Goal: Feedback & Contribution: Submit feedback/report problem

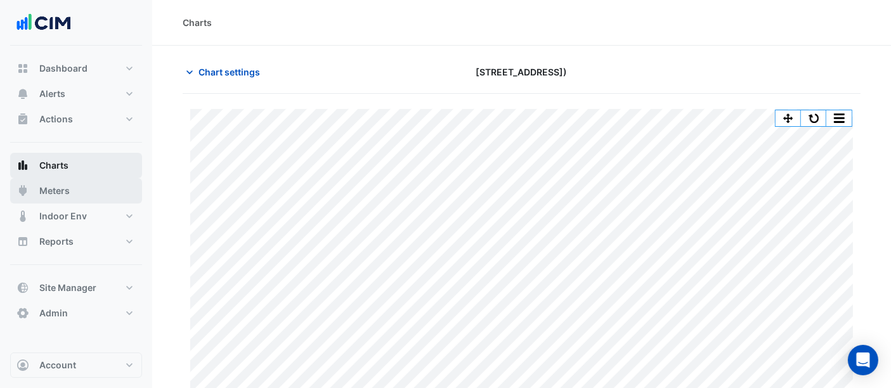
drag, startPoint x: 53, startPoint y: 197, endPoint x: 53, endPoint y: 157, distance: 40.0
click at [53, 197] on button "Meters" at bounding box center [76, 190] width 132 height 25
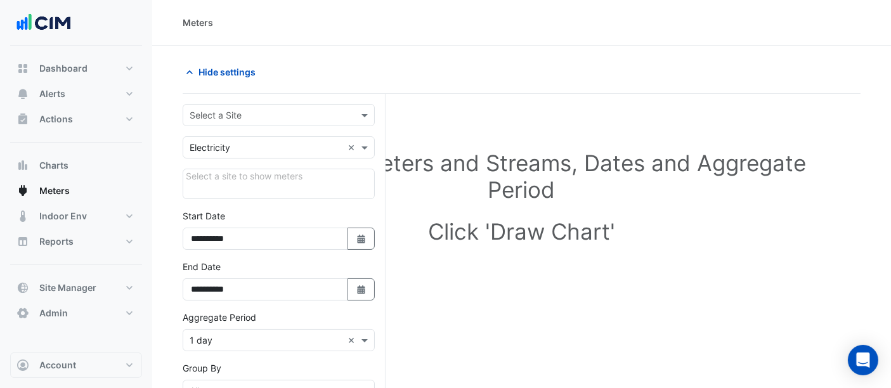
click at [848, 242] on div "Select Site, Meters and Streams, Dates and Aggregate Period Click 'Draw Chart'" at bounding box center [522, 199] width 678 height 181
drag, startPoint x: 152, startPoint y: 343, endPoint x: 525, endPoint y: 36, distance: 483.1
click at [152, 343] on section "**********" at bounding box center [521, 326] width 739 height 560
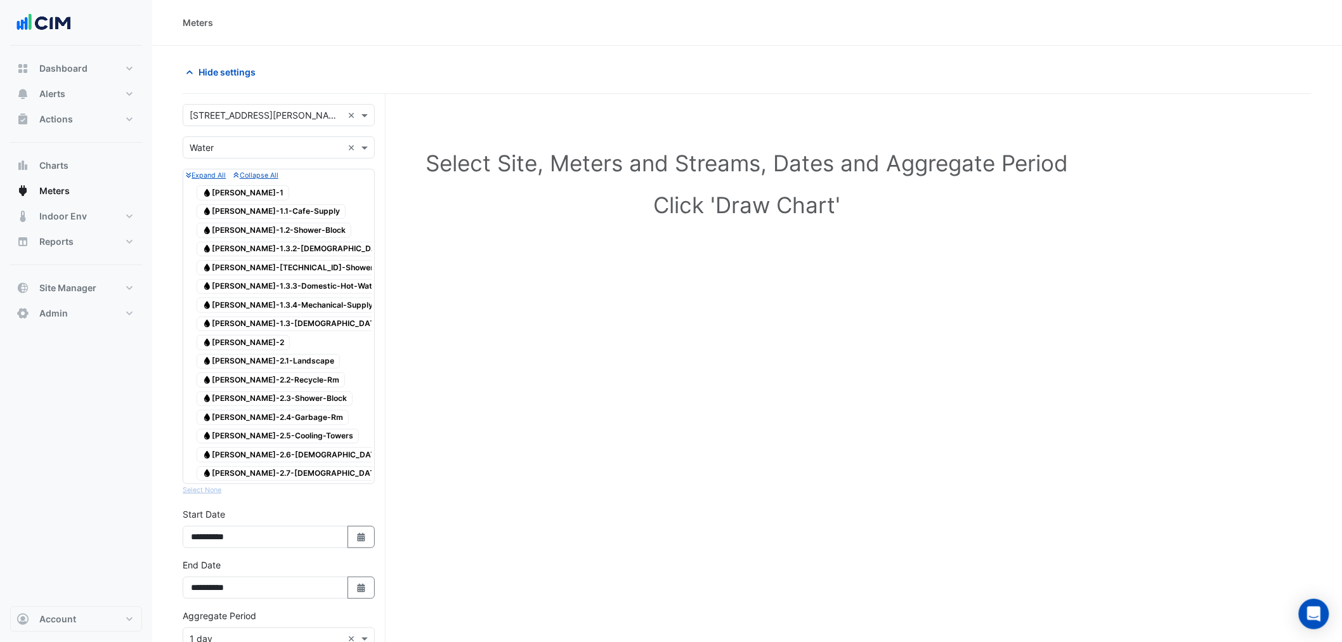
click at [225, 183] on div at bounding box center [279, 183] width 186 height 1
click at [232, 201] on div "Water [PERSON_NAME]-1" at bounding box center [242, 193] width 99 height 18
click at [231, 216] on span "Water WM-WH-1.1-Cafe-Supply" at bounding box center [271, 211] width 149 height 15
click at [231, 224] on div "Water WM-WH-1.2-Shower-Block" at bounding box center [273, 230] width 161 height 18
drag, startPoint x: 232, startPoint y: 247, endPoint x: 232, endPoint y: 269, distance: 21.6
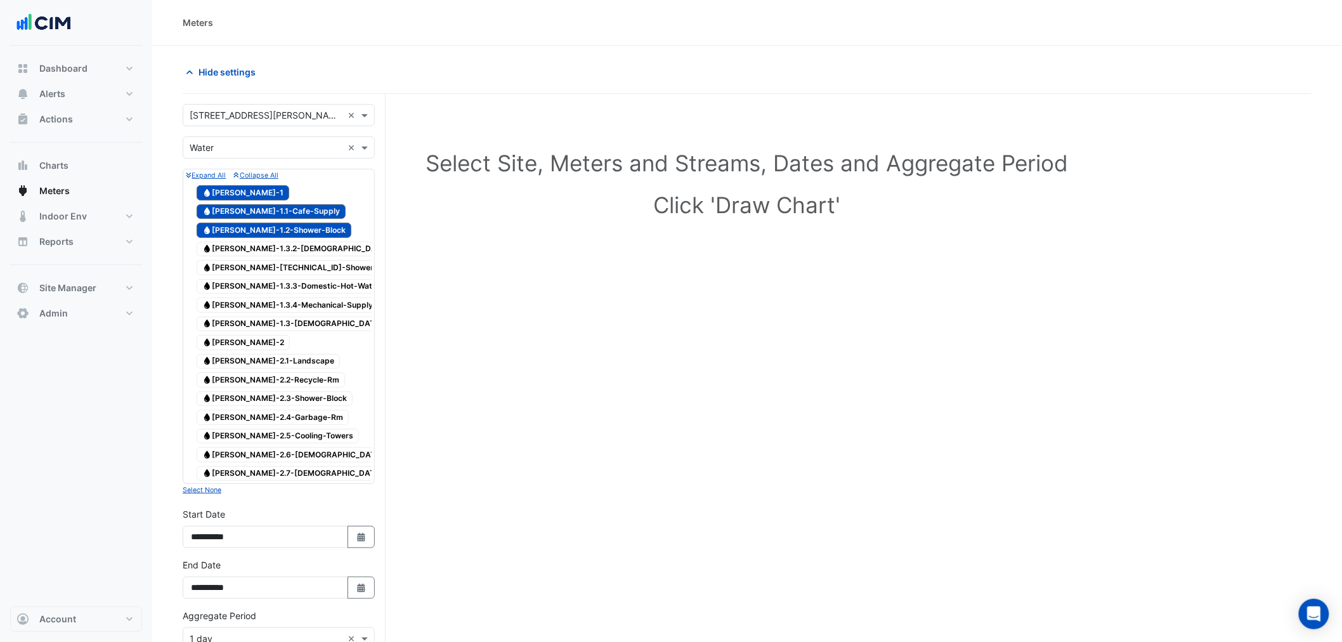
click at [232, 249] on span "Water WM-WH-1.3.2-Female-Amenities-and-Mech-Supply" at bounding box center [352, 249] width 311 height 15
click at [232, 270] on span "Water WM-WH-1.3.3.2-Shower-Block" at bounding box center [300, 267] width 207 height 15
drag, startPoint x: 240, startPoint y: 294, endPoint x: 240, endPoint y: 301, distance: 7.0
click at [240, 294] on span "Water WM-WH-1.3.3-Domestic-Hot-Water-Plant" at bounding box center [303, 286] width 212 height 15
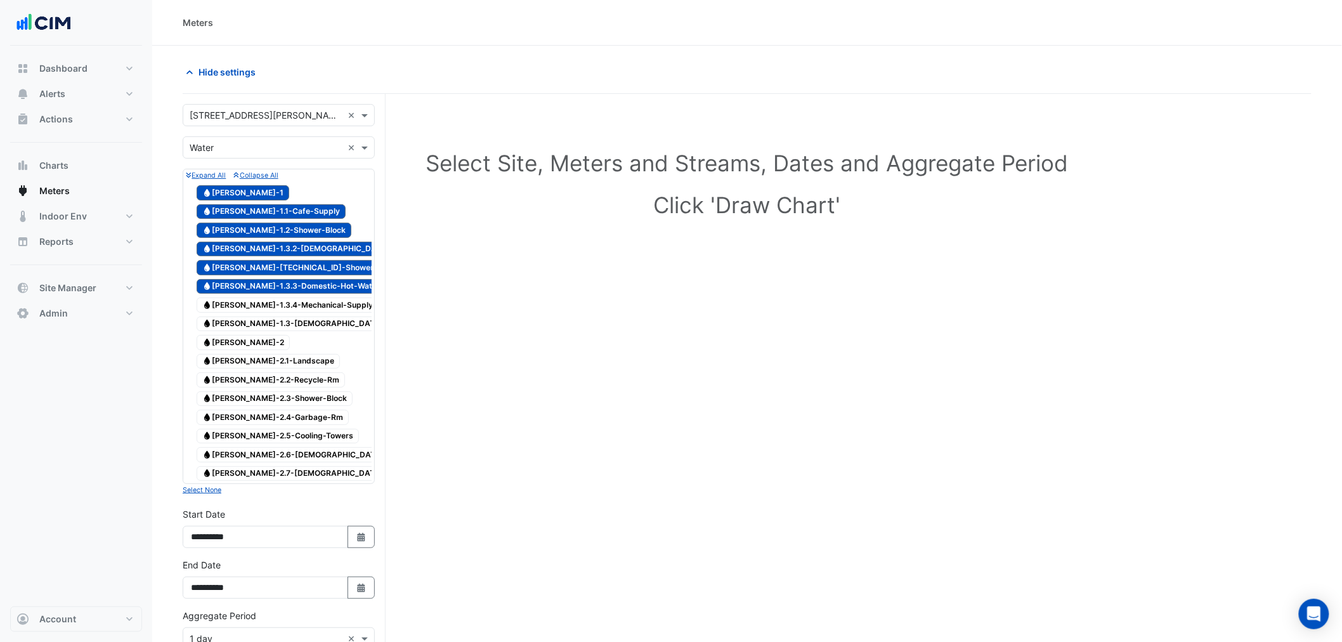
click at [240, 303] on span "Water WM-WH-1.3.4-Mechanical-Supply" at bounding box center [288, 305] width 182 height 15
click at [243, 313] on span "Water WM-WH-1.3.4-Mechanical-Supply" at bounding box center [288, 305] width 182 height 15
click at [244, 330] on span "Water WM-WH-1.3-Male-Amenities" at bounding box center [313, 324] width 233 height 15
click at [236, 311] on span "Water WM-WH-1.3.4-Mechanical-Supply" at bounding box center [288, 305] width 182 height 15
click at [239, 346] on span "Water WM-WH-2" at bounding box center [243, 342] width 93 height 15
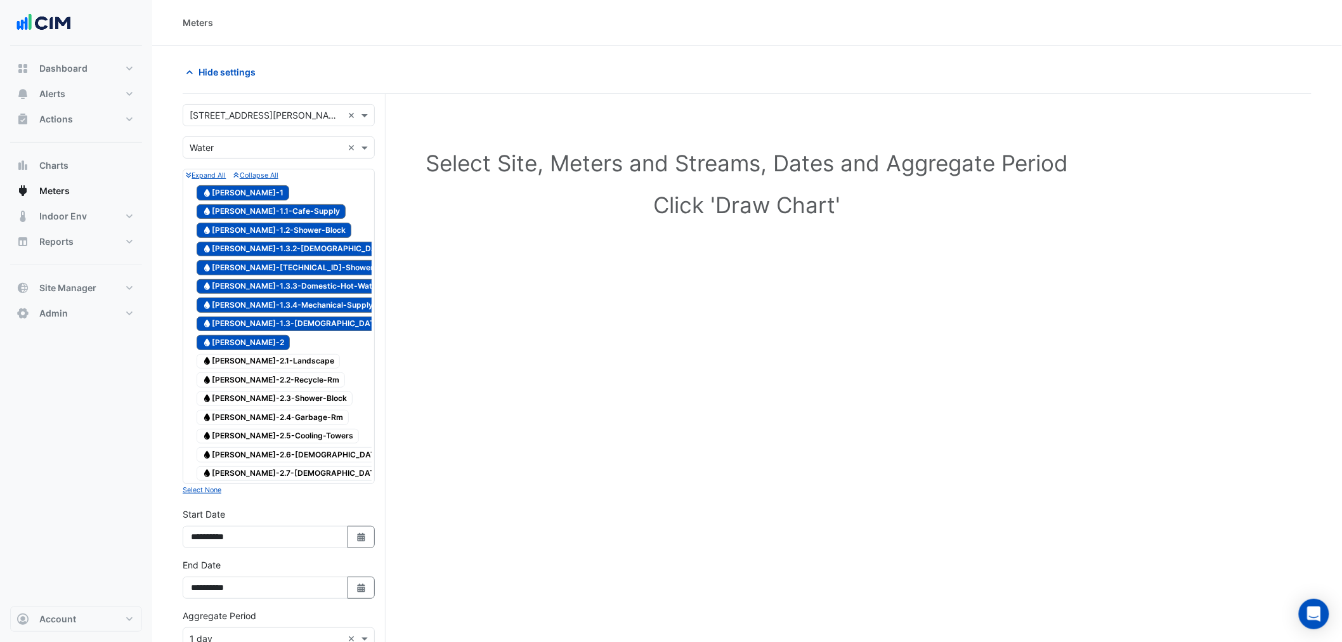
click at [241, 365] on span "Water WM-WH-2.1-Landscape" at bounding box center [268, 361] width 143 height 15
click at [245, 388] on span "Water WM-WH-2.2-Recycle-Rm" at bounding box center [271, 379] width 148 height 15
click at [246, 404] on span "Water WM-WH-2.3-Shower-Block" at bounding box center [275, 398] width 156 height 15
click at [244, 423] on span "Water WM-WH-2.4-Garbage-Rm" at bounding box center [273, 417] width 152 height 15
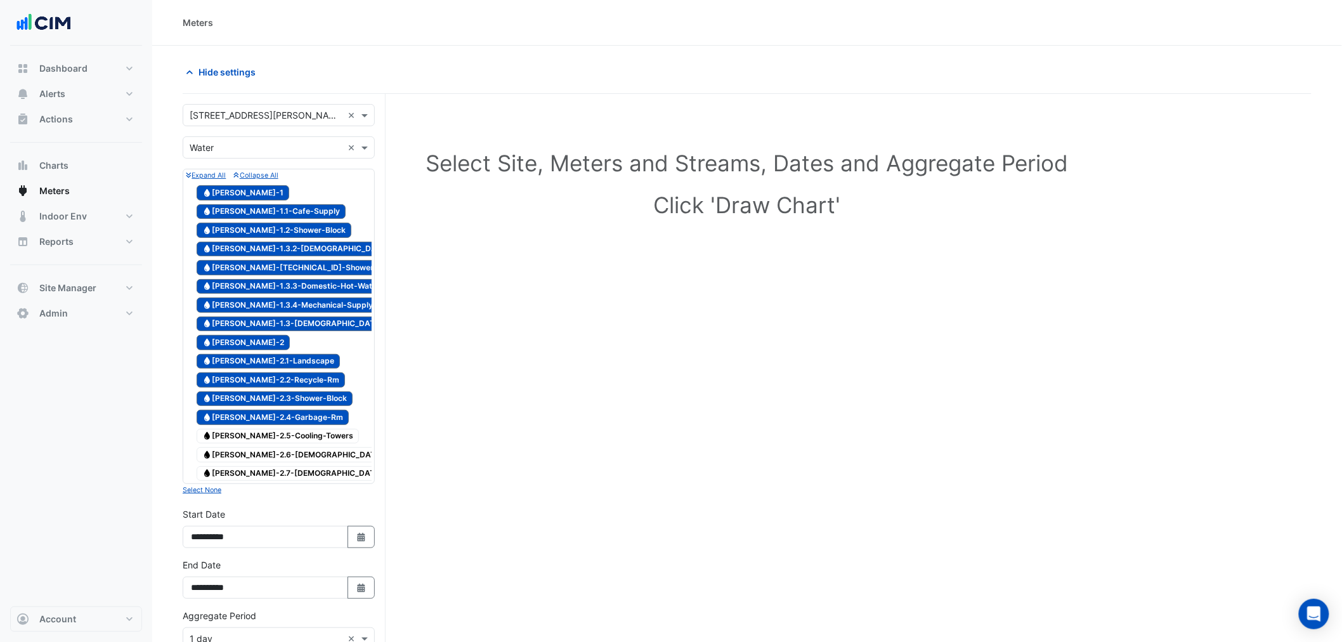
drag, startPoint x: 242, startPoint y: 444, endPoint x: 240, endPoint y: 461, distance: 17.2
click at [241, 444] on span "Water WM-WH-2.5-Cooling-Towers" at bounding box center [278, 436] width 162 height 15
click at [239, 462] on span "Water WM-WH-2.6-Female-Amenities" at bounding box center [314, 454] width 234 height 15
click at [237, 481] on span "Water WM-WH-2.7-Male-Amenities" at bounding box center [313, 473] width 233 height 15
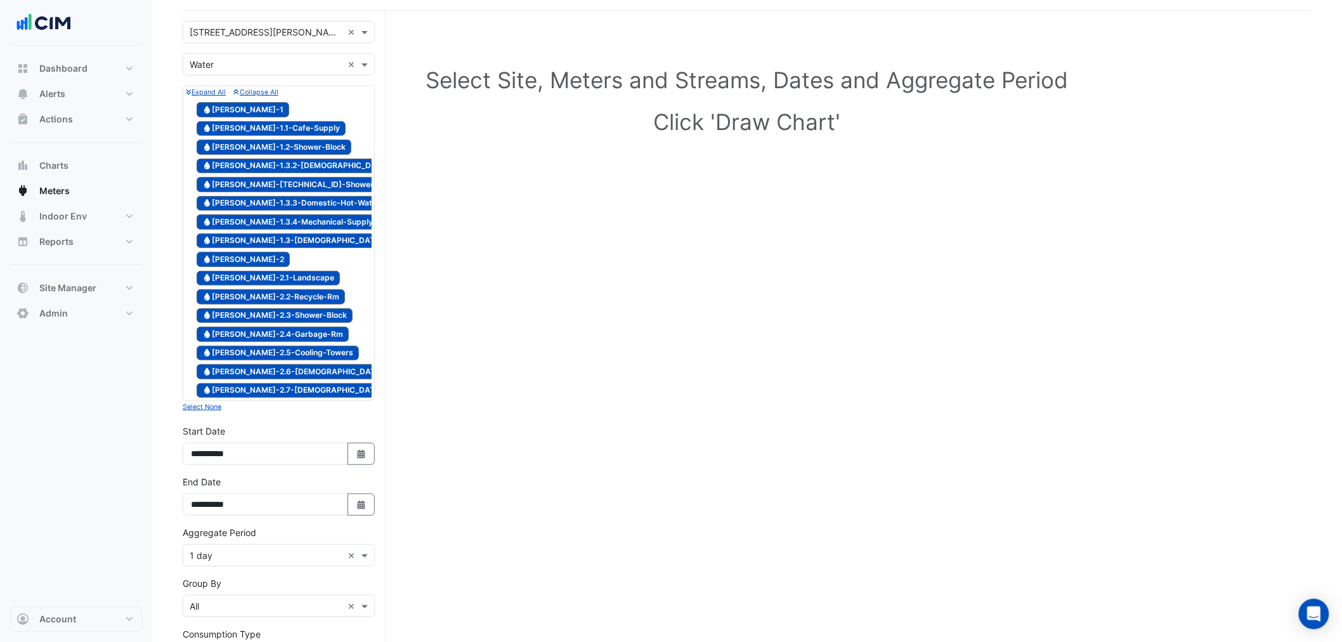
scroll to position [285, 0]
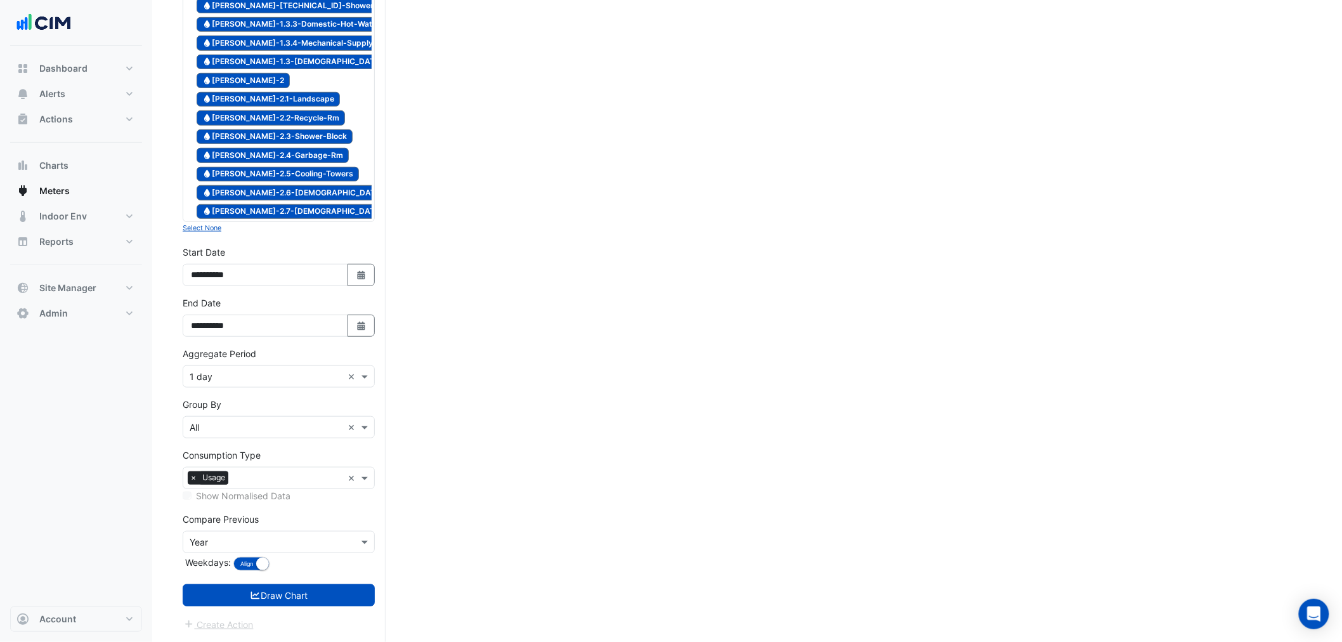
click at [237, 385] on div "Aggregate Period × 1 day ×" at bounding box center [279, 376] width 192 height 22
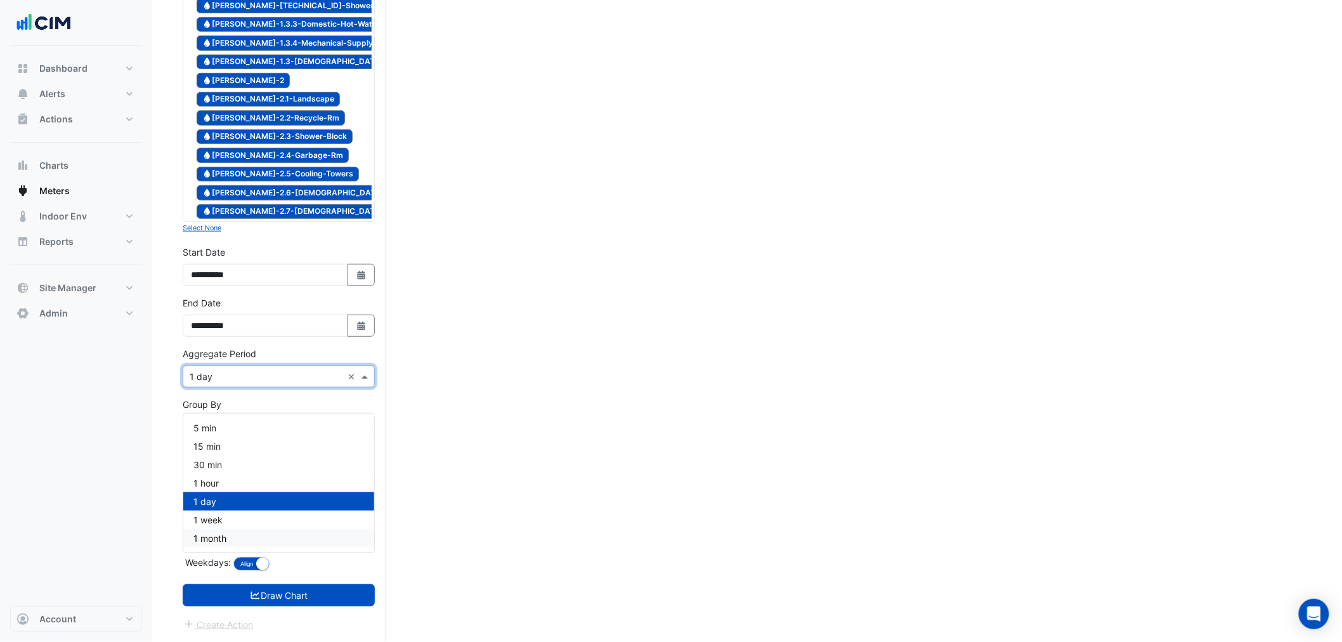
click at [231, 529] on div "1 month" at bounding box center [278, 538] width 191 height 18
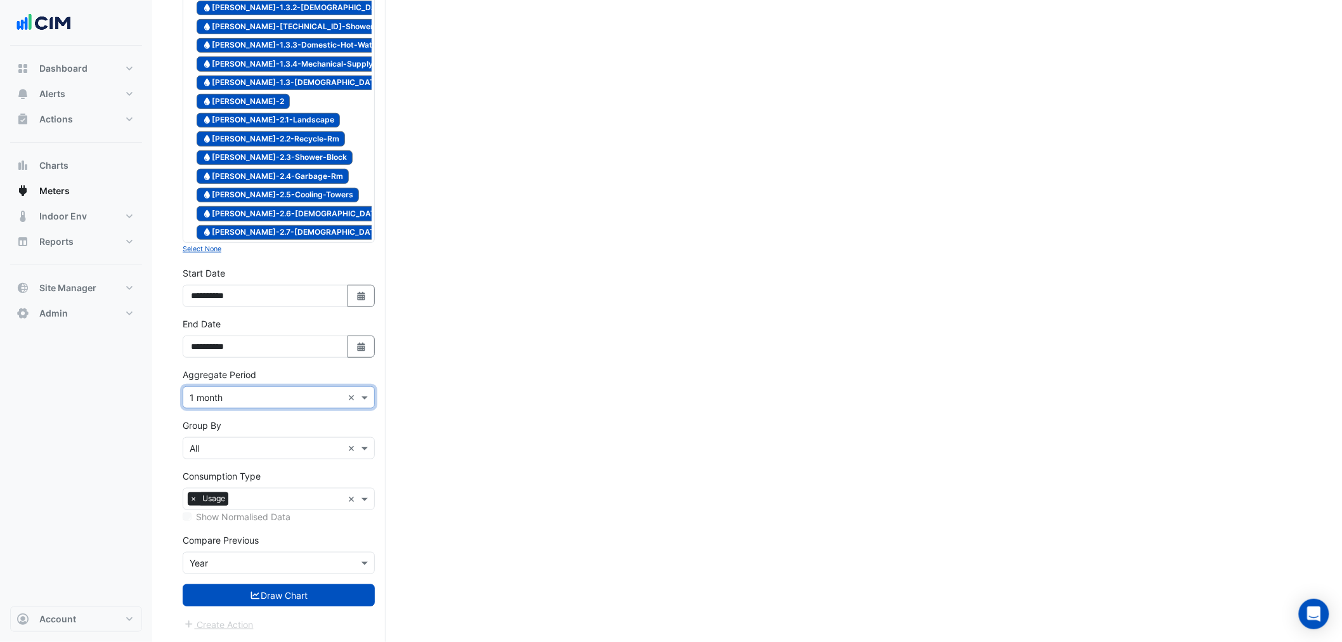
scroll to position [265, 0]
click at [270, 421] on div "Group By Group By × All ×" at bounding box center [279, 439] width 192 height 41
click at [258, 409] on form "Select a Site × 3 Murray Rose Ave × Utility Type × Water × Expand All Collapse …" at bounding box center [279, 247] width 192 height 769
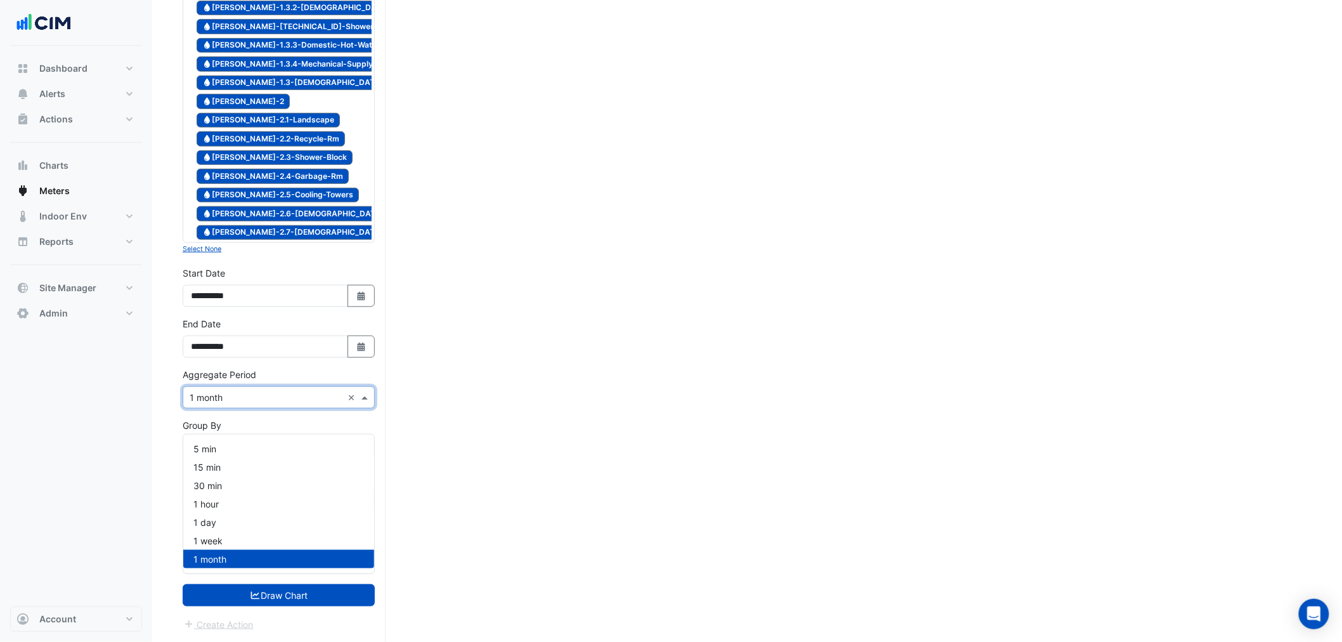
click at [237, 400] on input "text" at bounding box center [266, 397] width 153 height 13
click at [228, 513] on div "1 day" at bounding box center [278, 522] width 191 height 18
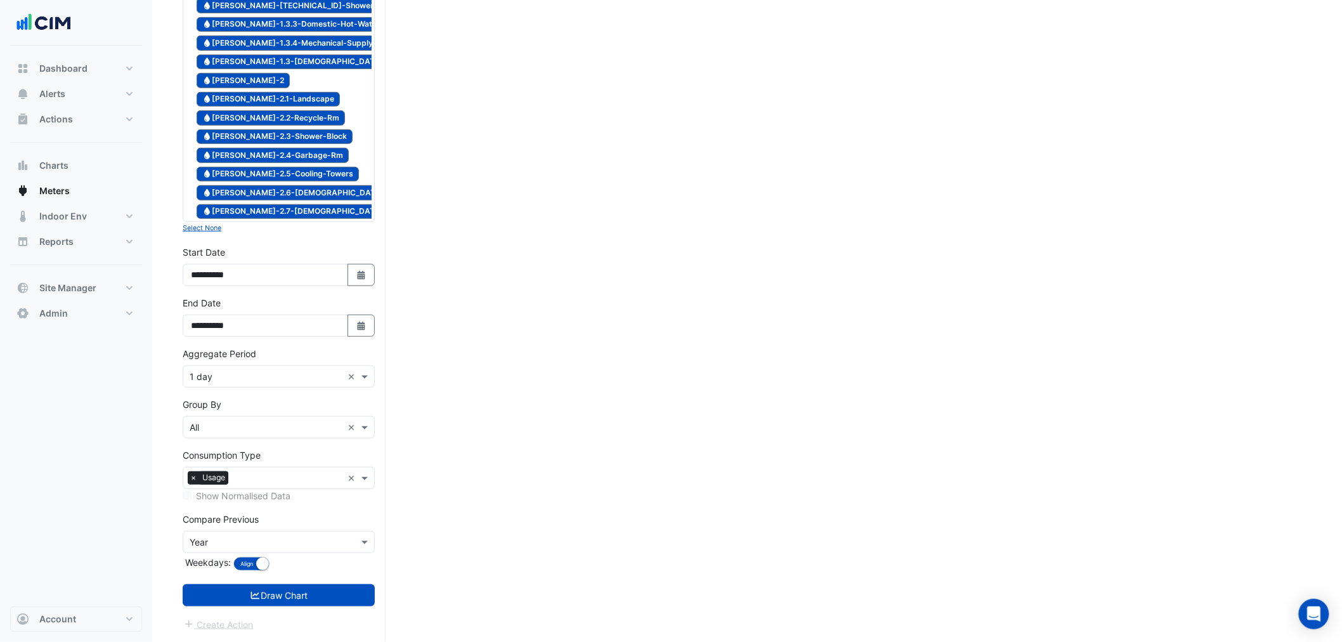
drag, startPoint x: 228, startPoint y: 486, endPoint x: 225, endPoint y: 452, distance: 34.4
click at [226, 485] on div "Consumption Type Consumption Type × Usage × Show Normalised Data" at bounding box center [279, 475] width 192 height 54
click at [221, 384] on input "text" at bounding box center [266, 376] width 153 height 13
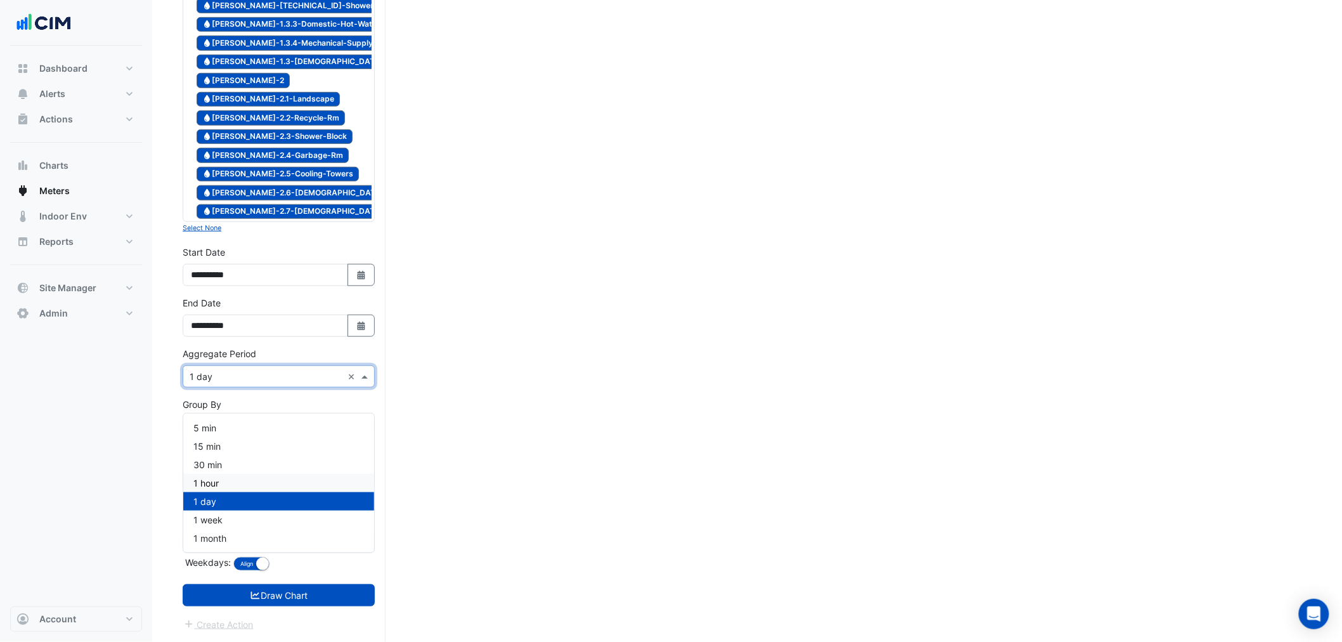
click at [229, 484] on div "1 hour" at bounding box center [278, 483] width 191 height 18
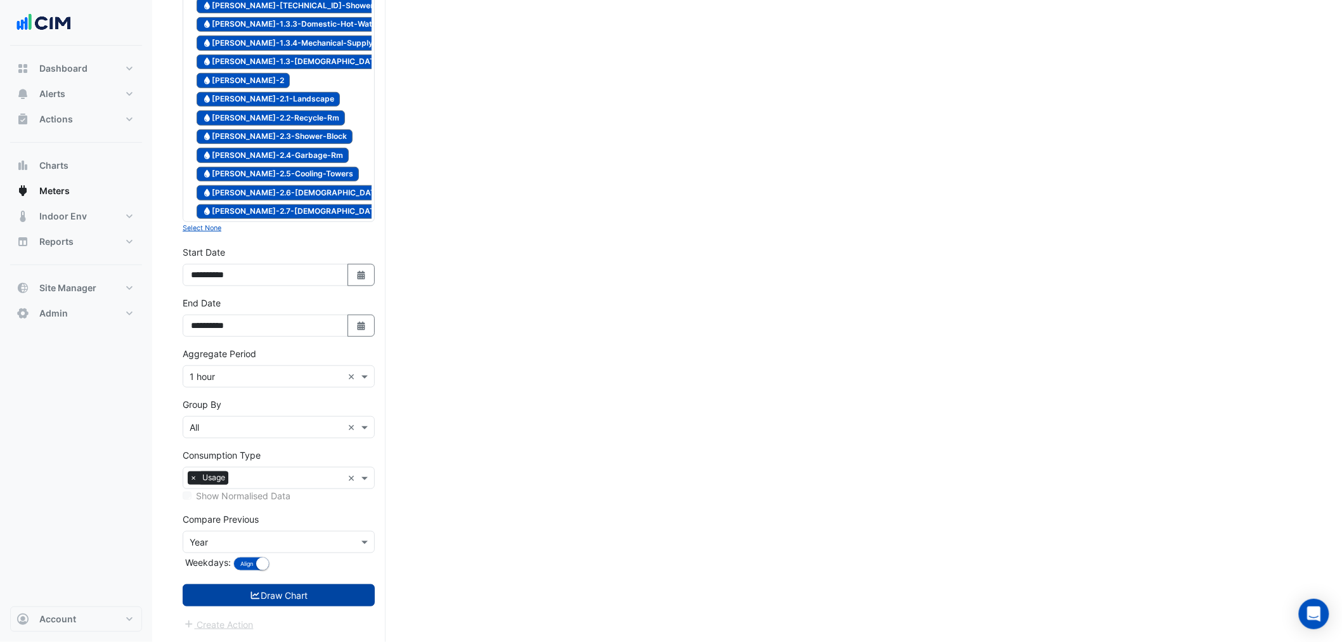
click at [250, 600] on icon "submit" at bounding box center [255, 595] width 11 height 9
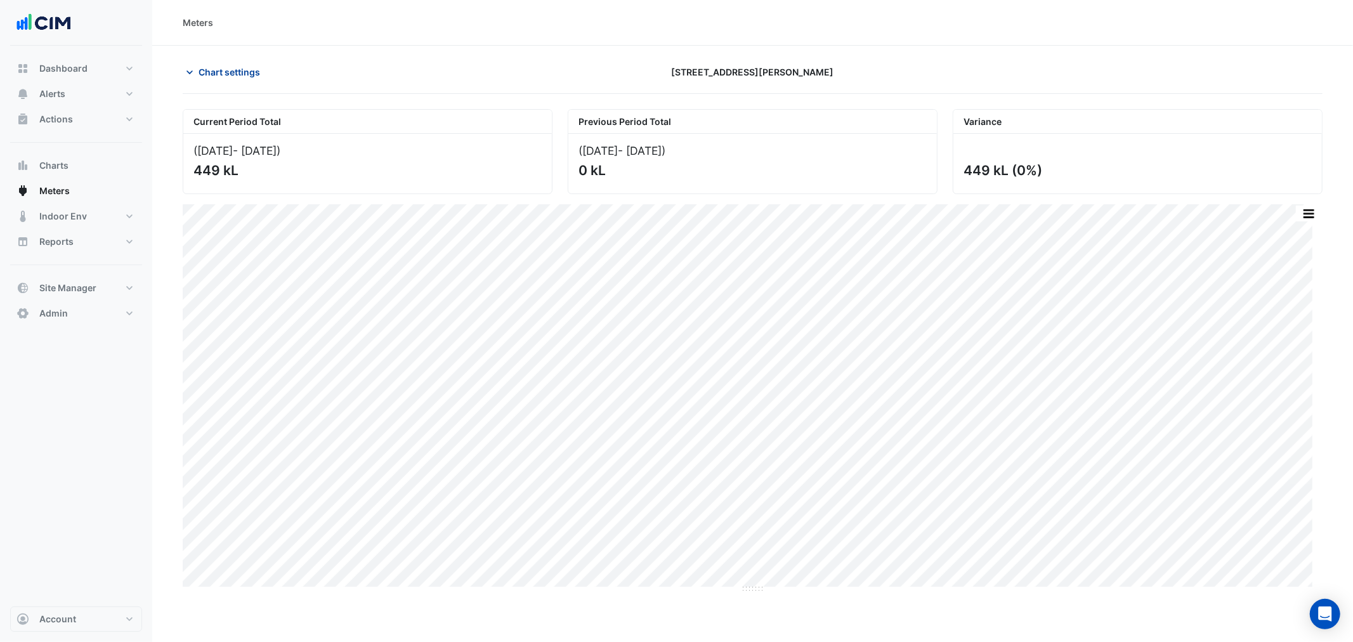
click at [236, 76] on span "Chart settings" at bounding box center [230, 71] width 62 height 13
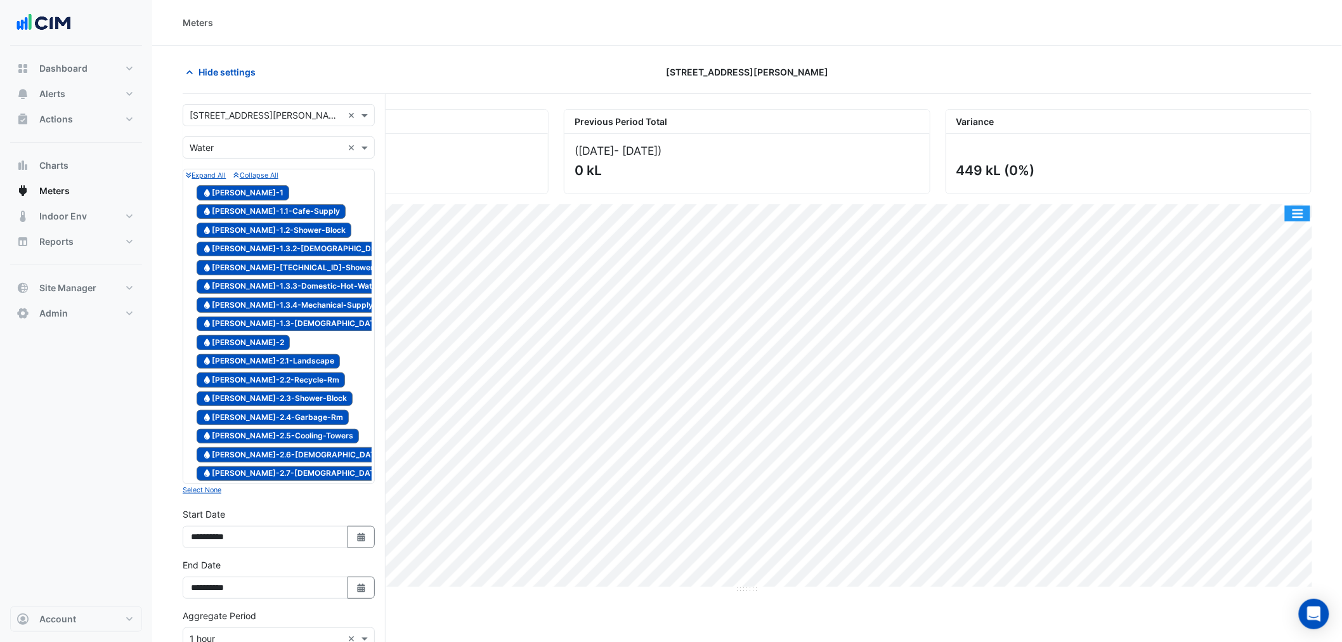
click at [1290, 210] on button "button" at bounding box center [1297, 214] width 25 height 16
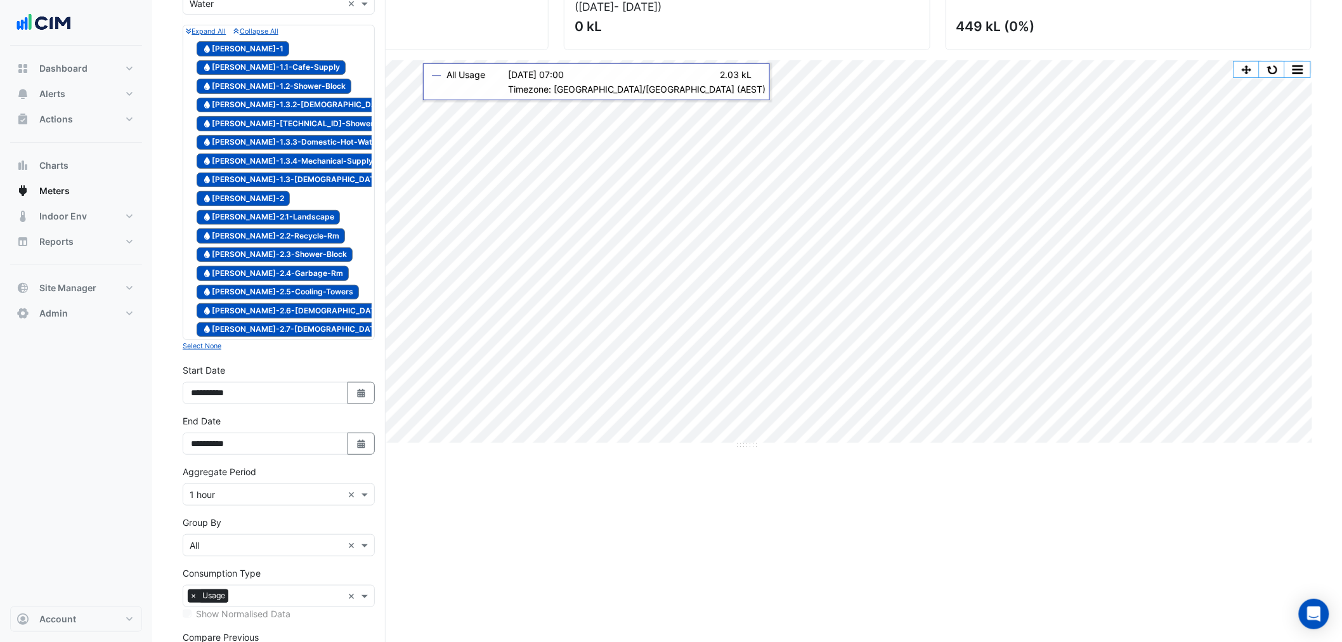
scroll to position [285, 0]
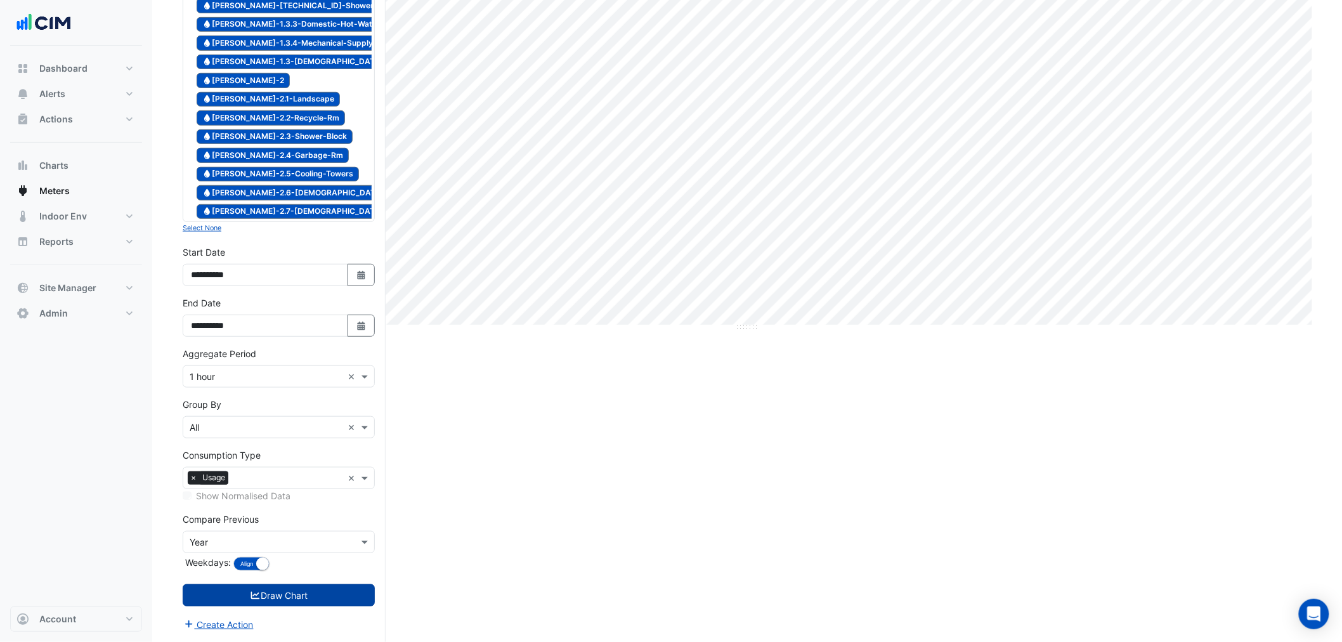
click at [241, 423] on input "text" at bounding box center [266, 427] width 153 height 13
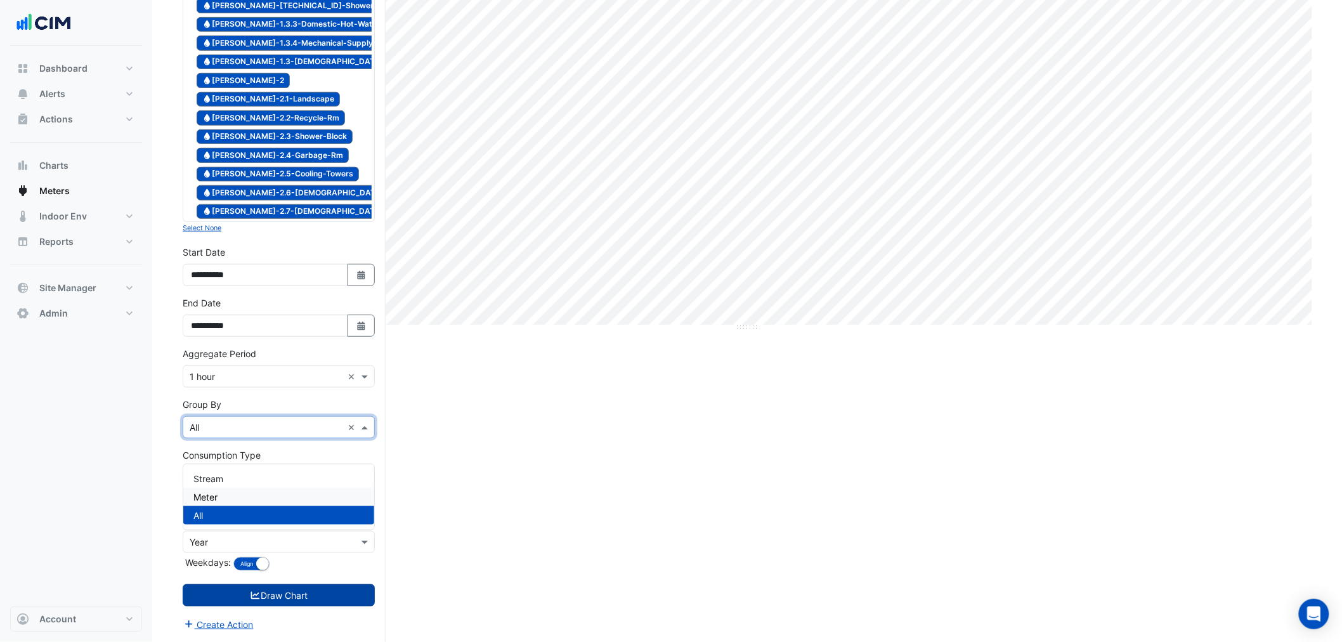
click at [251, 488] on div "Meter" at bounding box center [278, 497] width 191 height 18
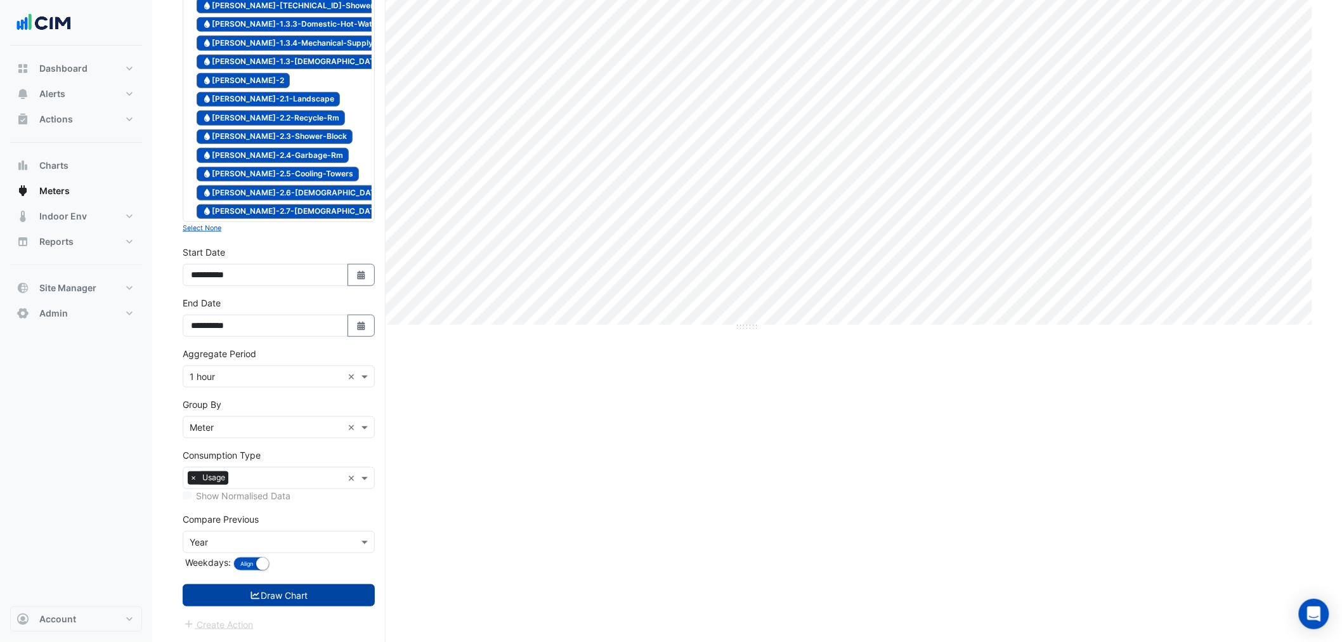
click at [276, 593] on button "Draw Chart" at bounding box center [279, 595] width 192 height 22
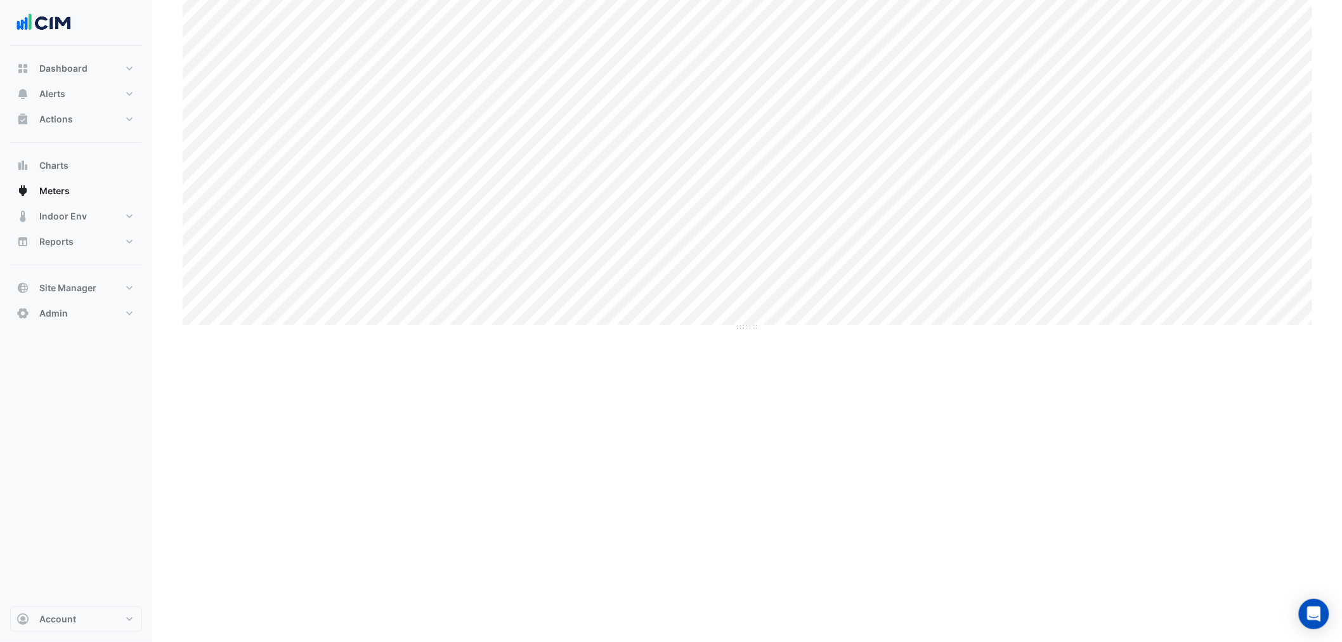
scroll to position [53, 0]
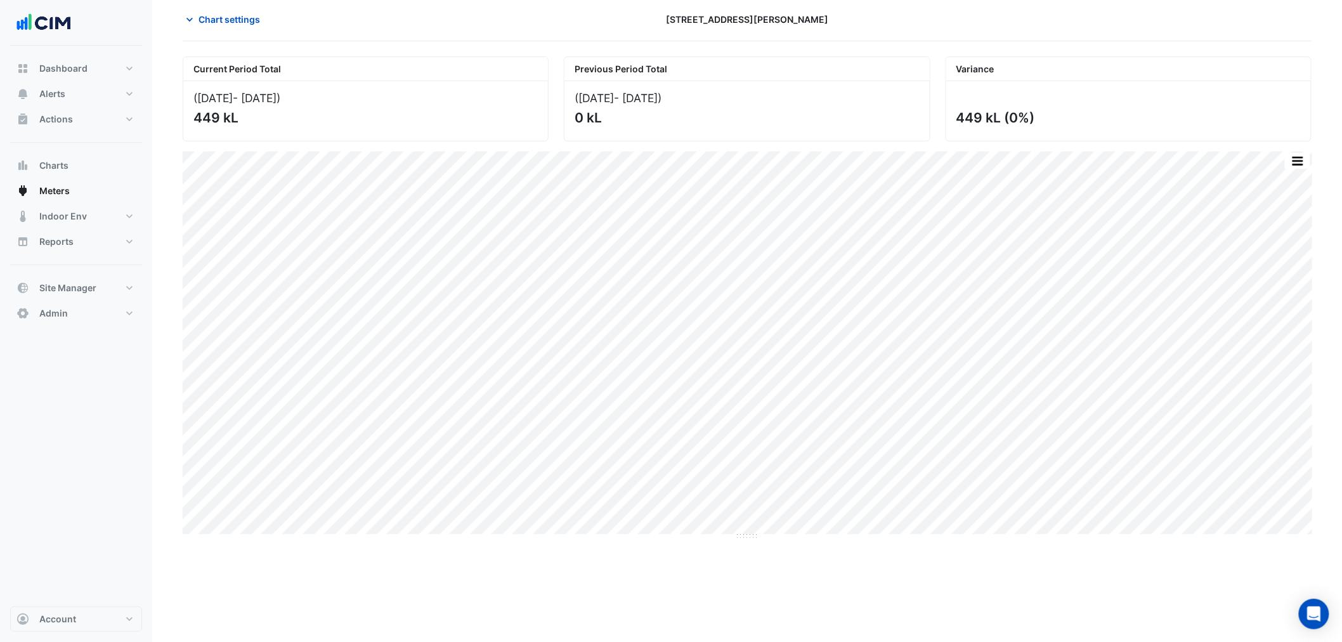
click at [281, 605] on div "Select a Site × 3 Murray Rose Ave × Utility Type × Water × Expand All Collapse …" at bounding box center [284, 446] width 203 height 810
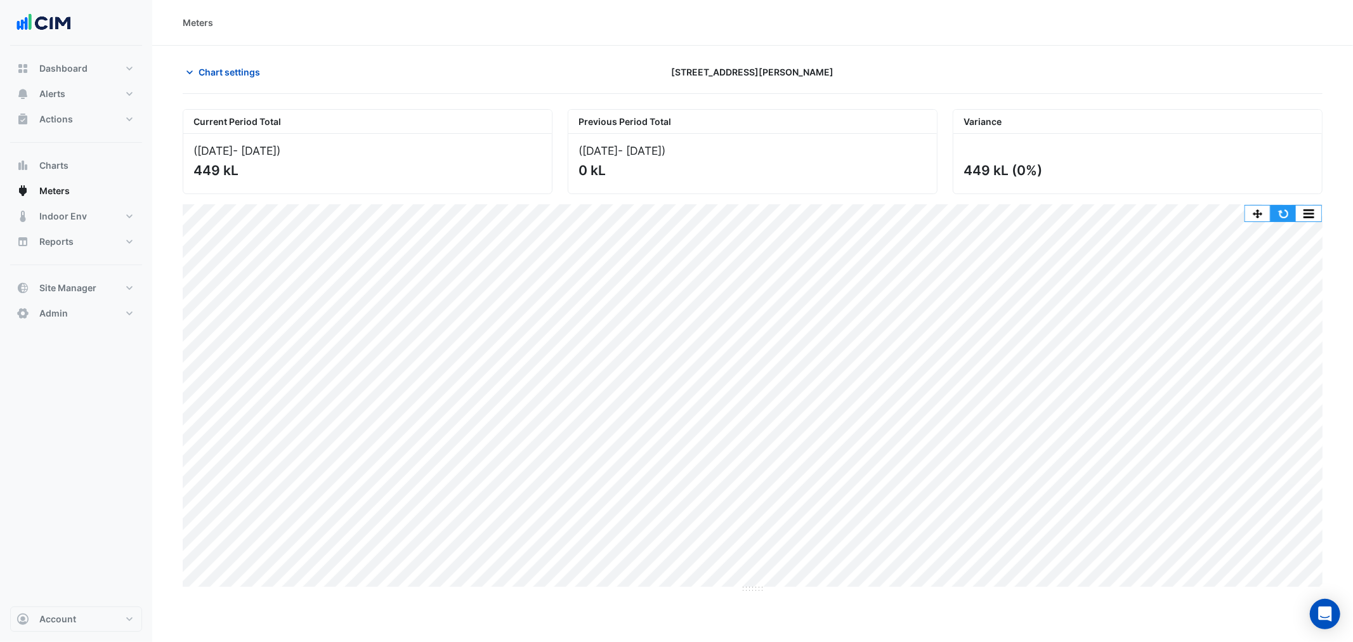
drag, startPoint x: 1285, startPoint y: 219, endPoint x: 601, endPoint y: 119, distance: 691.1
click at [1282, 219] on button "button" at bounding box center [1283, 214] width 25 height 16
click at [223, 66] on span "Chart settings" at bounding box center [230, 71] width 62 height 13
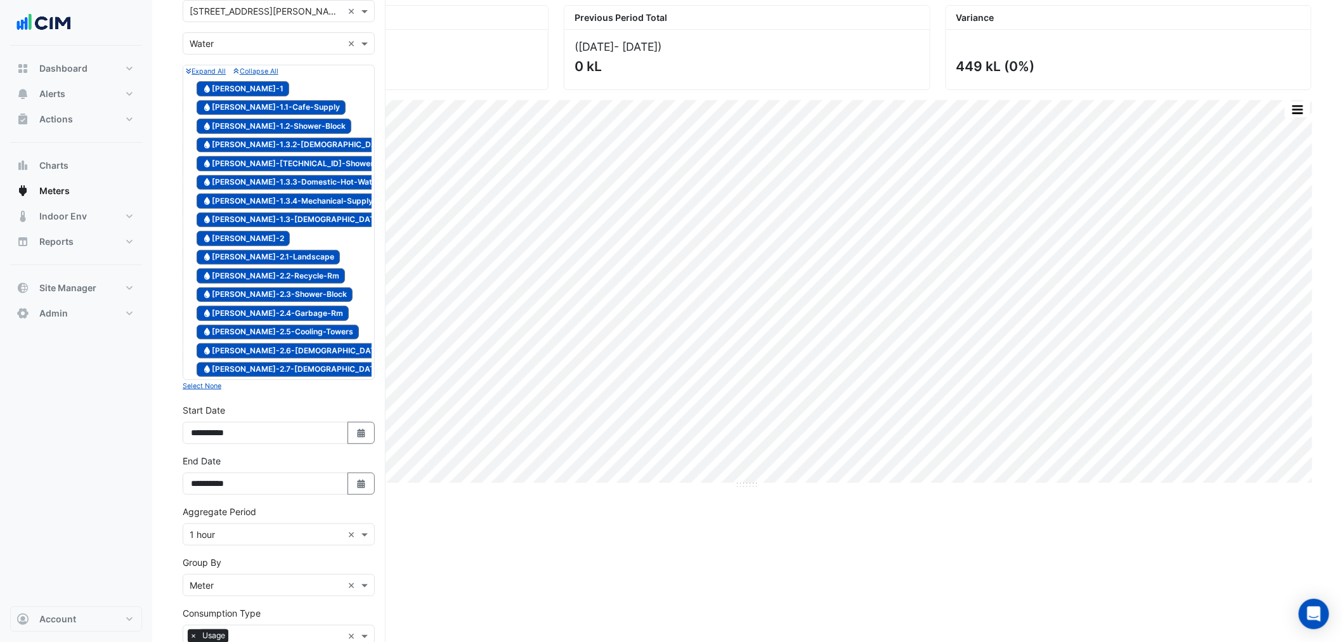
scroll to position [282, 0]
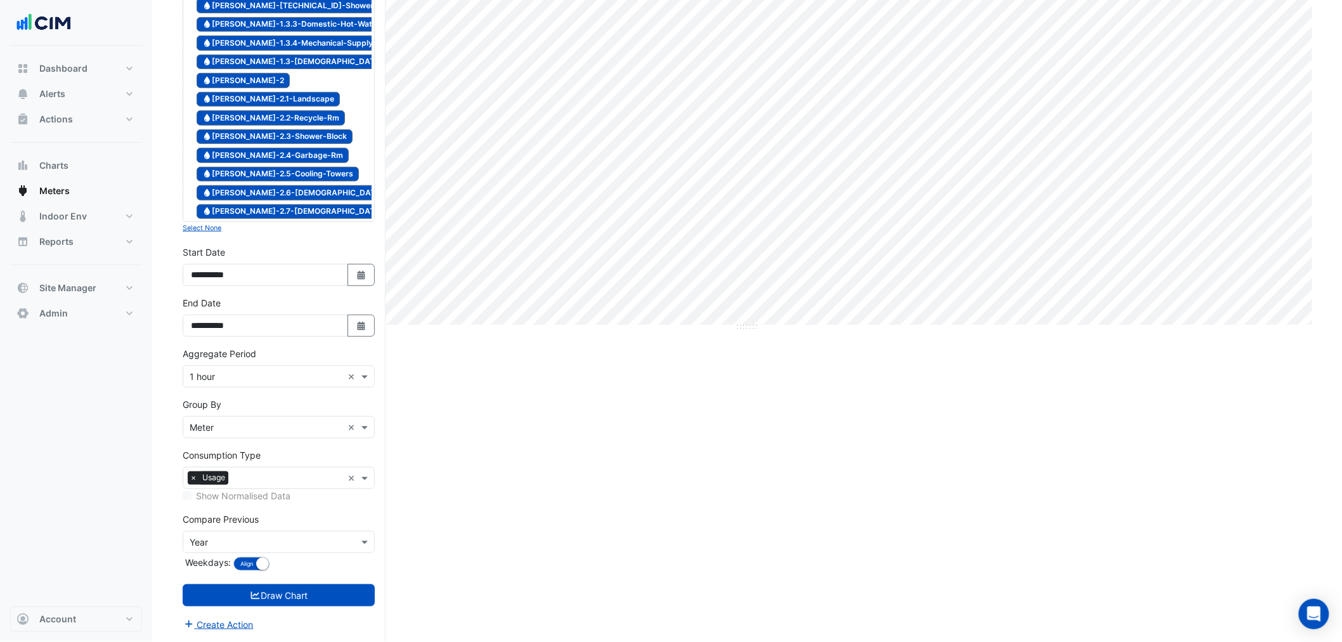
click at [230, 383] on input "text" at bounding box center [266, 376] width 153 height 13
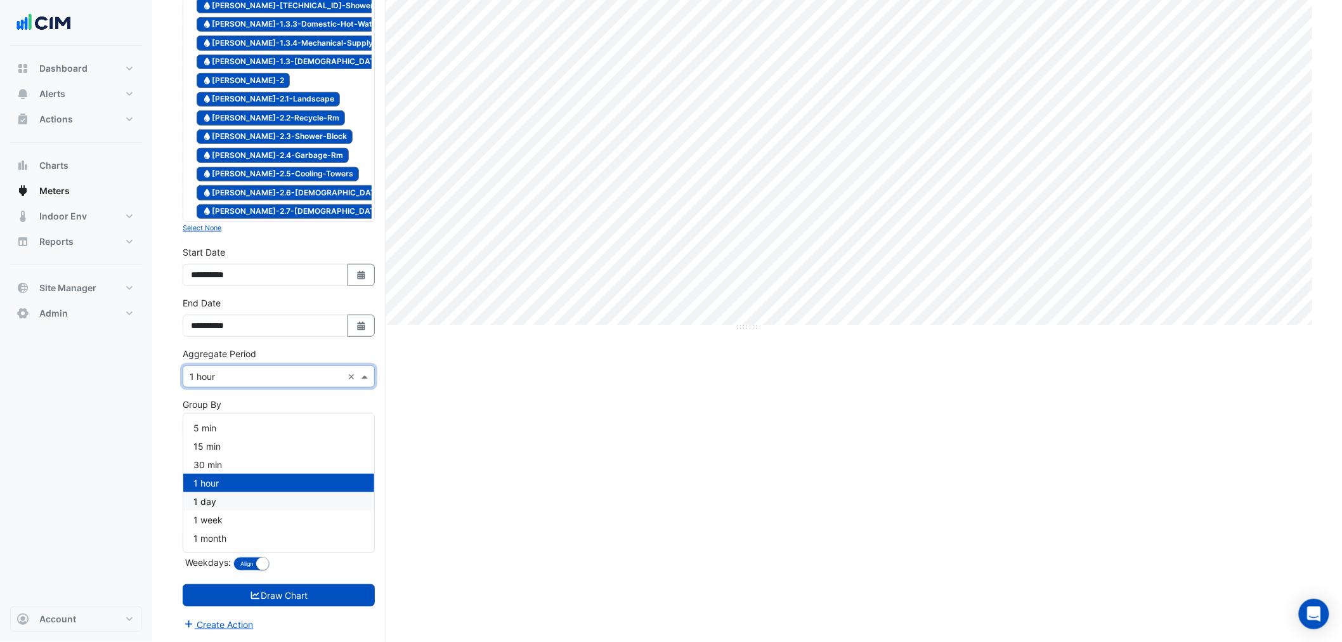
click at [232, 492] on div "1 day" at bounding box center [278, 501] width 191 height 18
click at [217, 574] on div "Compare Previous Compare Previous × Year Weekdays: Align Don't align" at bounding box center [279, 544] width 192 height 62
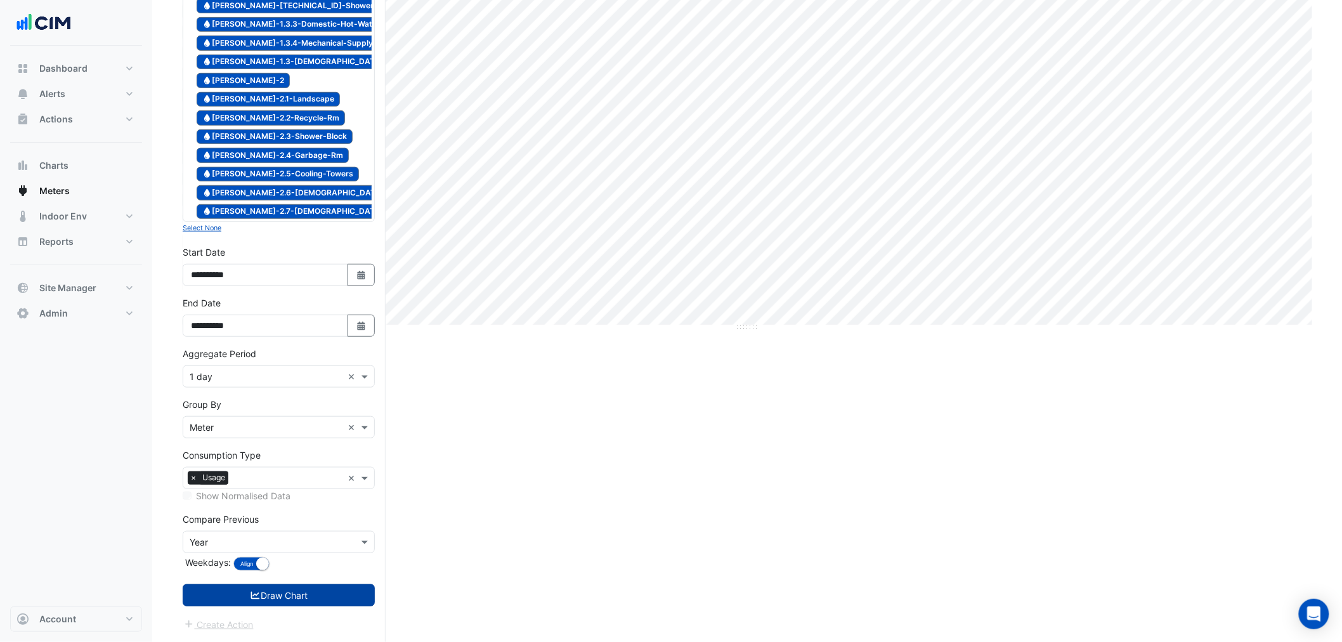
click at [220, 594] on button "Draw Chart" at bounding box center [279, 595] width 192 height 22
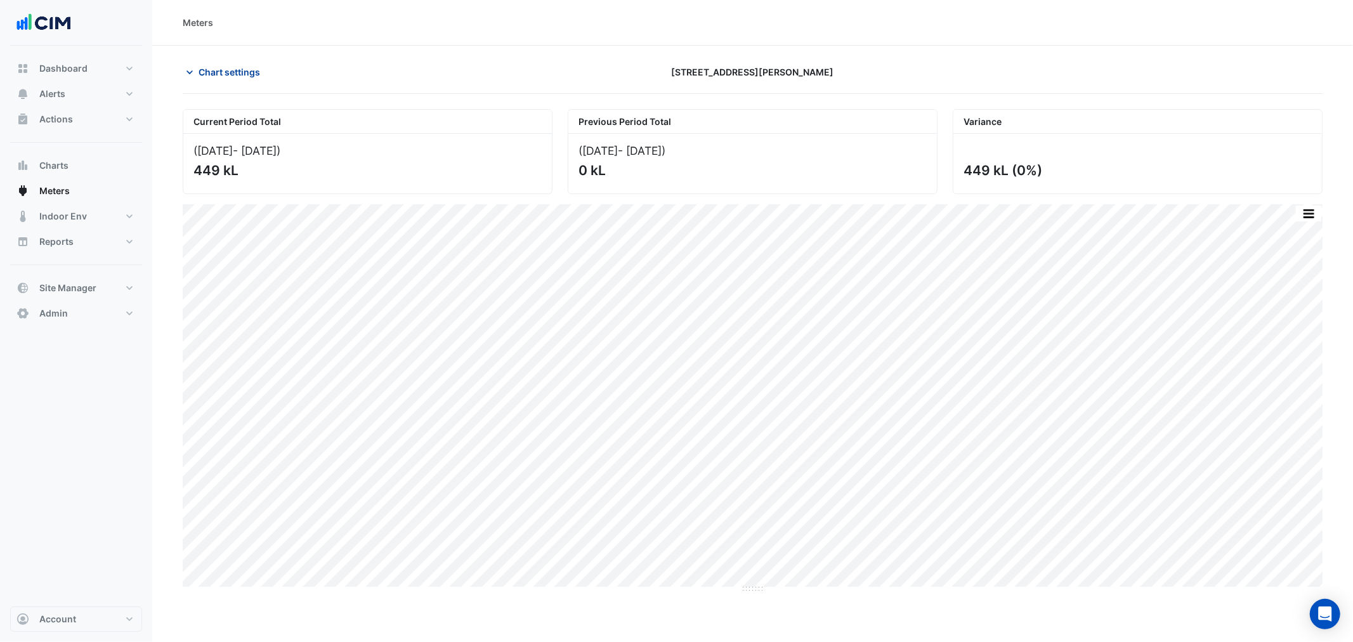
click at [243, 68] on span "Chart settings" at bounding box center [230, 71] width 62 height 13
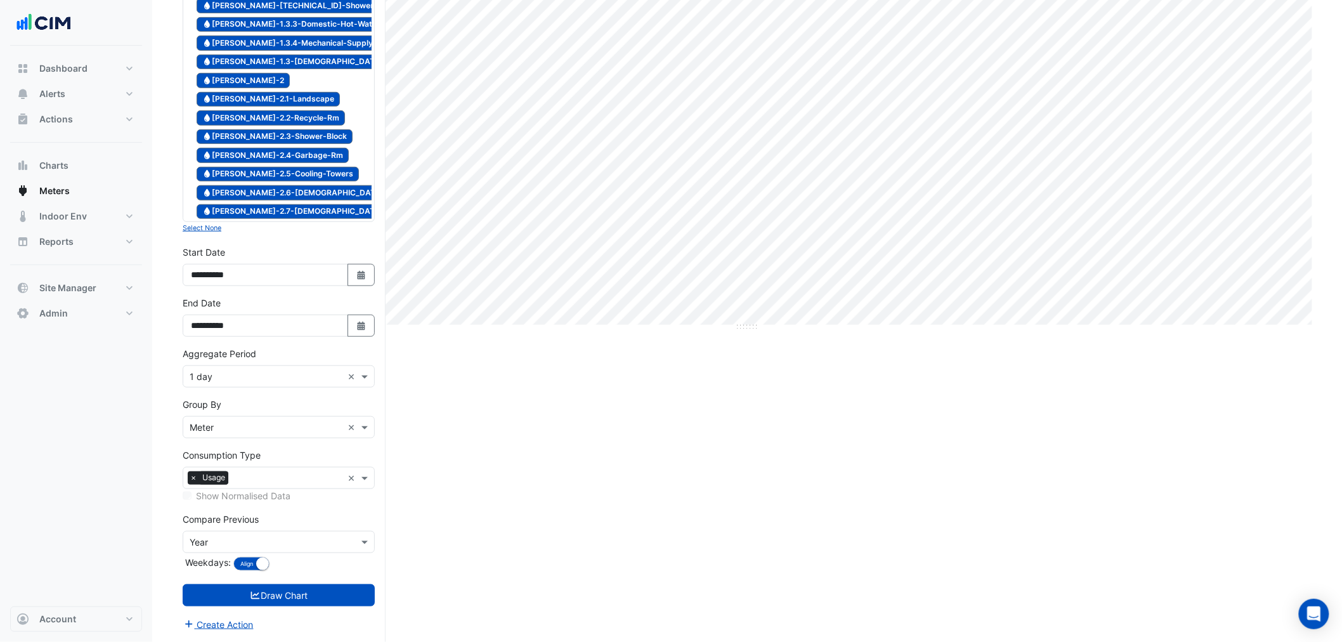
scroll to position [282, 0]
click at [252, 366] on div "Aggregate Period Aggregate Period × 1 day ×" at bounding box center [279, 367] width 192 height 41
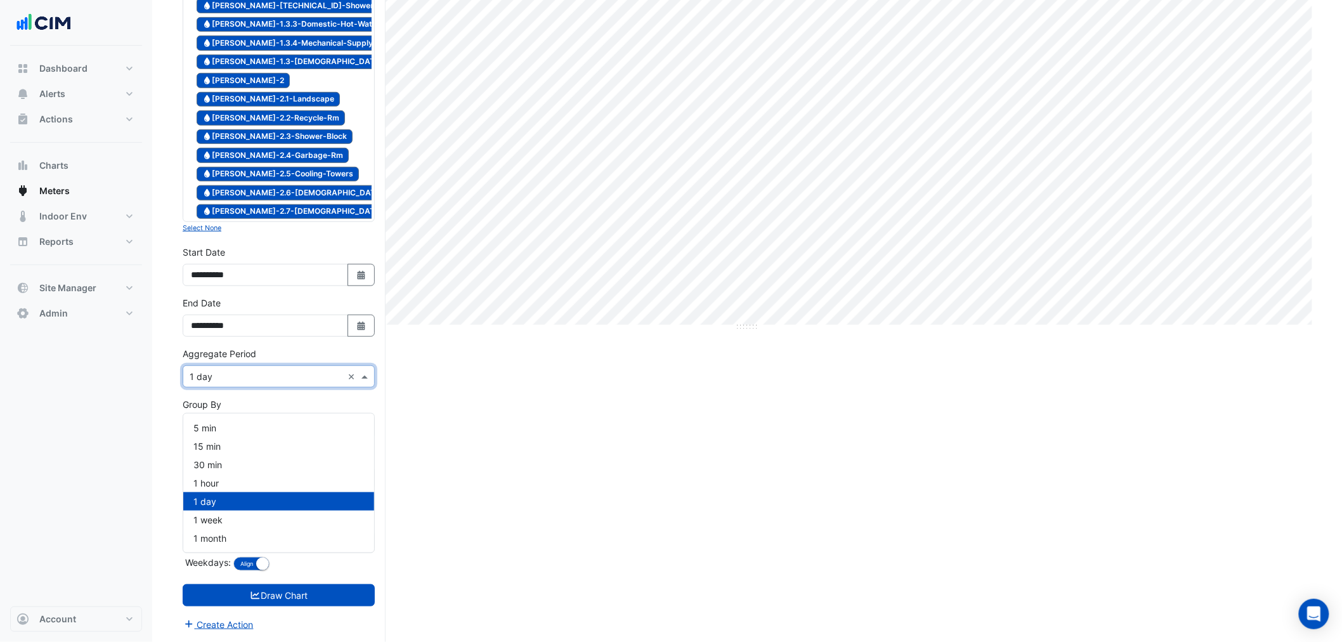
click at [252, 377] on input "text" at bounding box center [266, 376] width 153 height 13
click at [251, 474] on div "1 hour" at bounding box center [278, 483] width 191 height 18
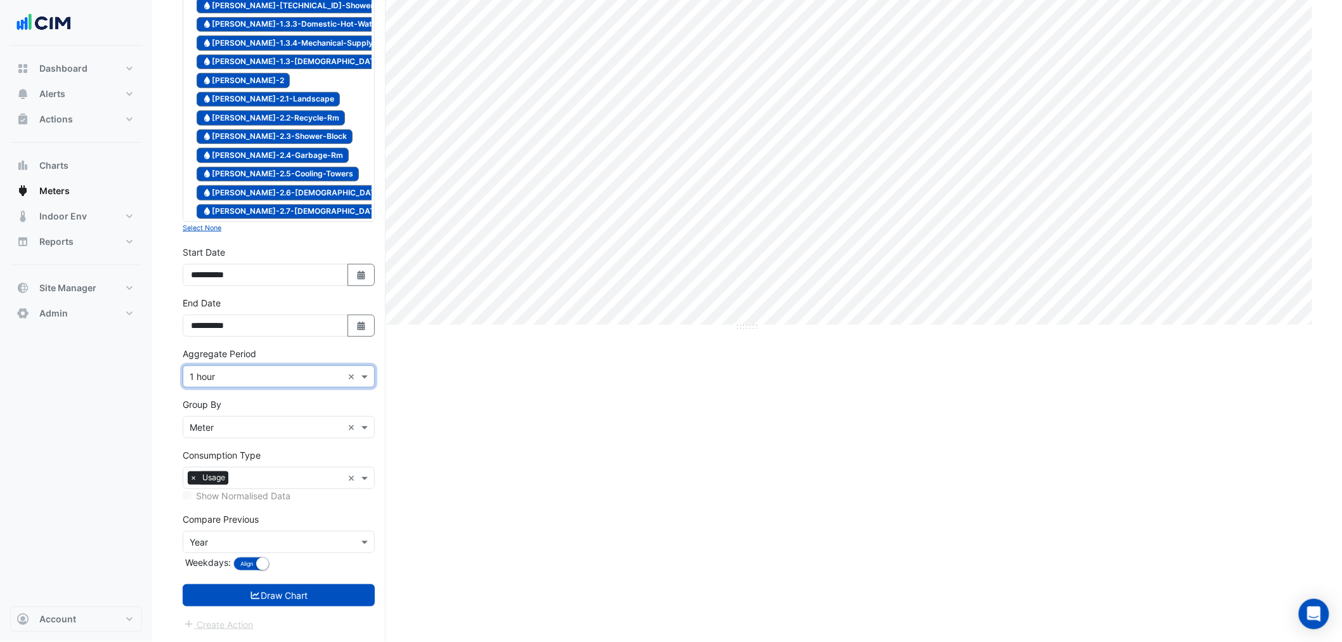
drag, startPoint x: 245, startPoint y: 594, endPoint x: 751, endPoint y: 360, distance: 557.4
click at [245, 594] on button "Draw Chart" at bounding box center [279, 595] width 192 height 22
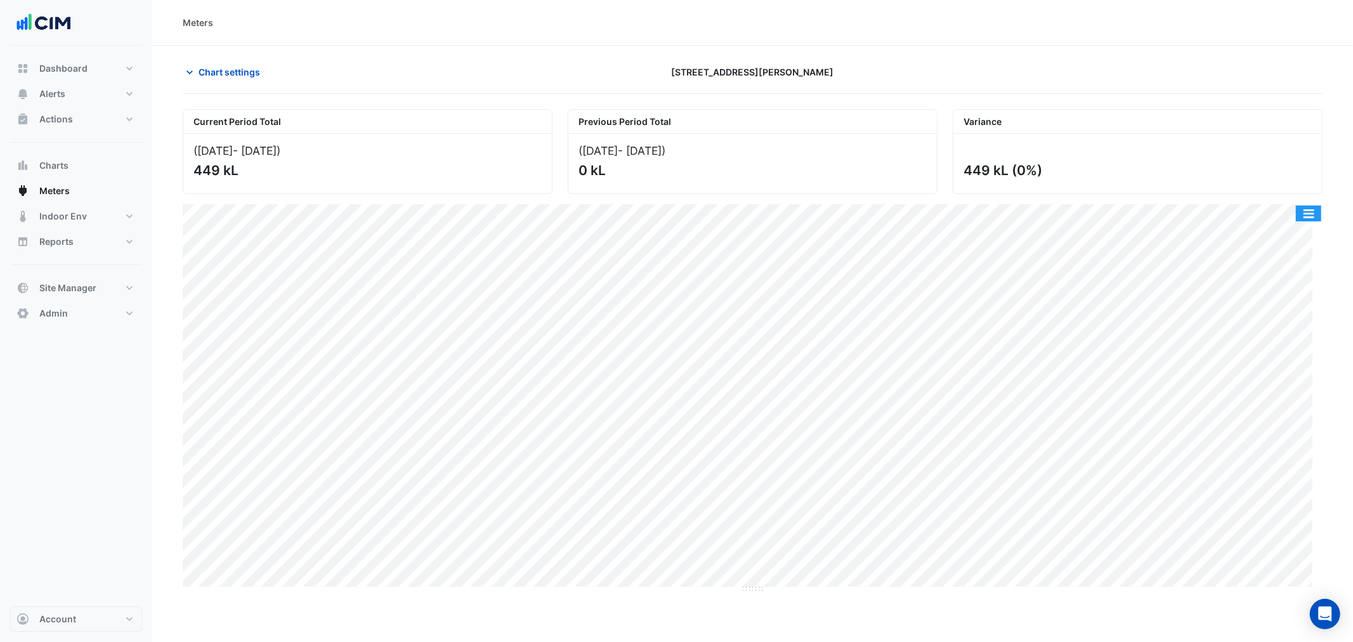
click at [1312, 208] on button "button" at bounding box center [1308, 214] width 25 height 16
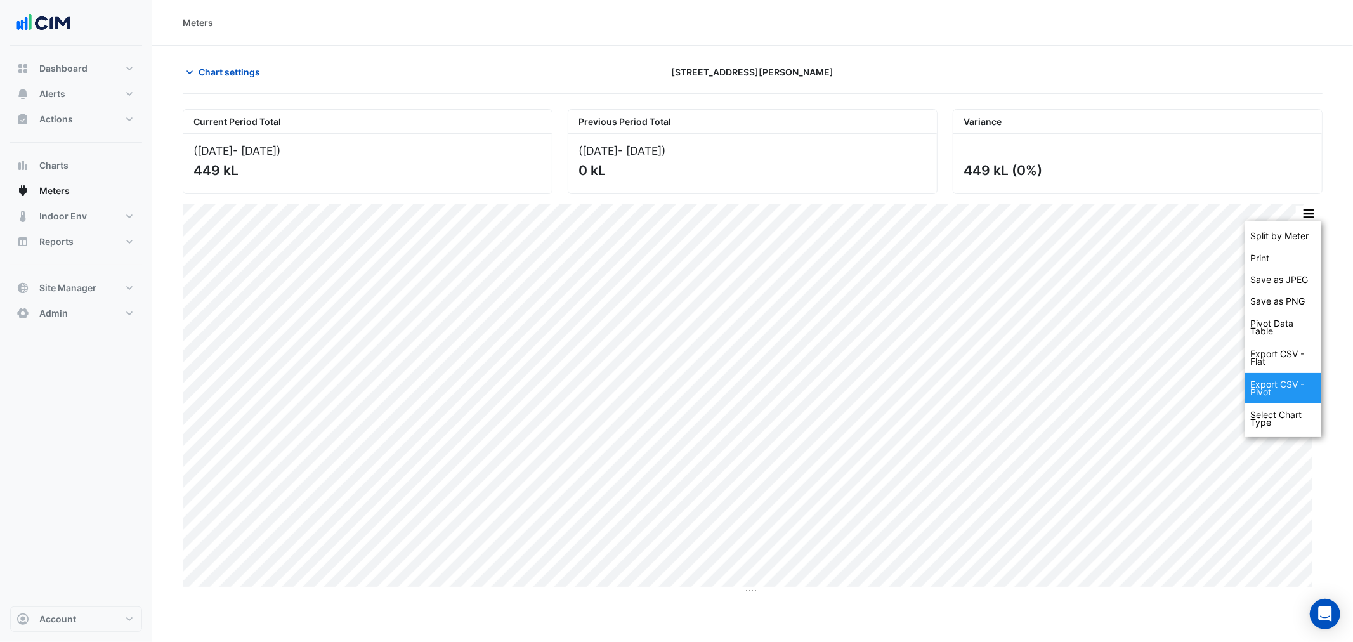
click at [1276, 396] on div "Export CSV - Pivot" at bounding box center [1283, 388] width 76 height 30
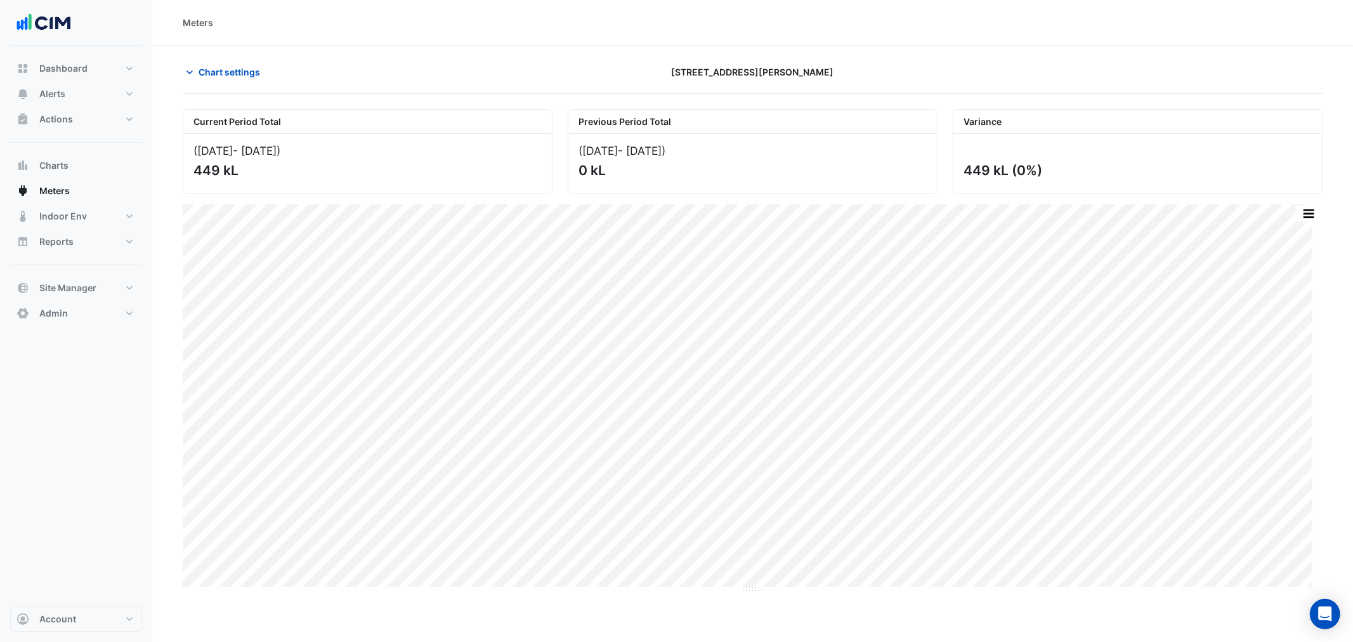
click at [68, 636] on nav "Dashboard Portfolio Ratings Performance Alerts Site Rules Templates Actions Sit…" at bounding box center [76, 321] width 152 height 642
click at [1278, 214] on button "button" at bounding box center [1283, 214] width 25 height 16
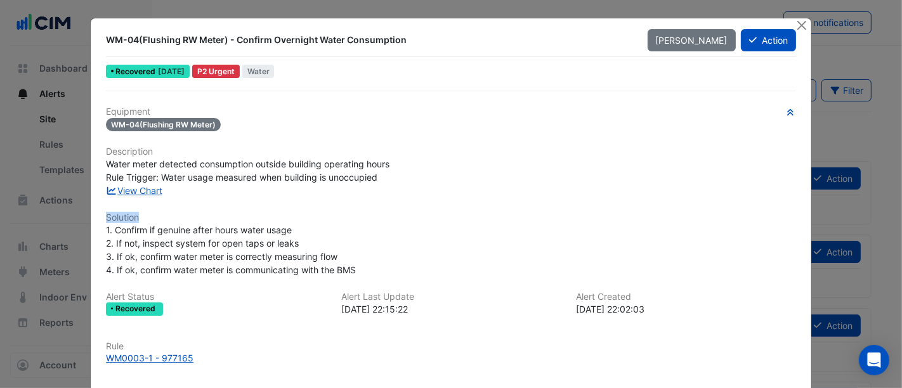
drag, startPoint x: 860, startPoint y: 204, endPoint x: 631, endPoint y: 173, distance: 231.1
click at [640, 181] on ngb-modal-window "WM-04(Flushing RW Meter) - Confirm Overnight Water Consumption Mark Unseen Acti…" at bounding box center [451, 194] width 902 height 388
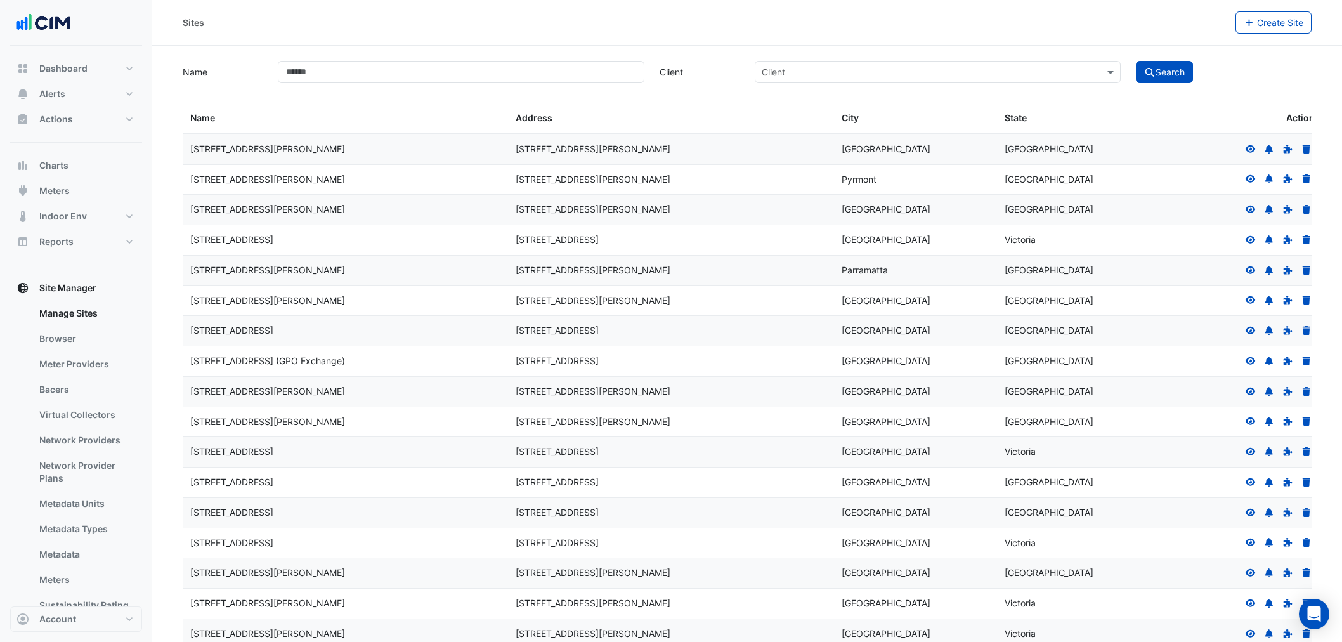
select select "**"
click at [65, 99] on button "Alerts" at bounding box center [76, 93] width 132 height 25
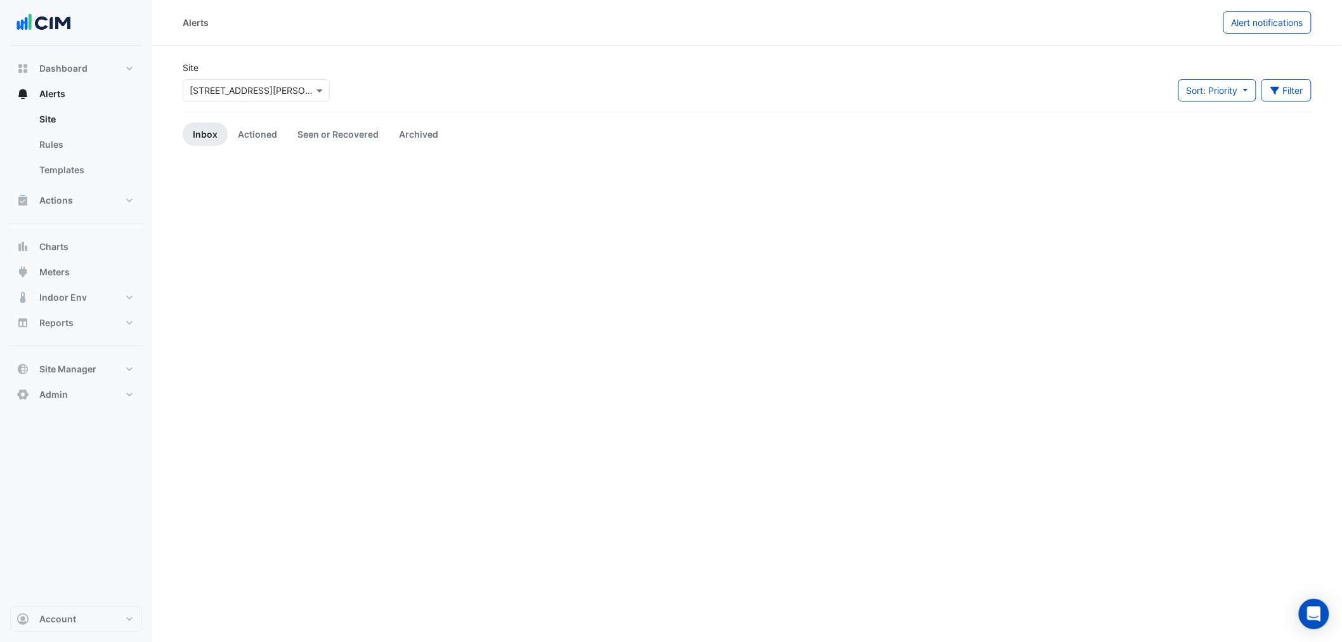
click at [210, 84] on input "text" at bounding box center [244, 90] width 108 height 13
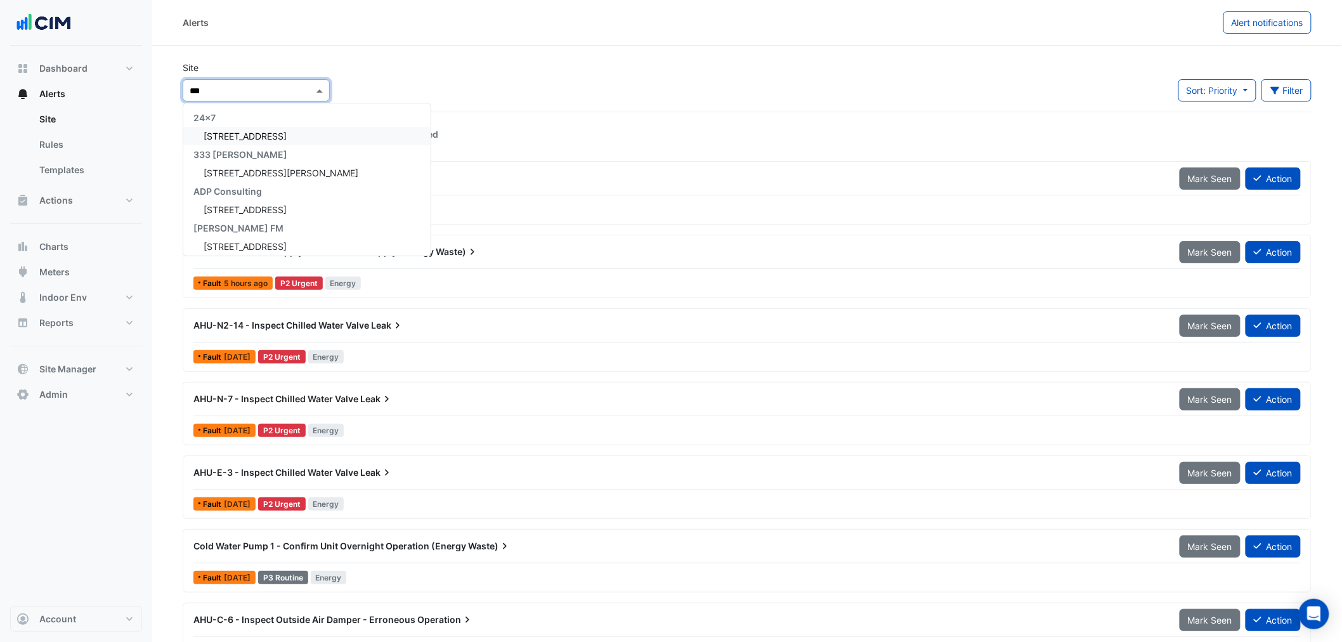
type input "****"
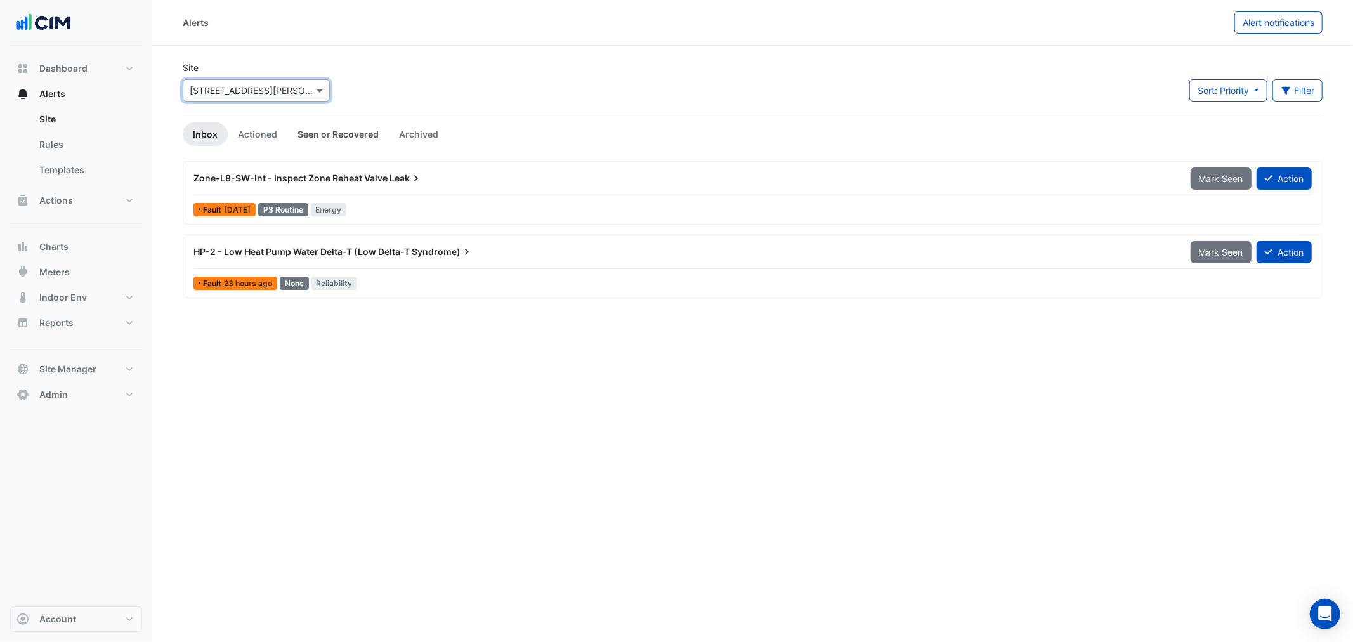
click at [351, 125] on link "Seen or Recovered" at bounding box center [337, 133] width 101 height 23
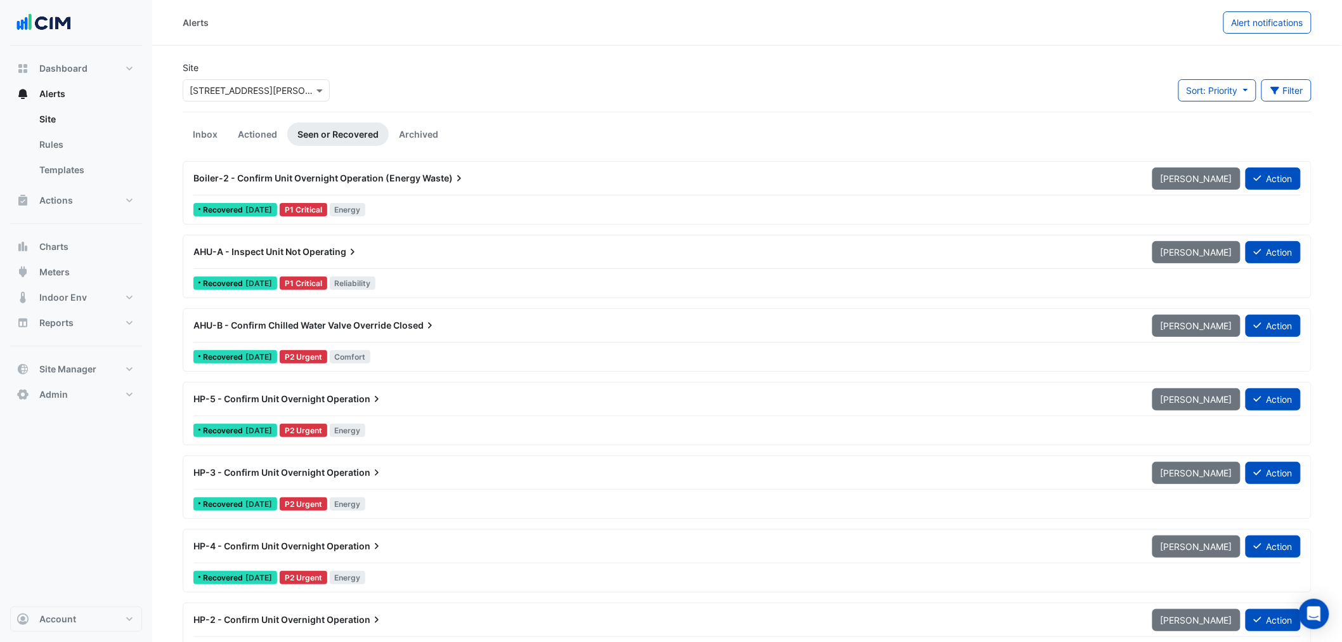
click at [554, 195] on div at bounding box center [747, 195] width 1108 height 1
click at [249, 128] on link "Actioned" at bounding box center [258, 133] width 60 height 23
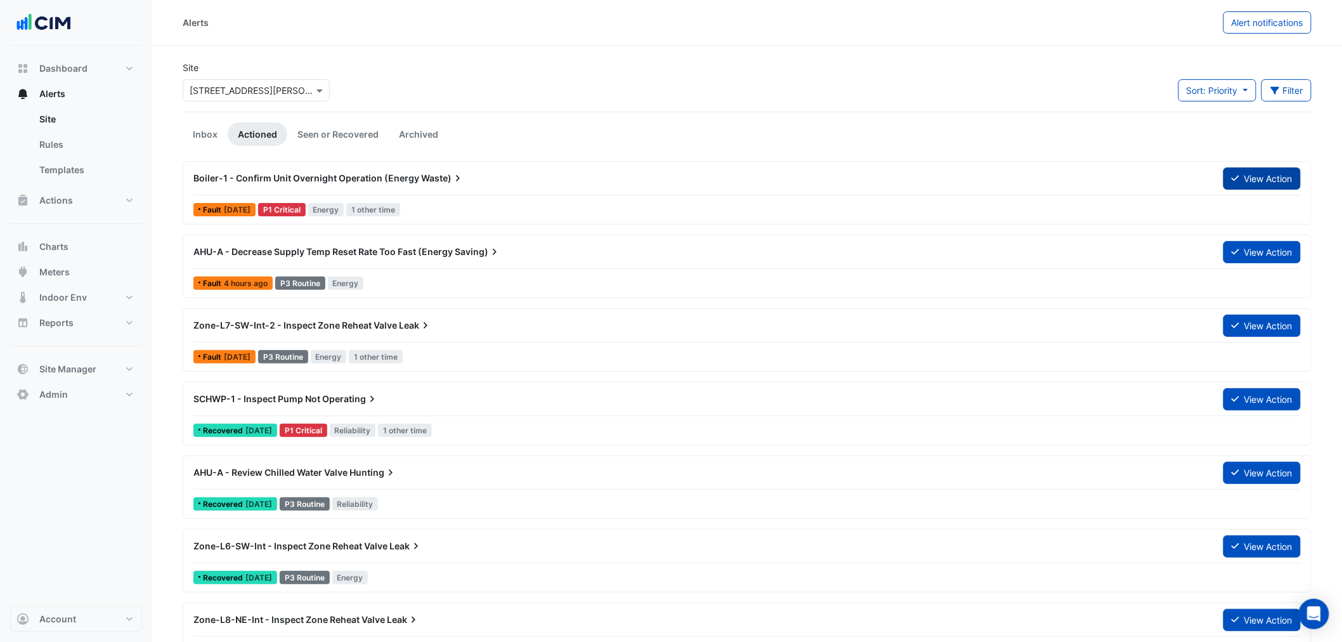
click at [1255, 176] on button "View Action" at bounding box center [1262, 178] width 77 height 22
click at [232, 185] on div "Boiler-1 - Confirm Unit Overnight Operation (Energy Waste)" at bounding box center [701, 178] width 1030 height 23
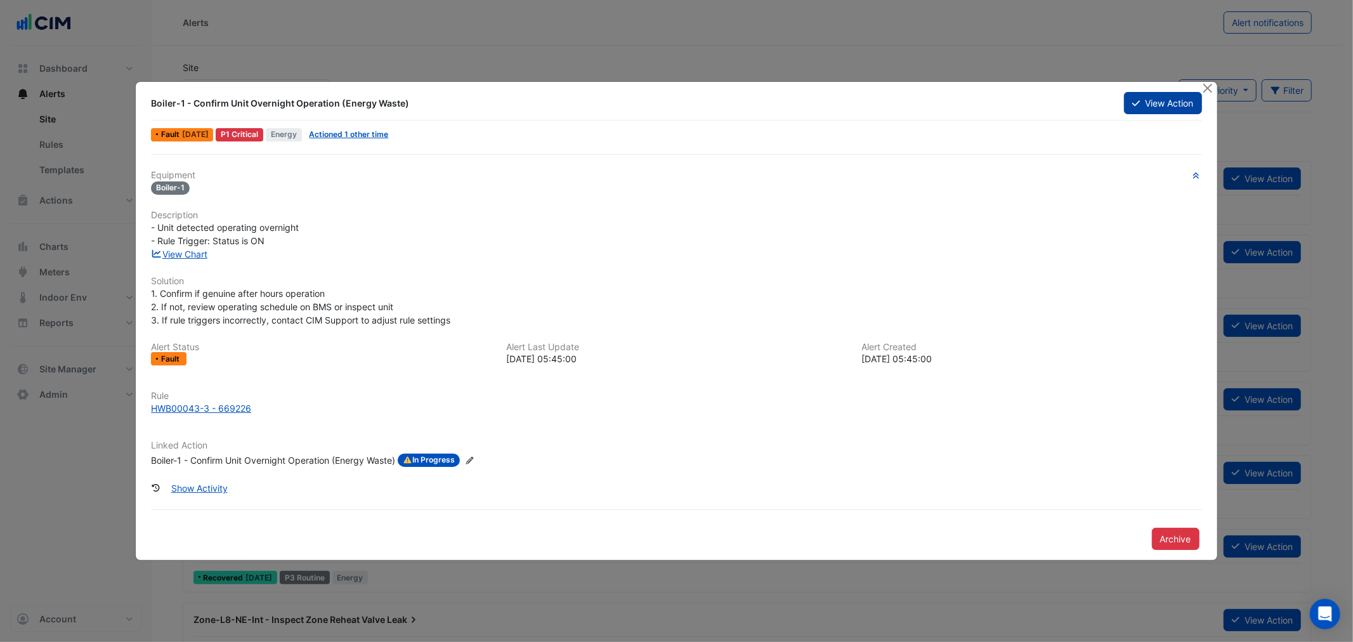
click at [1147, 106] on button "View Action" at bounding box center [1162, 103] width 77 height 22
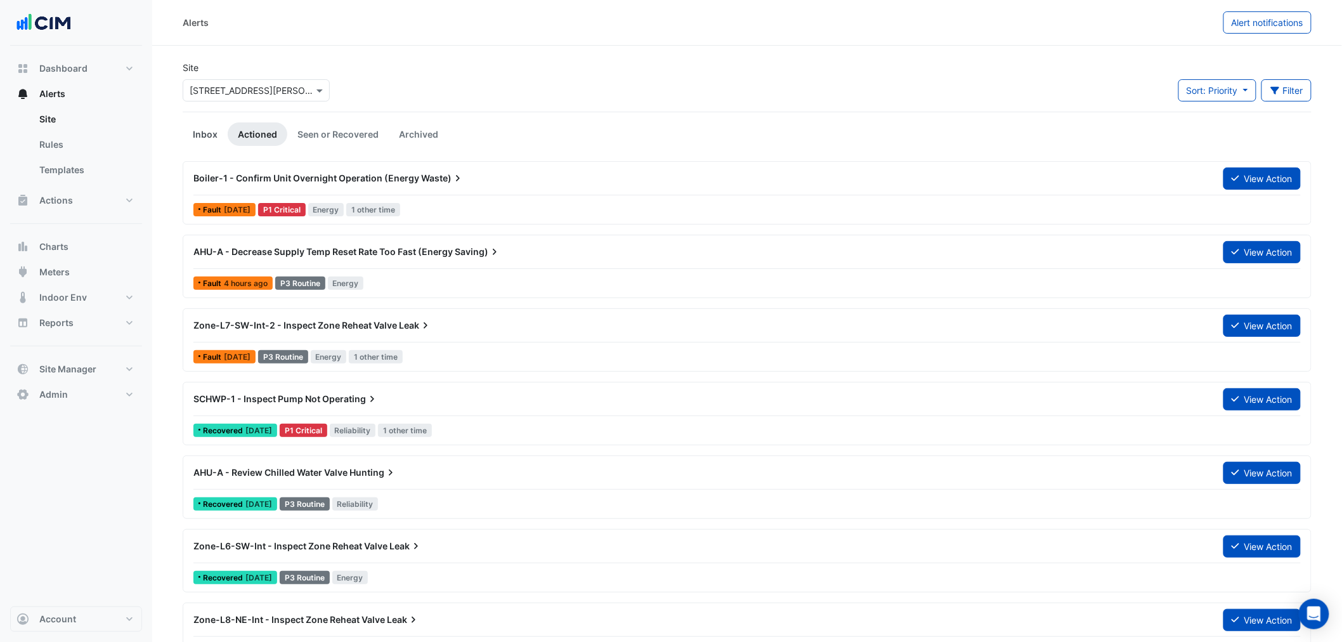
click at [209, 134] on link "Inbox" at bounding box center [205, 133] width 45 height 23
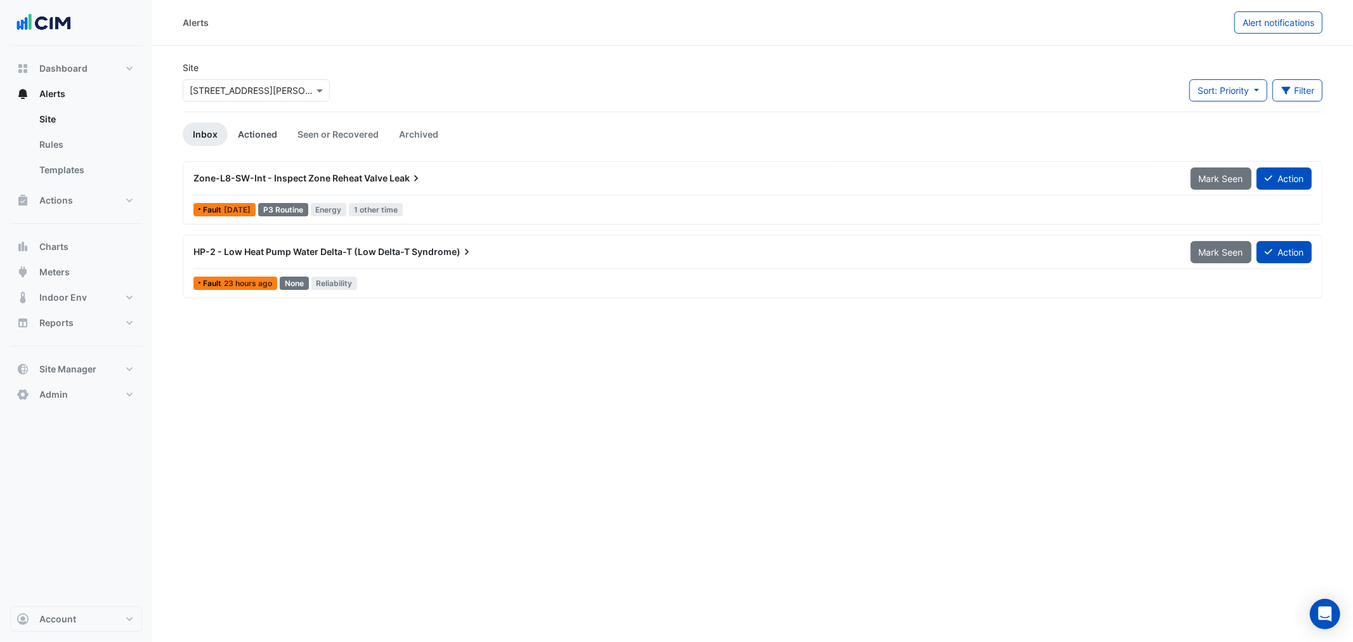
click at [258, 131] on link "Actioned" at bounding box center [258, 133] width 60 height 23
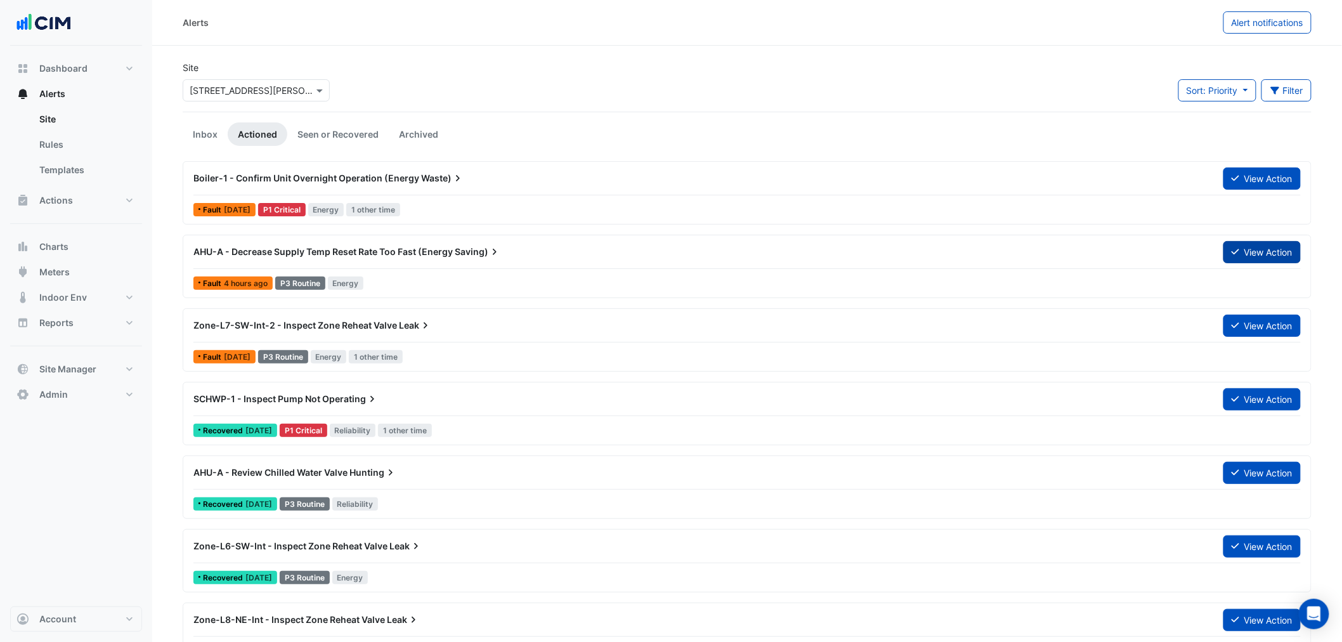
click at [1245, 249] on button "View Action" at bounding box center [1262, 252] width 77 height 22
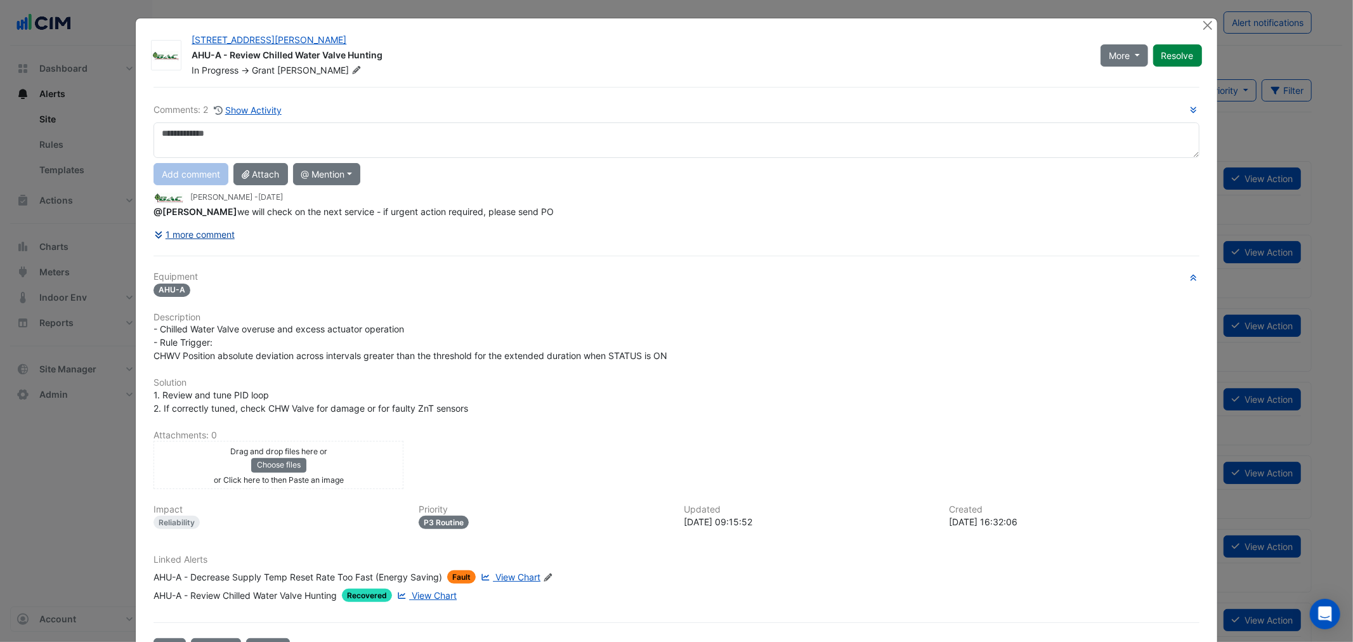
click at [202, 233] on button "1 more comment" at bounding box center [195, 234] width 82 height 22
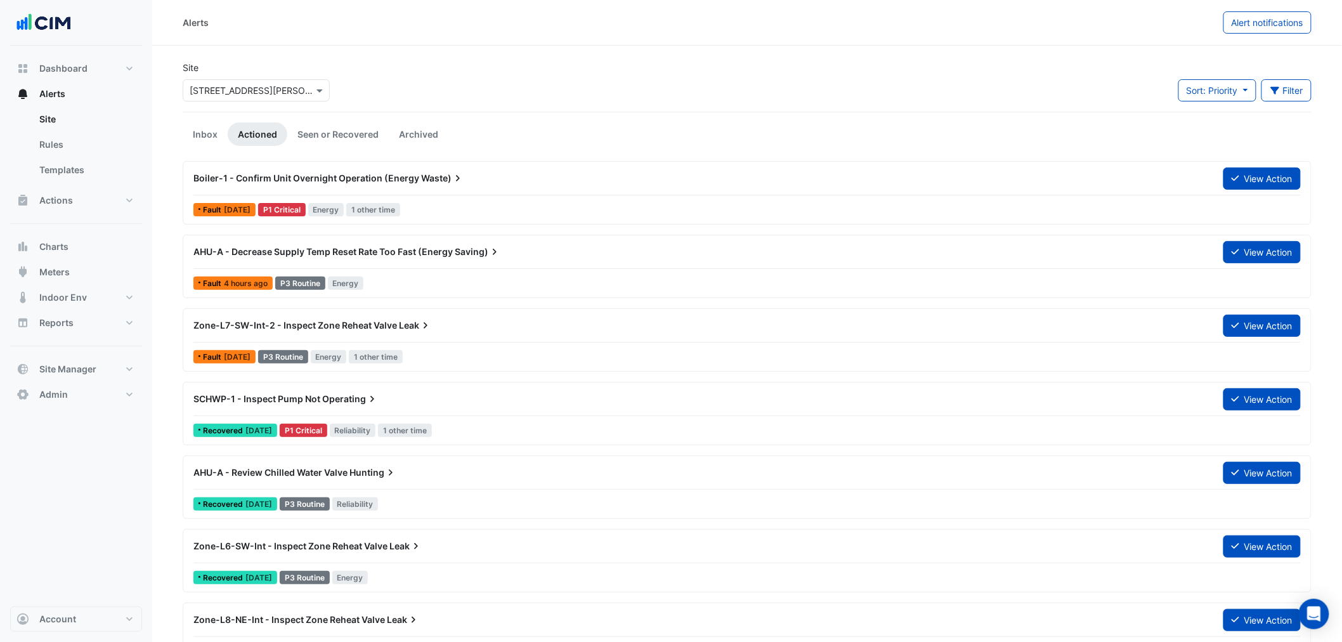
click at [773, 173] on div "Boiler-1 - Confirm Unit Overnight Operation (Energy Waste)" at bounding box center [700, 178] width 1015 height 13
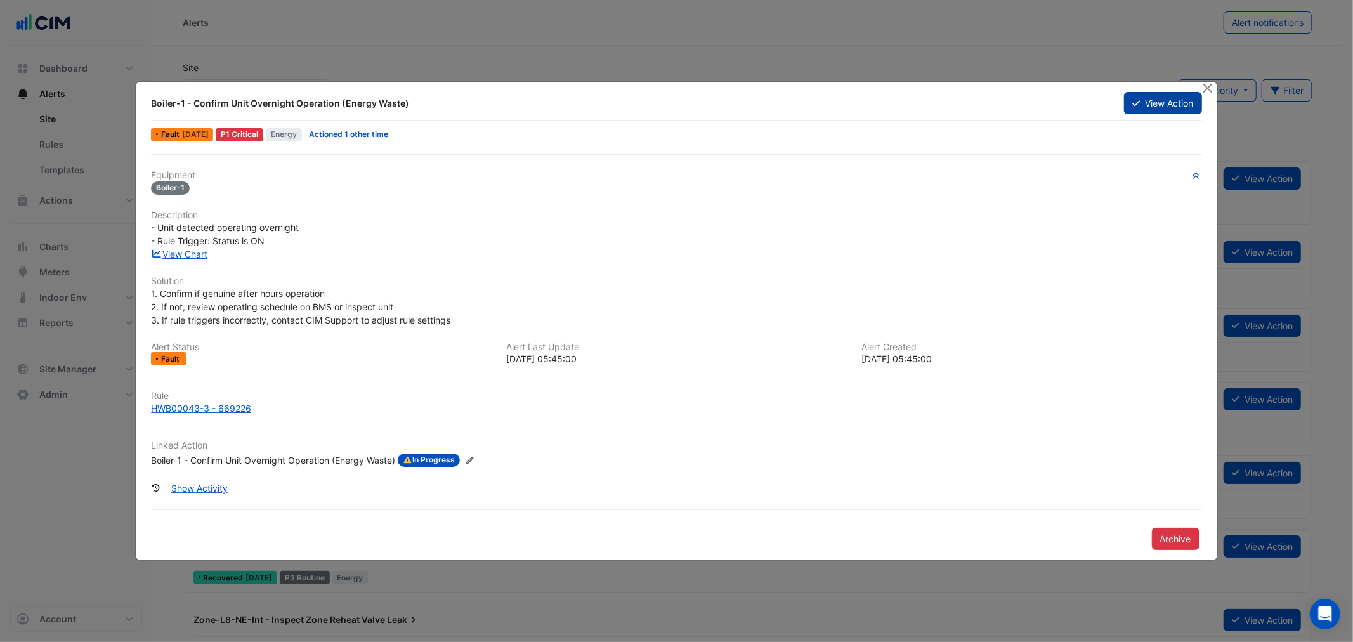
drag, startPoint x: 1196, startPoint y: 98, endPoint x: 1171, endPoint y: 98, distance: 25.4
click at [1171, 98] on button "View Action" at bounding box center [1162, 103] width 77 height 22
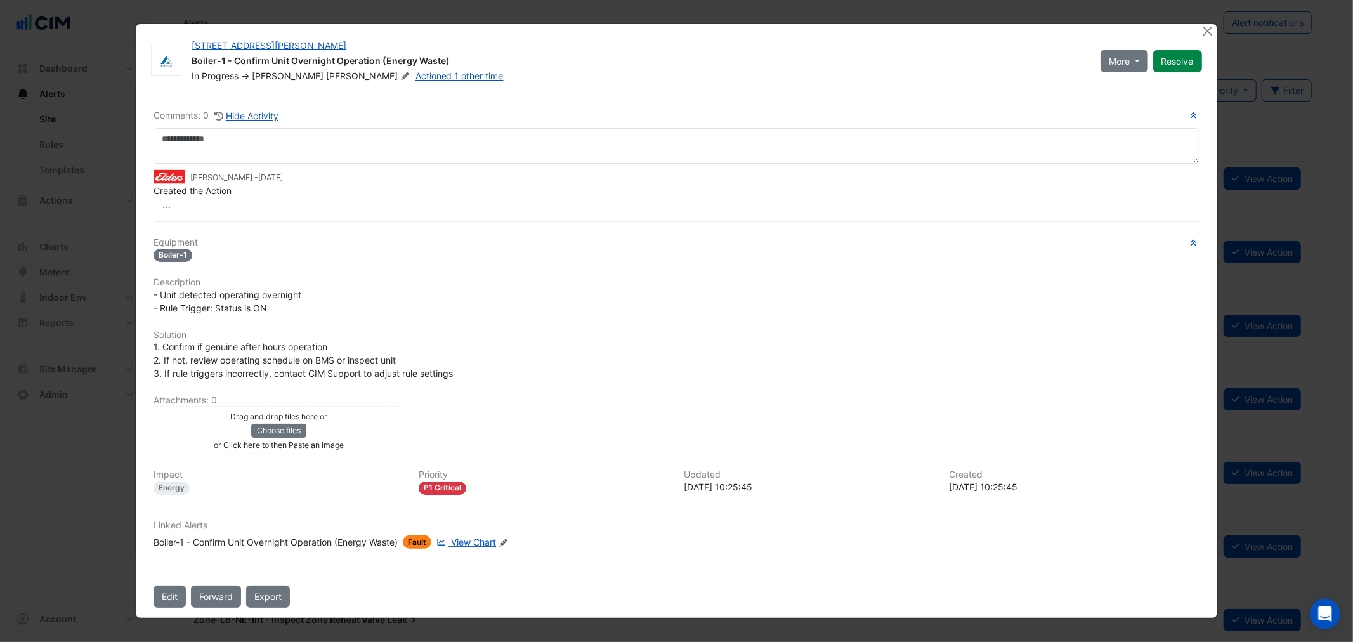
drag, startPoint x: 470, startPoint y: 558, endPoint x: 476, endPoint y: 536, distance: 23.1
drag, startPoint x: 476, startPoint y: 538, endPoint x: 480, endPoint y: 529, distance: 9.4
drag, startPoint x: 339, startPoint y: 565, endPoint x: 344, endPoint y: 580, distance: 15.3
click at [339, 598] on div "Comments: 0 Hide Activity James Black - 2 months and 25 days ago Created the Ac…" at bounding box center [676, 350] width 1061 height 515
click at [345, 553] on div "Linked Alerts Boiler-1 - Confirm Unit Overnight Operation (Energy Waste) Fault …" at bounding box center [676, 539] width 1061 height 39
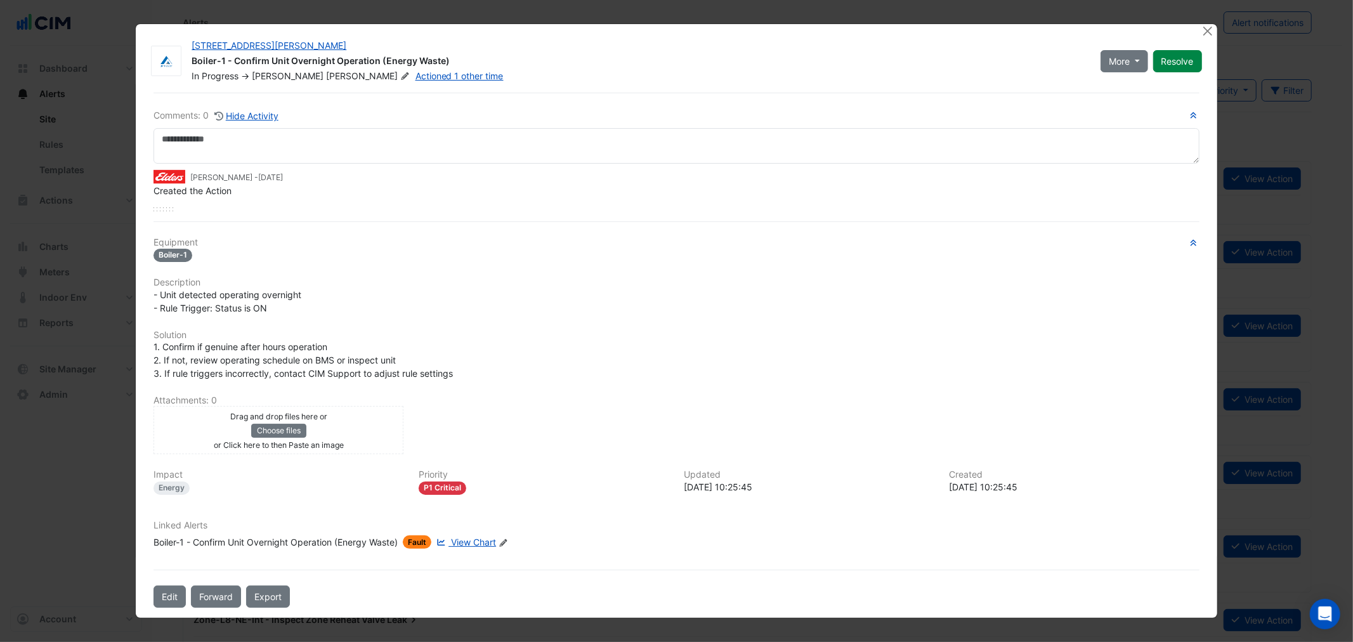
click at [341, 539] on div "Boiler-1 - Confirm Unit Overnight Operation (Energy Waste)" at bounding box center [276, 541] width 244 height 13
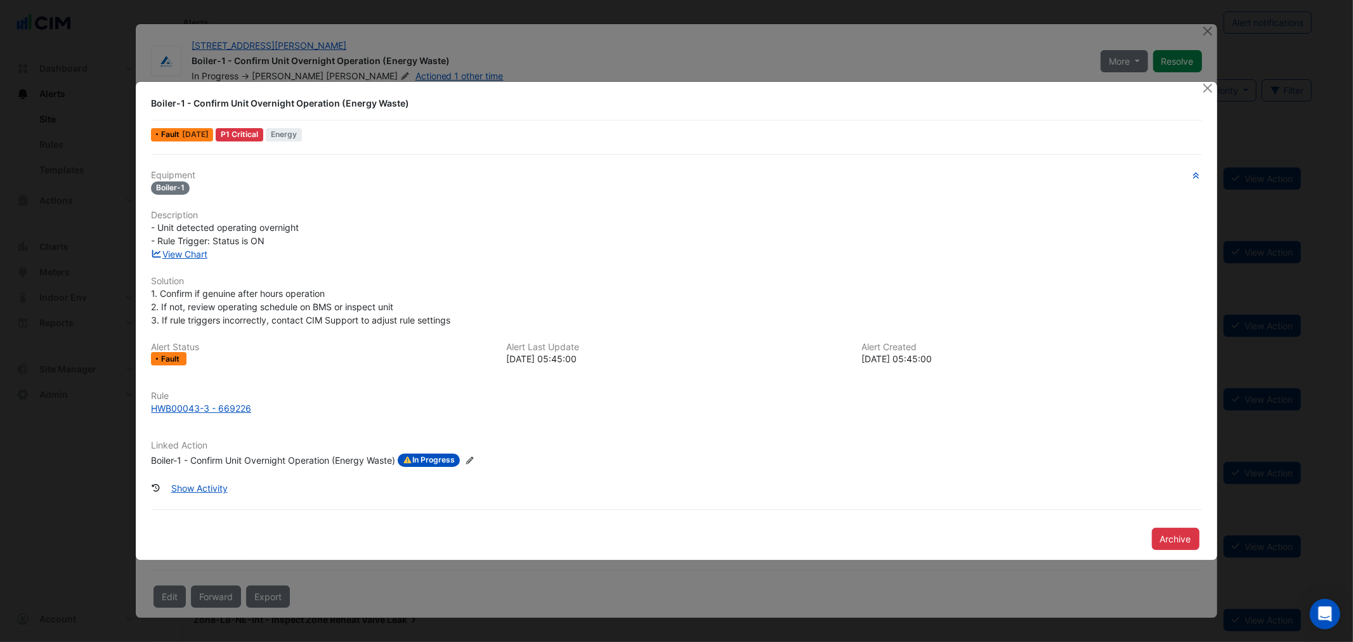
click at [202, 415] on div "Rule HWB00043-3 - 669226" at bounding box center [676, 408] width 1066 height 34
click at [194, 404] on div "HWB00043-3 - 669226" at bounding box center [201, 408] width 100 height 13
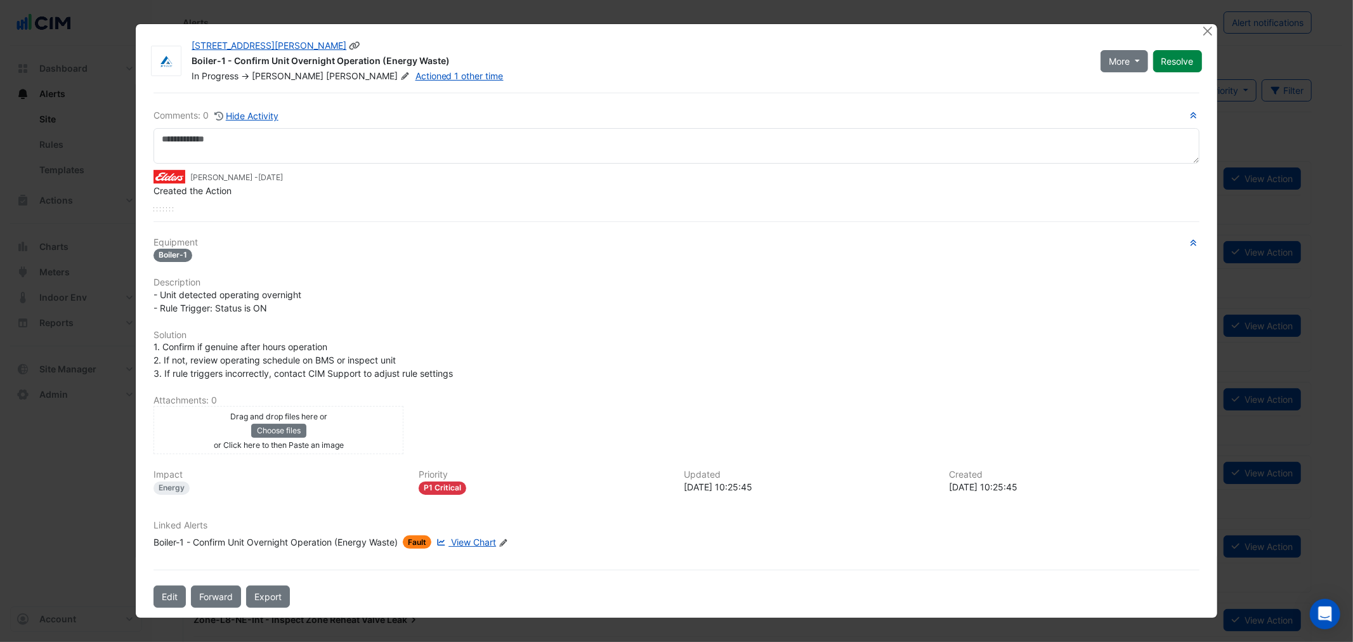
drag, startPoint x: 1098, startPoint y: 52, endPoint x: 1108, endPoint y: 57, distance: 11.3
click at [1099, 52] on div "More On Hold Not Doing Resolve" at bounding box center [1151, 60] width 117 height 43
click at [1109, 57] on span "More" at bounding box center [1119, 61] width 21 height 13
click at [1143, 106] on button "Not Doing" at bounding box center [1151, 108] width 100 height 18
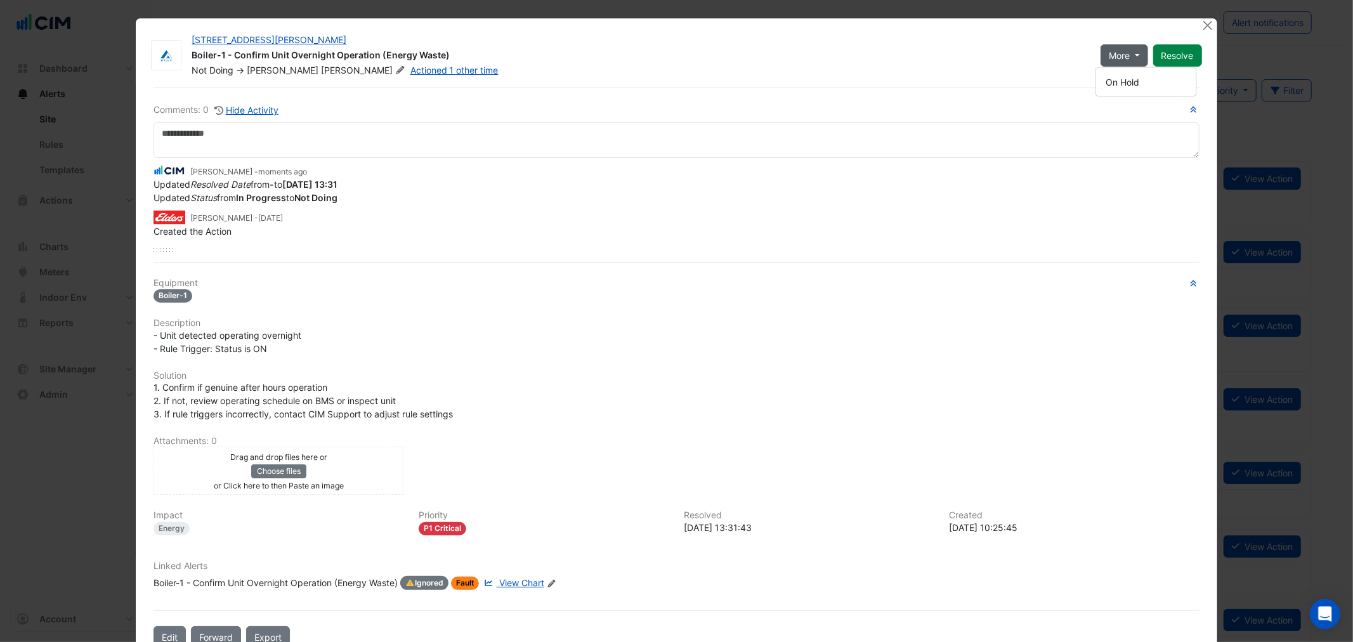
scroll to position [33, 0]
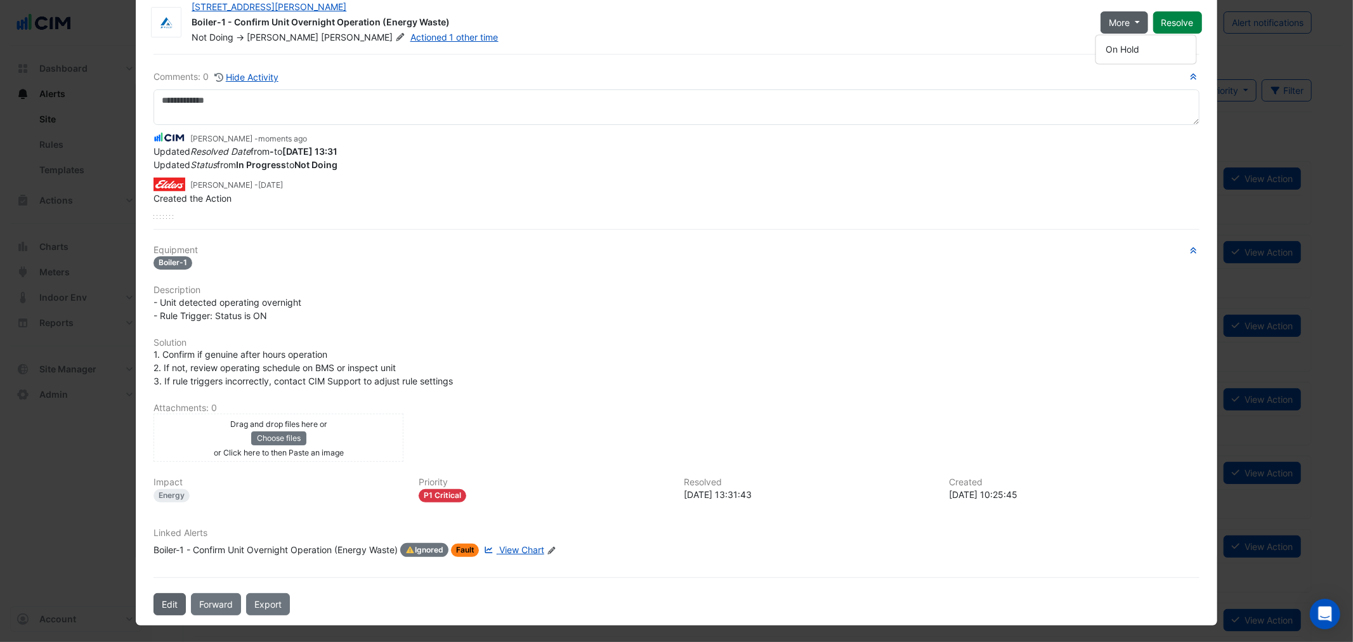
click at [155, 596] on button "Edit" at bounding box center [170, 604] width 32 height 22
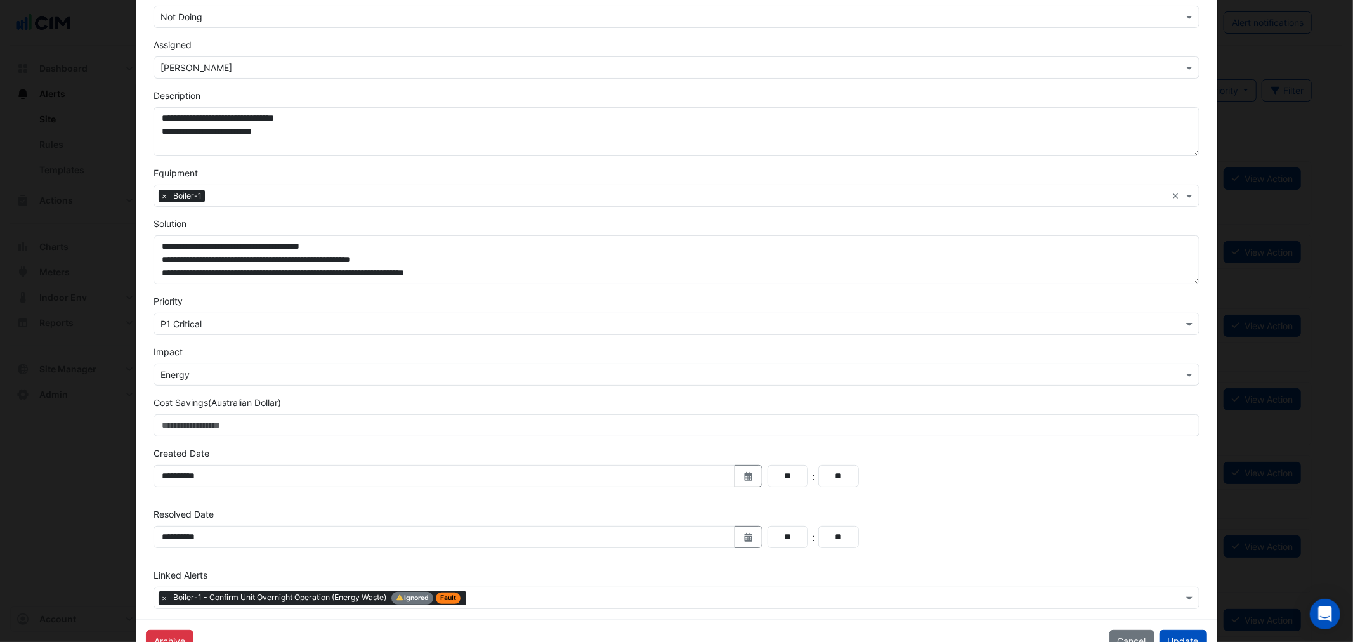
scroll to position [169, 0]
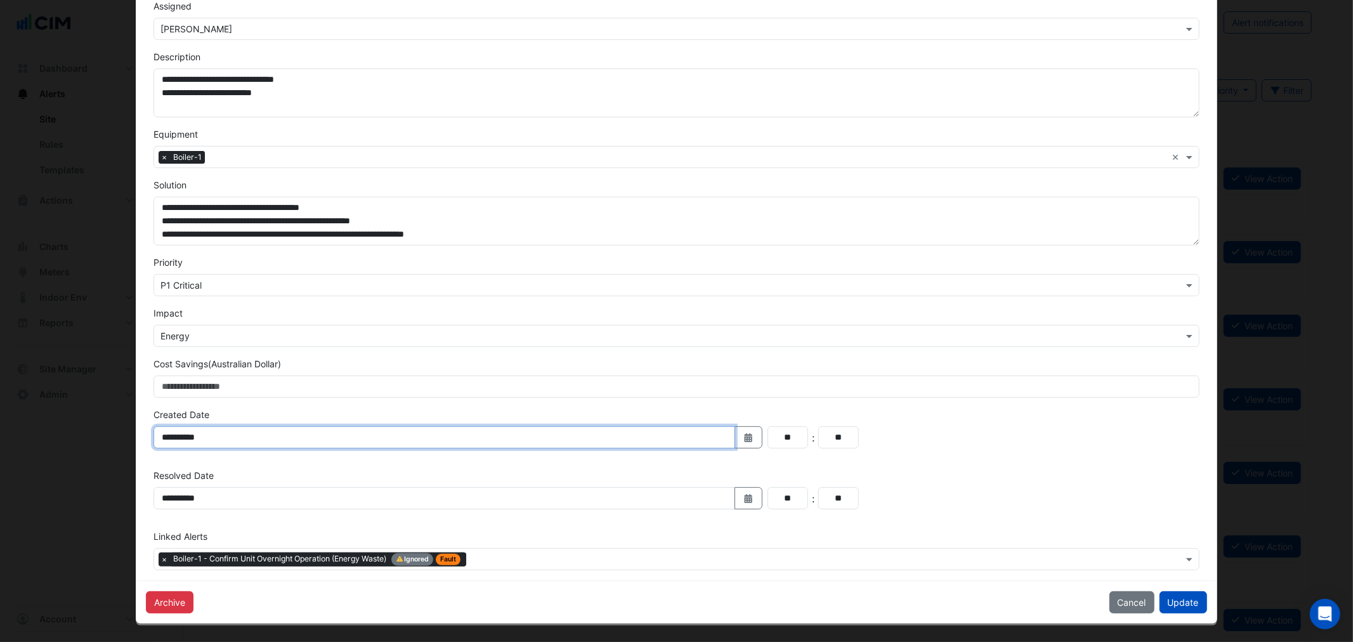
click at [322, 432] on input "**********" at bounding box center [445, 437] width 582 height 22
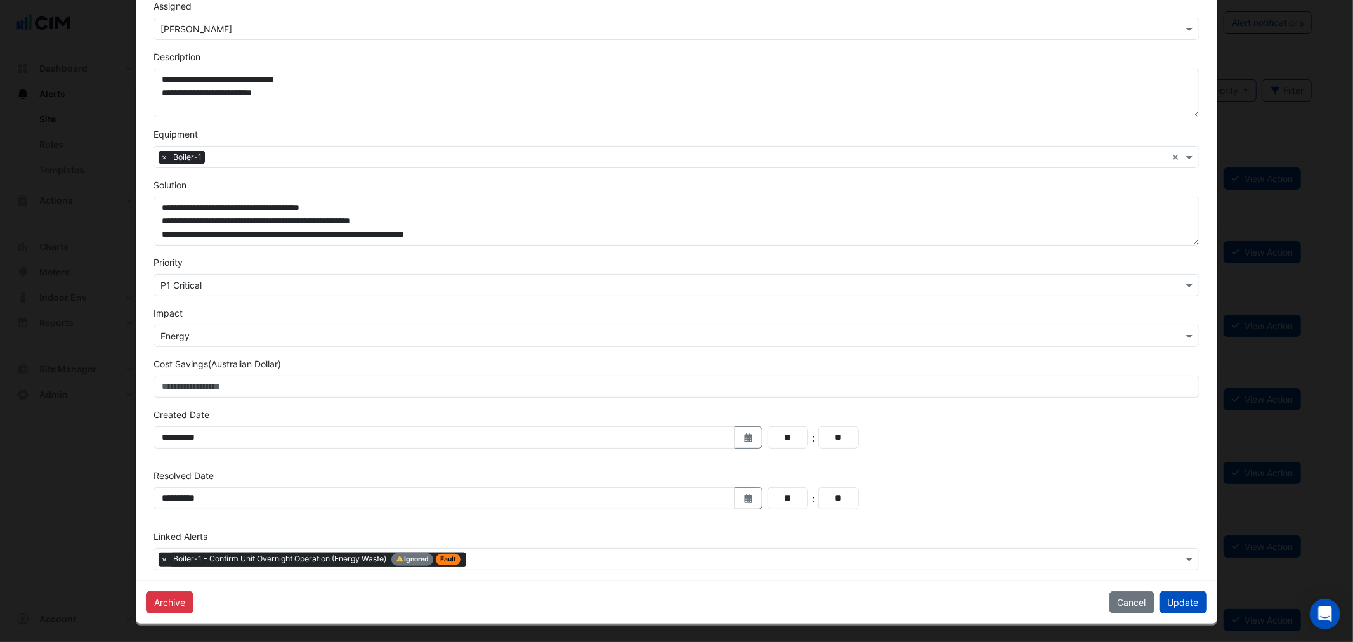
click at [520, 512] on div "**********" at bounding box center [455, 503] width 619 height 32
click at [747, 502] on fa-icon "Select Date" at bounding box center [748, 498] width 11 height 11
click at [379, 327] on span "Previous month" at bounding box center [379, 330] width 10 height 10
select select "*"
click at [463, 374] on div "1" at bounding box center [460, 370] width 20 height 20
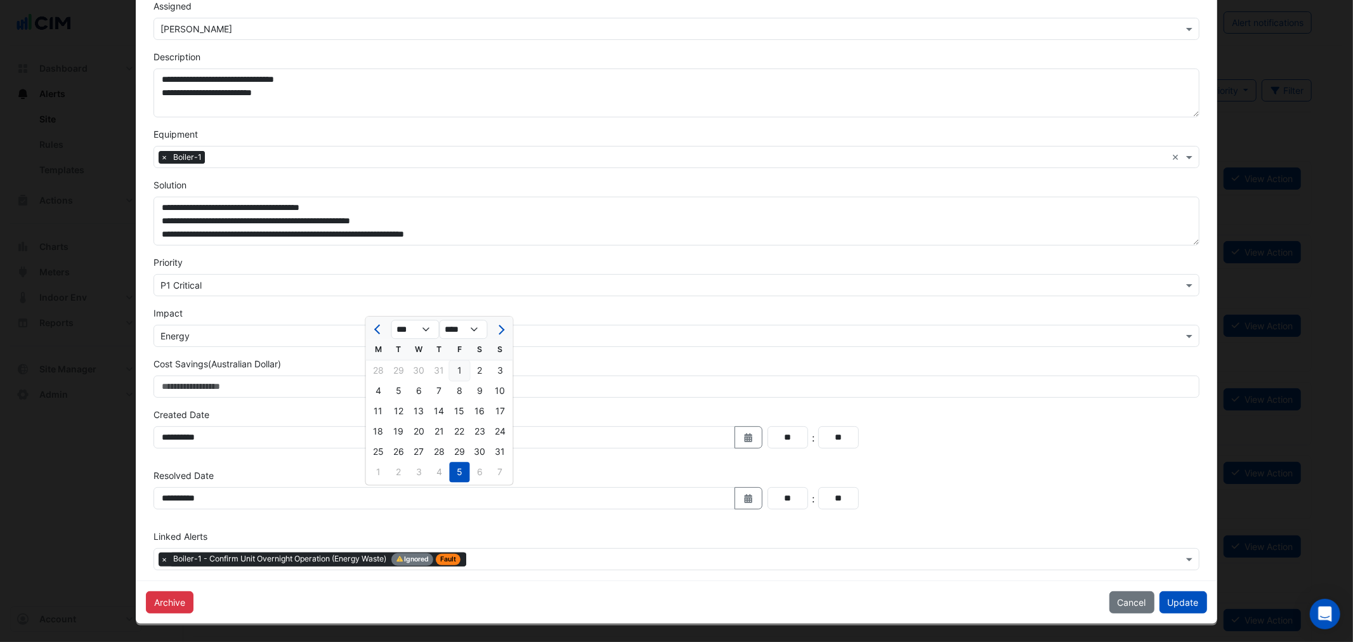
type input "**********"
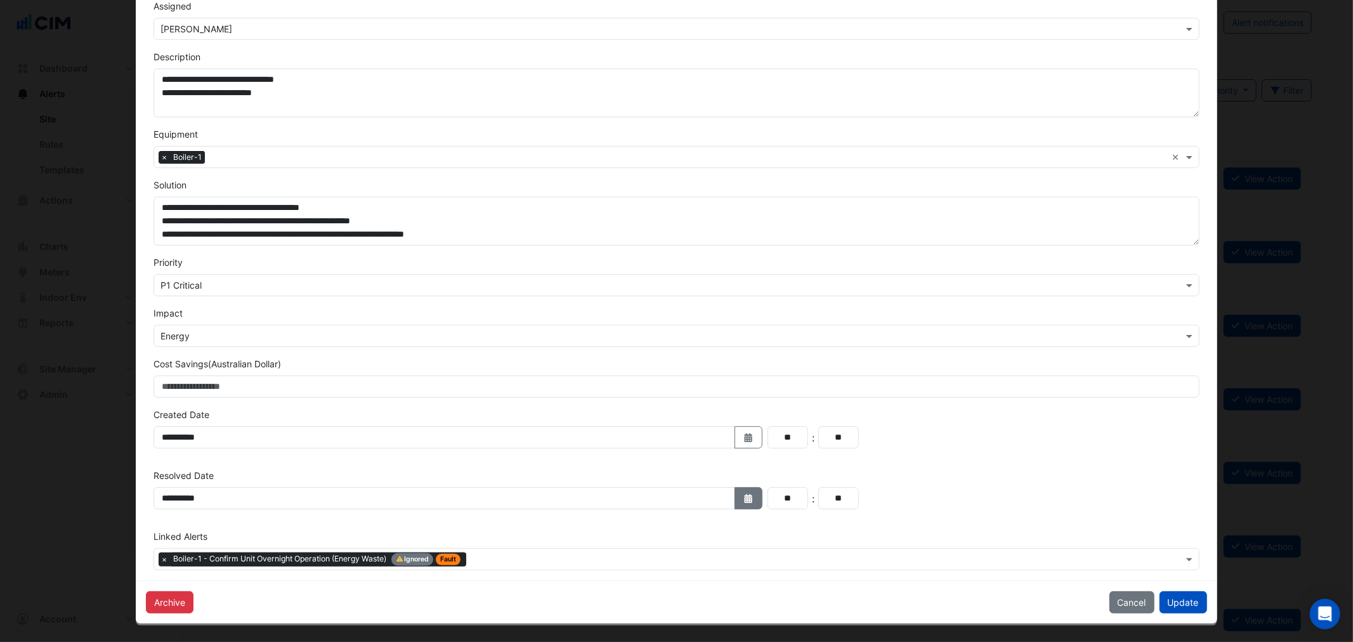
click at [735, 500] on button "Select Date" at bounding box center [749, 498] width 28 height 22
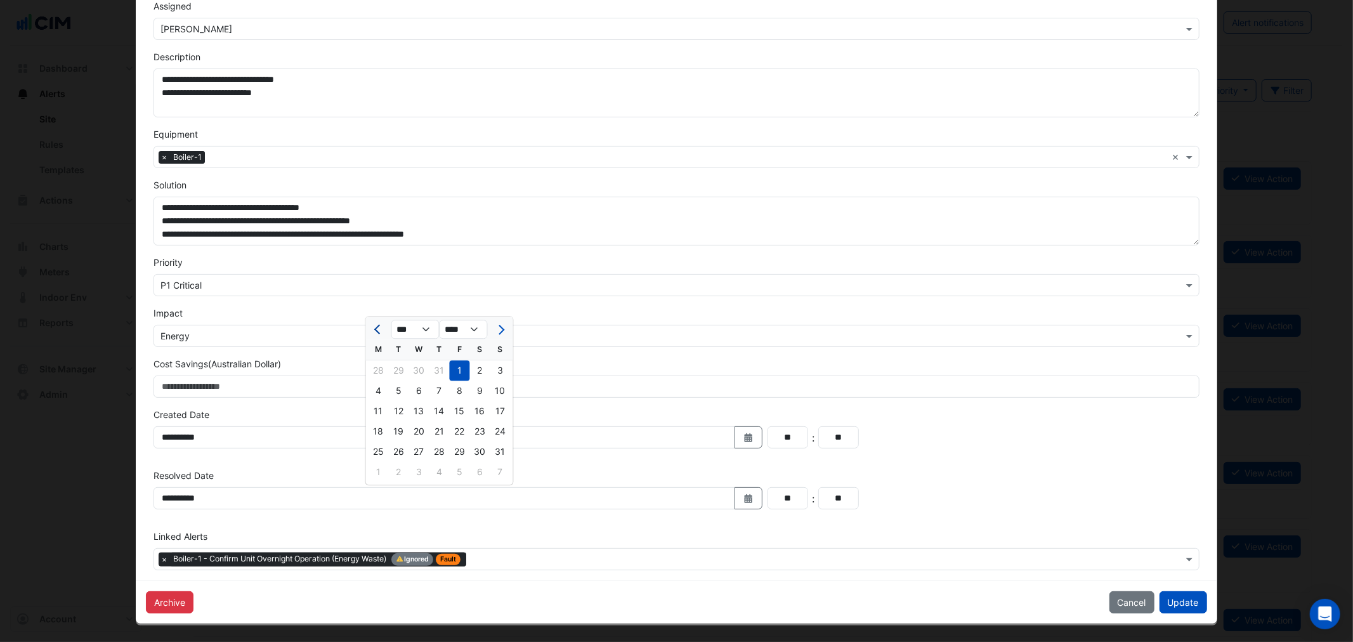
click at [382, 332] on div at bounding box center [378, 329] width 25 height 20
click at [382, 332] on button "Previous month" at bounding box center [378, 329] width 15 height 20
select select "*"
click at [460, 388] on div "11" at bounding box center [460, 391] width 20 height 20
type input "**********"
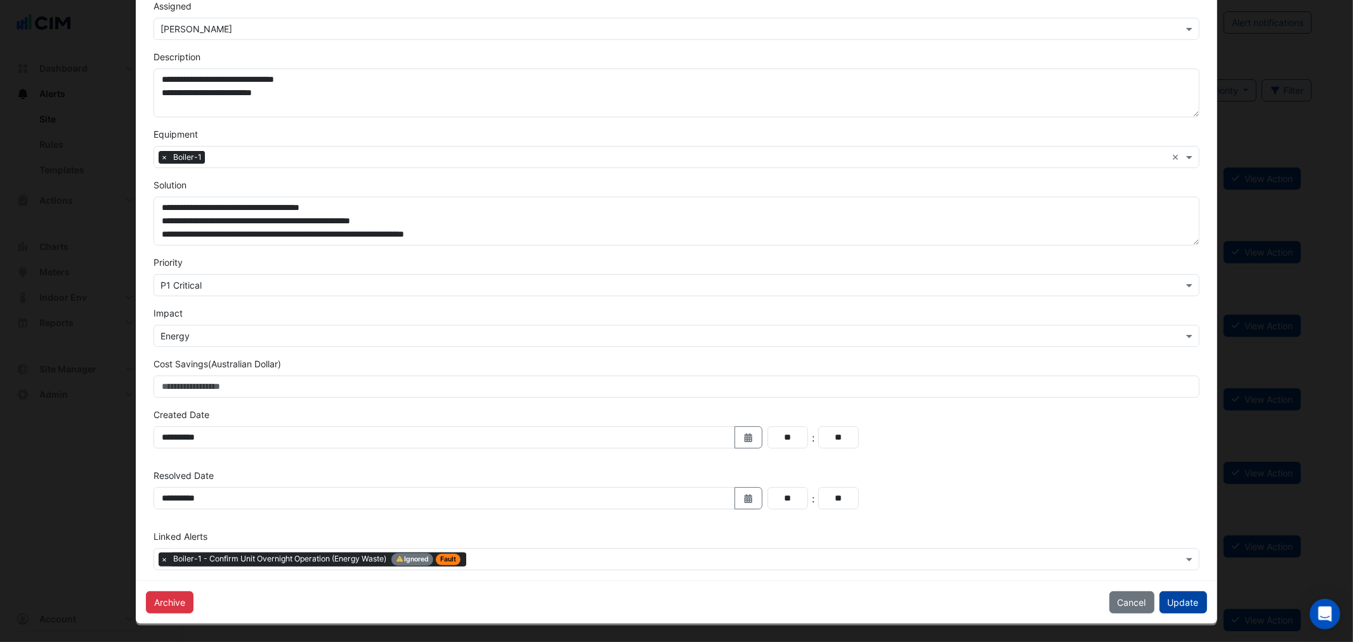
click at [1201, 600] on button "Update" at bounding box center [1184, 602] width 48 height 22
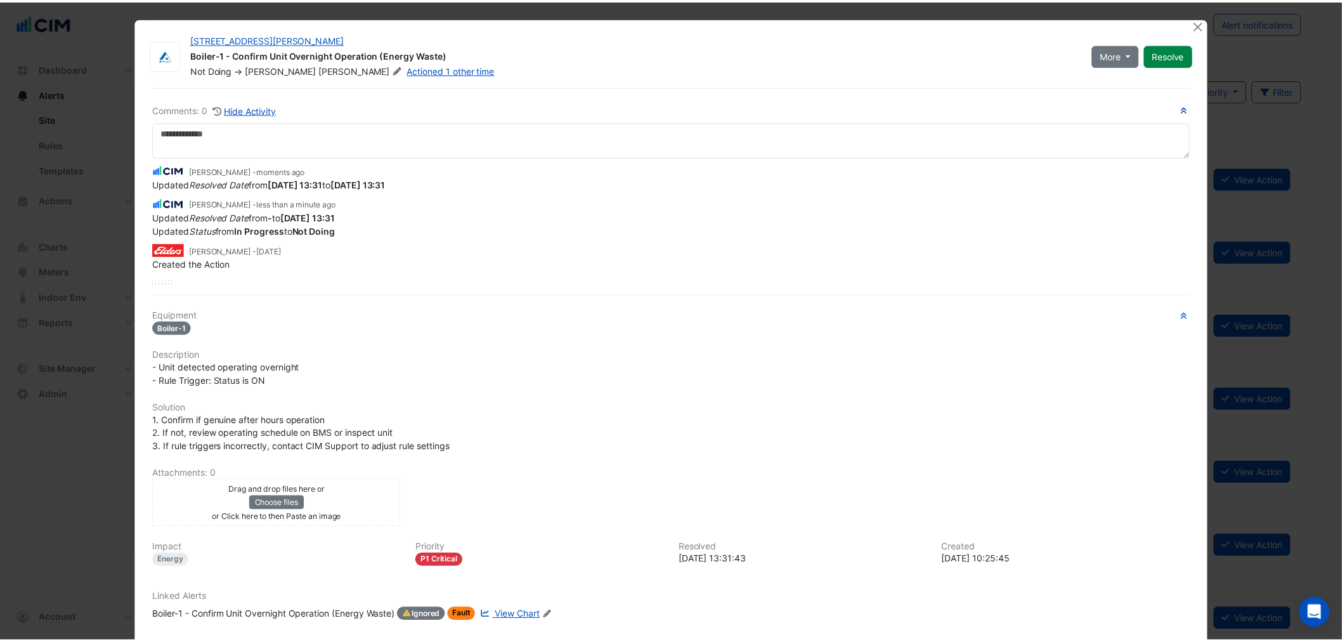
scroll to position [0, 0]
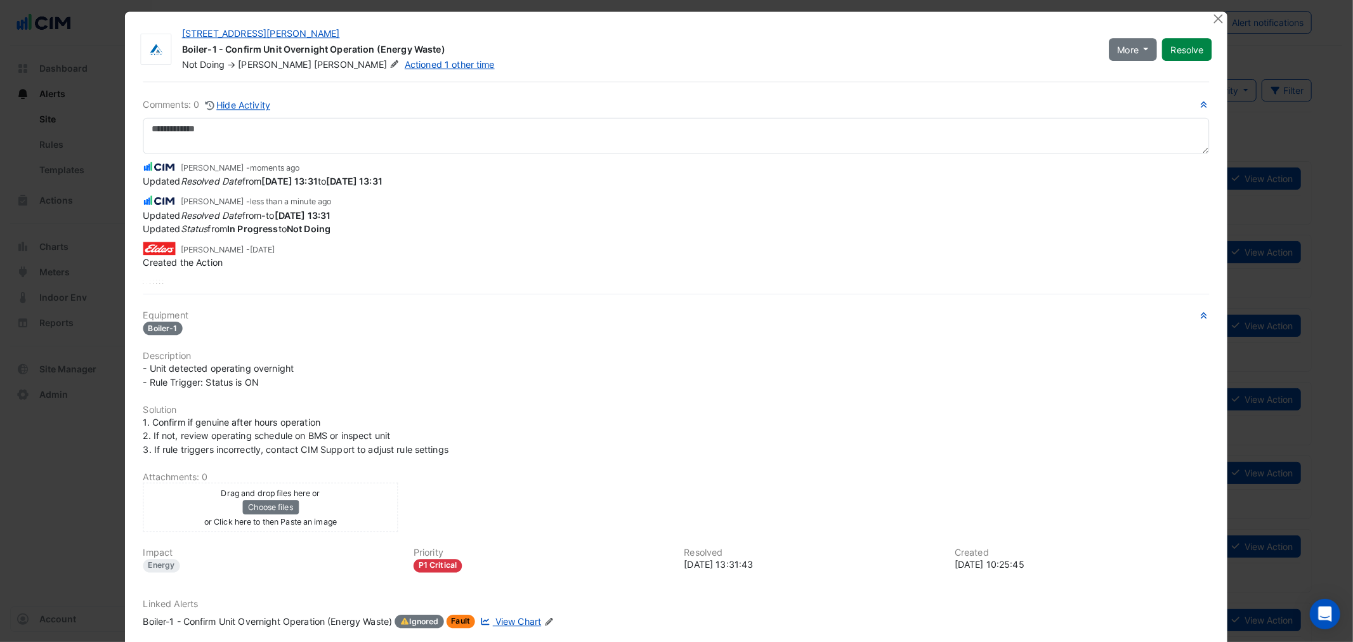
click at [82, 254] on ngb-modal-window "39 Murray St Boiler-1 - Confirm Unit Overnight Operation (Energy Waste) Not Doi…" at bounding box center [676, 321] width 1353 height 642
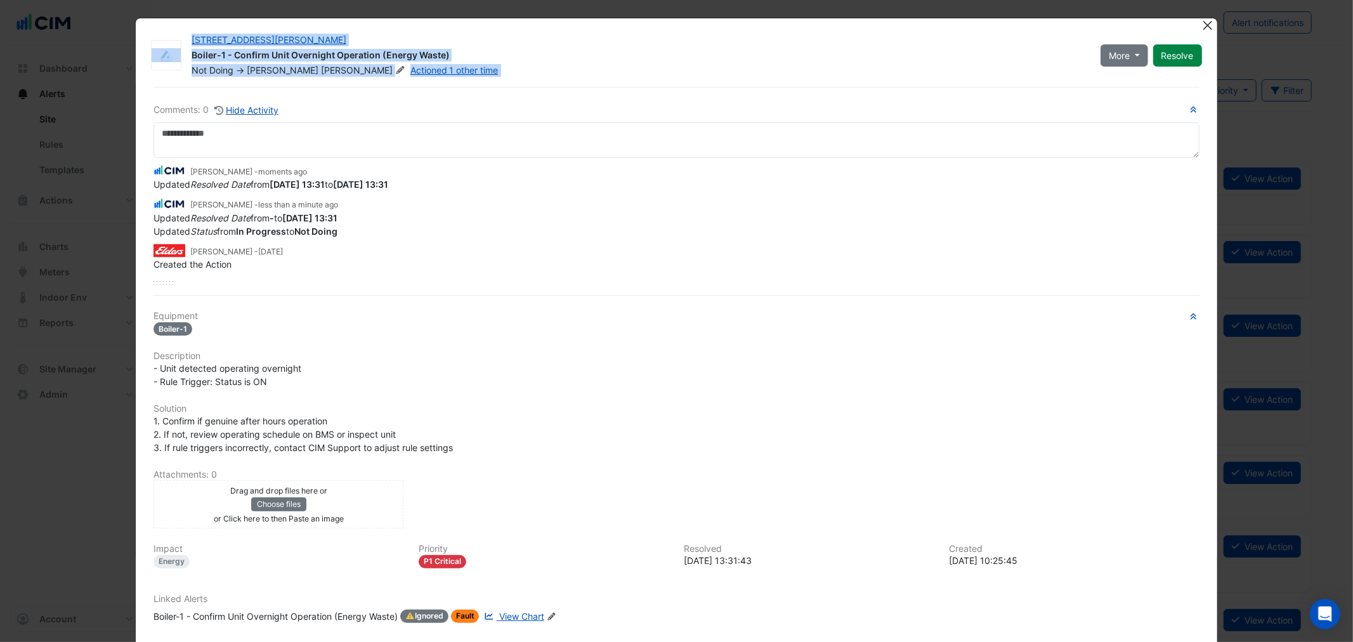
click at [1207, 23] on ngb-modal-window "39 Murray St Boiler-1 - Confirm Unit Overnight Operation (Energy Waste) Not Doi…" at bounding box center [676, 321] width 1353 height 642
click at [1207, 23] on button "Close" at bounding box center [1207, 24] width 13 height 13
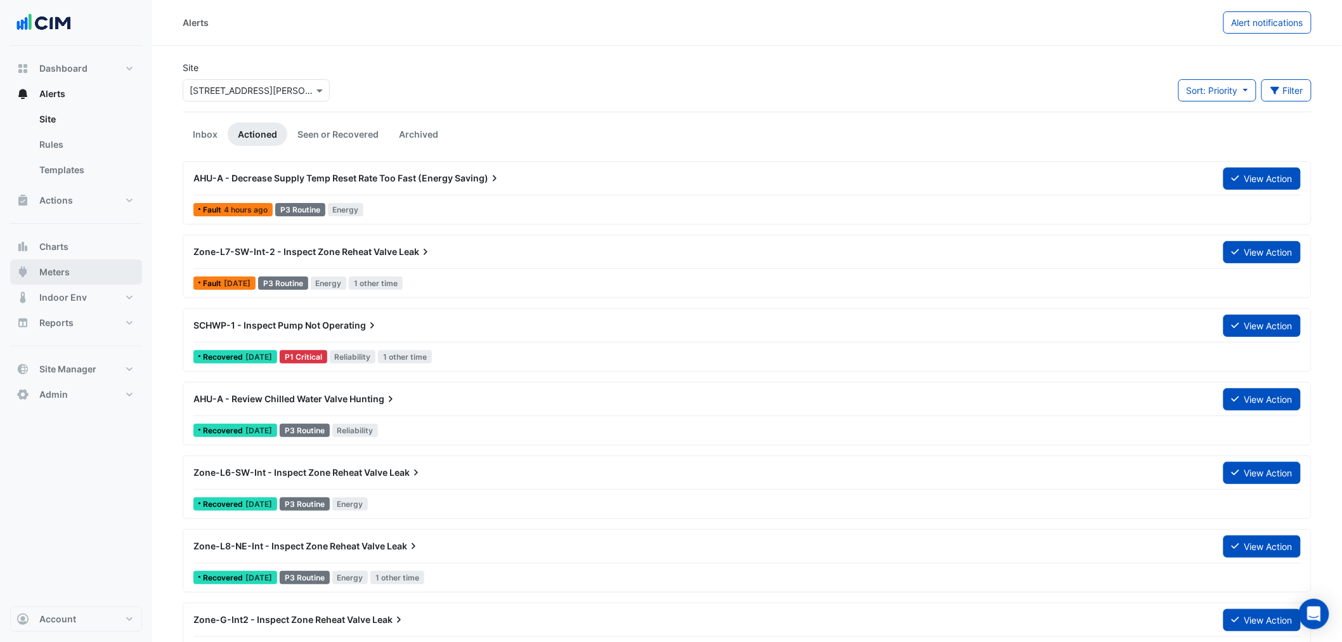
click at [57, 266] on span "Meters" at bounding box center [54, 272] width 30 height 13
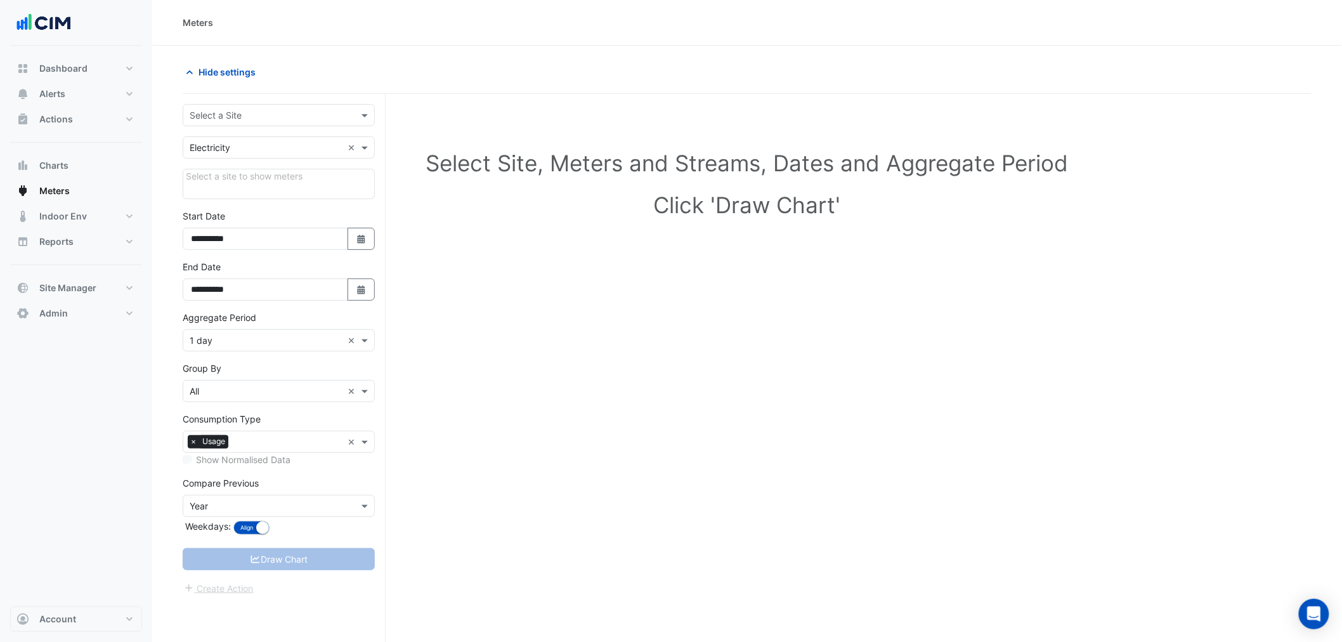
click at [221, 121] on input "text" at bounding box center [266, 115] width 153 height 13
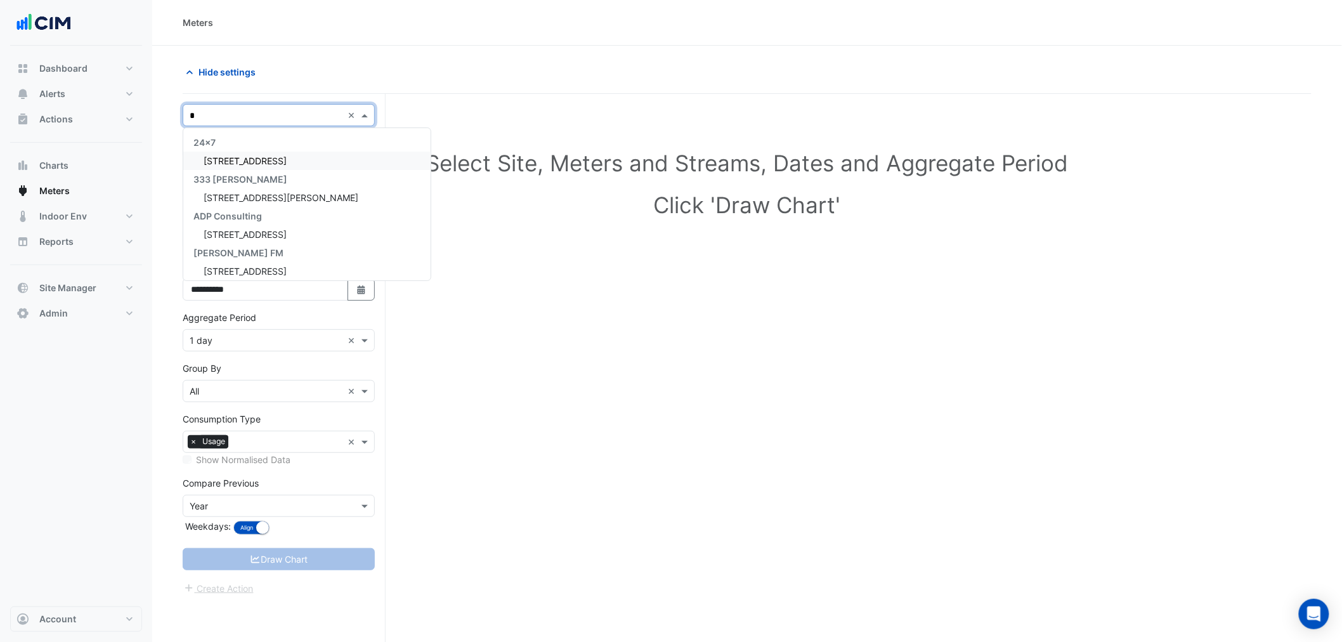
type input "**"
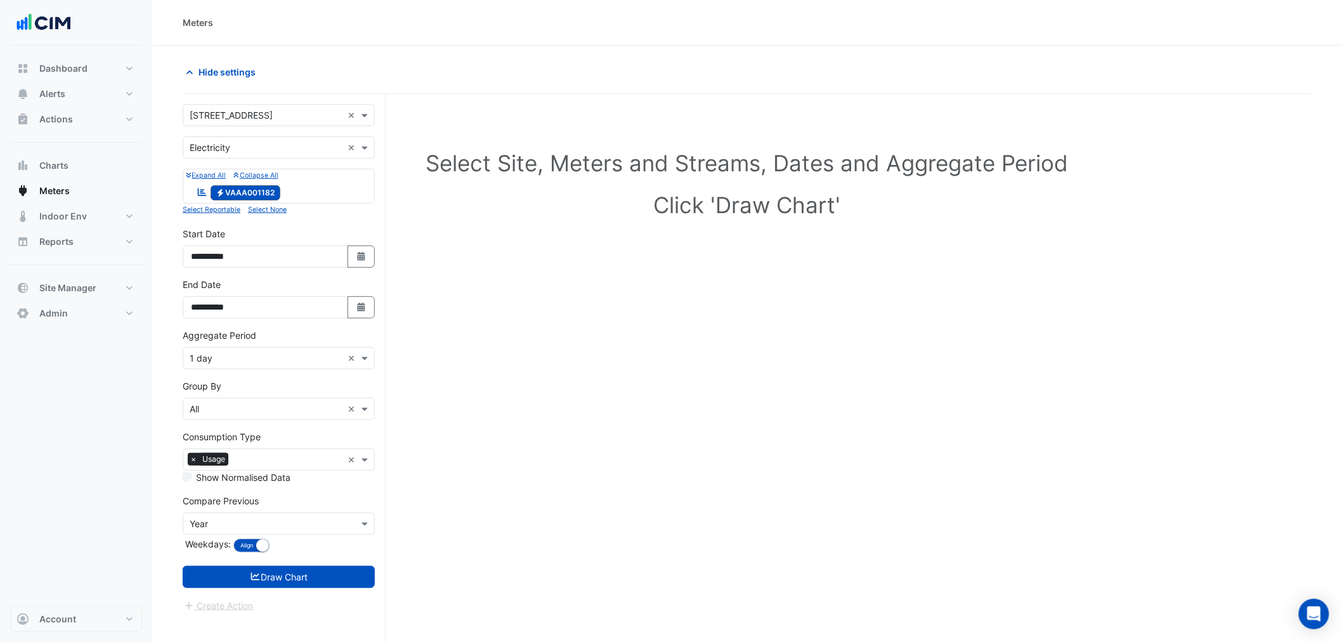
click at [289, 591] on form "**********" at bounding box center [279, 358] width 192 height 509
click at [288, 579] on button "Draw Chart" at bounding box center [279, 577] width 192 height 22
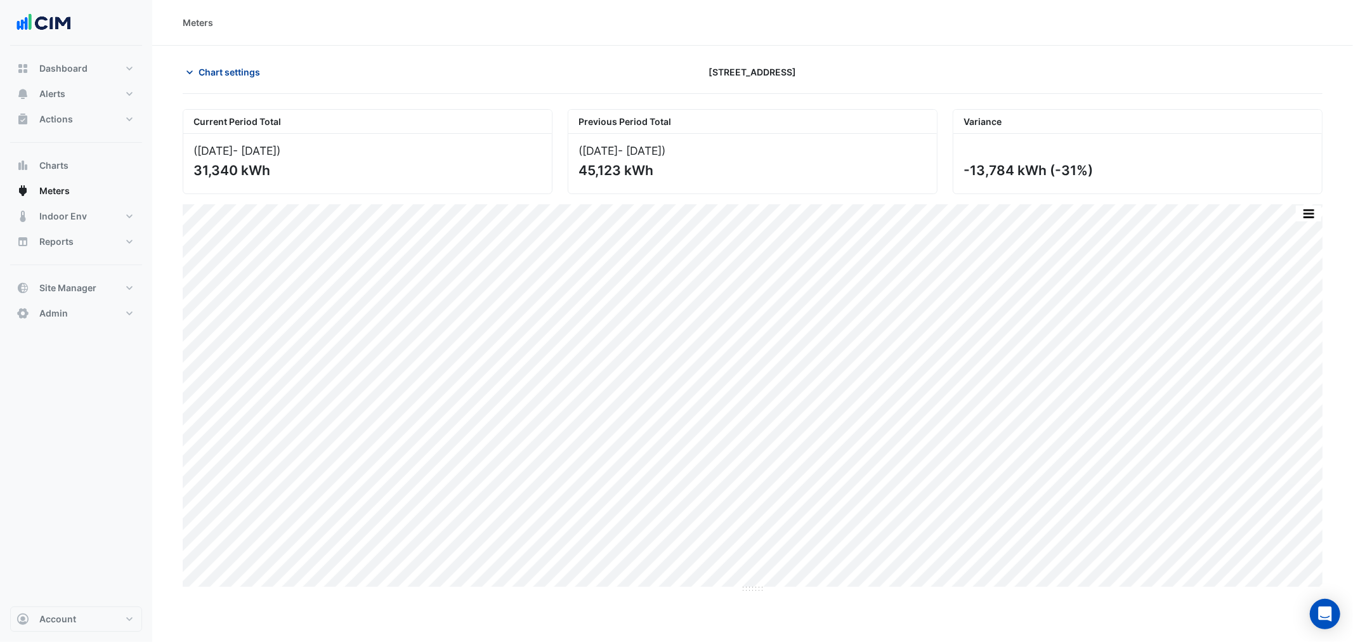
click at [199, 75] on span "Chart settings" at bounding box center [230, 71] width 62 height 13
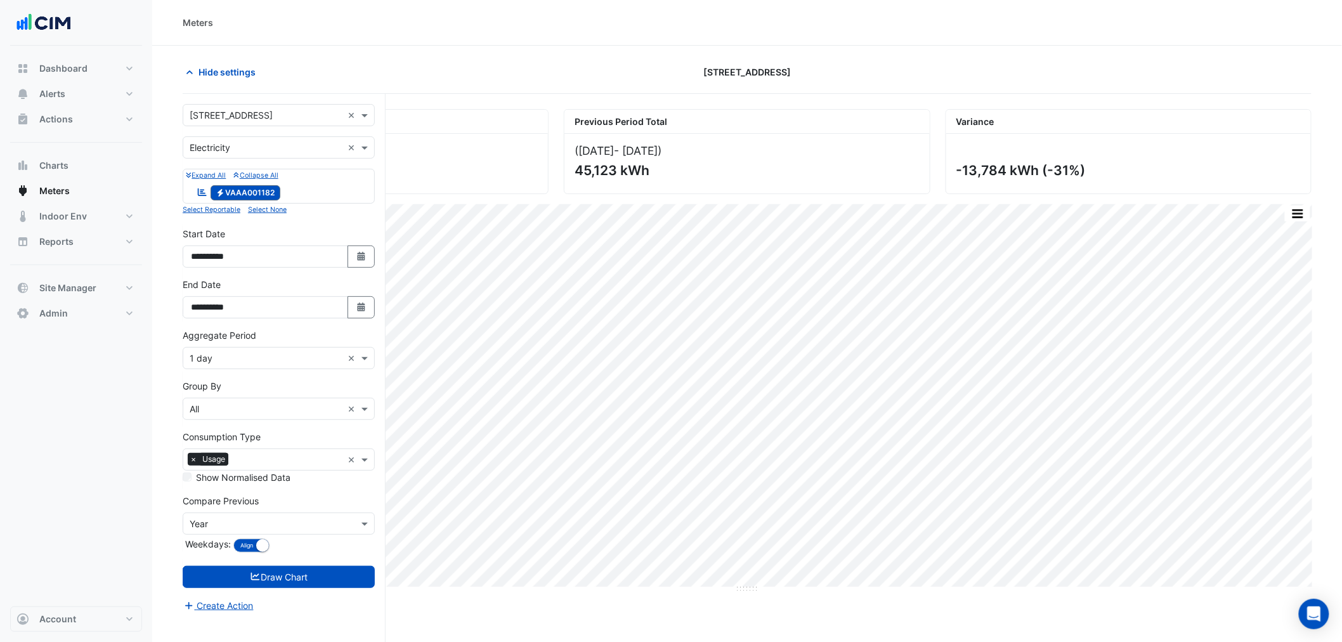
click at [233, 118] on input "text" at bounding box center [266, 115] width 153 height 13
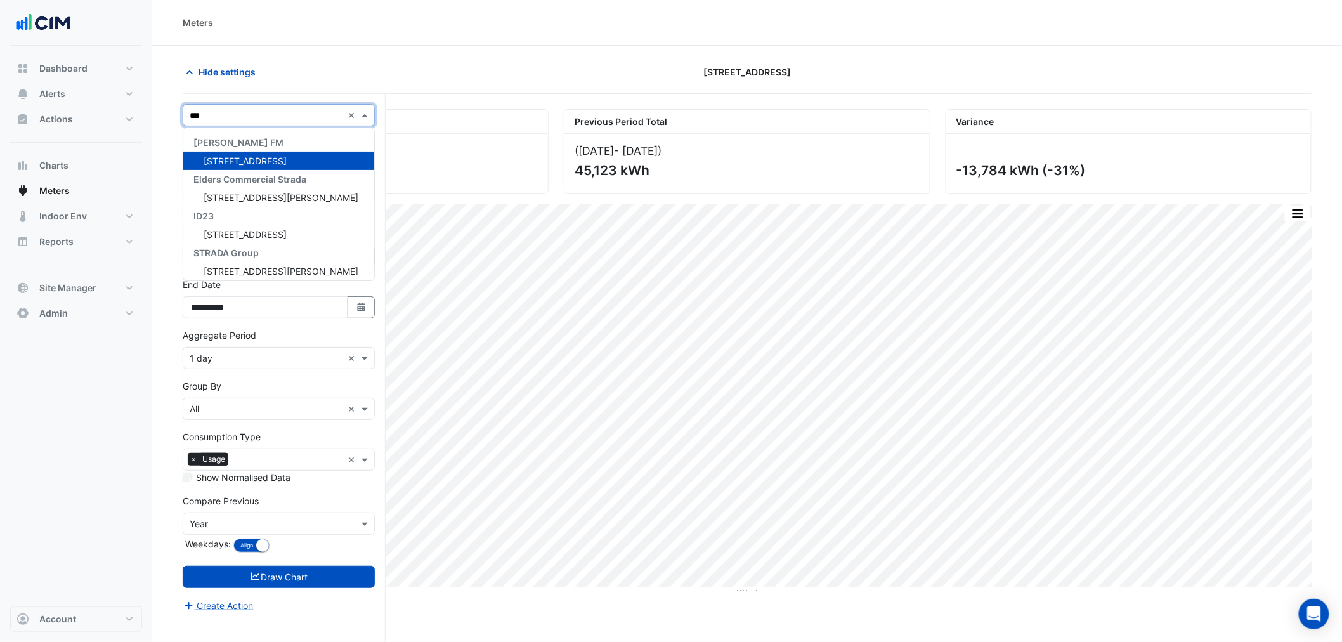
type input "****"
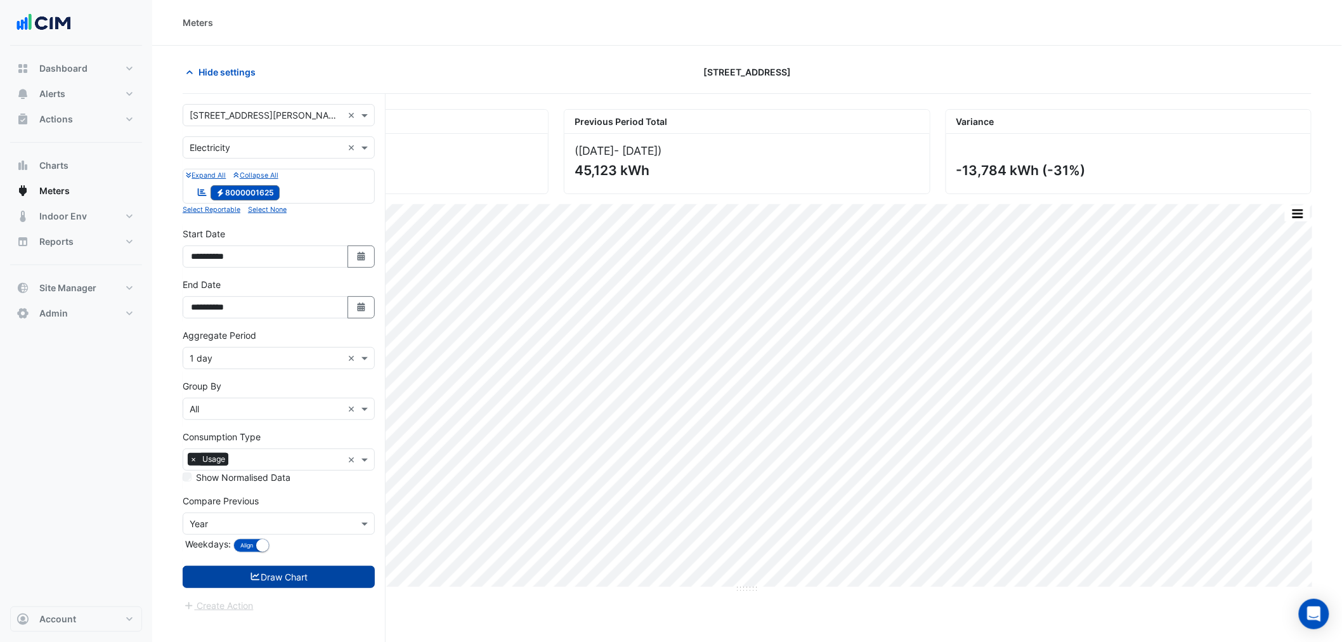
click at [341, 578] on button "Draw Chart" at bounding box center [279, 577] width 192 height 22
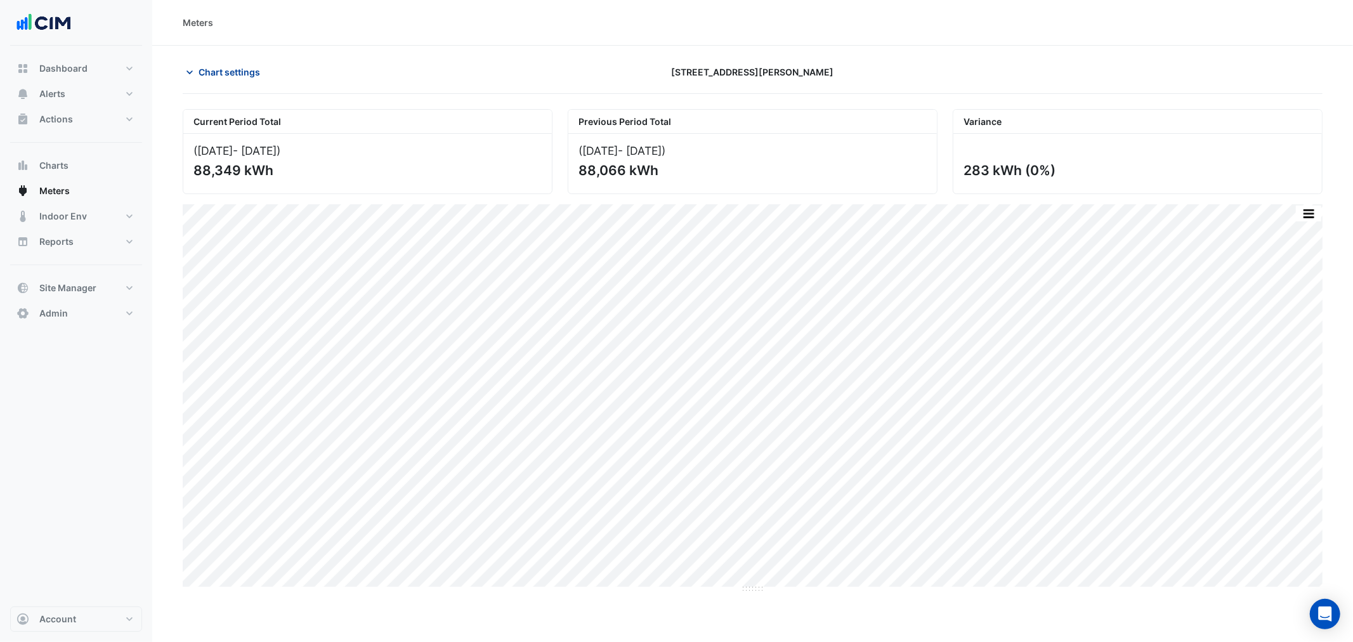
click at [243, 72] on span "Chart settings" at bounding box center [230, 71] width 62 height 13
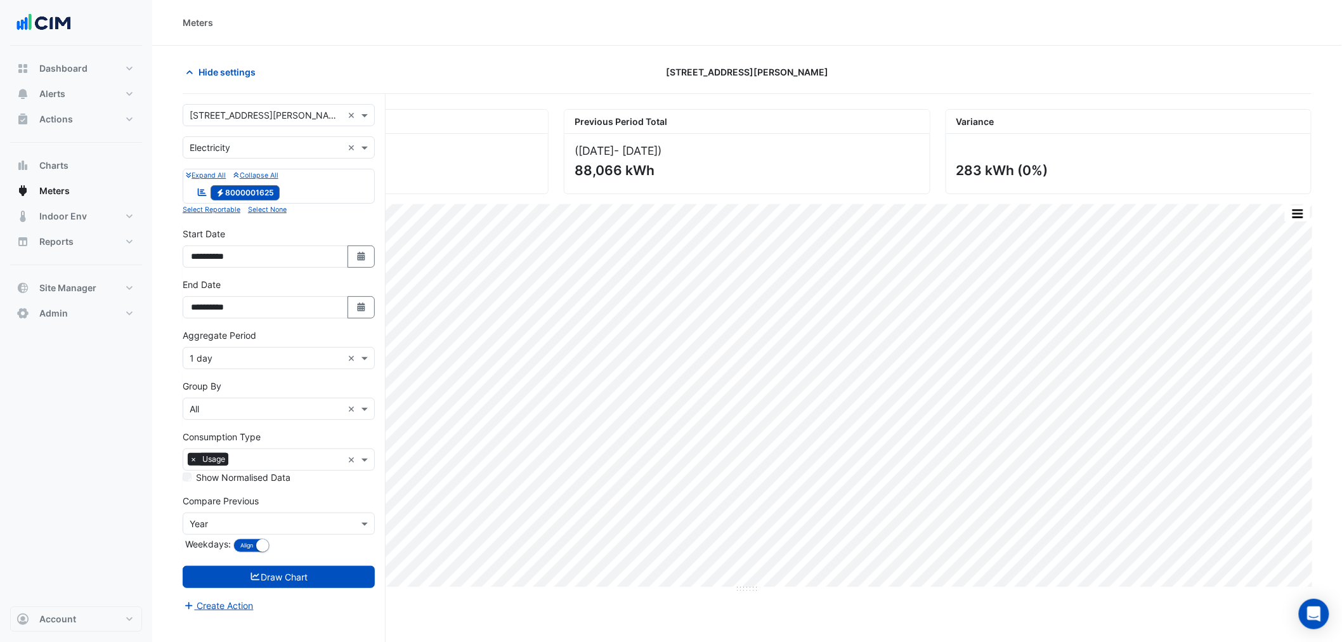
click at [246, 346] on div "Aggregate Period Aggregate Period × 1 day ×" at bounding box center [279, 349] width 192 height 41
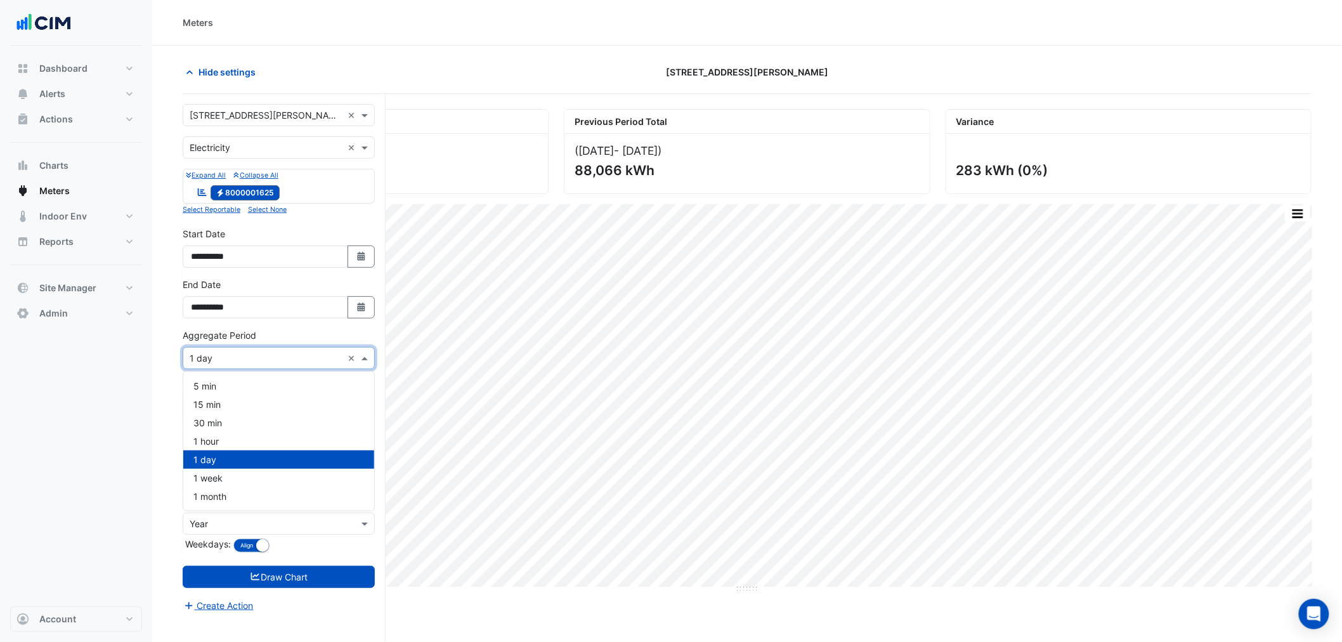
click at [249, 362] on input "text" at bounding box center [266, 358] width 153 height 13
click at [219, 444] on div "1 hour" at bounding box center [278, 441] width 191 height 18
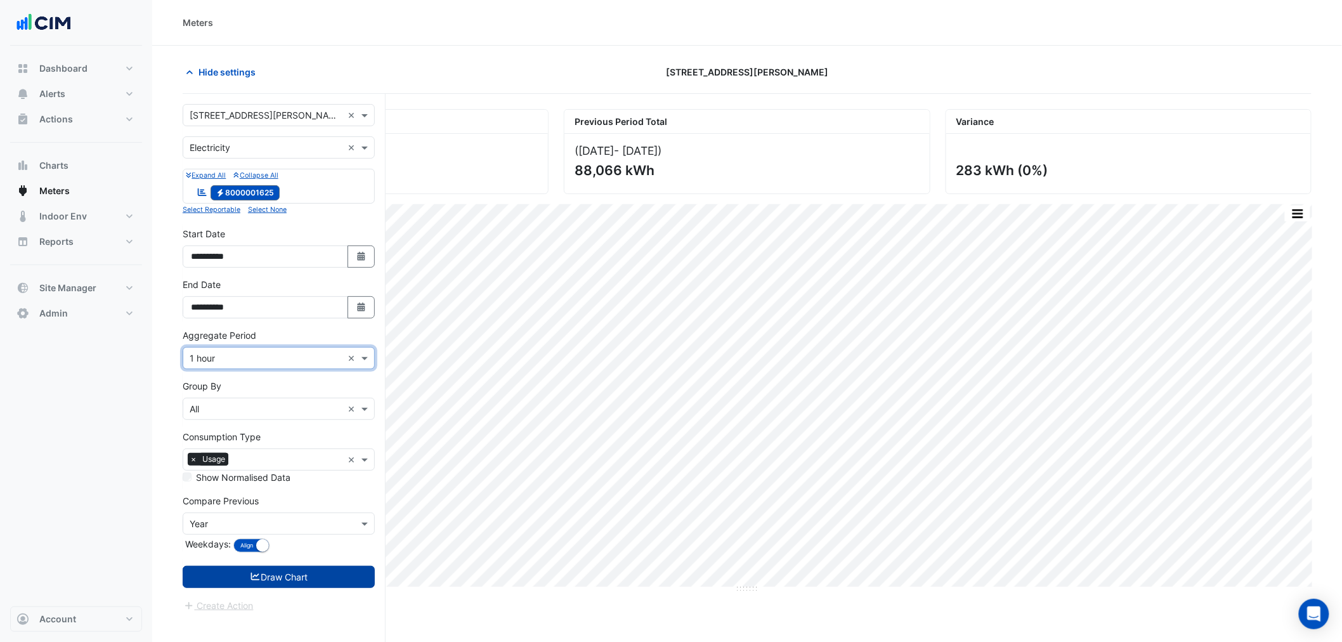
click at [243, 576] on button "Draw Chart" at bounding box center [279, 577] width 192 height 22
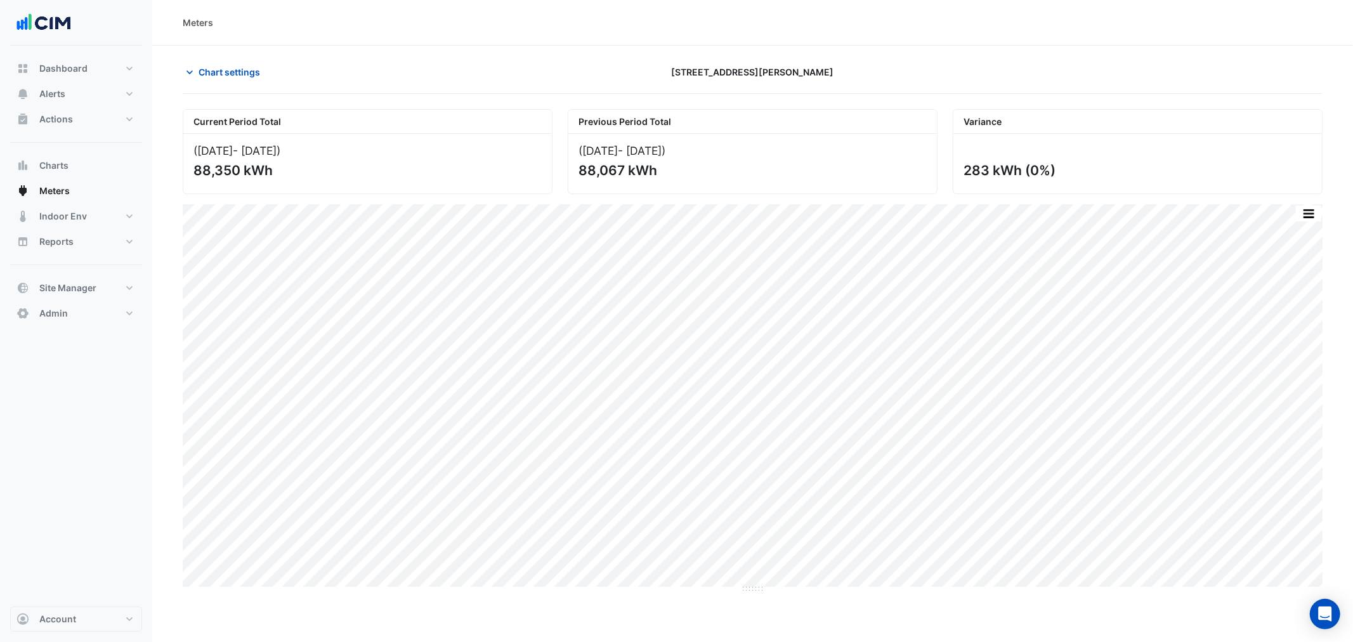
click at [231, 91] on div "Chart settings 39 Murray St" at bounding box center [753, 77] width 1140 height 33
click at [227, 77] on span "Chart settings" at bounding box center [230, 71] width 62 height 13
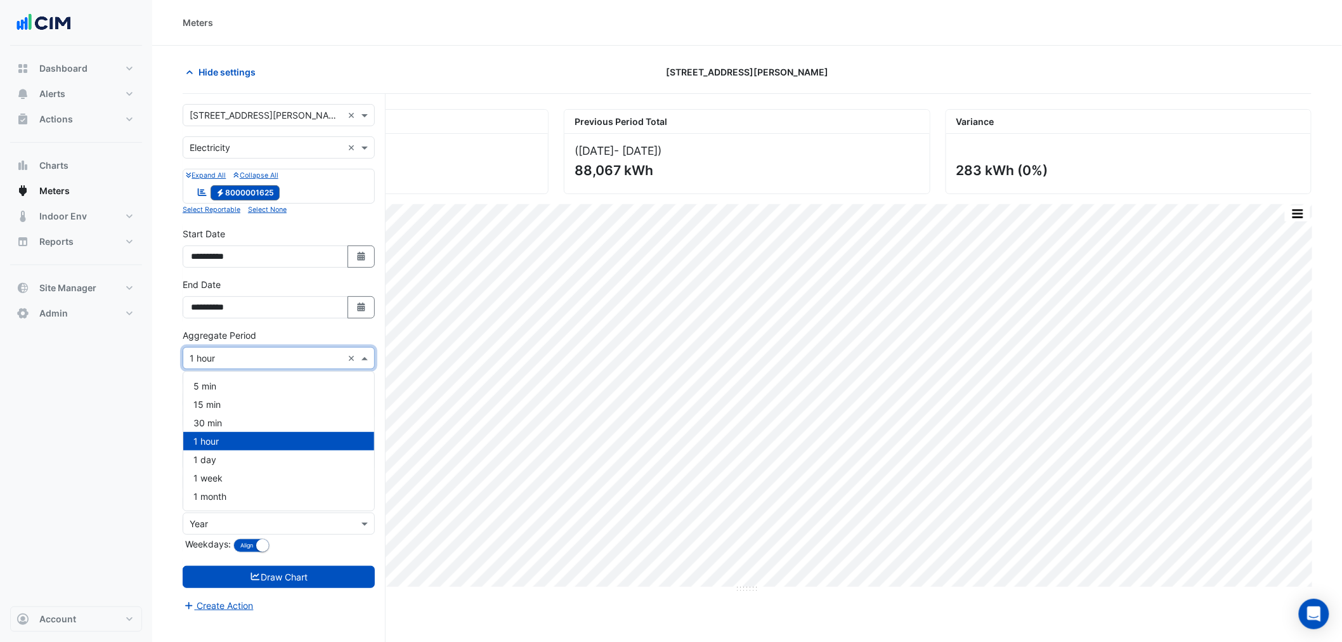
click at [218, 351] on div "Aggregate Period × 1 hour ×" at bounding box center [279, 358] width 192 height 22
click at [217, 497] on span "1 month" at bounding box center [209, 496] width 33 height 11
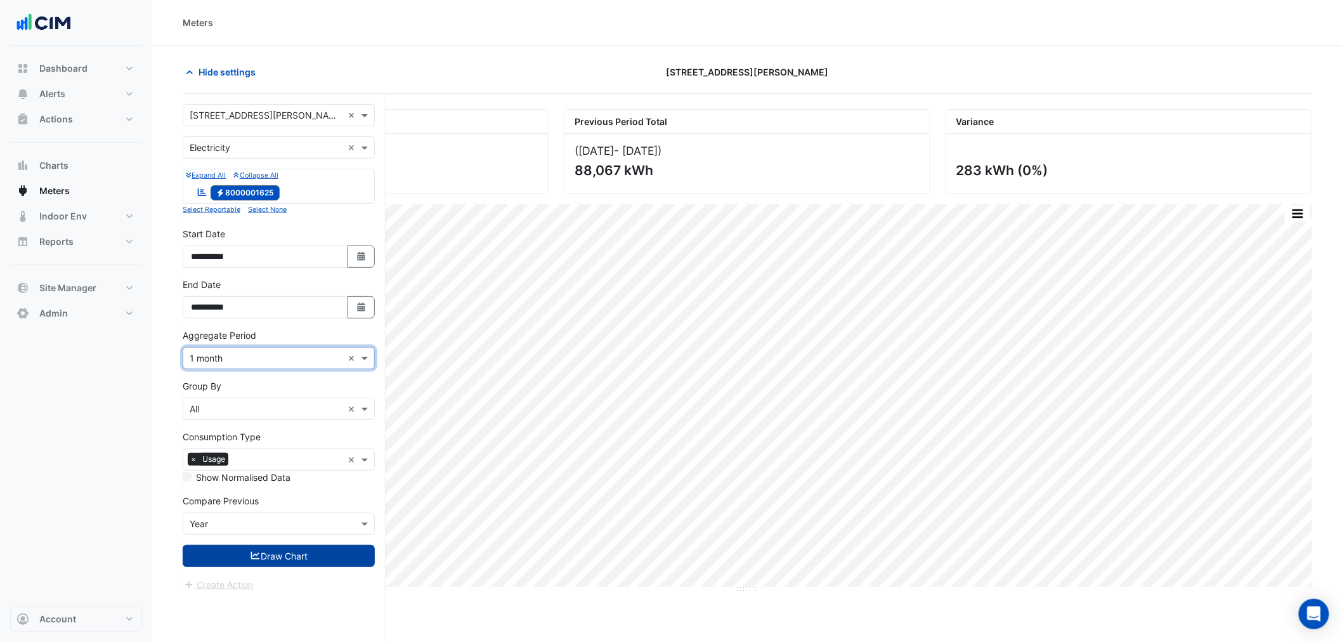
click at [273, 567] on button "Draw Chart" at bounding box center [279, 556] width 192 height 22
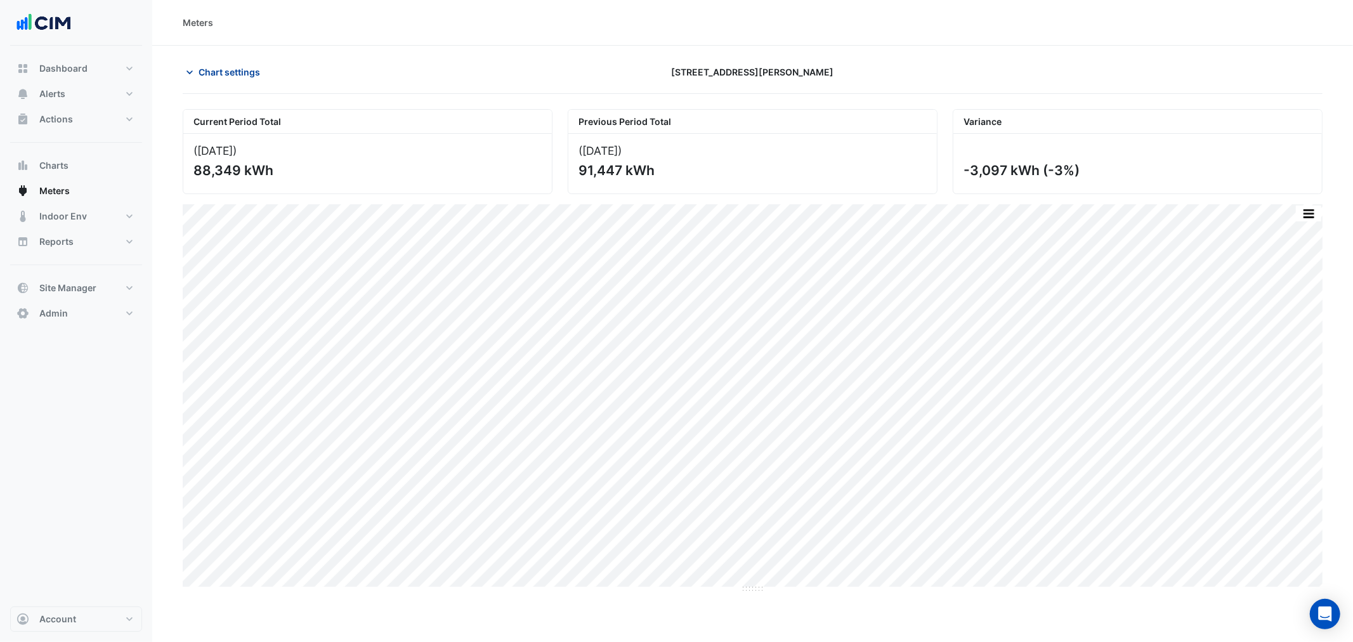
click at [254, 76] on span "Chart settings" at bounding box center [230, 71] width 62 height 13
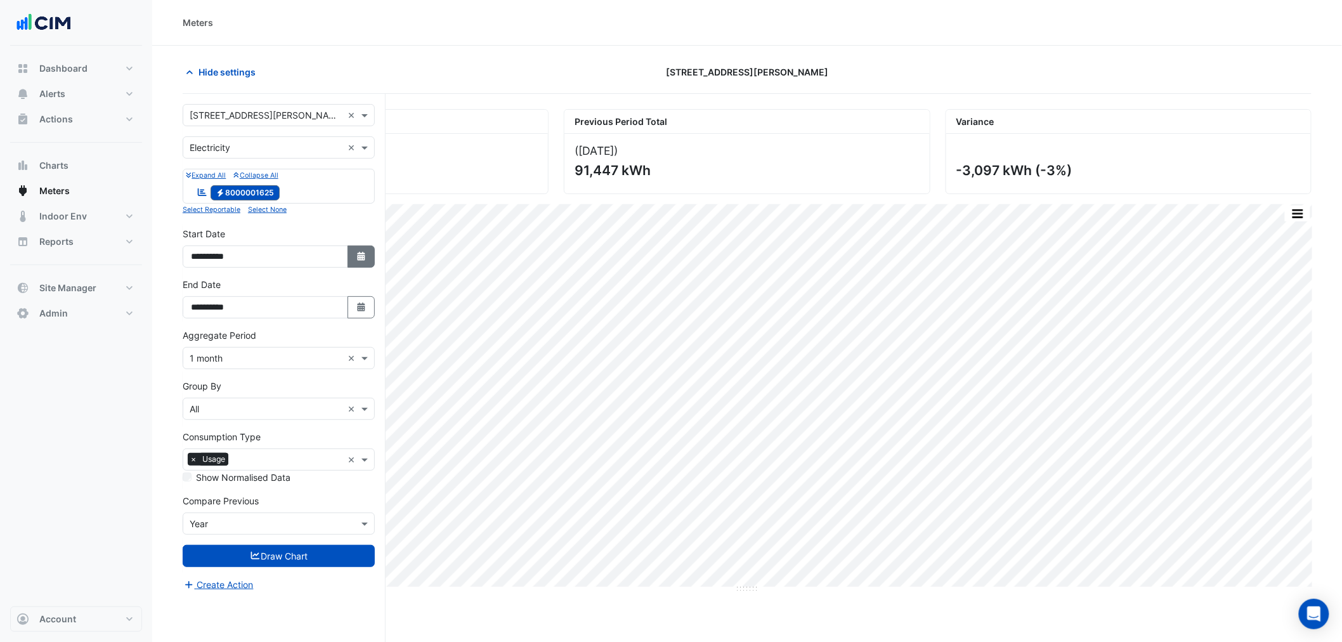
click at [350, 267] on button "Select Date" at bounding box center [362, 256] width 28 height 22
select select "*"
select select "****"
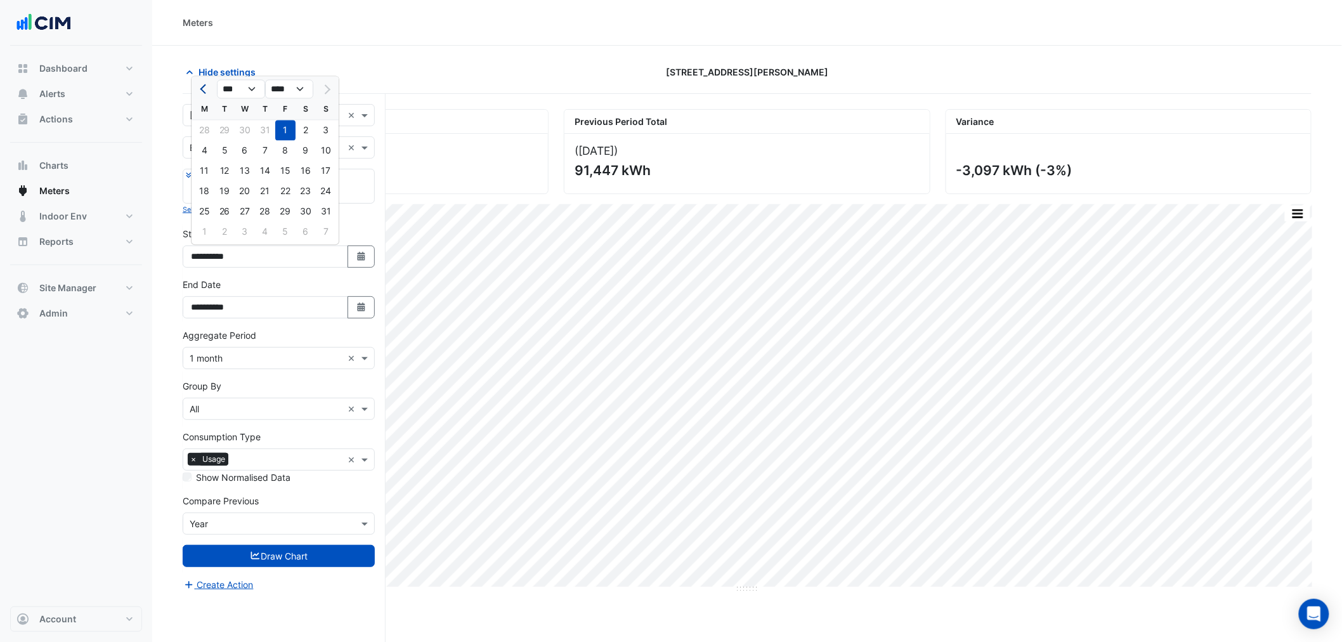
click at [205, 86] on span "Previous month" at bounding box center [205, 89] width 10 height 10
click at [205, 91] on span "Previous month" at bounding box center [205, 89] width 10 height 10
select select "*"
click at [268, 124] on div "1" at bounding box center [265, 130] width 20 height 20
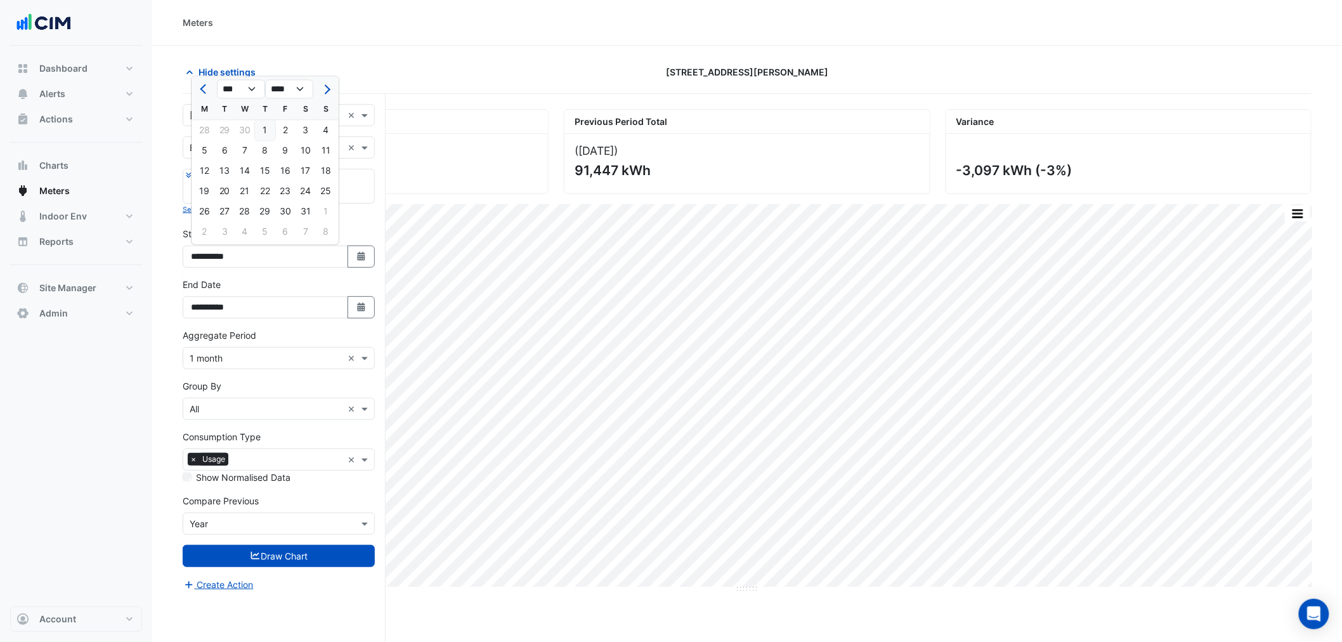
type input "**********"
click at [320, 572] on form "**********" at bounding box center [279, 348] width 192 height 488
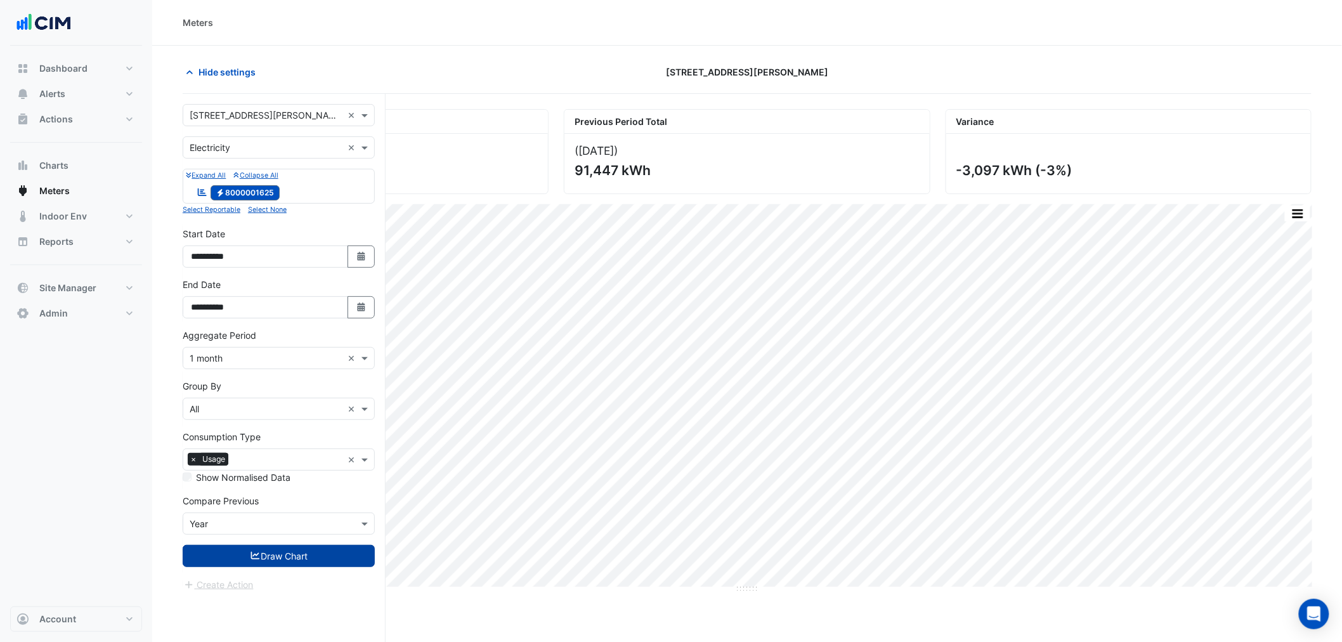
click at [320, 561] on button "Draw Chart" at bounding box center [279, 556] width 192 height 22
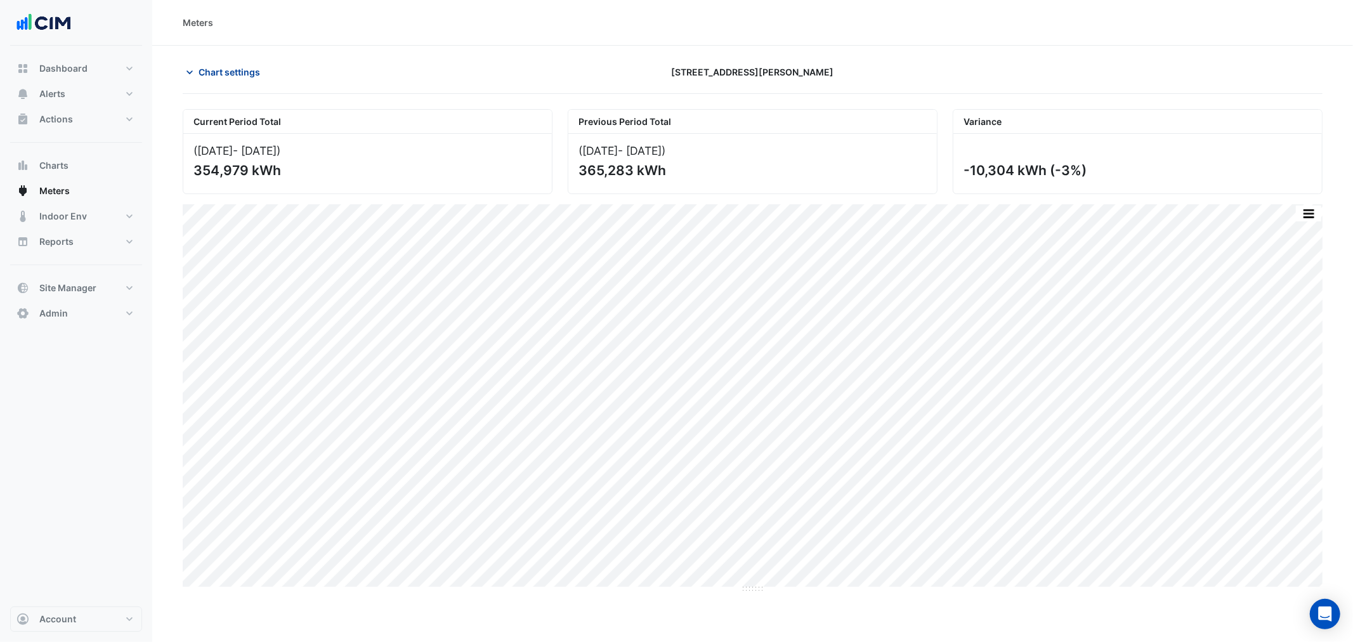
click at [186, 81] on button "Chart settings" at bounding box center [226, 72] width 86 height 22
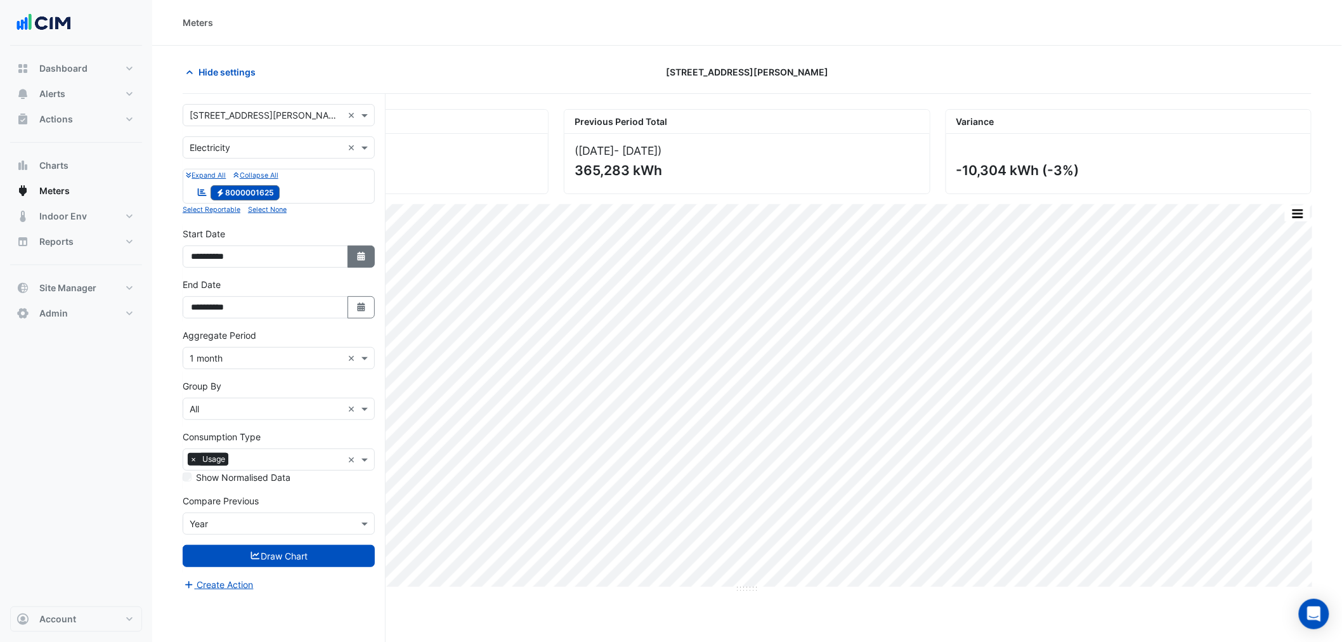
click at [365, 252] on button "Select Date" at bounding box center [362, 256] width 28 height 22
select select "*"
select select "****"
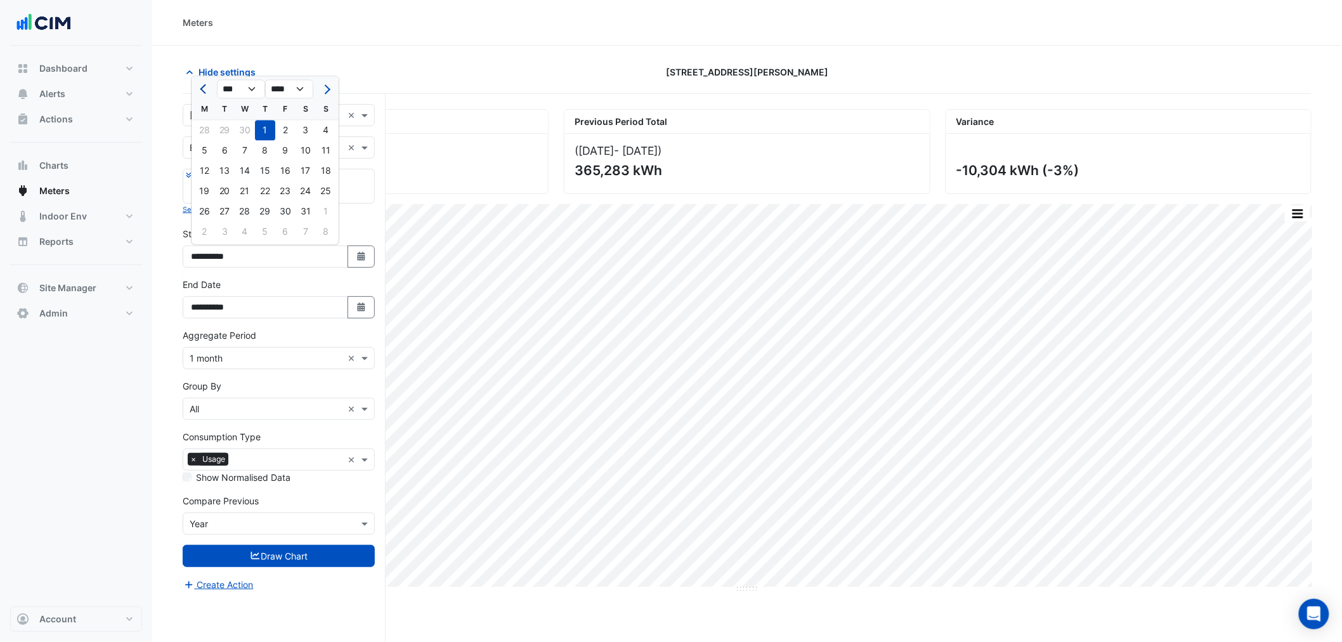
click at [209, 89] on button "Previous month" at bounding box center [204, 89] width 15 height 20
click at [209, 89] on span "Previous month" at bounding box center [205, 89] width 10 height 10
click at [207, 89] on span "Previous month" at bounding box center [205, 89] width 10 height 10
select select "*"
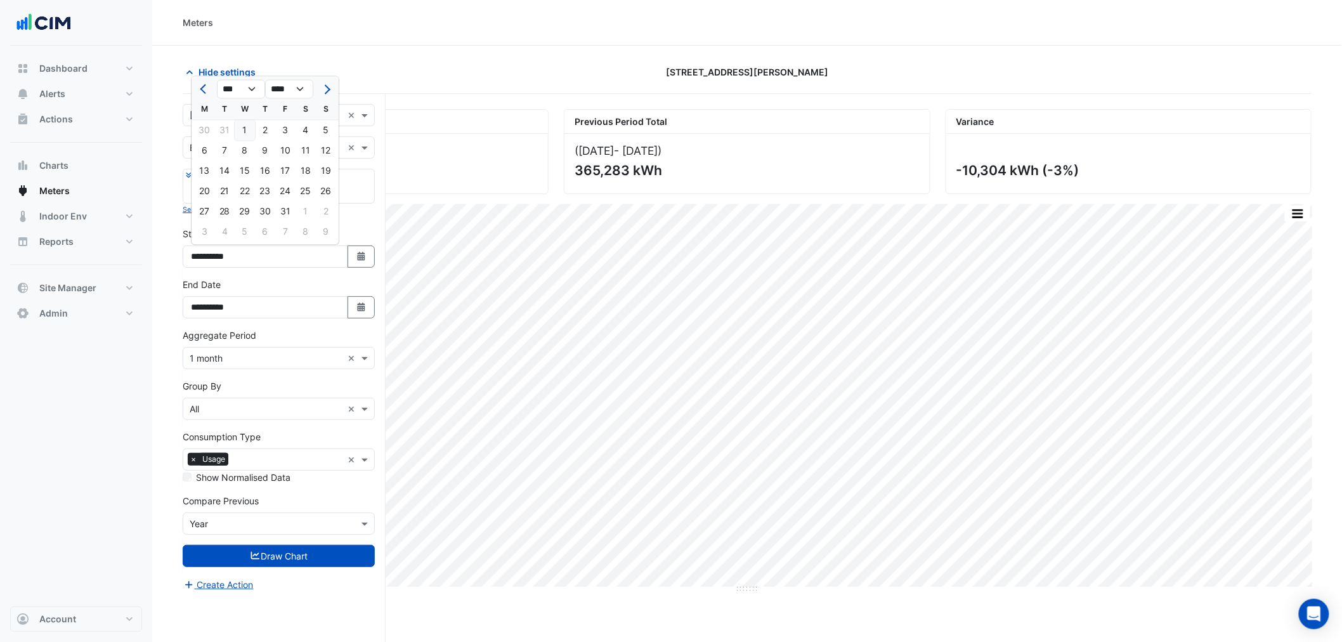
click at [239, 131] on div "1" at bounding box center [245, 130] width 20 height 20
type input "**********"
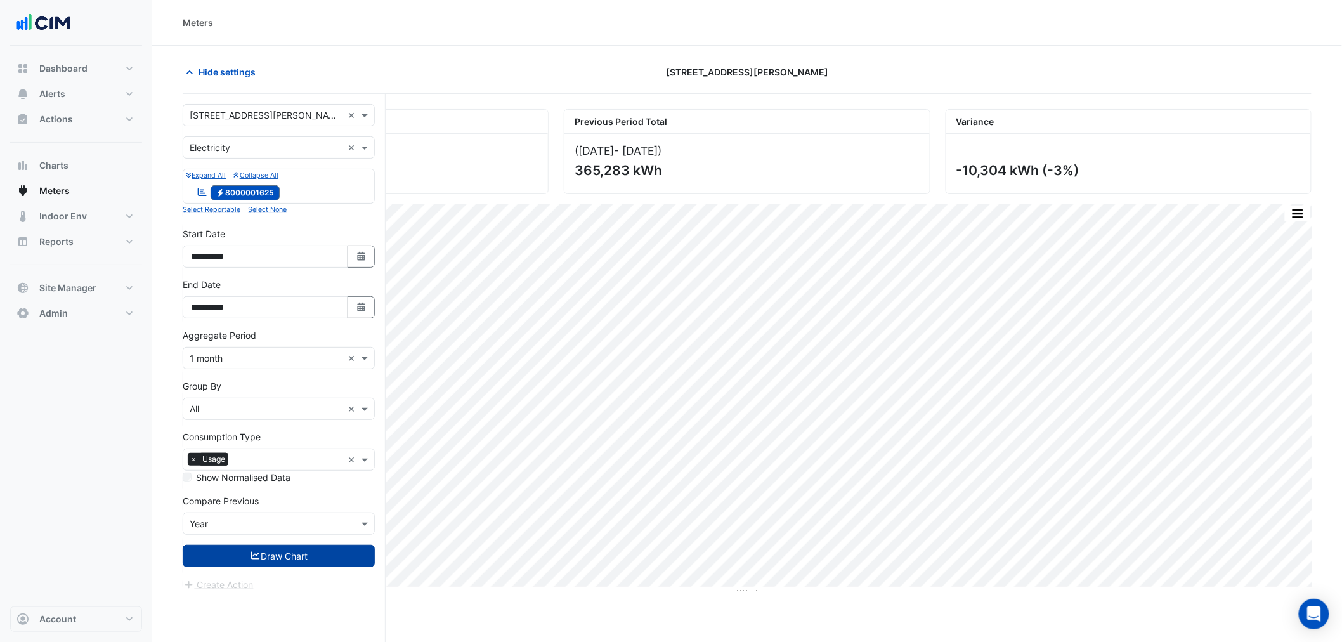
click at [258, 565] on button "Draw Chart" at bounding box center [279, 556] width 192 height 22
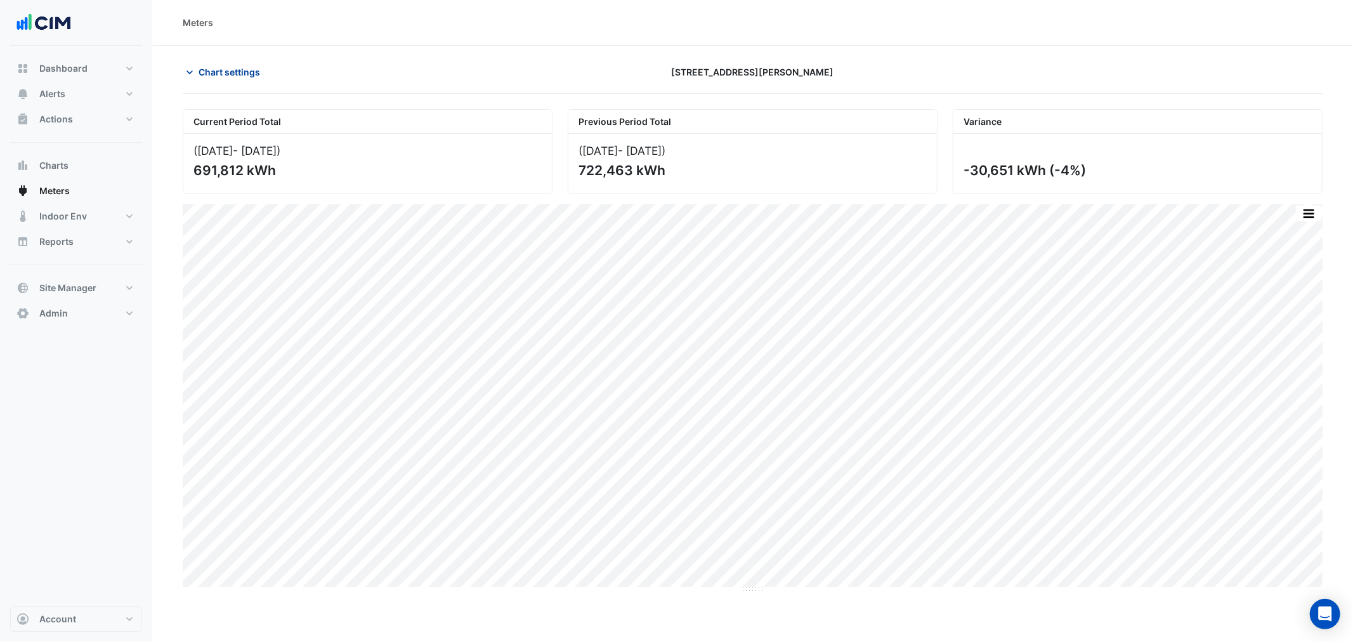
click at [225, 69] on span "Chart settings" at bounding box center [230, 71] width 62 height 13
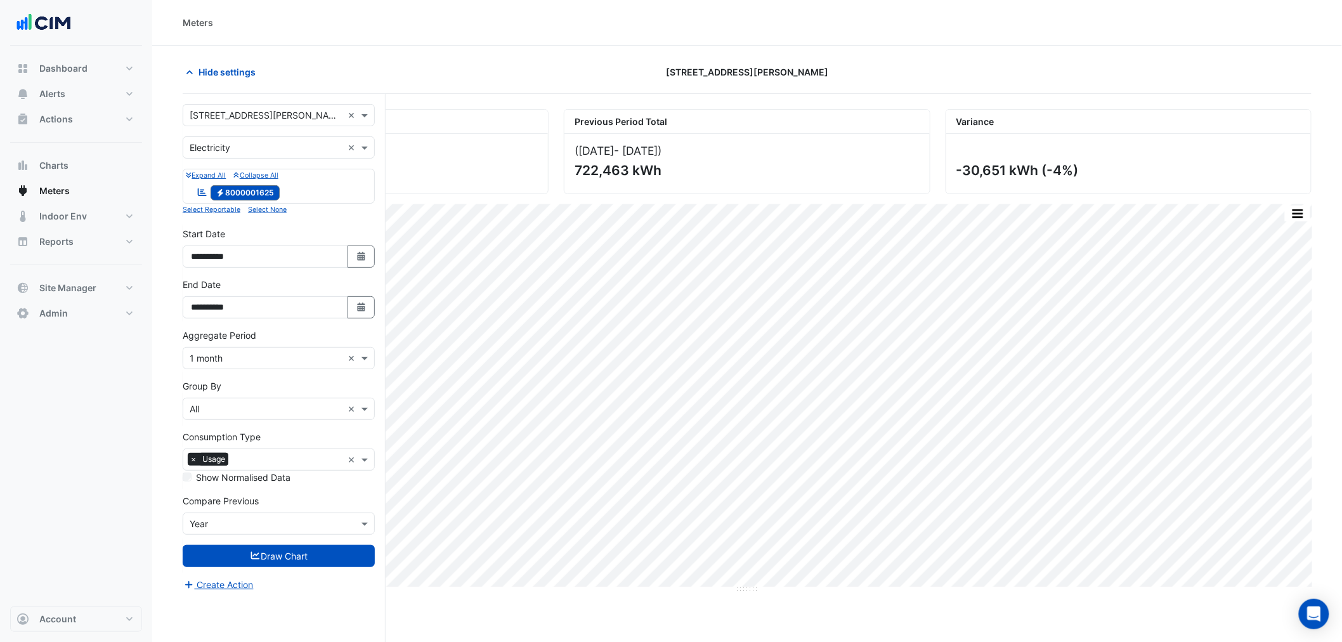
drag, startPoint x: 220, startPoint y: 145, endPoint x: 221, endPoint y: 159, distance: 14.0
click at [220, 146] on input "text" at bounding box center [266, 147] width 153 height 13
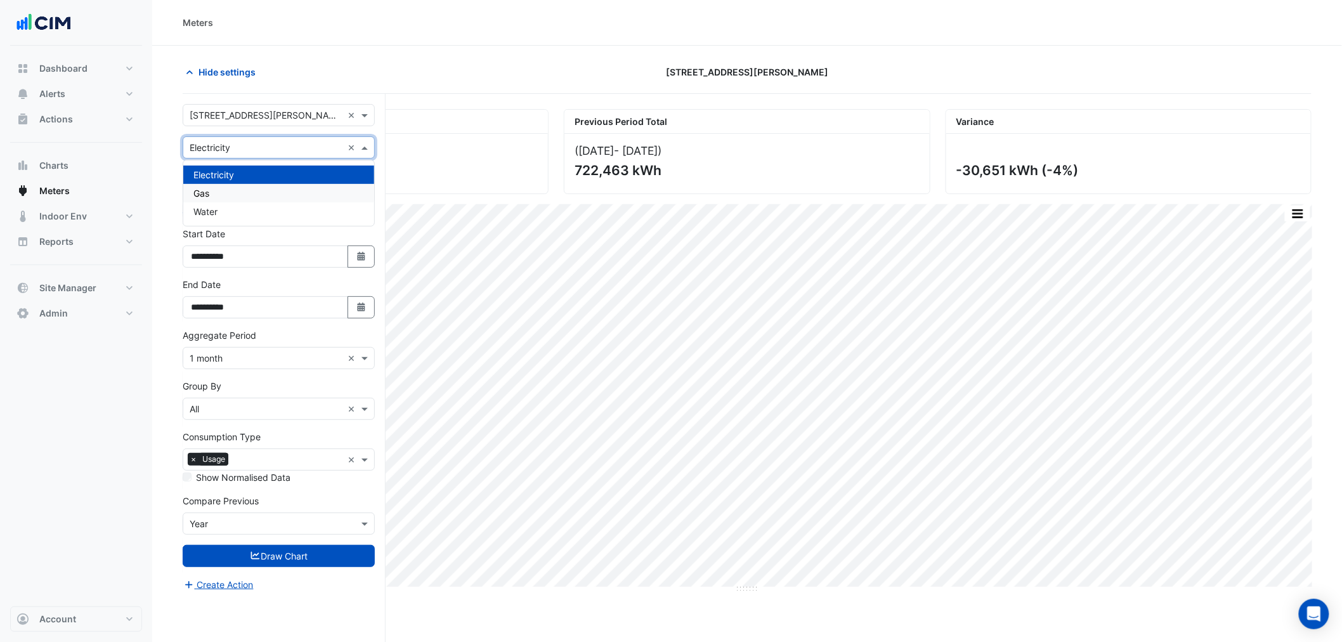
click at [218, 195] on div "Gas" at bounding box center [278, 193] width 191 height 18
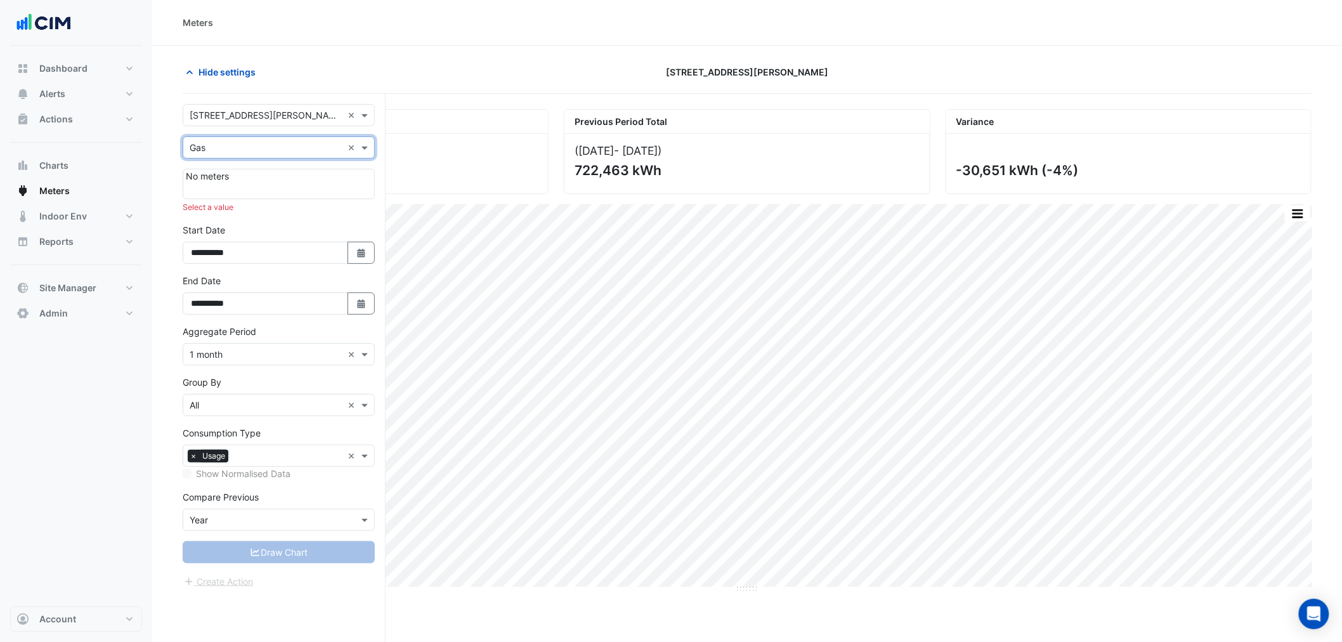
click at [218, 154] on input "text" at bounding box center [266, 147] width 153 height 13
click at [214, 214] on div "Water" at bounding box center [278, 211] width 191 height 18
click at [214, 149] on input "text" at bounding box center [266, 147] width 153 height 13
click at [213, 167] on div "Electricity" at bounding box center [278, 175] width 191 height 18
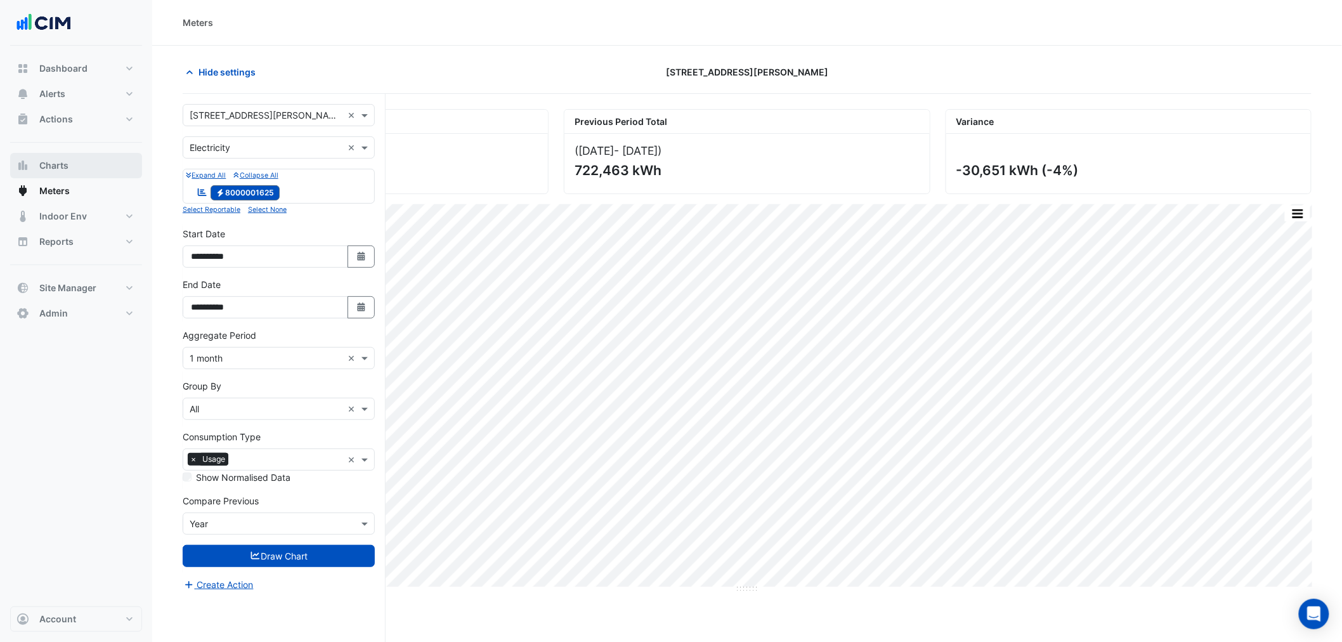
click at [66, 171] on span "Charts" at bounding box center [53, 165] width 29 height 13
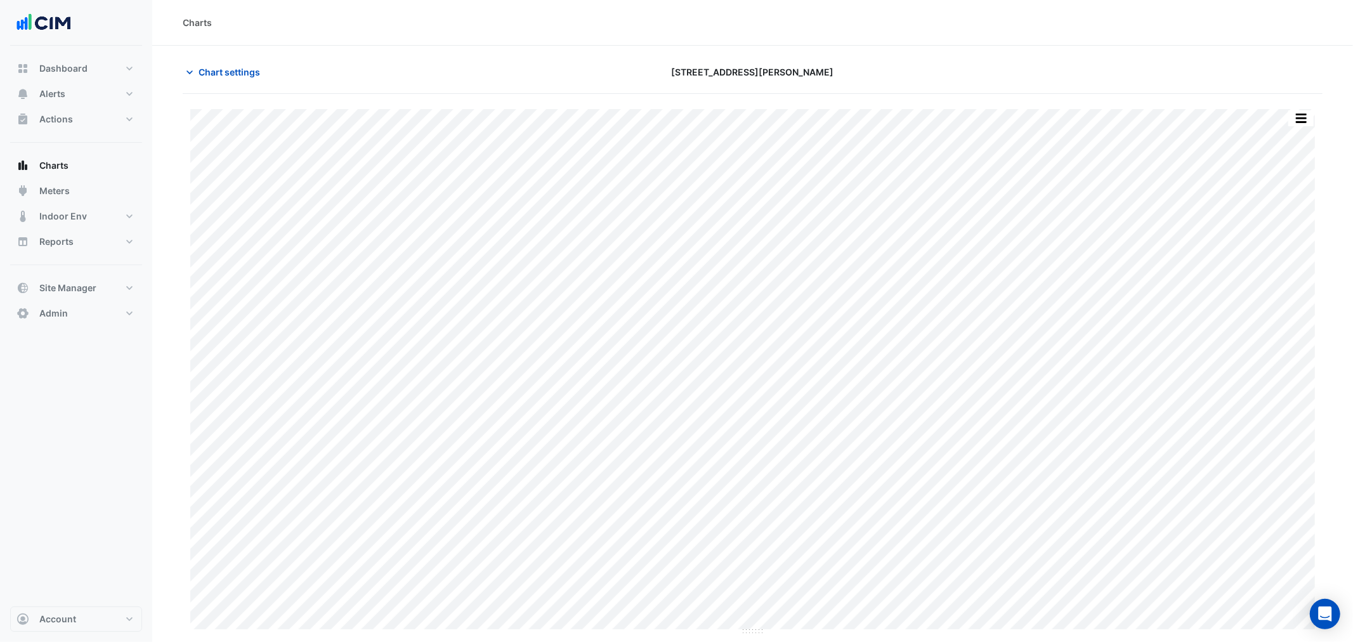
click at [239, 84] on div "Chart settings 99 Elizabeth St" at bounding box center [753, 77] width 1140 height 33
click at [239, 70] on span "Chart settings" at bounding box center [230, 71] width 62 height 13
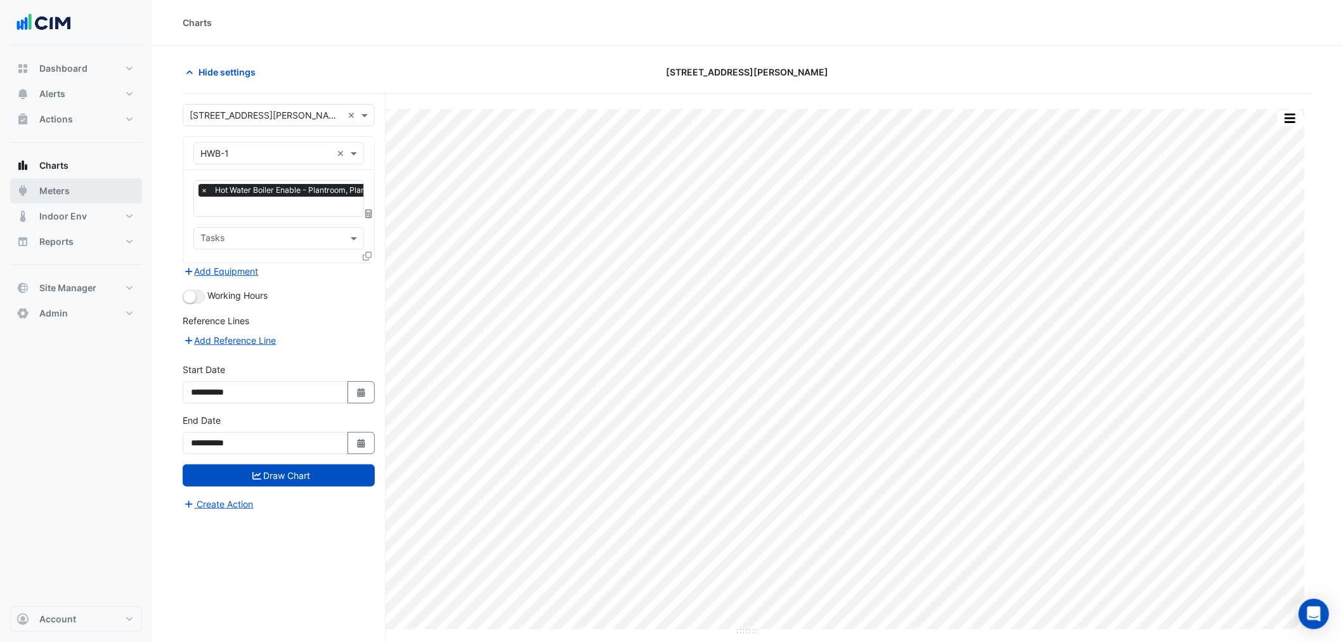
click at [53, 195] on span "Meters" at bounding box center [54, 191] width 30 height 13
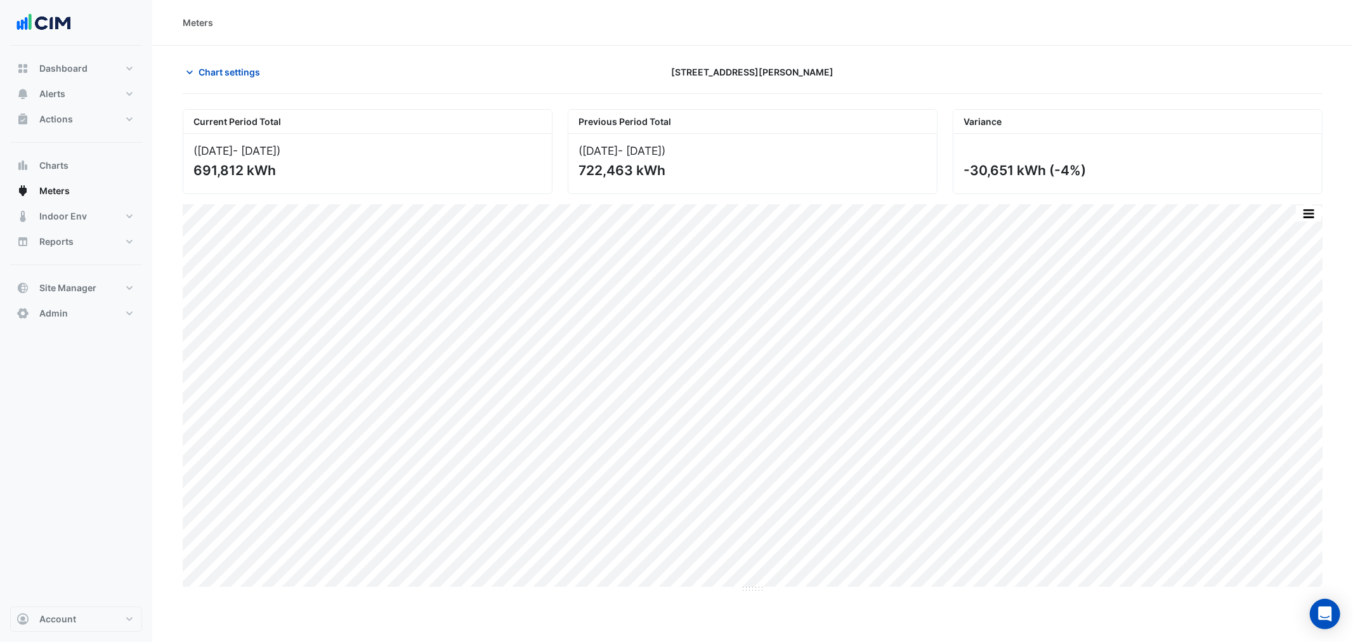
click at [200, 114] on div "Current Period Total" at bounding box center [367, 122] width 369 height 24
click at [79, 208] on button "Indoor Env" at bounding box center [76, 216] width 132 height 25
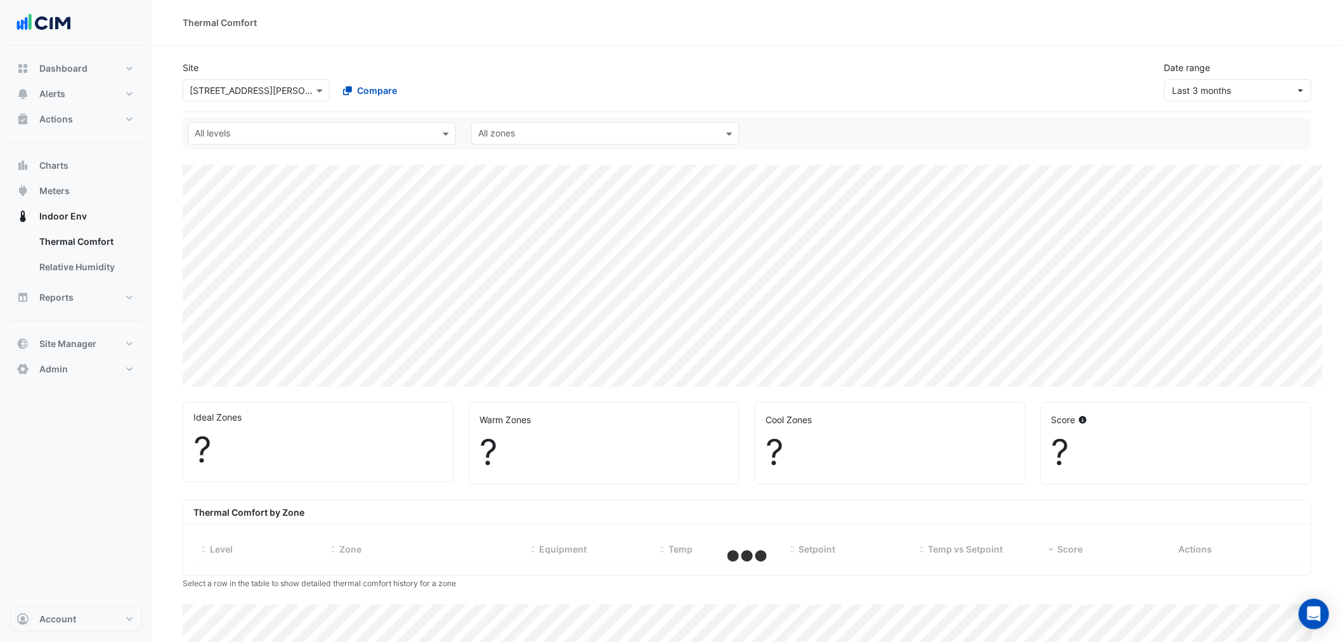
select select "**"
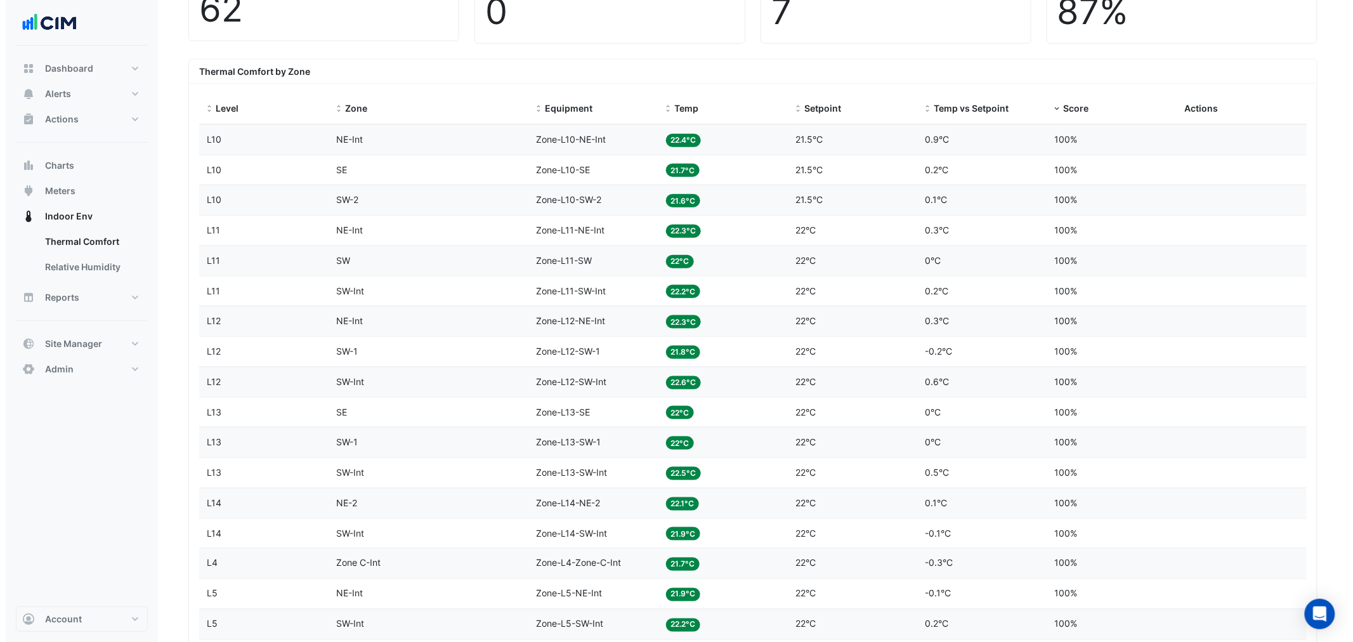
scroll to position [282, 0]
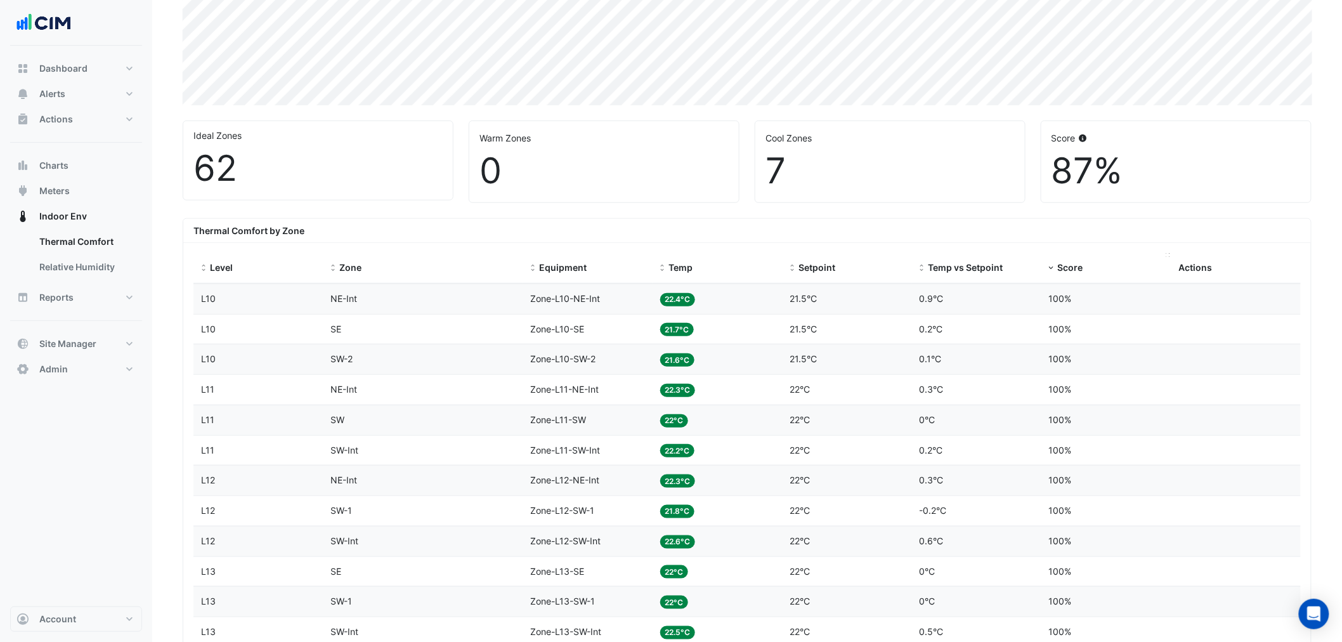
click at [1066, 270] on span "Score" at bounding box center [1070, 267] width 25 height 11
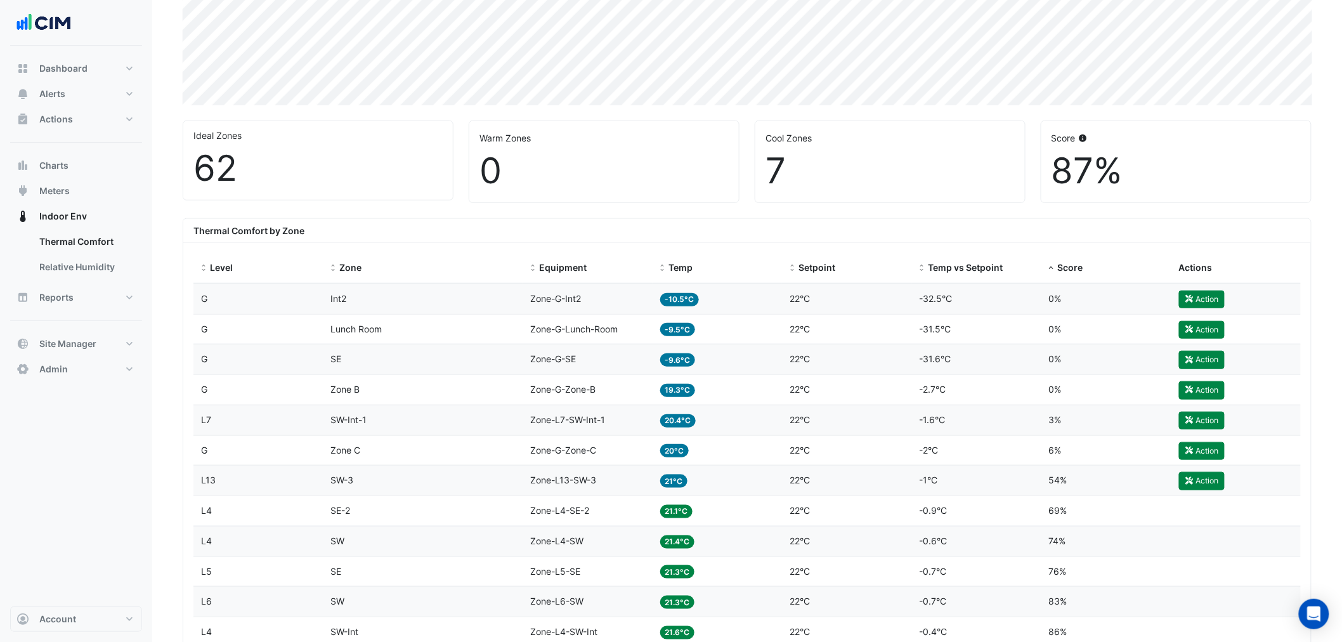
drag, startPoint x: 308, startPoint y: 287, endPoint x: 808, endPoint y: 329, distance: 501.6
click at [406, 290] on datatable-body-cell "Zone Int2" at bounding box center [424, 299] width 200 height 30
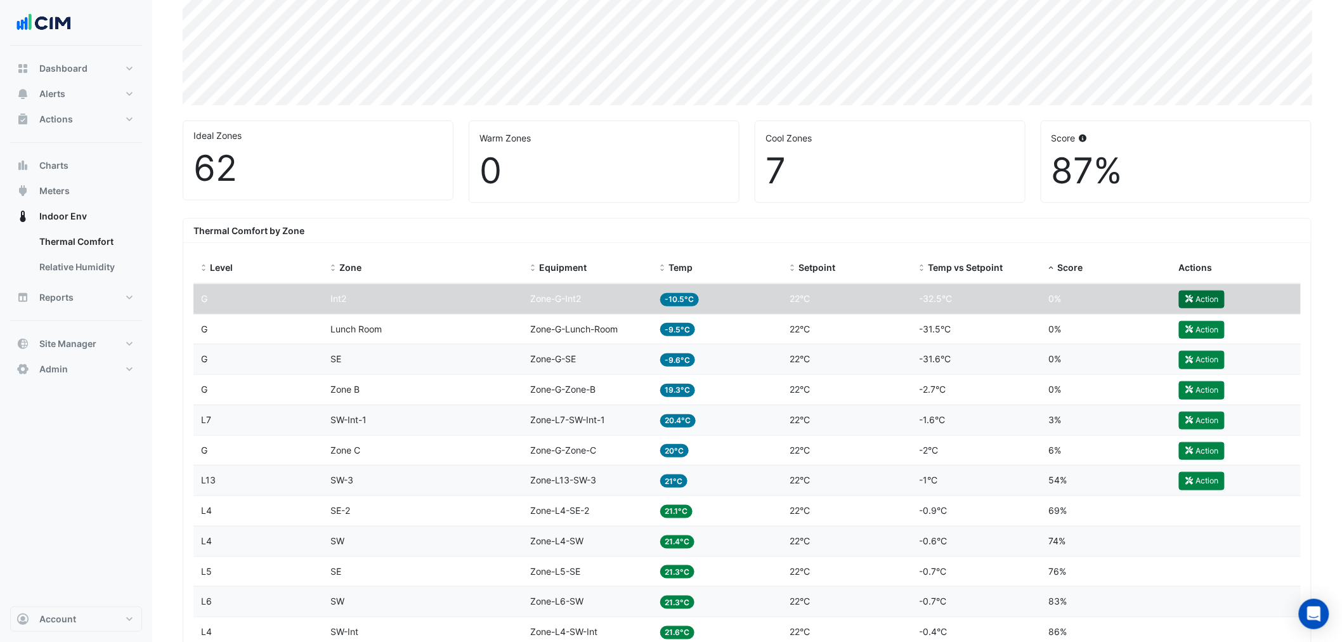
click at [1193, 296] on icon "button" at bounding box center [1190, 299] width 10 height 8
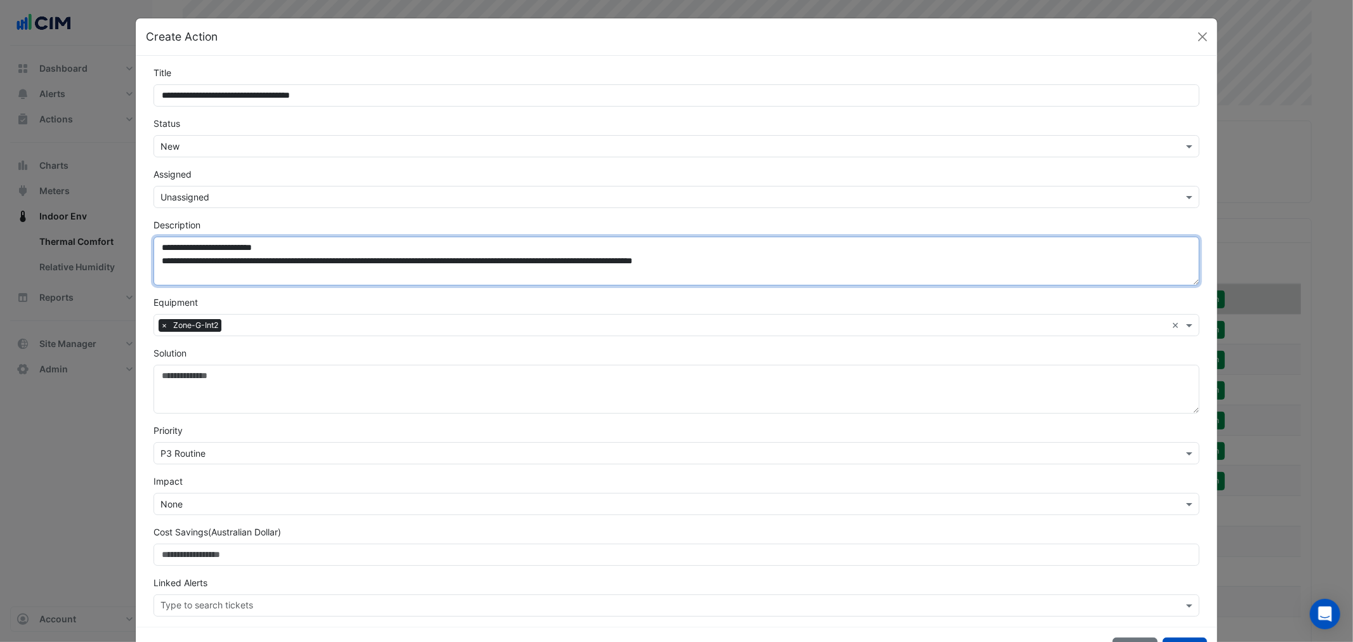
drag, startPoint x: 915, startPoint y: 268, endPoint x: 163, endPoint y: 274, distance: 752.4
click at [163, 274] on textarea "**********" at bounding box center [676, 261] width 1045 height 49
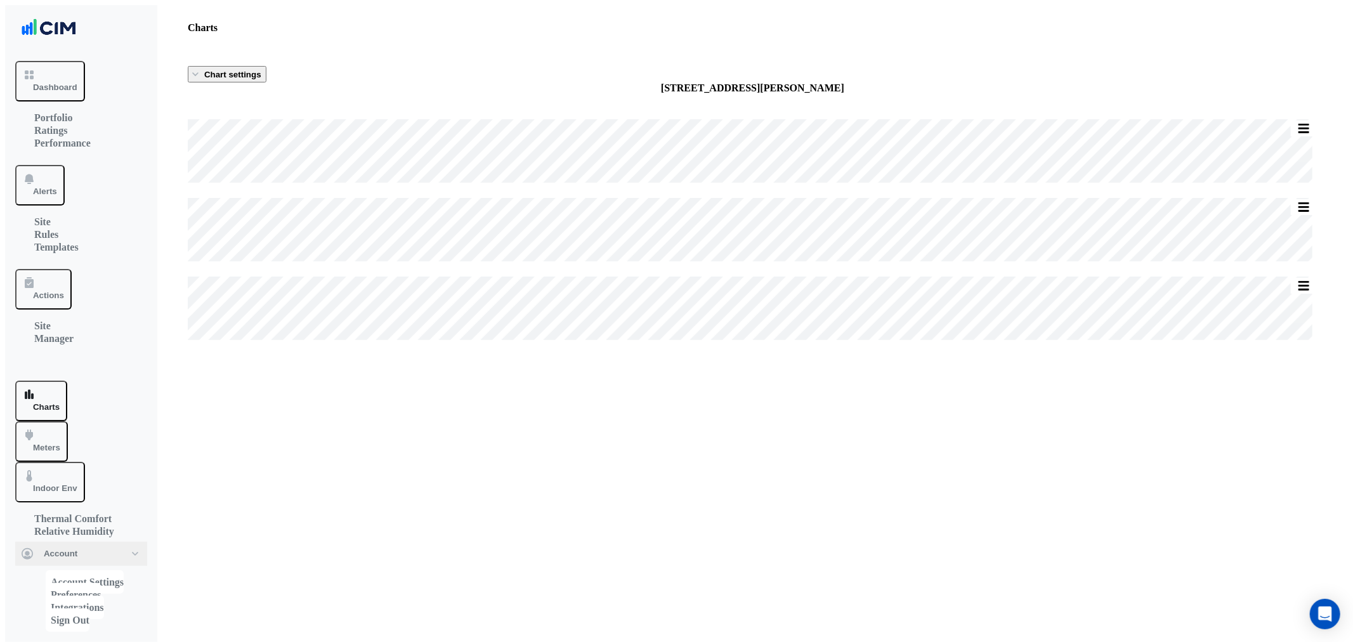
click at [232, 70] on span "Chart settings" at bounding box center [232, 75] width 57 height 10
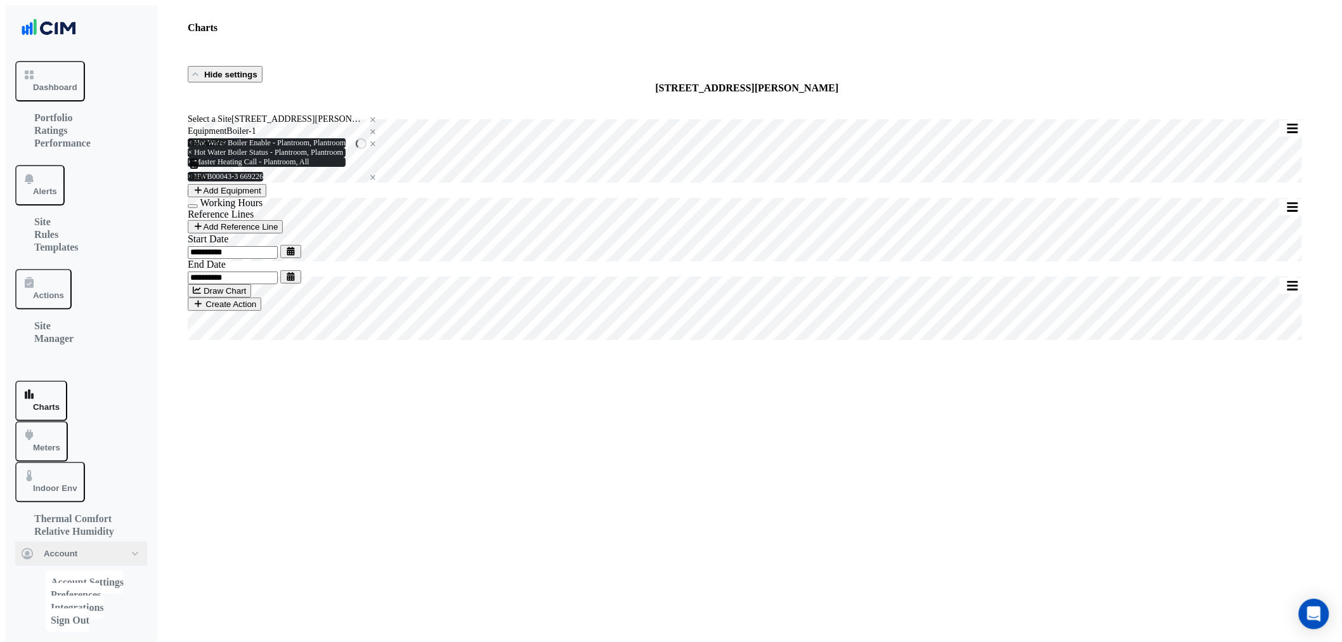
click at [346, 148] on input "text" at bounding box center [348, 144] width 5 height 9
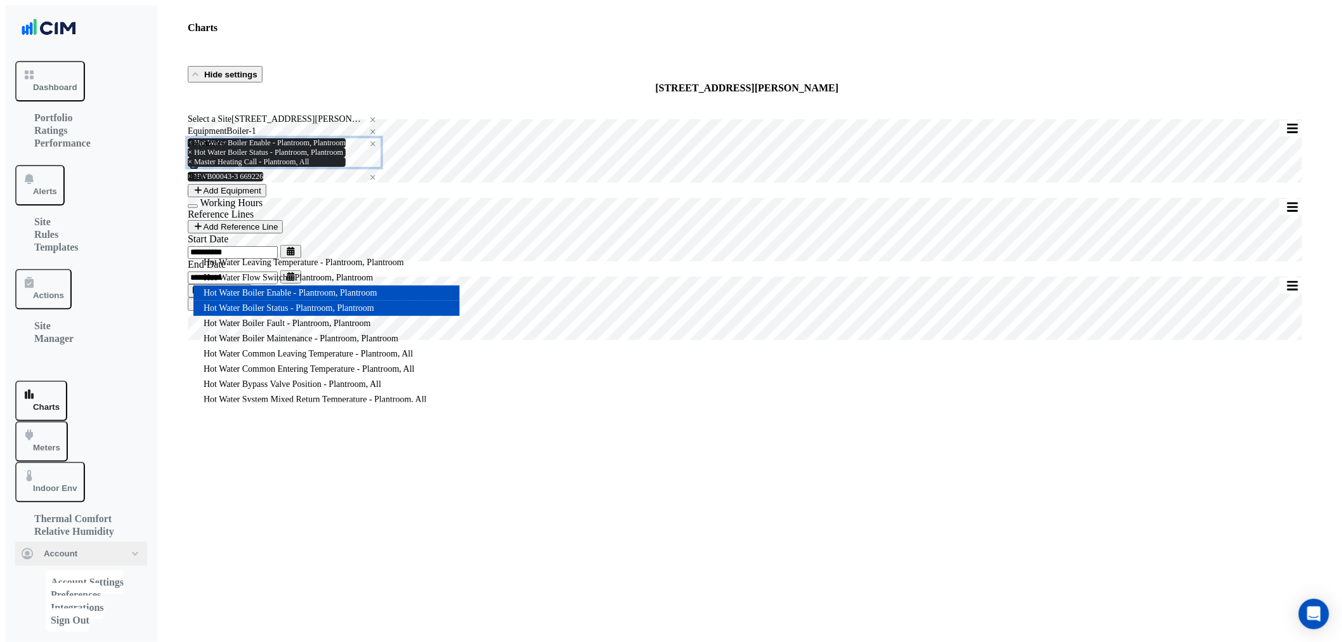
scroll to position [0, 6]
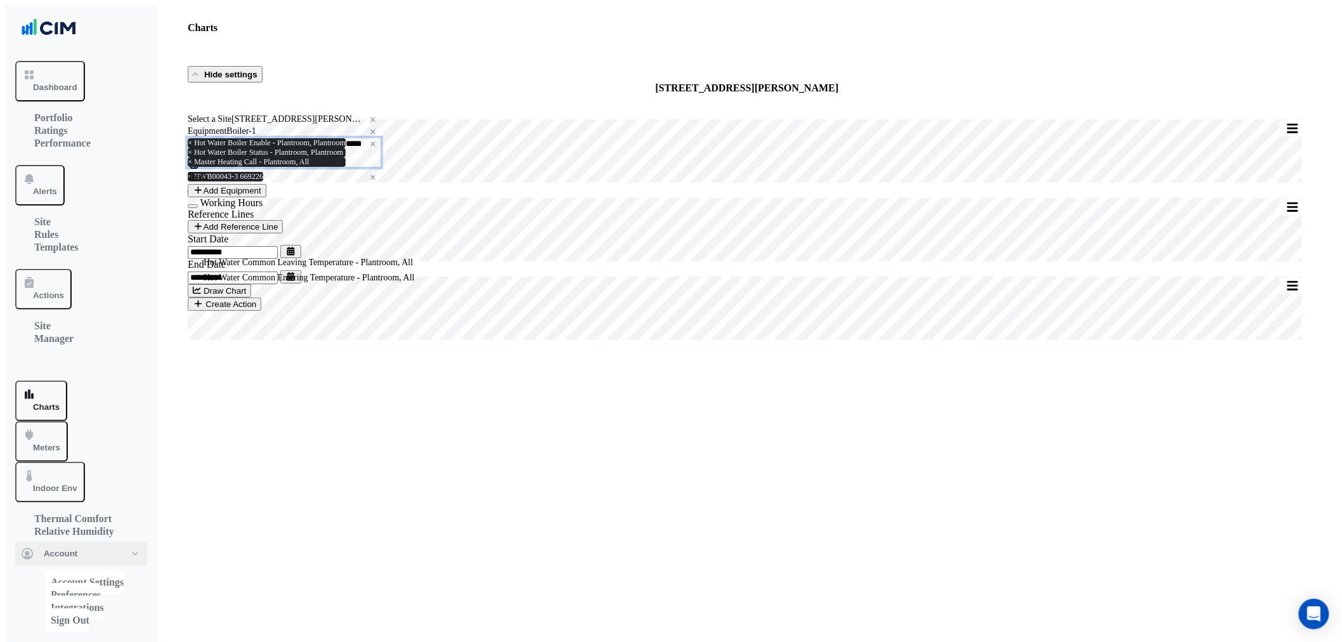
type input "******"
click at [277, 270] on div "Hot Water Common Leaving Temperature - Plantroom, All" at bounding box center [309, 262] width 232 height 15
paste input "******"
type input "******"
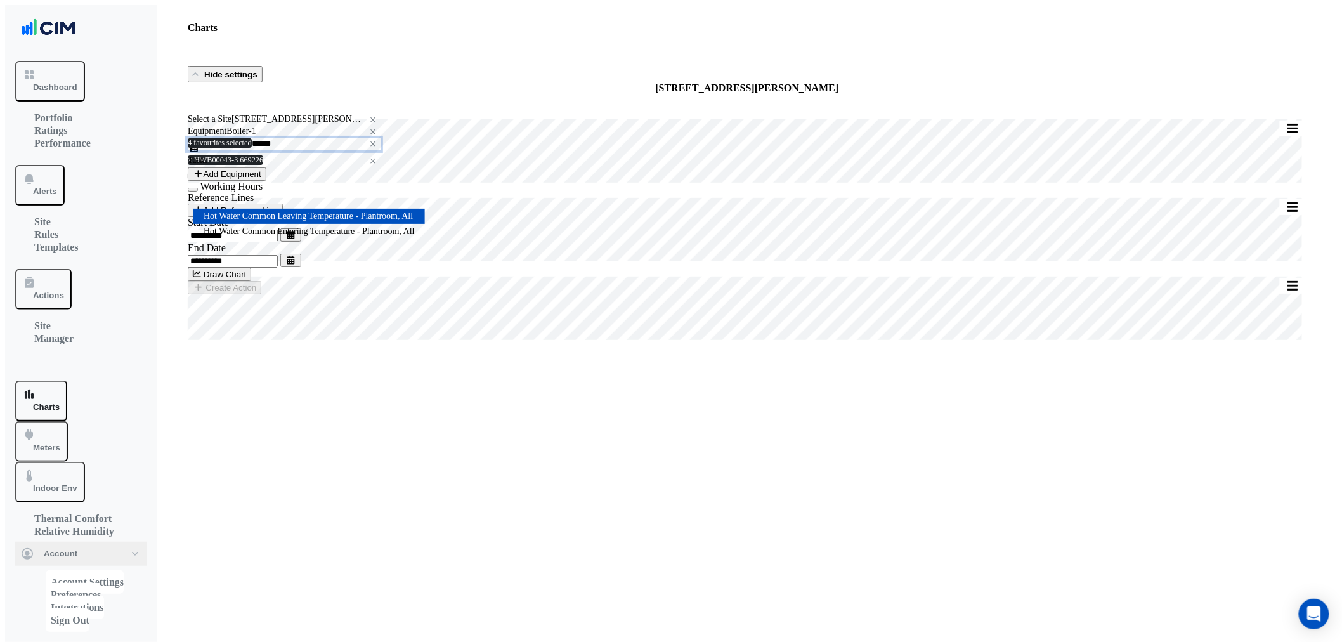
click at [281, 236] on span "Hot Water Common Entering Temperature - Plantroom, All" at bounding box center [309, 231] width 211 height 10
click at [251, 281] on button "Draw Chart" at bounding box center [219, 274] width 63 height 13
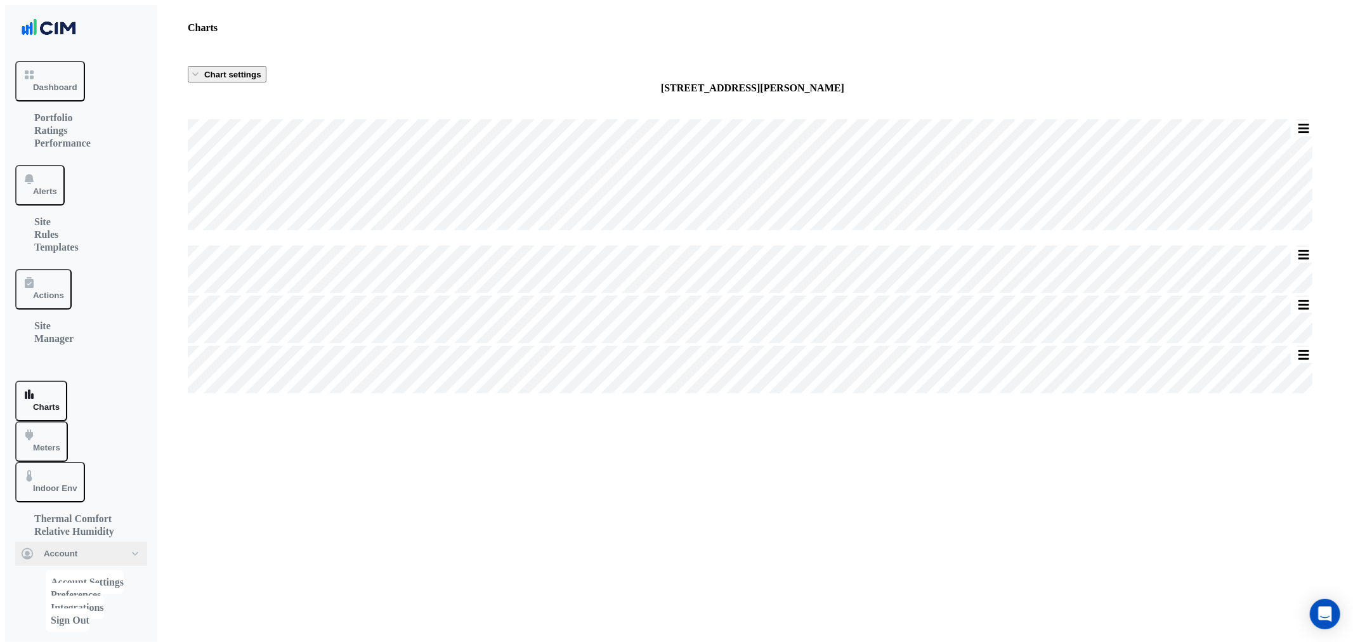
click at [256, 58] on section "Chart settings 39 Murray St Split All Split None Print Save as JPEG Save as PNG…" at bounding box center [752, 223] width 1191 height 345
click at [252, 59] on section "Chart settings 39 Murray St Split All Split None Print Save as JPEG Save as PNG…" at bounding box center [752, 223] width 1191 height 345
click at [246, 70] on span "Chart settings" at bounding box center [232, 75] width 57 height 10
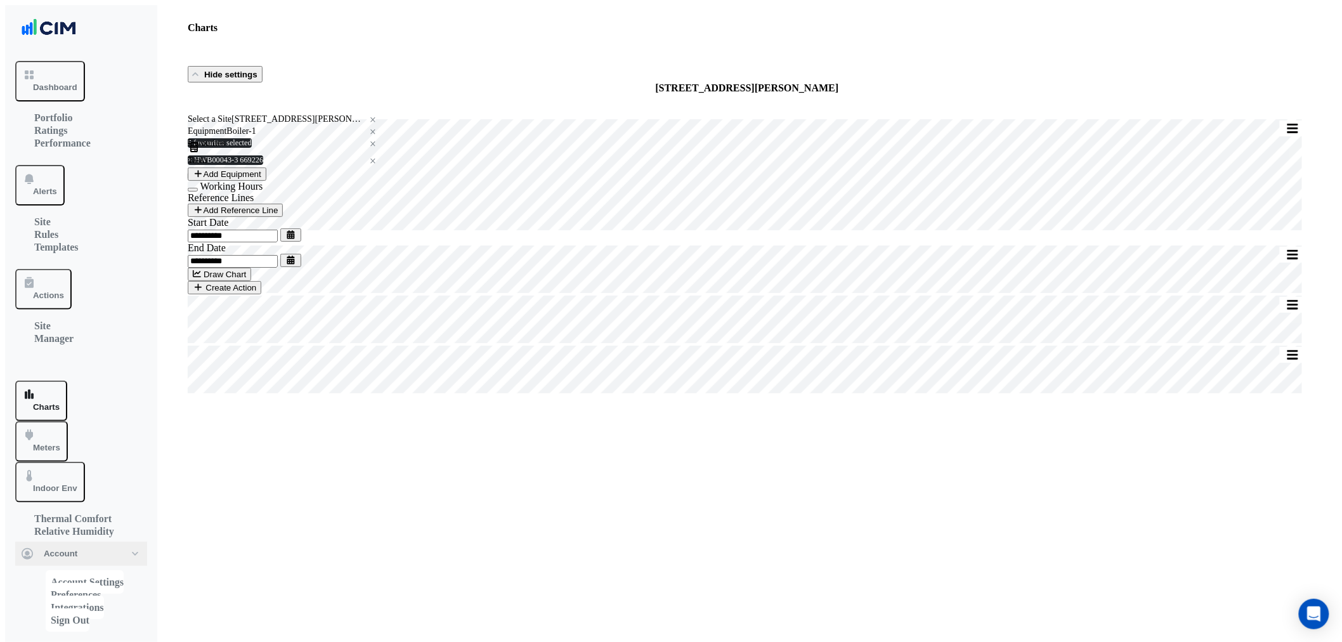
click at [294, 264] on icon "button" at bounding box center [291, 260] width 8 height 8
click at [330, 264] on button "Next month" at bounding box center [325, 260] width 16 height 20
select select "*"
drag, startPoint x: 324, startPoint y: 299, endPoint x: 330, endPoint y: 302, distance: 7.1
click at [325, 299] on div "7" at bounding box center [325, 301] width 20 height 20
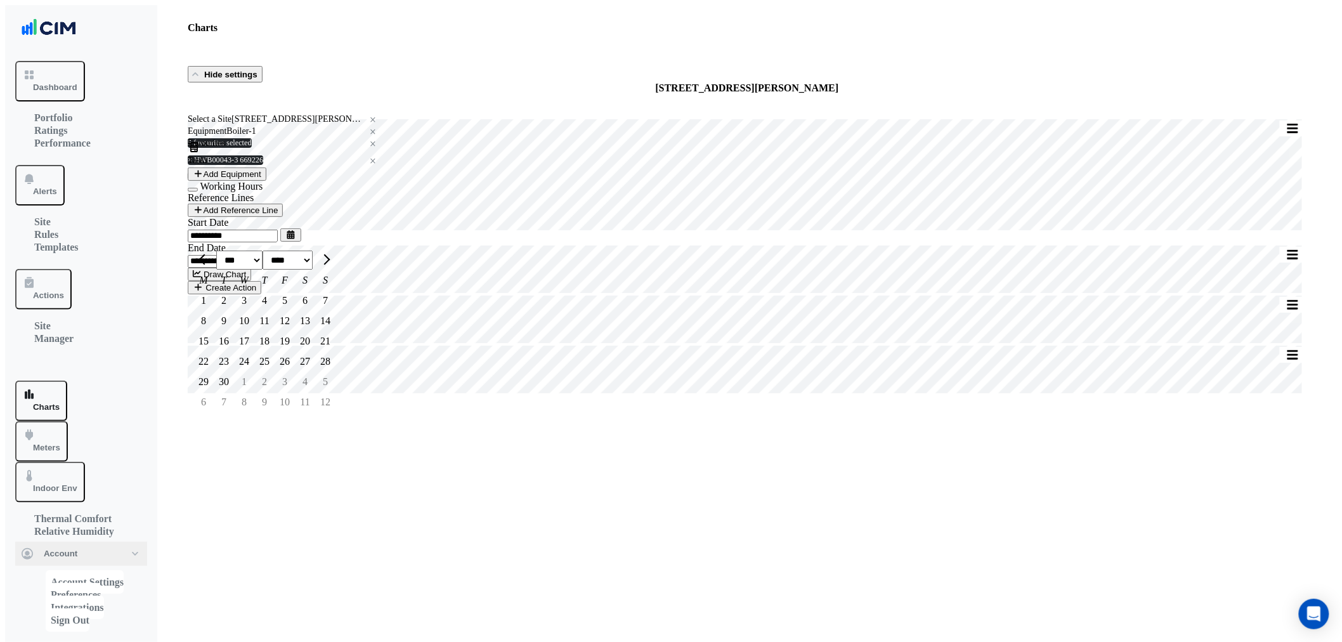
type input "**********"
click at [251, 281] on button "Draw Chart" at bounding box center [219, 274] width 63 height 13
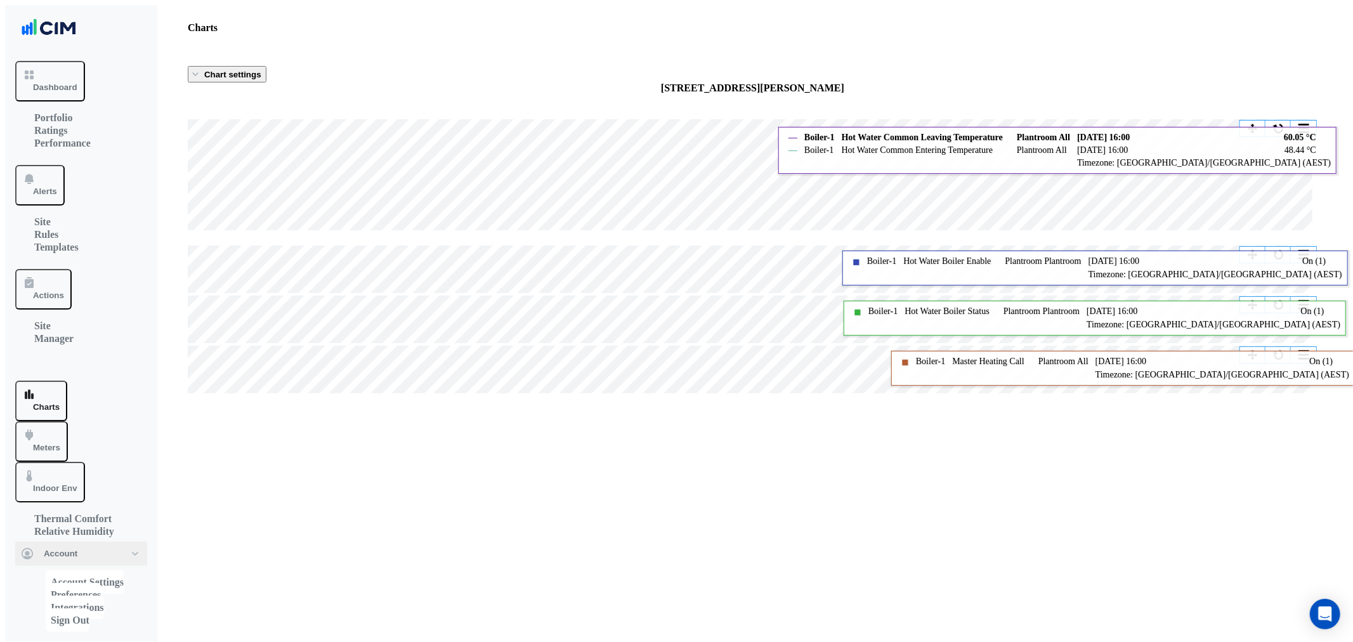
click at [1271, 123] on button "button" at bounding box center [1278, 129] width 25 height 16
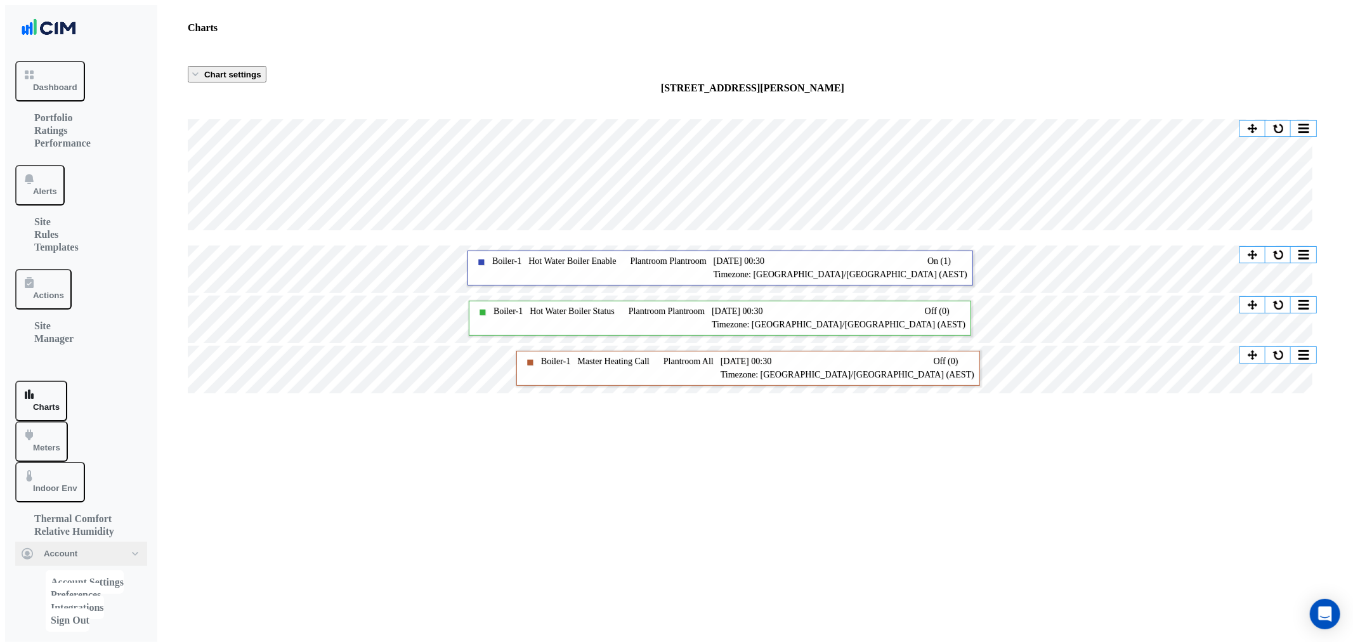
click at [259, 67] on button "Chart settings" at bounding box center [227, 74] width 79 height 16
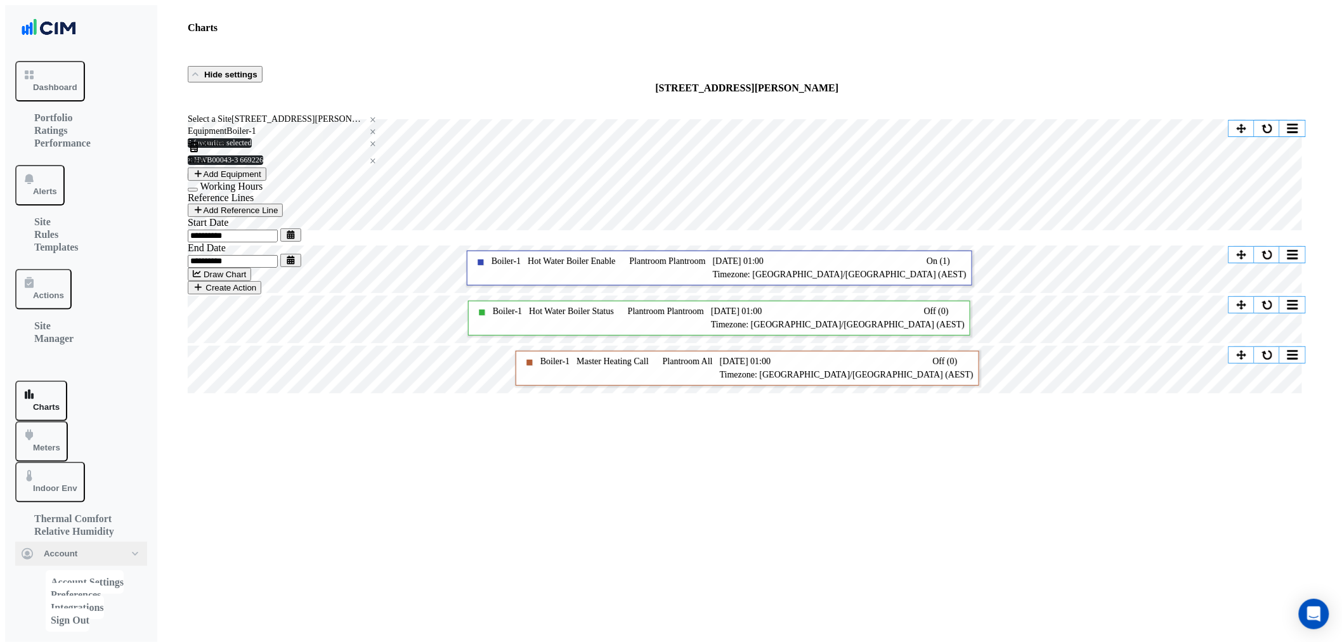
click at [276, 183] on div "Favourites 5 favourites selected × Tasks × HWB00043-3 669226 ×" at bounding box center [284, 160] width 193 height 44
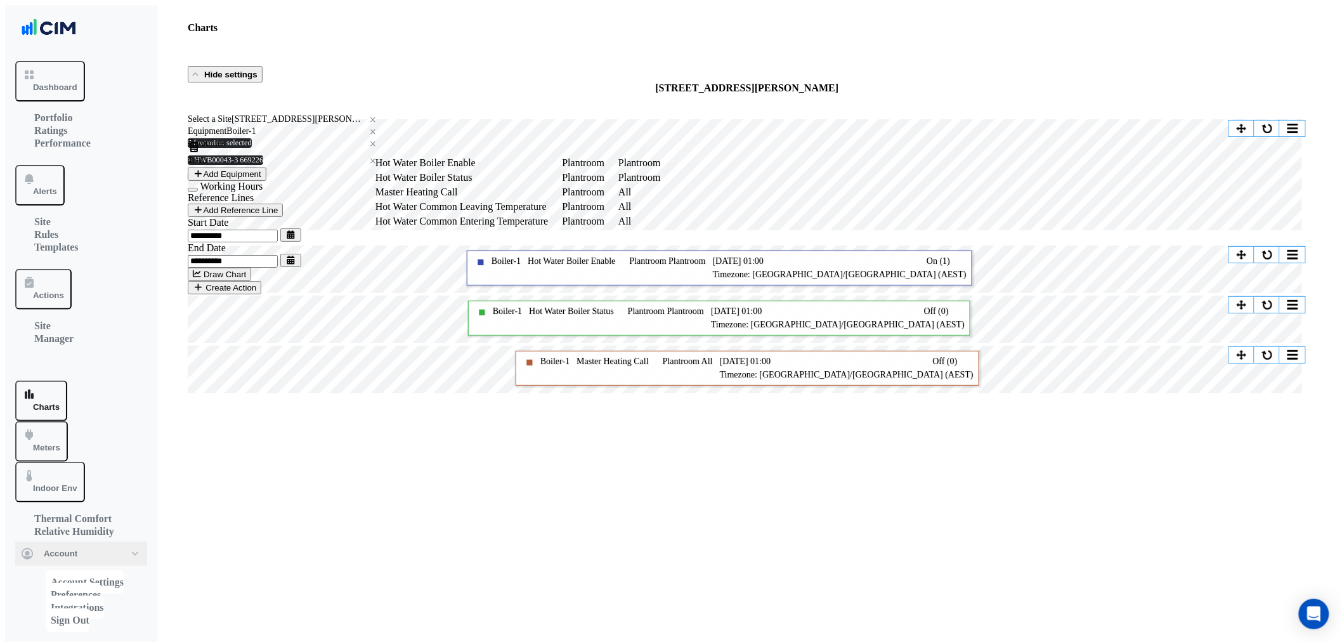
click at [252, 147] on span "5 favourites selected" at bounding box center [220, 142] width 64 height 9
type input "***"
click at [221, 181] on button "Add Equipment" at bounding box center [227, 173] width 79 height 13
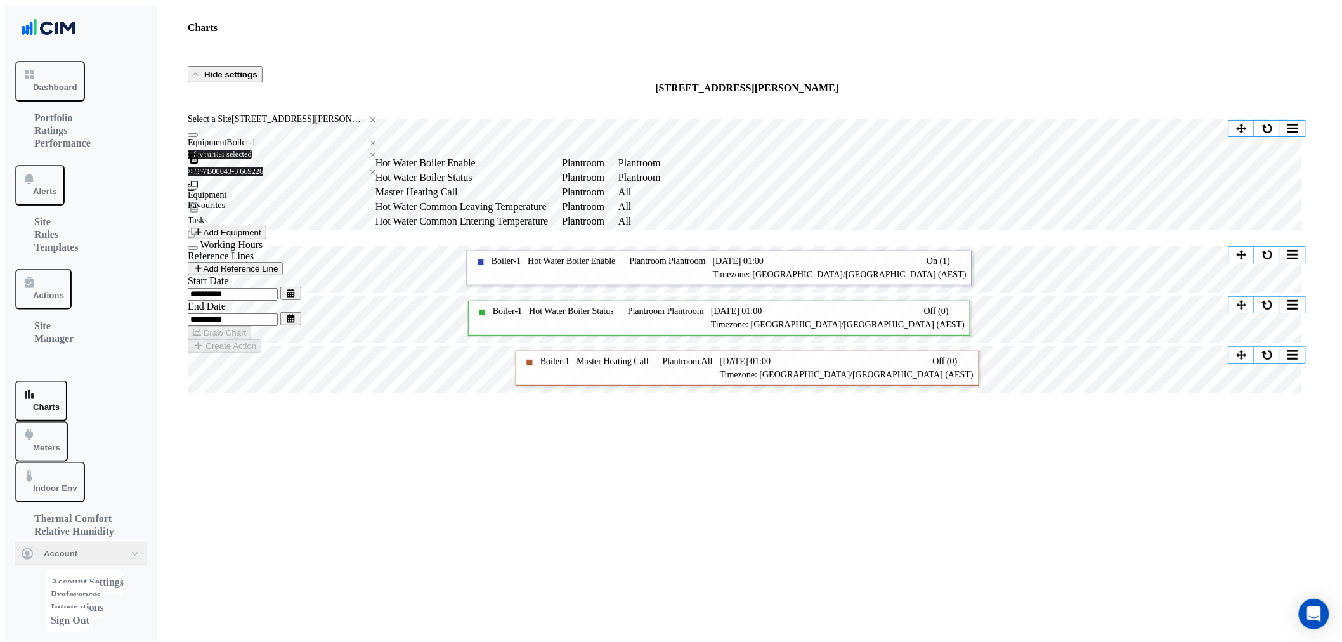
click at [238, 200] on input "text" at bounding box center [284, 196] width 193 height 9
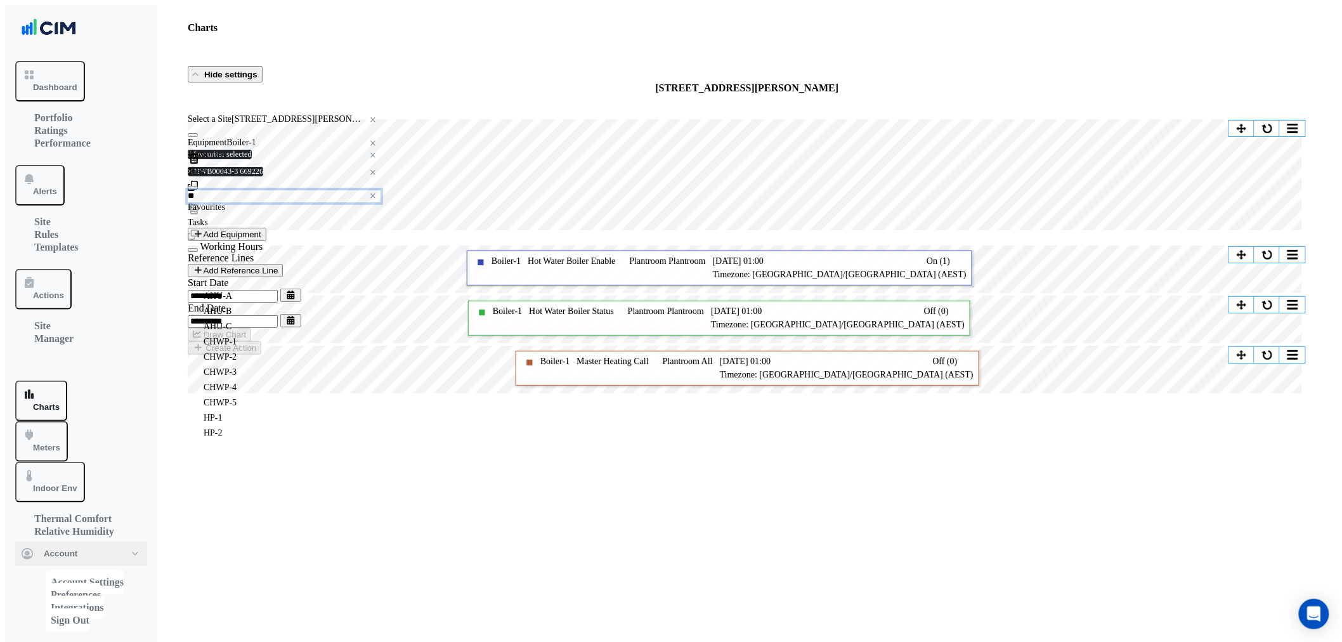
type input "***"
click at [243, 380] on div "HWP-1" at bounding box center [278, 372] width 171 height 15
click at [262, 213] on div at bounding box center [275, 207] width 174 height 11
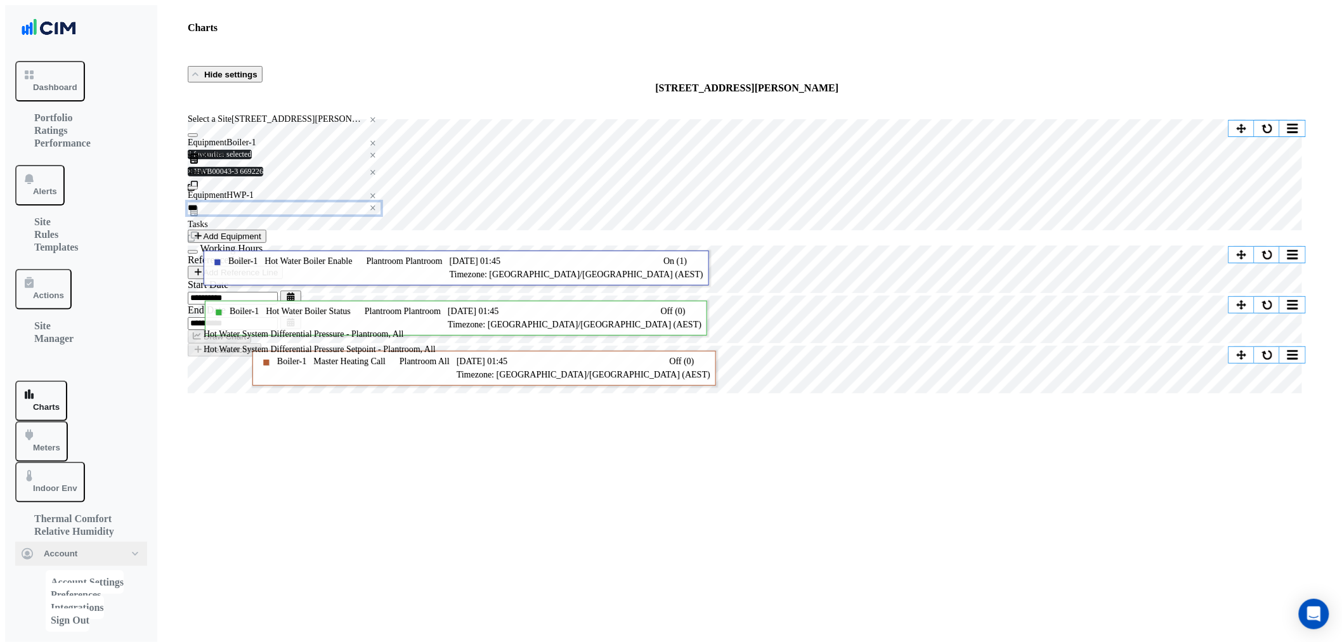
type input "***"
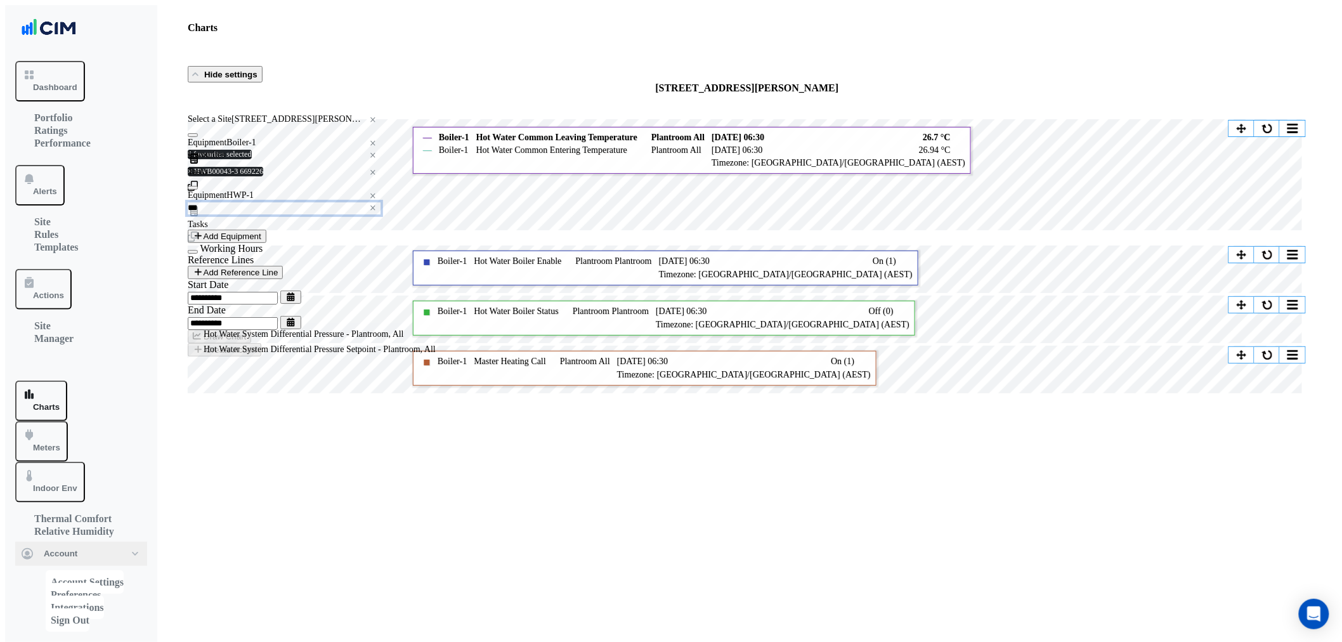
drag, startPoint x: 230, startPoint y: 129, endPoint x: 229, endPoint y: 136, distance: 7.7
click at [230, 133] on form "Select a Site × 39 Murray St × Equipment × Boiler-1 × Favourites 5 favourites s…" at bounding box center [284, 235] width 193 height 242
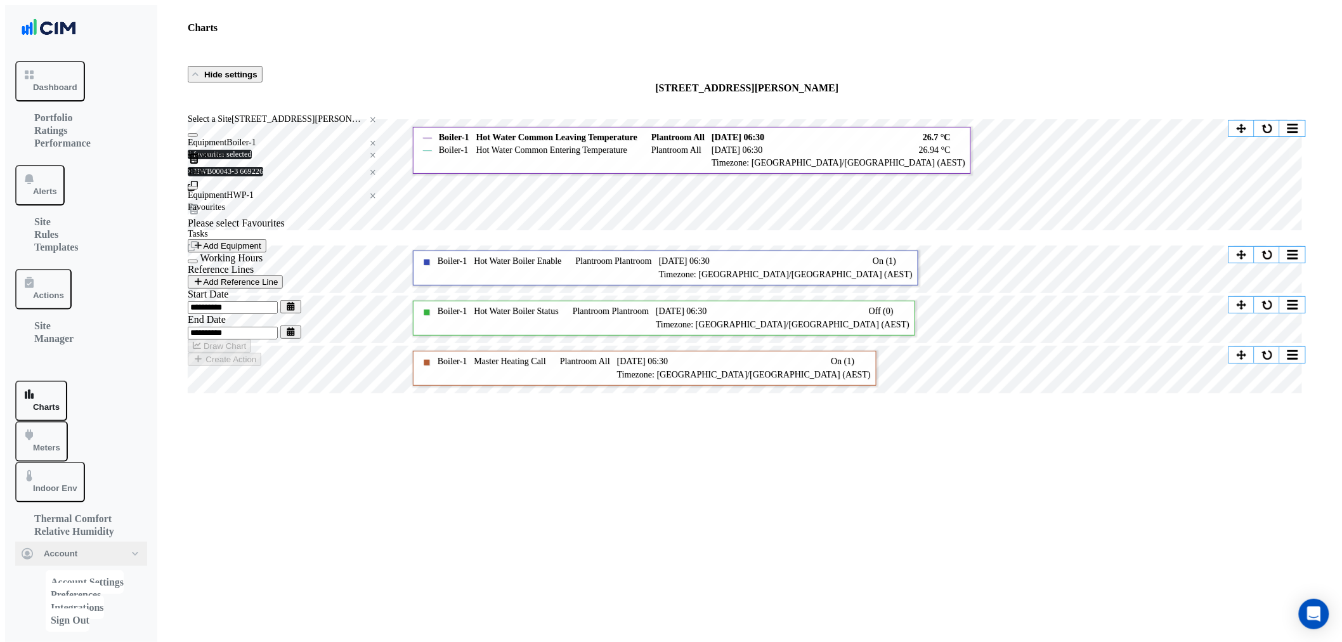
click at [226, 150] on div "Equipment × Boiler-1 ×" at bounding box center [284, 144] width 193 height 12
type input "*"
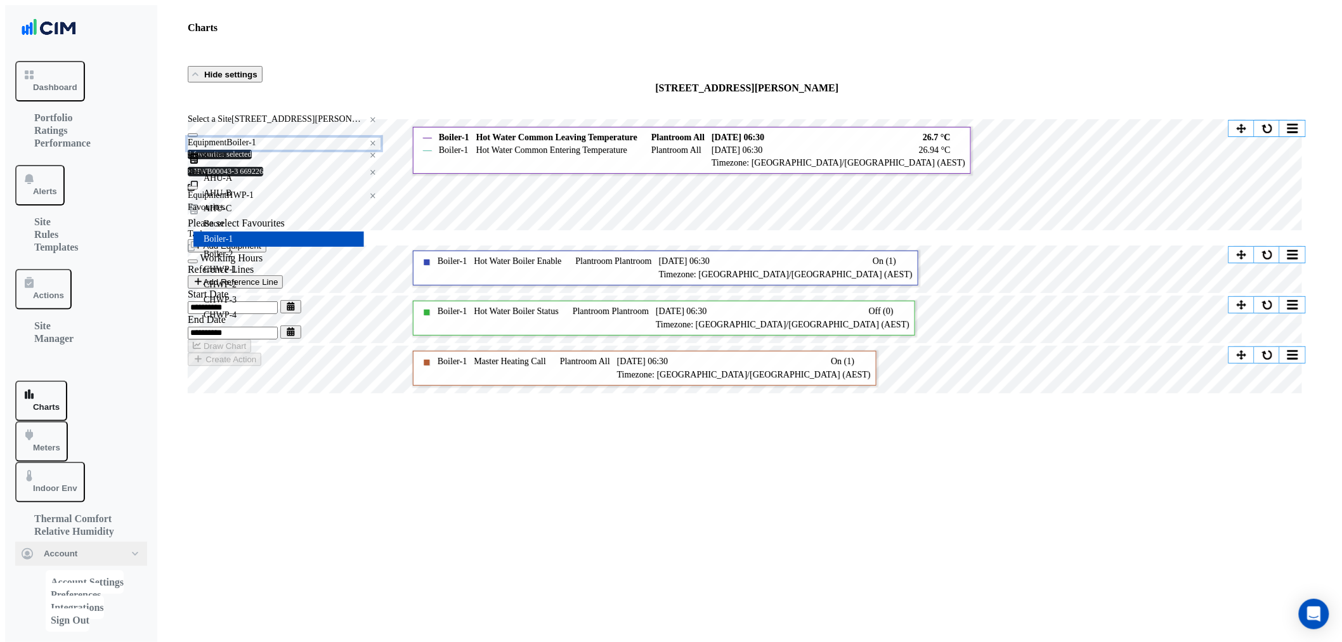
type input "*"
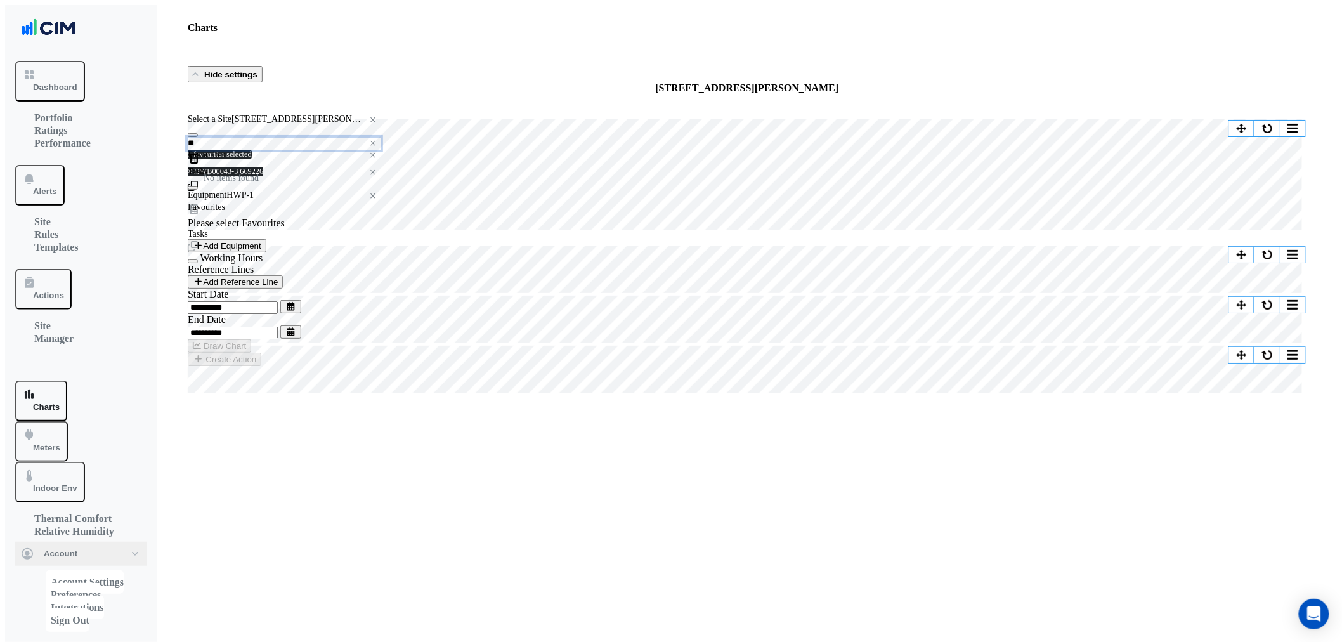
type input "**"
click at [65, 165] on button "Alerts" at bounding box center [39, 185] width 49 height 41
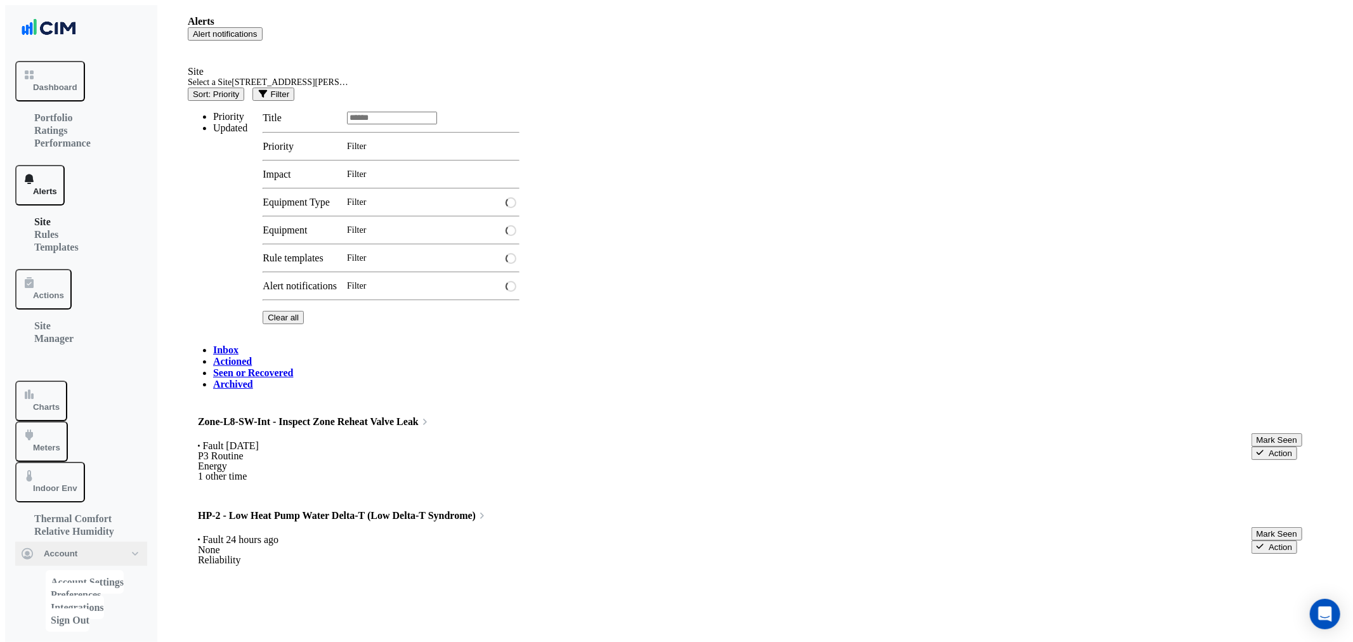
click at [293, 367] on link "Seen or Recovered" at bounding box center [253, 372] width 80 height 11
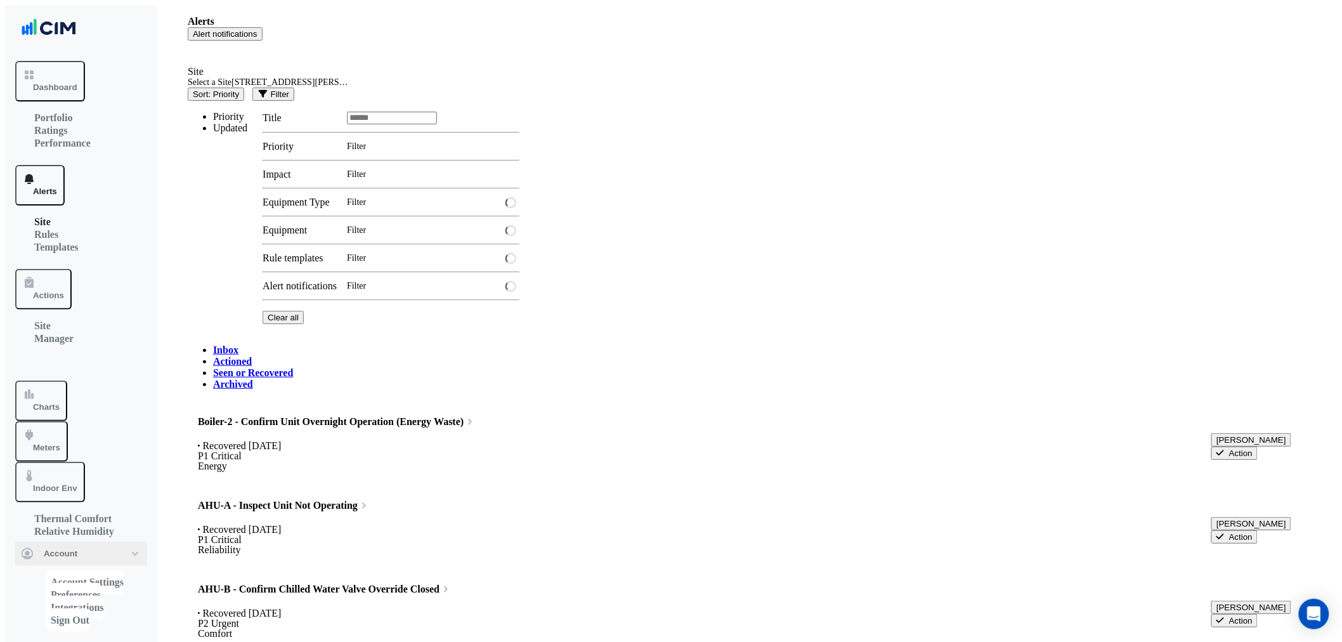
click at [252, 356] on link "Actioned" at bounding box center [232, 361] width 39 height 11
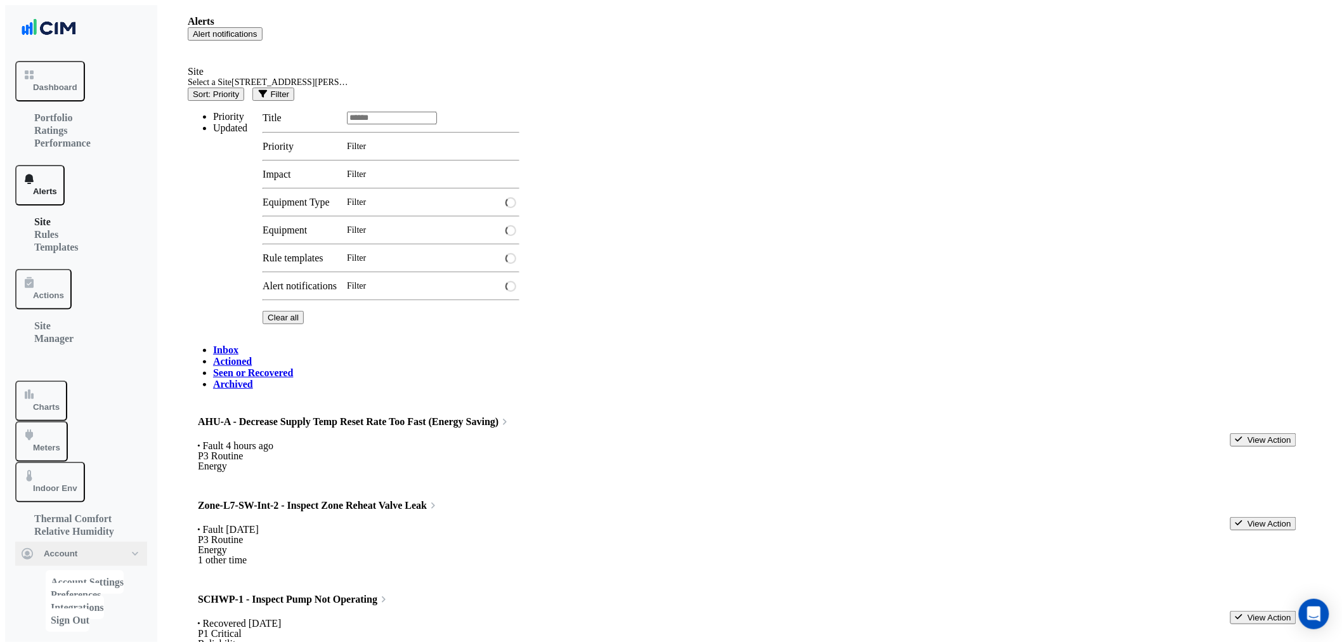
click at [293, 367] on link "Seen or Recovered" at bounding box center [253, 372] width 80 height 11
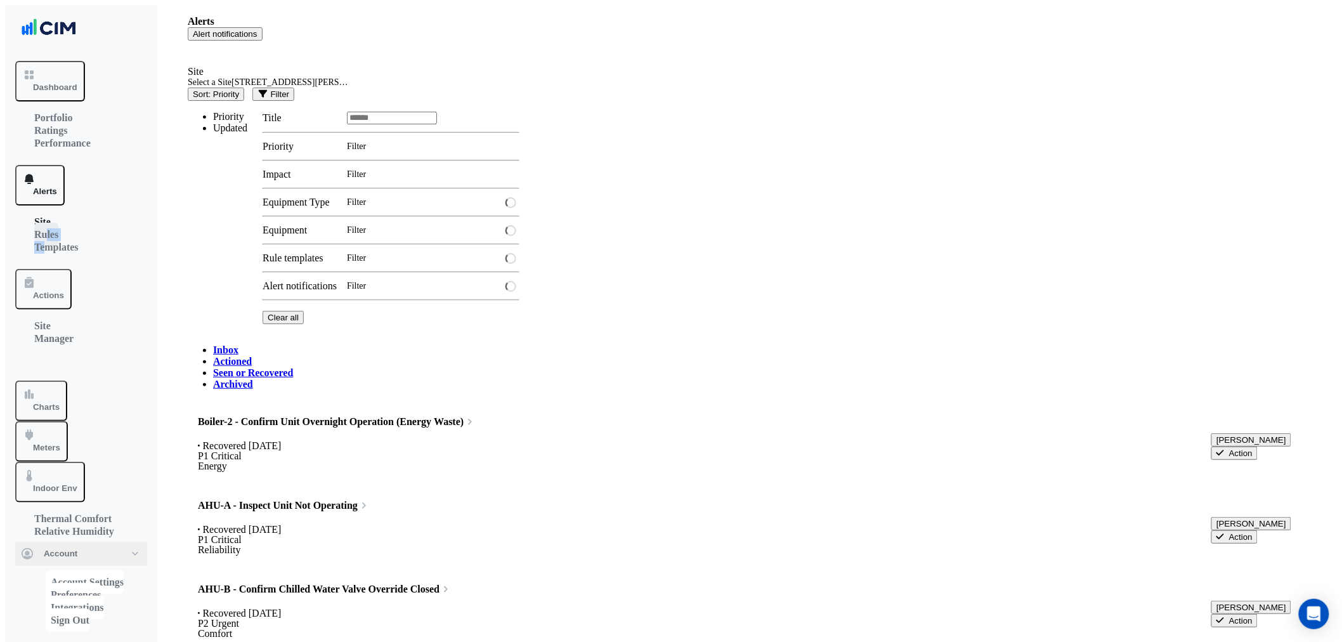
drag, startPoint x: 53, startPoint y: 162, endPoint x: 48, endPoint y: 138, distance: 25.3
click at [48, 216] on ul "Site Rules Templates" at bounding box center [81, 237] width 132 height 43
click at [48, 223] on link "Rules" at bounding box center [46, 234] width 24 height 23
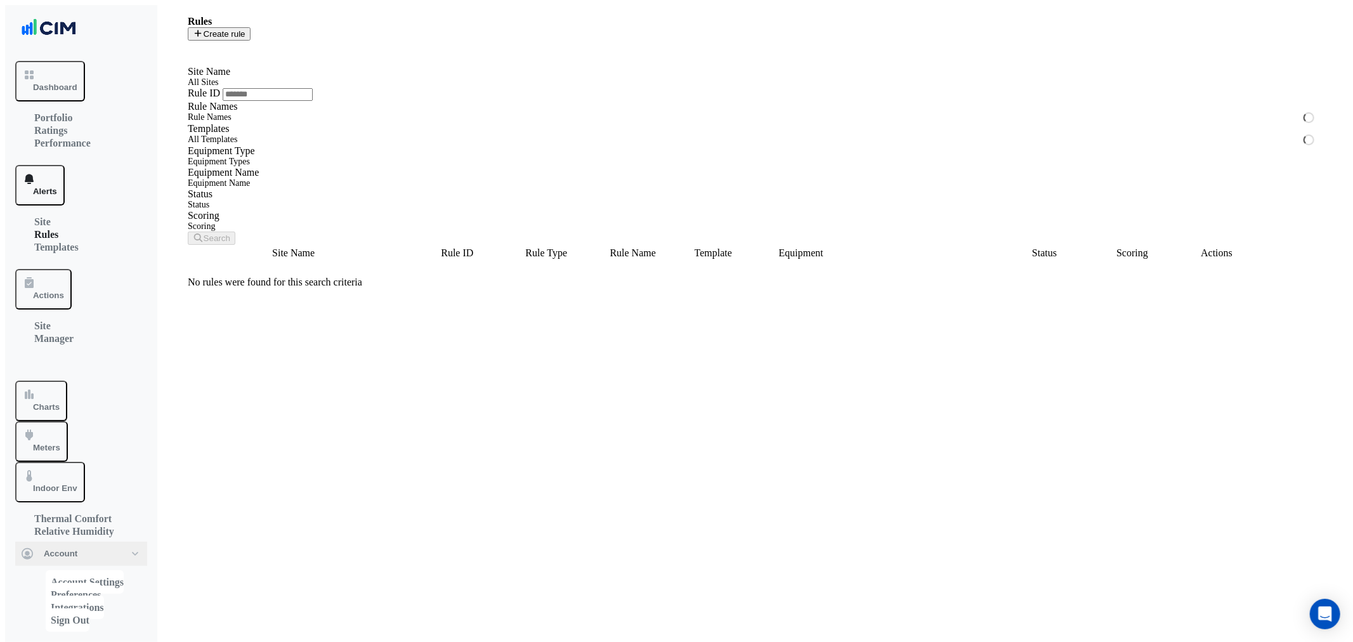
click at [259, 88] on input "text" at bounding box center [753, 83] width 1130 height 9
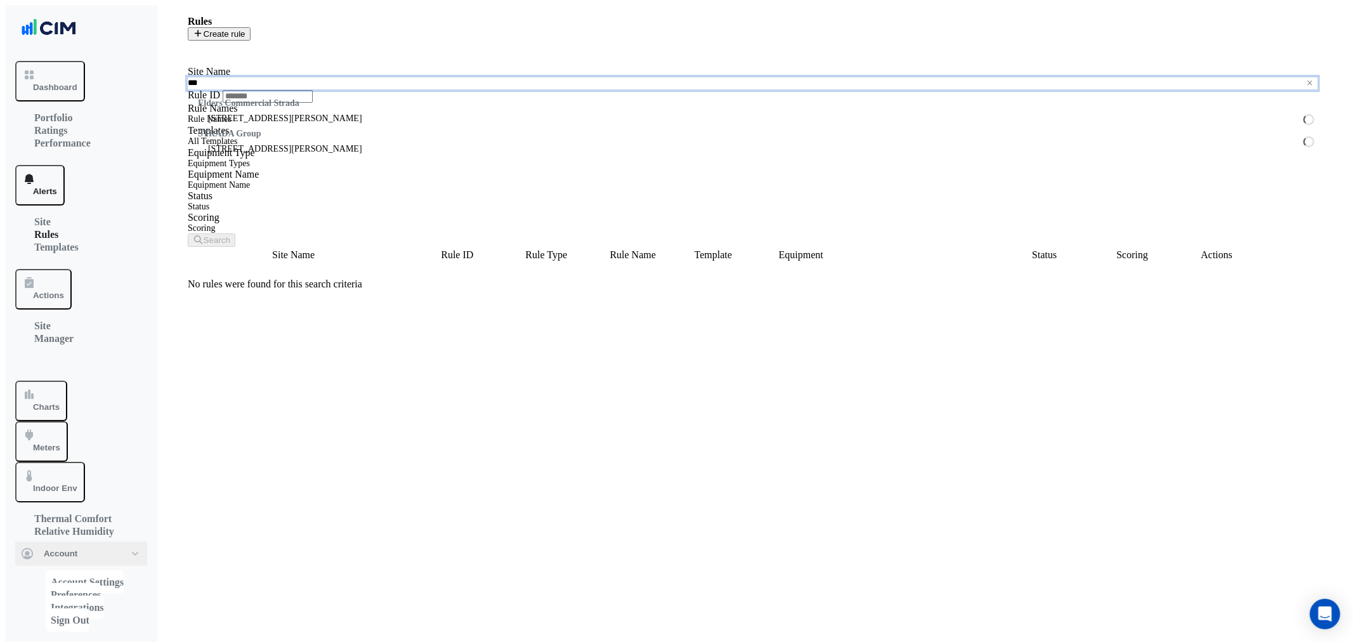
type input "****"
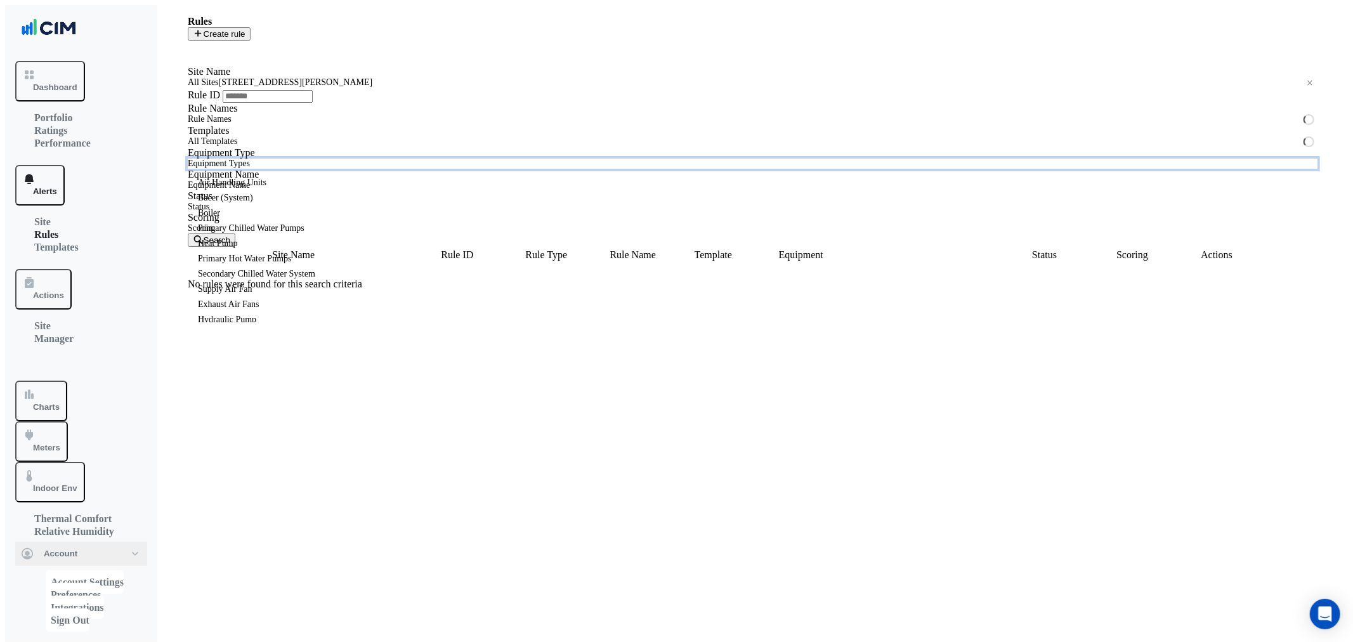
click at [1014, 160] on input "text" at bounding box center [750, 164] width 1125 height 9
type input "*"
click at [1174, 183] on input "text" at bounding box center [750, 187] width 1125 height 9
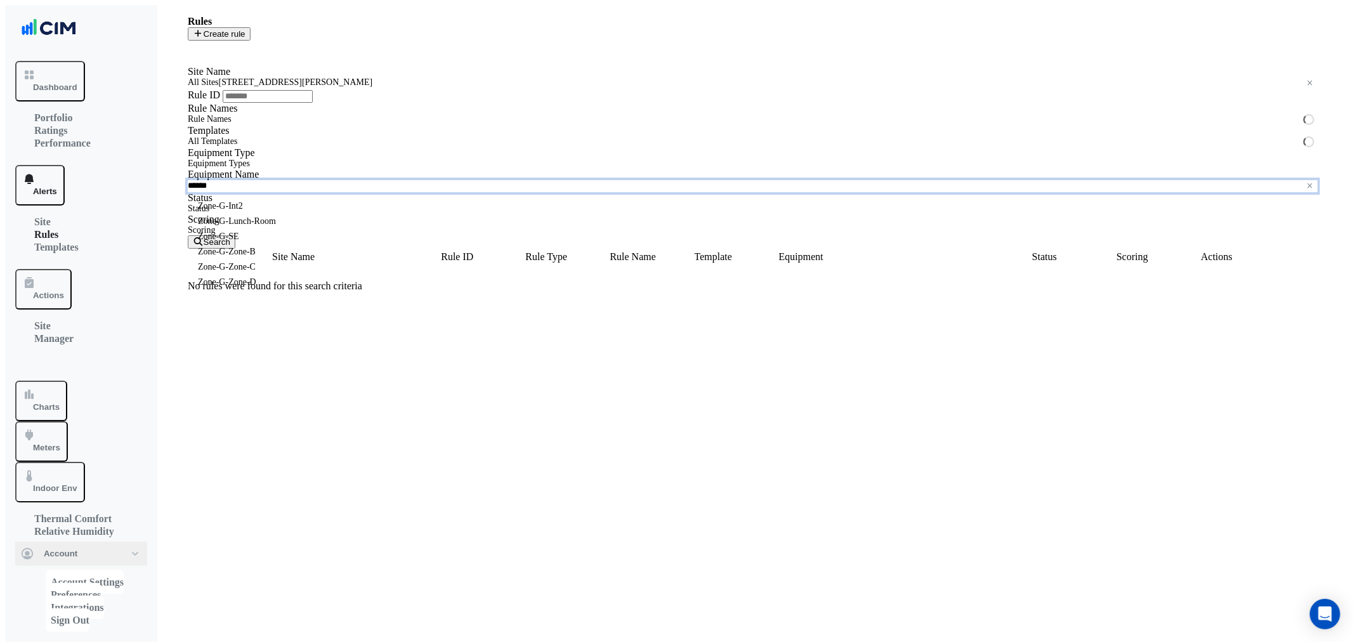
click at [243, 201] on span "Zone-G-Int2" at bounding box center [220, 206] width 45 height 10
type input "******"
click at [235, 235] on button "Search" at bounding box center [212, 241] width 48 height 13
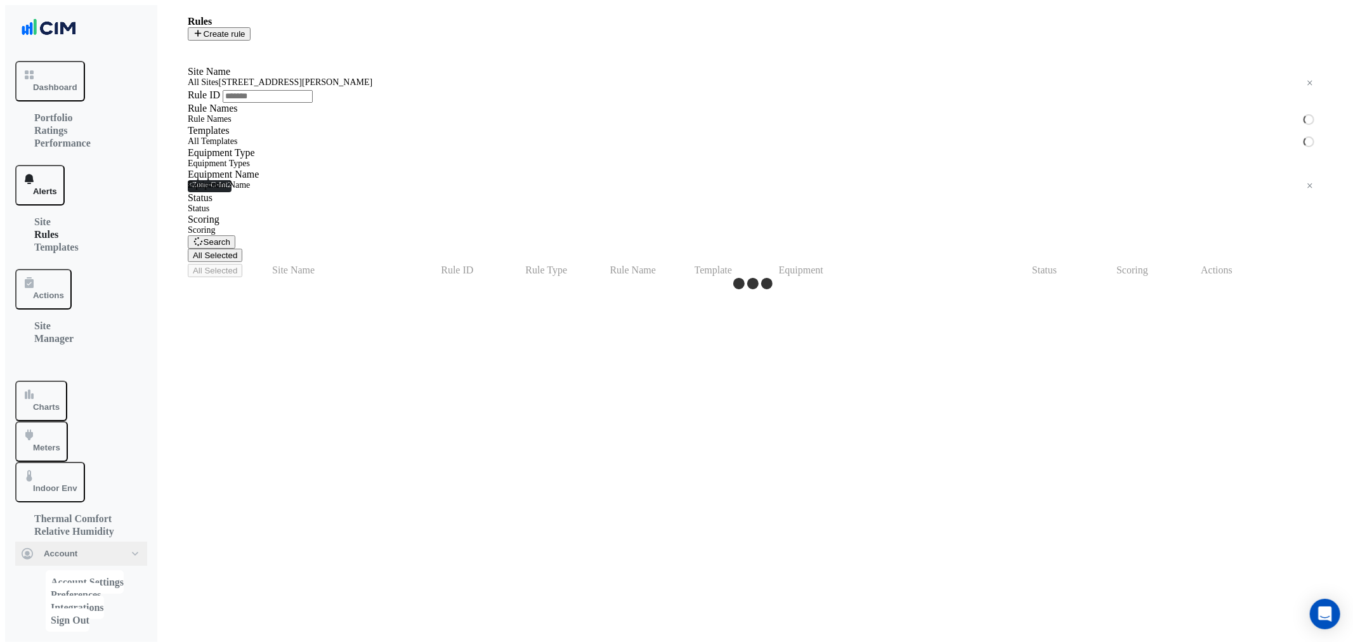
select select "**"
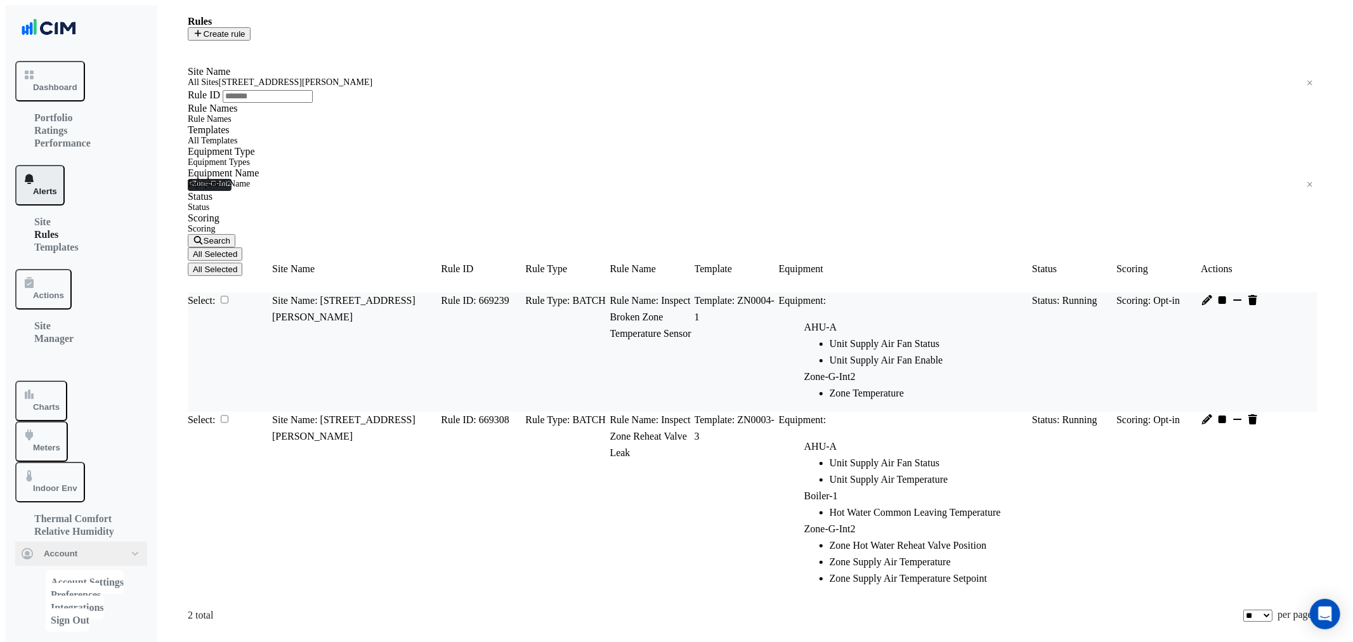
click at [65, 165] on button "Alerts" at bounding box center [39, 185] width 49 height 41
click at [51, 210] on link "Site" at bounding box center [42, 221] width 16 height 23
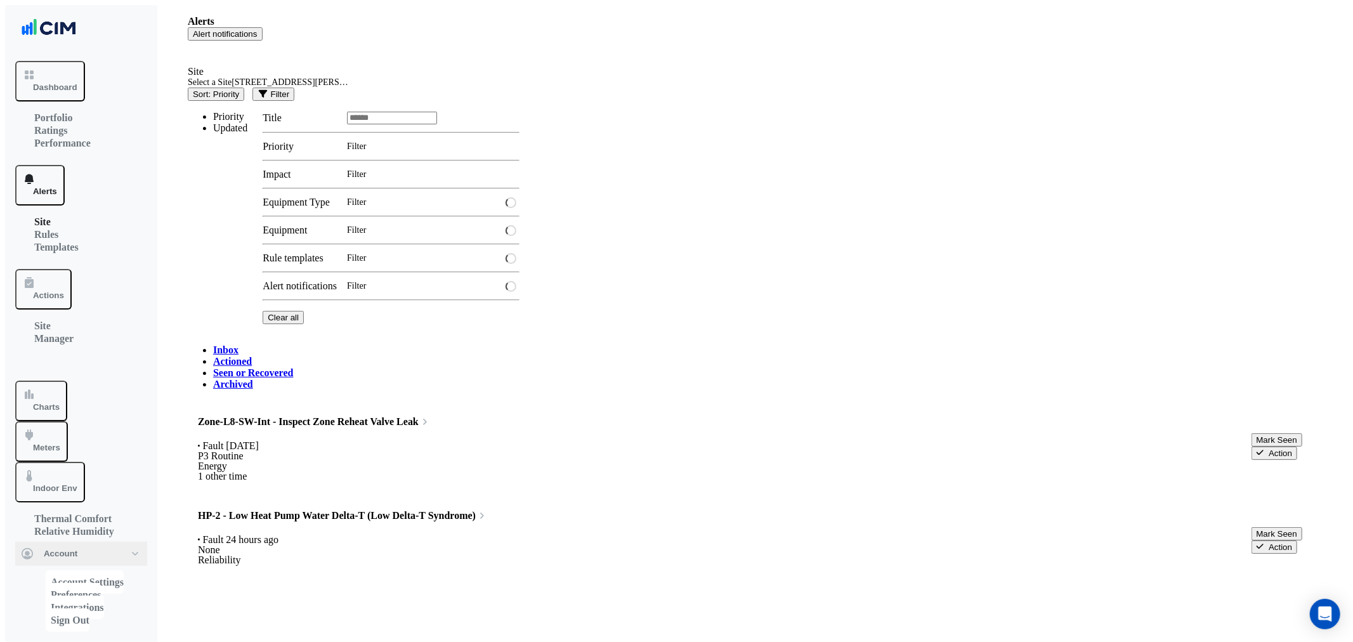
click at [1271, 88] on div "Sort: Priority Priority Updated Filter Title Priority Filter Impact Filter Equi…" at bounding box center [753, 211] width 1130 height 247
click at [268, 89] on icon "button" at bounding box center [263, 93] width 11 height 8
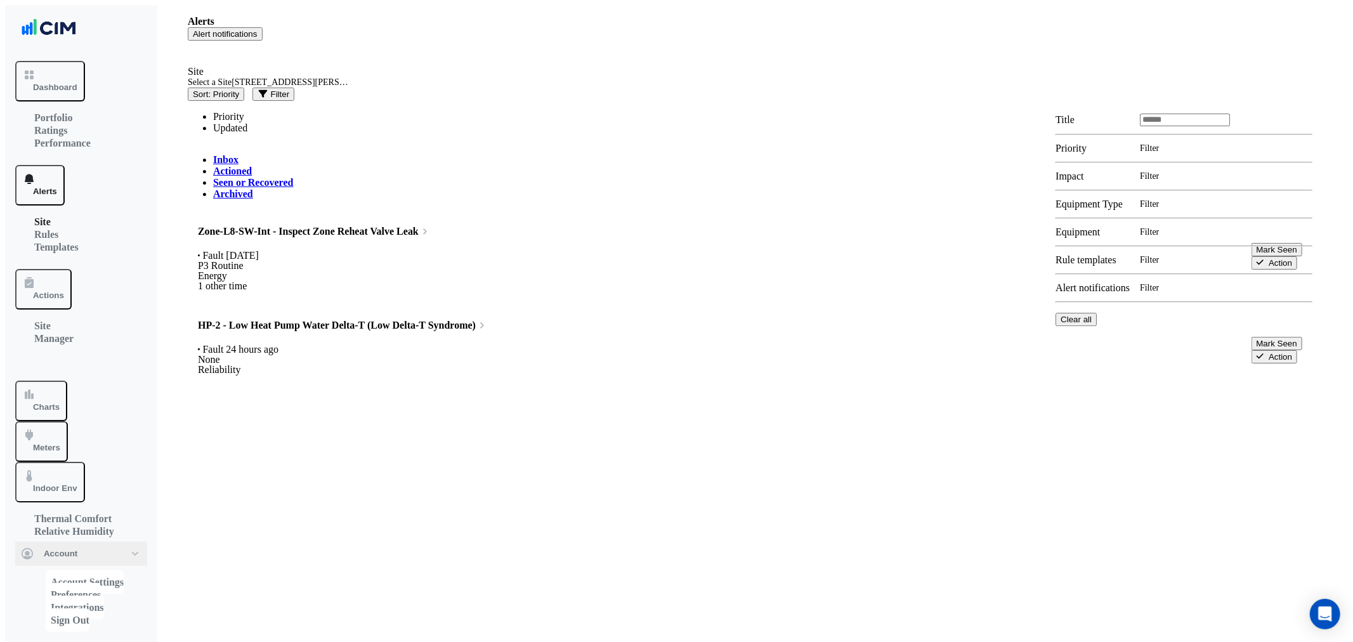
click at [1223, 265] on input "text" at bounding box center [1226, 260] width 173 height 9
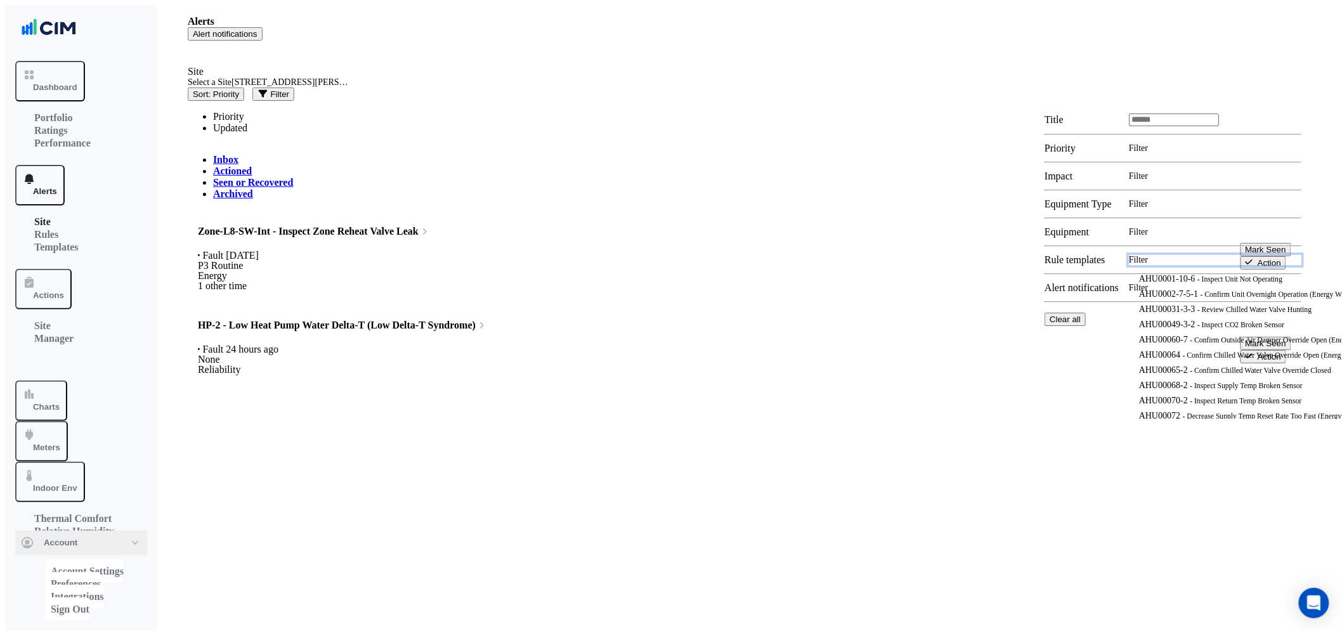
click at [1191, 237] on div at bounding box center [1215, 232] width 173 height 10
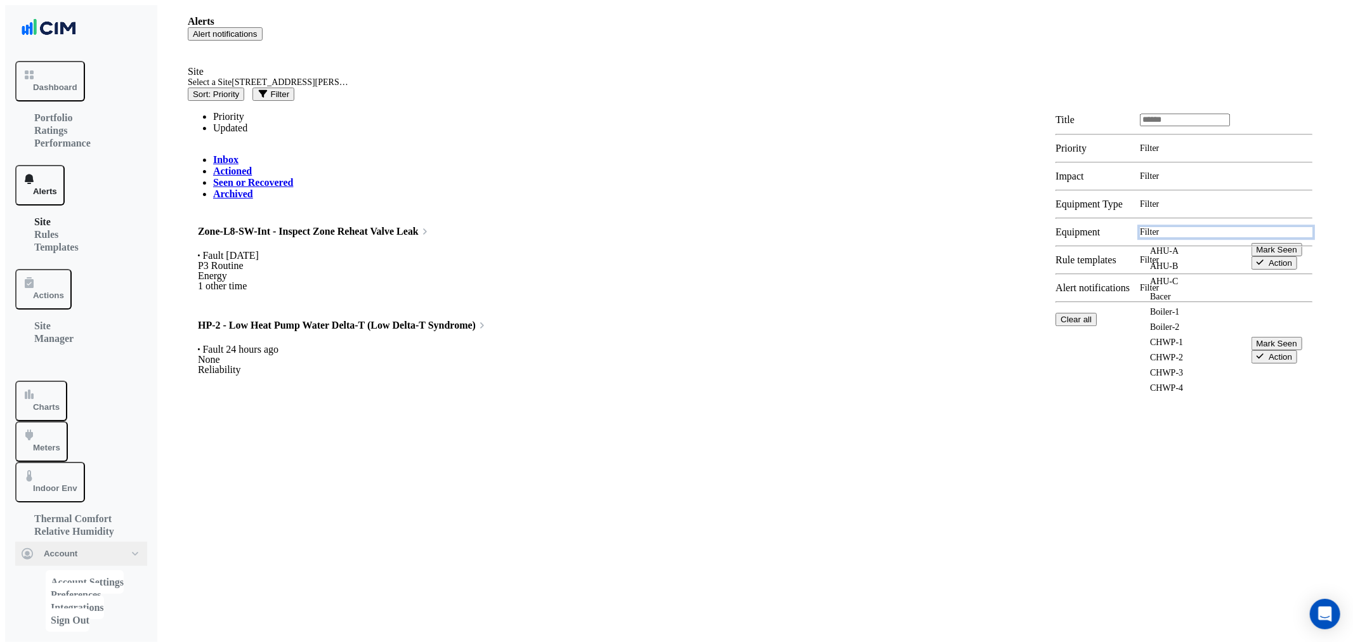
drag, startPoint x: 1076, startPoint y: 293, endPoint x: 1131, endPoint y: 311, distance: 57.4
click at [1085, 254] on div at bounding box center [1184, 246] width 257 height 16
click at [1174, 265] on input "text" at bounding box center [1226, 260] width 173 height 9
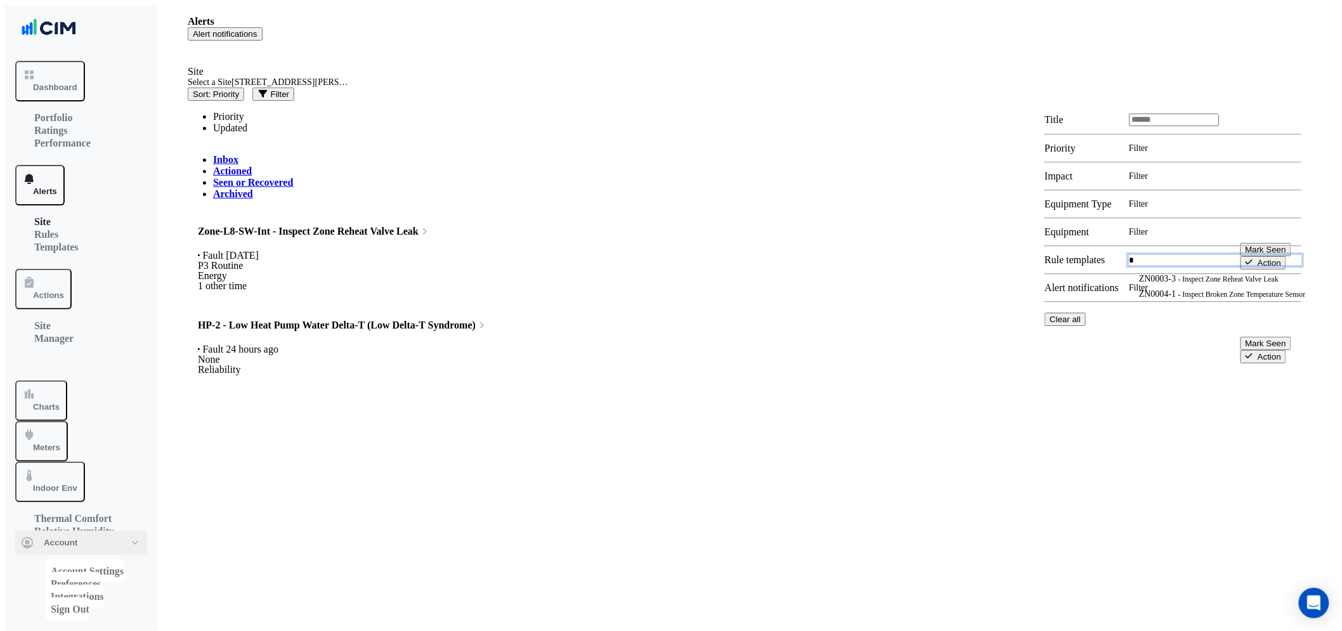
click at [1174, 299] on span "ZN0004-1" at bounding box center [1157, 294] width 37 height 10
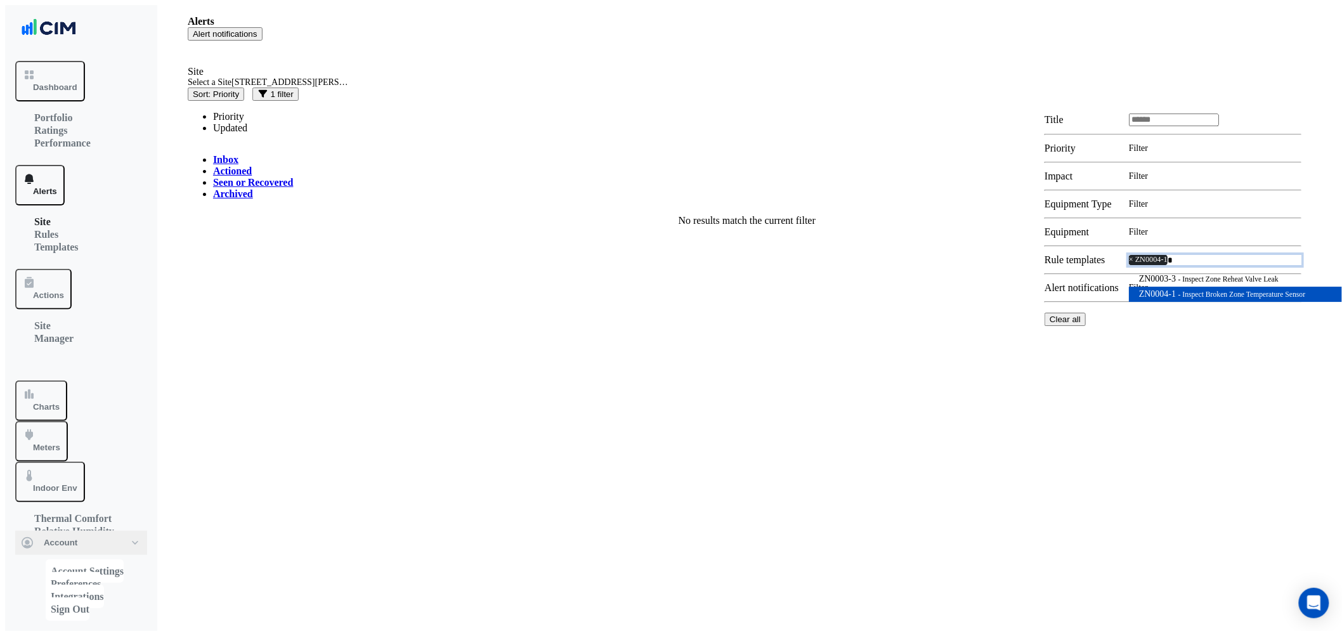
type input "*"
click at [252, 166] on link "Actioned" at bounding box center [232, 171] width 39 height 11
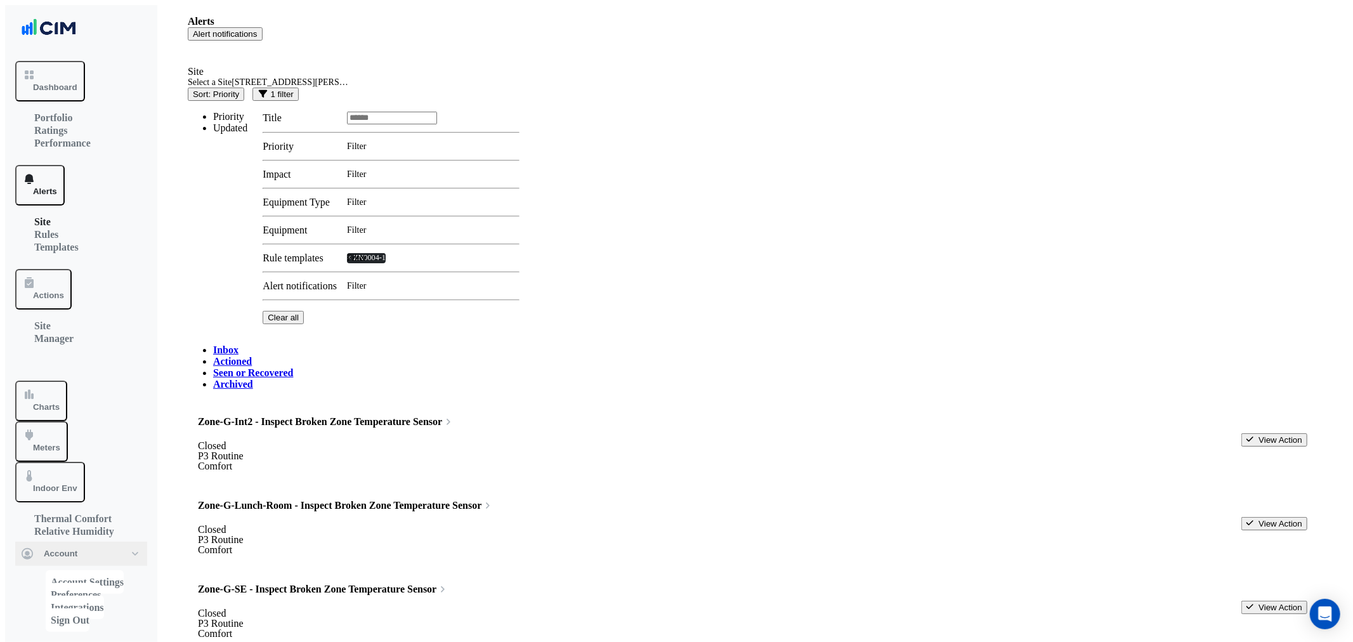
click at [1266, 433] on button "View Action" at bounding box center [1274, 439] width 66 height 13
drag, startPoint x: 391, startPoint y: 178, endPoint x: 448, endPoint y: 182, distance: 56.6
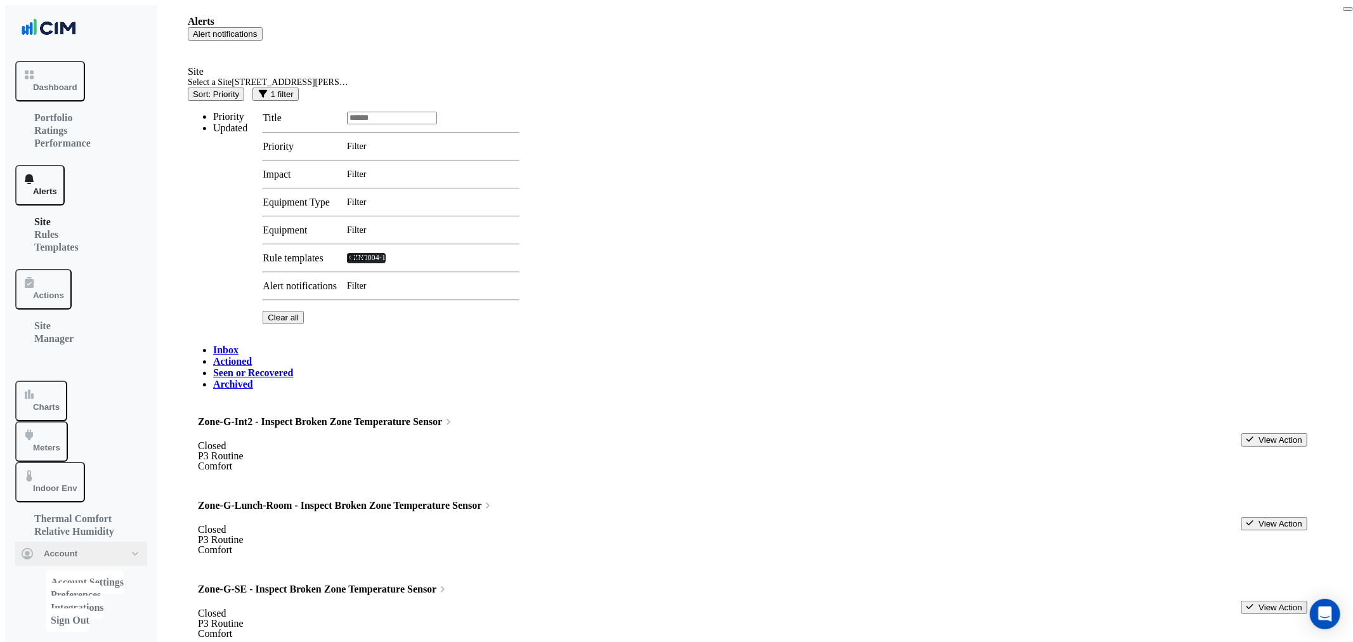
drag, startPoint x: 157, startPoint y: 190, endPoint x: 258, endPoint y: 146, distance: 109.6
drag, startPoint x: 258, startPoint y: 145, endPoint x: 501, endPoint y: 134, distance: 243.8
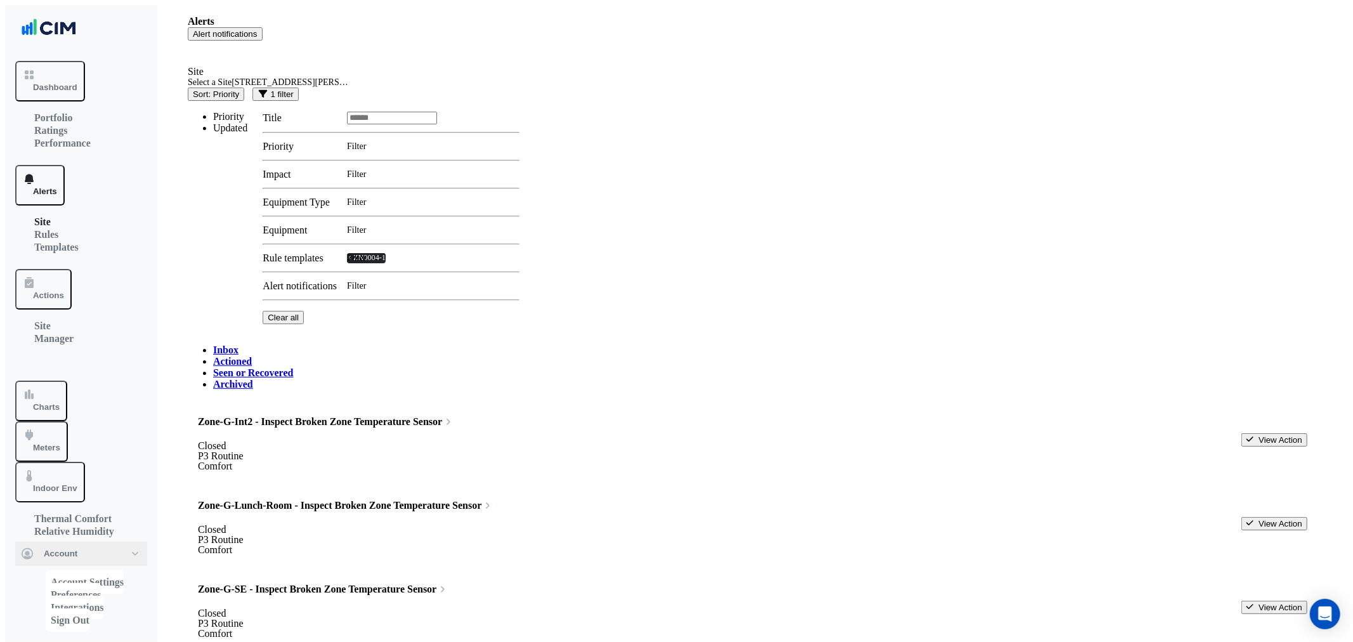
click at [503, 499] on div "Zone-G-Lunch-Room - Inspect Broken Zone Temperature Sensor" at bounding box center [752, 505] width 1109 height 13
click at [1253, 601] on button "View Action" at bounding box center [1274, 607] width 66 height 13
click at [213, 344] on link "Inbox" at bounding box center [225, 349] width 25 height 11
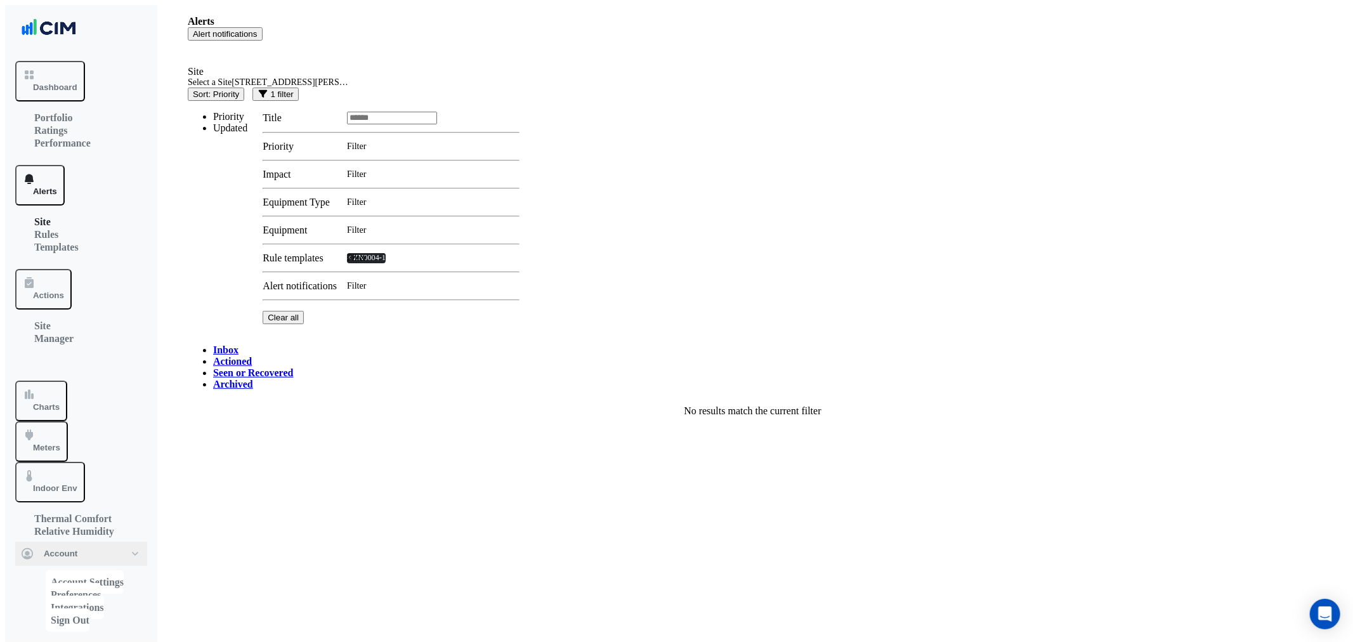
click at [1290, 77] on div "Site Select a Site × 39 Murray St Sort: Priority Priority Updated 1 filter Titl…" at bounding box center [753, 200] width 1130 height 268
click at [299, 90] on button "1 filter" at bounding box center [275, 94] width 46 height 13
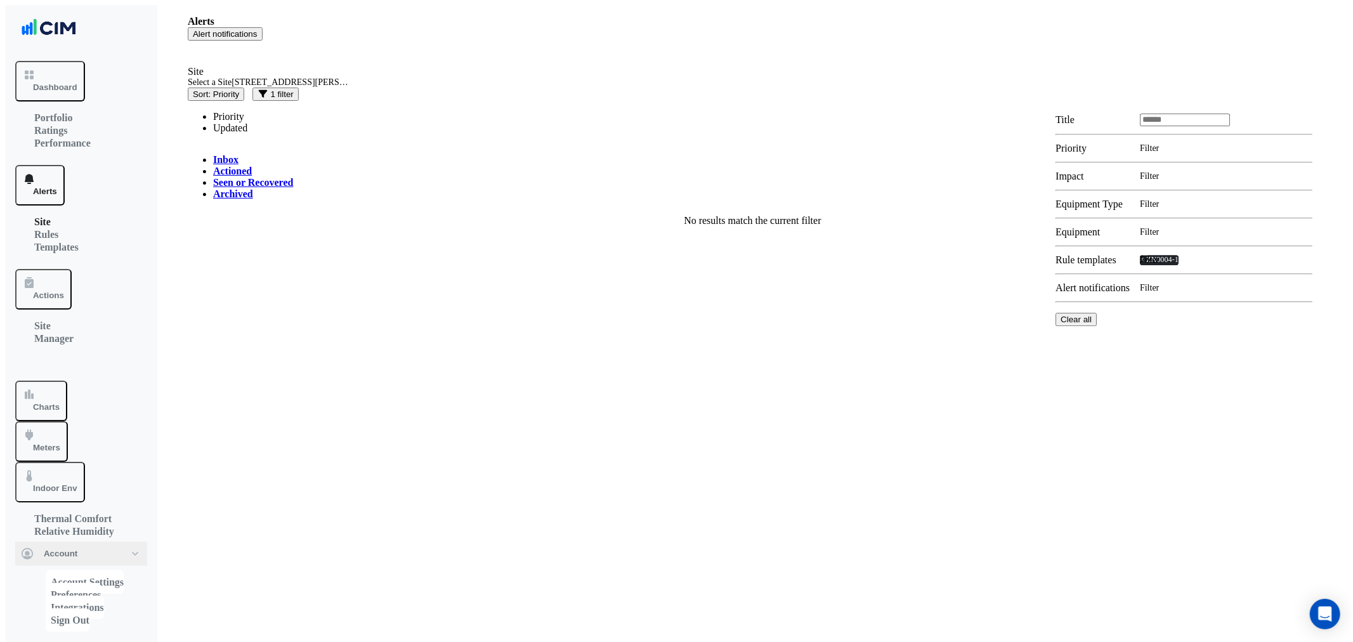
click at [1144, 264] on span "×" at bounding box center [1142, 259] width 4 height 9
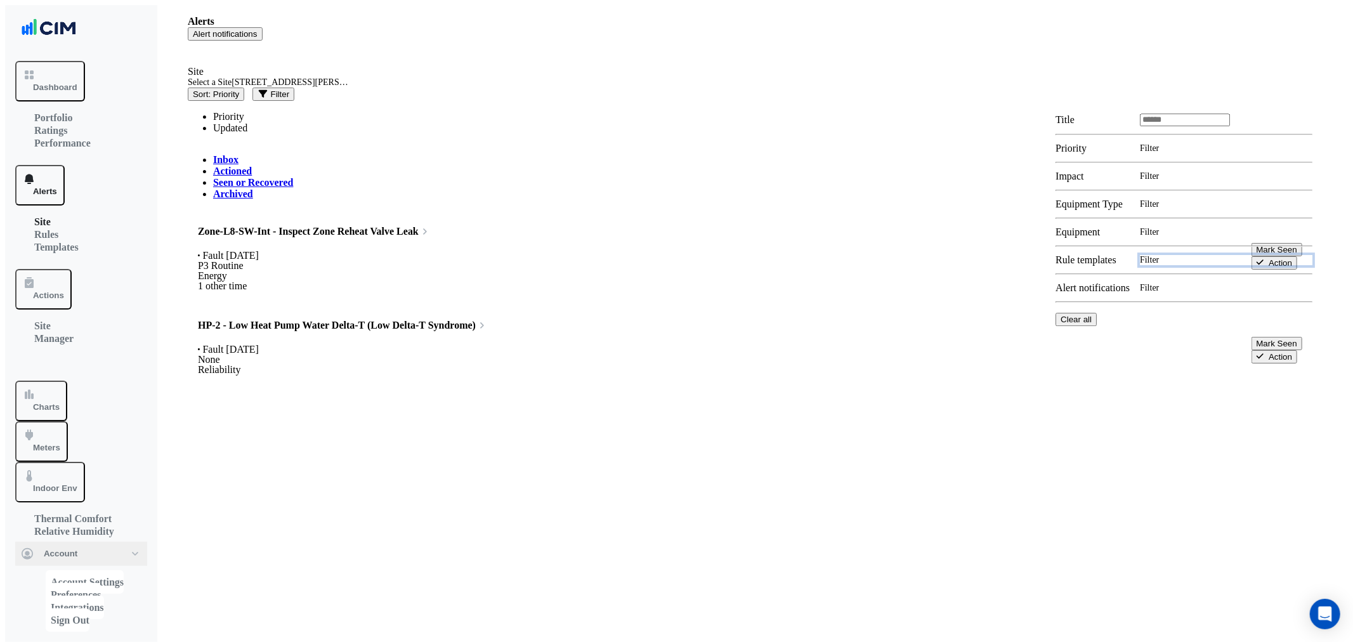
click at [537, 119] on app-alert-tickets "Site Select a Site × 39 Murray St Sort: Priority Priority Updated Filter Inbox …" at bounding box center [753, 209] width 1130 height 286
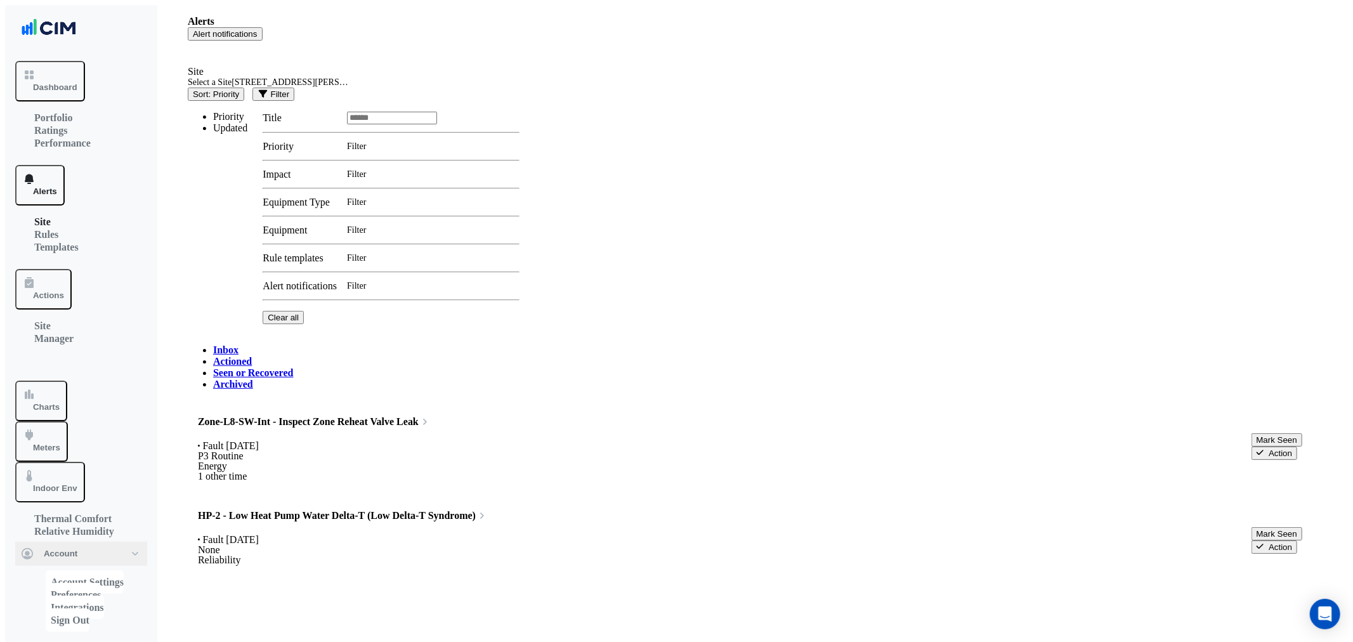
click at [549, 532] on div "Fault 1 day ago None Reliability" at bounding box center [752, 550] width 1109 height 36
click at [1343, 11] on button "Close" at bounding box center [1348, 9] width 10 height 4
click at [1297, 540] on button "Action" at bounding box center [1275, 546] width 46 height 13
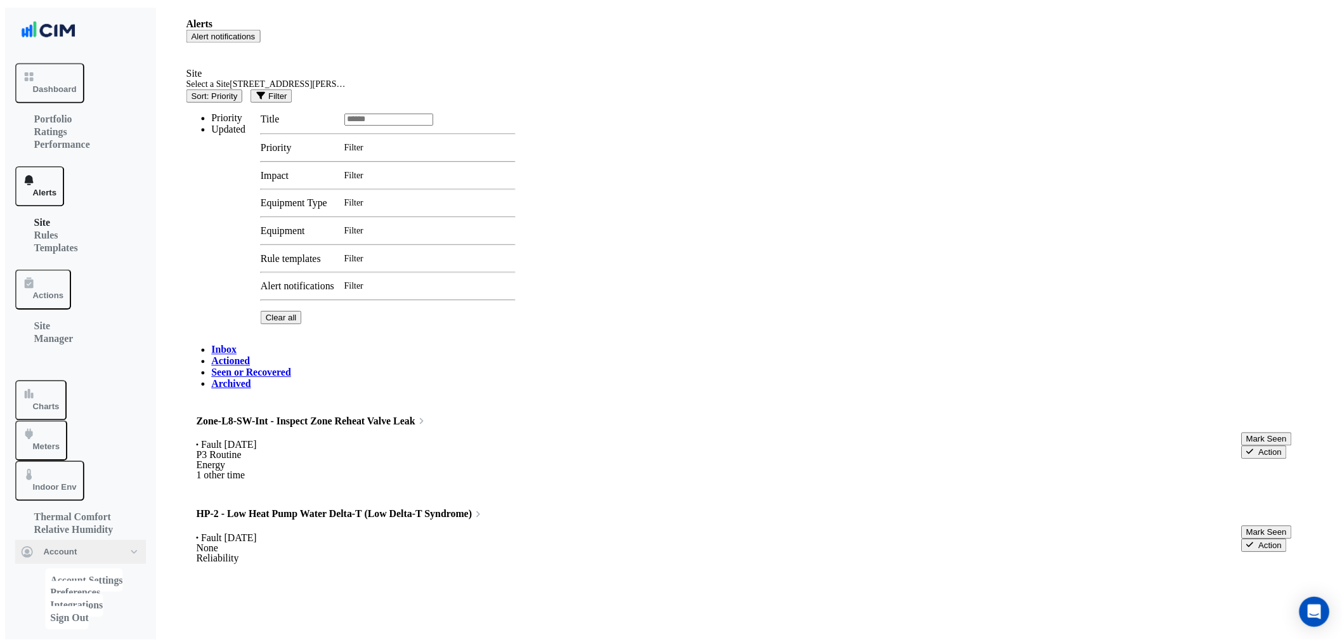
scroll to position [96, 0]
click at [333, 510] on span "HP-2 - Low Heat Pump Water Delta-T (Low Delta-T" at bounding box center [312, 515] width 228 height 11
drag, startPoint x: 192, startPoint y: 242, endPoint x: 194, endPoint y: 135, distance: 106.6
click at [1343, 11] on button "Close" at bounding box center [1348, 9] width 10 height 4
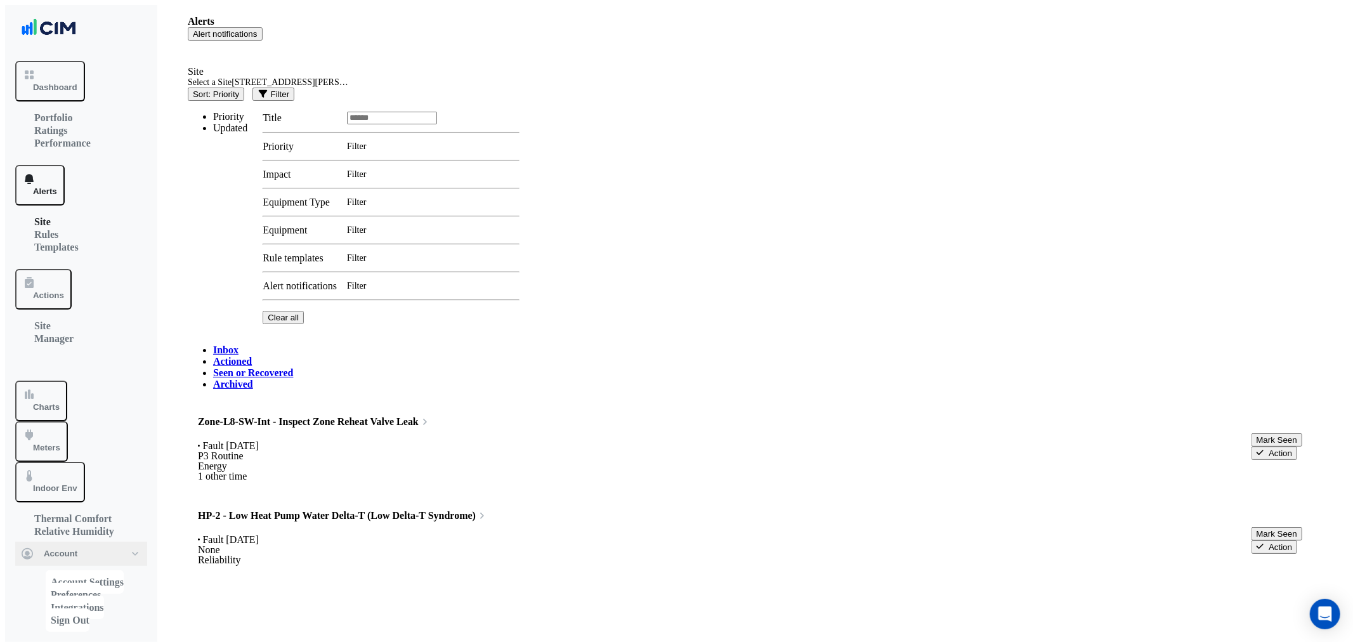
click at [423, 416] on div "Zone-L8-SW-Int - Inspect Zone Reheat Valve Leak" at bounding box center [752, 422] width 1109 height 13
drag, startPoint x: 1210, startPoint y: 93, endPoint x: 1004, endPoint y: 68, distance: 208.3
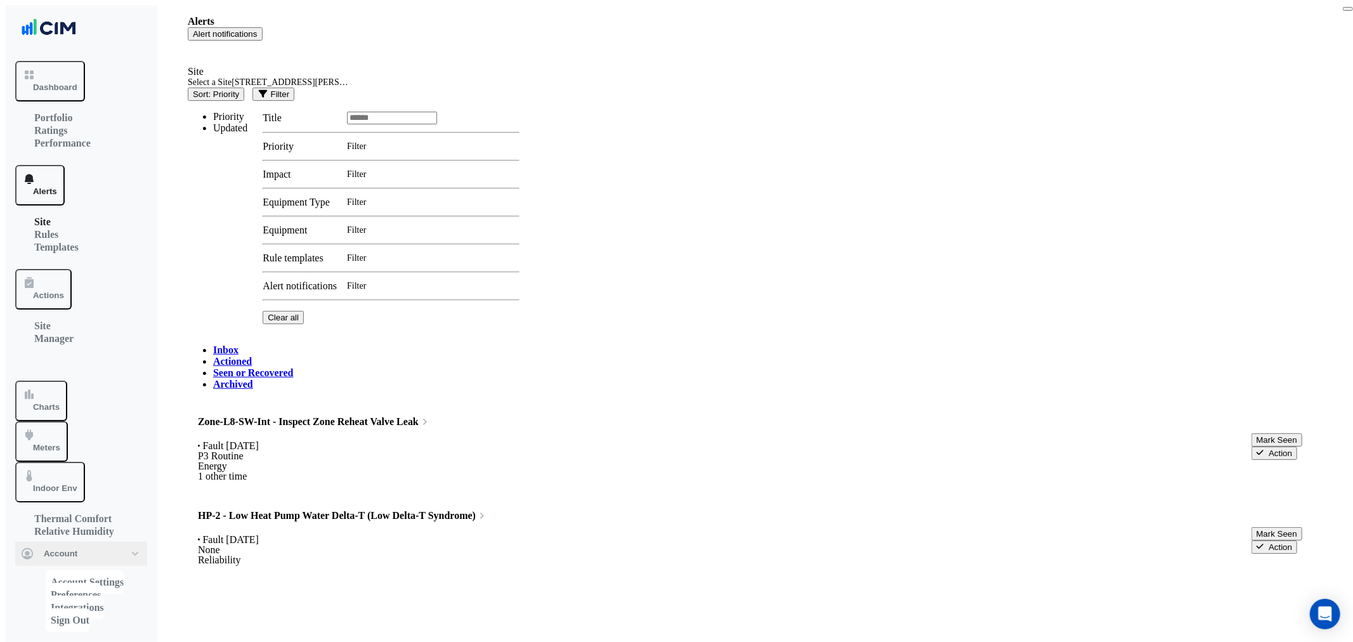
click at [1343, 11] on button "Close" at bounding box center [1348, 9] width 10 height 4
drag, startPoint x: 79, startPoint y: 213, endPoint x: 68, endPoint y: 256, distance: 44.6
click at [77, 269] on div "Actions Site Manager" at bounding box center [81, 319] width 132 height 101
click at [66, 421] on button "Meters" at bounding box center [41, 441] width 53 height 41
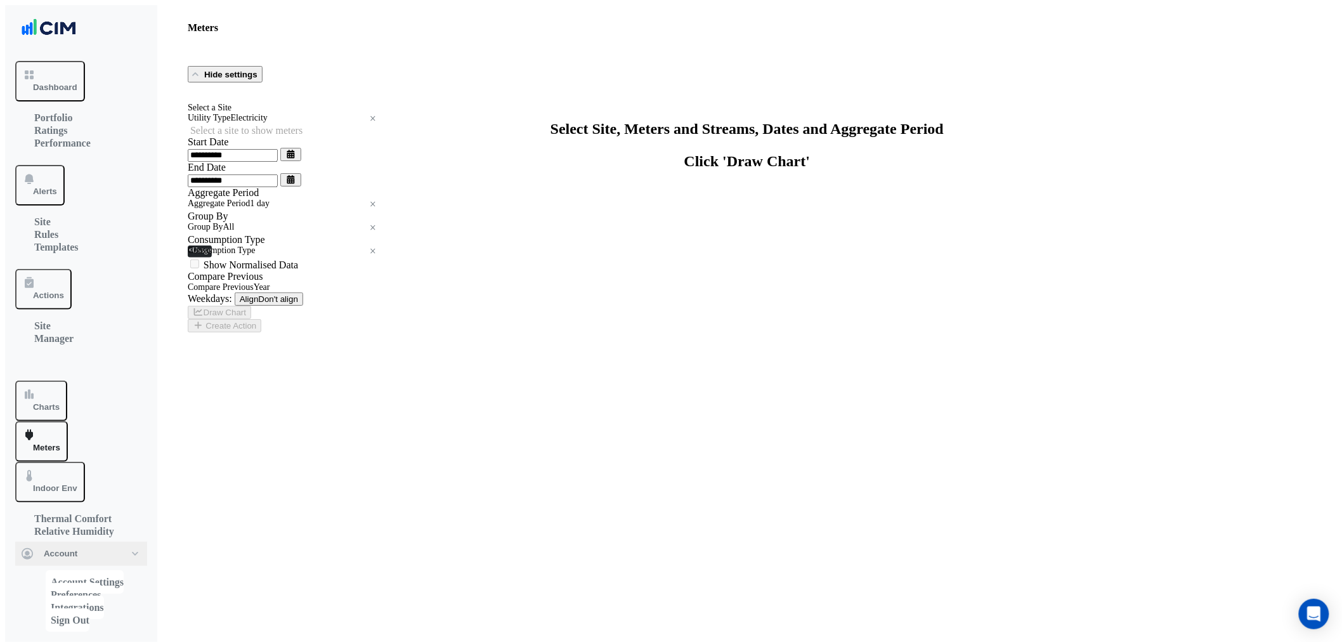
click at [216, 113] on div "Select a Site" at bounding box center [284, 108] width 193 height 10
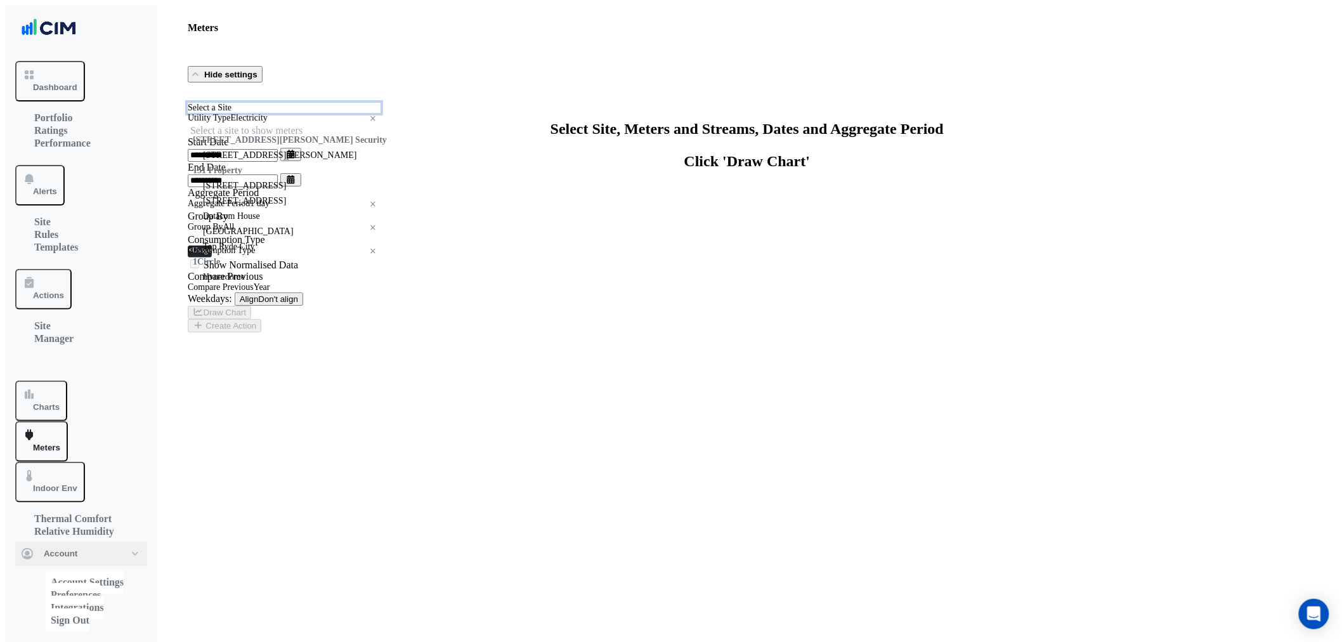
click at [214, 113] on input "text" at bounding box center [284, 108] width 193 height 9
click at [217, 160] on span "[STREET_ADDRESS][PERSON_NAME]" at bounding box center [280, 155] width 154 height 10
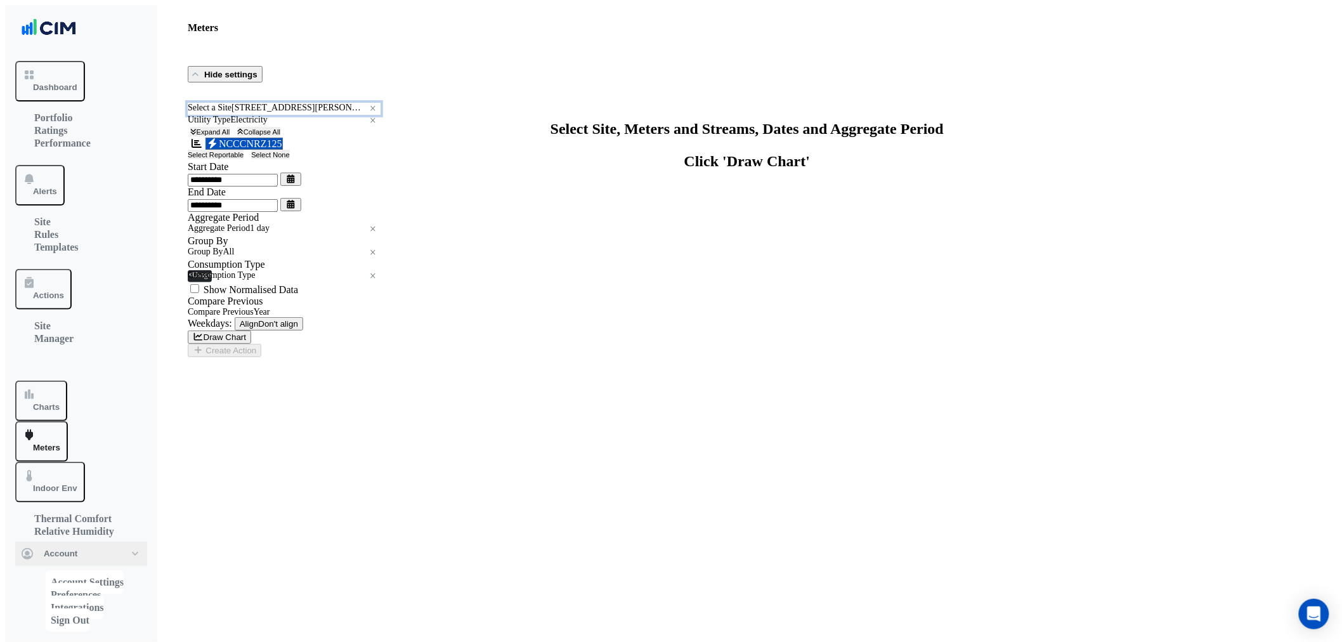
click at [240, 113] on input "text" at bounding box center [284, 108] width 193 height 9
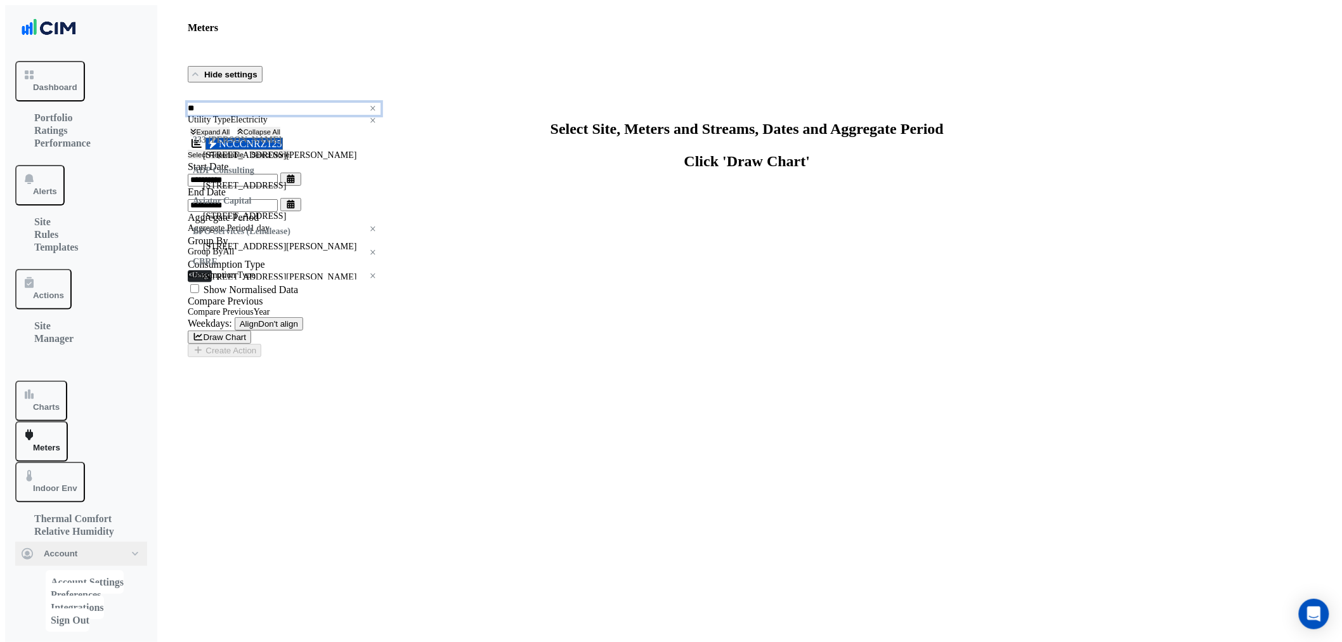
type input "***"
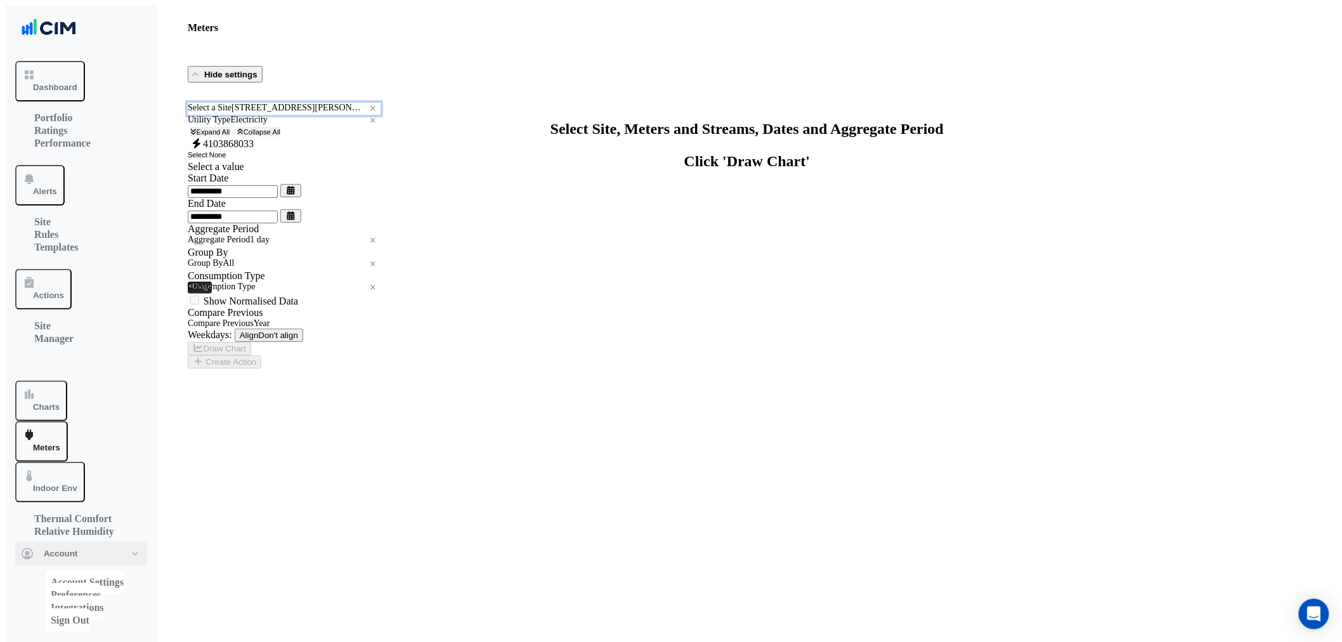
drag, startPoint x: 239, startPoint y: 148, endPoint x: 240, endPoint y: 154, distance: 6.5
click at [239, 125] on input "text" at bounding box center [284, 120] width 193 height 9
click at [240, 115] on div "Select a Site × 3 Murray Rose Ave ×" at bounding box center [284, 109] width 193 height 12
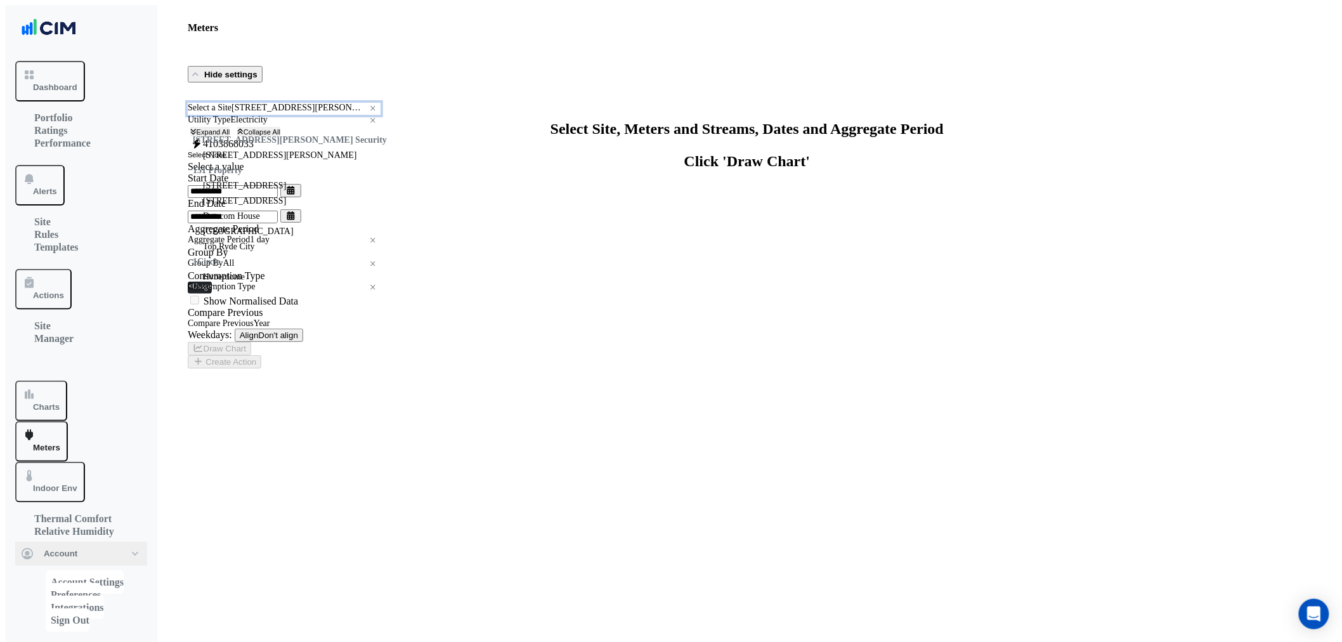
scroll to position [5648, 0]
click at [686, 170] on div "Select Site, Meters and Streams, Dates and Aggregate Period Click 'Draw Chart'" at bounding box center [747, 145] width 1119 height 49
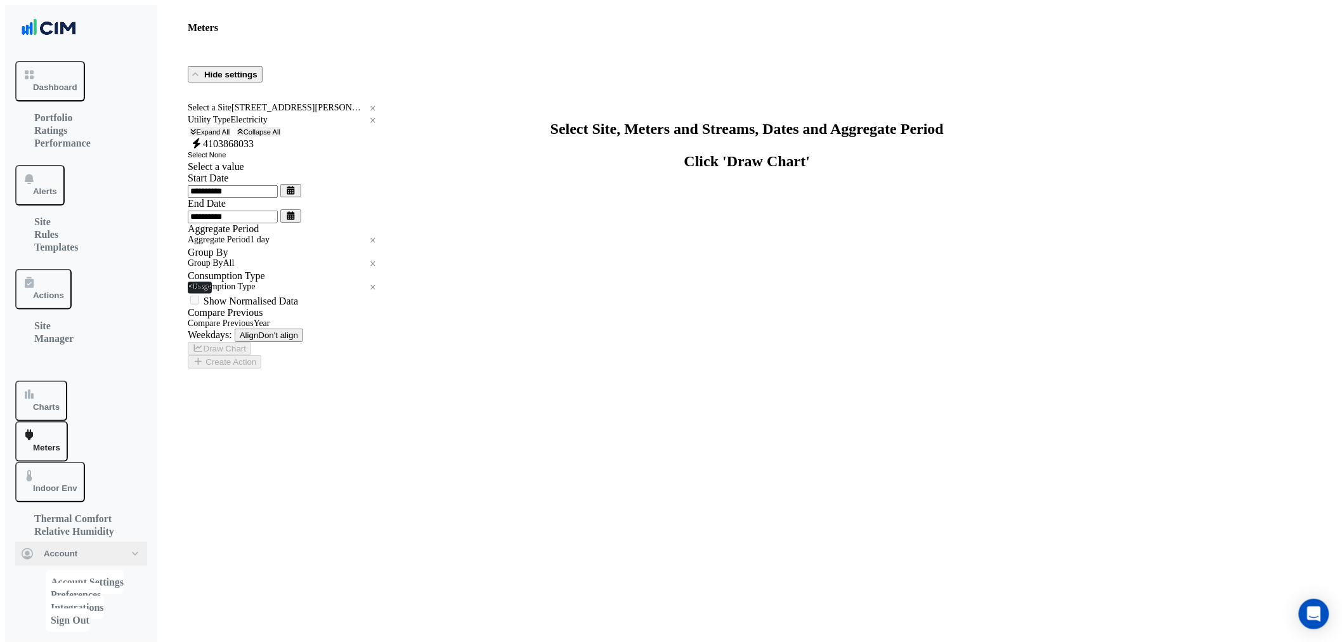
drag, startPoint x: 206, startPoint y: 188, endPoint x: 210, endPoint y: 173, distance: 15.9
click at [206, 149] on span "Electricity 4103868033" at bounding box center [221, 143] width 63 height 11
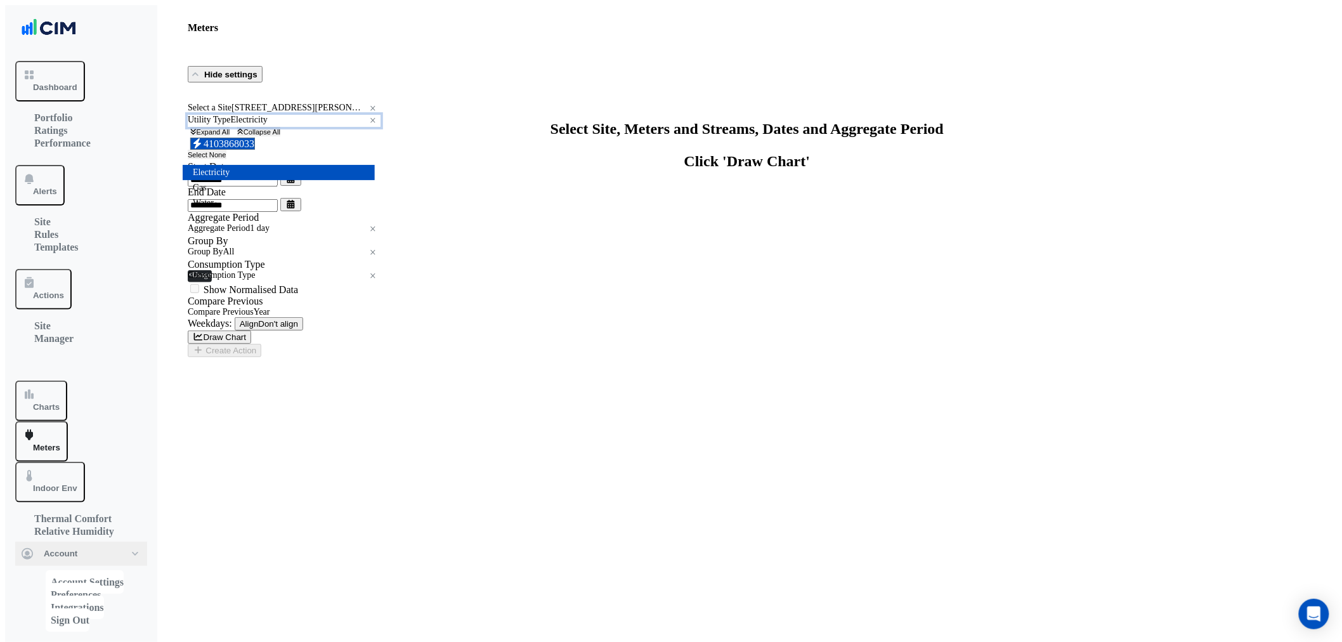
click at [216, 125] on input "text" at bounding box center [284, 120] width 193 height 9
click at [214, 207] on span "Water" at bounding box center [203, 203] width 21 height 10
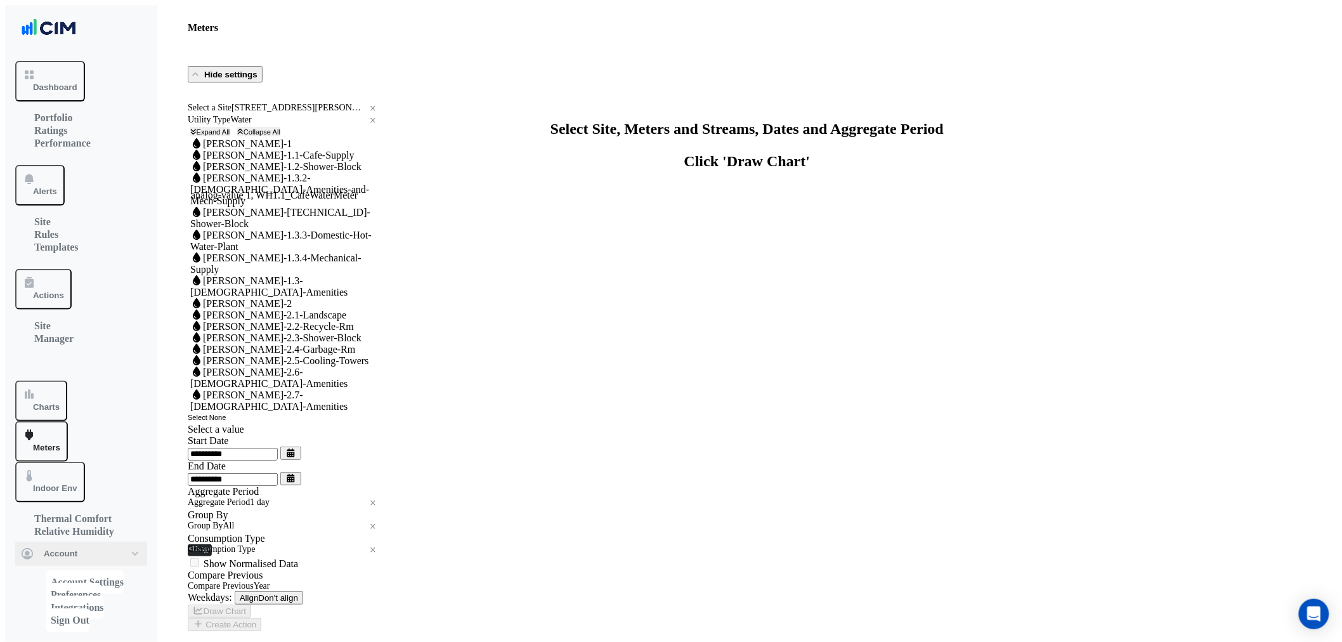
click at [237, 160] on span "Water WM-WH-1.1-Cafe-Supply" at bounding box center [272, 155] width 164 height 11
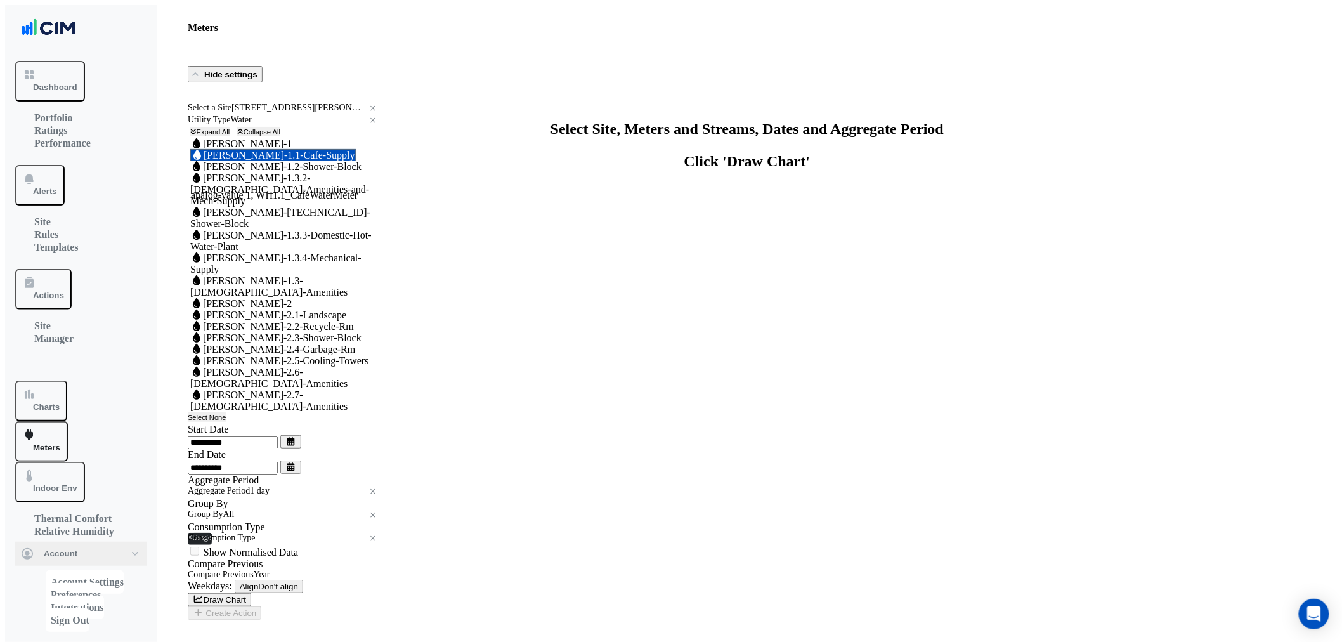
click at [223, 161] on span "Water WM-WH-1.1-Cafe-Supply" at bounding box center [273, 155] width 166 height 12
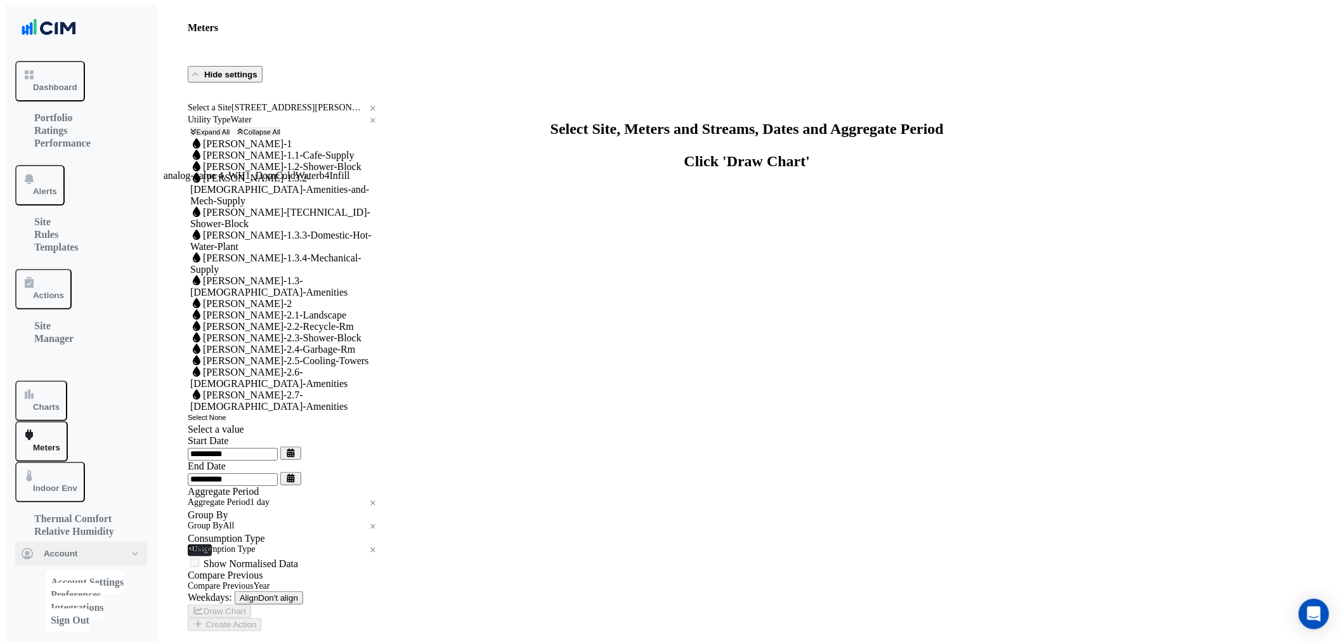
click at [224, 149] on span "Water WM-WH-1" at bounding box center [240, 143] width 101 height 11
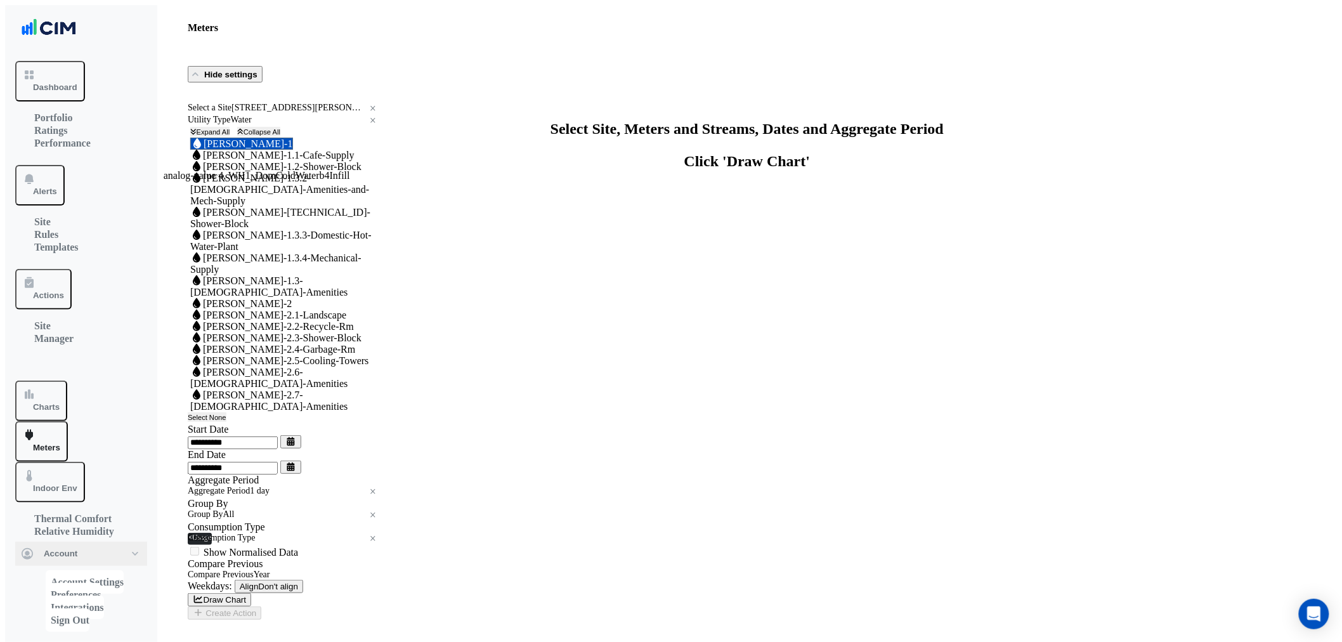
click at [225, 150] on span "Water WM-WH-1" at bounding box center [241, 144] width 103 height 12
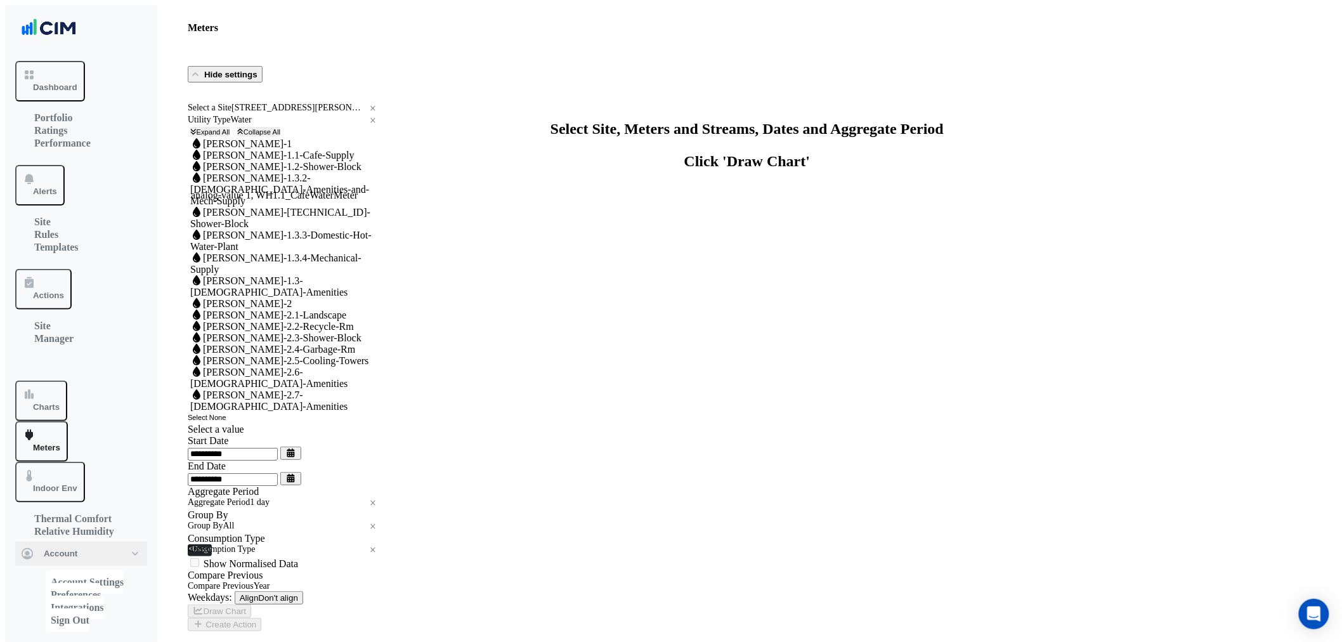
click at [226, 160] on span "Water WM-WH-1.1-Cafe-Supply" at bounding box center [272, 155] width 164 height 11
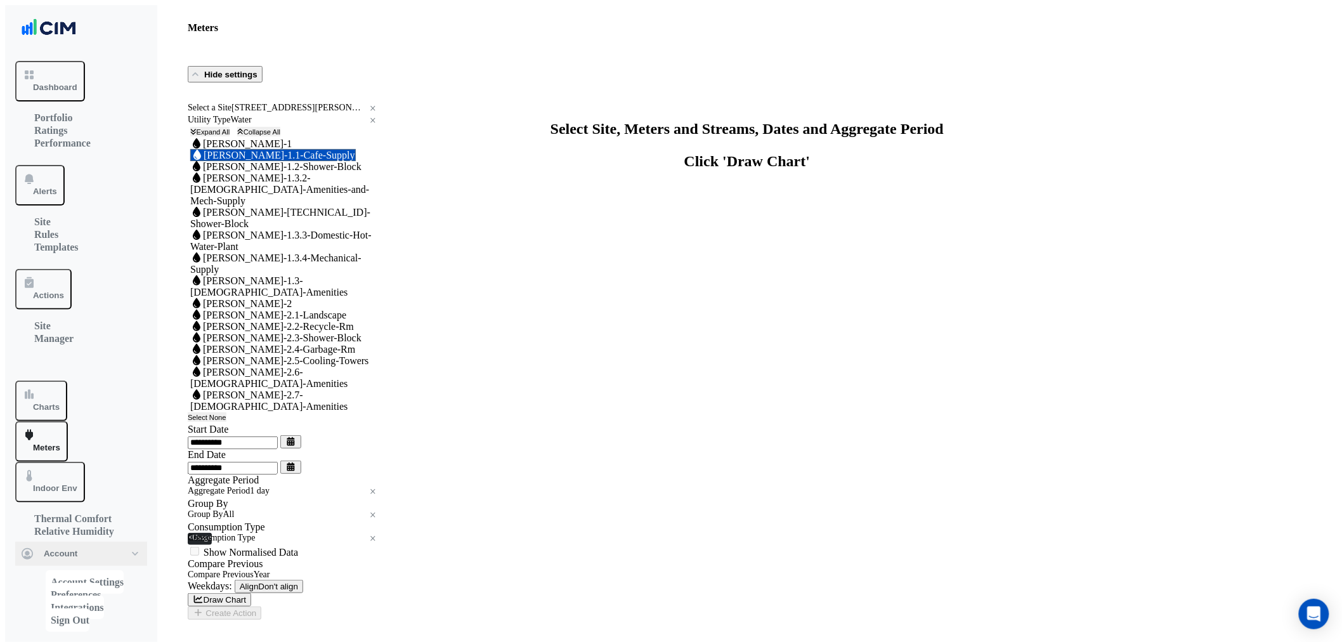
click at [229, 161] on div at bounding box center [284, 161] width 188 height 0
click at [227, 172] on span "Water WM-WH-1.2-Shower-Block" at bounding box center [275, 166] width 171 height 11
drag, startPoint x: 230, startPoint y: 211, endPoint x: 230, endPoint y: 218, distance: 7.0
click at [240, 161] on span "Water WM-WH-1.1-Cafe-Supply" at bounding box center [273, 155] width 166 height 12
click at [233, 173] on span "Water WM-WH-1.2-Shower-Block" at bounding box center [276, 166] width 173 height 12
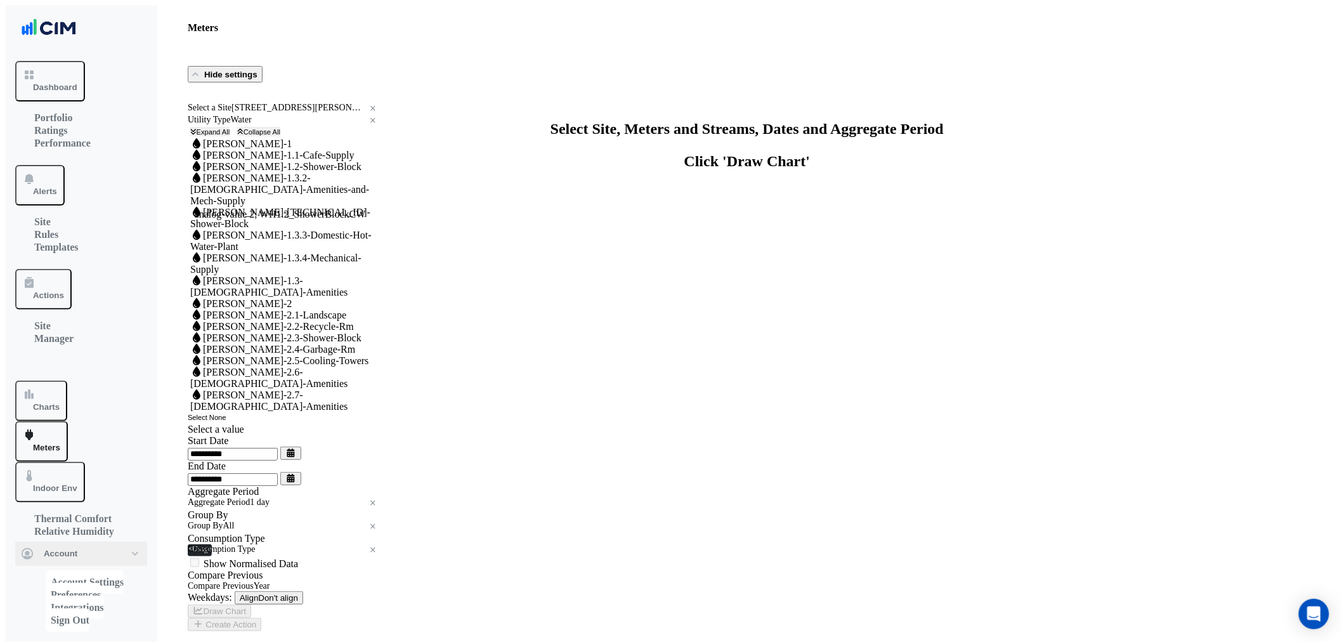
click at [218, 206] on span "Water WM-WH-1.3.2-Female-Amenities-and-Mech-Supply" at bounding box center [279, 190] width 179 height 34
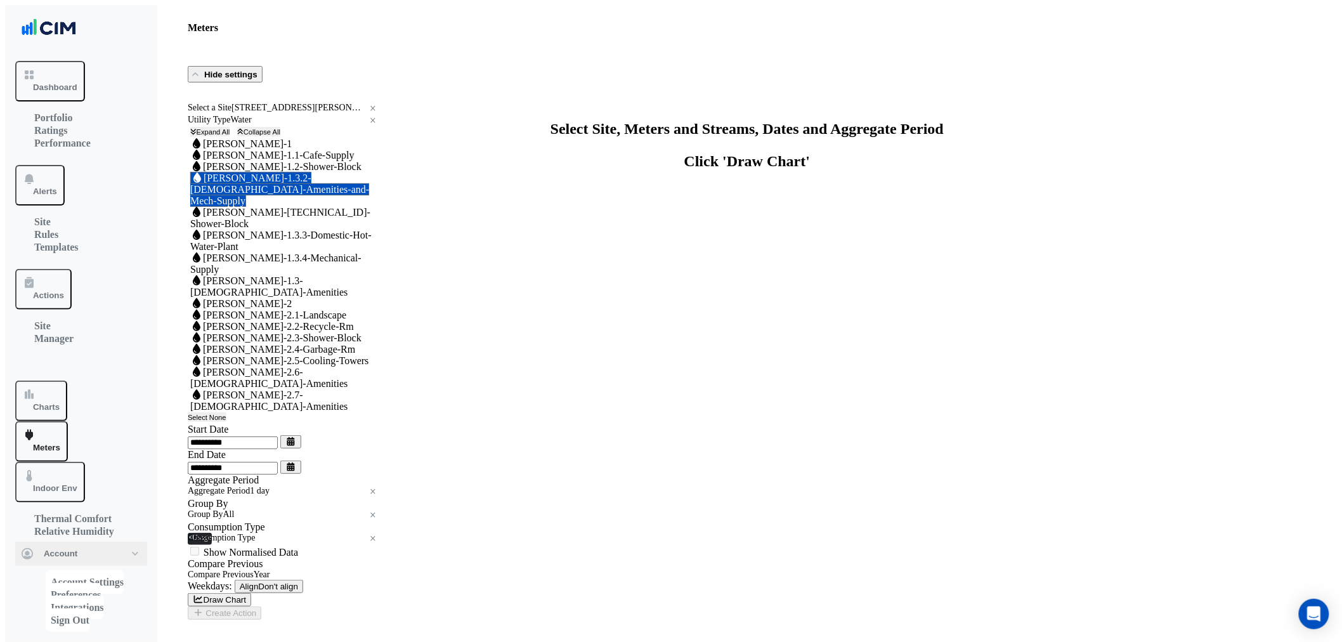
click at [251, 230] on div "Water WM-WH-1.3.3.2-Shower-Block" at bounding box center [284, 218] width 188 height 23
click at [251, 207] on span "Water WM-WH-1.3.2-Female-Amenities-and-Mech-Supply" at bounding box center [279, 189] width 179 height 35
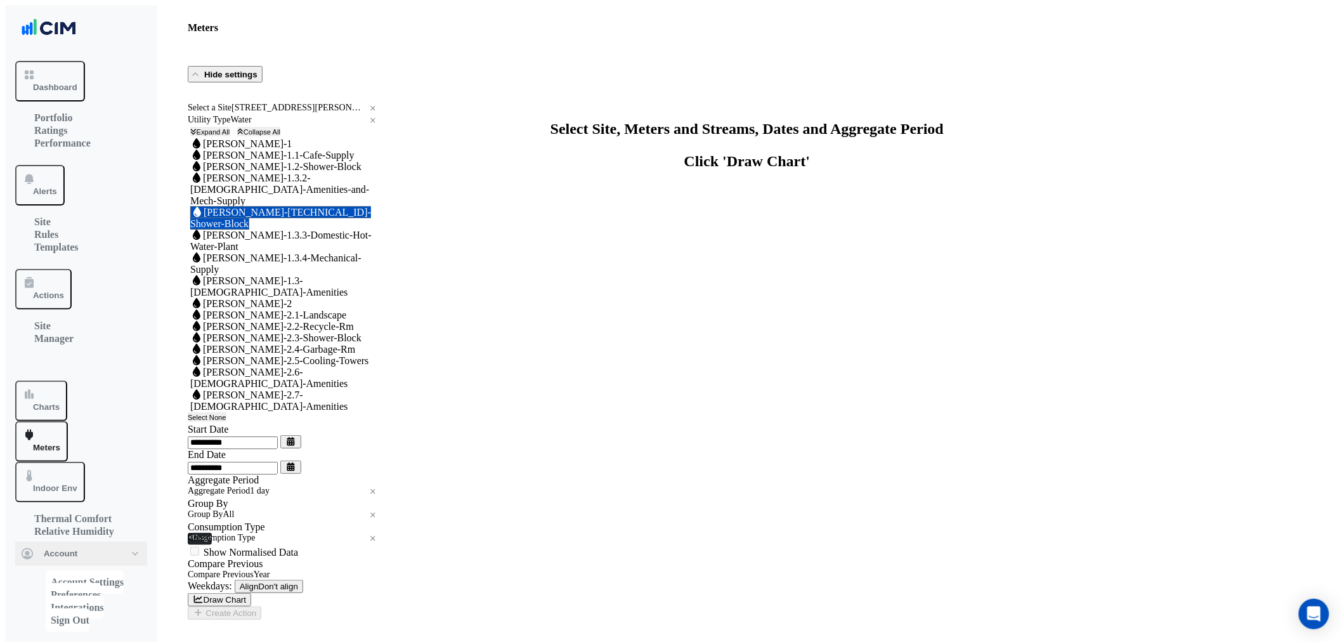
drag, startPoint x: 251, startPoint y: 276, endPoint x: 251, endPoint y: 284, distance: 8.3
click at [251, 230] on span "Water WM-WH-1.3.3.2-Shower-Block" at bounding box center [280, 217] width 181 height 23
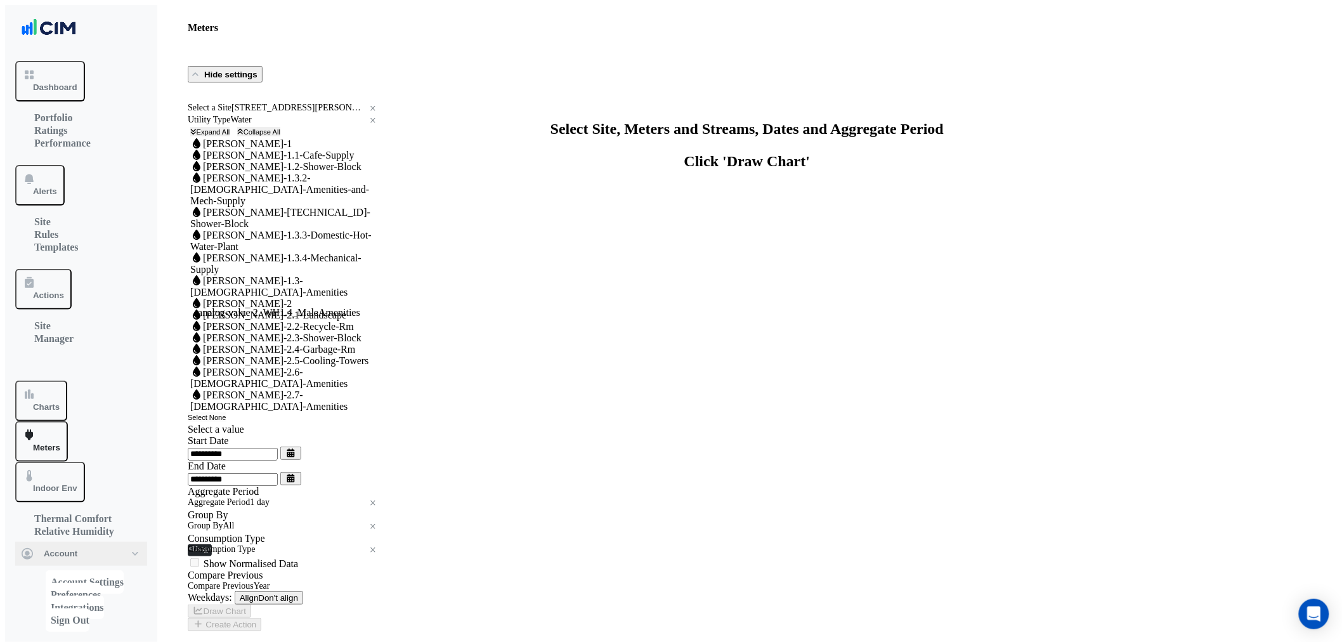
click at [247, 298] on span "Water WM-WH-1.3-Male-Amenities" at bounding box center [268, 286] width 157 height 22
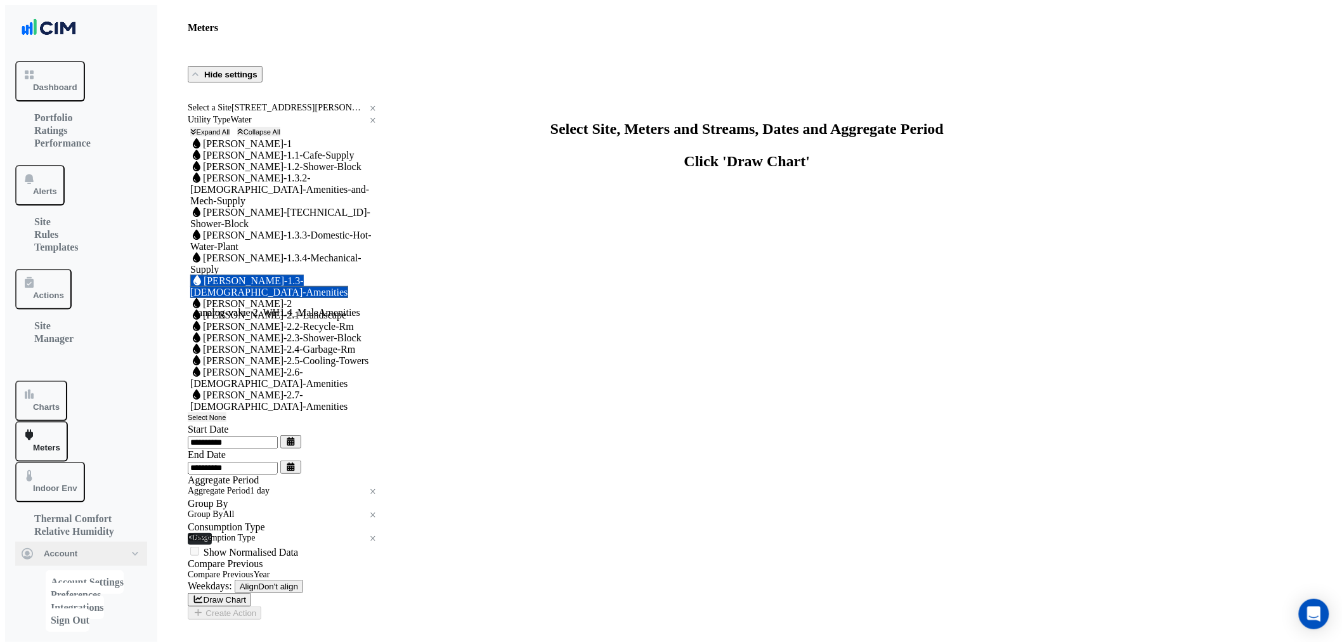
click at [286, 298] on span "Water WM-WH-1.3-Male-Amenities" at bounding box center [269, 286] width 158 height 23
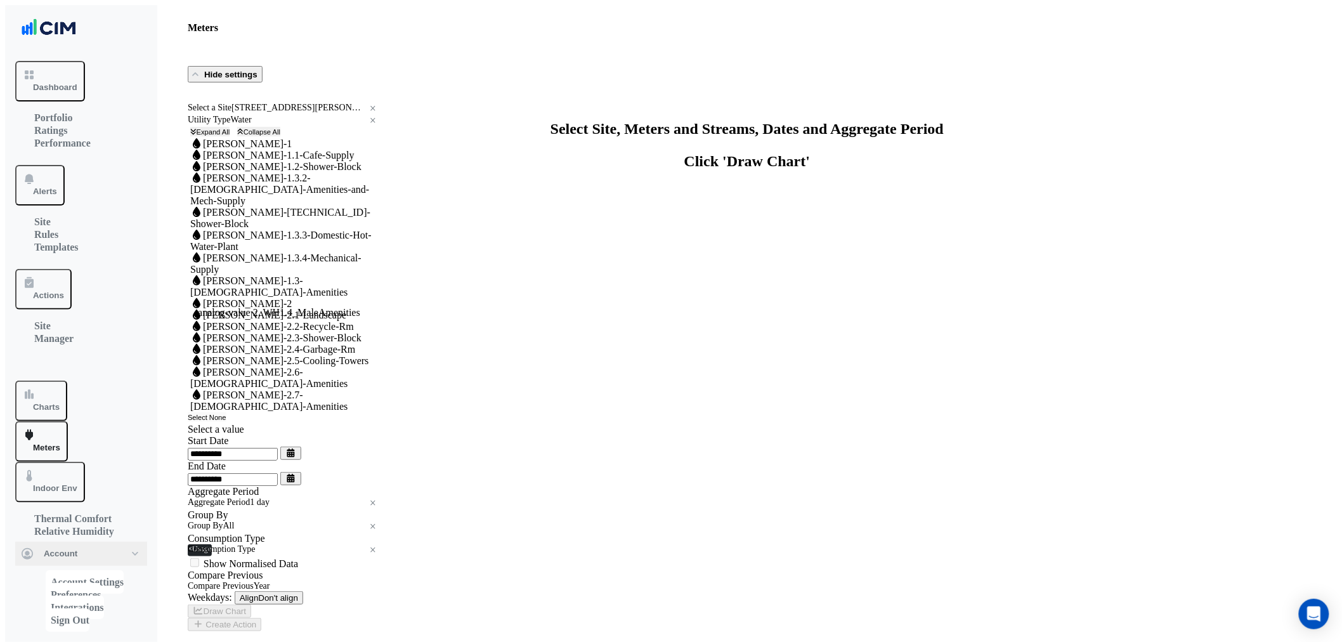
click at [286, 298] on span "Water WM-WH-1.3-Male-Amenities" at bounding box center [268, 286] width 157 height 22
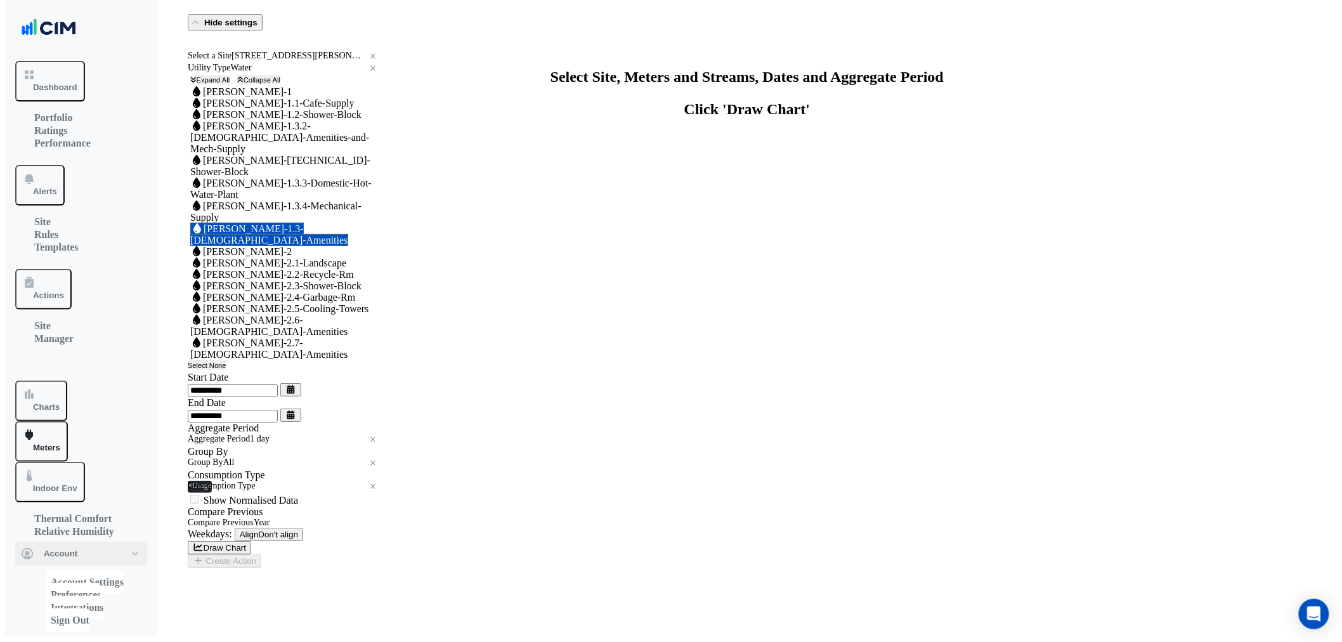
click at [251, 554] on button "Draw Chart" at bounding box center [219, 547] width 63 height 13
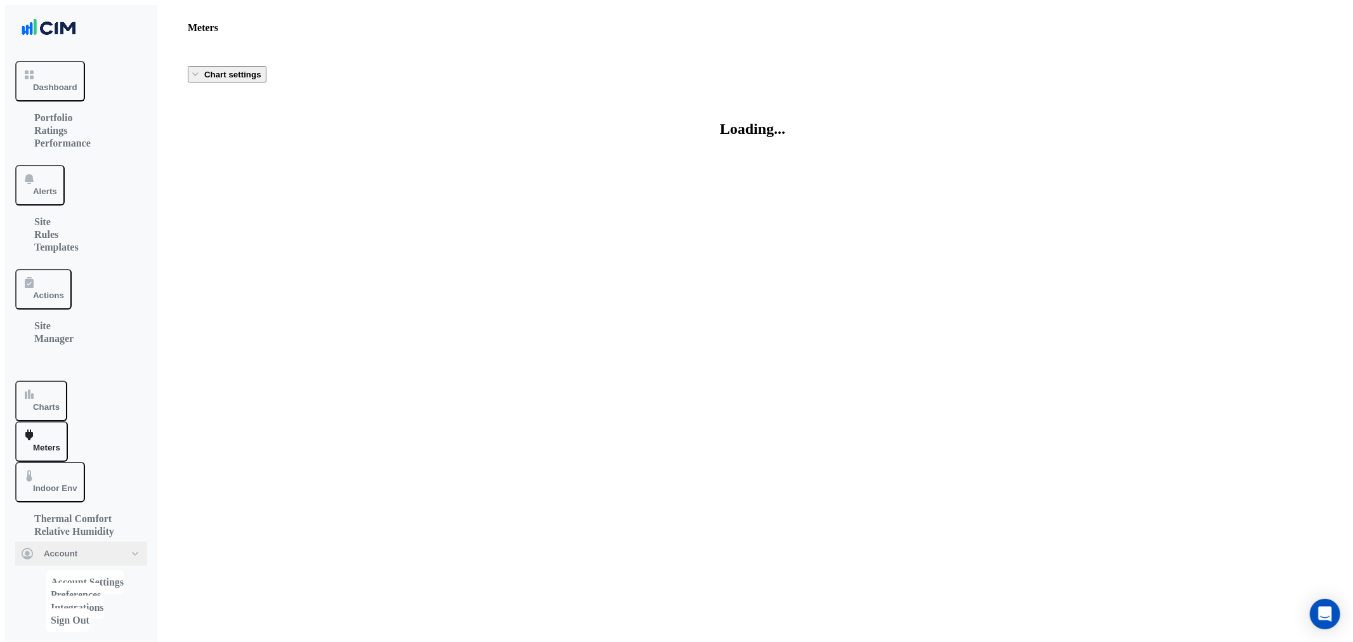
click at [230, 82] on div "Chart settings" at bounding box center [753, 74] width 1130 height 16
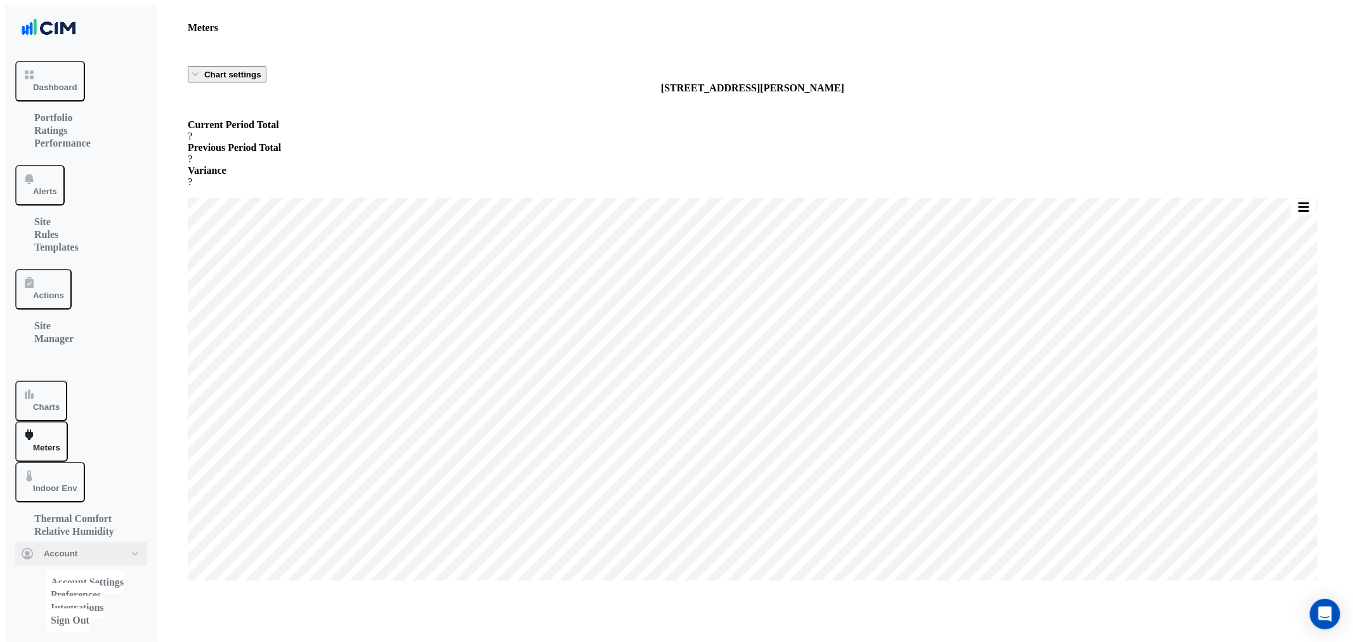
click at [228, 73] on span "Chart settings" at bounding box center [232, 75] width 57 height 10
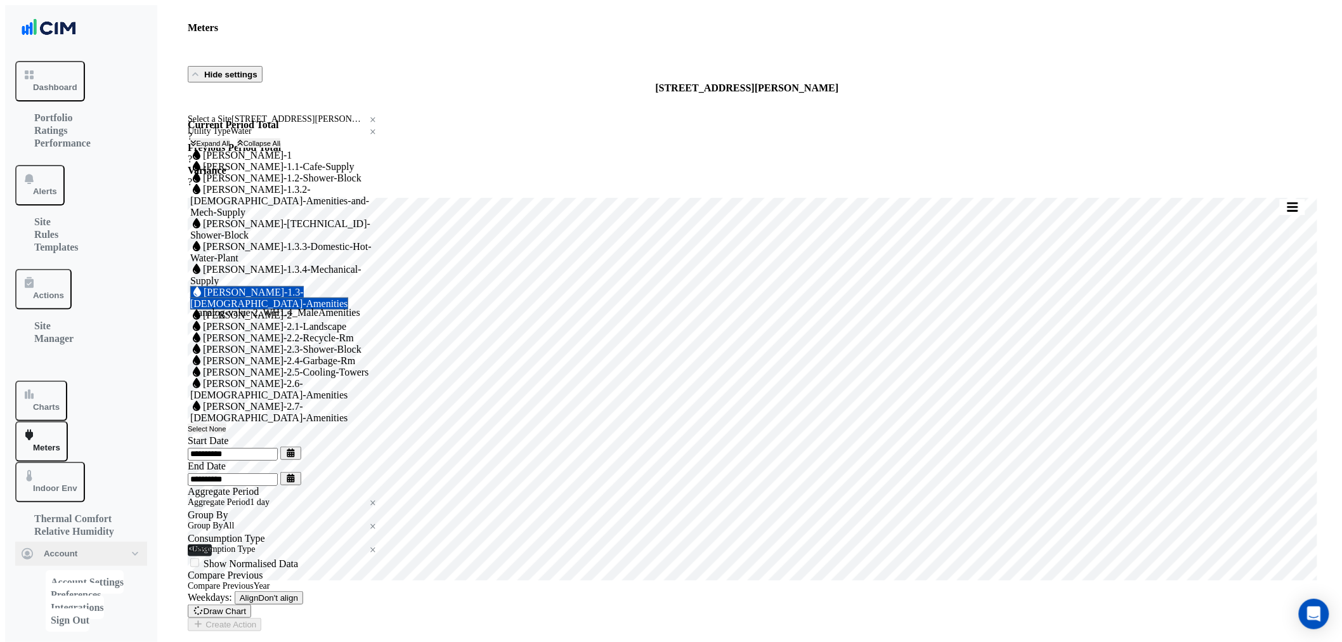
click at [265, 310] on span "Water WM-WH-1.3-Male-Amenities" at bounding box center [269, 297] width 158 height 23
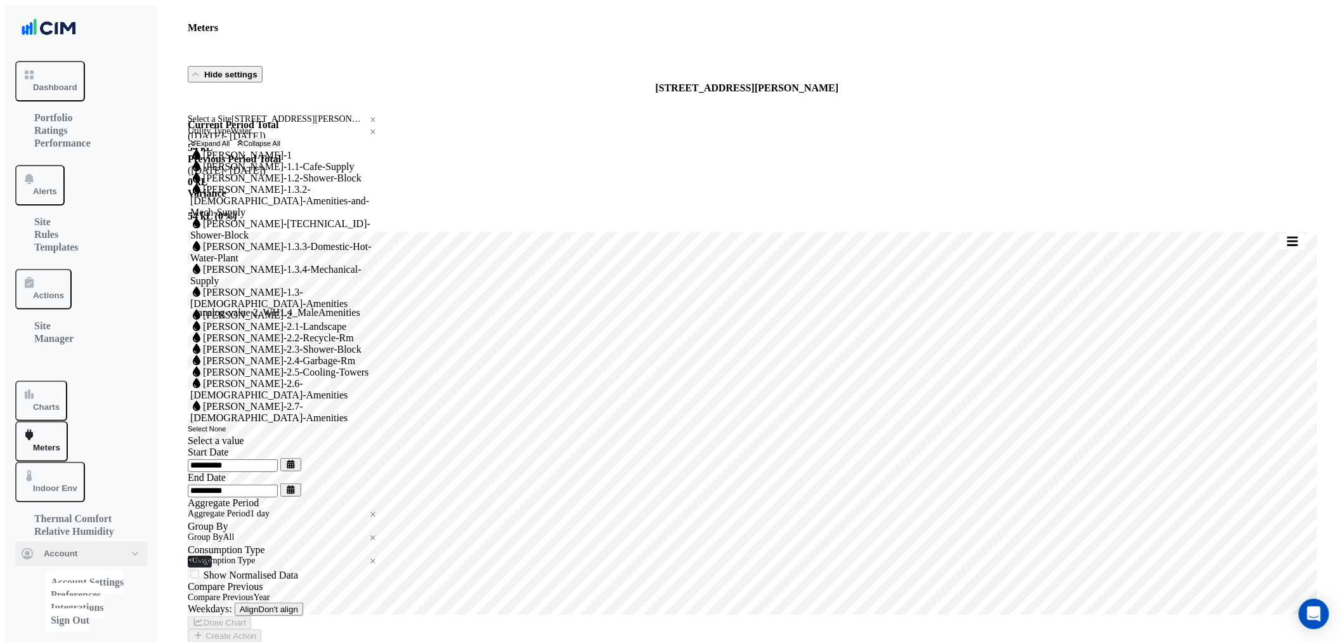
click at [240, 309] on span "Water WM-WH-1.3-Male-Amenities" at bounding box center [268, 298] width 157 height 22
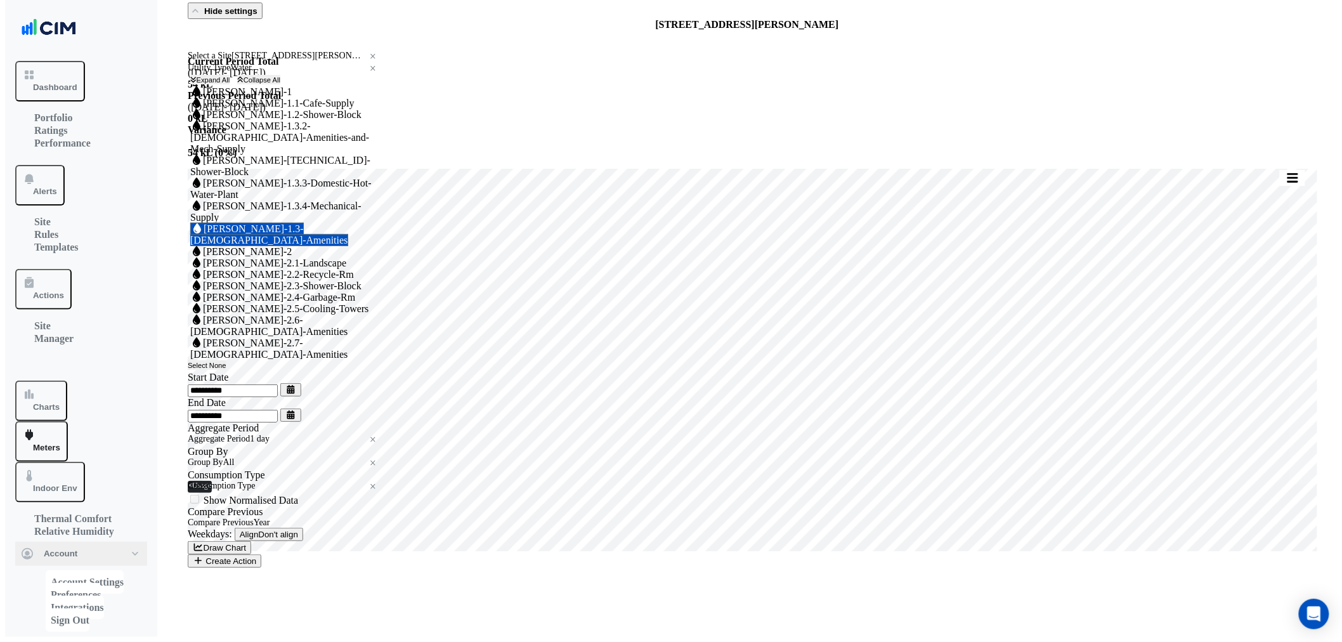
scroll to position [285, 0]
click at [251, 554] on button "Draw Chart" at bounding box center [219, 547] width 63 height 13
click at [276, 108] on span "Water WM-WH-1.1-Cafe-Supply" at bounding box center [272, 103] width 164 height 11
click at [243, 109] on span "Water WM-WH-1.1-Cafe-Supply" at bounding box center [273, 103] width 166 height 12
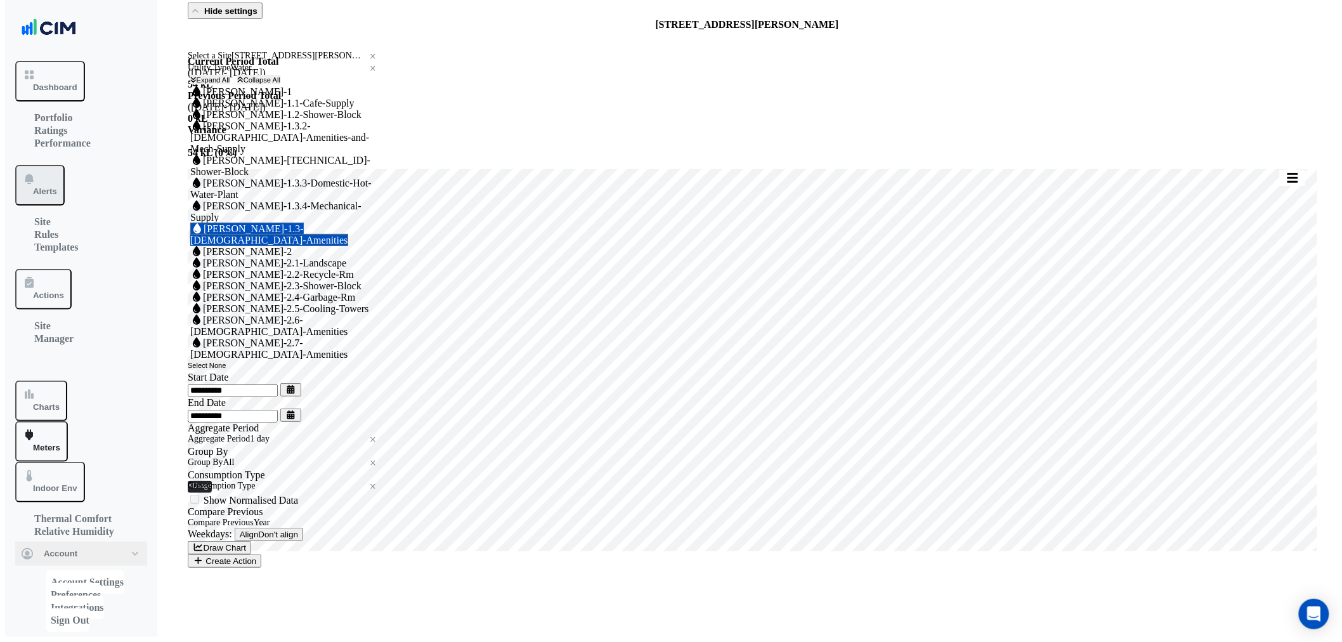
click at [65, 165] on button "Alerts" at bounding box center [39, 185] width 49 height 41
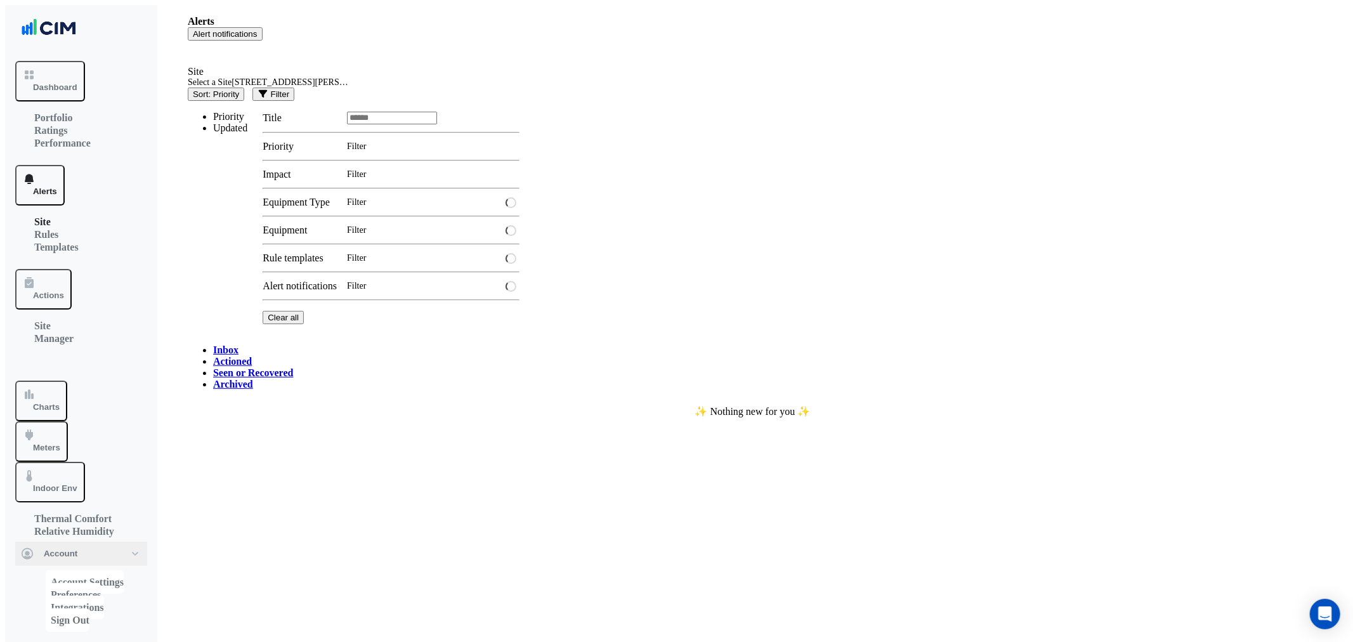
click at [265, 88] on input "text" at bounding box center [269, 83] width 162 height 9
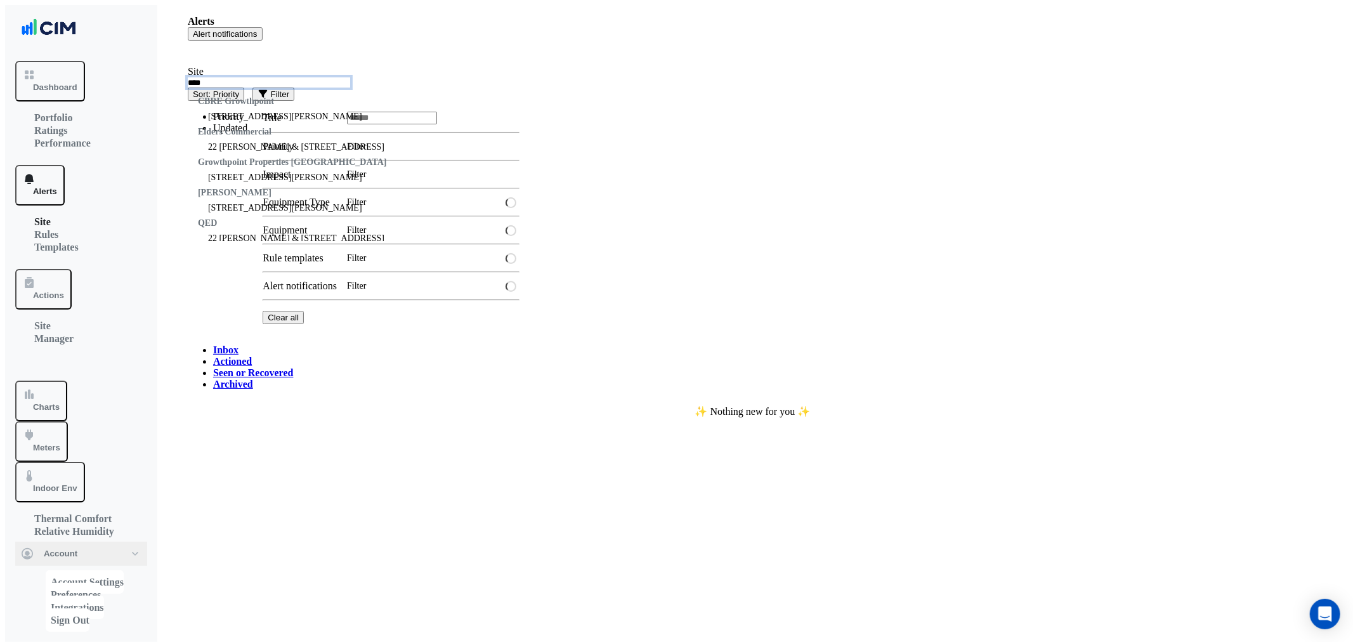
type input "*****"
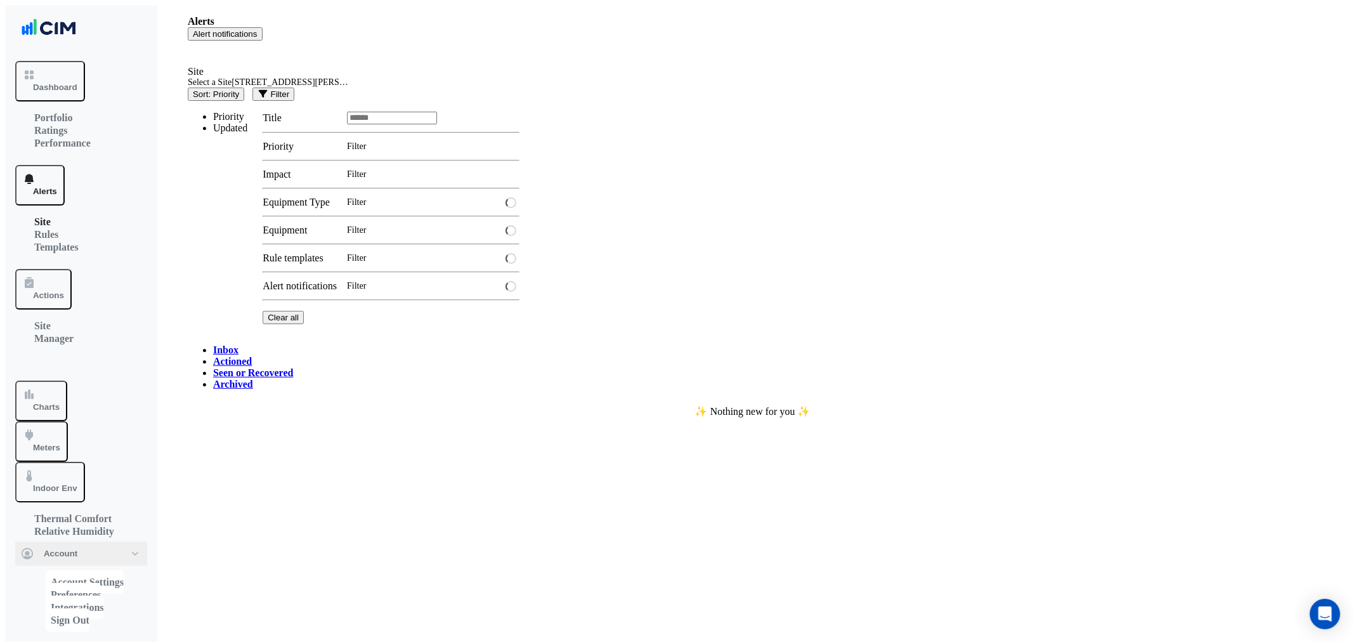
click at [253, 379] on link "Archived" at bounding box center [233, 384] width 40 height 11
click at [293, 367] on link "Seen or Recovered" at bounding box center [253, 372] width 80 height 11
click at [244, 356] on link "Actioned" at bounding box center [232, 361] width 39 height 11
click at [213, 344] on link "Inbox" at bounding box center [225, 349] width 25 height 11
click at [258, 29] on span "Alert notifications" at bounding box center [225, 34] width 65 height 10
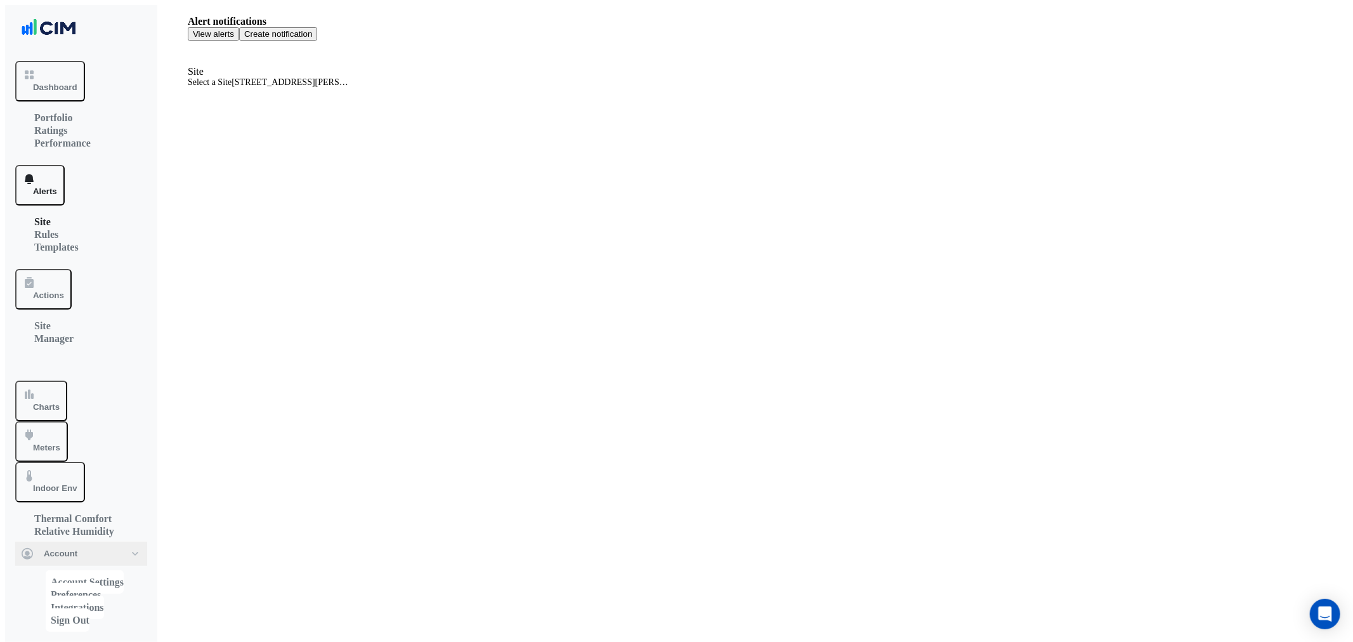
select select "*****"
click at [312, 29] on span "Create notification" at bounding box center [278, 34] width 68 height 10
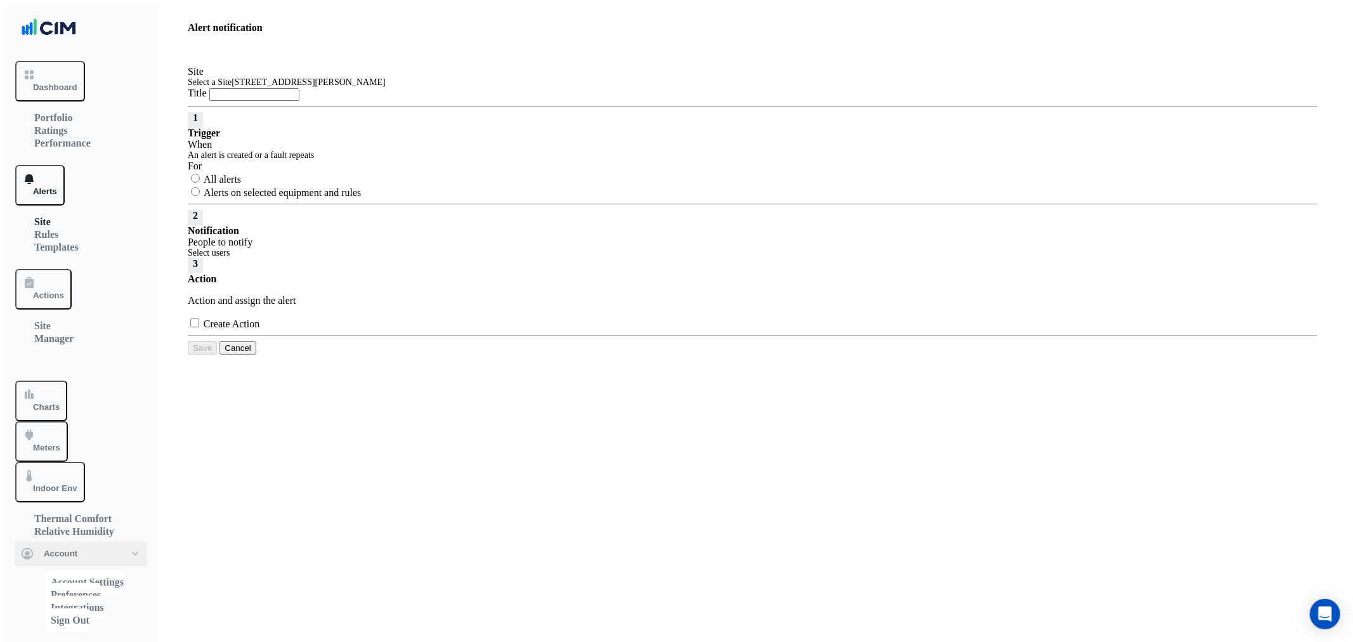
click at [299, 101] on input "Title" at bounding box center [254, 94] width 90 height 13
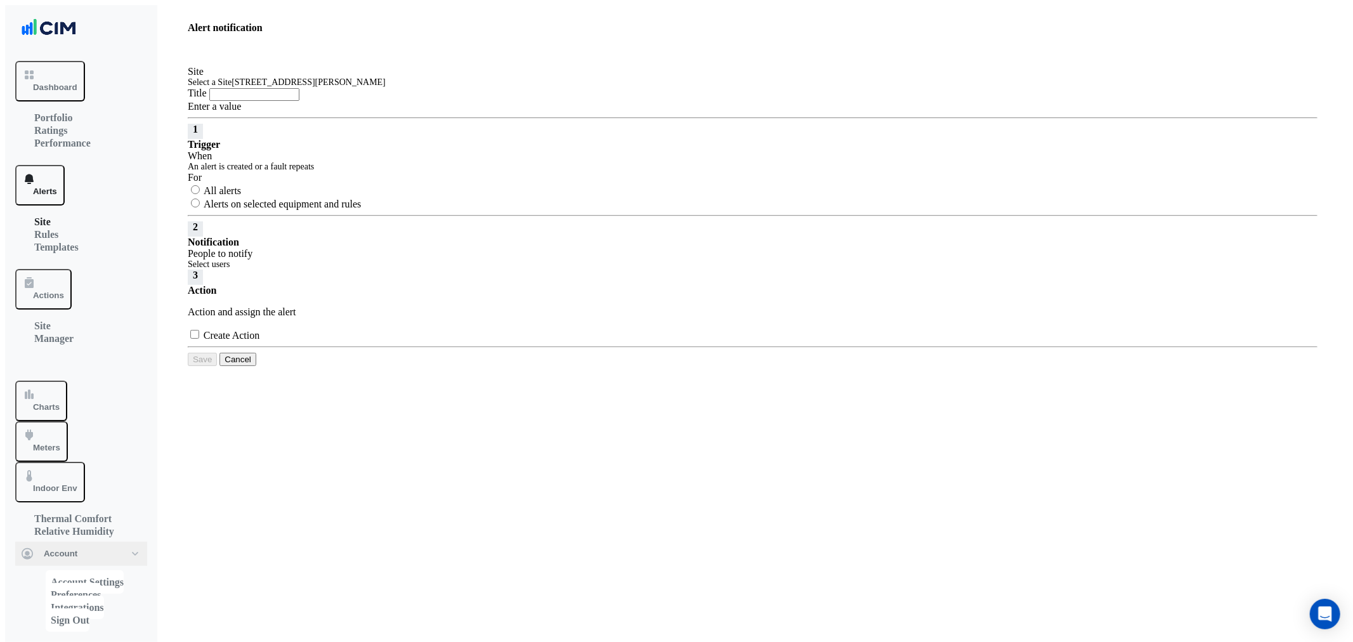
drag, startPoint x: 324, startPoint y: 146, endPoint x: 319, endPoint y: 129, distance: 17.7
click at [299, 101] on input "Title" at bounding box center [254, 94] width 90 height 13
click at [319, 112] on div "Title Enter a value" at bounding box center [753, 100] width 1130 height 25
click at [298, 101] on input "Title" at bounding box center [254, 94] width 90 height 13
paste input "******"
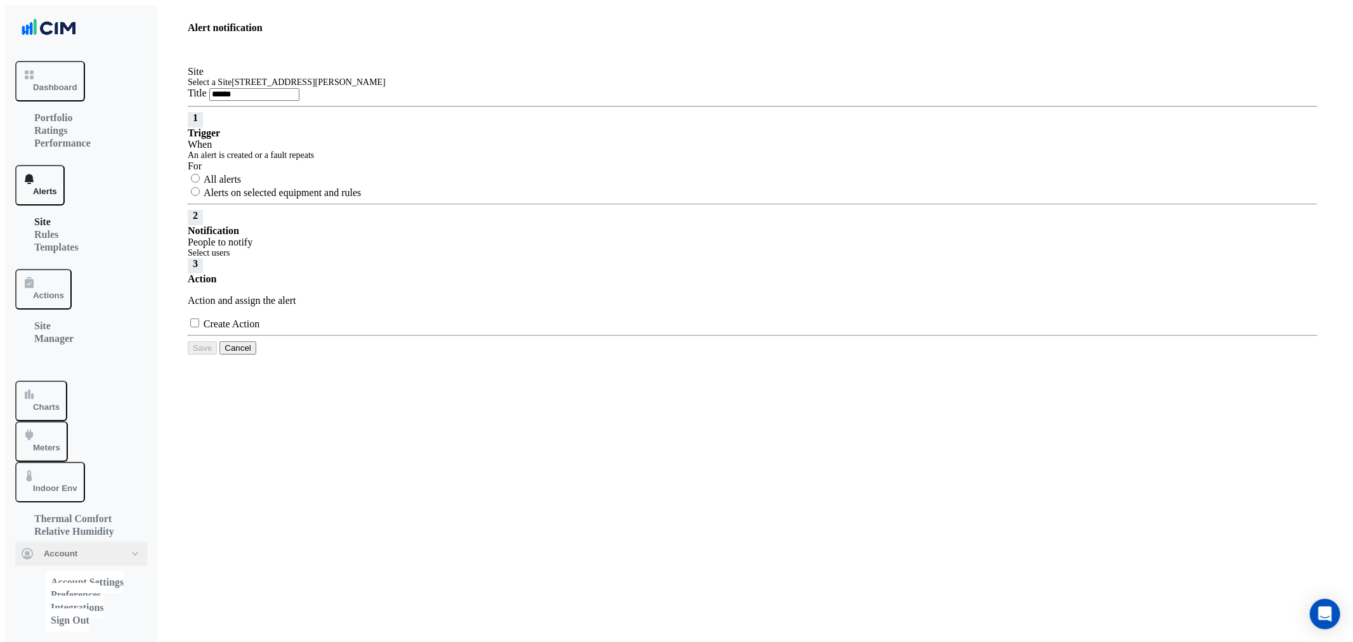
type input "******"
drag, startPoint x: 295, startPoint y: 292, endPoint x: 339, endPoint y: 268, distance: 50.2
click at [339, 199] on div "For All alerts Alerts on selected equipment and rules" at bounding box center [753, 179] width 1130 height 38
click at [364, 160] on input "text" at bounding box center [753, 156] width 1130 height 9
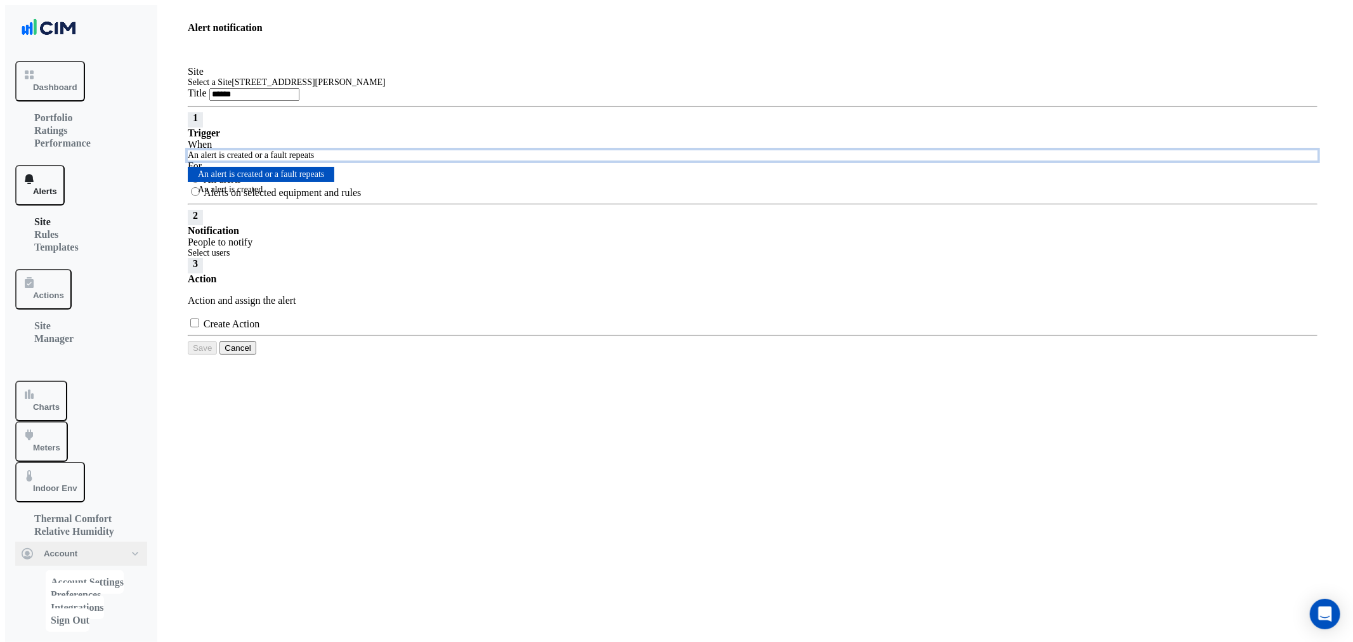
drag, startPoint x: 500, startPoint y: 252, endPoint x: 358, endPoint y: 295, distance: 147.9
click at [499, 205] on div "Trigger When An alert is created or a fault repeats An alert is created or a fa…" at bounding box center [753, 166] width 1130 height 77
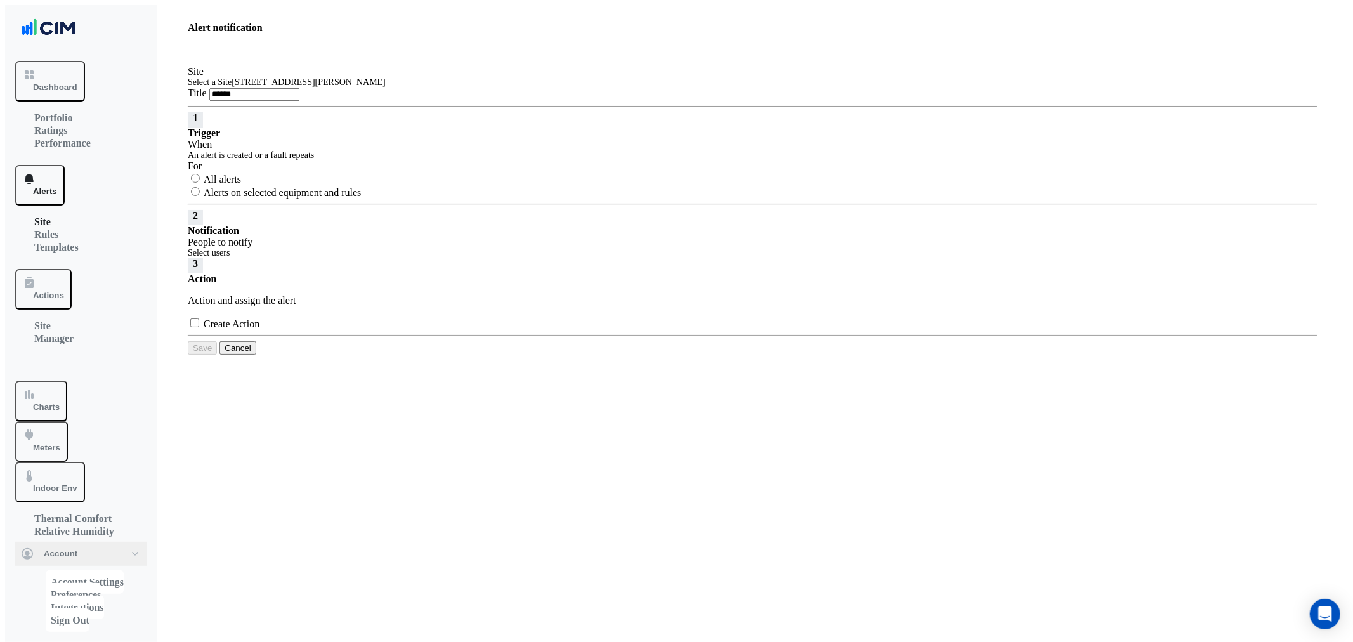
drag, startPoint x: 356, startPoint y: 299, endPoint x: 335, endPoint y: 303, distance: 21.2
click at [357, 198] on label "Alerts on selected equipment and rules" at bounding box center [282, 192] width 157 height 11
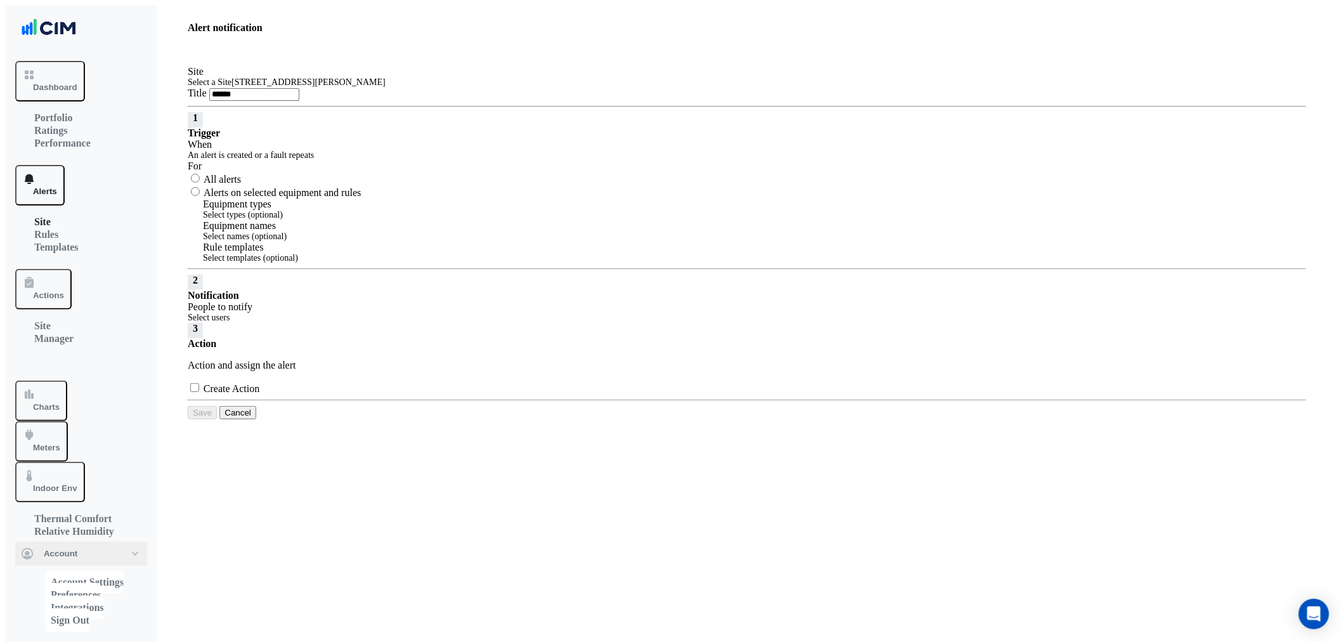
click at [360, 263] on input "text" at bounding box center [752, 258] width 1099 height 9
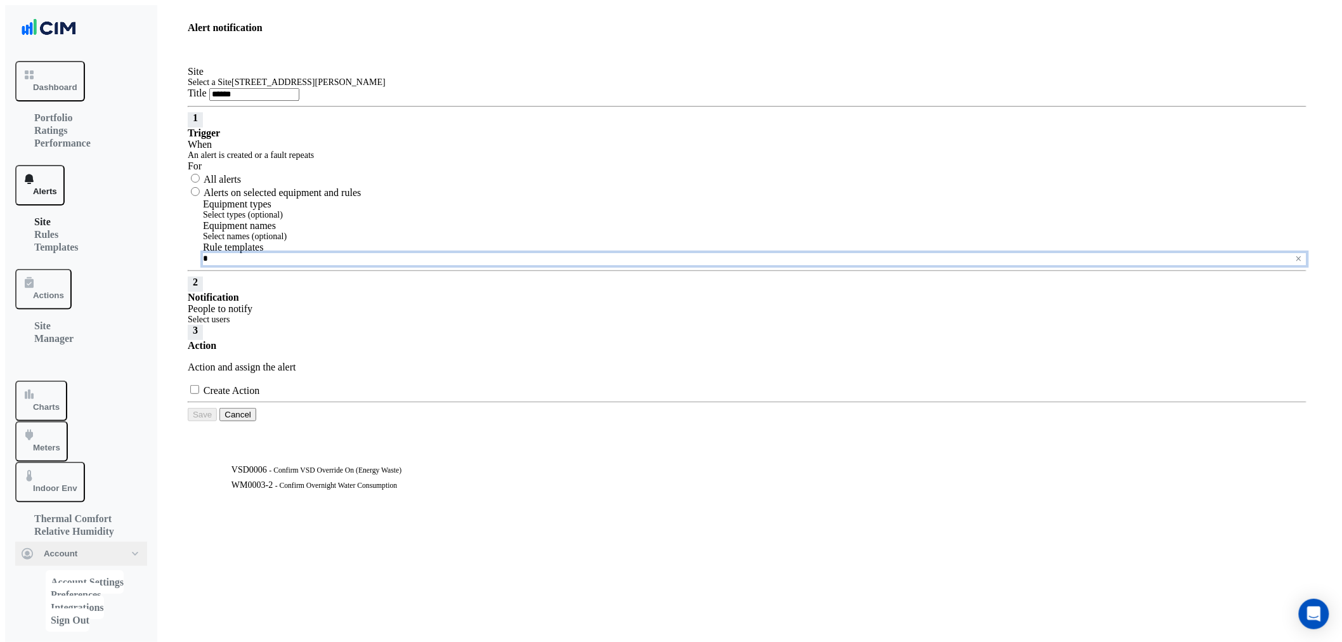
click at [350, 490] on small "- Confirm Overnight Water Consumption" at bounding box center [336, 485] width 122 height 8
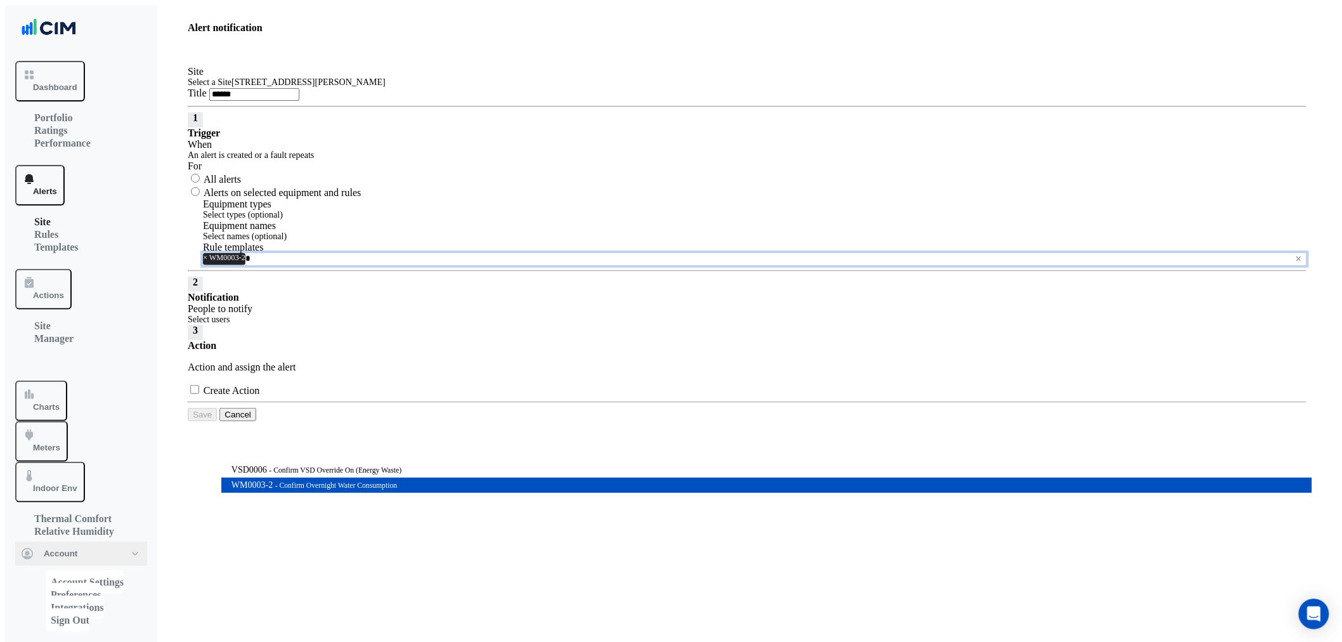
type input "*"
drag, startPoint x: 103, startPoint y: 448, endPoint x: 135, endPoint y: 441, distance: 32.5
click at [103, 448] on div "Dashboard Portfolio Ratings Performance Alerts Site Rules Templates Actions Sit…" at bounding box center [81, 296] width 132 height 491
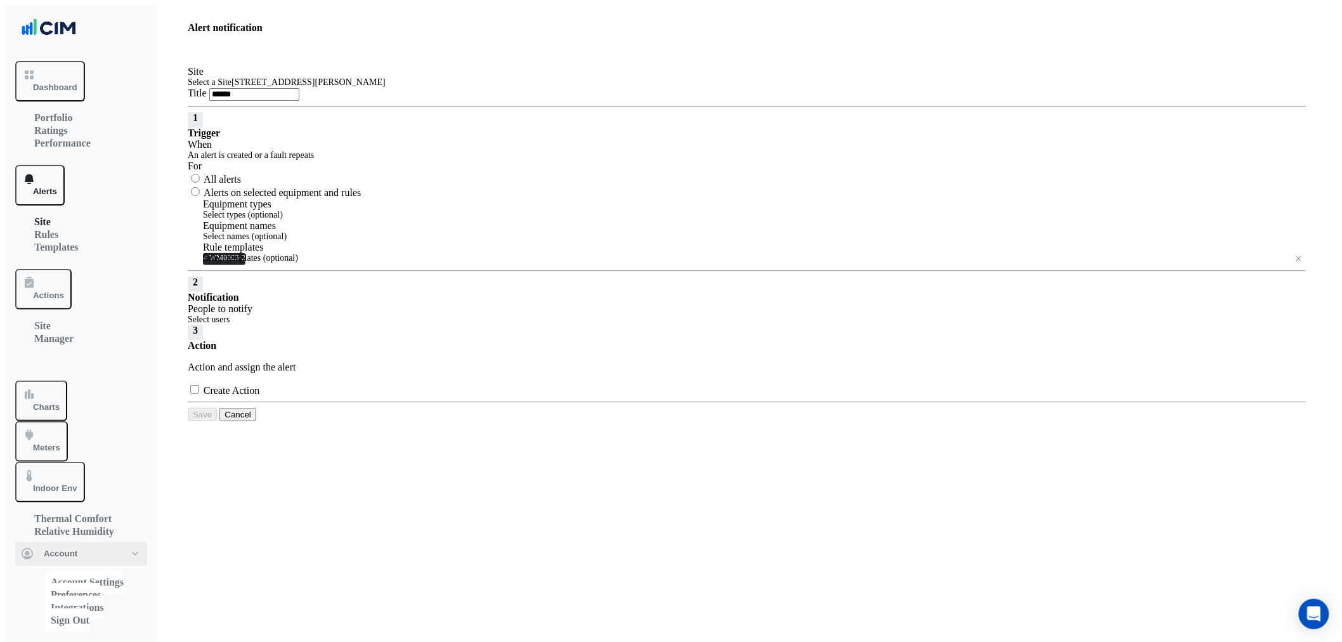
click at [290, 160] on div "An alert is created or a fault repeats" at bounding box center [747, 155] width 1119 height 10
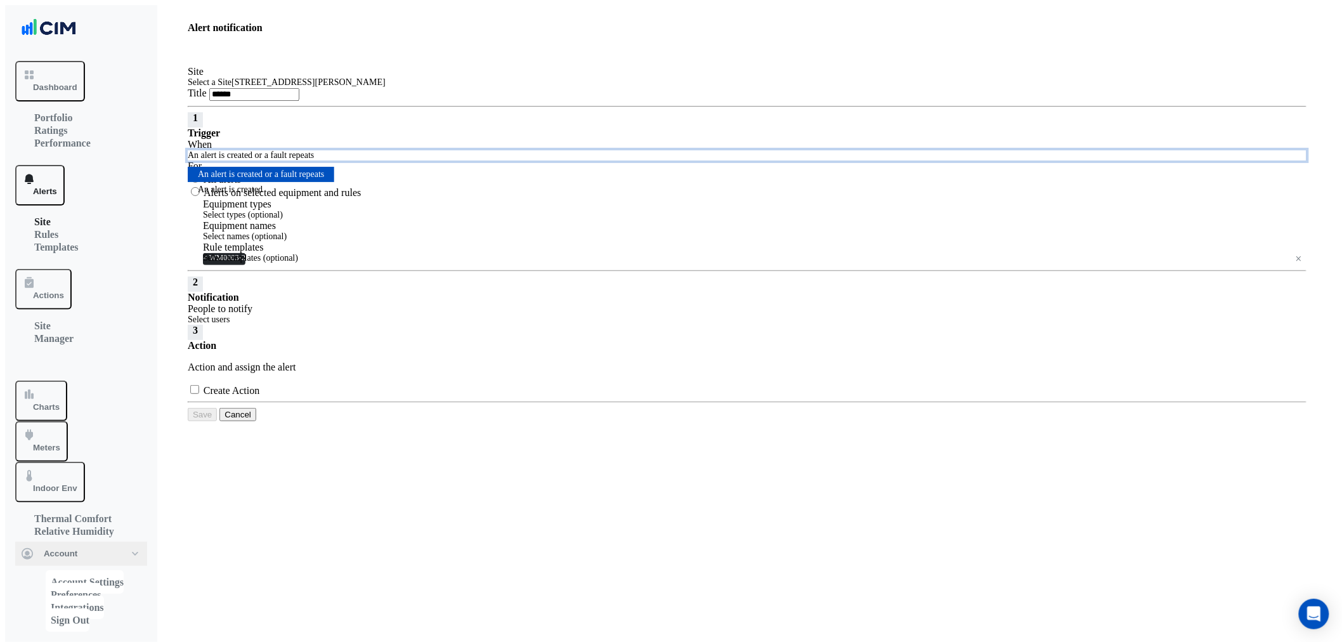
click at [284, 197] on div "An alert is created" at bounding box center [261, 189] width 147 height 15
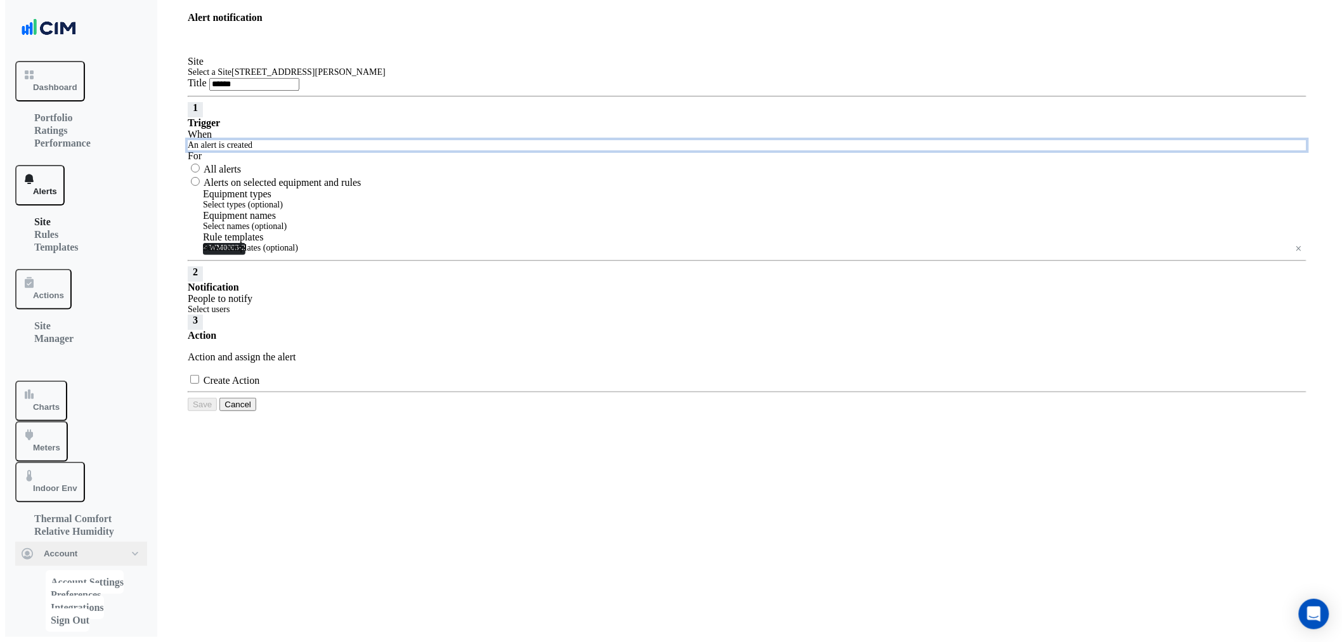
click at [251, 315] on input "text" at bounding box center [745, 310] width 1114 height 9
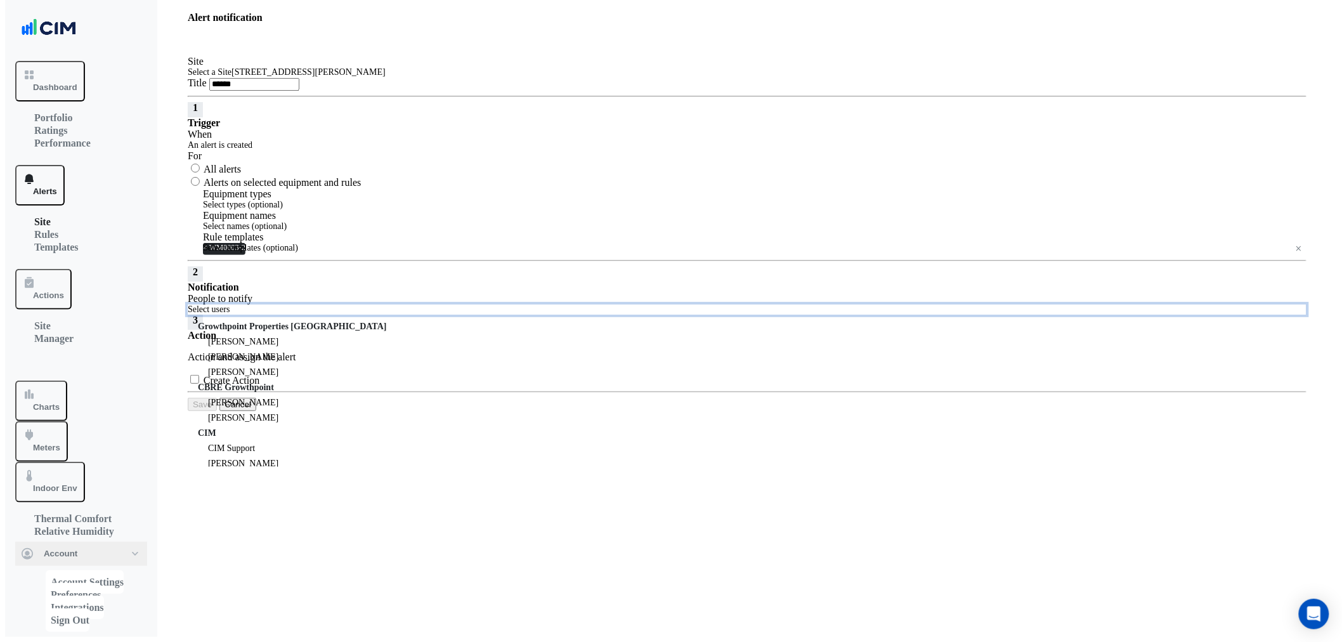
scroll to position [0, 0]
click at [275, 408] on span "Jarrod Hendry" at bounding box center [243, 403] width 70 height 10
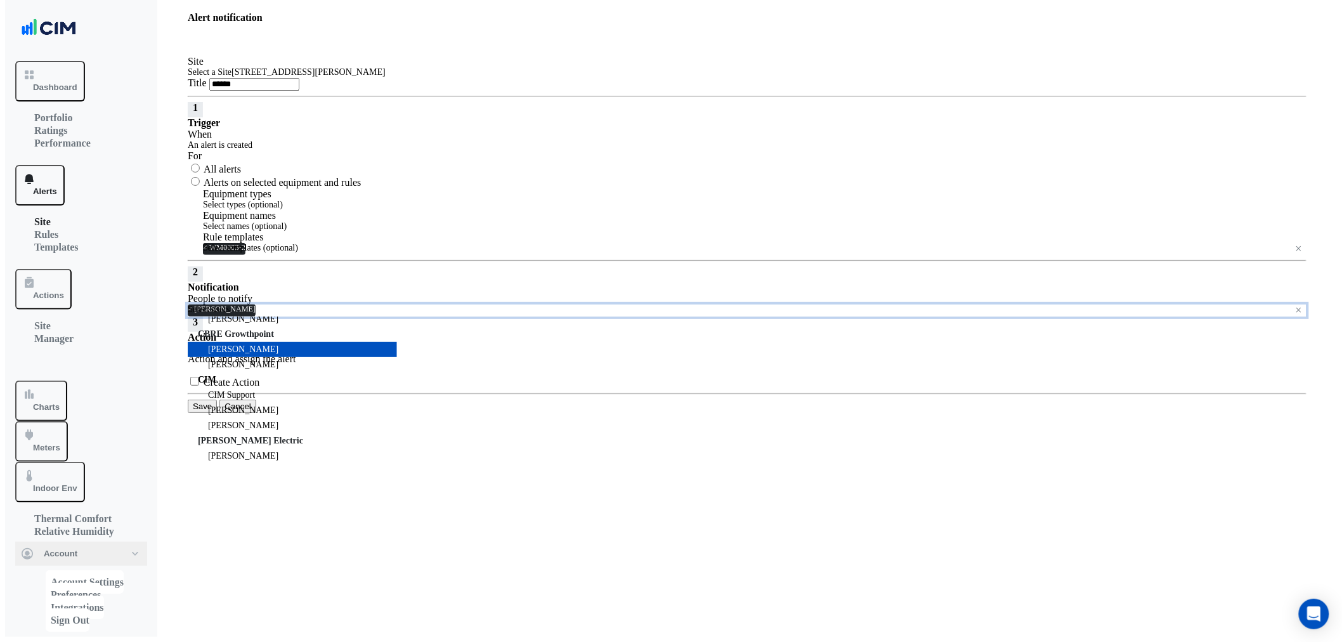
scroll to position [96, 0]
click at [277, 430] on span "[PERSON_NAME]" at bounding box center [243, 426] width 70 height 10
click at [129, 528] on div "Dashboard Portfolio Ratings Performance Alerts Site Rules Templates Actions Sit…" at bounding box center [81, 296] width 132 height 491
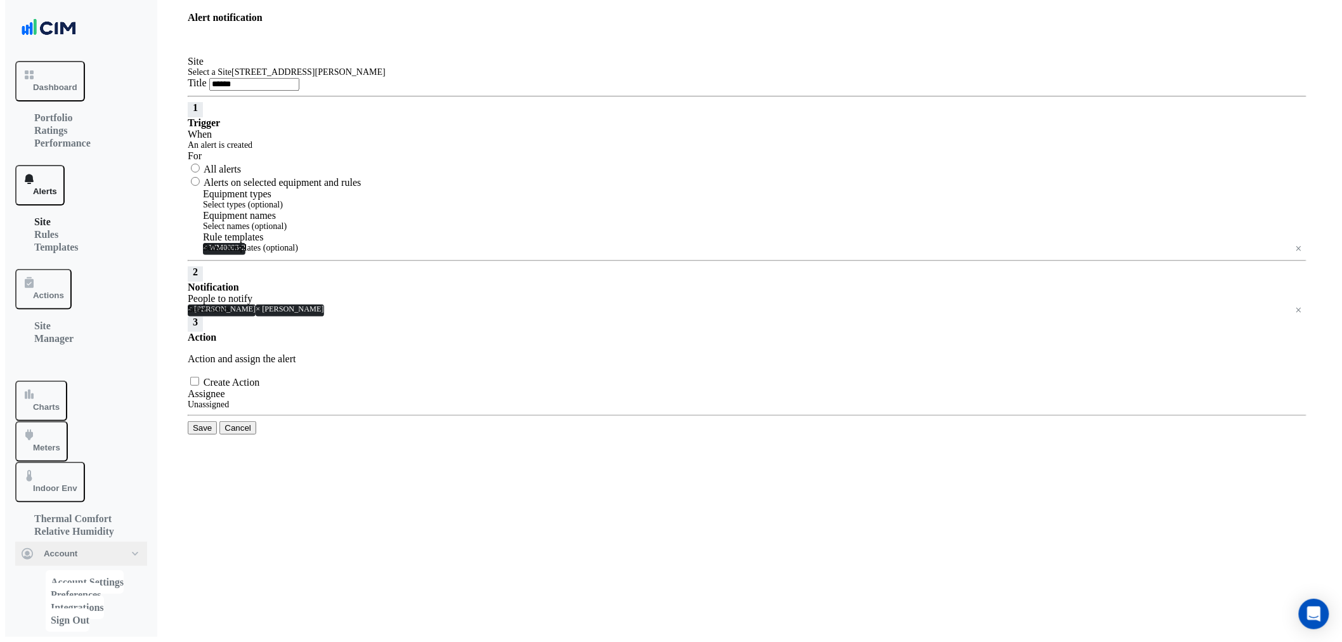
click at [370, 317] on div "Select users × Jarrod Hendry × Manuel Margelis ×" at bounding box center [747, 310] width 1119 height 12
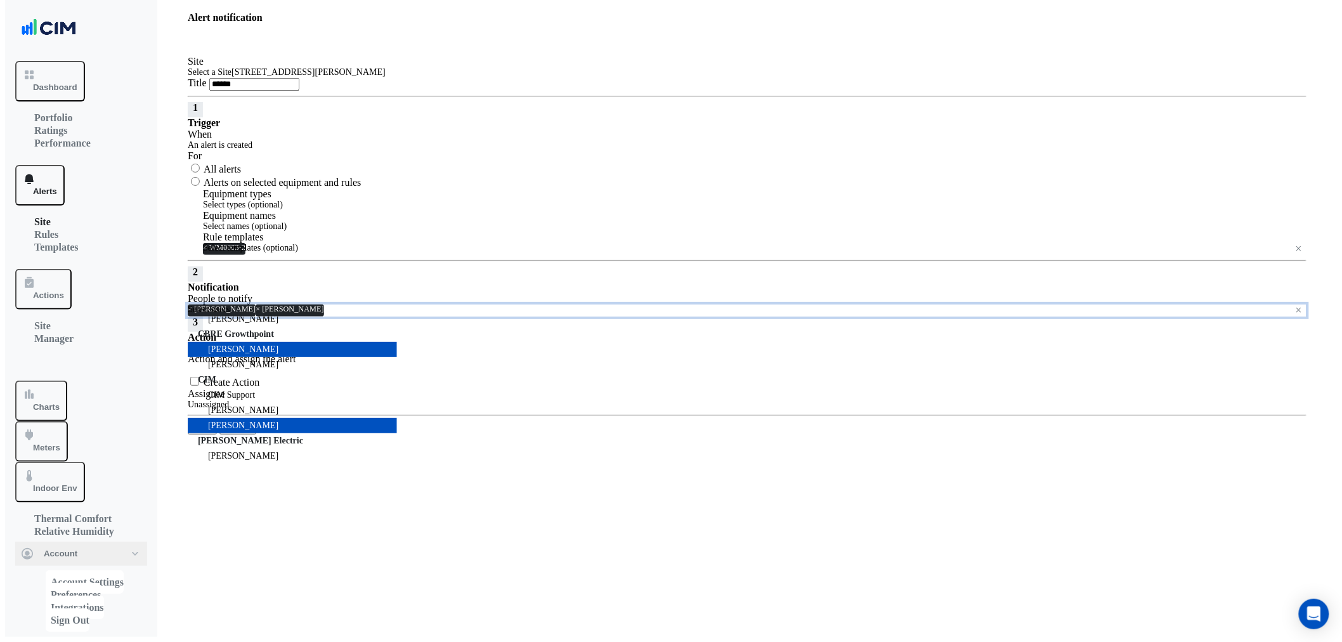
scroll to position [89, 0]
click at [150, 523] on nav "Dashboard Portfolio Ratings Performance Alerts Site Rules Templates Actions Sit…" at bounding box center [81, 326] width 152 height 642
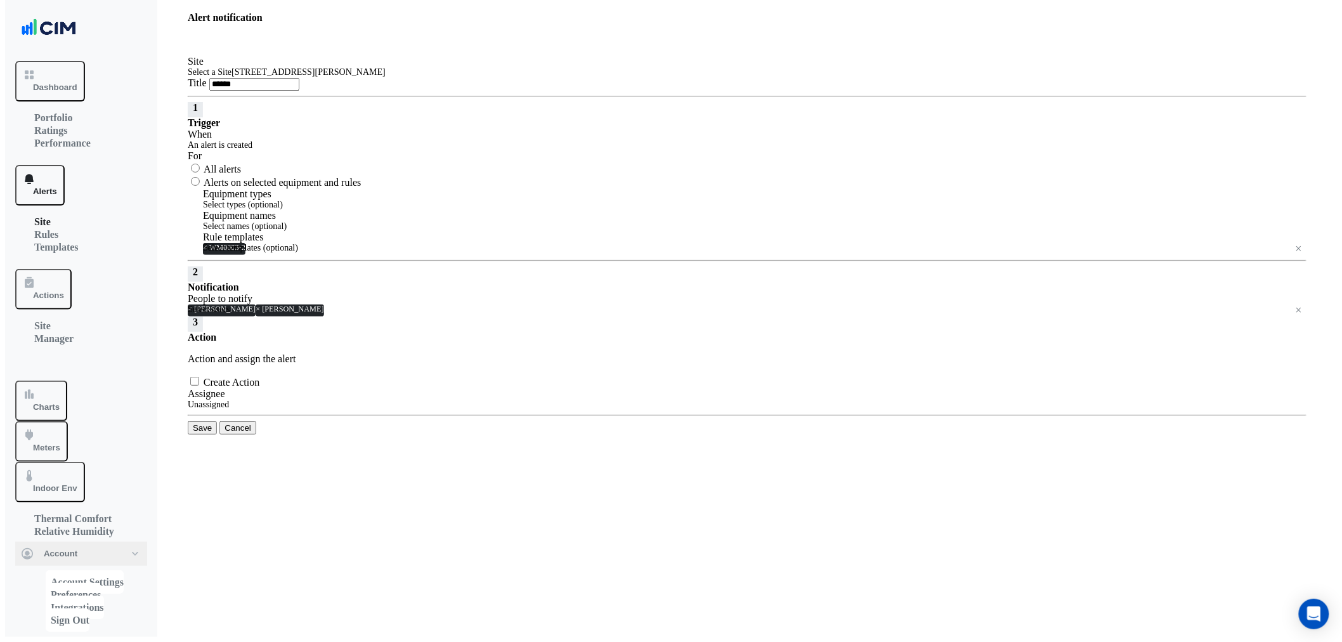
click at [442, 315] on input "text" at bounding box center [807, 310] width 967 height 9
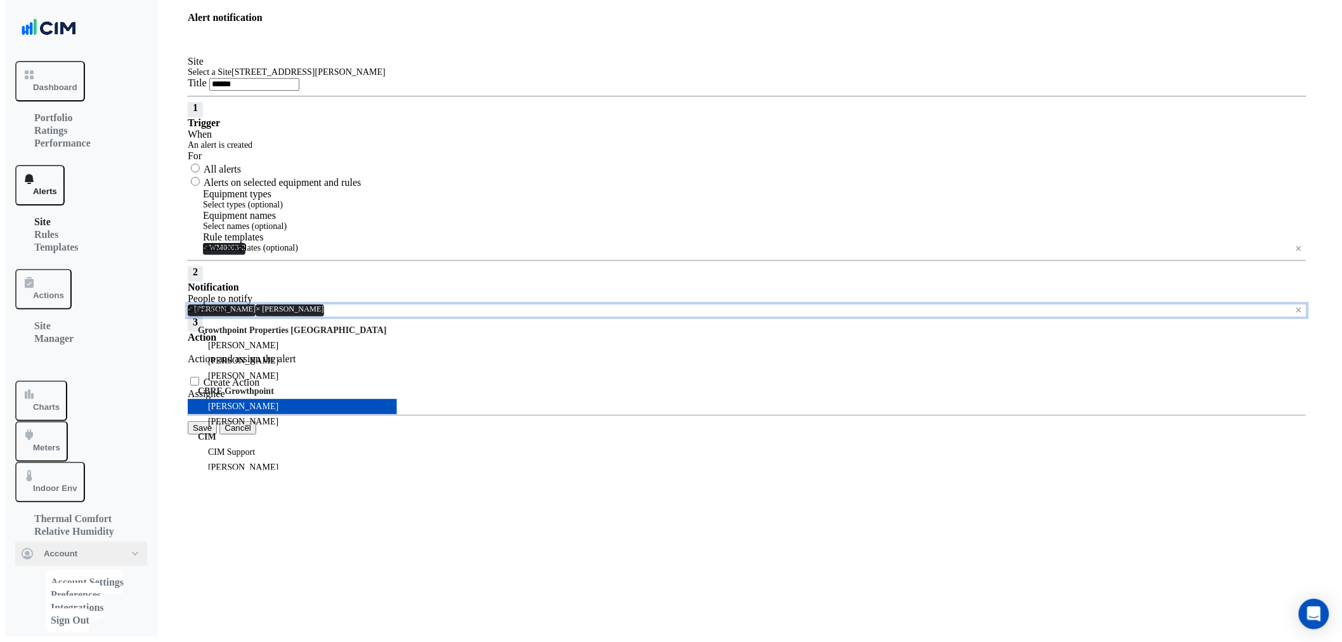
scroll to position [96, 0]
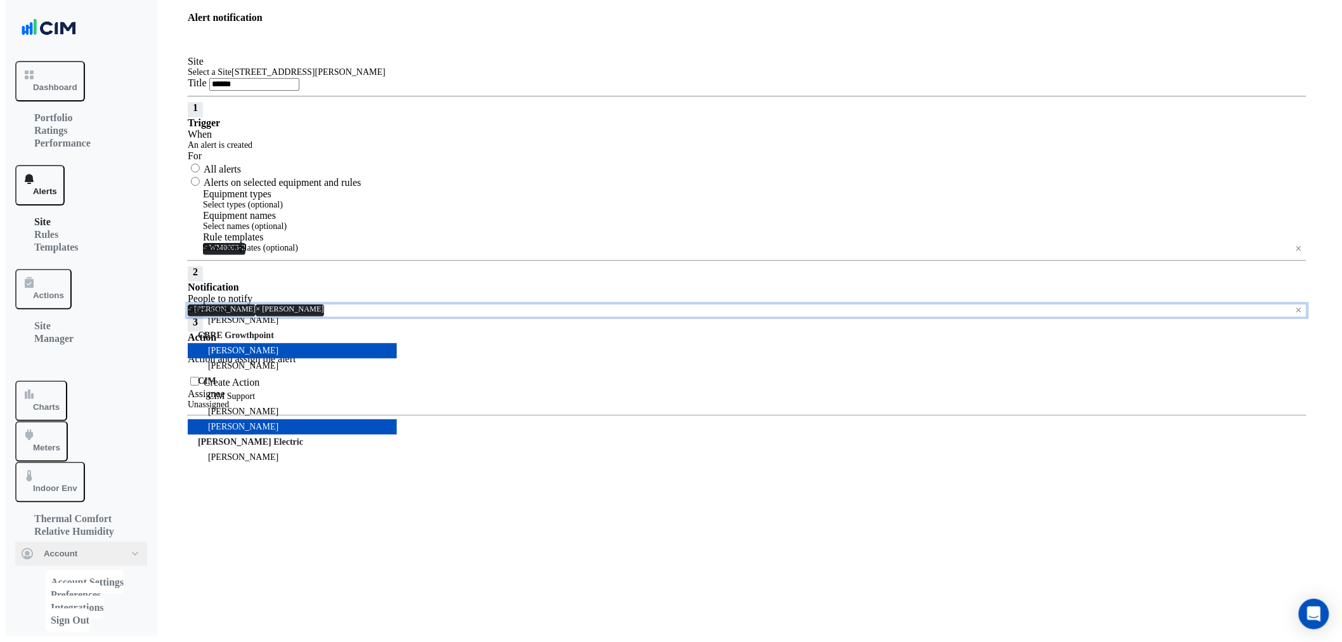
drag, startPoint x: 147, startPoint y: 522, endPoint x: 313, endPoint y: 532, distance: 167.1
click at [186, 528] on div "Alert notification Site Select a Site × 3 Murray Rose Ave Title ****** 1 Trigge…" at bounding box center [671, 316] width 1332 height 642
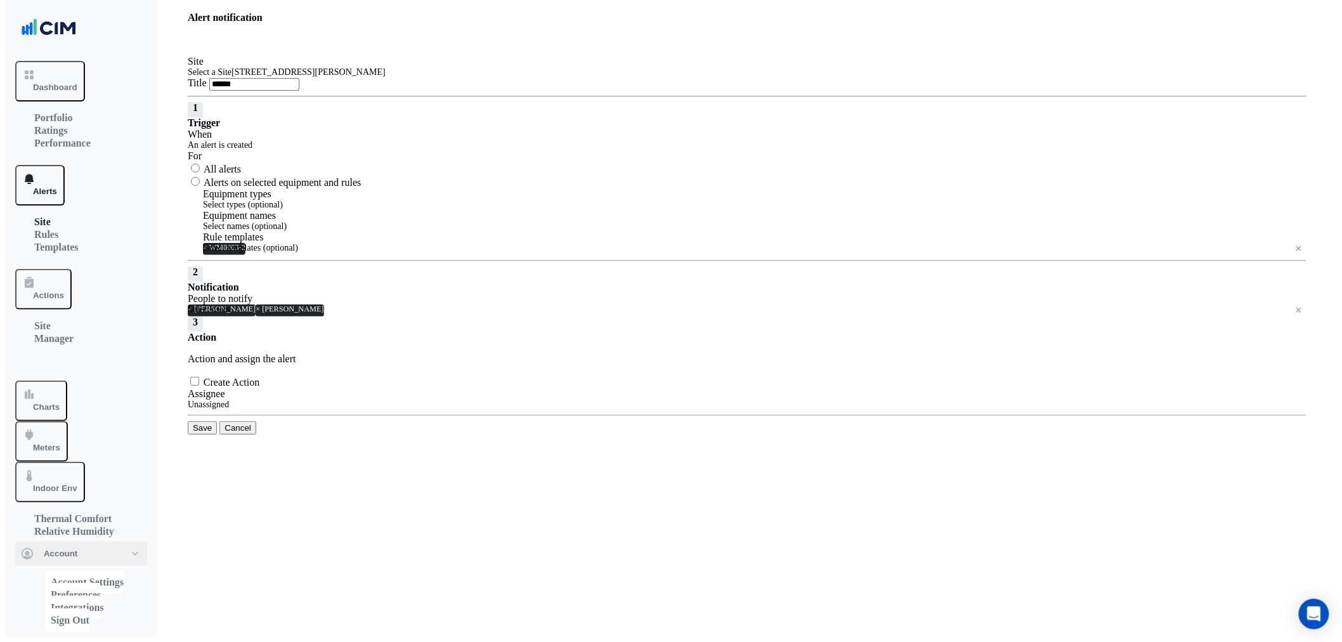
click at [343, 410] on div "Action Action and assign the alert Create Action Assignee Unassigned" at bounding box center [747, 371] width 1119 height 78
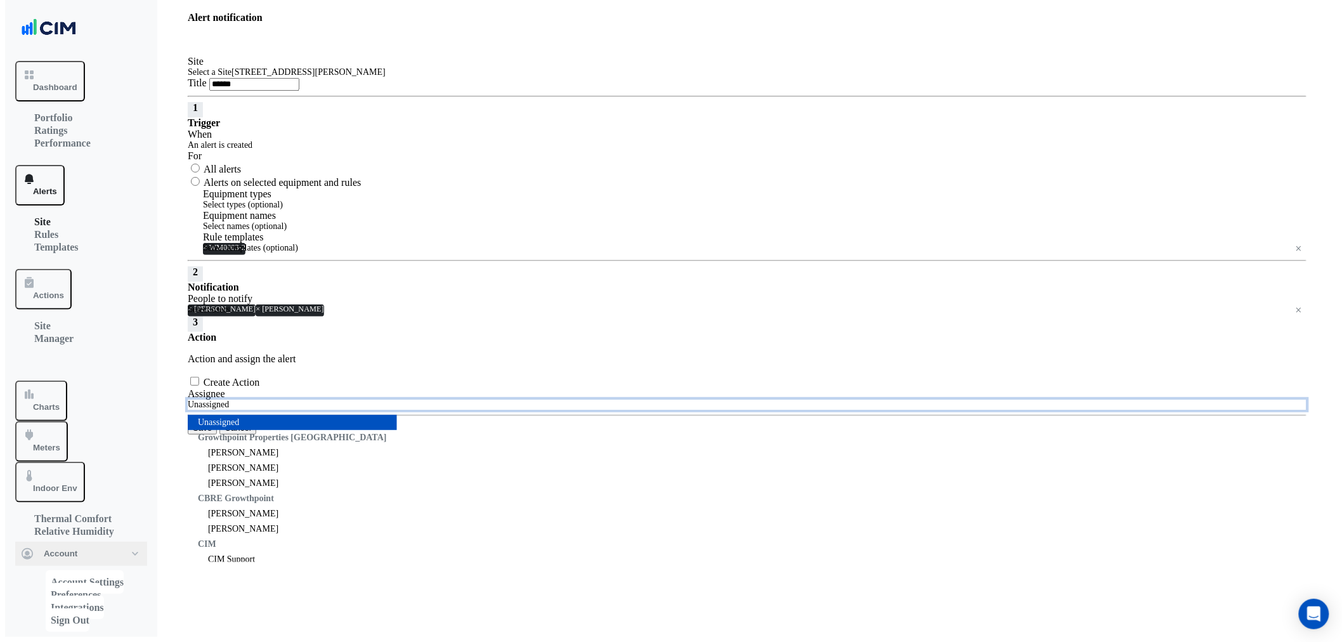
click at [379, 410] on input "text" at bounding box center [747, 405] width 1119 height 9
click at [584, 388] on div "Create Action" at bounding box center [747, 381] width 1119 height 13
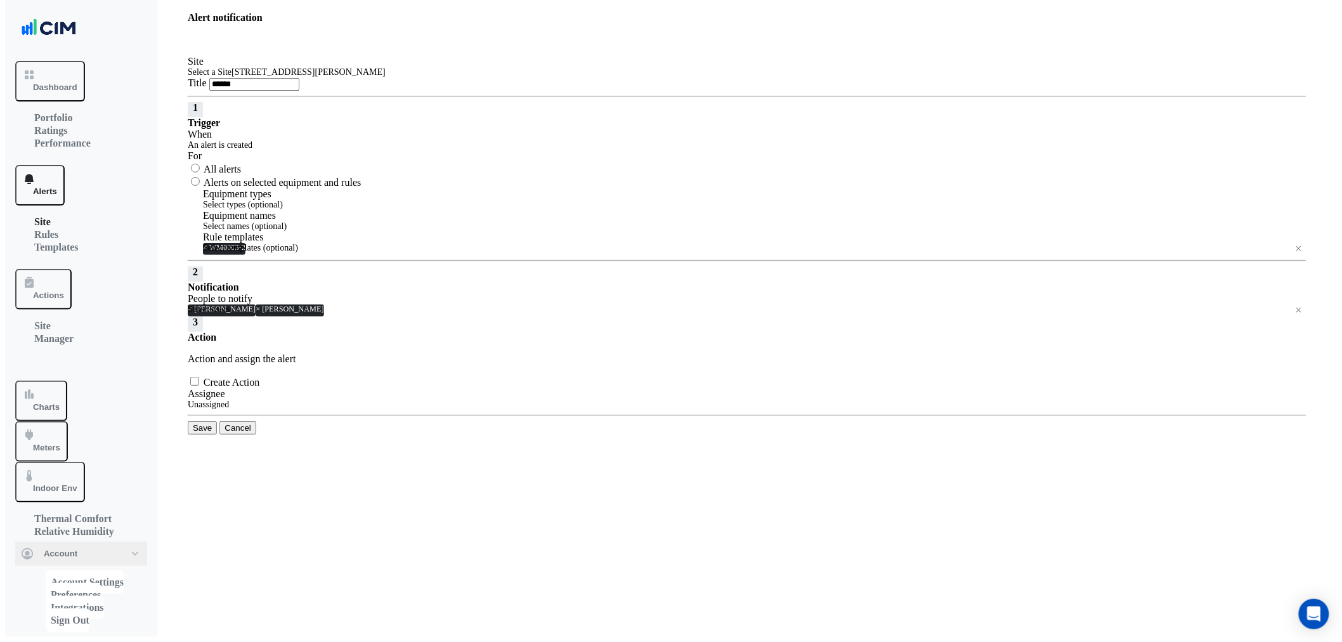
click at [246, 410] on div "Action Action and assign the alert Create Action Assignee Unassigned" at bounding box center [747, 371] width 1119 height 78
click at [246, 388] on label "Create Action" at bounding box center [232, 382] width 56 height 11
click at [197, 413] on button "Save" at bounding box center [202, 406] width 29 height 13
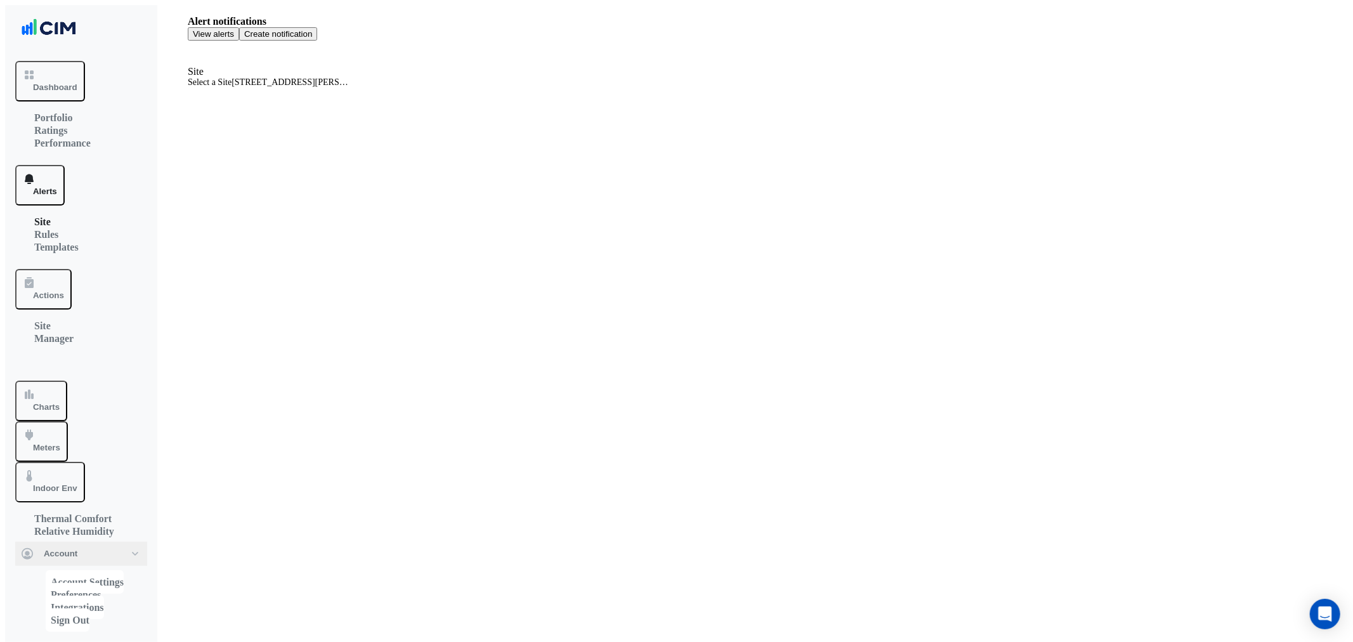
select select "*****"
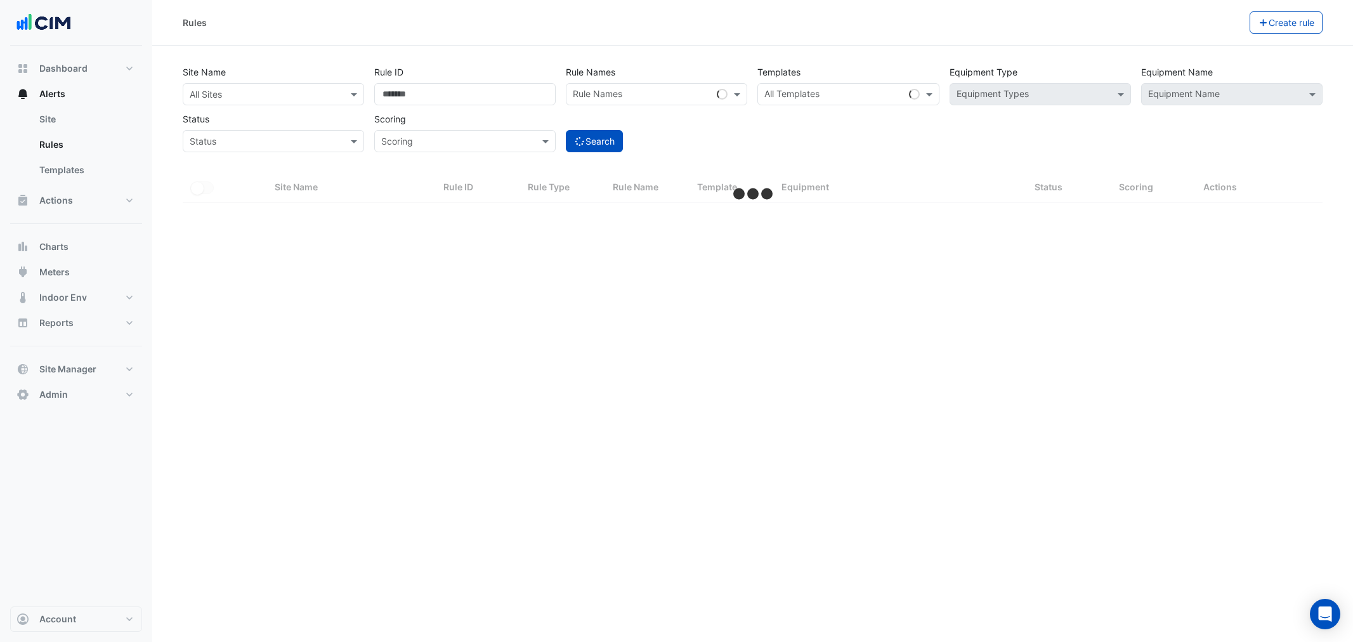
select select "**"
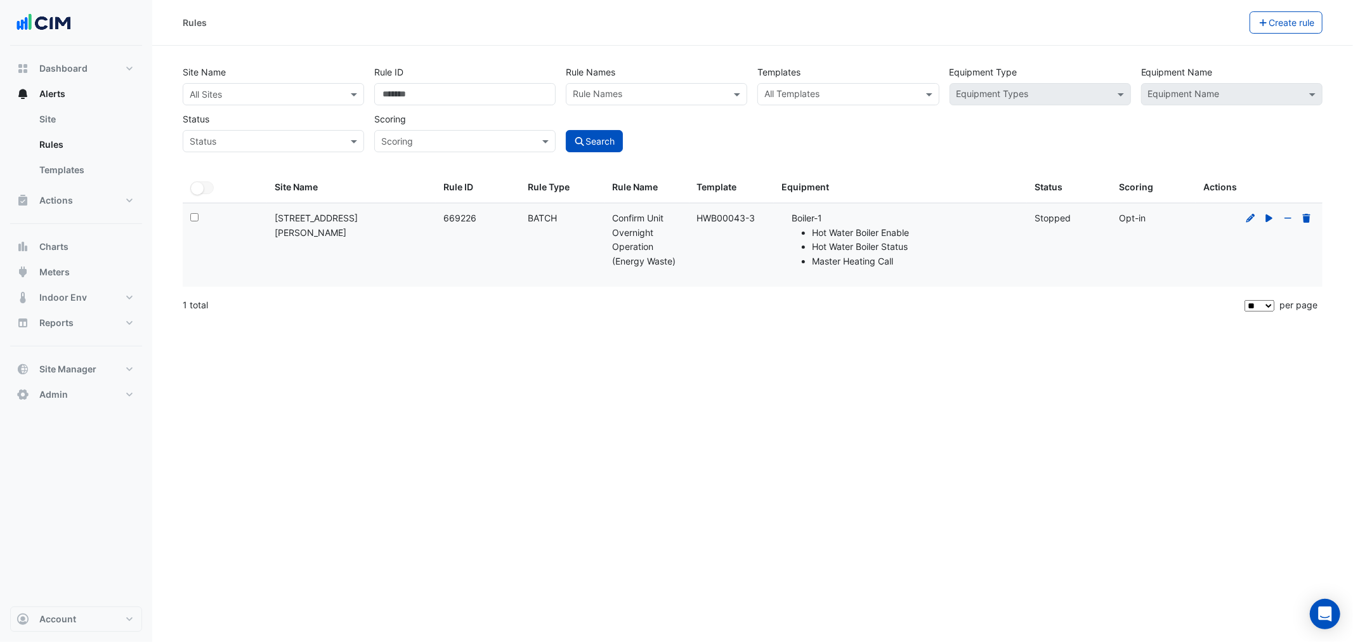
drag, startPoint x: 747, startPoint y: 218, endPoint x: 700, endPoint y: 213, distance: 47.8
click at [700, 213] on div "Template: HWB00043-3" at bounding box center [731, 218] width 69 height 15
copy div "HWB00043-3"
click at [823, 84] on div "All Templates" at bounding box center [847, 94] width 181 height 22
click at [827, 91] on input "text" at bounding box center [840, 95] width 153 height 13
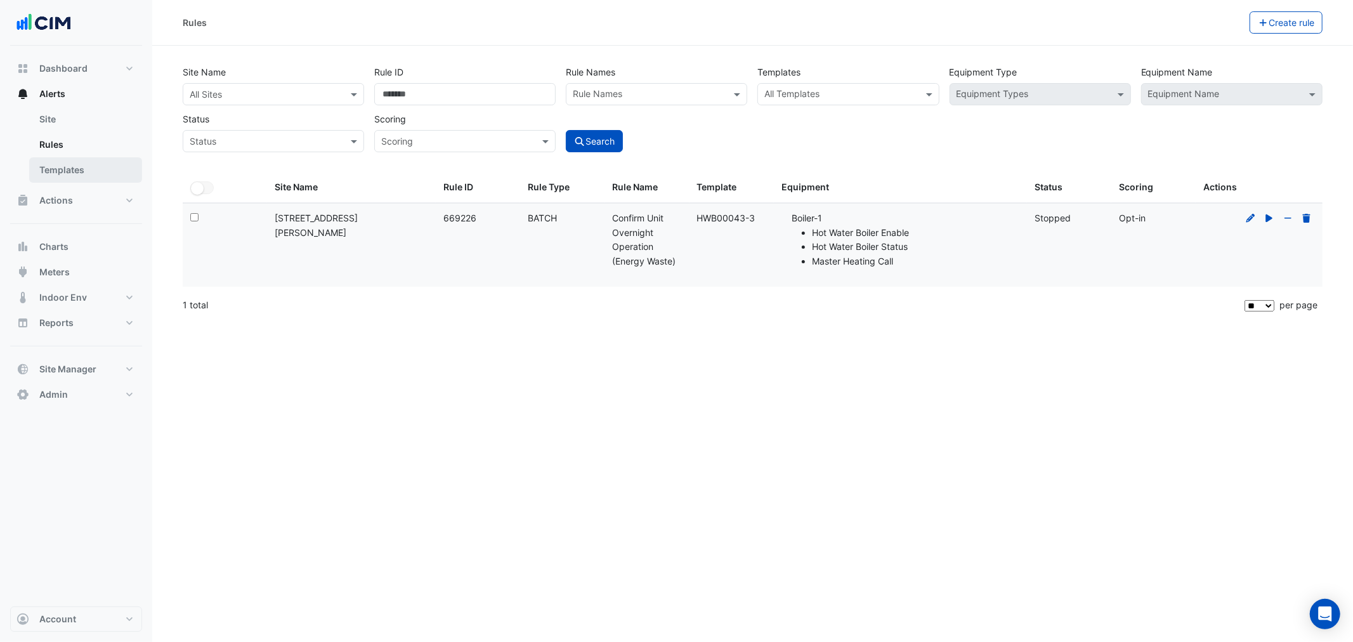
click at [76, 173] on link "Templates" at bounding box center [85, 169] width 113 height 25
select select
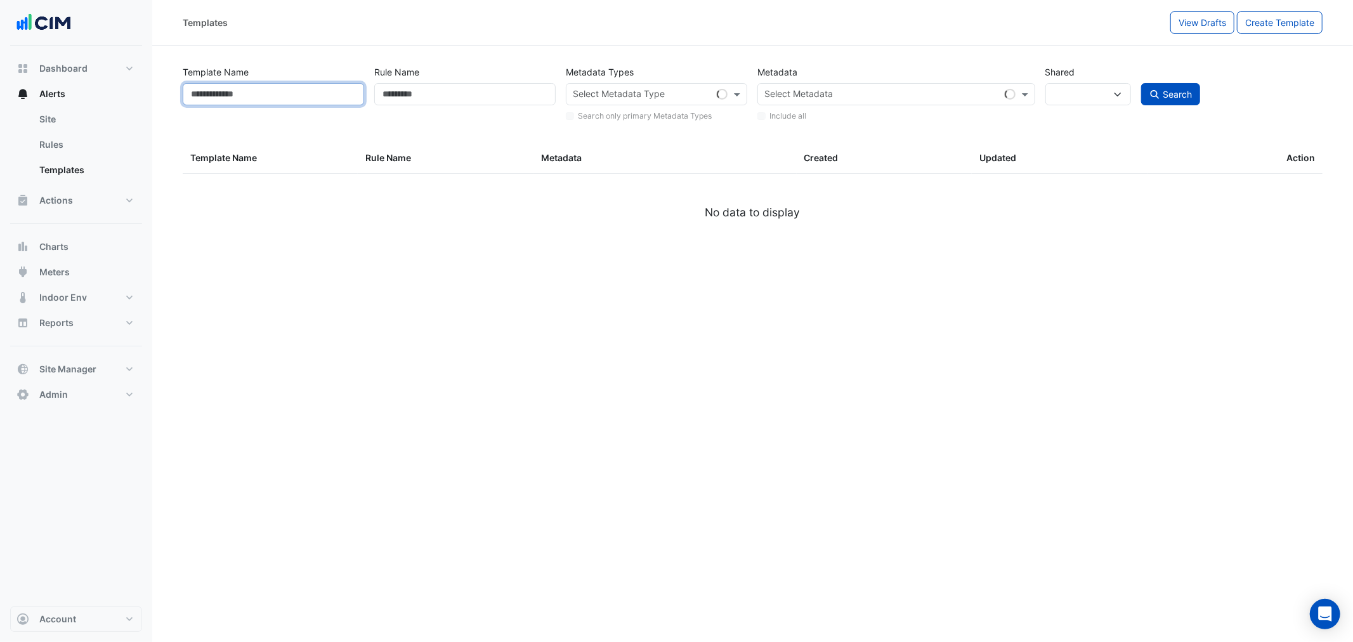
click at [330, 95] on input "Template Name" at bounding box center [273, 94] width 181 height 22
paste input "**********"
type input "**********"
select select
paste input "**********"
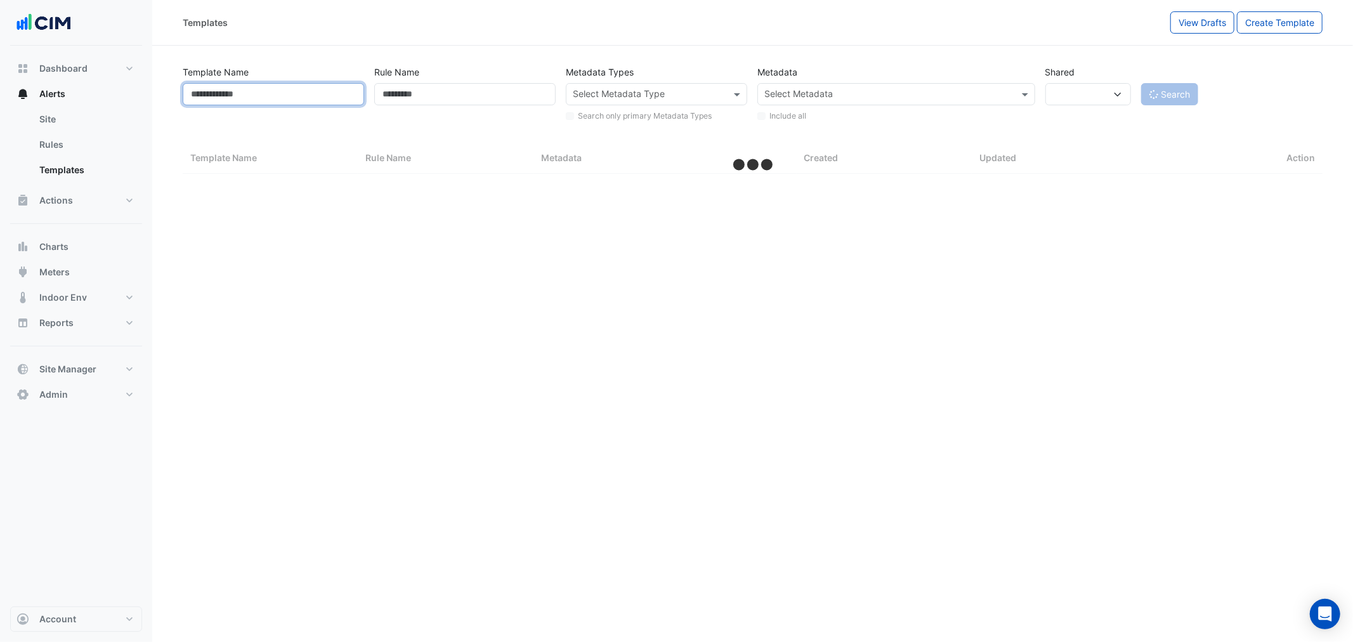
select select "**"
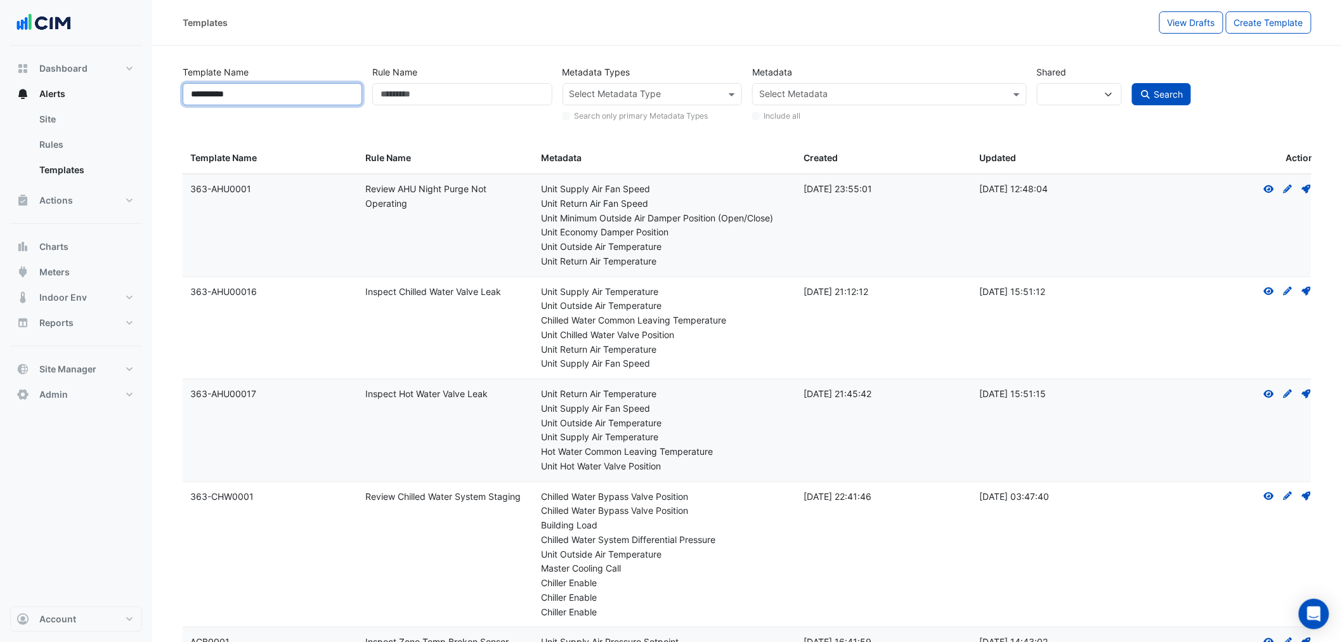
type input "**********"
click at [1132, 83] on button "Search" at bounding box center [1162, 94] width 60 height 22
select select
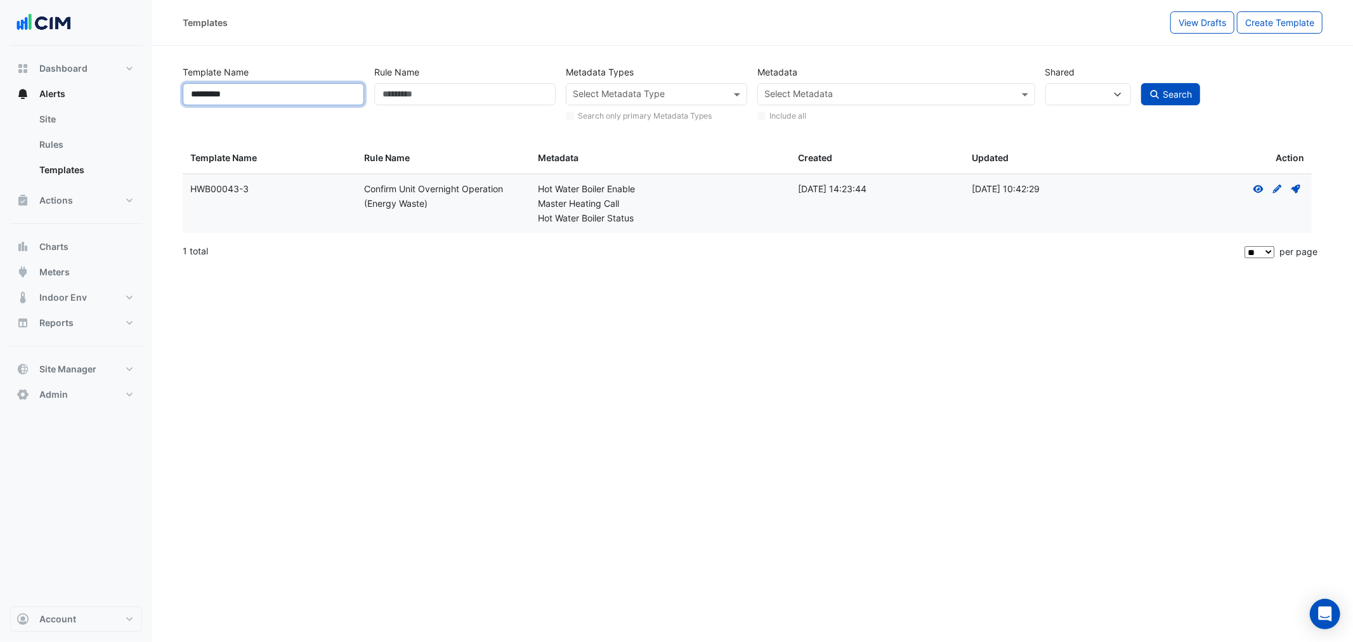
type input "*********"
click at [1141, 83] on button "Search" at bounding box center [1171, 94] width 60 height 22
select select
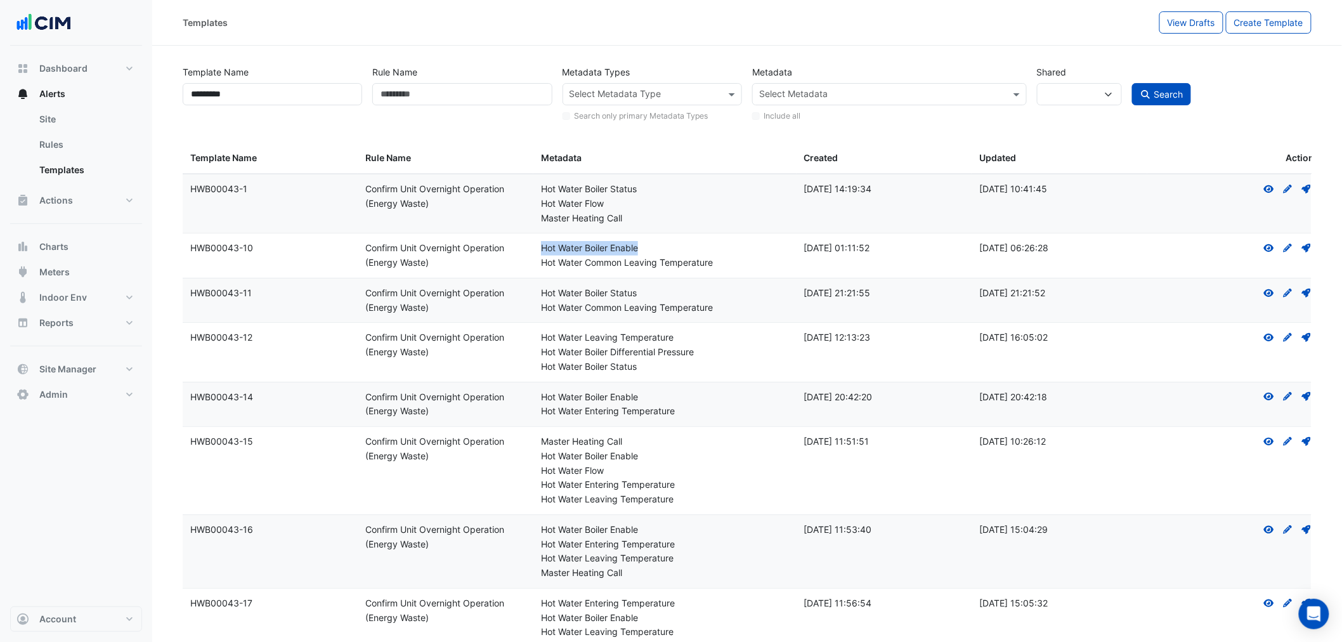
drag, startPoint x: 546, startPoint y: 249, endPoint x: 749, endPoint y: 254, distance: 202.4
click at [749, 254] on datatable-body-cell "Metadata: Hot Water Boiler Enable Hot Water Common Leaving Temperature" at bounding box center [664, 255] width 263 height 44
drag, startPoint x: 752, startPoint y: 256, endPoint x: 943, endPoint y: 249, distance: 191.7
click at [754, 257] on div "Hot Water Common Leaving Temperature" at bounding box center [665, 263] width 248 height 15
click at [752, 295] on div "Hot Water Boiler Status" at bounding box center [665, 293] width 248 height 15
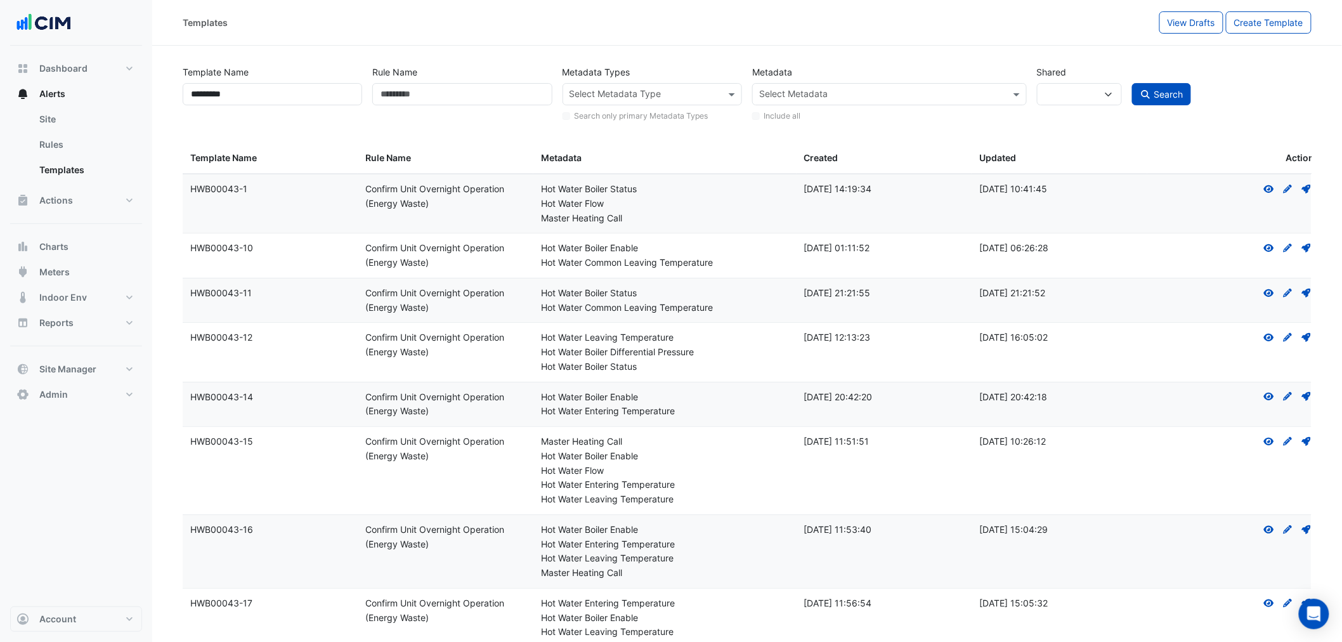
scroll to position [913, 0]
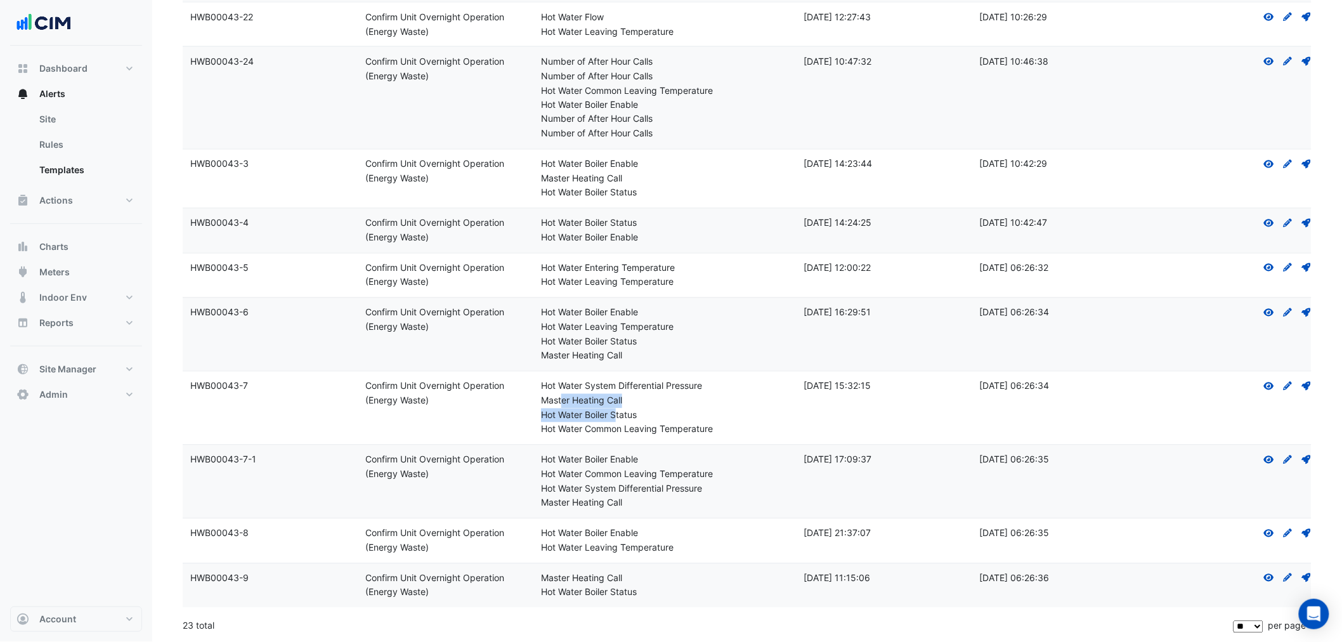
drag, startPoint x: 560, startPoint y: 407, endPoint x: 643, endPoint y: 412, distance: 83.3
click at [643, 412] on div "Metadata: Hot Water System Differential Pressure Master Heating Call Hot Water …" at bounding box center [665, 408] width 248 height 58
click at [1304, 388] on icon "Deploy" at bounding box center [1306, 386] width 11 height 9
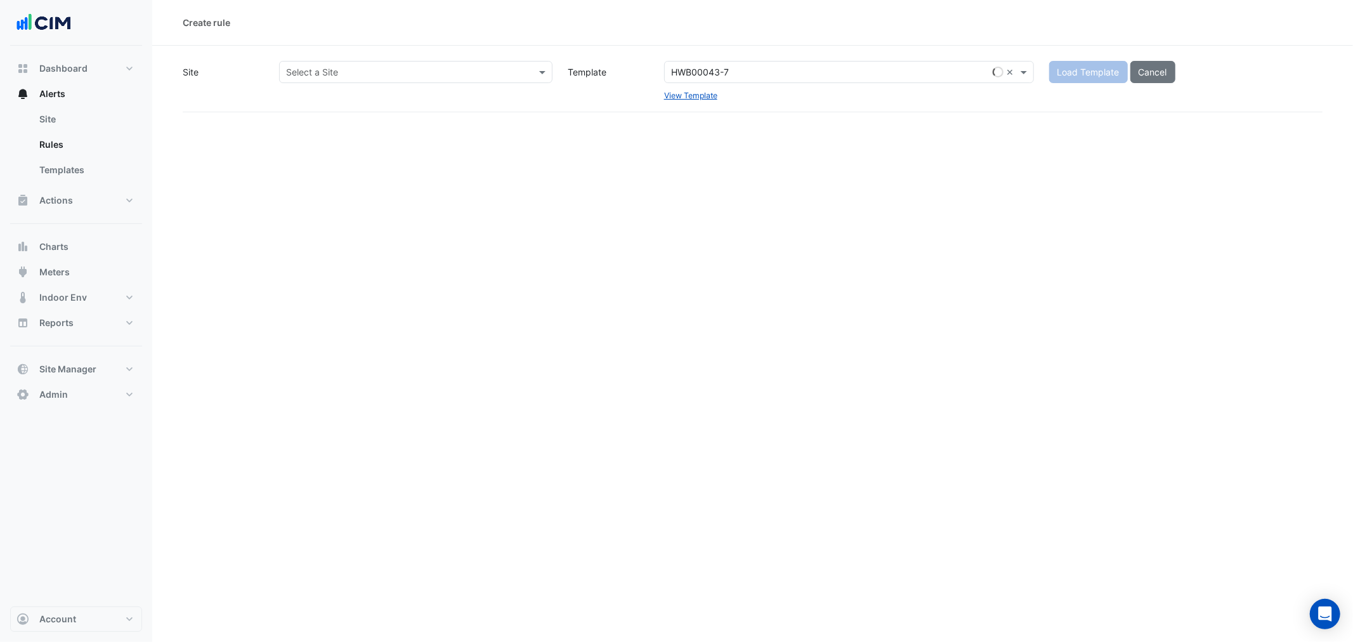
click at [388, 67] on input "text" at bounding box center [403, 72] width 234 height 13
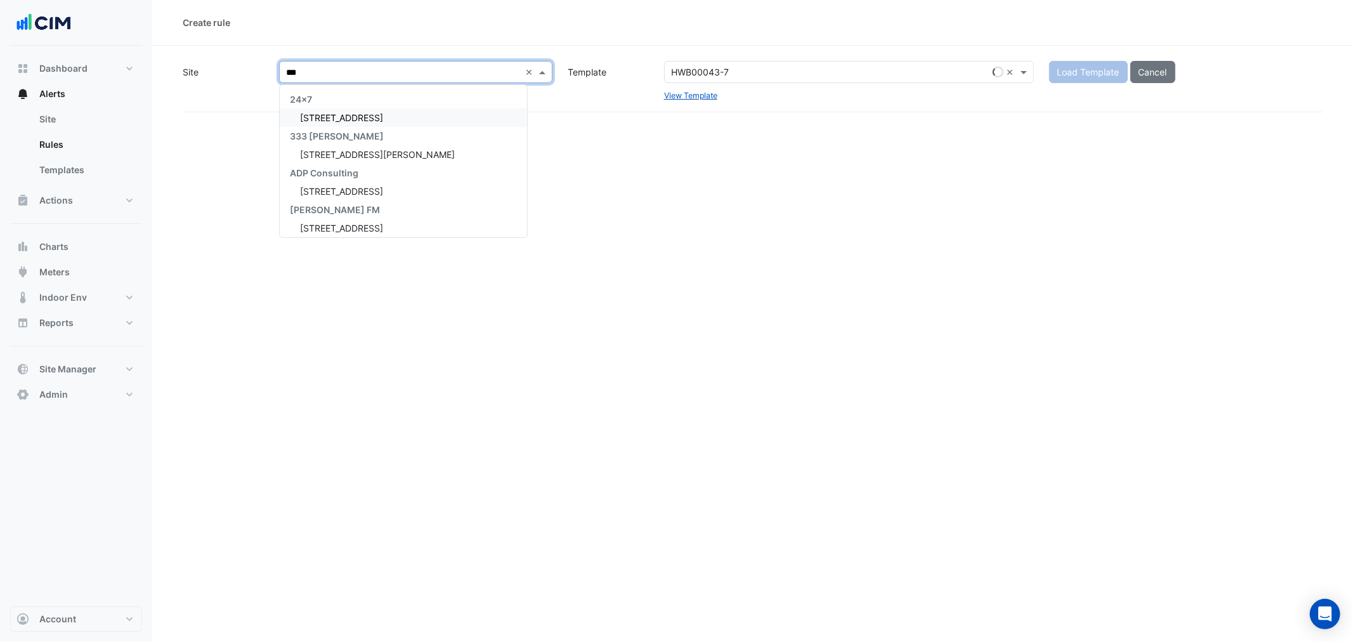
type input "****"
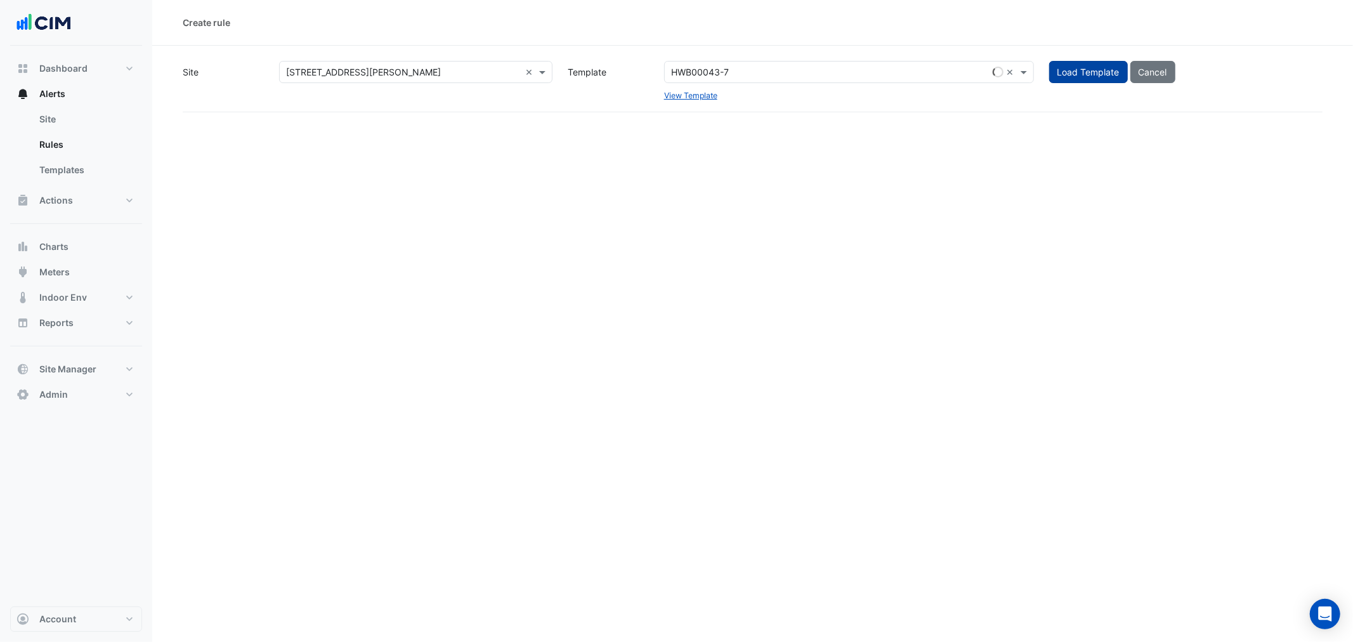
click at [1075, 71] on span "Load Template" at bounding box center [1088, 72] width 62 height 11
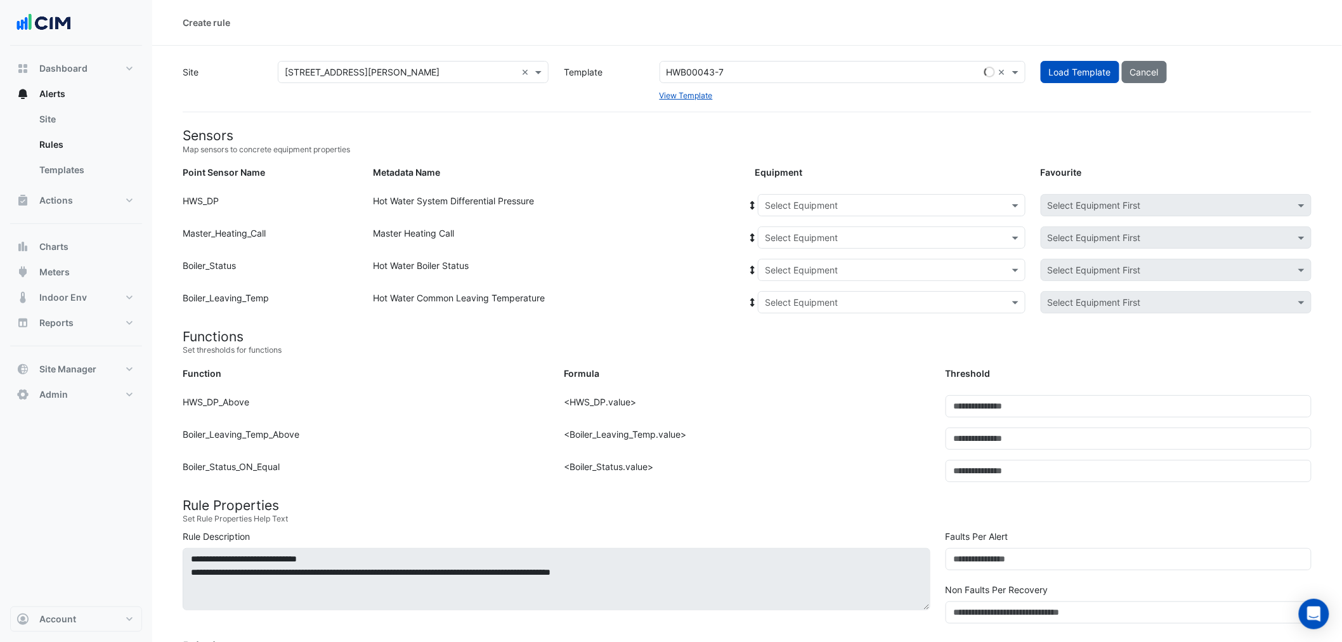
click at [806, 203] on input "text" at bounding box center [879, 205] width 228 height 13
click at [794, 222] on div "HWP-1 HWP-2" at bounding box center [783, 241] width 49 height 47
click at [790, 227] on span "HWP-1" at bounding box center [783, 232] width 28 height 11
click at [759, 239] on div at bounding box center [892, 237] width 266 height 15
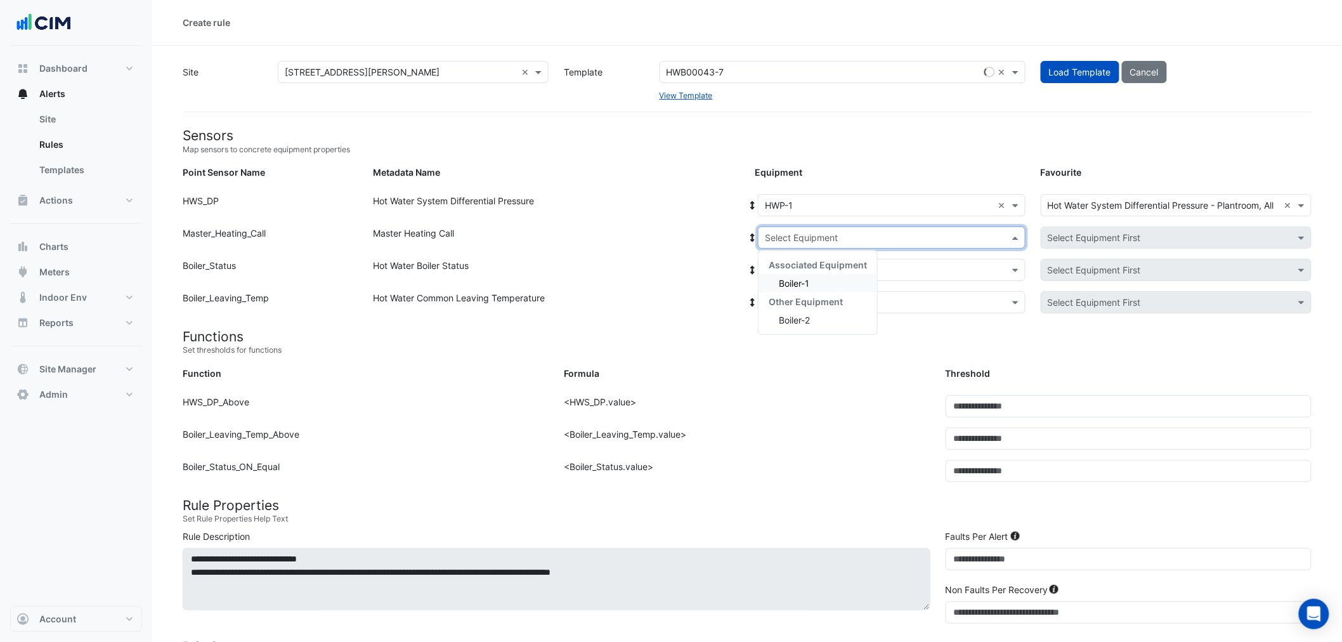
click at [792, 232] on input "text" at bounding box center [879, 238] width 228 height 13
drag, startPoint x: 802, startPoint y: 286, endPoint x: 766, endPoint y: 251, distance: 50.2
click at [801, 286] on span "Boiler-1" at bounding box center [794, 283] width 30 height 11
click at [756, 239] on icon at bounding box center [752, 237] width 11 height 9
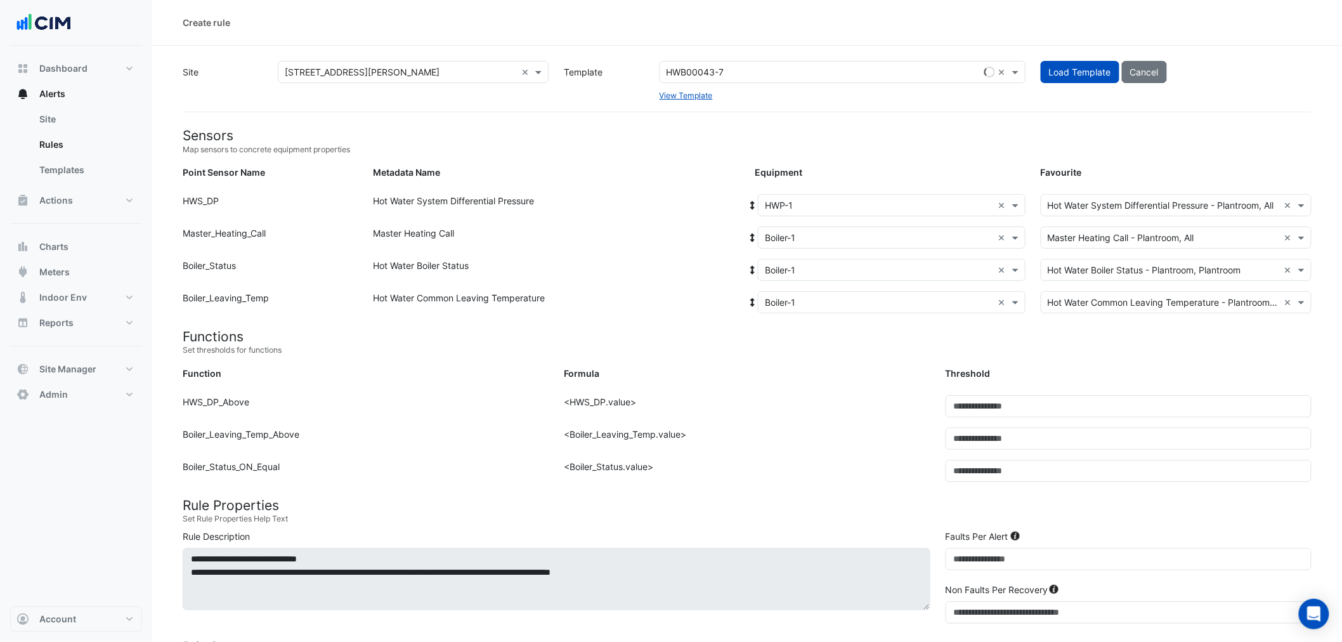
click at [754, 236] on icon at bounding box center [752, 237] width 11 height 9
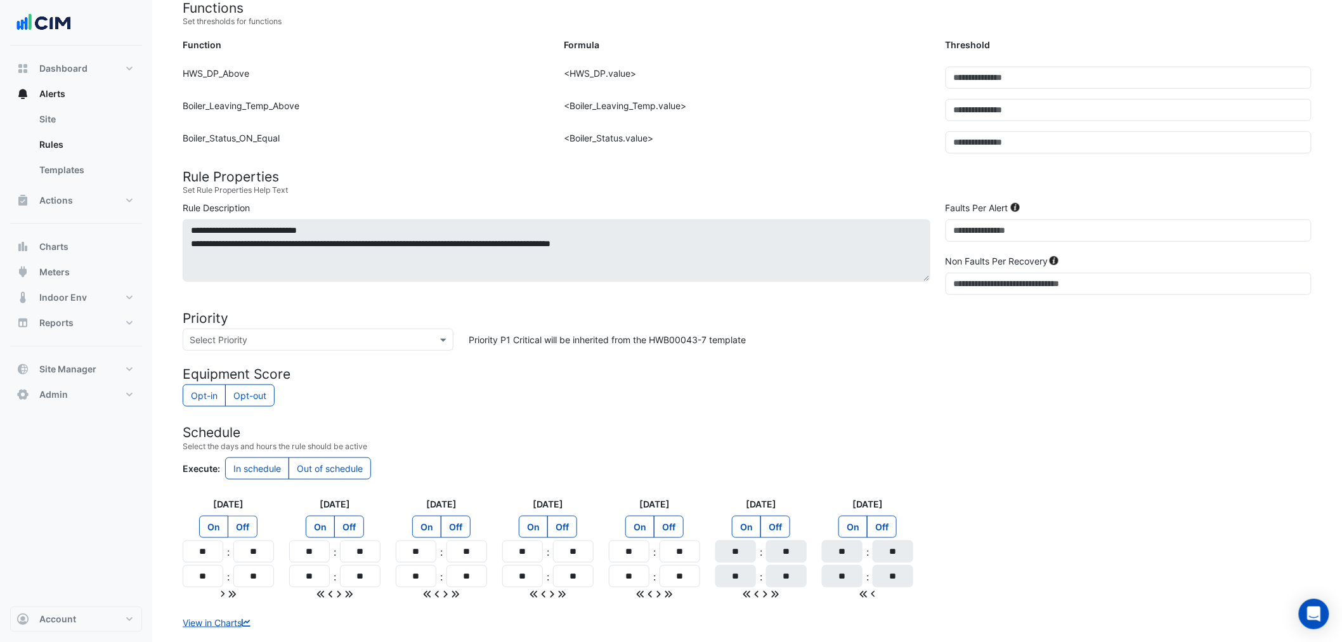
scroll to position [402, 0]
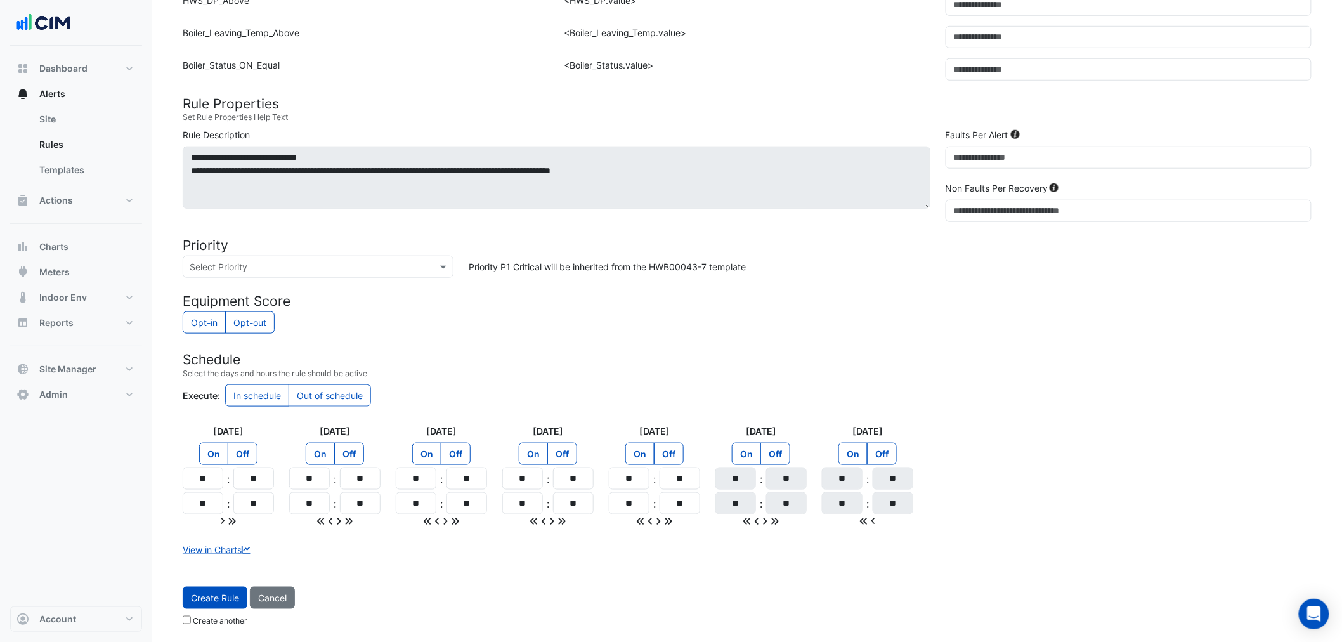
drag, startPoint x: 315, startPoint y: 395, endPoint x: 268, endPoint y: 426, distance: 55.8
click at [314, 396] on label "Out of schedule" at bounding box center [330, 395] width 82 height 22
click at [203, 483] on input "**" at bounding box center [203, 479] width 41 height 22
click at [209, 483] on input "**" at bounding box center [203, 479] width 41 height 22
type input "**"
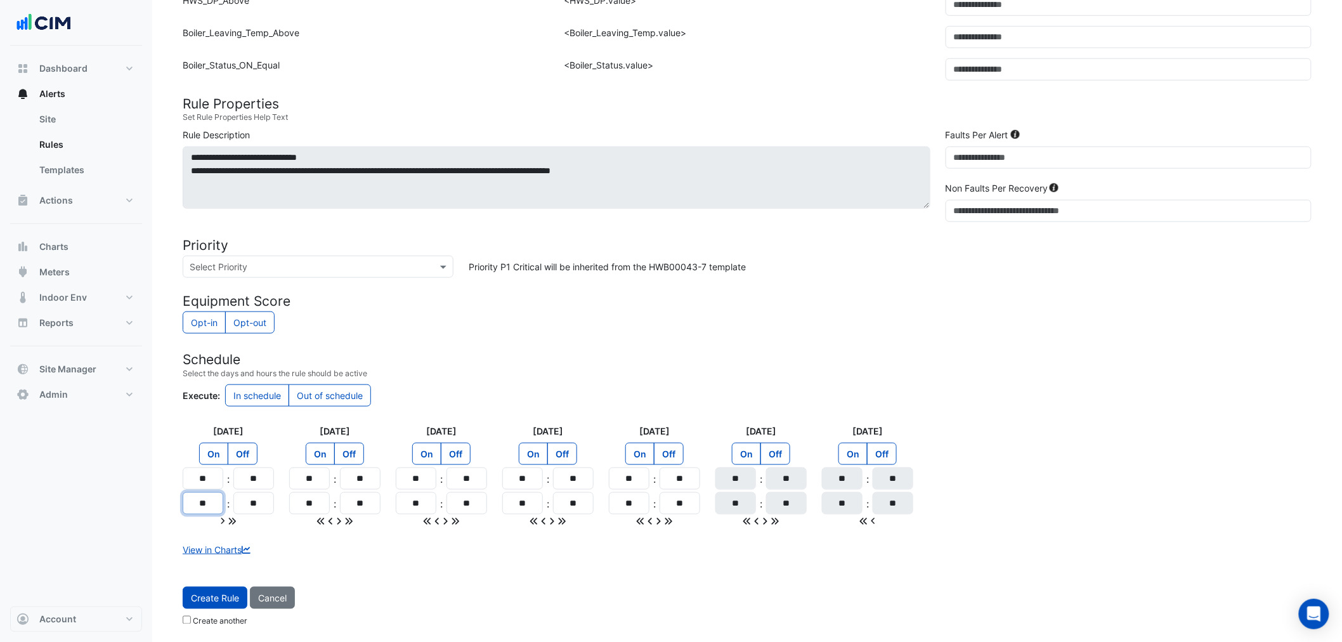
drag, startPoint x: 192, startPoint y: 506, endPoint x: 237, endPoint y: 507, distance: 45.7
click at [237, 507] on div "** : **" at bounding box center [228, 503] width 91 height 22
type input "**"
click at [233, 523] on icon at bounding box center [232, 521] width 7 height 7
type input "**"
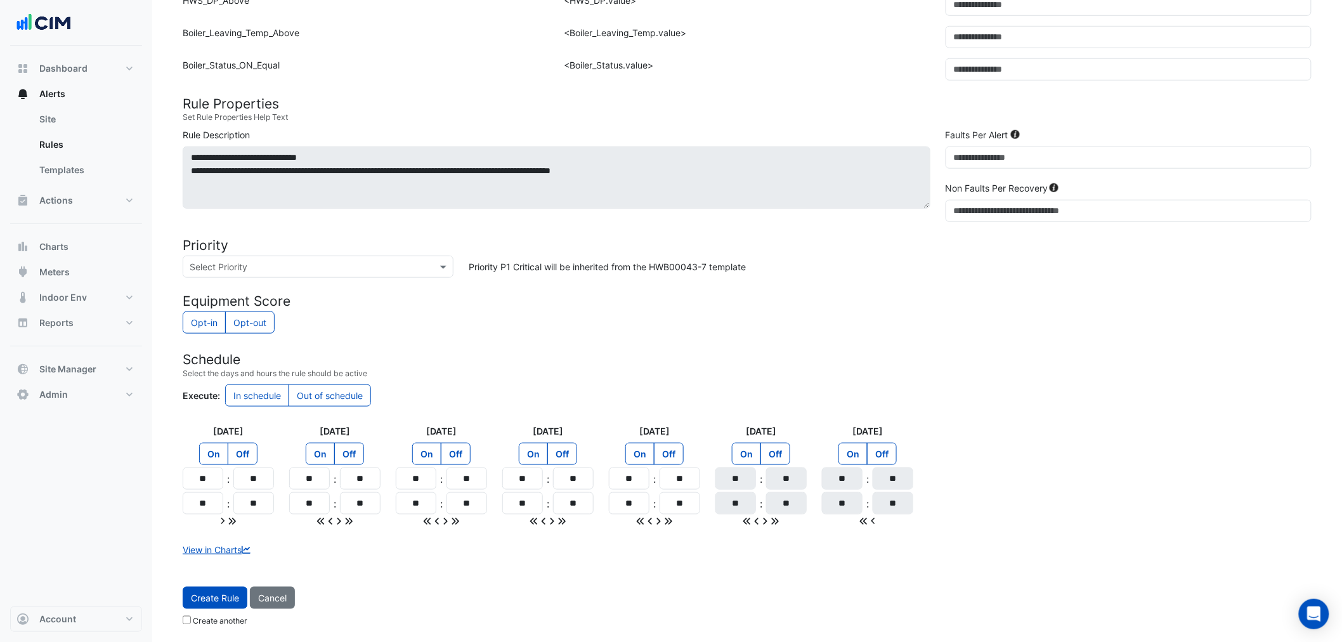
type input "**"
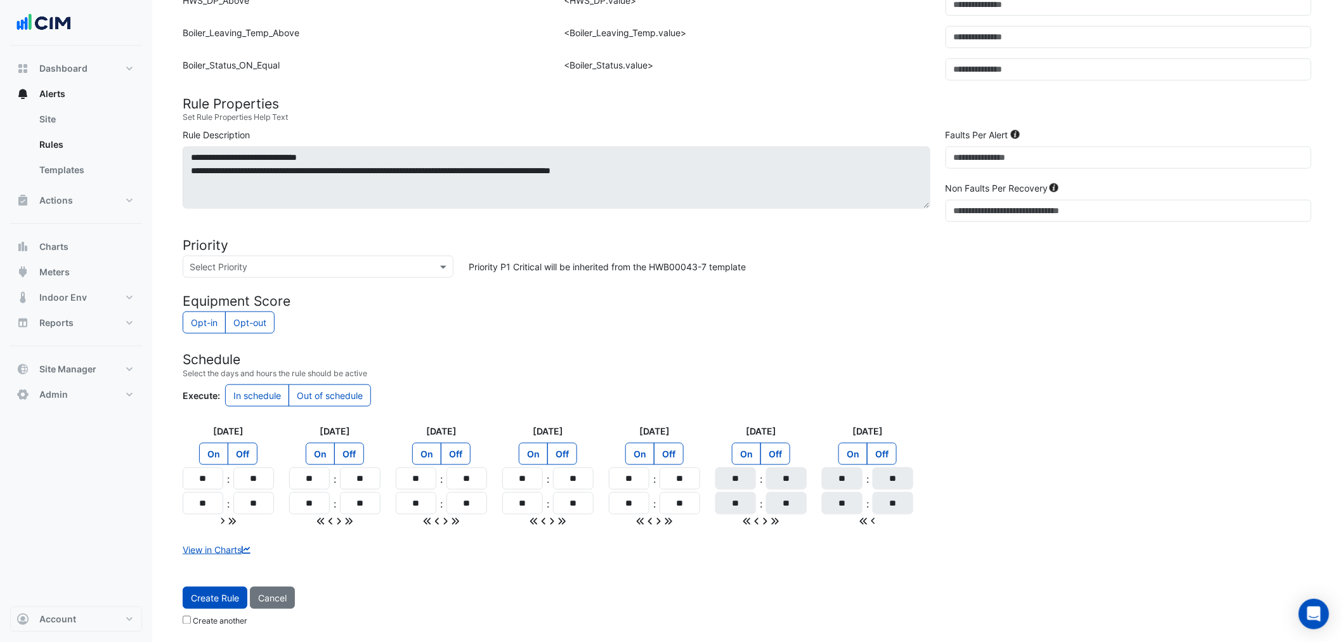
type input "**"
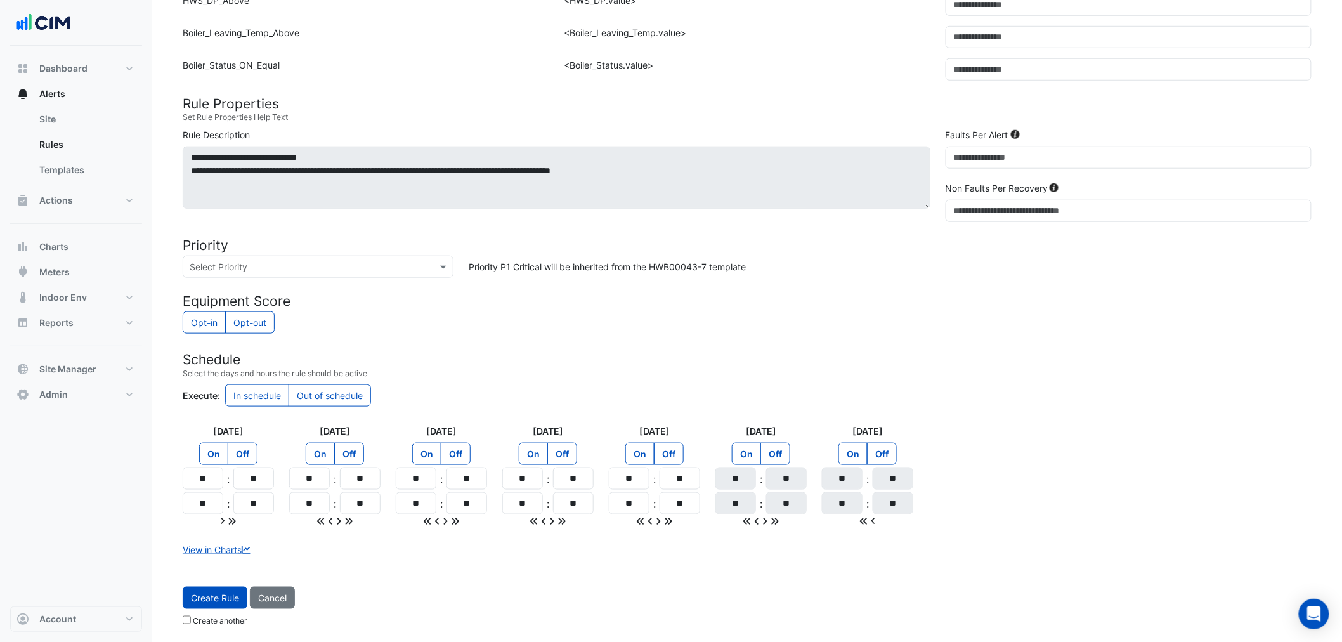
type input "**"
click at [199, 620] on label "Create another" at bounding box center [220, 621] width 55 height 11
drag, startPoint x: 737, startPoint y: 481, endPoint x: 765, endPoint y: 485, distance: 28.3
click at [765, 485] on div "** : **" at bounding box center [761, 479] width 91 height 22
click at [724, 483] on input "**" at bounding box center [736, 479] width 41 height 22
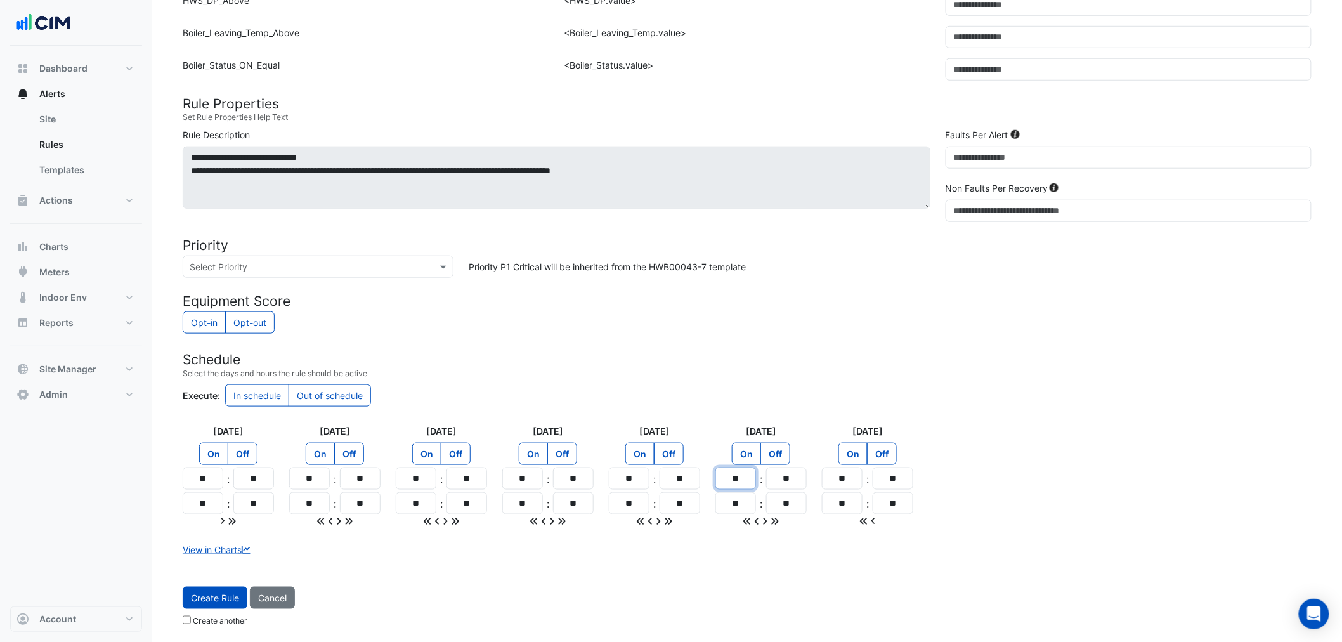
click at [724, 483] on input "**" at bounding box center [736, 479] width 41 height 22
type input "**"
click at [731, 481] on input "**" at bounding box center [736, 479] width 41 height 22
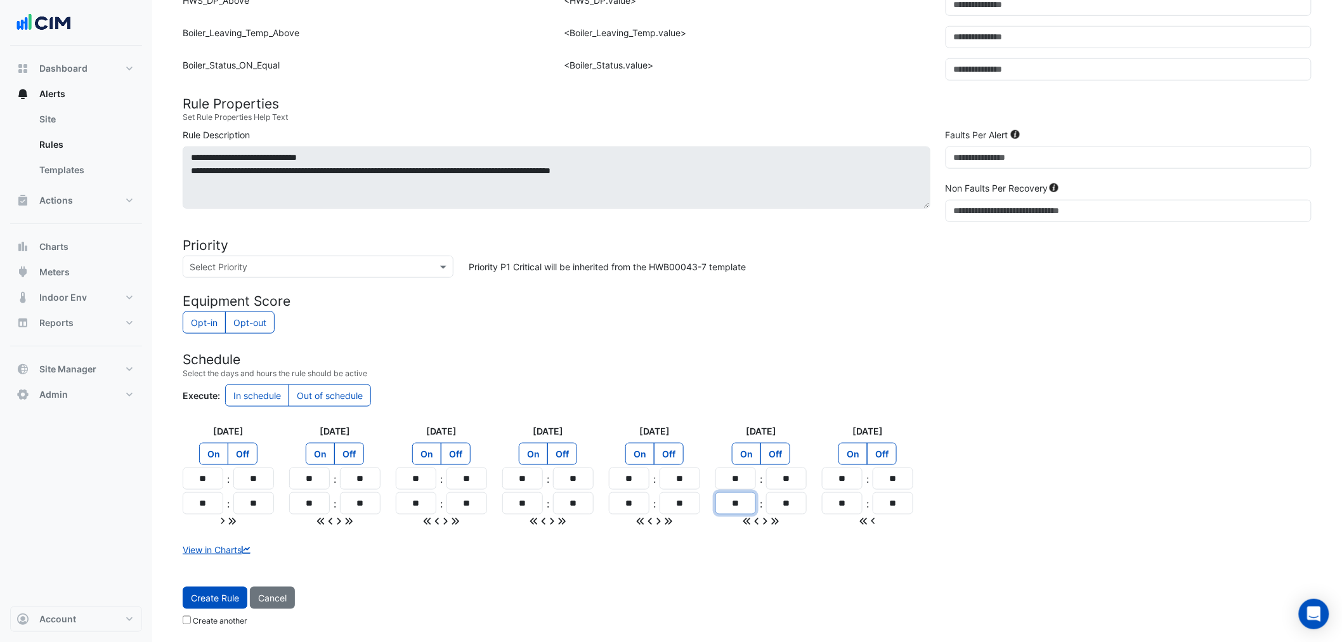
drag, startPoint x: 743, startPoint y: 514, endPoint x: 716, endPoint y: 511, distance: 27.5
click at [716, 511] on input "**" at bounding box center [736, 503] width 41 height 22
paste input "Hours"
type input "**"
click at [789, 506] on input "**" at bounding box center [786, 503] width 41 height 22
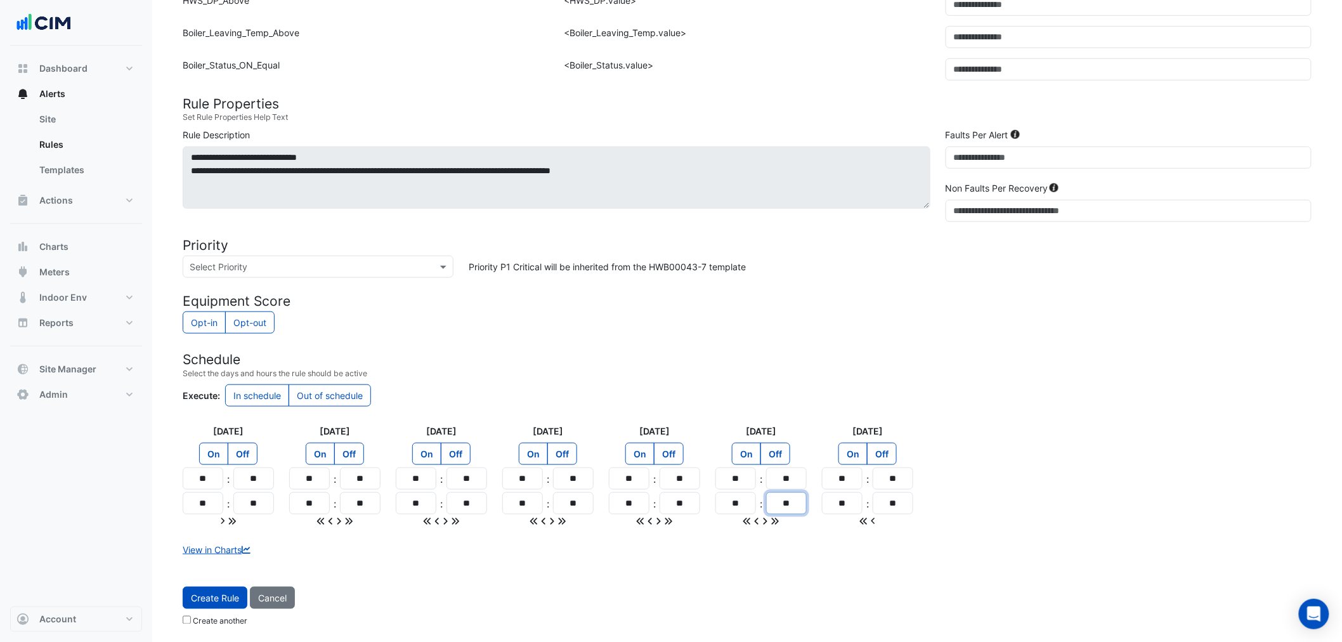
drag, startPoint x: 777, startPoint y: 504, endPoint x: 820, endPoint y: 506, distance: 43.2
click at [820, 508] on div "Monday On Off ** : ** ** : ** Tuesday On Off ** : ** ** : ** Wednesday On Off *…" at bounding box center [747, 475] width 1144 height 103
click at [738, 478] on input "**" at bounding box center [736, 479] width 41 height 22
drag, startPoint x: 733, startPoint y: 479, endPoint x: 760, endPoint y: 480, distance: 27.3
click at [760, 480] on div "** : **" at bounding box center [761, 479] width 91 height 22
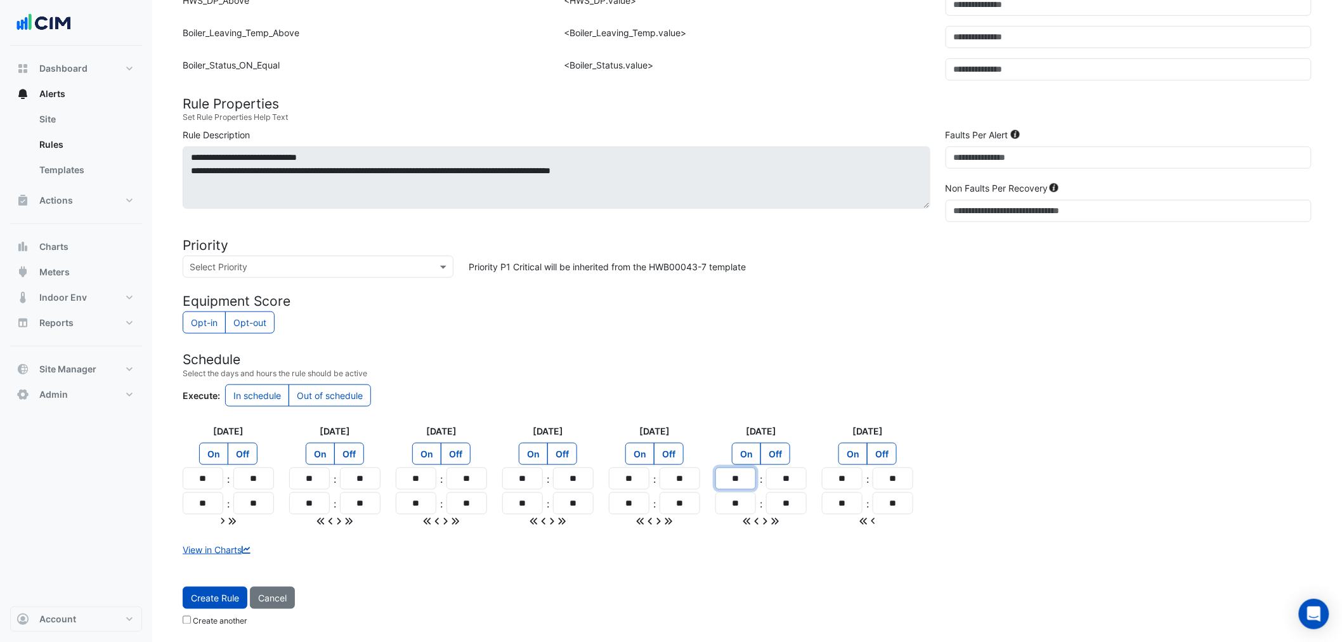
click at [735, 482] on input "**" at bounding box center [736, 479] width 41 height 22
drag, startPoint x: 730, startPoint y: 481, endPoint x: 756, endPoint y: 484, distance: 26.2
click at [756, 484] on div "** : **" at bounding box center [761, 479] width 91 height 22
type input "**"
drag, startPoint x: 742, startPoint y: 506, endPoint x: 764, endPoint y: 507, distance: 22.3
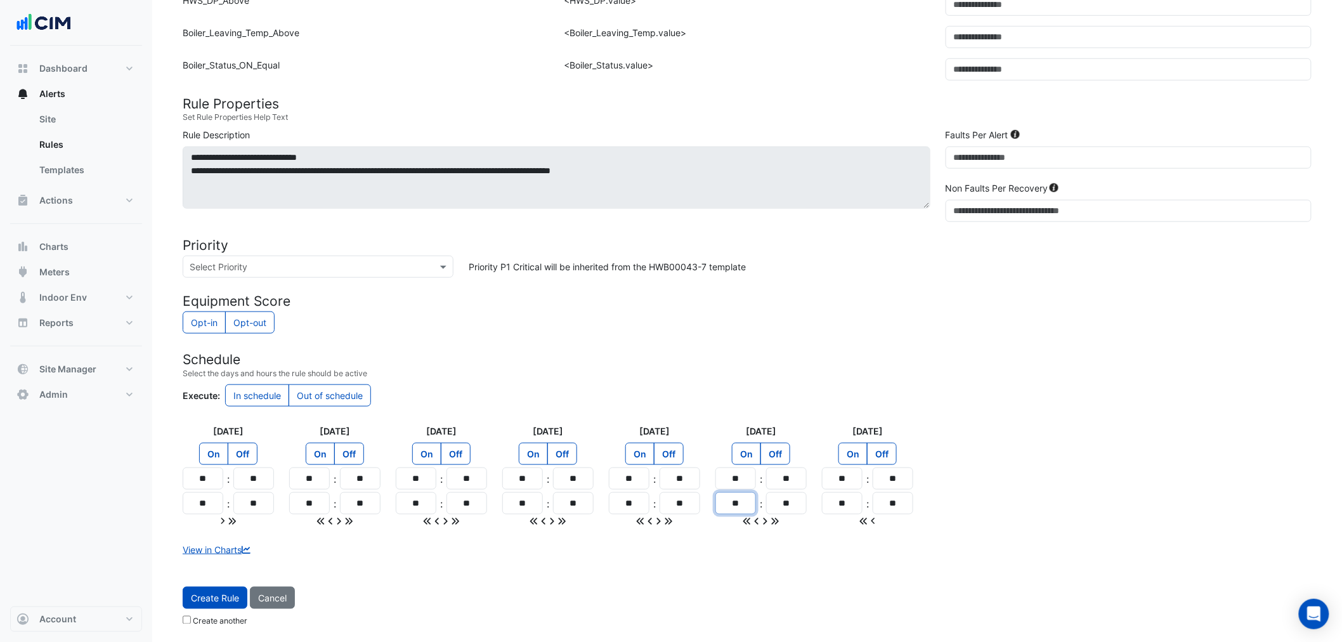
click at [762, 507] on div "** : **" at bounding box center [761, 503] width 91 height 22
type input "**"
drag, startPoint x: 732, startPoint y: 482, endPoint x: 794, endPoint y: 484, distance: 62.2
click at [783, 483] on div "** : **" at bounding box center [761, 479] width 91 height 22
drag, startPoint x: 832, startPoint y: 483, endPoint x: 887, endPoint y: 491, distance: 55.2
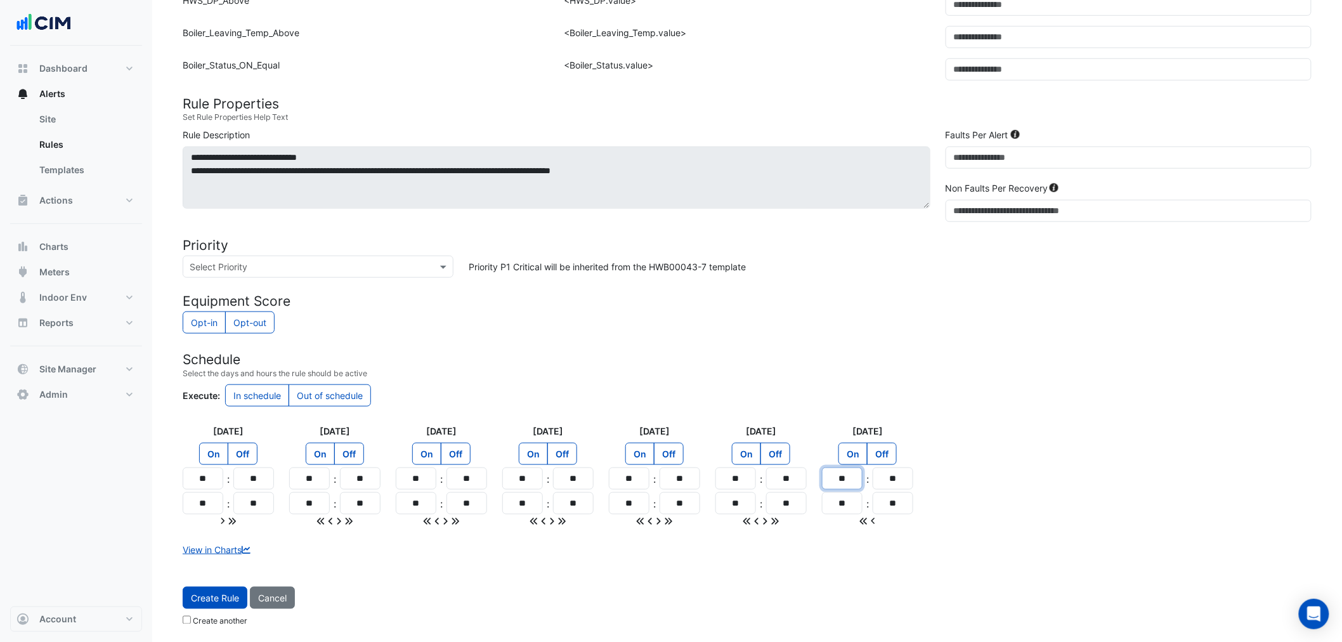
click at [901, 489] on div "** : **" at bounding box center [867, 479] width 91 height 22
paste input "Hours"
type input "**"
drag, startPoint x: 853, startPoint y: 505, endPoint x: 864, endPoint y: 506, distance: 10.8
click at [864, 506] on div "** : **" at bounding box center [867, 503] width 91 height 22
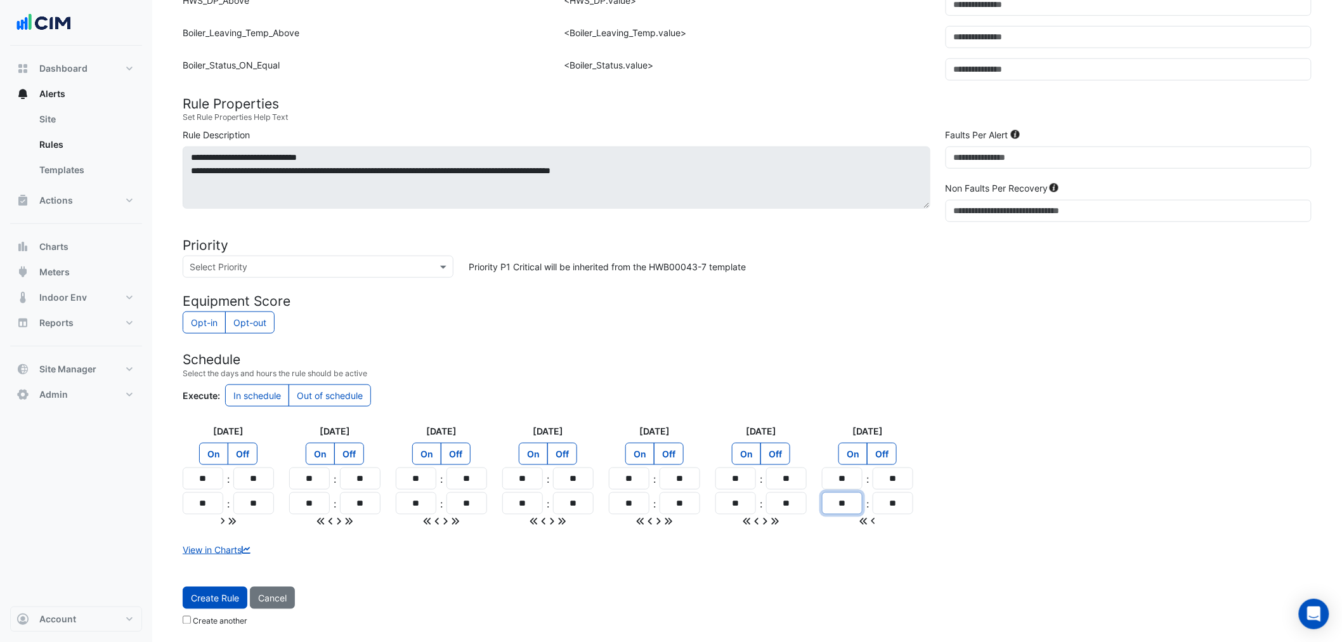
type input "**"
click at [853, 547] on div "View in Charts" at bounding box center [747, 549] width 1144 height 13
drag, startPoint x: 219, startPoint y: 598, endPoint x: 959, endPoint y: 186, distance: 846.5
click at [956, 188] on form "Sensors Map sensors to concrete equipment properties Point Sensor Name Metadata…" at bounding box center [747, 179] width 1129 height 906
drag, startPoint x: 978, startPoint y: 166, endPoint x: 796, endPoint y: 159, distance: 182.2
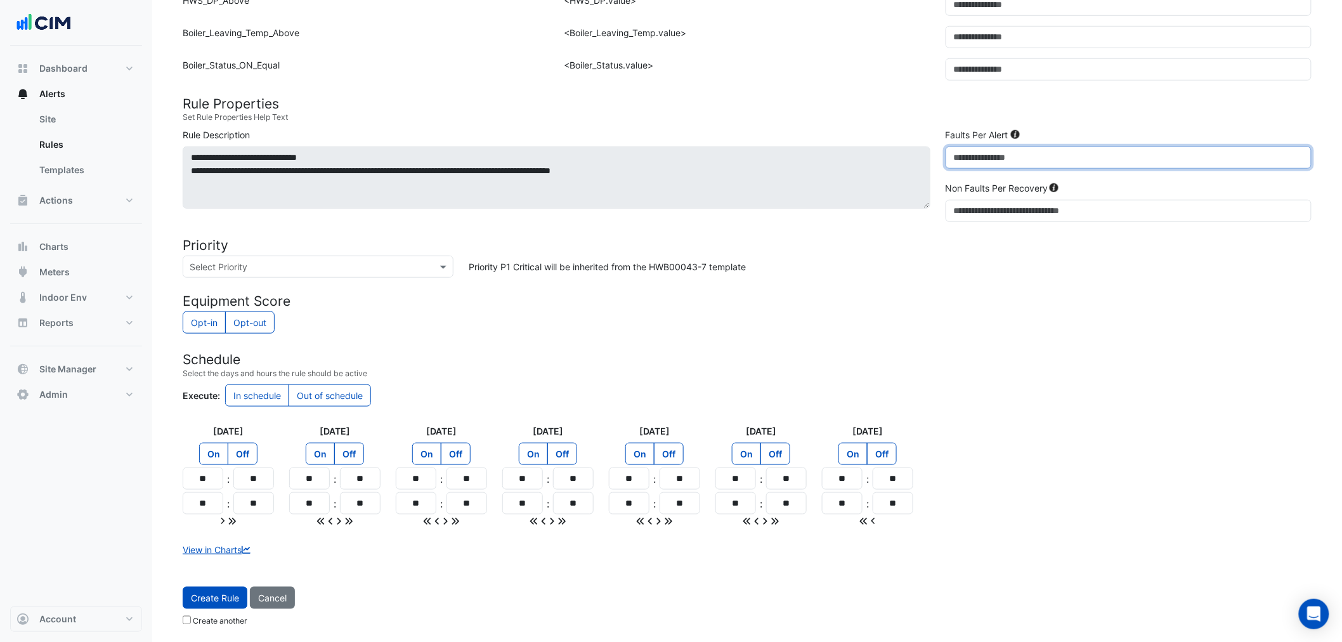
click at [796, 159] on div "**********" at bounding box center [747, 177] width 1144 height 99
type input "*"
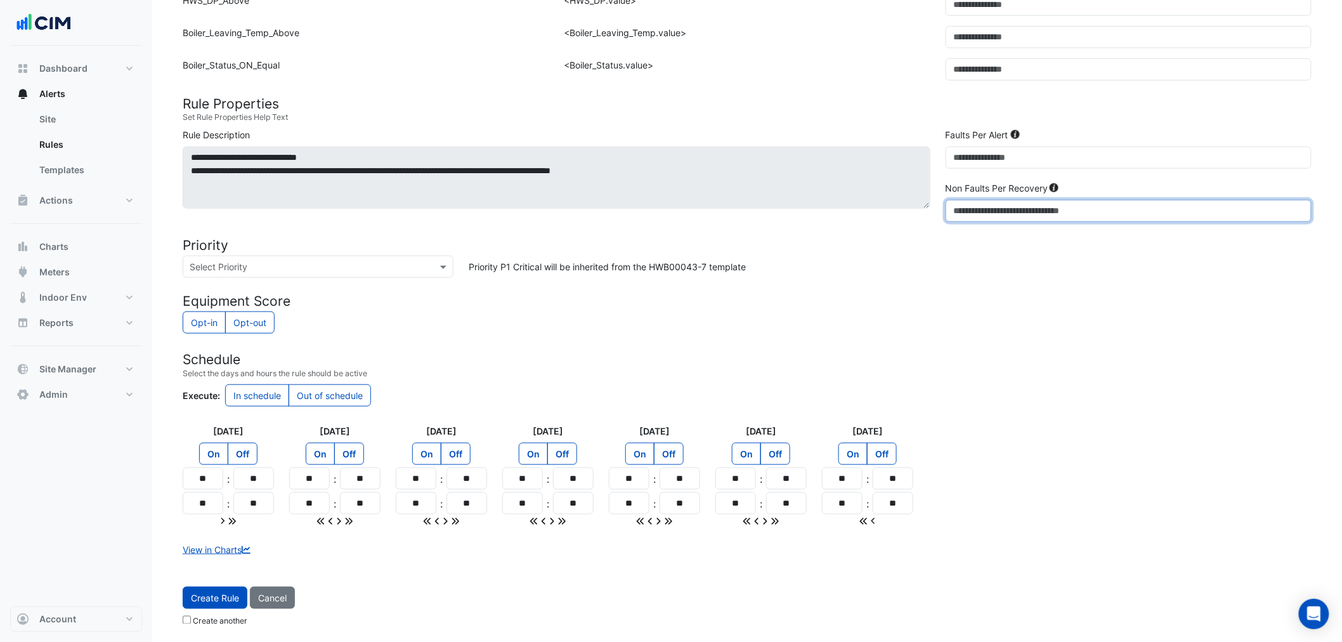
drag, startPoint x: 929, startPoint y: 203, endPoint x: 905, endPoint y: 316, distance: 115.5
click at [877, 199] on div "**********" at bounding box center [747, 177] width 1144 height 99
type input "*"
click at [1110, 435] on div "Monday On Off ** : ** ** : ** Tuesday On Off ** : ** ** : ** Wednesday On Off *…" at bounding box center [747, 475] width 1144 height 103
click at [218, 603] on button "Create Rule" at bounding box center [215, 598] width 65 height 22
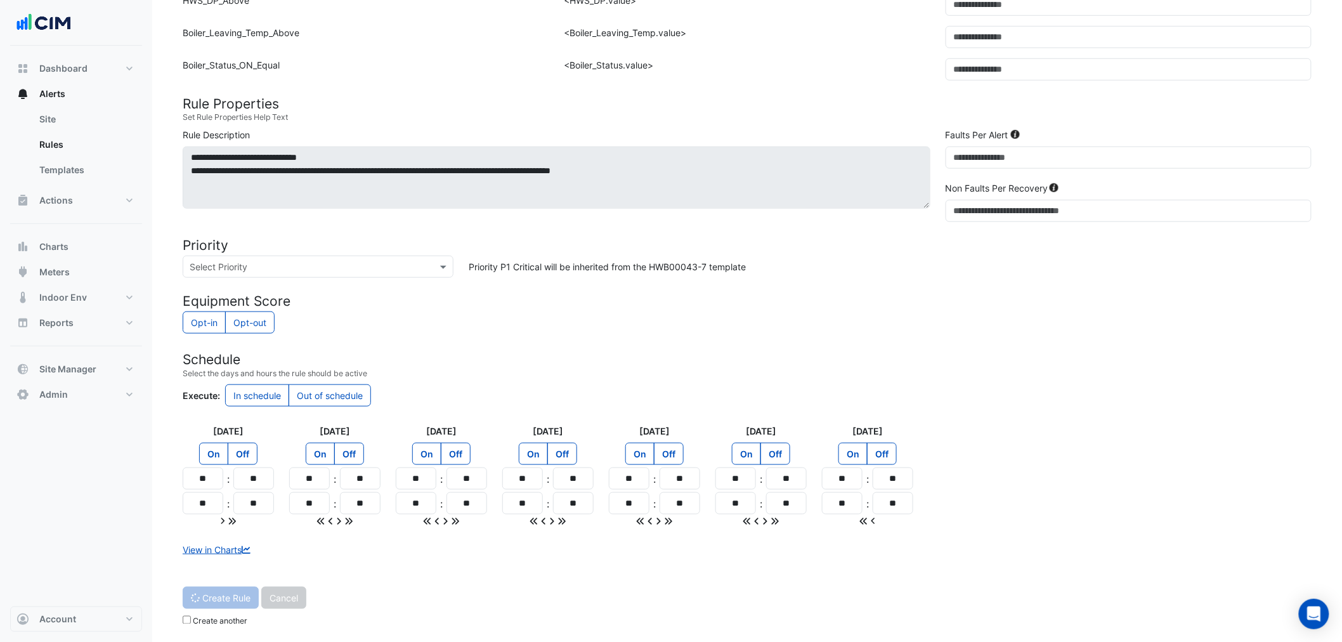
scroll to position [0, 0]
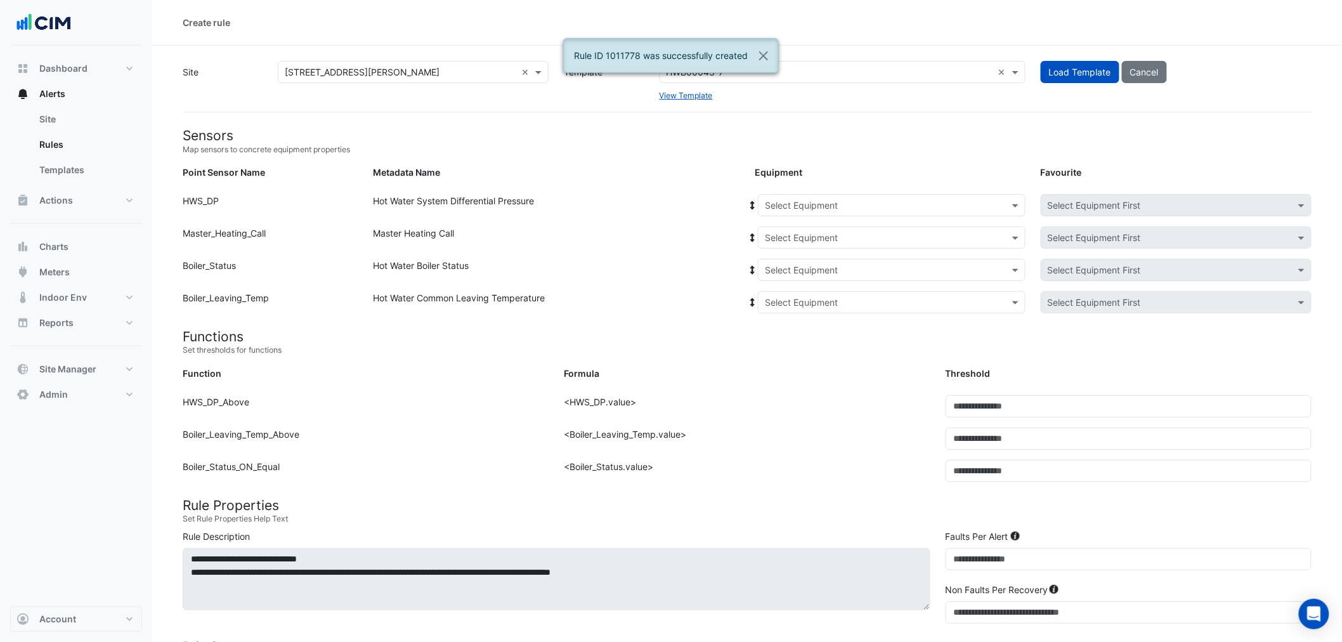
click at [835, 211] on input "text" at bounding box center [879, 205] width 228 height 13
click at [783, 249] on span "HWP-2" at bounding box center [783, 250] width 29 height 11
click at [752, 209] on span at bounding box center [752, 205] width 11 height 13
click at [793, 232] on input "text" at bounding box center [879, 238] width 228 height 13
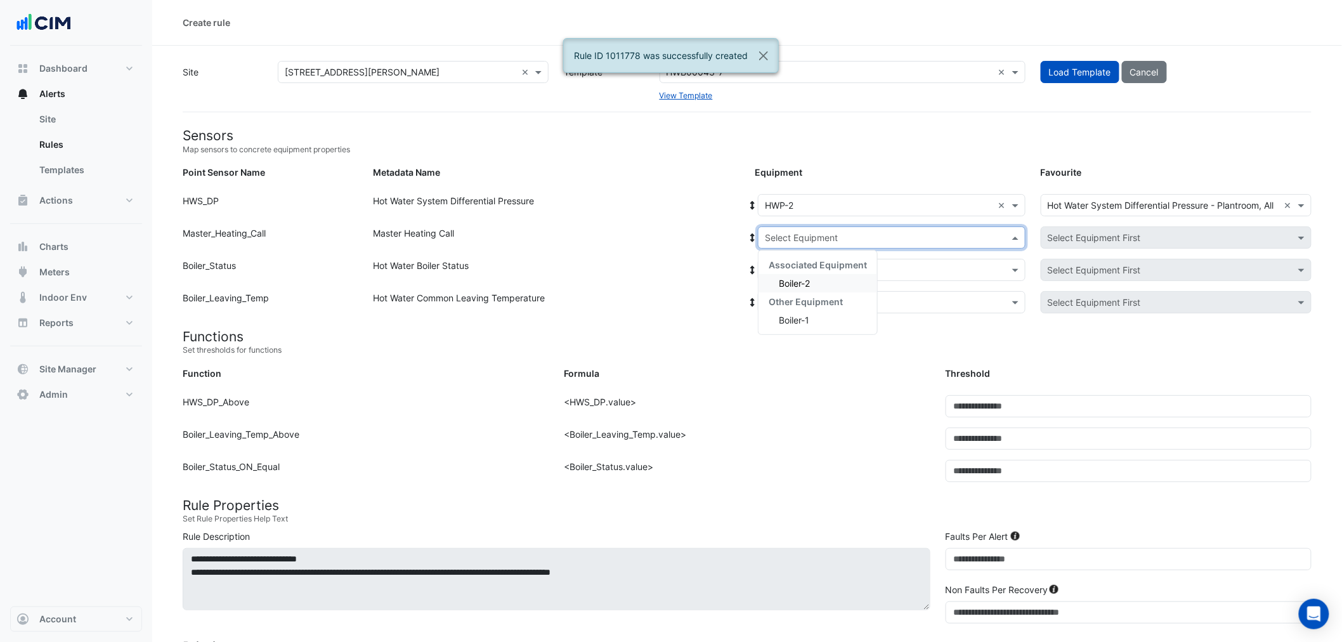
click at [795, 285] on span "Boiler-2" at bounding box center [794, 283] width 31 height 11
click at [749, 235] on icon at bounding box center [752, 237] width 11 height 9
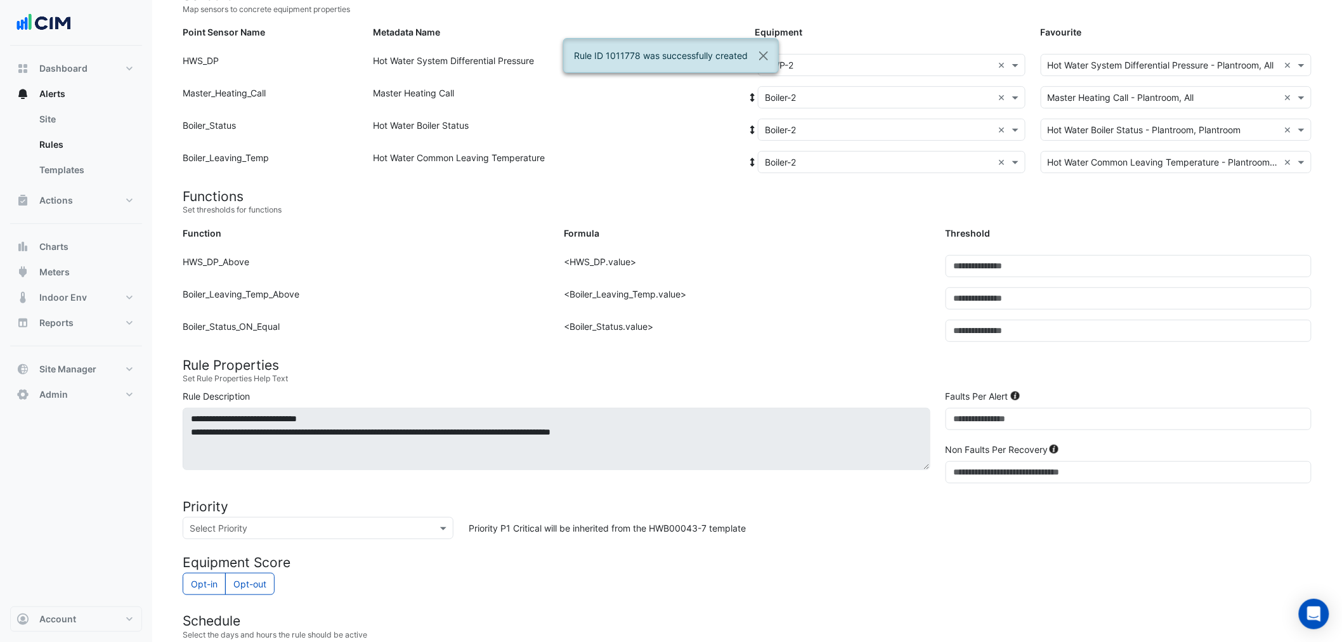
scroll to position [402, 0]
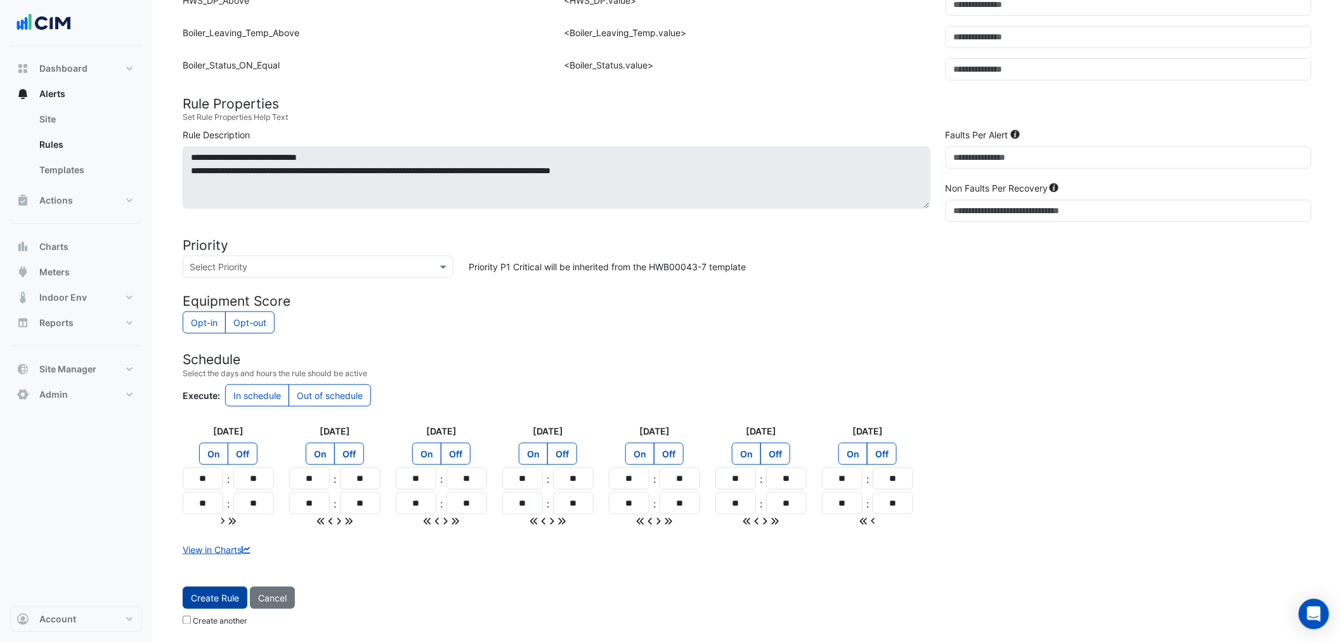
click at [207, 594] on span "Create Rule" at bounding box center [215, 597] width 48 height 11
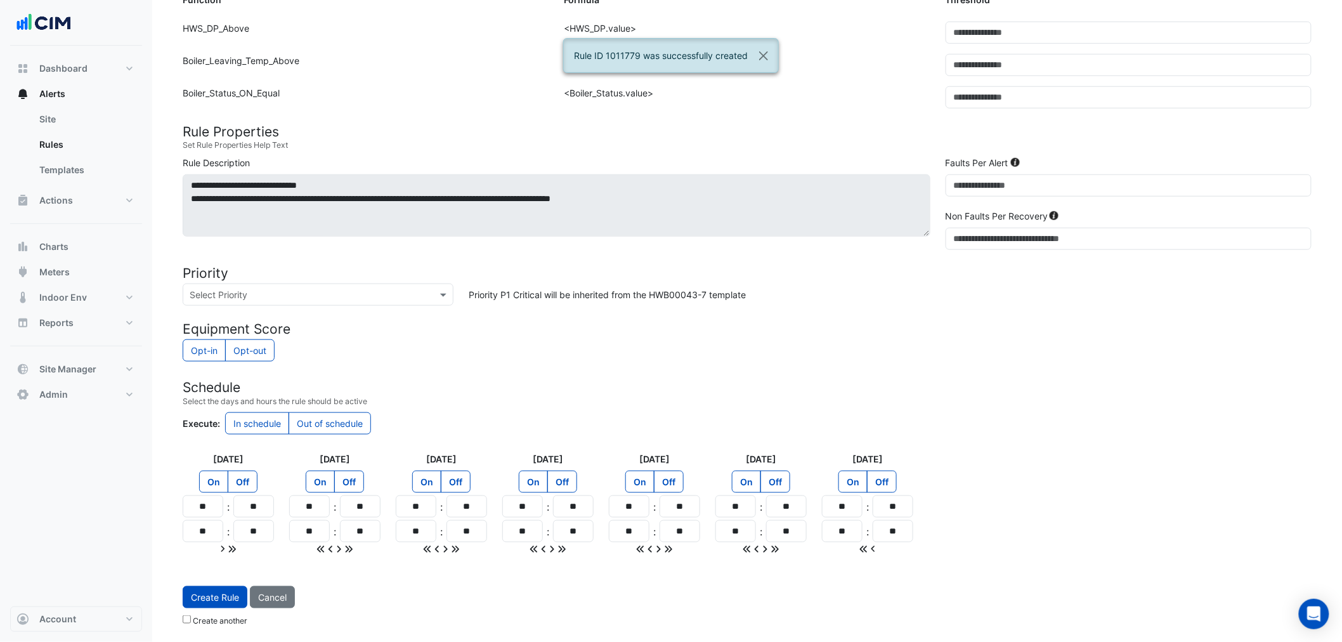
scroll to position [373, 0]
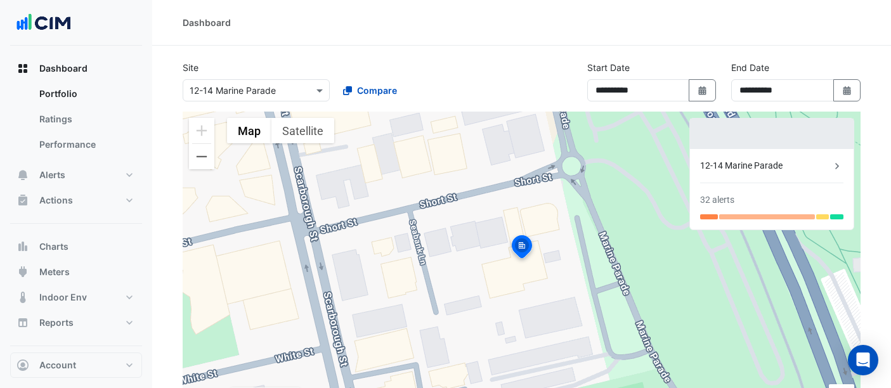
select select "**"
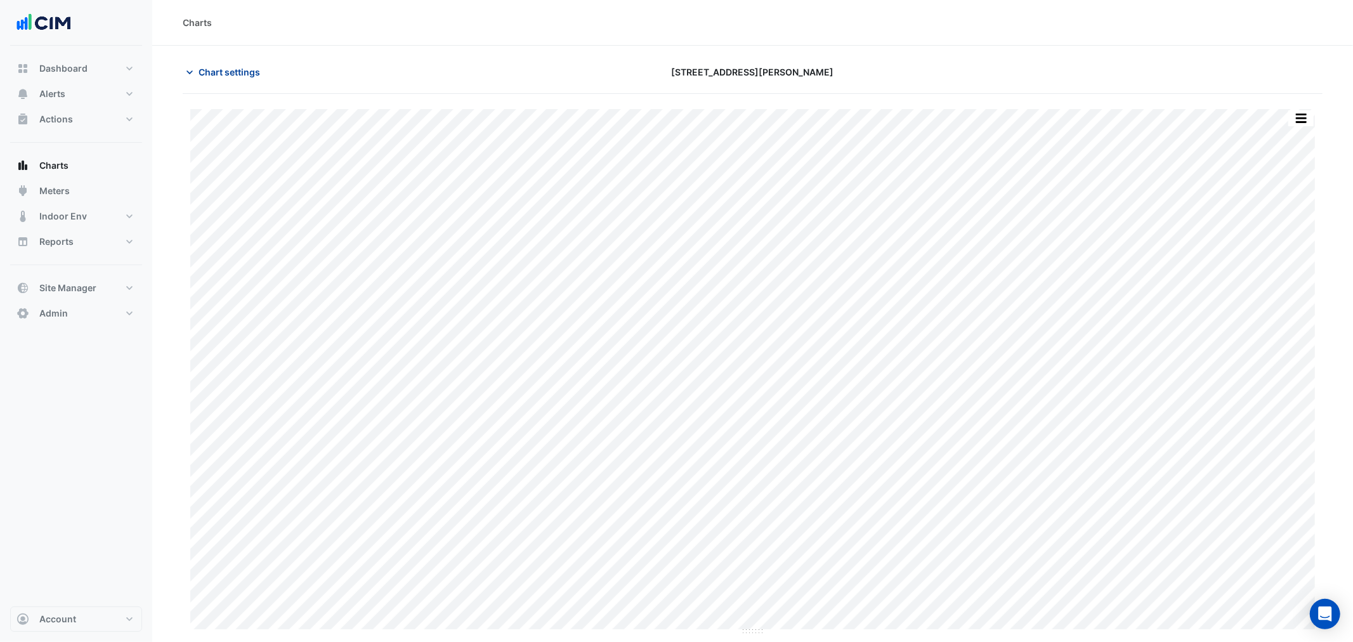
click at [239, 69] on span "Chart settings" at bounding box center [230, 71] width 62 height 13
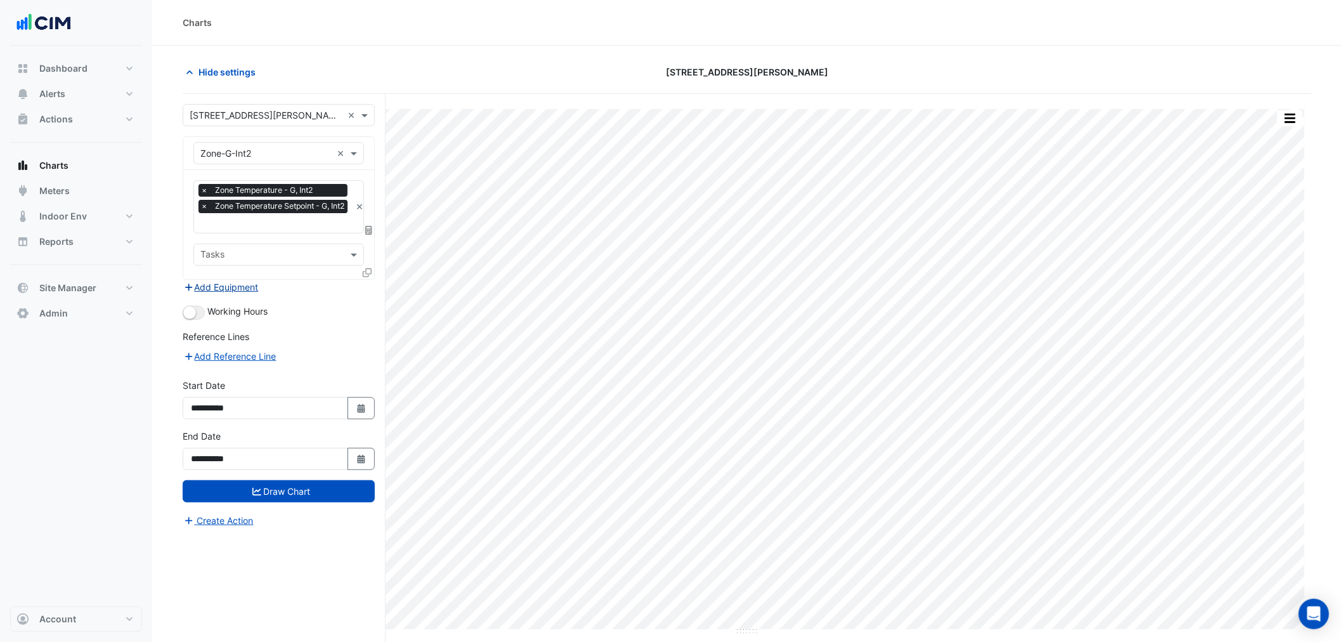
click at [211, 292] on button "Add Equipment" at bounding box center [221, 287] width 77 height 15
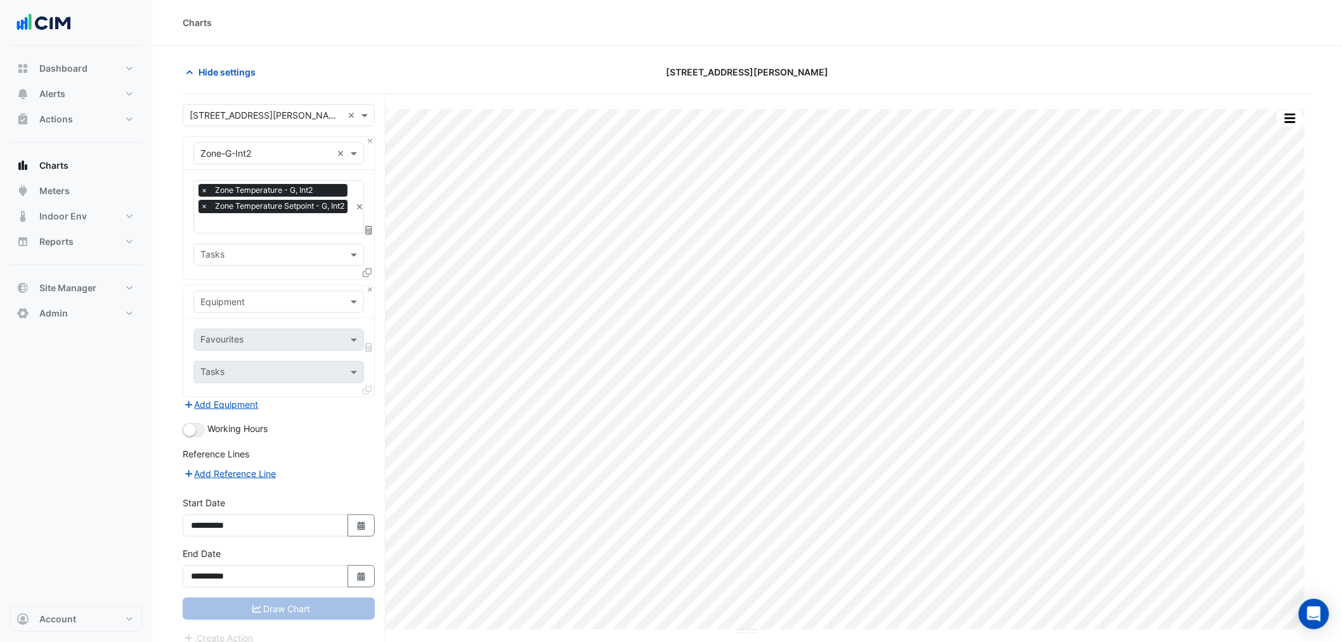
drag, startPoint x: 200, startPoint y: 440, endPoint x: 203, endPoint y: 430, distance: 9.8
click at [202, 436] on form "Select a Site × [STREET_ADDRESS][PERSON_NAME] × Equipment × Zone-G-Int2 × Favou…" at bounding box center [279, 374] width 192 height 541
click at [199, 431] on button "button" at bounding box center [194, 430] width 22 height 14
drag, startPoint x: 254, startPoint y: 318, endPoint x: 247, endPoint y: 306, distance: 13.9
click at [254, 316] on div "Equipment Favourites Tasks" at bounding box center [279, 341] width 192 height 112
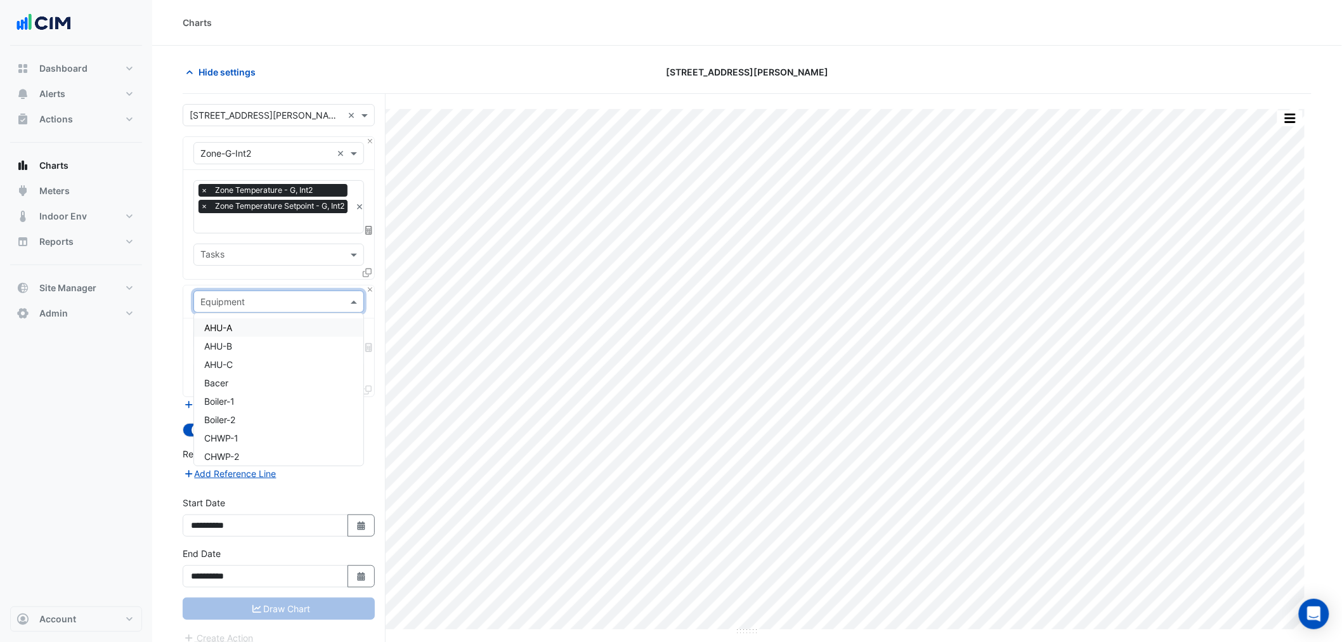
click at [247, 306] on input "text" at bounding box center [265, 302] width 131 height 13
type input "*"
click at [241, 328] on div "AHU-A" at bounding box center [278, 327] width 169 height 18
click at [237, 339] on input "text" at bounding box center [264, 340] width 128 height 13
type input "****"
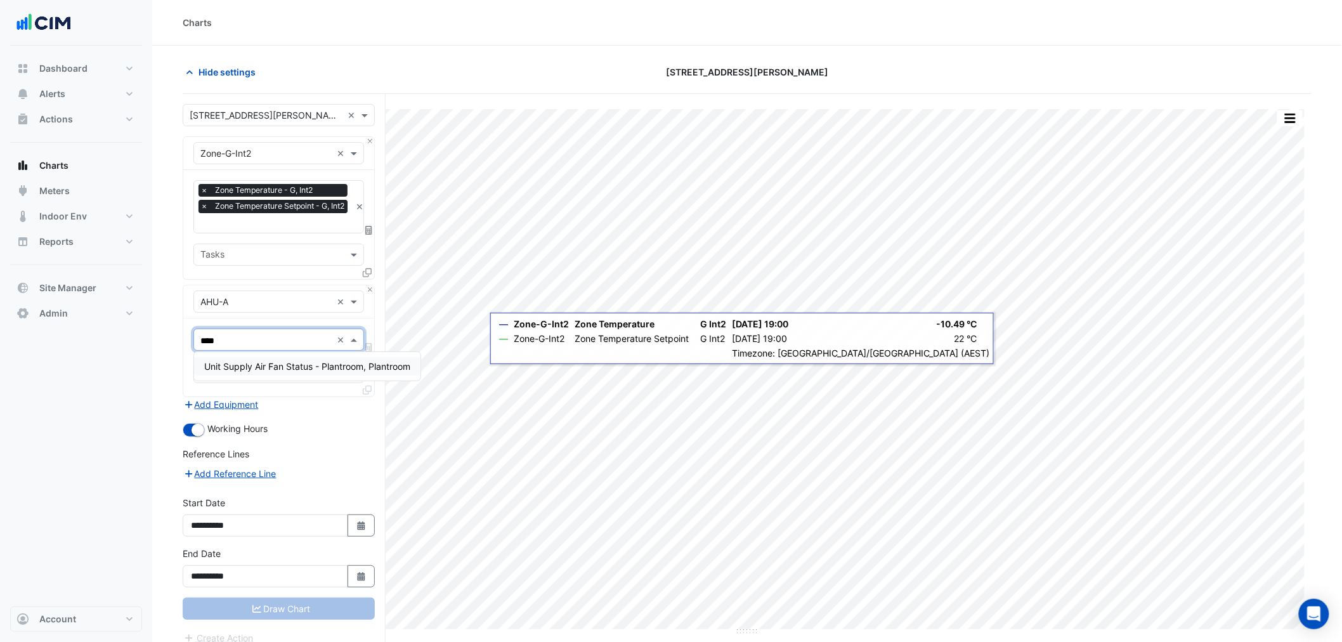
click at [257, 363] on span "Unit Supply Air Fan Status - Plantroom, Plantroom" at bounding box center [307, 366] width 206 height 11
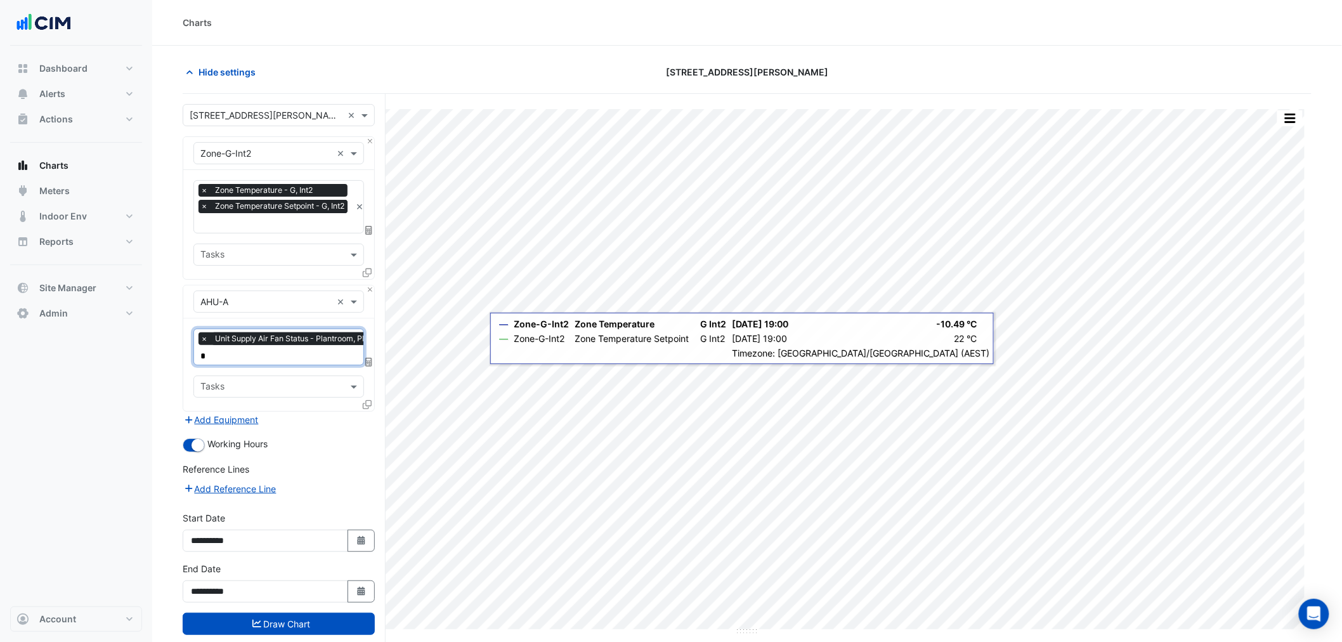
type input "**"
drag, startPoint x: 211, startPoint y: 359, endPoint x: 152, endPoint y: 362, distance: 58.4
click at [152, 362] on section "Hide settings [STREET_ADDRESS][PERSON_NAME] Split All Print Save as JPEG Save a…" at bounding box center [747, 368] width 1190 height 645
type input "***"
click at [267, 384] on span "Unit Supply Air Fan Enable - Plantroom, Plantroom" at bounding box center [307, 379] width 207 height 11
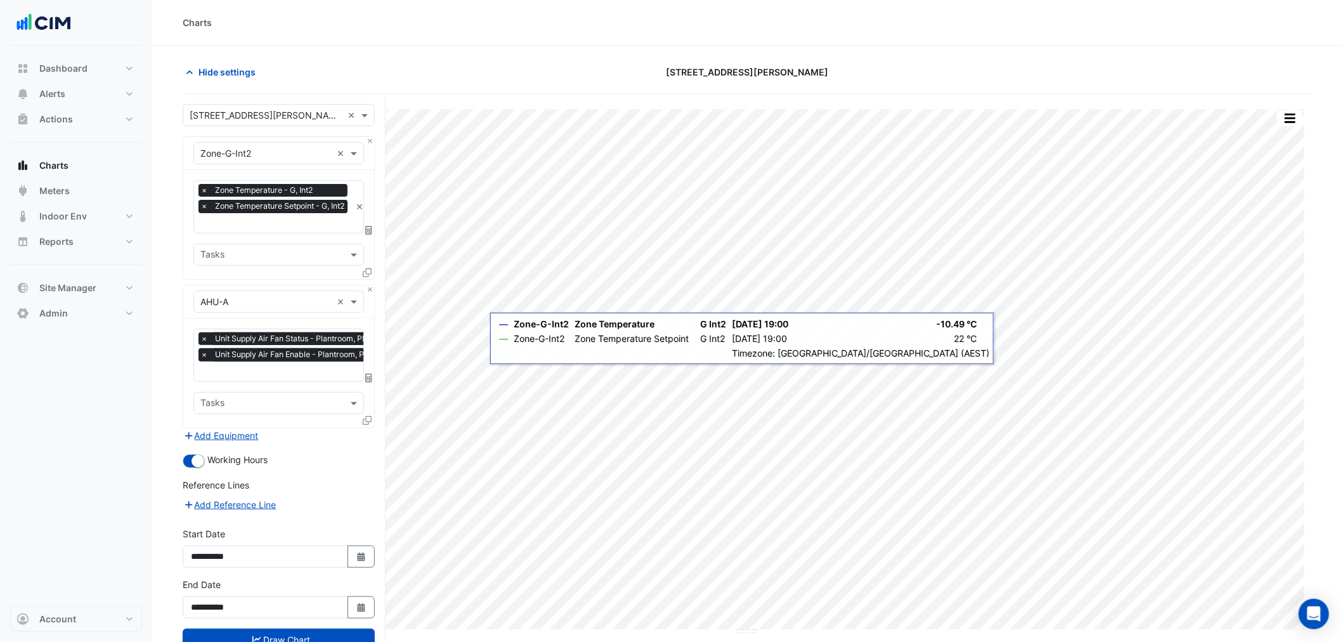
click at [303, 622] on div "**********" at bounding box center [278, 603] width 207 height 51
drag, startPoint x: 304, startPoint y: 629, endPoint x: 259, endPoint y: 595, distance: 56.7
click at [226, 540] on form "Select a Site × [STREET_ADDRESS][PERSON_NAME] × Equipment × Zone-G-Int2 × Favou…" at bounding box center [279, 390] width 192 height 572
click at [243, 249] on input "text" at bounding box center [271, 255] width 142 height 13
drag, startPoint x: 254, startPoint y: 282, endPoint x: 270, endPoint y: 371, distance: 90.8
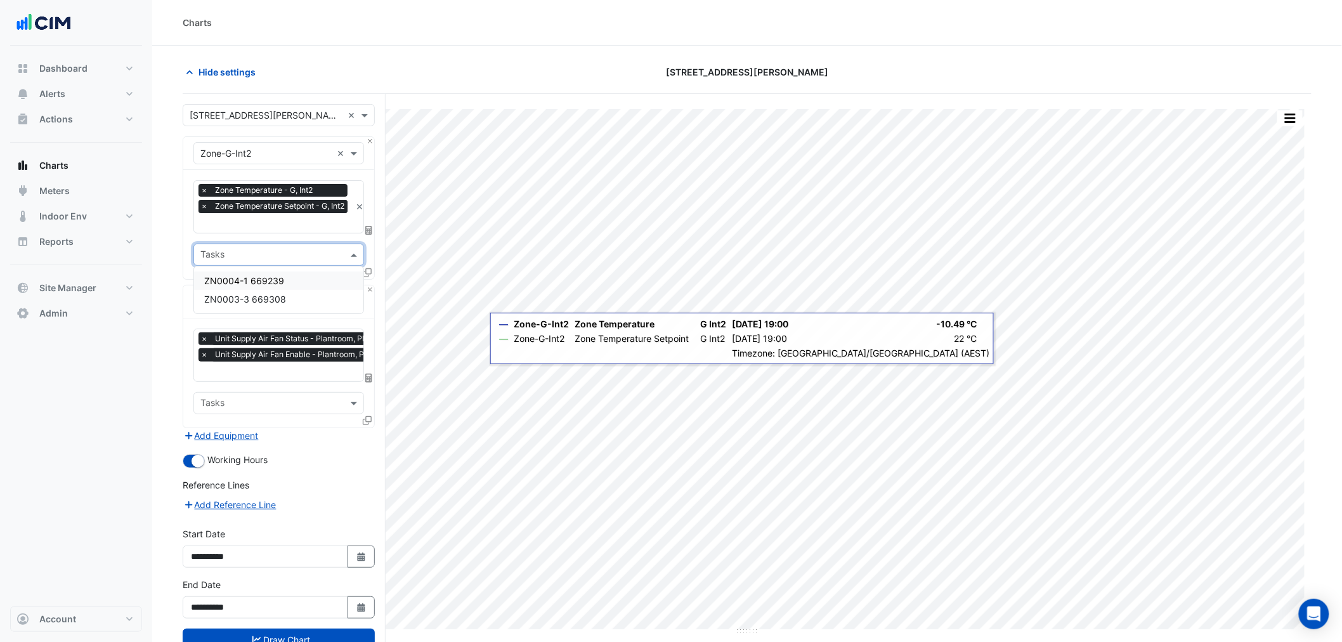
click at [254, 282] on span "ZN0004-1 669239" at bounding box center [244, 280] width 80 height 11
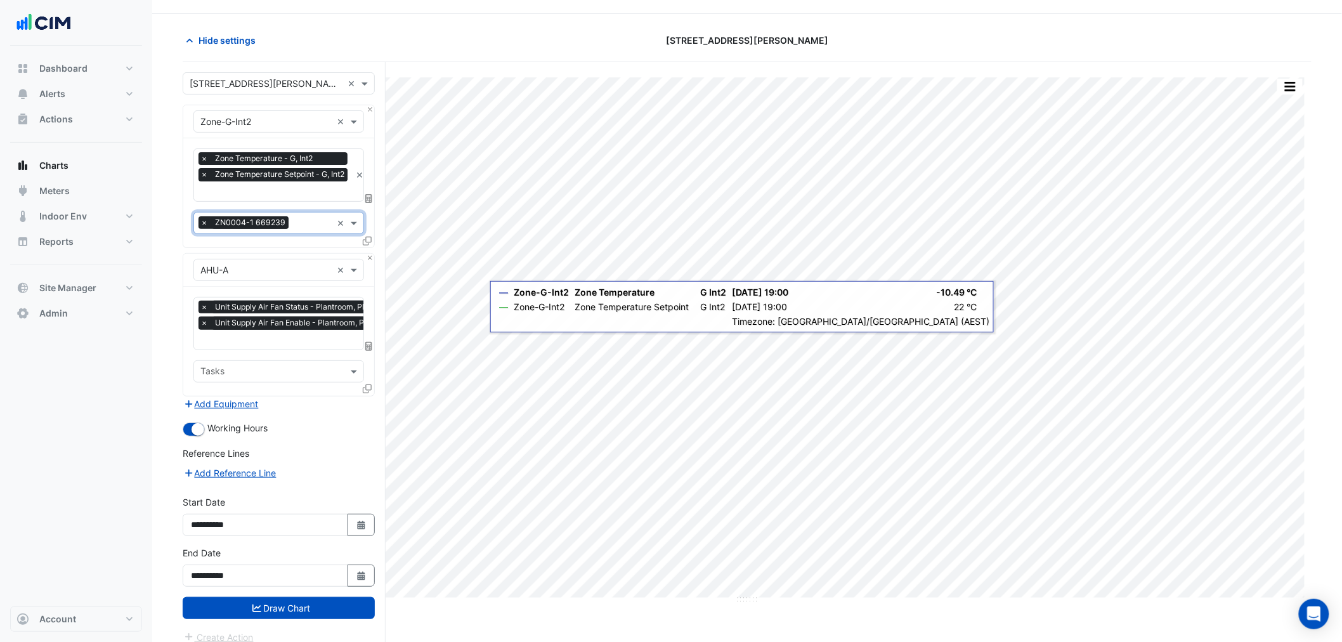
scroll to position [48, 0]
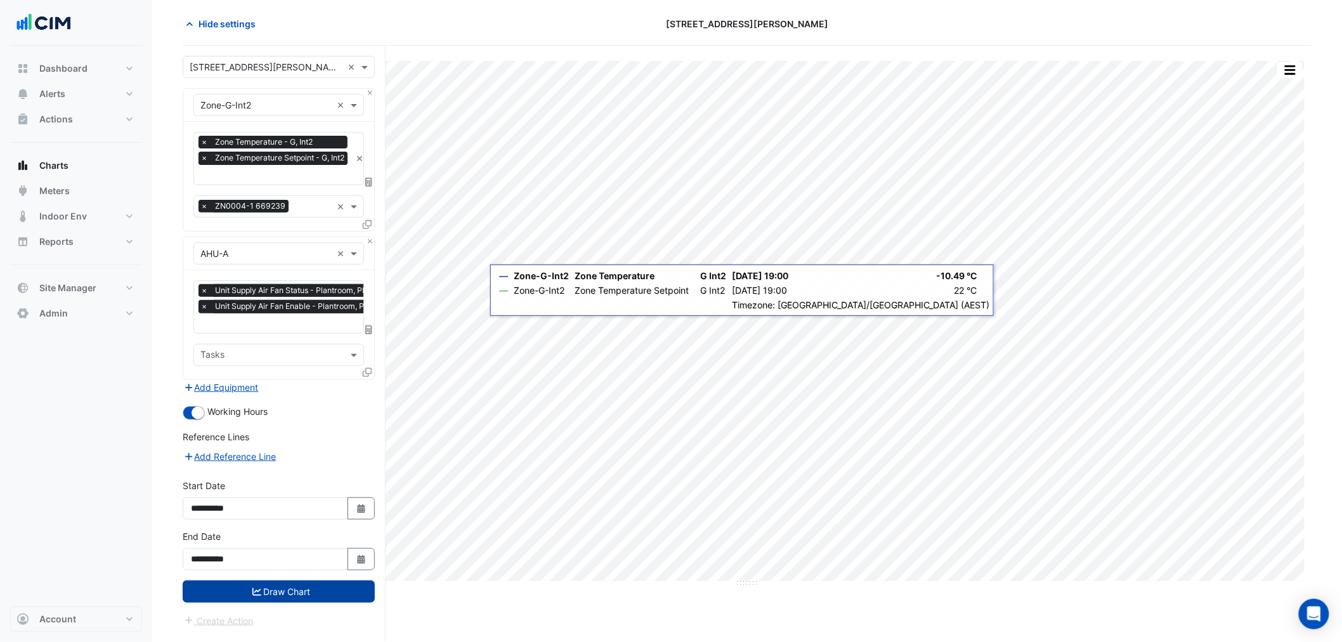
click at [319, 588] on button "Draw Chart" at bounding box center [279, 591] width 192 height 22
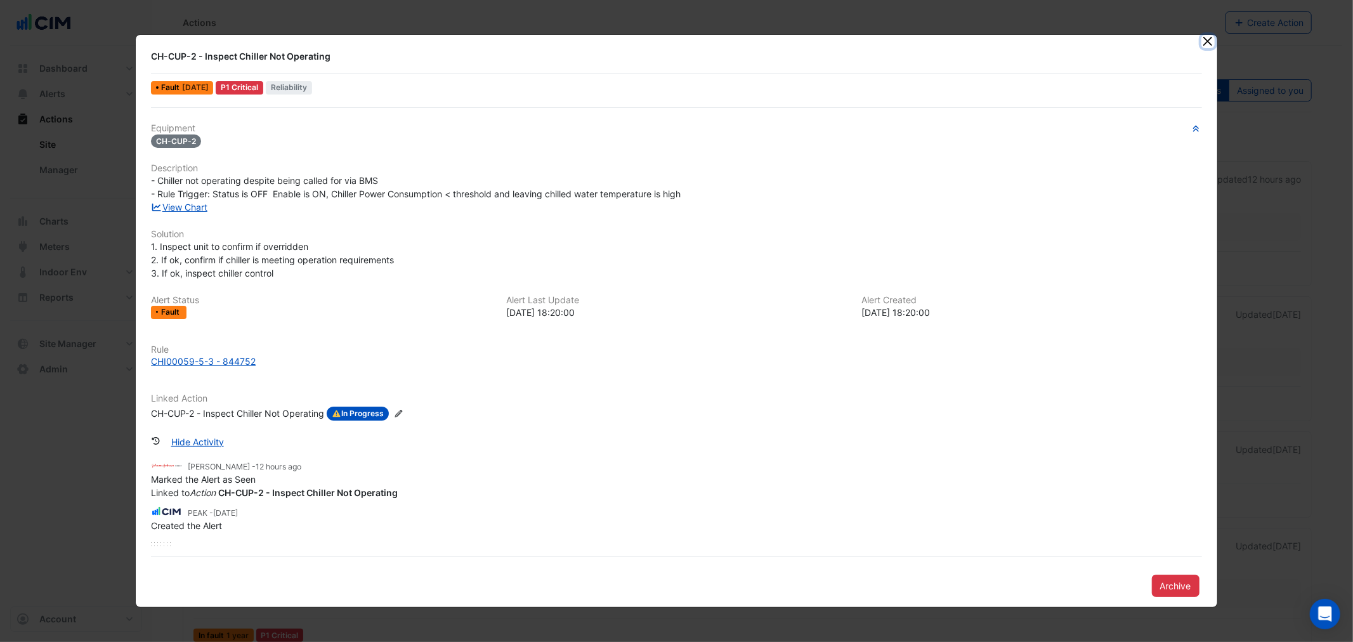
click at [1203, 36] on button "Close" at bounding box center [1207, 41] width 13 height 13
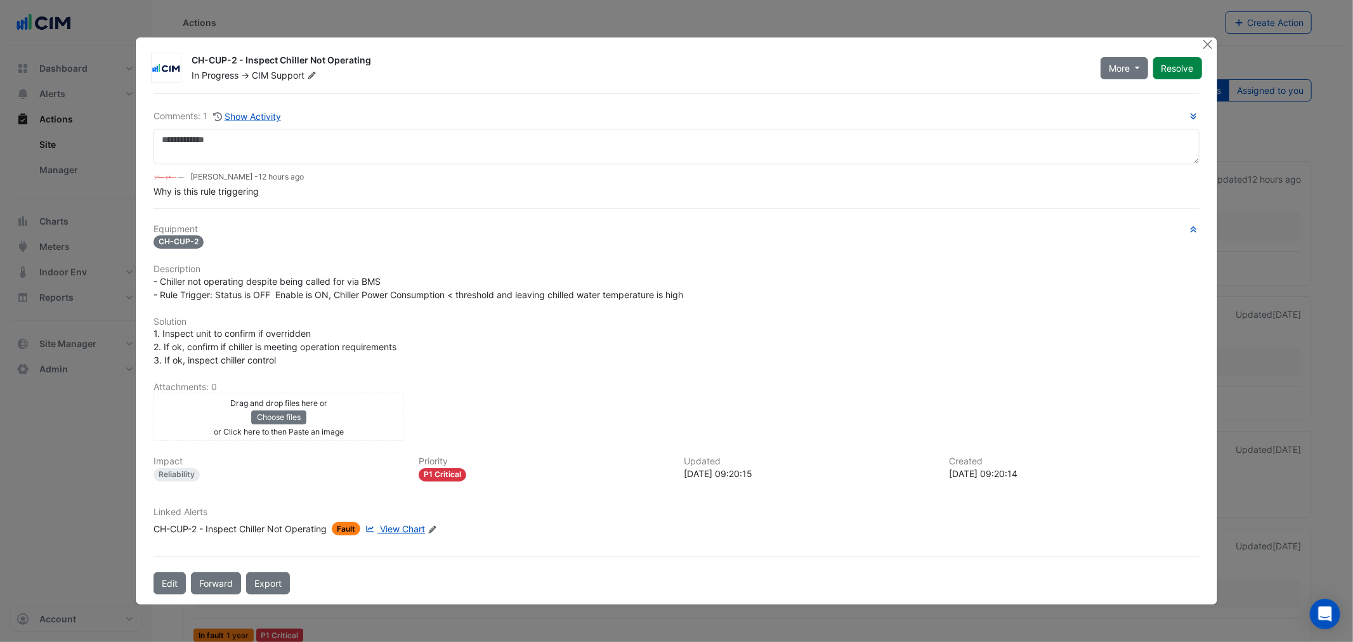
click at [110, 150] on ngb-modal-window "CH-CUP-2 - Inspect Chiller Not Operating In Progress -> CIM Support More On Hol…" at bounding box center [676, 321] width 1353 height 642
click at [105, 159] on ngb-modal-window "CH-CUP-2 - Inspect Chiller Not Operating In Progress -> CIM Support More On Hol…" at bounding box center [676, 321] width 1353 height 642
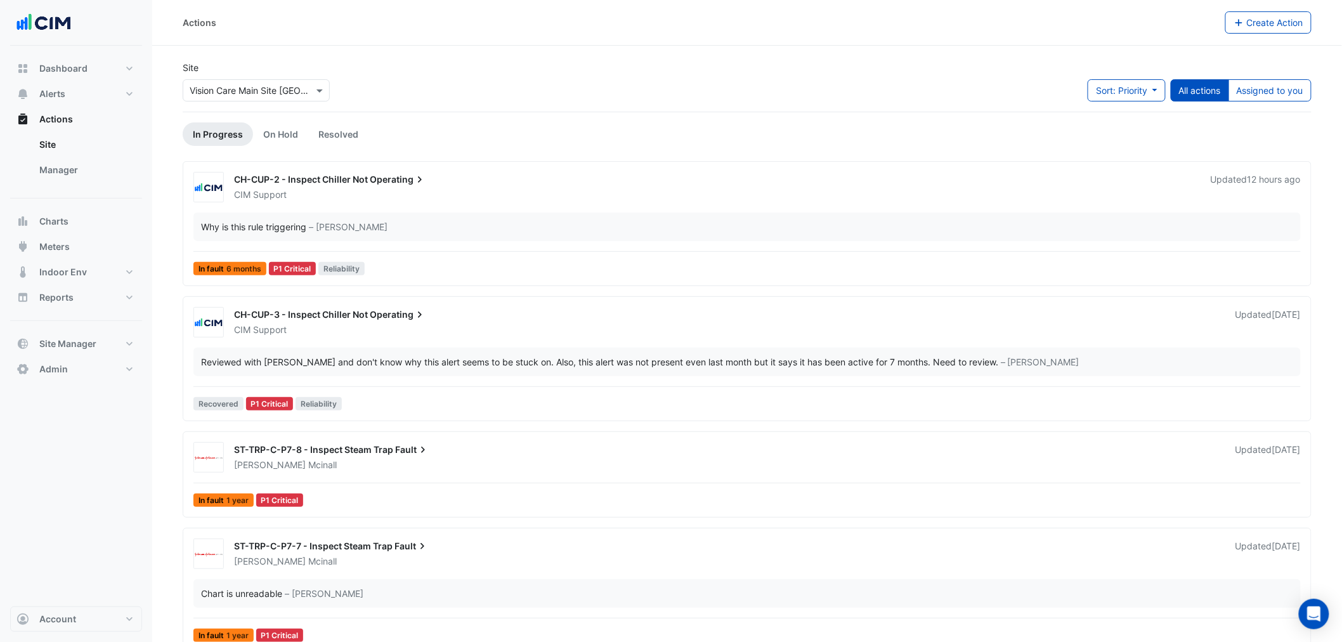
click at [98, 176] on link "Manager" at bounding box center [85, 169] width 113 height 25
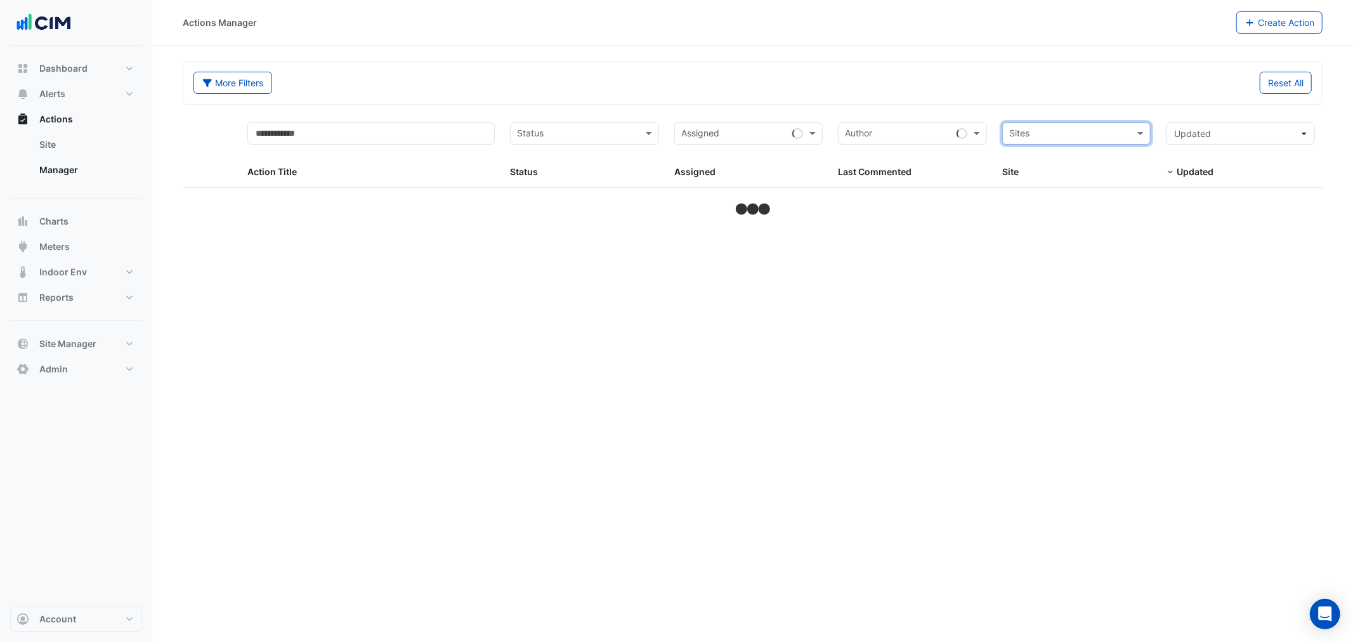
select select "**"
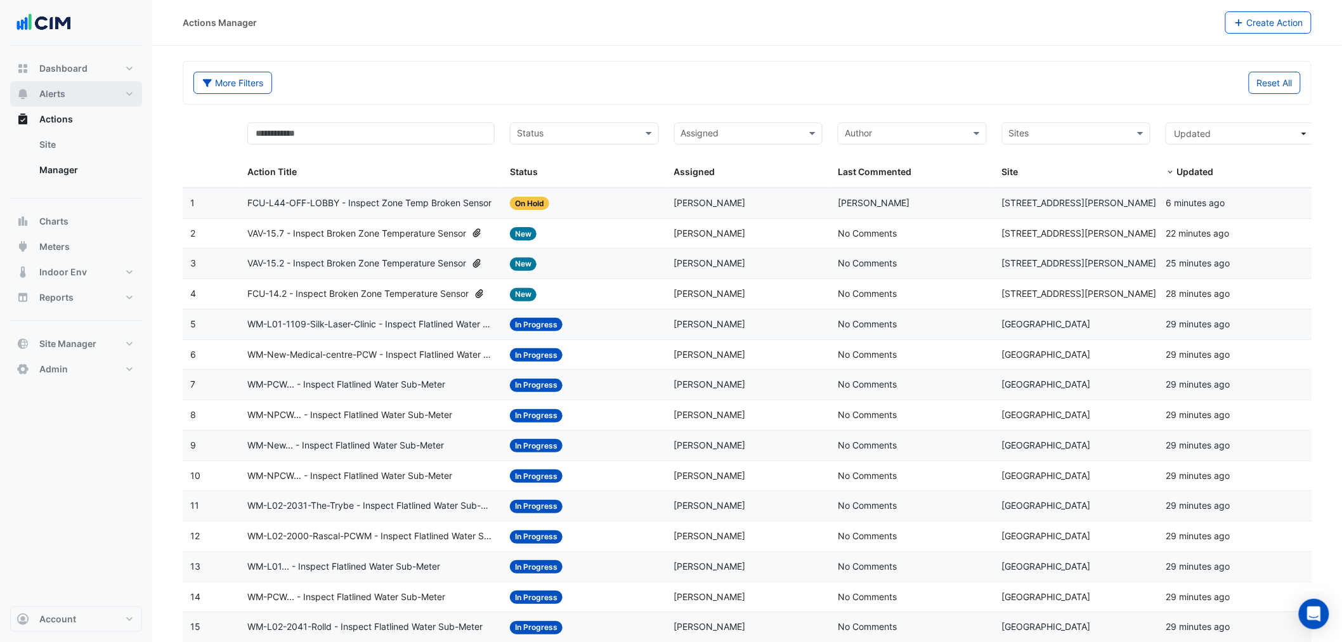
click at [81, 96] on button "Alerts" at bounding box center [76, 93] width 132 height 25
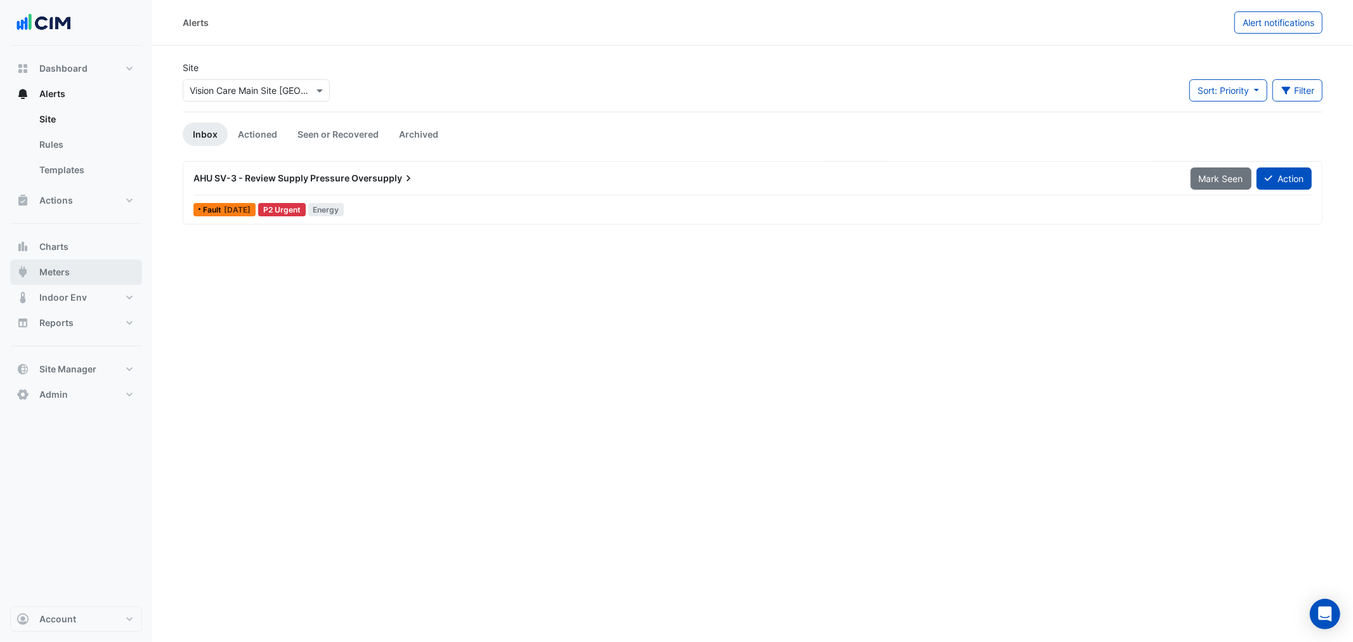
click at [73, 266] on button "Meters" at bounding box center [76, 271] width 132 height 25
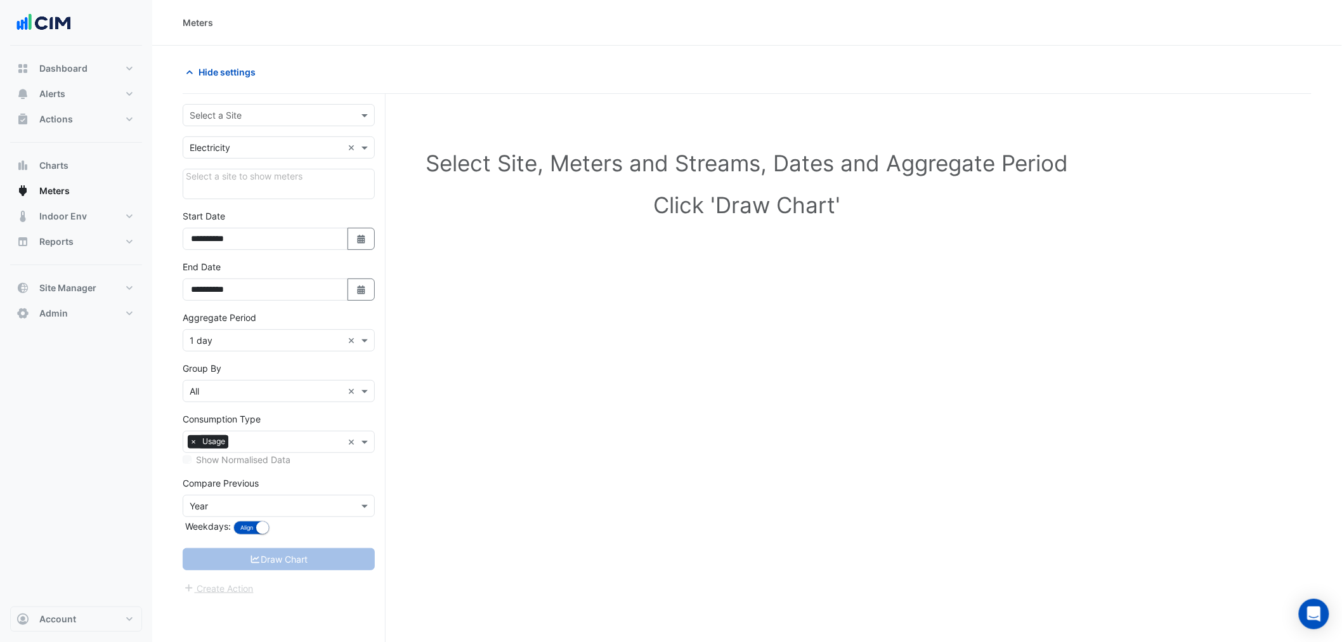
click at [275, 119] on input "text" at bounding box center [266, 115] width 153 height 13
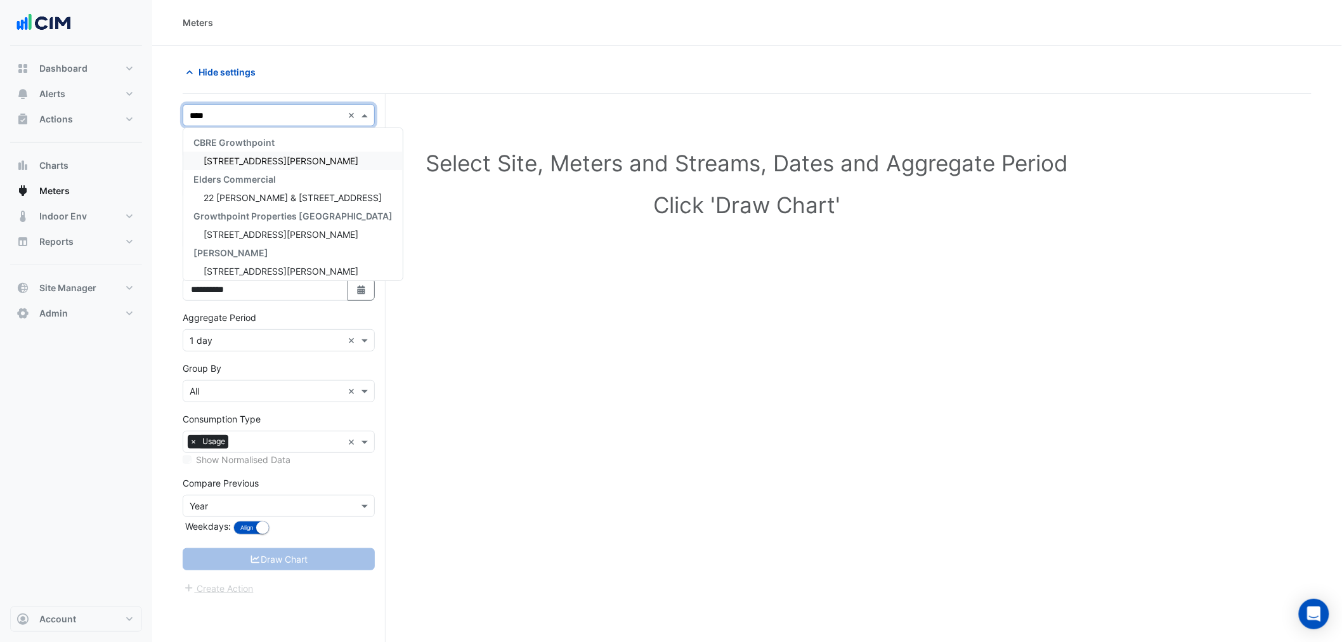
type input "*****"
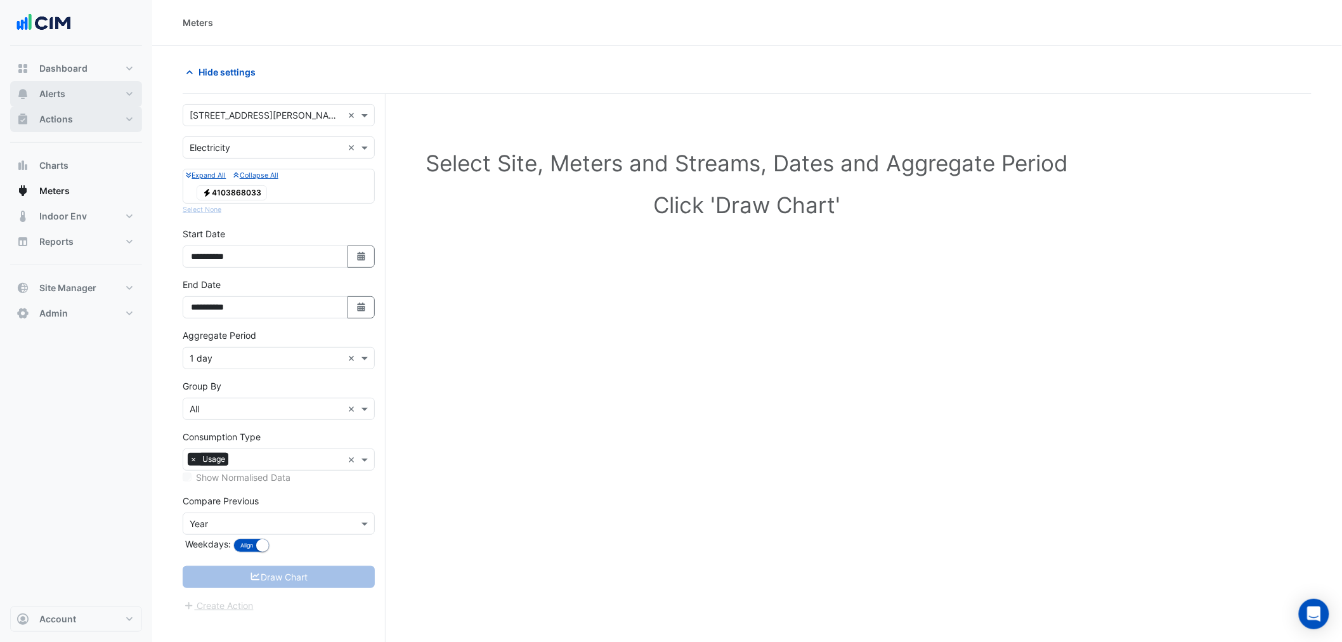
drag, startPoint x: 74, startPoint y: 91, endPoint x: 71, endPoint y: 129, distance: 37.6
click at [71, 129] on div "Dashboard Portfolio Ratings Performance Alerts Site Rules Templates Actions Sit…" at bounding box center [76, 191] width 132 height 270
drag, startPoint x: 79, startPoint y: 274, endPoint x: 80, endPoint y: 288, distance: 14.0
click at [79, 275] on div "Dashboard Portfolio Ratings Performance Alerts Site Rules Templates Actions Sit…" at bounding box center [76, 191] width 132 height 270
click at [80, 288] on span "Site Manager" at bounding box center [67, 288] width 57 height 13
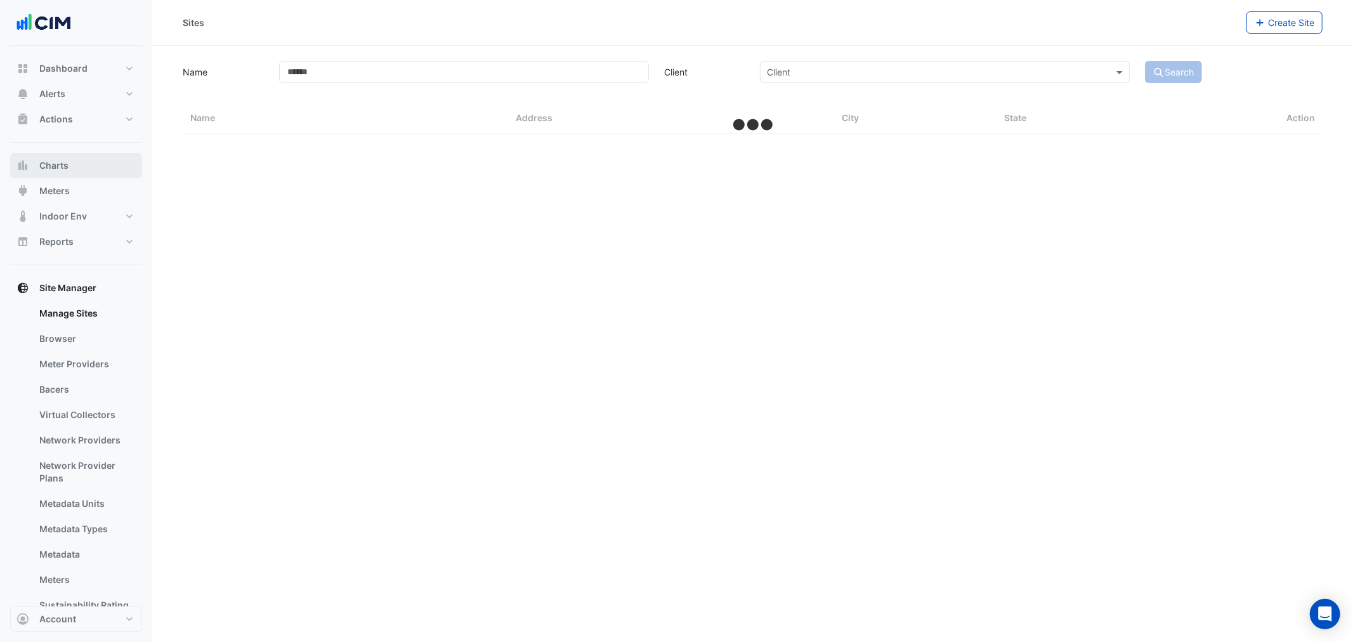
click at [64, 167] on span "Charts" at bounding box center [53, 165] width 29 height 13
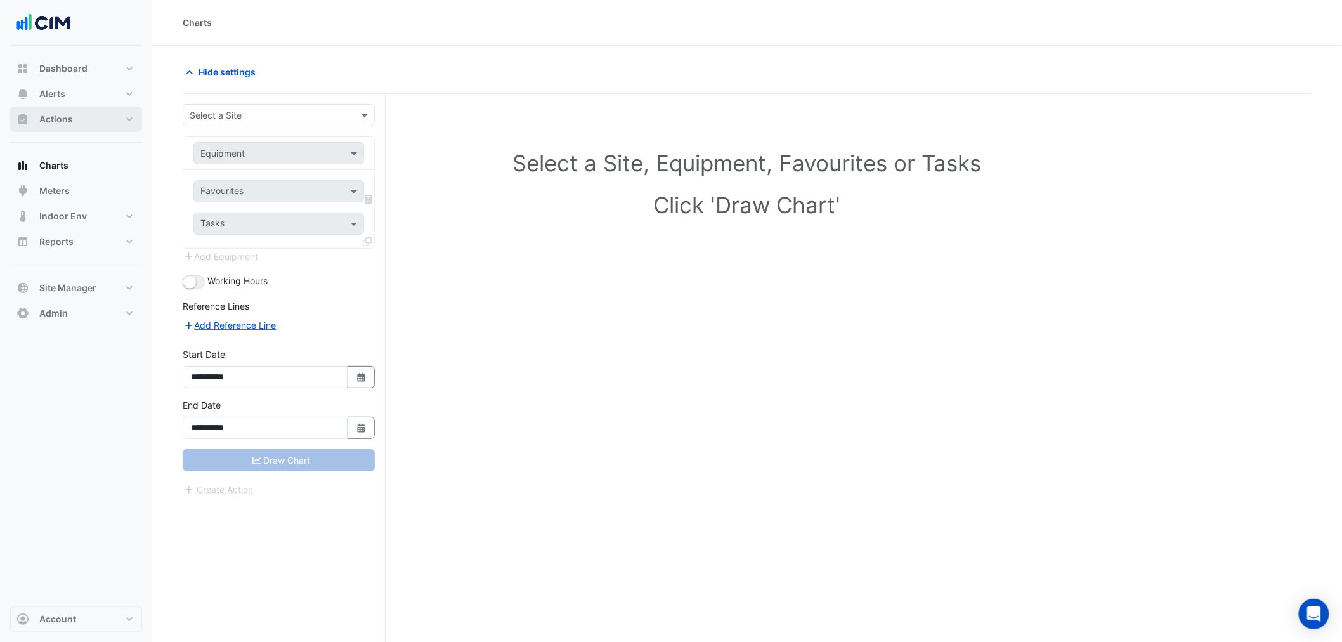
click at [58, 124] on span "Actions" at bounding box center [56, 119] width 34 height 13
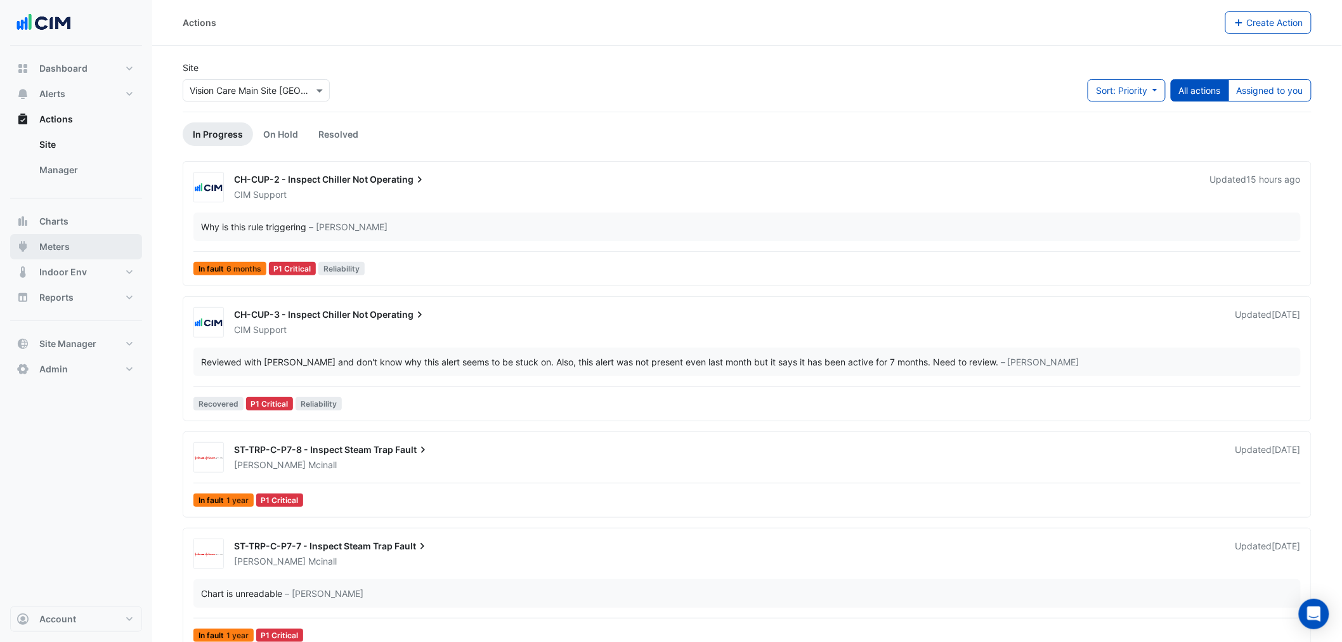
click at [58, 244] on span "Meters" at bounding box center [54, 246] width 30 height 13
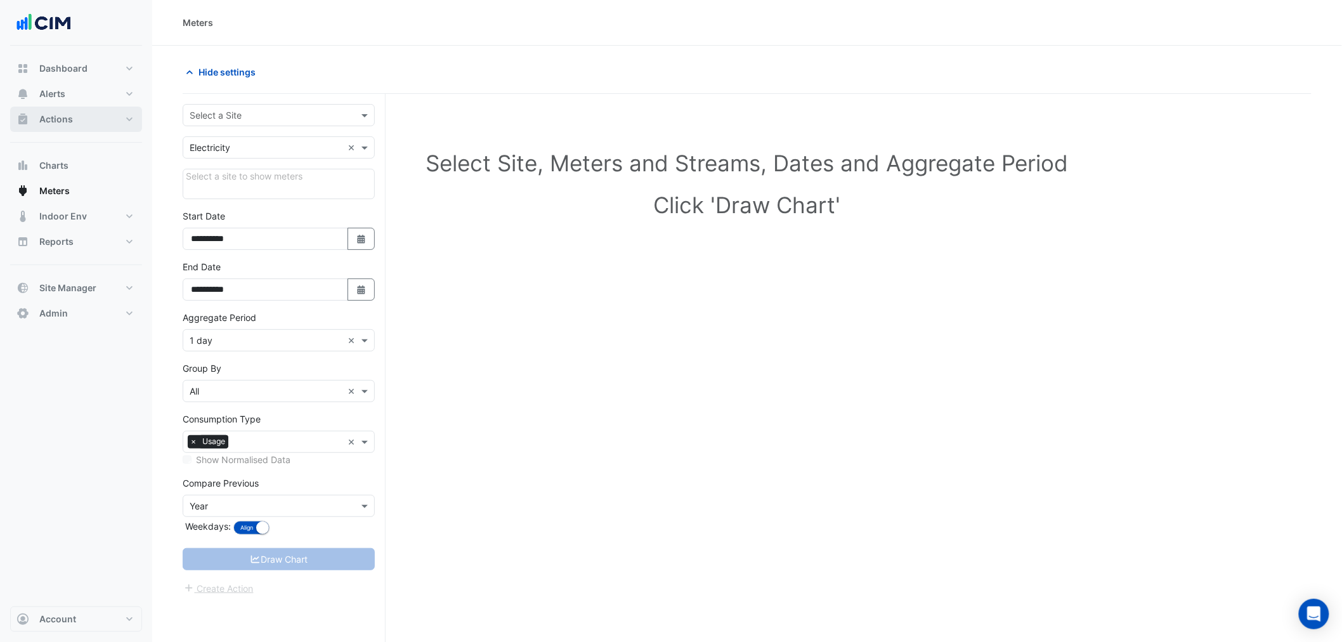
click at [61, 125] on span "Actions" at bounding box center [56, 119] width 34 height 13
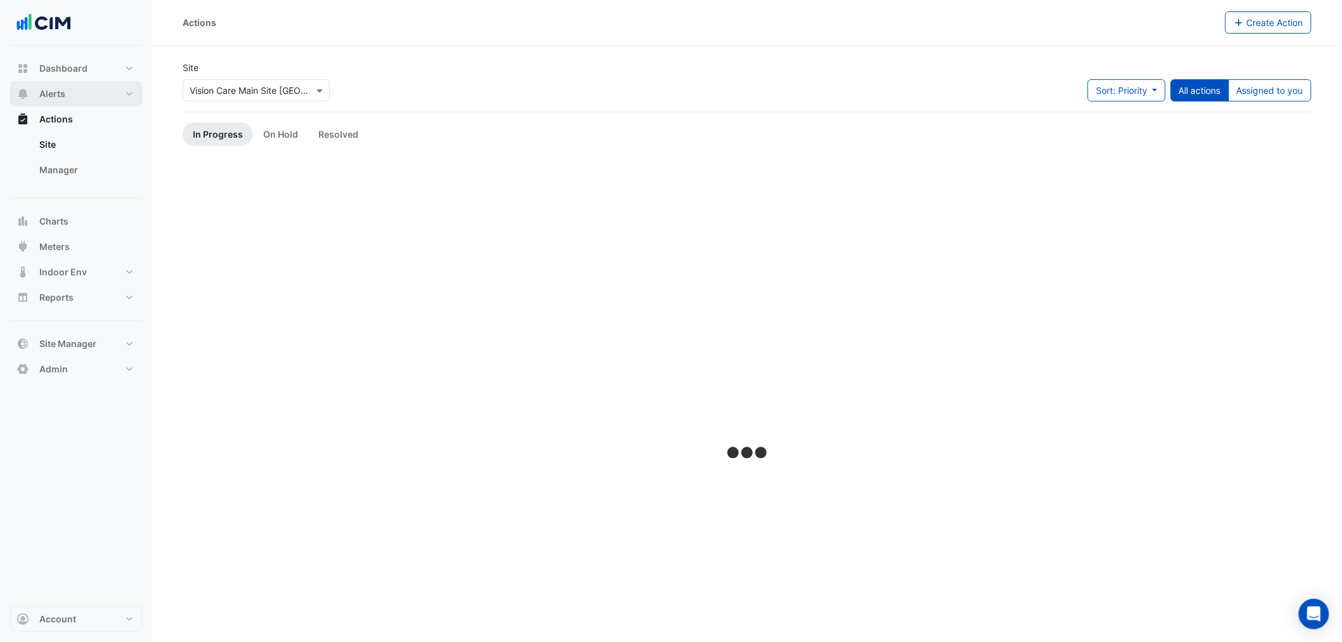
click at [58, 93] on span "Alerts" at bounding box center [52, 94] width 26 height 13
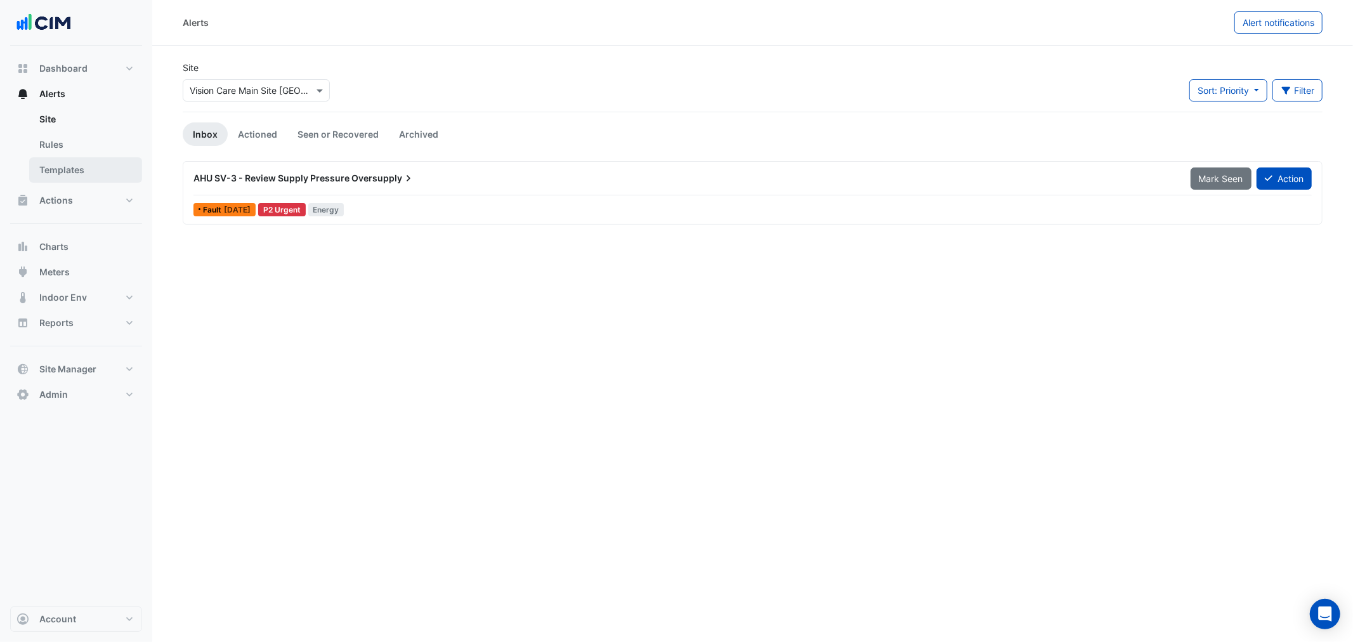
click at [69, 165] on link "Templates" at bounding box center [85, 169] width 113 height 25
select select
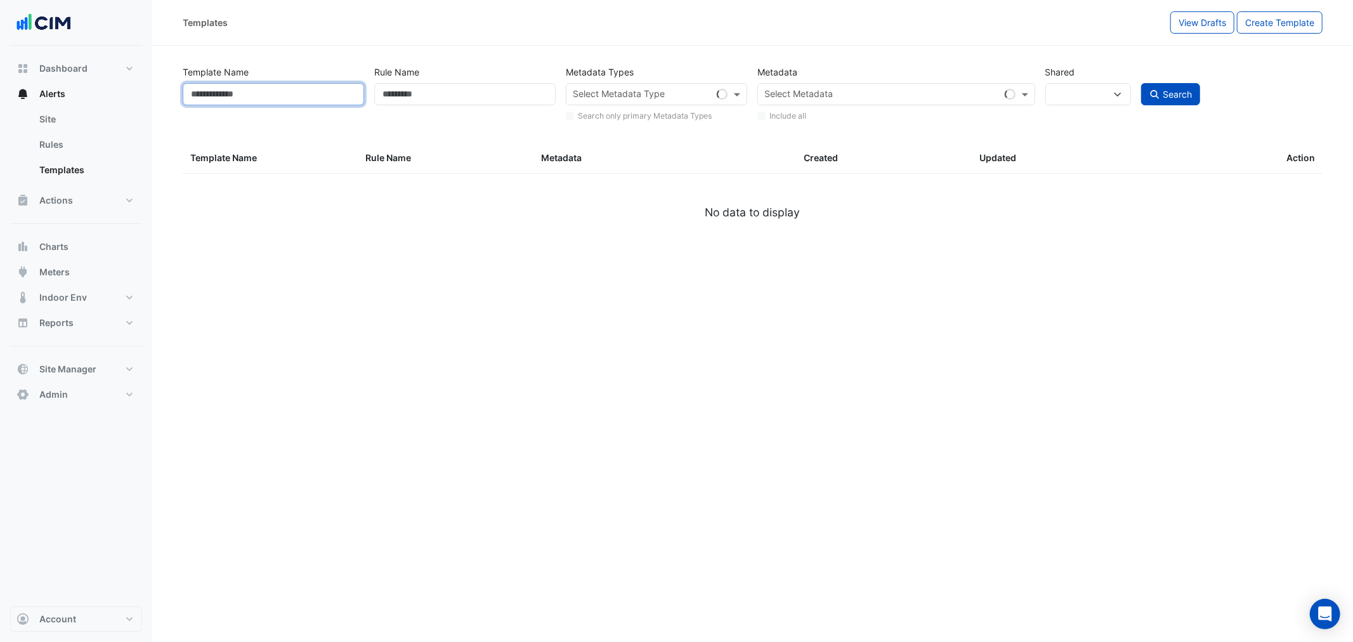
click at [237, 91] on input "Template Name" at bounding box center [273, 94] width 181 height 22
type input "**"
select select
type input "***"
select select "**"
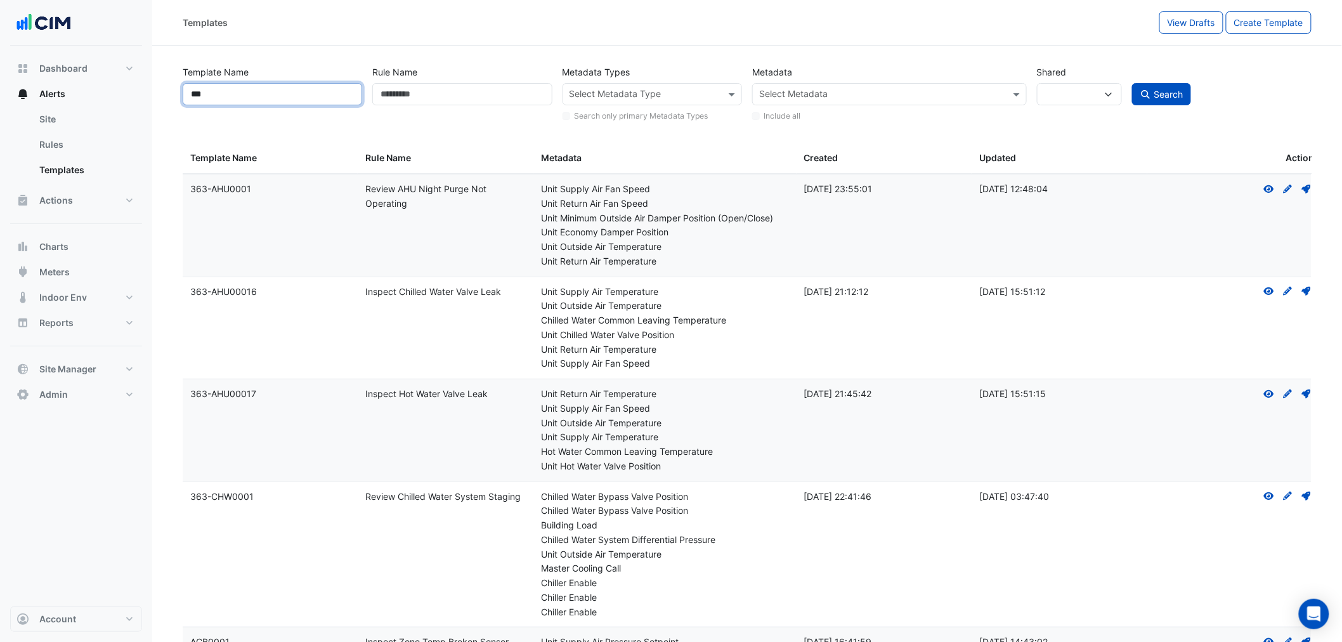
drag, startPoint x: 237, startPoint y: 90, endPoint x: 0, endPoint y: 62, distance: 238.3
type input "****"
click at [1132, 83] on button "Search" at bounding box center [1162, 94] width 60 height 22
select select
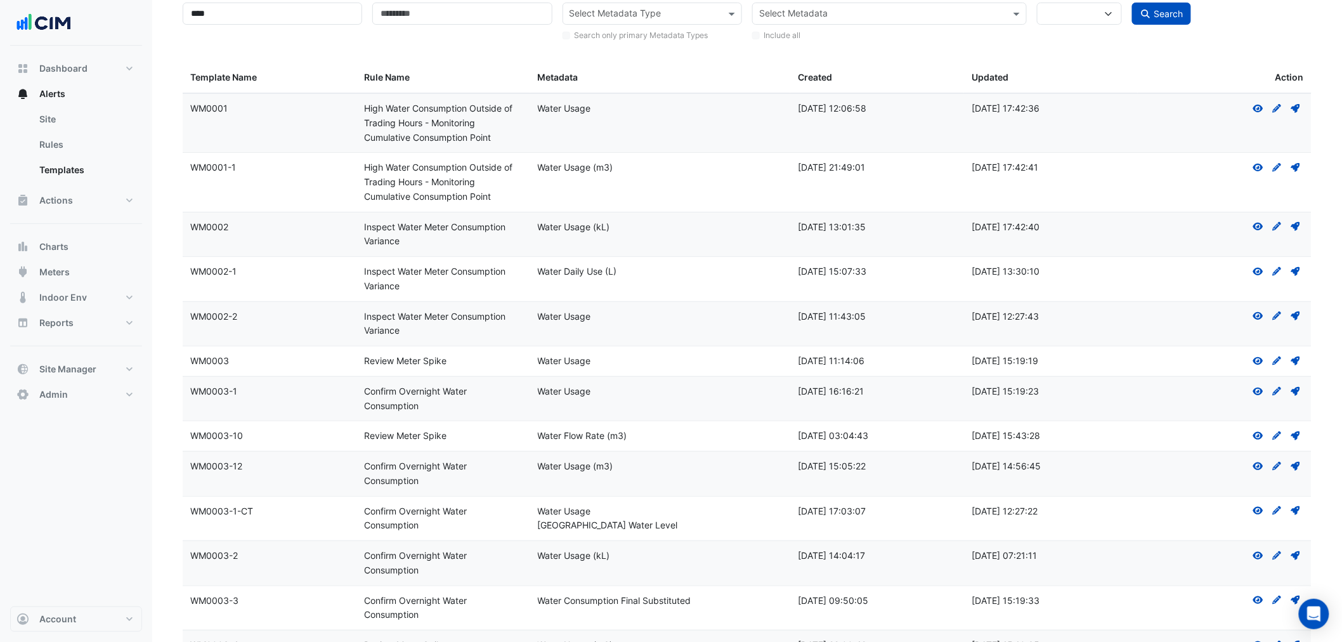
scroll to position [188, 0]
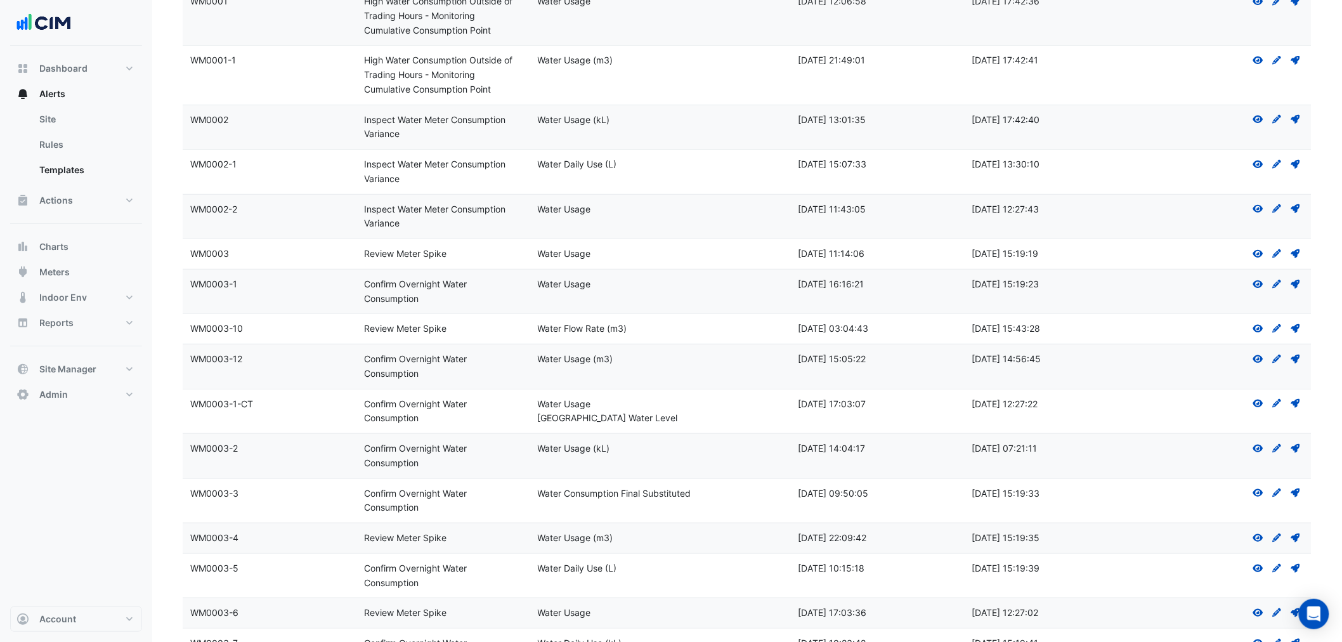
click at [784, 532] on datatable-body-cell "Metadata: Water Usage (m3)" at bounding box center [660, 538] width 261 height 30
drag, startPoint x: 376, startPoint y: 442, endPoint x: 1023, endPoint y: 453, distance: 646.5
click at [998, 454] on div "Template Name: WM0003-2 Rule Name: Confirm Overnight Water Consumption Metadata…" at bounding box center [747, 456] width 1129 height 44
click at [1294, 449] on icon at bounding box center [1296, 448] width 9 height 9
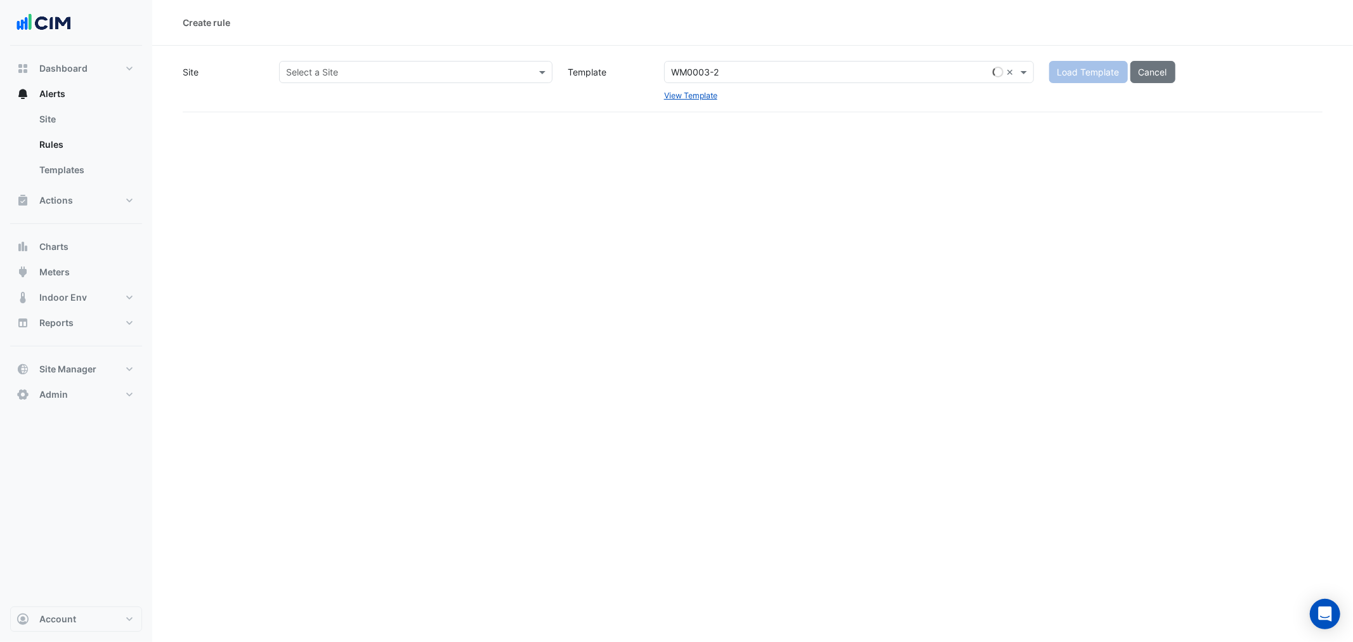
click at [363, 84] on div "Select a Site" at bounding box center [416, 81] width 289 height 41
click at [360, 76] on input "text" at bounding box center [403, 72] width 234 height 13
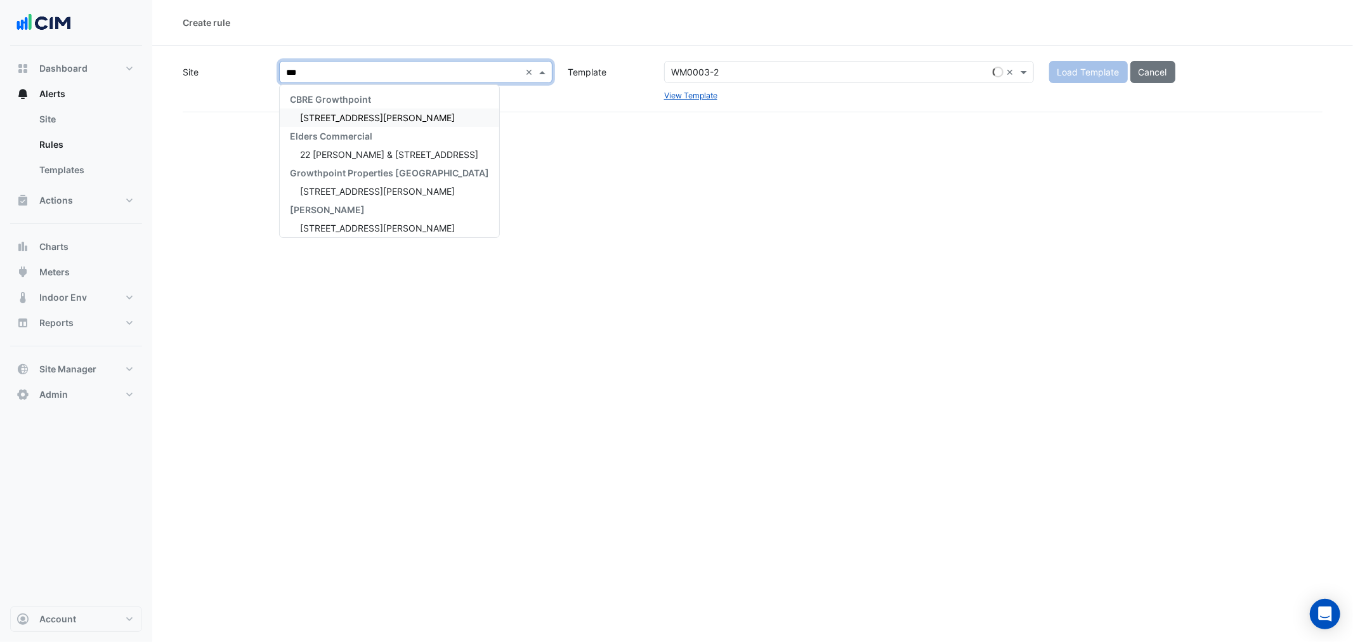
type input "****"
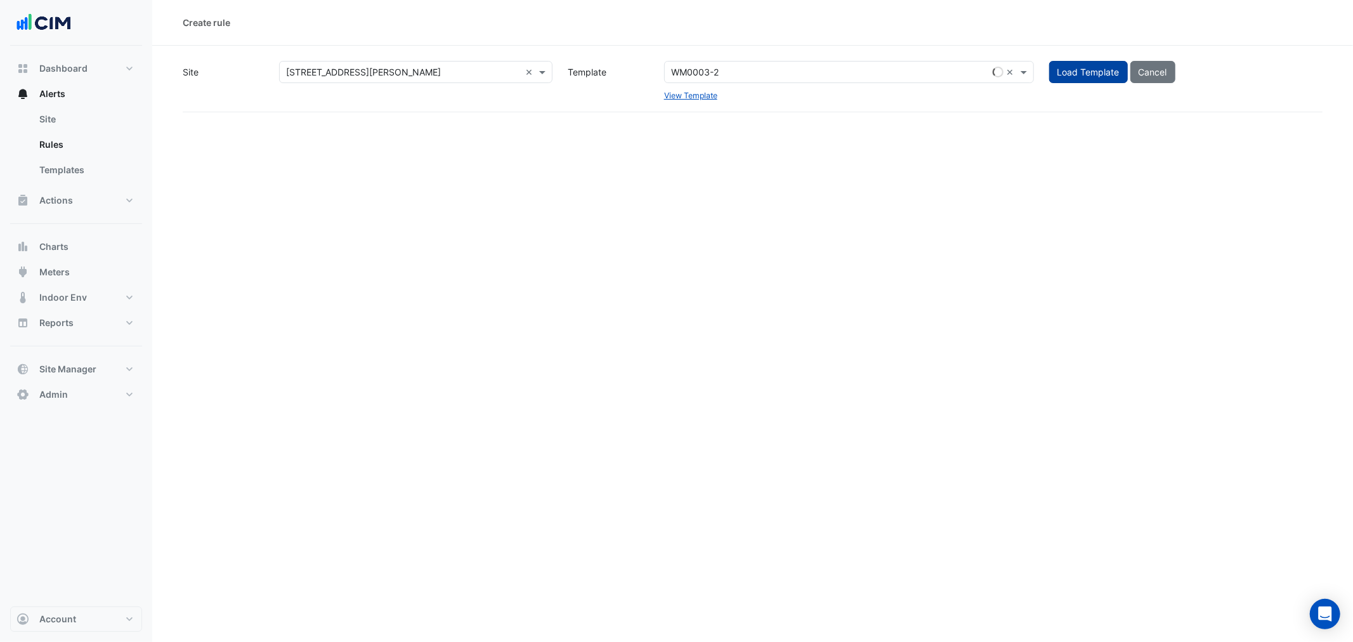
click at [1080, 76] on span "Load Template" at bounding box center [1088, 72] width 62 height 11
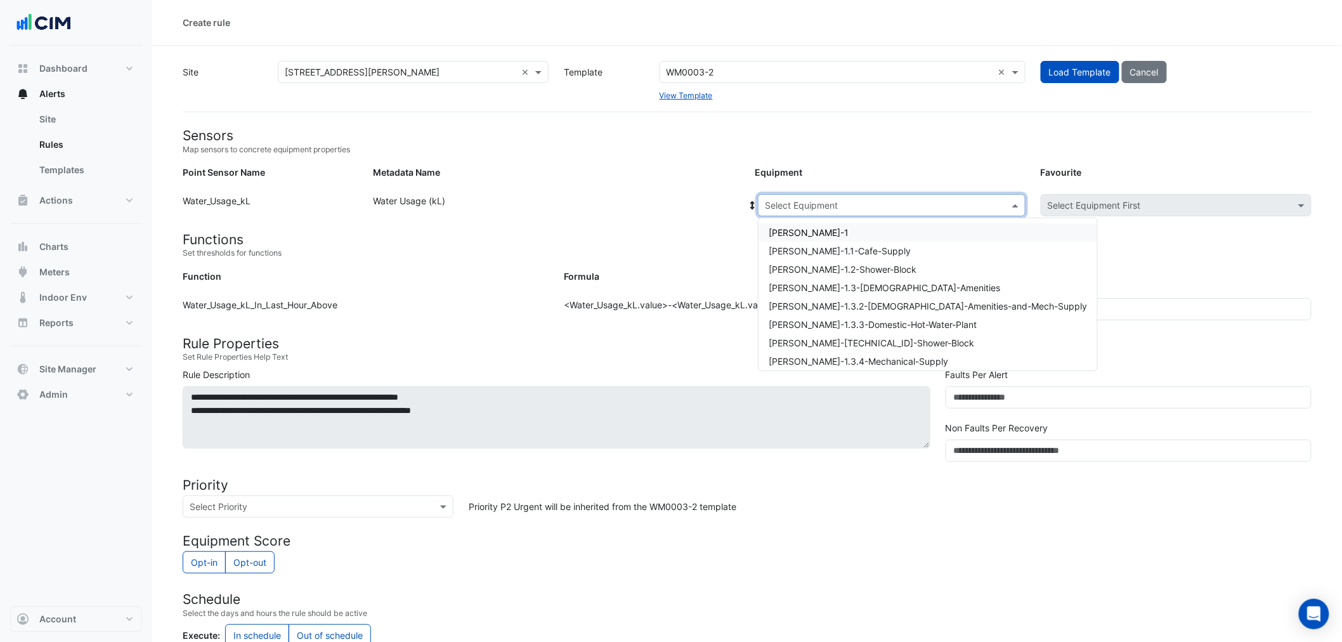
click at [839, 202] on input "text" at bounding box center [879, 205] width 228 height 13
click at [790, 227] on span "[PERSON_NAME]-1" at bounding box center [809, 232] width 80 height 11
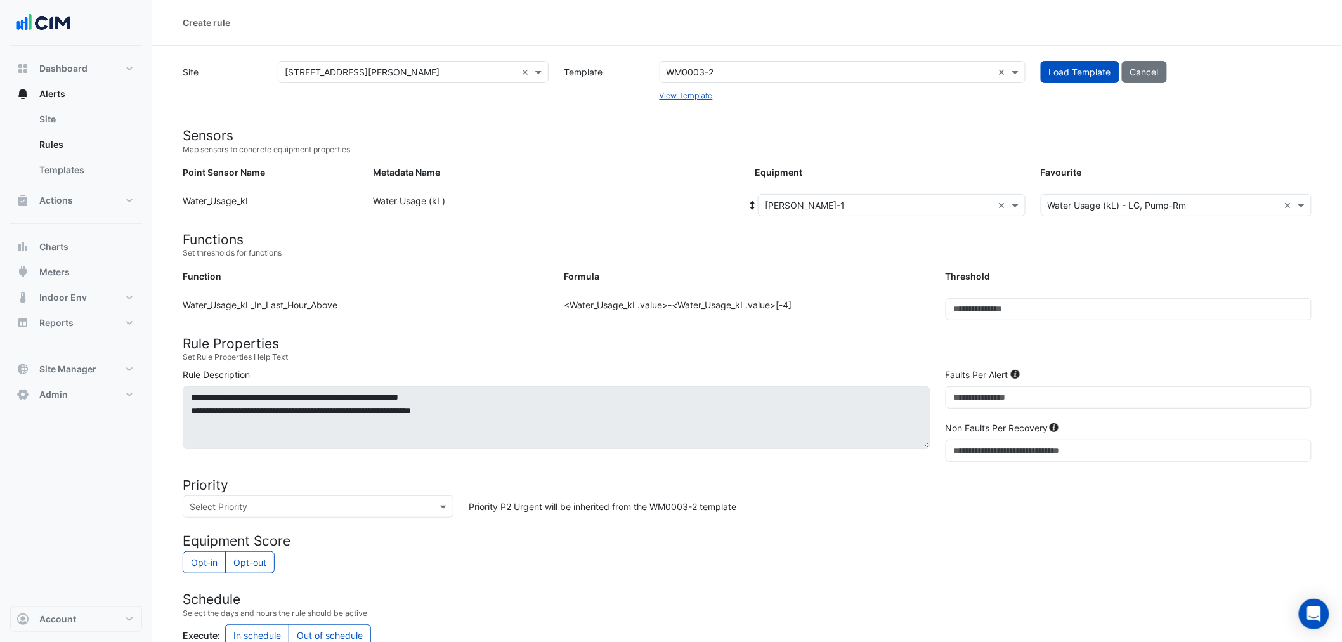
drag, startPoint x: 268, startPoint y: 292, endPoint x: 521, endPoint y: 306, distance: 253.5
click at [466, 306] on form "Sensors Map sensors to concrete equipment properties Point Sensor Name Metadata…" at bounding box center [747, 500] width 1129 height 745
click at [655, 316] on div "Formula: <Water_Usage_kL.value>-<Water_Usage_kL.value>[-4]" at bounding box center [746, 314] width 381 height 32
click at [655, 312] on div "Formula: <Water_Usage_kL.value>-<Water_Usage_kL.value>[-4]" at bounding box center [746, 314] width 381 height 32
click at [230, 315] on div "Function: Water_Usage_kL_In_Last_Hour_Above" at bounding box center [365, 314] width 381 height 32
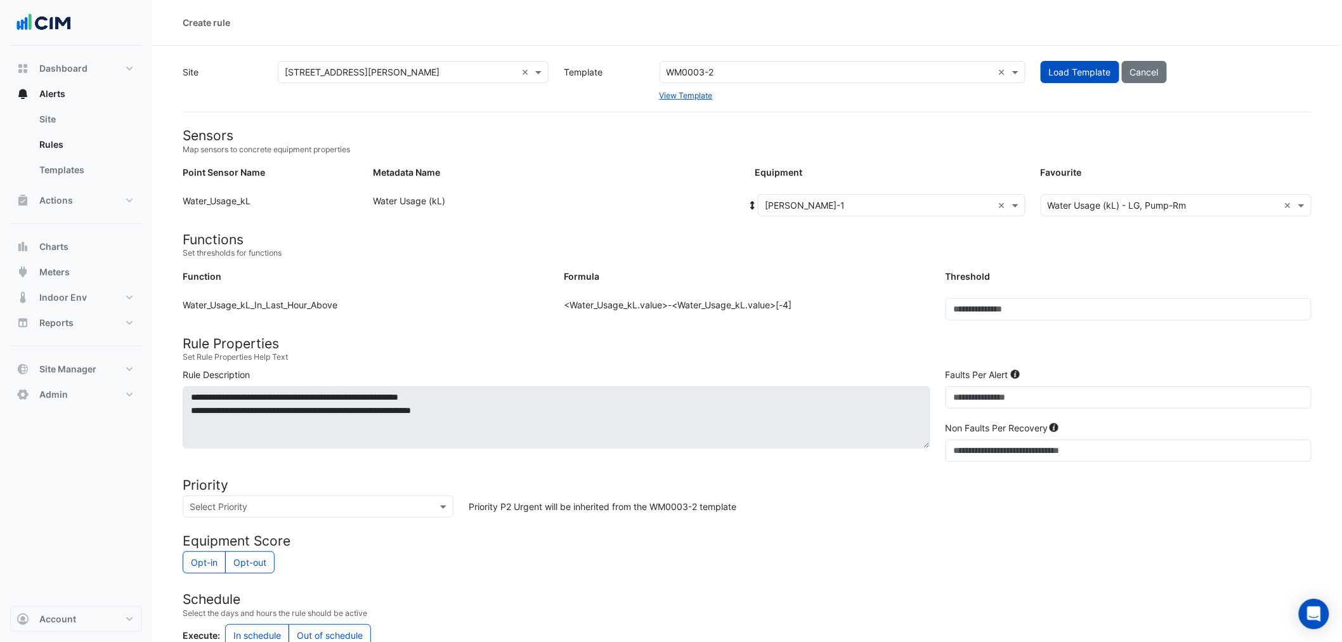
drag, startPoint x: 230, startPoint y: 307, endPoint x: 419, endPoint y: 298, distance: 189.2
click at [417, 298] on div "Function: Water_Usage_kL_In_Last_Hour_Above" at bounding box center [365, 314] width 381 height 32
drag, startPoint x: 1044, startPoint y: 316, endPoint x: 820, endPoint y: 309, distance: 223.4
click at [821, 309] on div "Function: Water_Usage_kL_In_Last_Hour_Above Formula: <Water_Usage_kL.value>-<Wa…" at bounding box center [747, 314] width 1144 height 32
click at [752, 362] on small "Set Rule Properties Help Text" at bounding box center [747, 356] width 1129 height 11
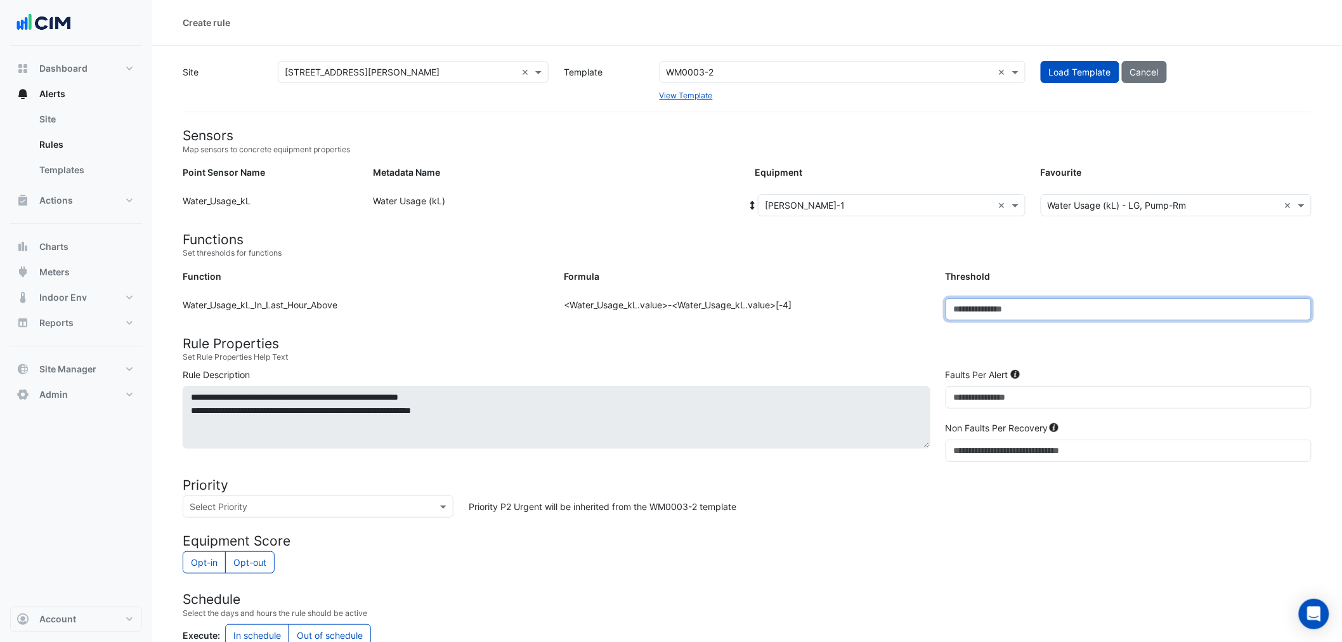
click at [921, 312] on div "Function: Water_Usage_kL_In_Last_Hour_Above Formula: <Water_Usage_kL.value>-<Wa…" at bounding box center [747, 314] width 1144 height 32
click at [834, 346] on h4 "Rule Properties" at bounding box center [747, 344] width 1129 height 16
drag, startPoint x: 983, startPoint y: 313, endPoint x: 871, endPoint y: 320, distance: 112.5
click at [882, 320] on div "Function: Water_Usage_kL_In_Last_Hour_Above Formula: <Water_Usage_kL.value>-<Wa…" at bounding box center [747, 314] width 1144 height 32
type input "*"
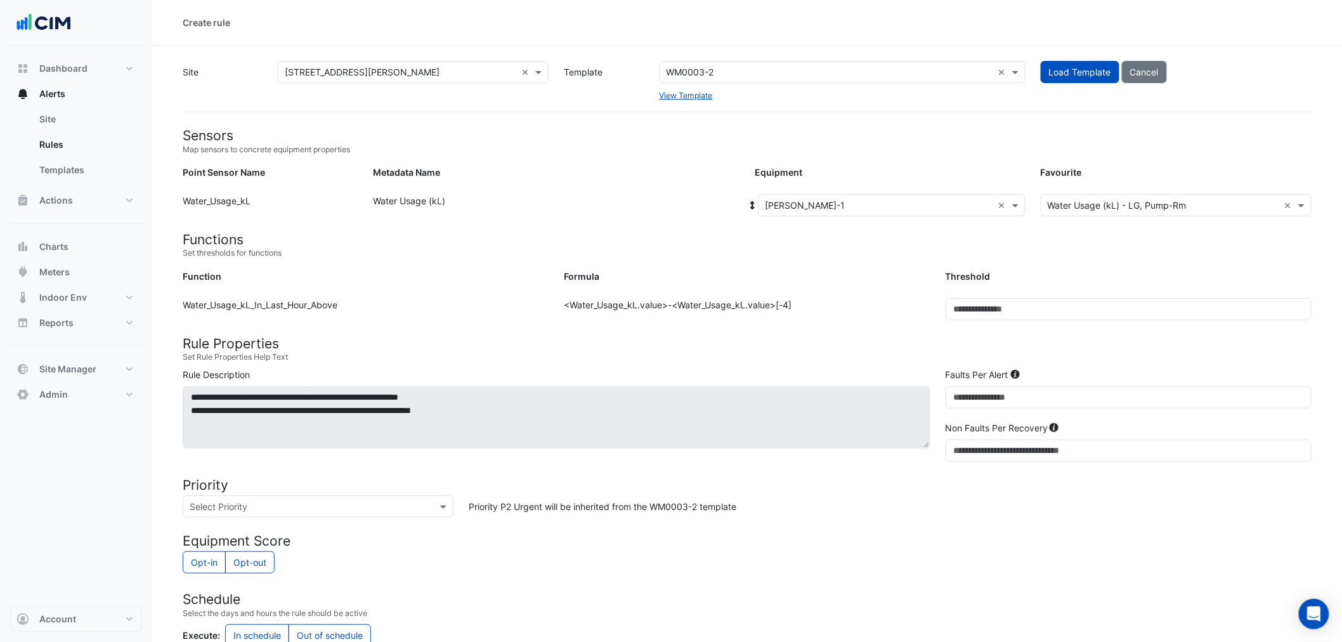
click at [861, 376] on div "**********" at bounding box center [556, 415] width 763 height 94
drag, startPoint x: 696, startPoint y: 306, endPoint x: 700, endPoint y: 313, distance: 8.8
click at [696, 308] on div "Formula: <Water_Usage_kL.value>-<Water_Usage_kL.value>[-4]" at bounding box center [746, 314] width 381 height 32
drag, startPoint x: 973, startPoint y: 405, endPoint x: 876, endPoint y: 404, distance: 97.1
click at [876, 404] on div "**********" at bounding box center [747, 417] width 1144 height 99
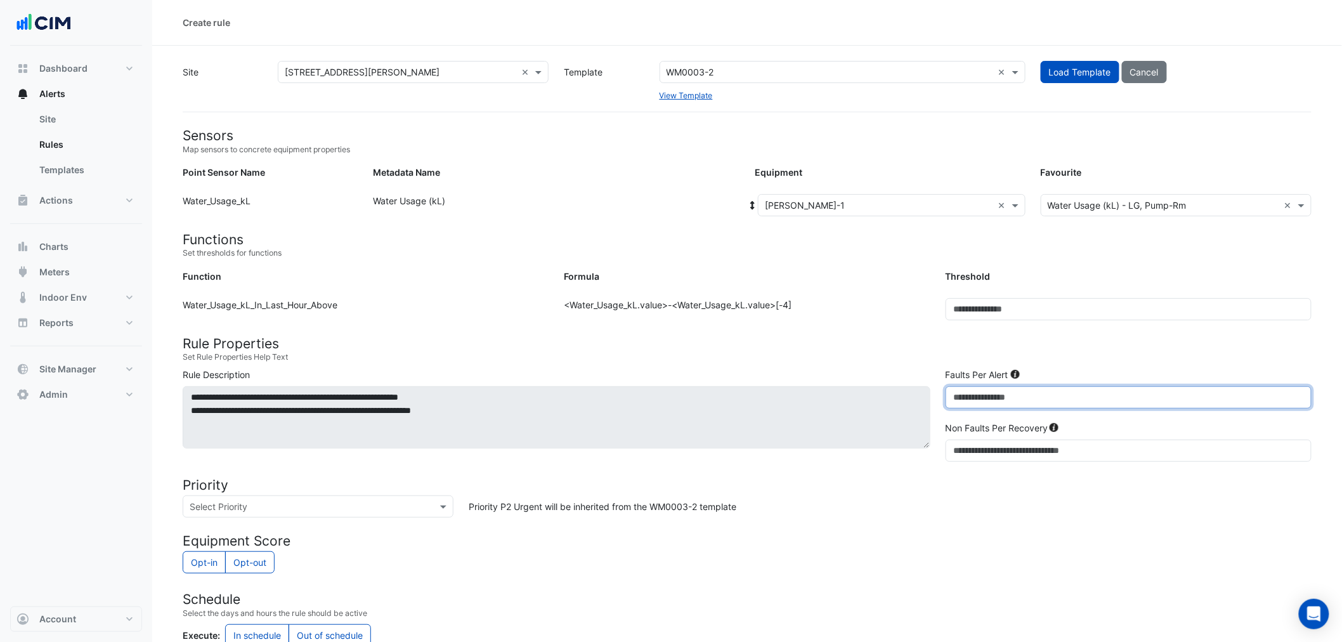
type input "*"
click at [1068, 521] on form "Sensors Map sensors to concrete equipment properties Point Sensor Name Metadata…" at bounding box center [747, 500] width 1129 height 745
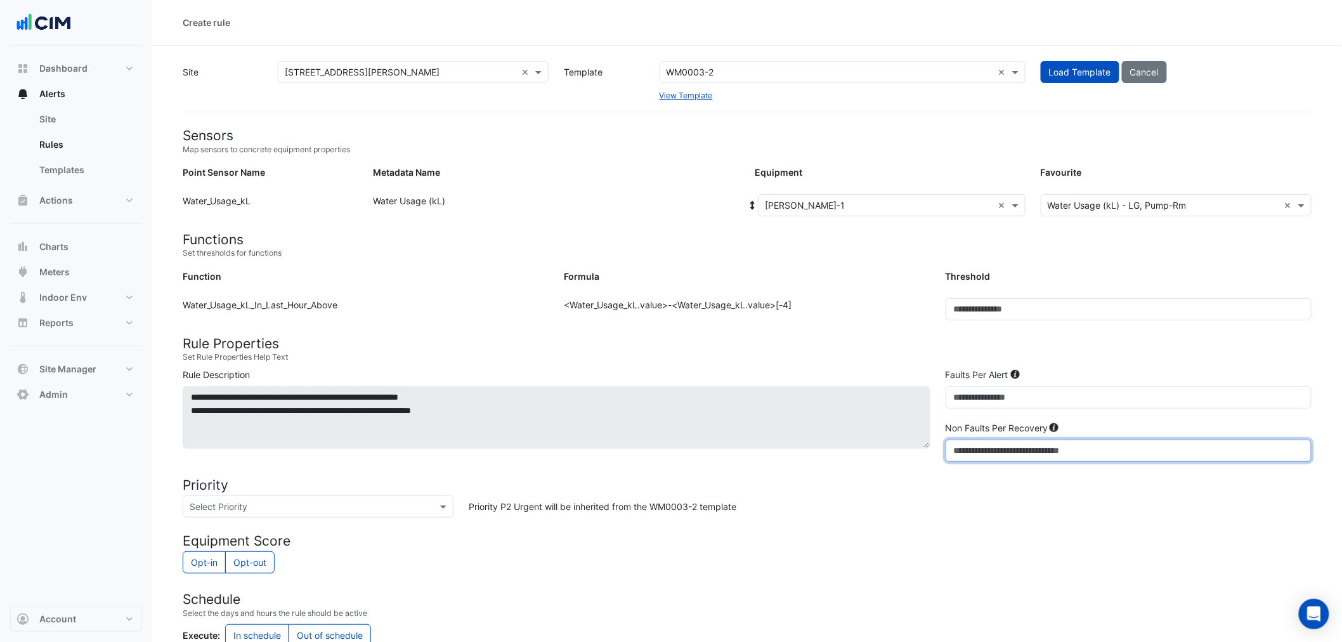
drag, startPoint x: 962, startPoint y: 455, endPoint x: 817, endPoint y: 453, distance: 144.6
click at [859, 446] on div "**********" at bounding box center [747, 417] width 1144 height 99
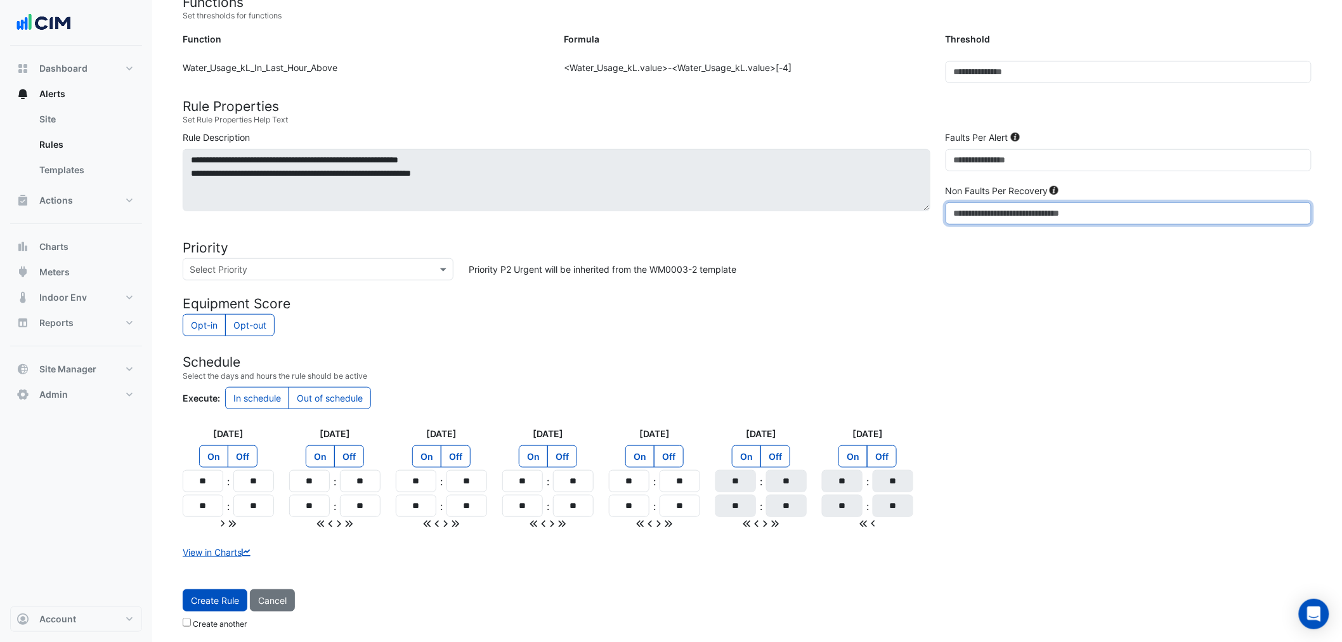
scroll to position [240, 0]
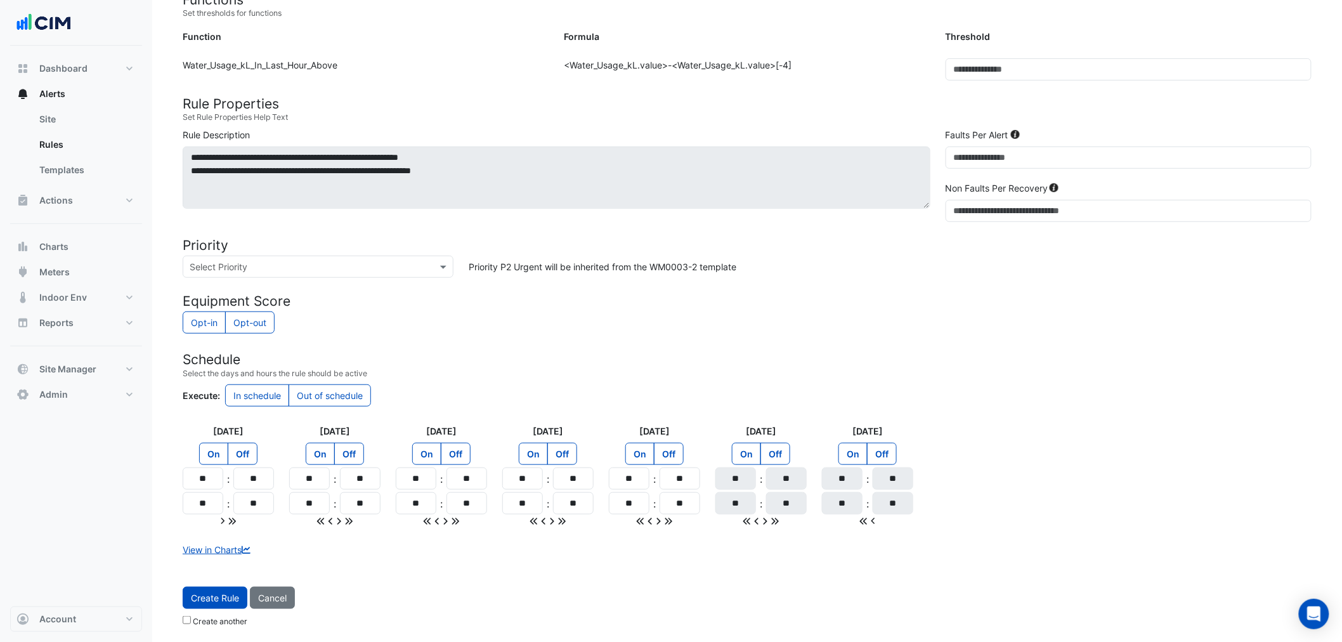
click at [967, 327] on div "Opt-in Opt-out" at bounding box center [747, 323] width 1129 height 25
drag, startPoint x: 999, startPoint y: 205, endPoint x: 664, endPoint y: 154, distance: 338.8
click at [679, 159] on div "**********" at bounding box center [747, 177] width 1144 height 99
type input "**"
drag, startPoint x: 197, startPoint y: 478, endPoint x: 289, endPoint y: 481, distance: 92.0
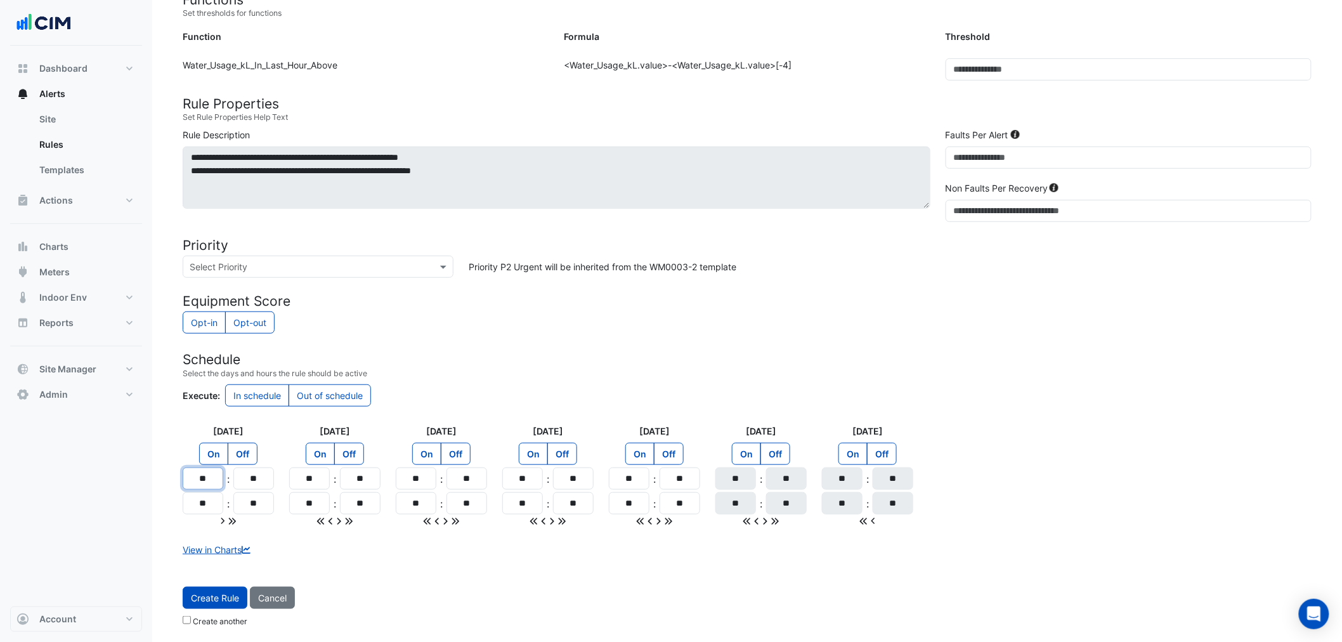
click at [289, 481] on div "Monday On Off ** : ** ** : ** Tuesday On Off ** : ** ** : ** Wednesday On Off *…" at bounding box center [747, 475] width 1144 height 103
click at [205, 486] on input "**" at bounding box center [203, 479] width 41 height 22
drag, startPoint x: 205, startPoint y: 486, endPoint x: 186, endPoint y: 480, distance: 20.1
click at [186, 480] on input "**" at bounding box center [203, 479] width 41 height 22
click at [195, 485] on input "**" at bounding box center [203, 479] width 41 height 22
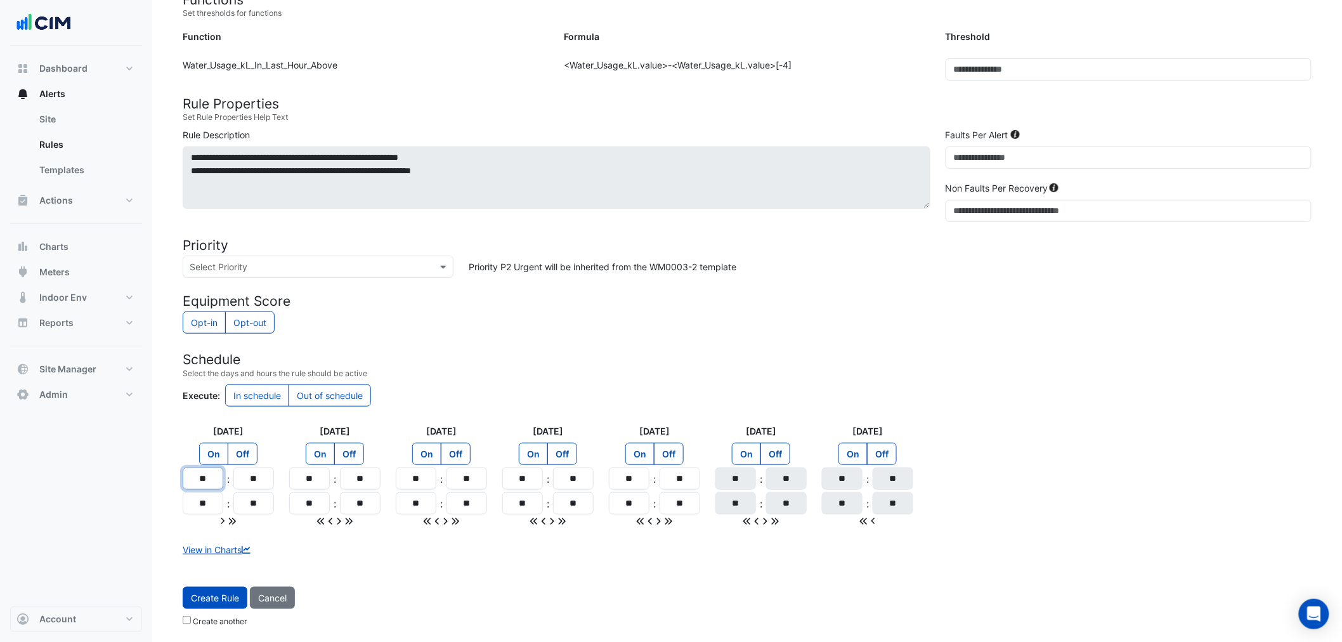
drag, startPoint x: 193, startPoint y: 480, endPoint x: 246, endPoint y: 480, distance: 52.7
click at [246, 480] on div "** : **" at bounding box center [228, 479] width 91 height 22
type input "**"
drag, startPoint x: 213, startPoint y: 498, endPoint x: 124, endPoint y: 491, distance: 88.5
click at [134, 493] on div "Create rule Site Select a Site × 3 Murray Rose Ave × Template Select a Template…" at bounding box center [671, 201] width 1342 height 882
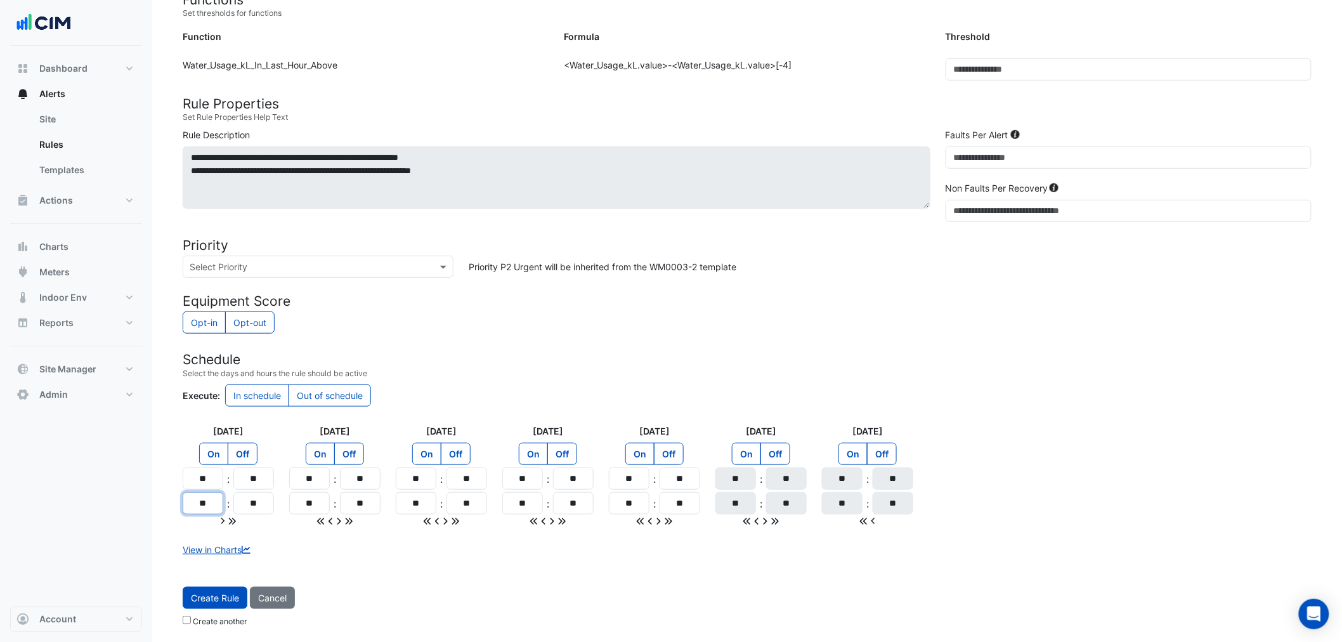
type input "**"
click at [167, 546] on section "Site Select a Site × 3 Murray Rose Ave × Template Select a Template WM0003-2 × …" at bounding box center [747, 219] width 1190 height 827
click at [230, 523] on icon at bounding box center [232, 521] width 9 height 9
type input "**"
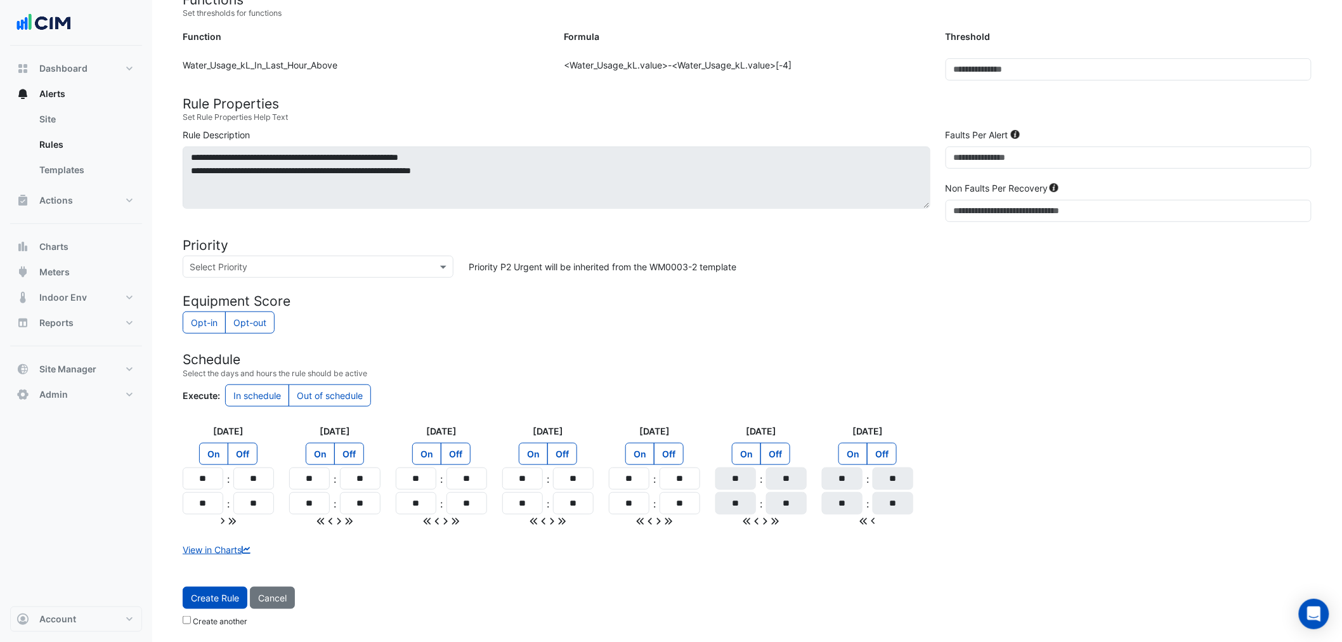
type input "**"
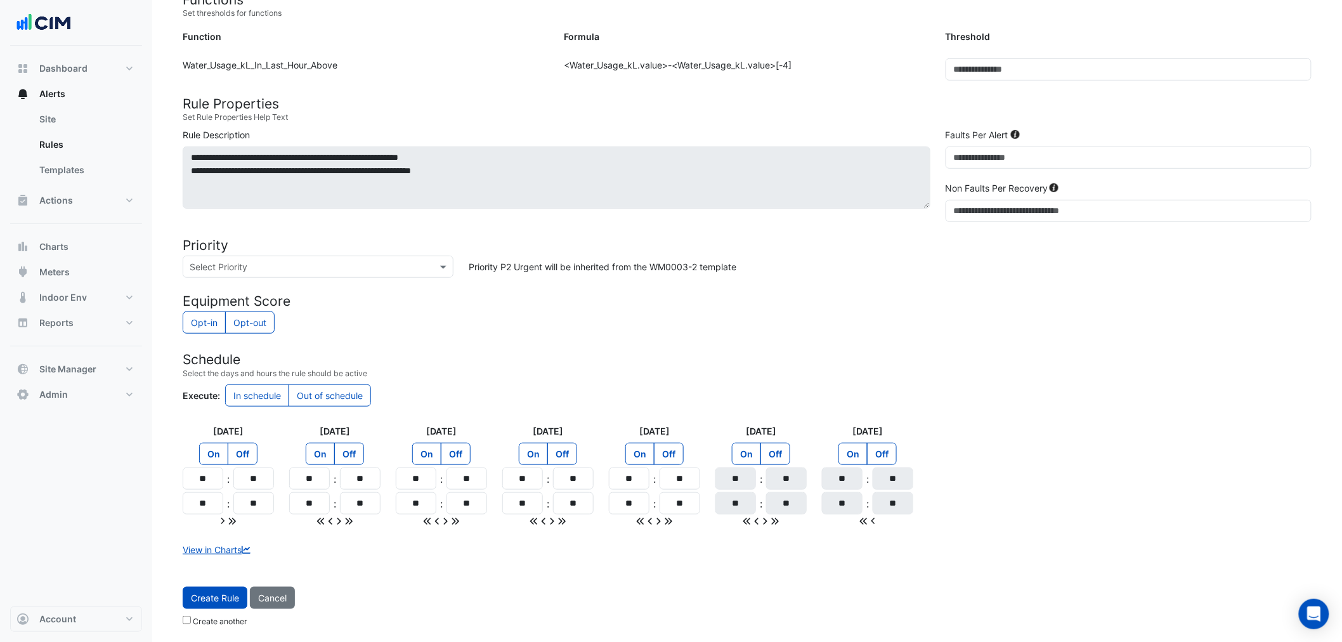
type input "**"
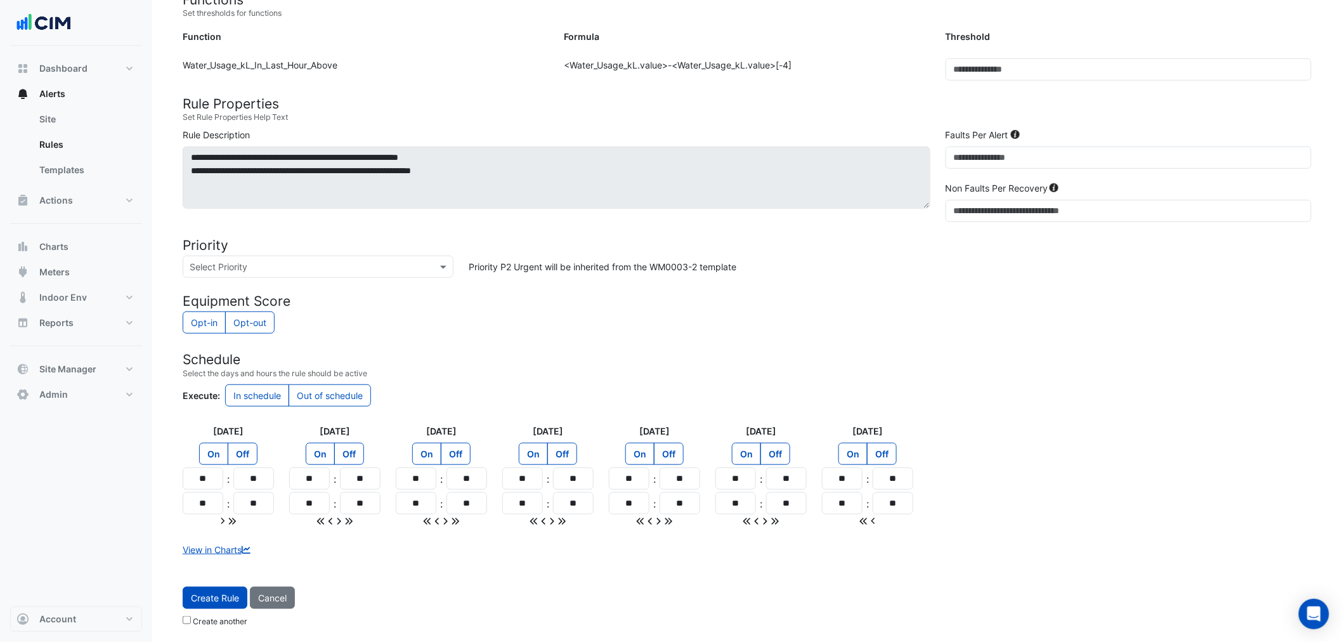
click at [308, 410] on form "Sensors Map sensors to concrete equipment properties Point Sensor Name Metadata…" at bounding box center [747, 260] width 1129 height 745
click at [314, 398] on label "Out of schedule" at bounding box center [330, 395] width 82 height 22
click at [226, 626] on div "Create another" at bounding box center [747, 623] width 1129 height 18
click at [222, 620] on label "Create another" at bounding box center [220, 621] width 55 height 11
click at [233, 592] on span "Create Rule" at bounding box center [215, 597] width 48 height 11
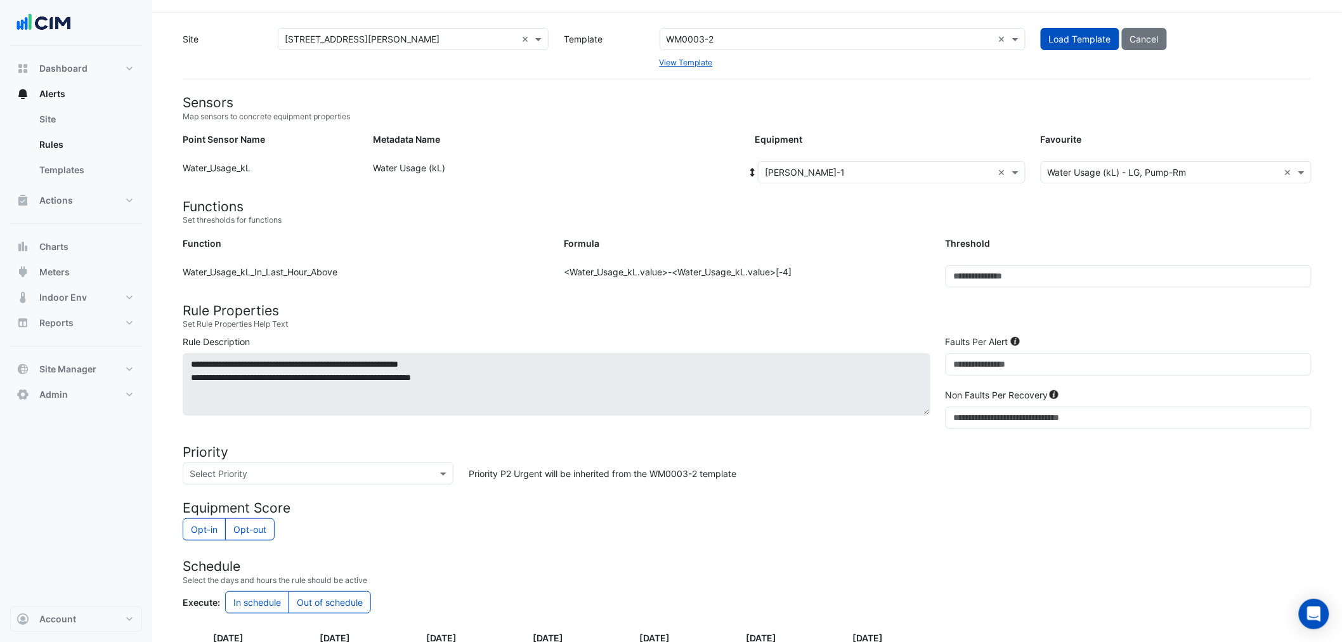
scroll to position [0, 0]
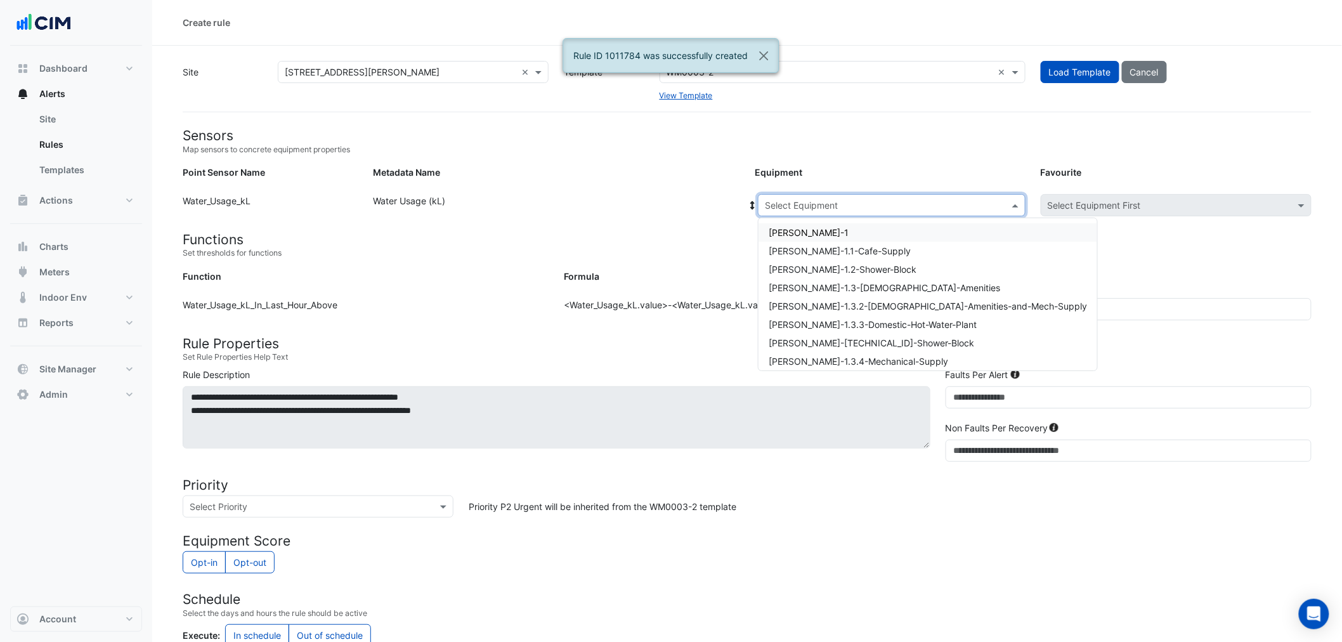
click at [834, 205] on input "text" at bounding box center [879, 205] width 228 height 13
click at [828, 242] on div "WM-WH-1.1-Cafe-Supply" at bounding box center [928, 251] width 339 height 18
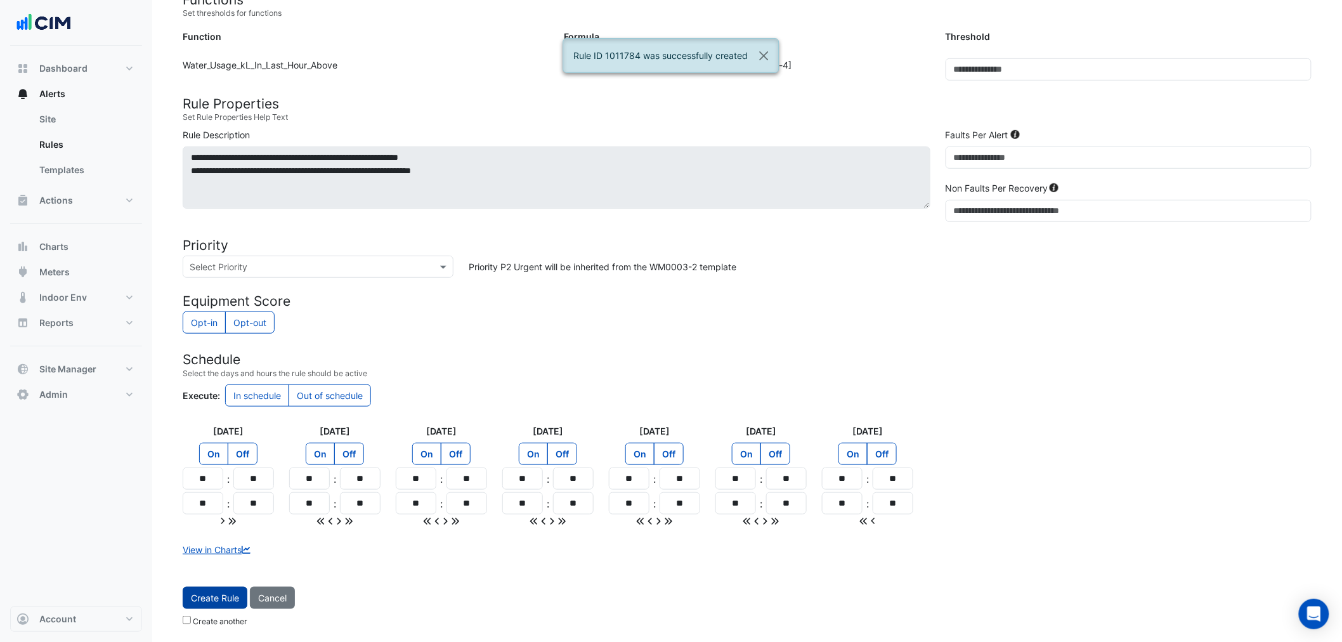
click at [229, 593] on span "Create Rule" at bounding box center [215, 597] width 48 height 11
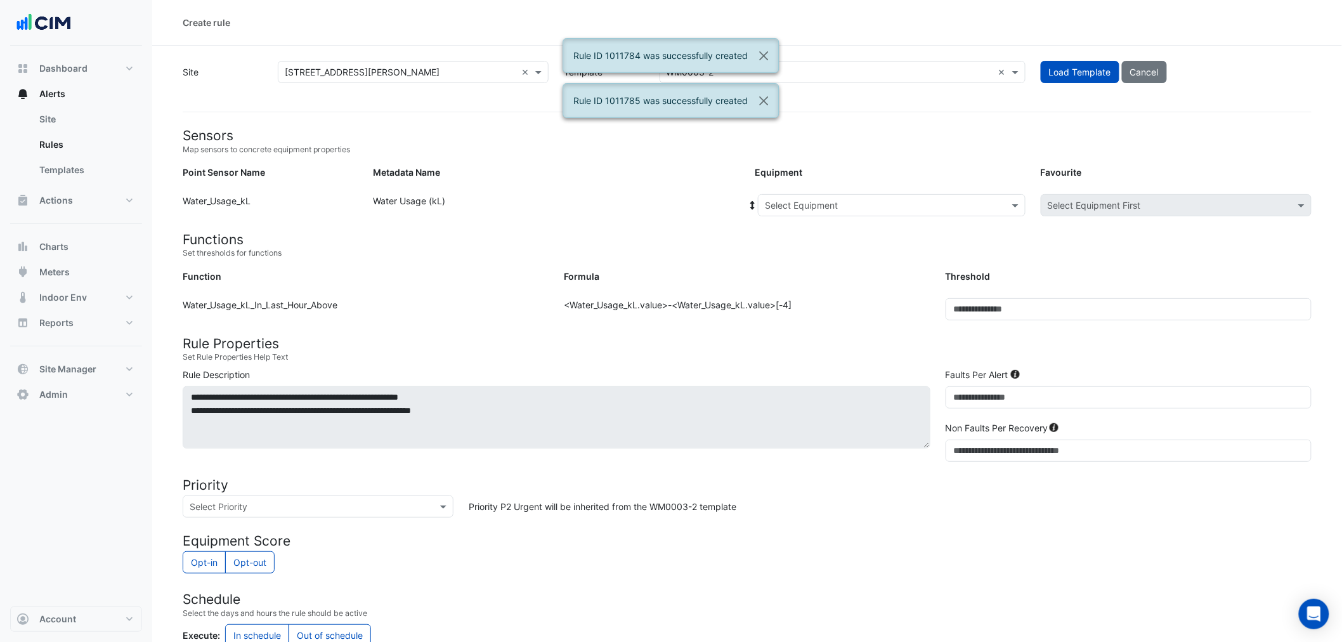
click at [861, 206] on input "text" at bounding box center [879, 205] width 228 height 13
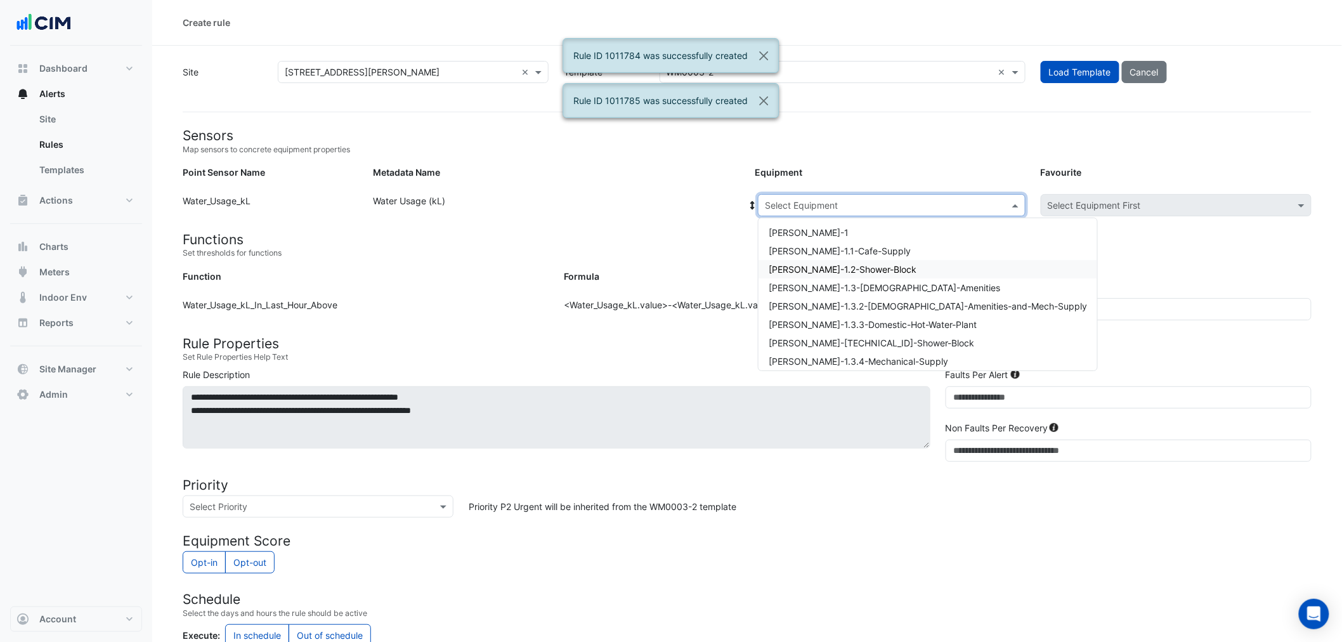
click at [823, 265] on span "WM-WH-1.2-Shower-Block" at bounding box center [843, 269] width 148 height 11
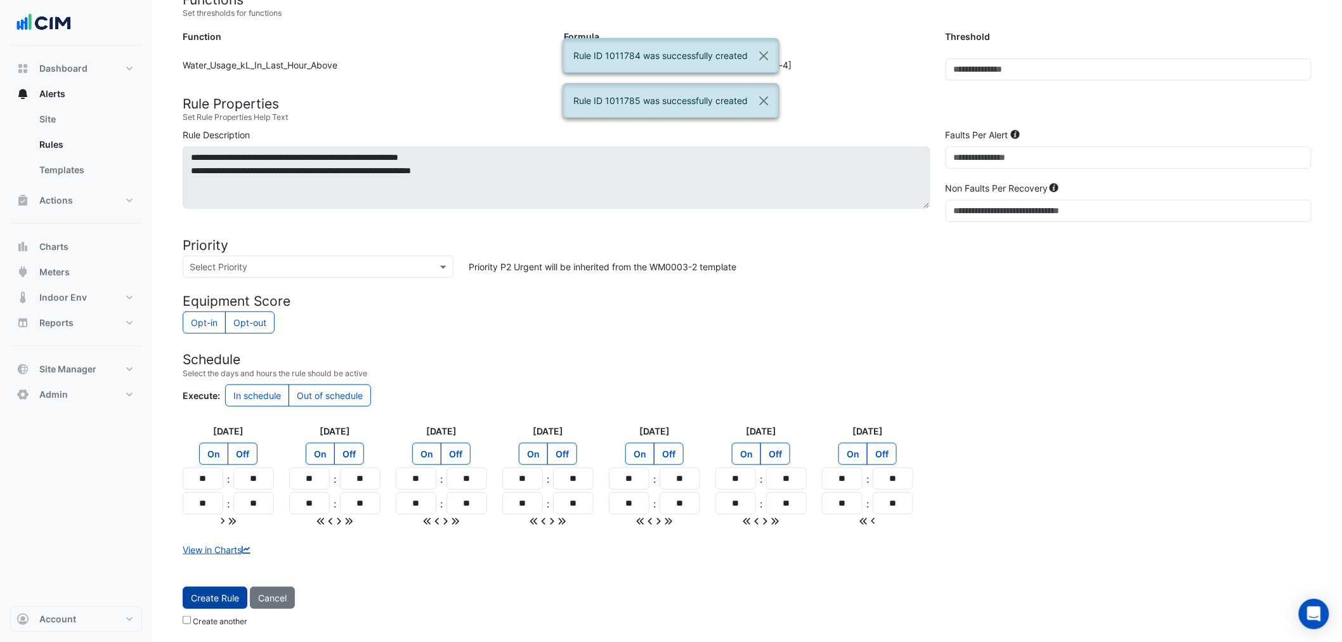
click at [218, 603] on button "Create Rule" at bounding box center [215, 598] width 65 height 22
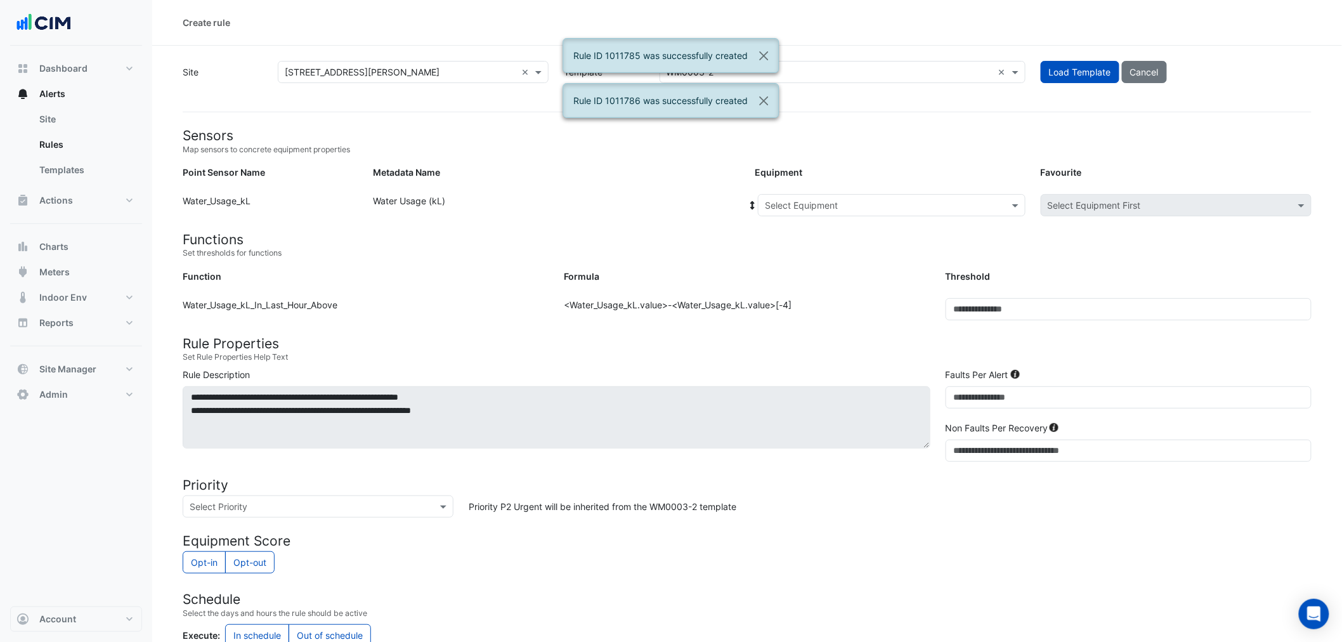
click at [915, 199] on input "text" at bounding box center [879, 205] width 228 height 13
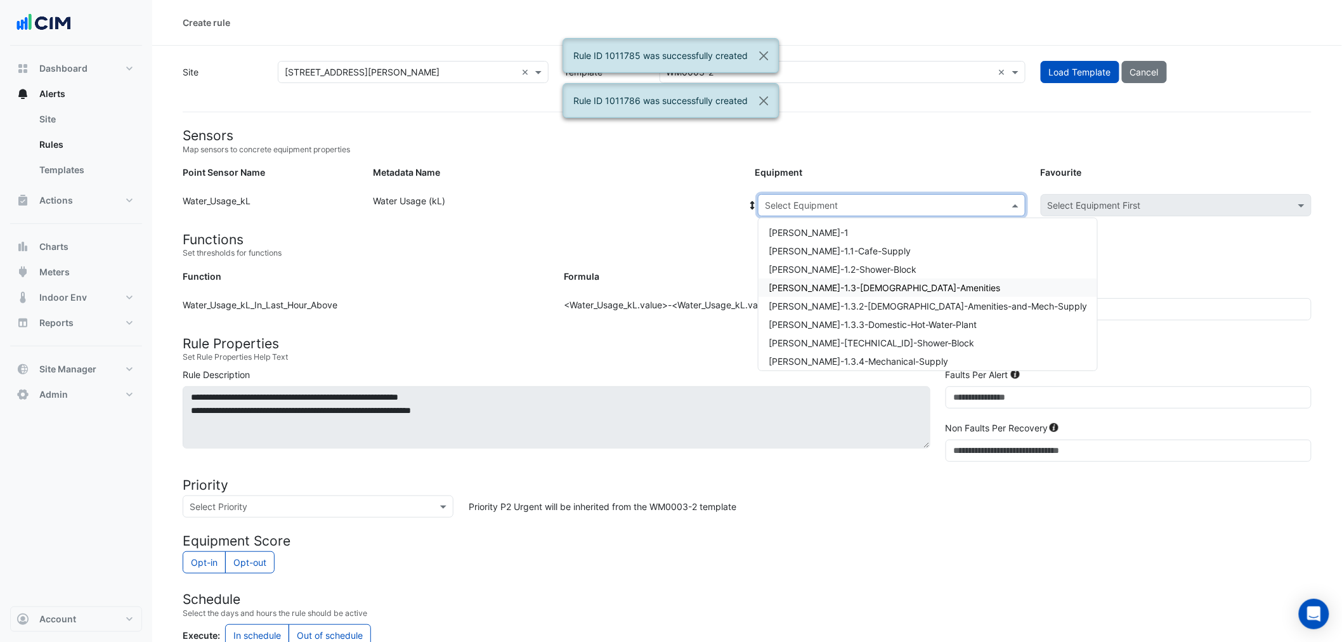
click at [851, 288] on span "WM-WH-1.3-Male-Amenities" at bounding box center [885, 287] width 232 height 11
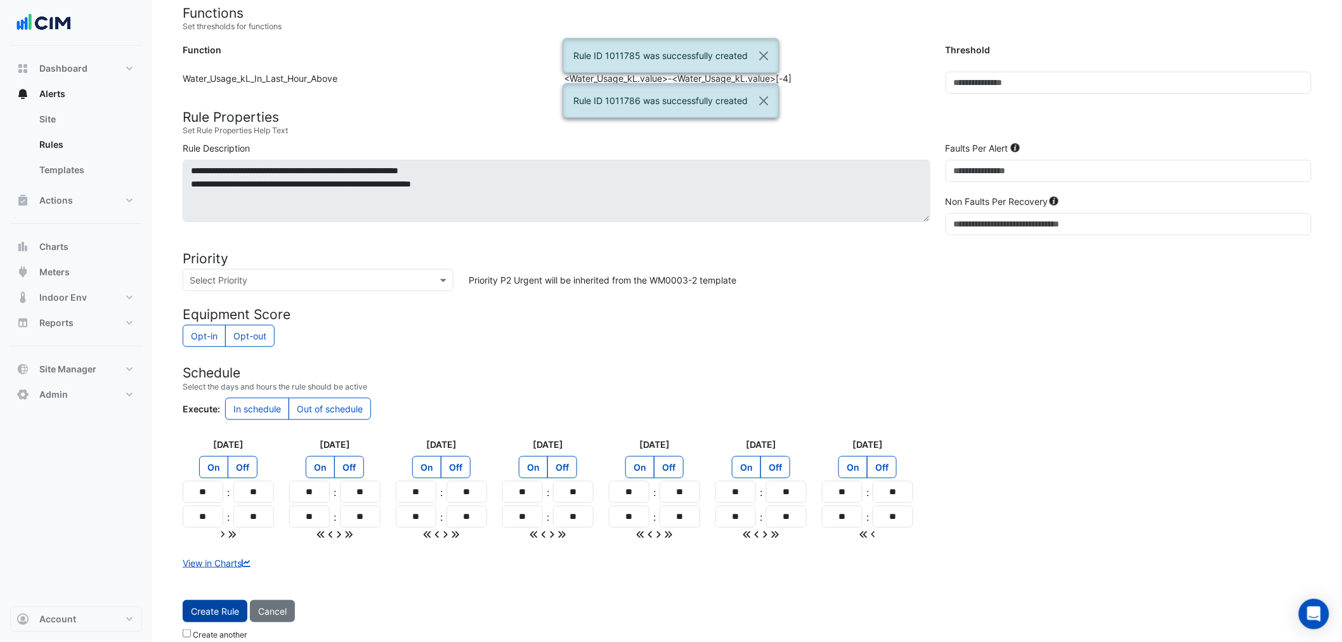
click at [212, 606] on span "Create Rule" at bounding box center [215, 611] width 48 height 11
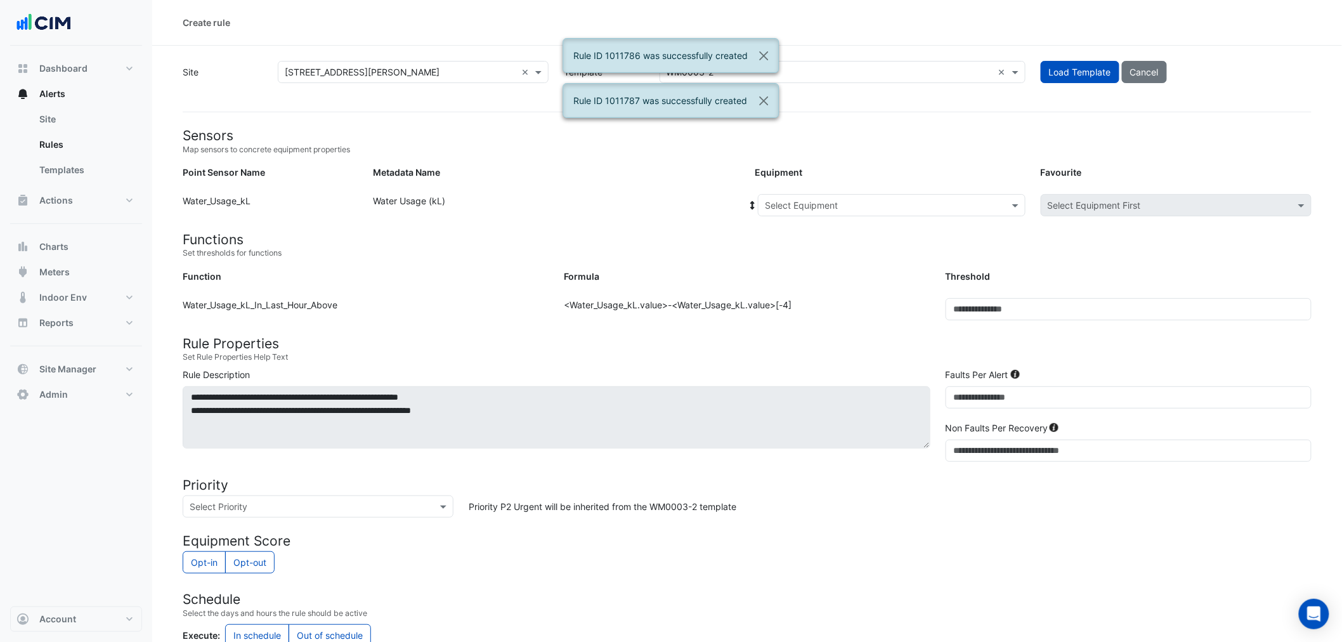
click at [858, 211] on input "text" at bounding box center [879, 205] width 228 height 13
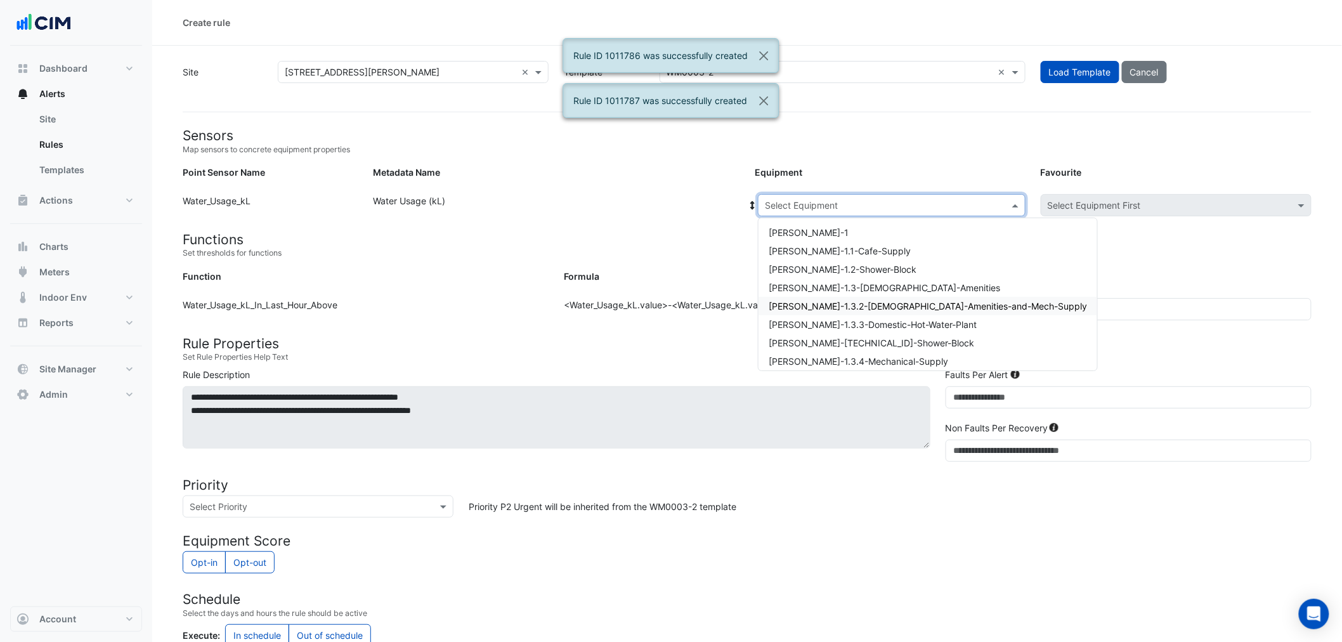
click at [848, 297] on div "WM-WH-1.3.2-Female-Amenities-and-Mech-Supply" at bounding box center [928, 306] width 339 height 18
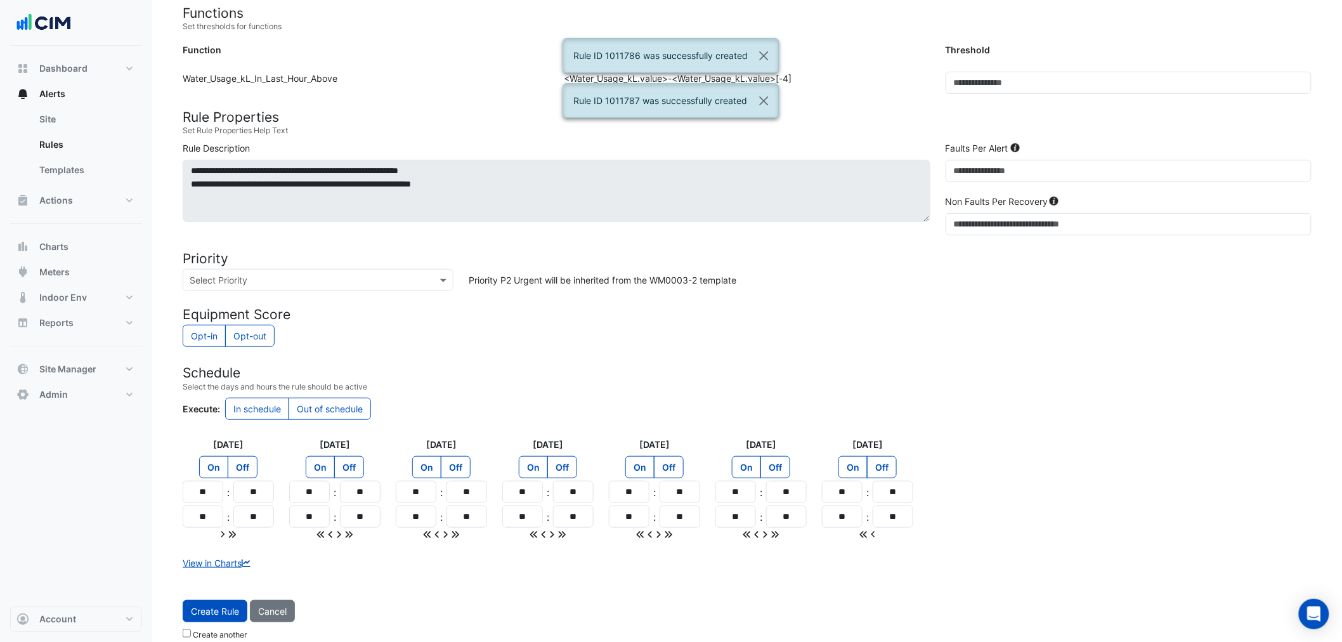
click at [218, 582] on form "Sensors Map sensors to concrete equipment properties Point Sensor Name Metadata…" at bounding box center [747, 267] width 1129 height 758
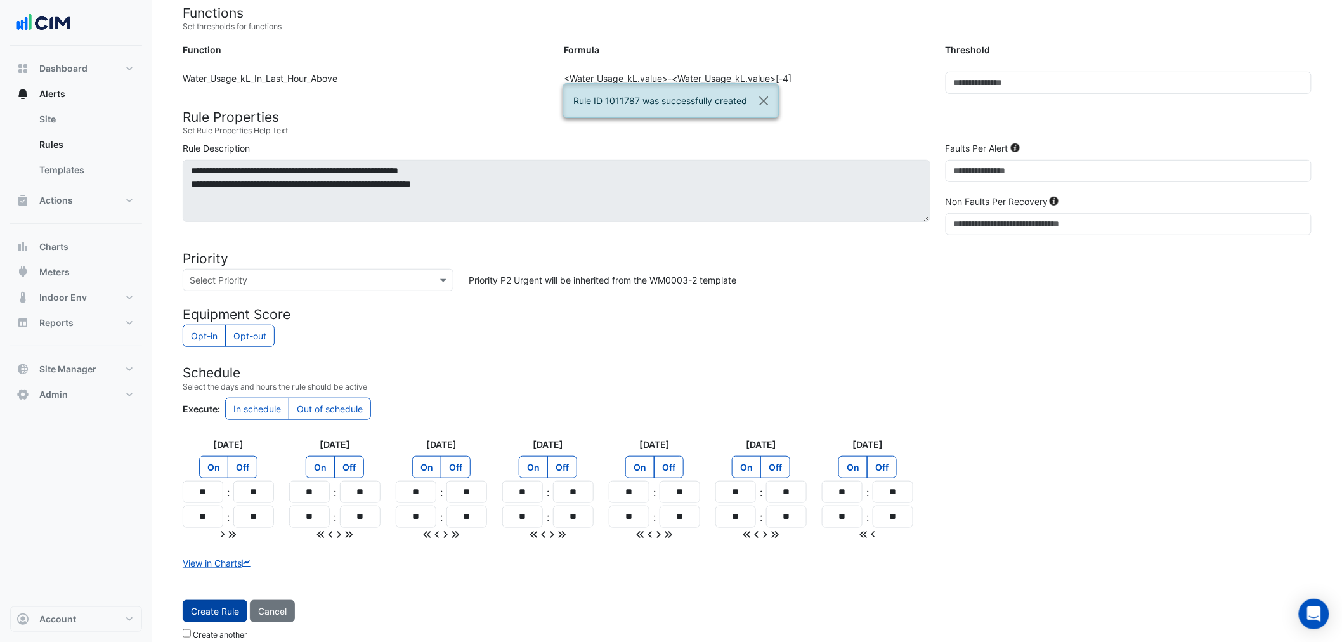
click at [219, 606] on span "Create Rule" at bounding box center [215, 611] width 48 height 11
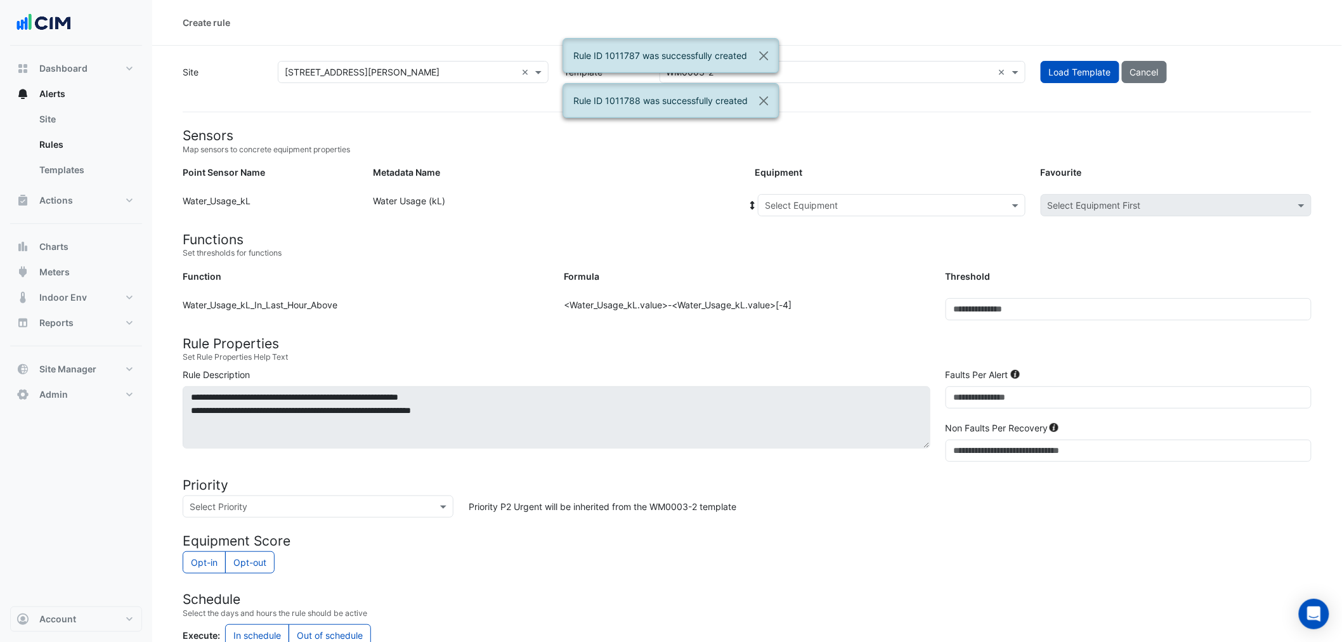
click at [827, 214] on div "Select Equipment" at bounding box center [892, 205] width 268 height 22
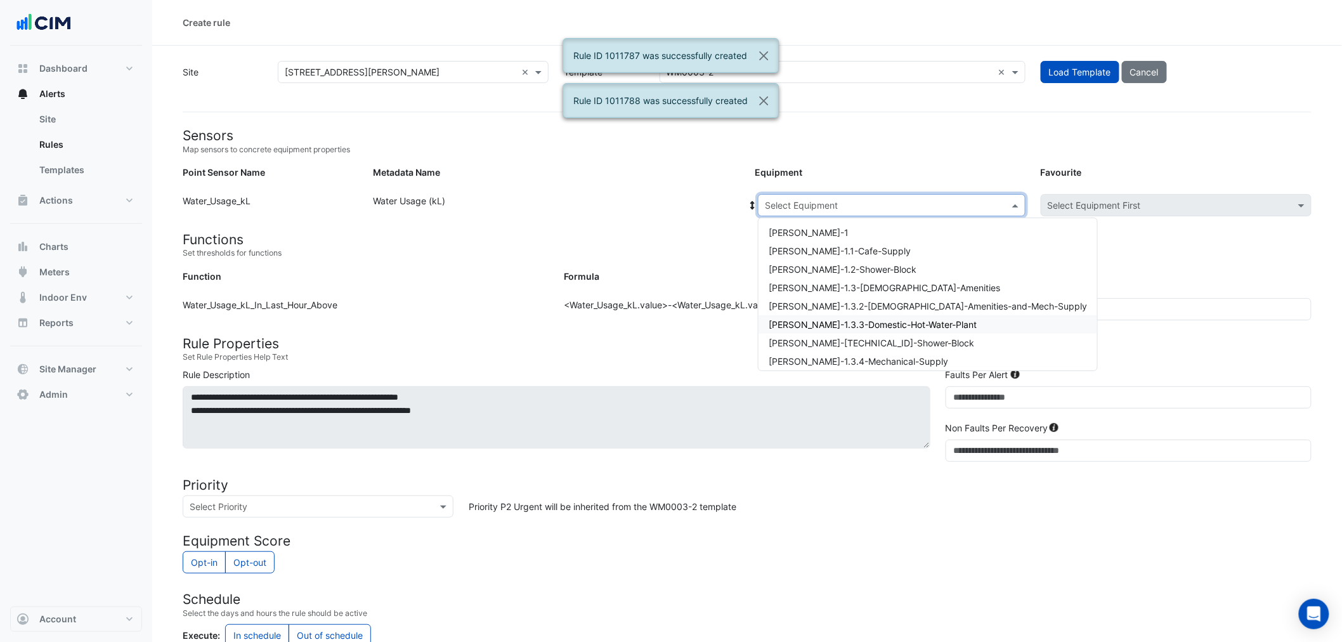
click at [841, 315] on div "WM-WH-1.3.3-Domestic-Hot-Water-Plant" at bounding box center [928, 324] width 339 height 18
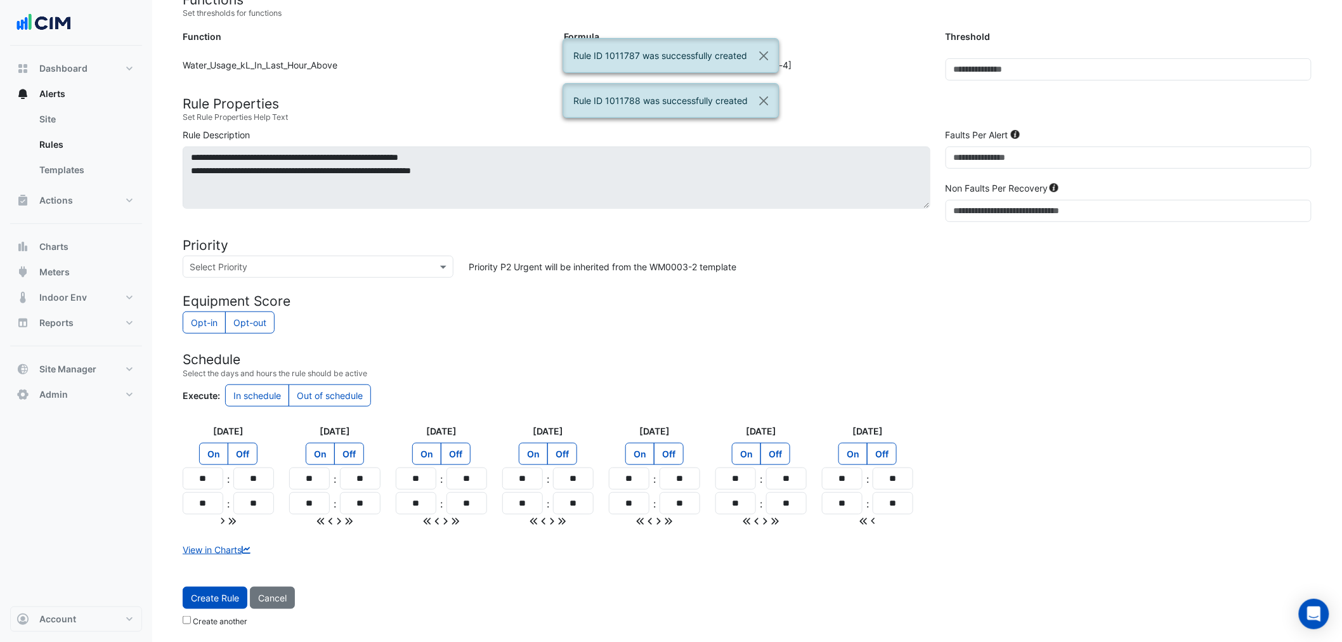
drag, startPoint x: 212, startPoint y: 598, endPoint x: 213, endPoint y: 591, distance: 7.0
click at [212, 595] on span "Create Rule" at bounding box center [215, 597] width 48 height 11
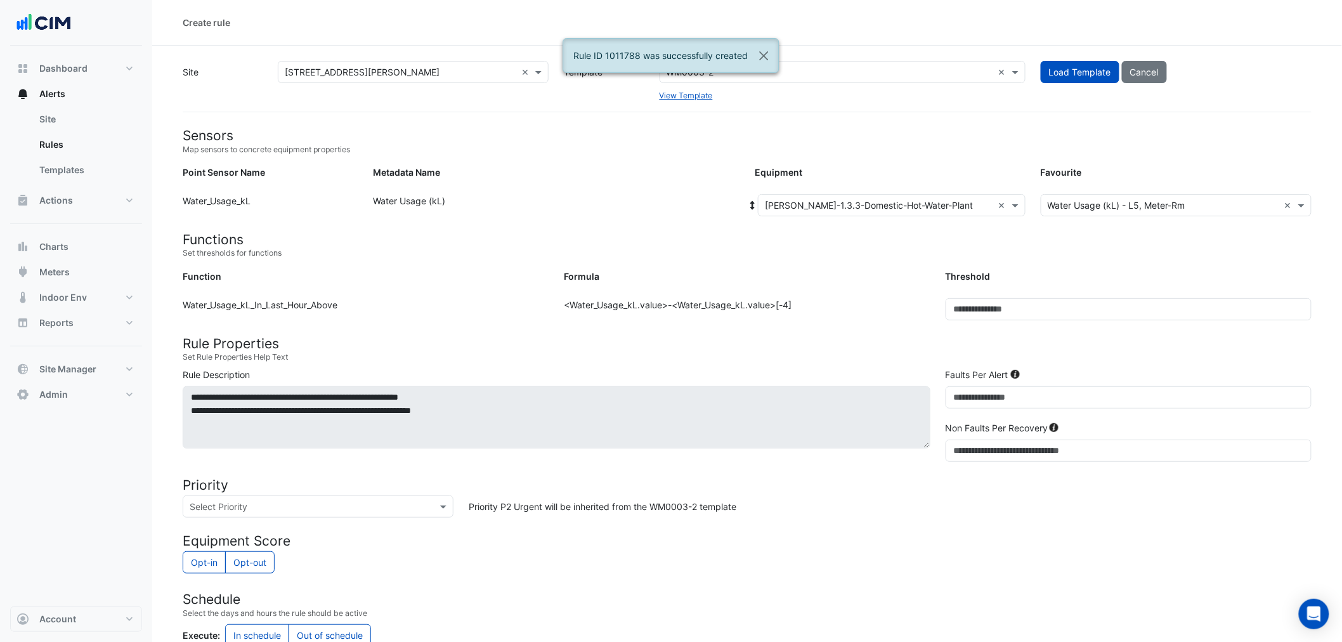
click at [875, 206] on input "text" at bounding box center [879, 205] width 228 height 13
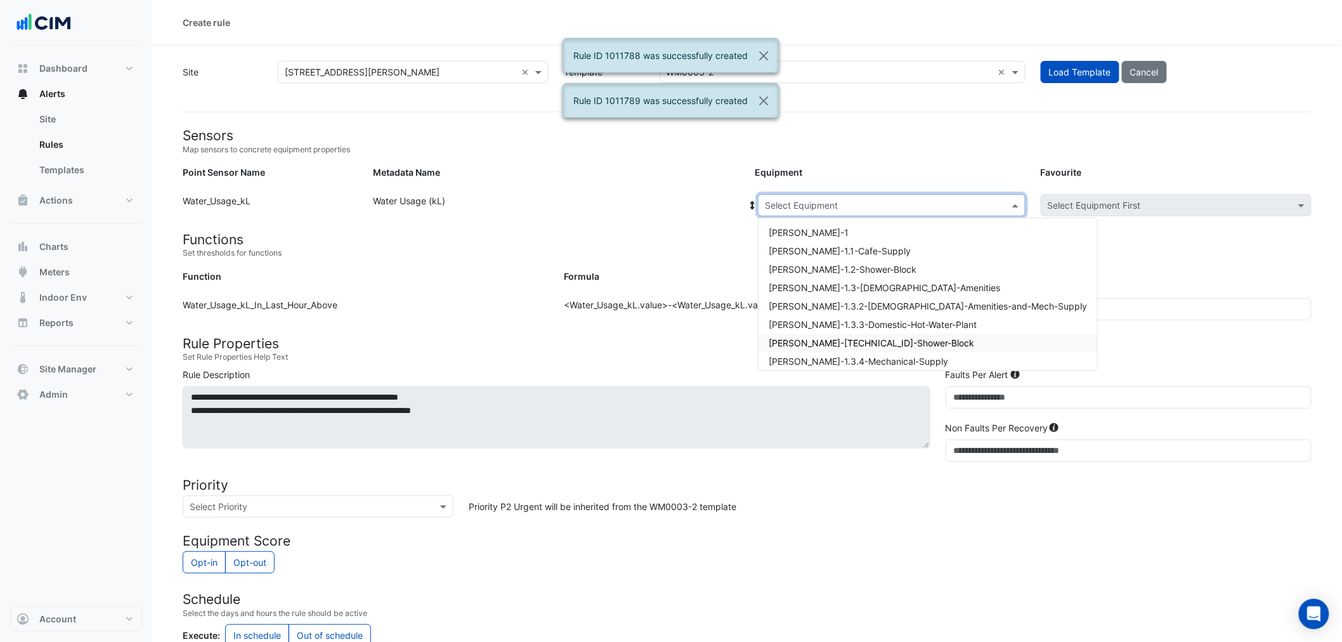
click at [867, 337] on span "WM-WH-1.3.3.2-Shower-Block" at bounding box center [872, 342] width 206 height 11
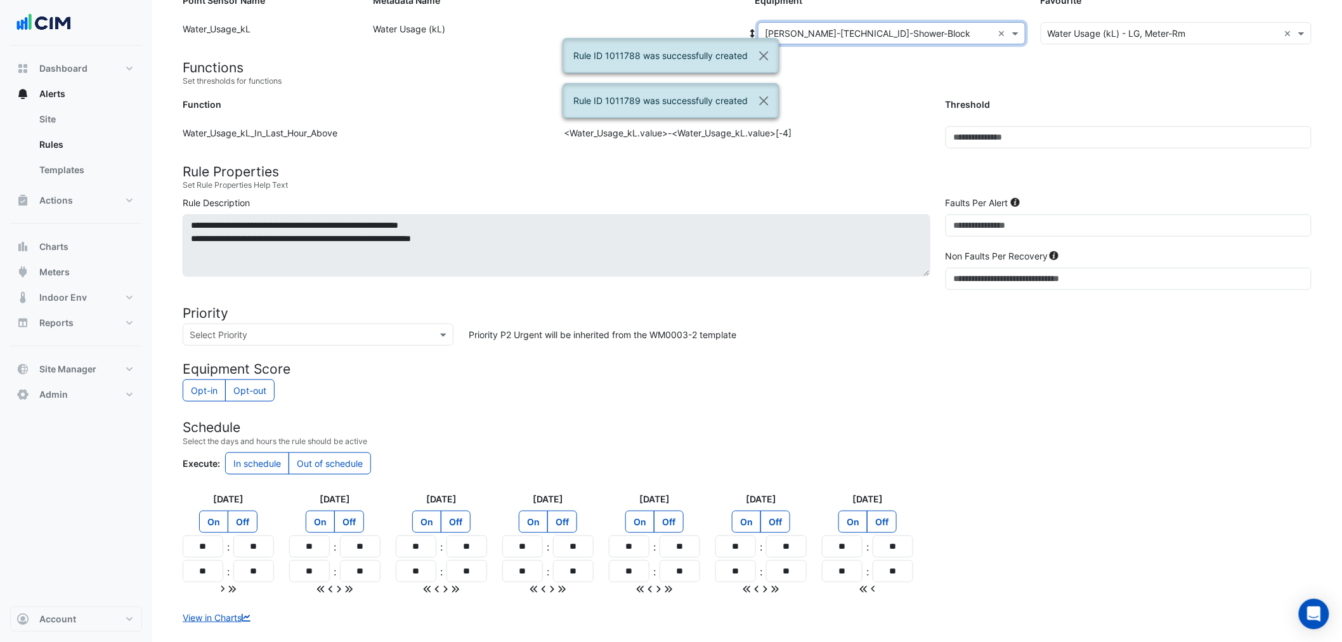
scroll to position [240, 0]
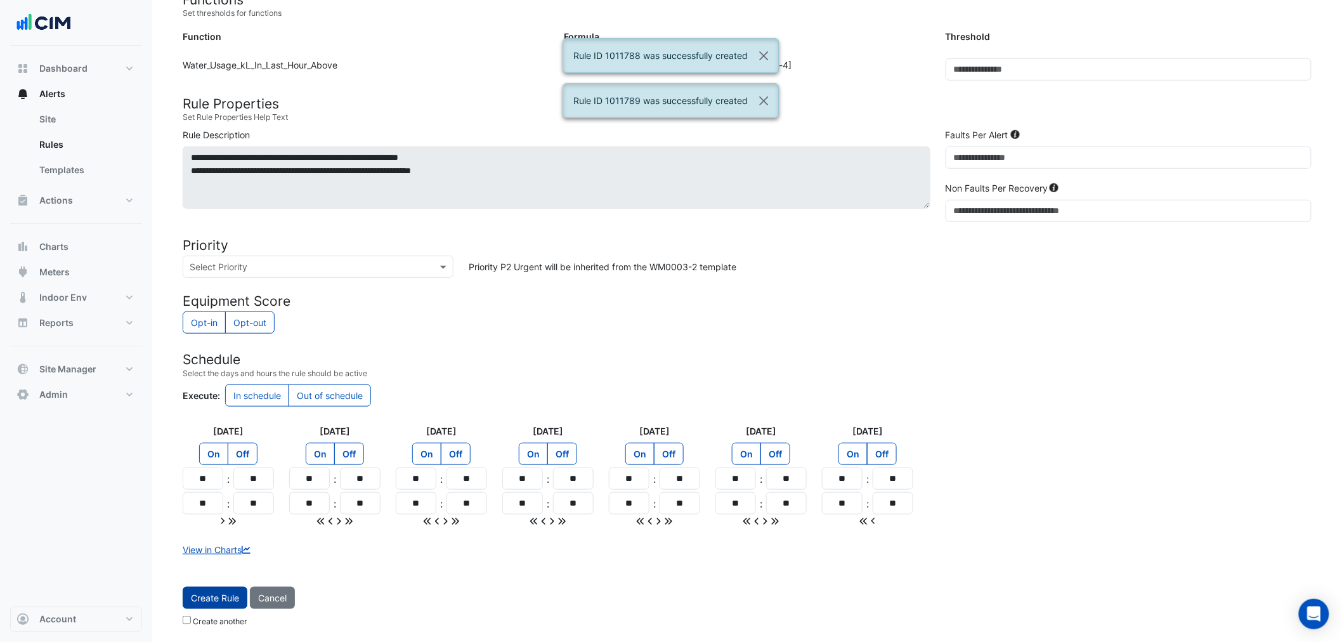
click at [230, 589] on button "Create Rule" at bounding box center [215, 598] width 65 height 22
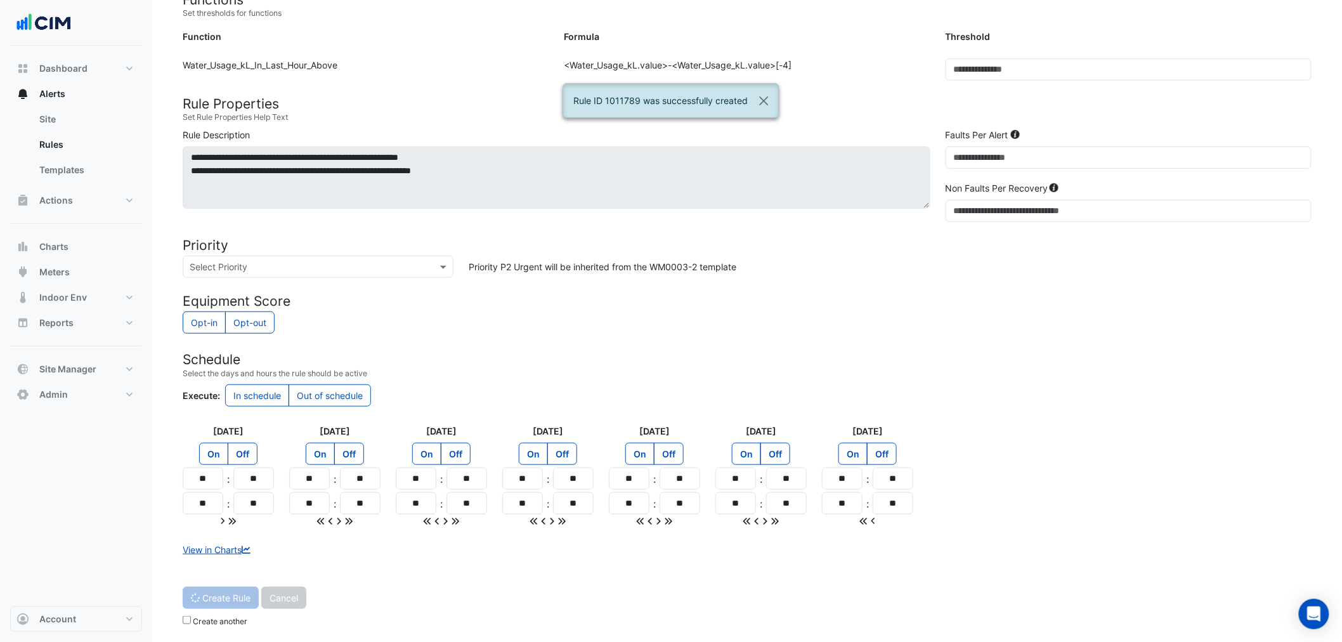
scroll to position [0, 0]
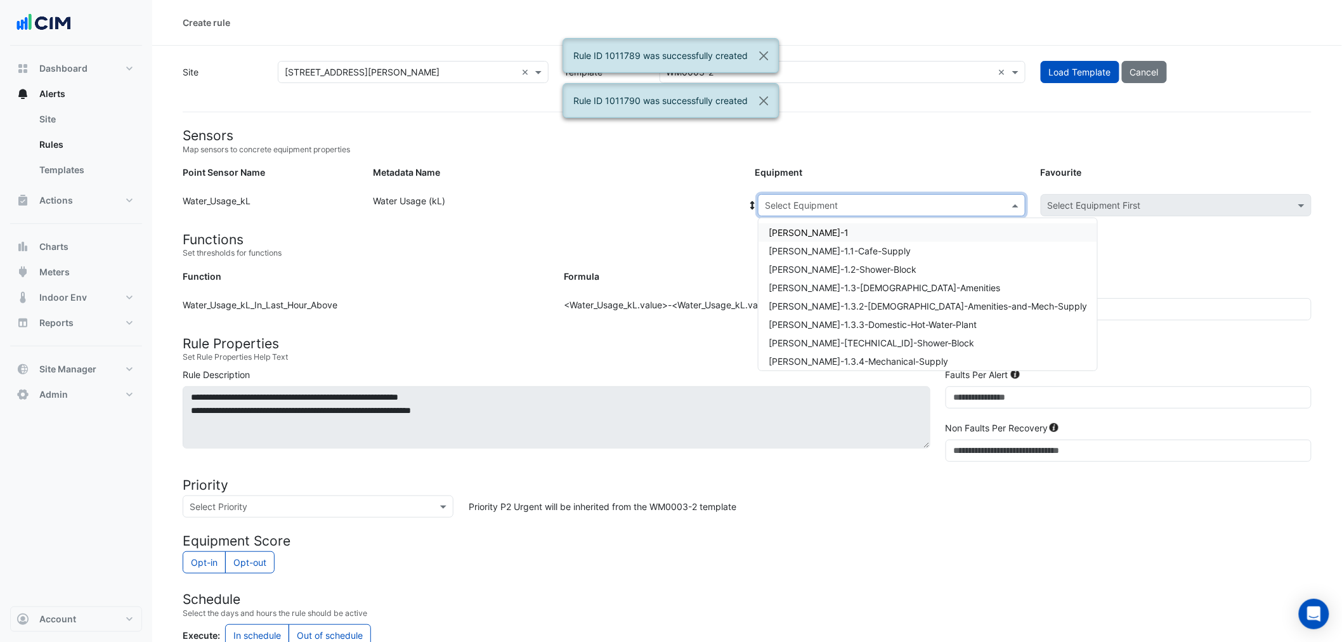
click at [846, 211] on div "Select Equipment" at bounding box center [881, 205] width 245 height 13
drag, startPoint x: 901, startPoint y: 351, endPoint x: 903, endPoint y: 359, distance: 8.3
click at [903, 359] on div "WM-WH-1 WM-WH-1.1-Cafe-Supply WM-WH-1.2-Shower-Block WM-WH-1.3-Male-Amenities W…" at bounding box center [928, 370] width 339 height 294
click at [903, 359] on span "WM-WH-1.3.4-Mechanical-Supply" at bounding box center [859, 361] width 180 height 11
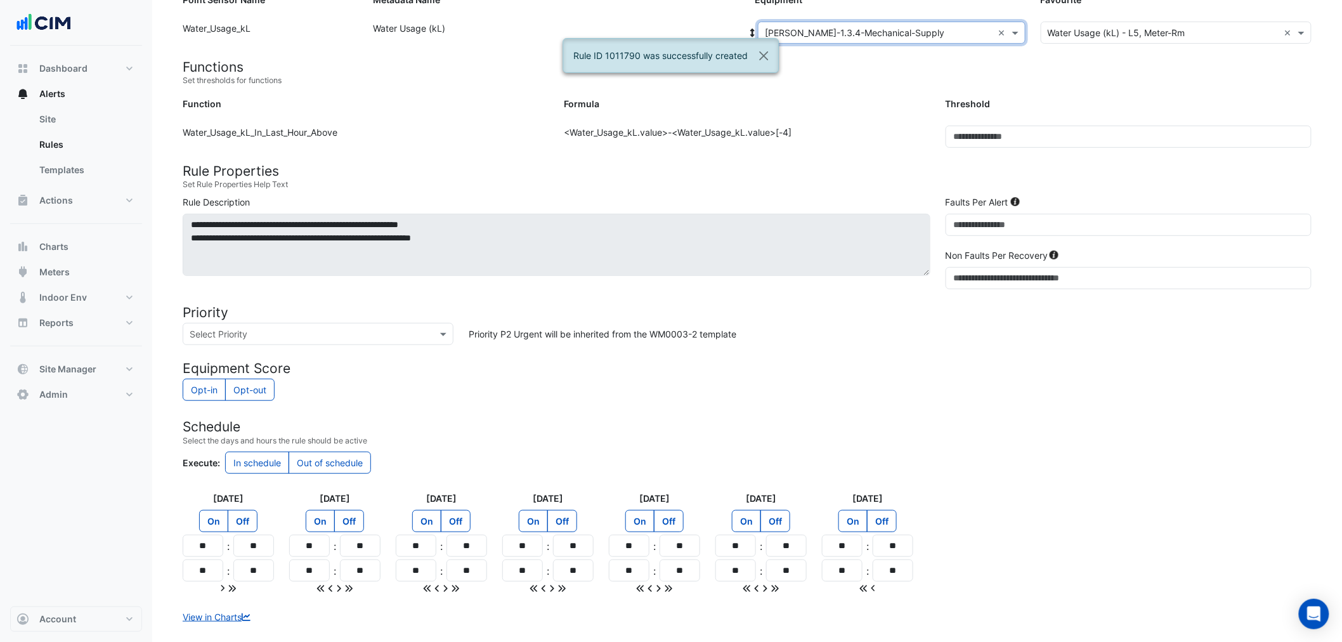
scroll to position [240, 0]
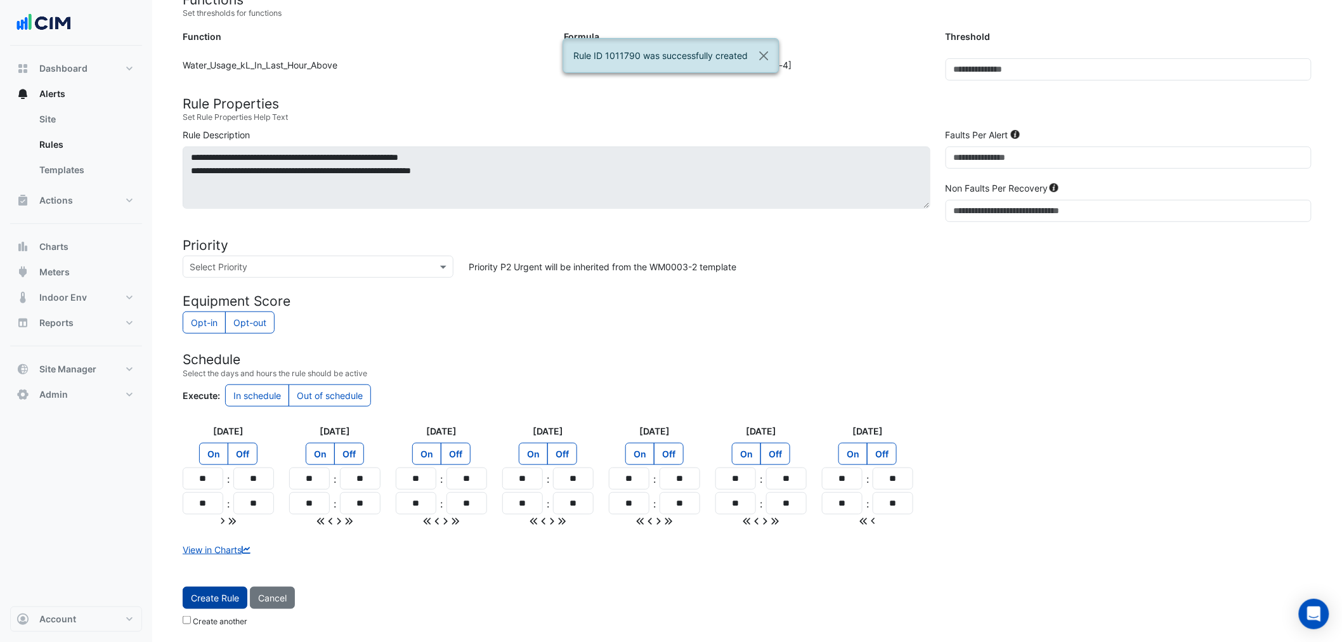
click at [207, 593] on span "Create Rule" at bounding box center [215, 597] width 48 height 11
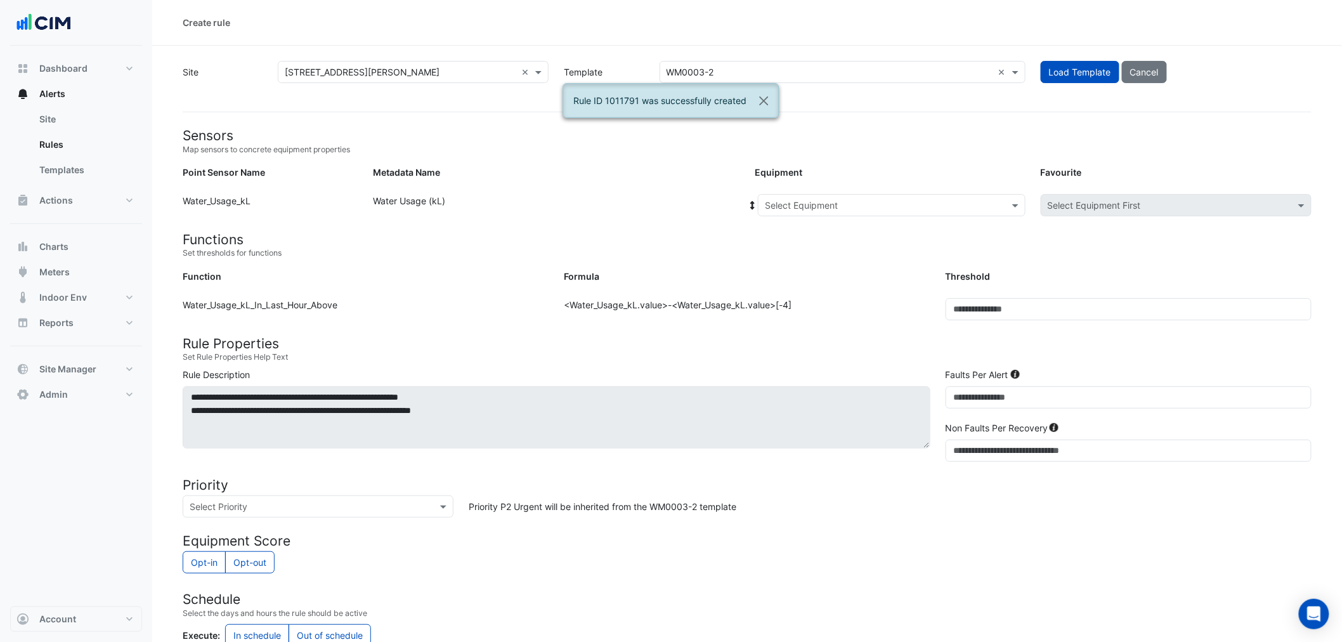
drag, startPoint x: 950, startPoint y: 199, endPoint x: 939, endPoint y: 211, distance: 16.7
click at [949, 199] on input "text" at bounding box center [879, 205] width 228 height 13
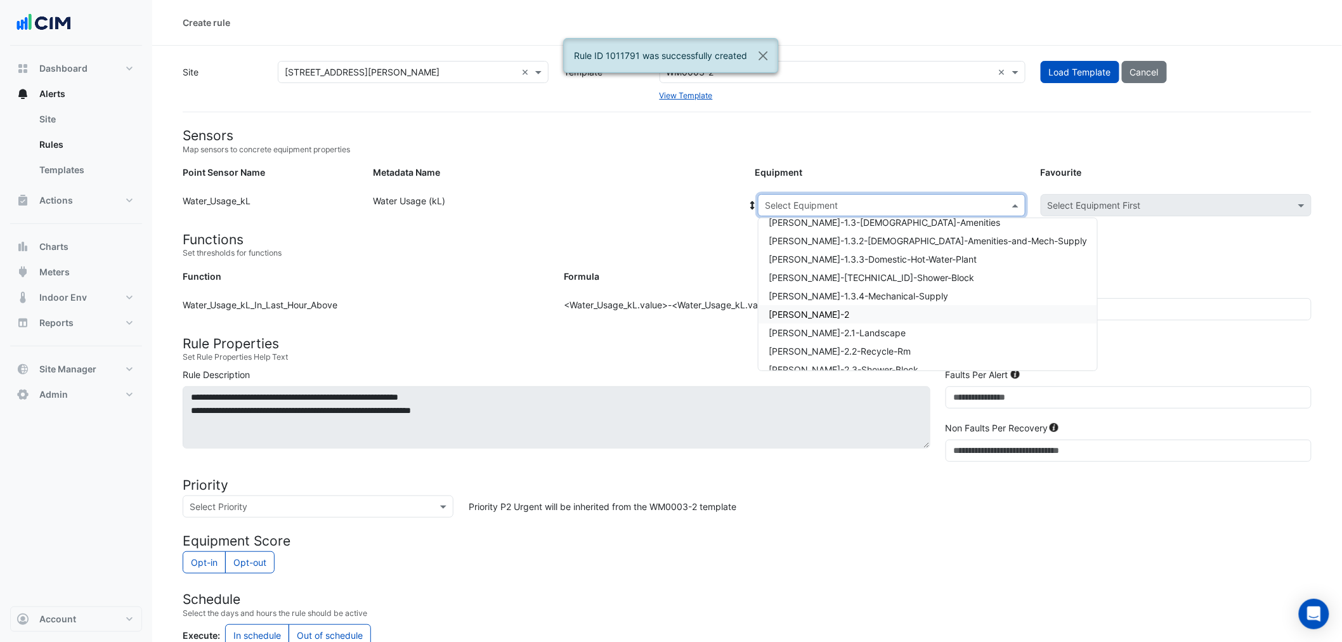
scroll to position [93, 0]
click at [874, 291] on div "WM-WH-2" at bounding box center [928, 286] width 339 height 18
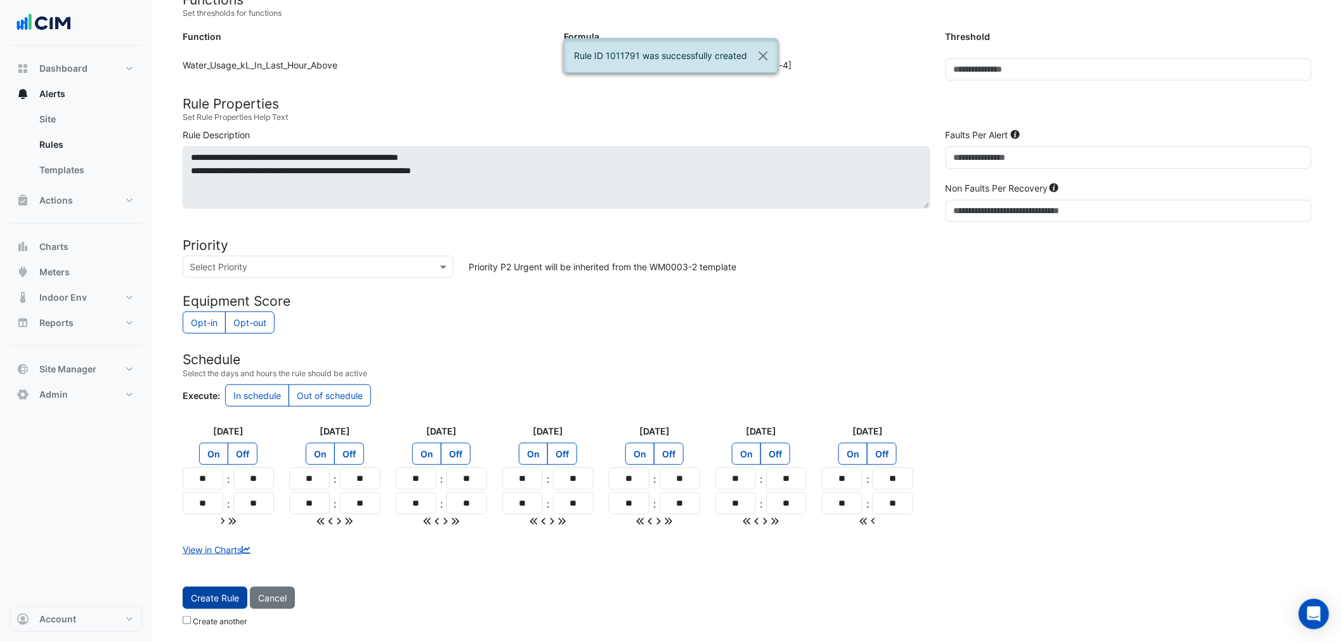
click at [237, 594] on span "Create Rule" at bounding box center [215, 597] width 48 height 11
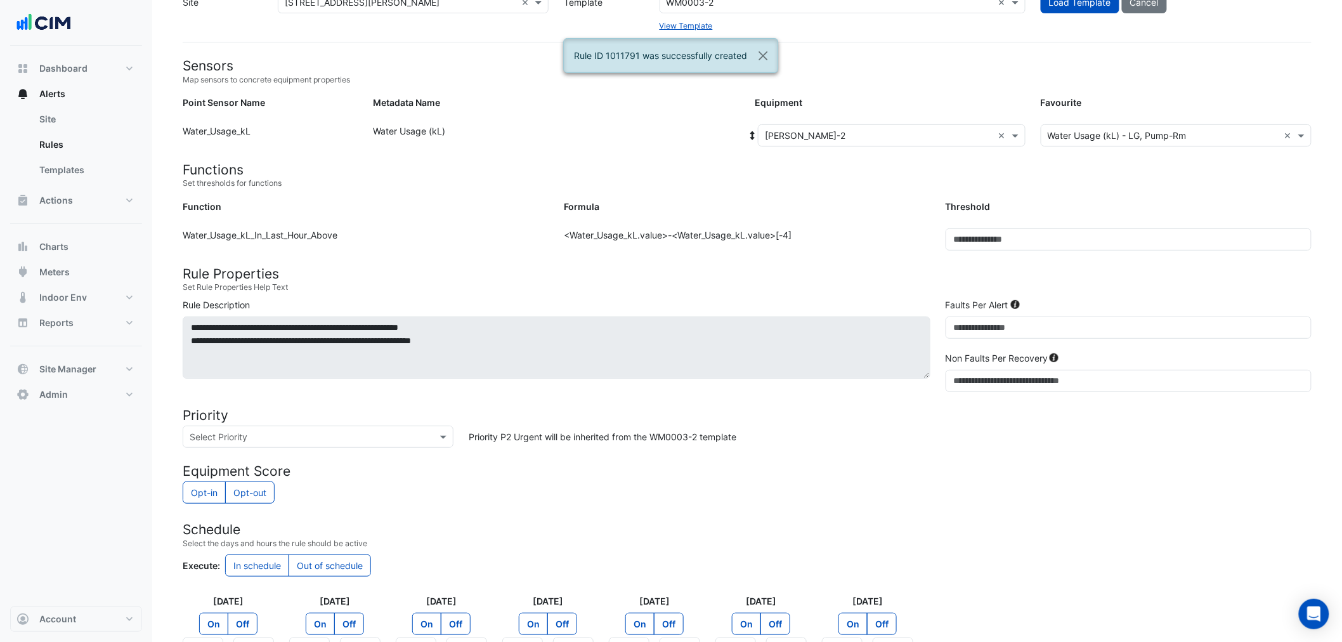
scroll to position [0, 0]
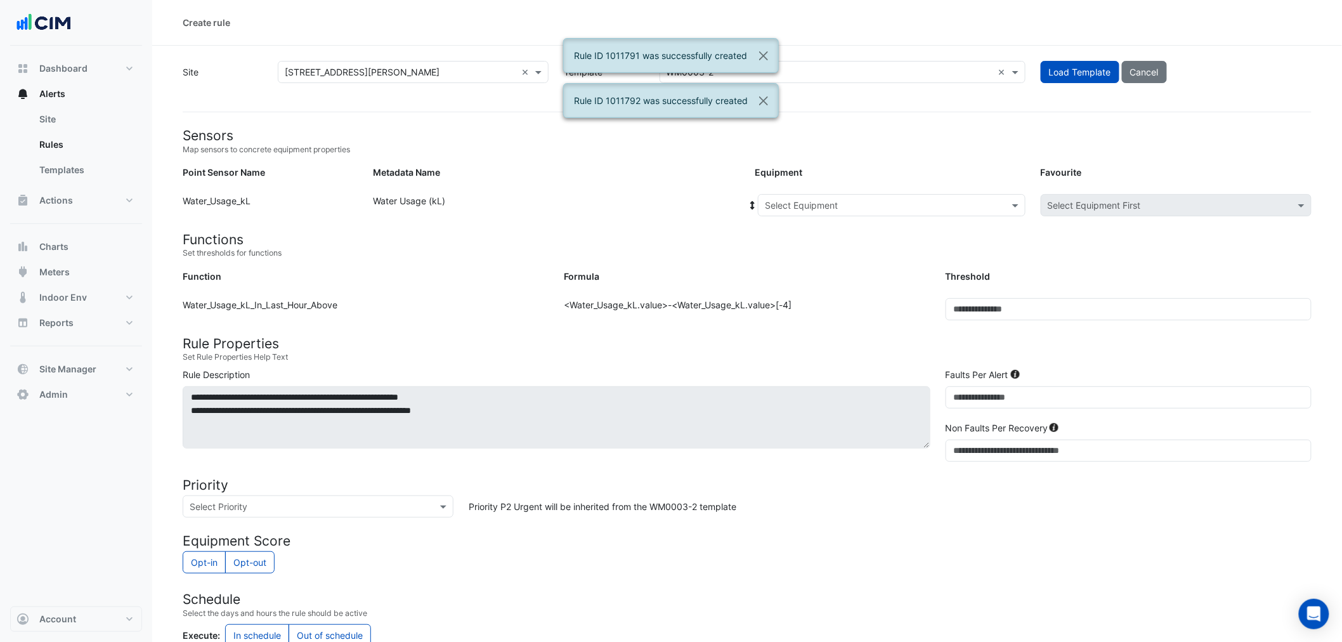
click at [836, 209] on input "text" at bounding box center [879, 205] width 228 height 13
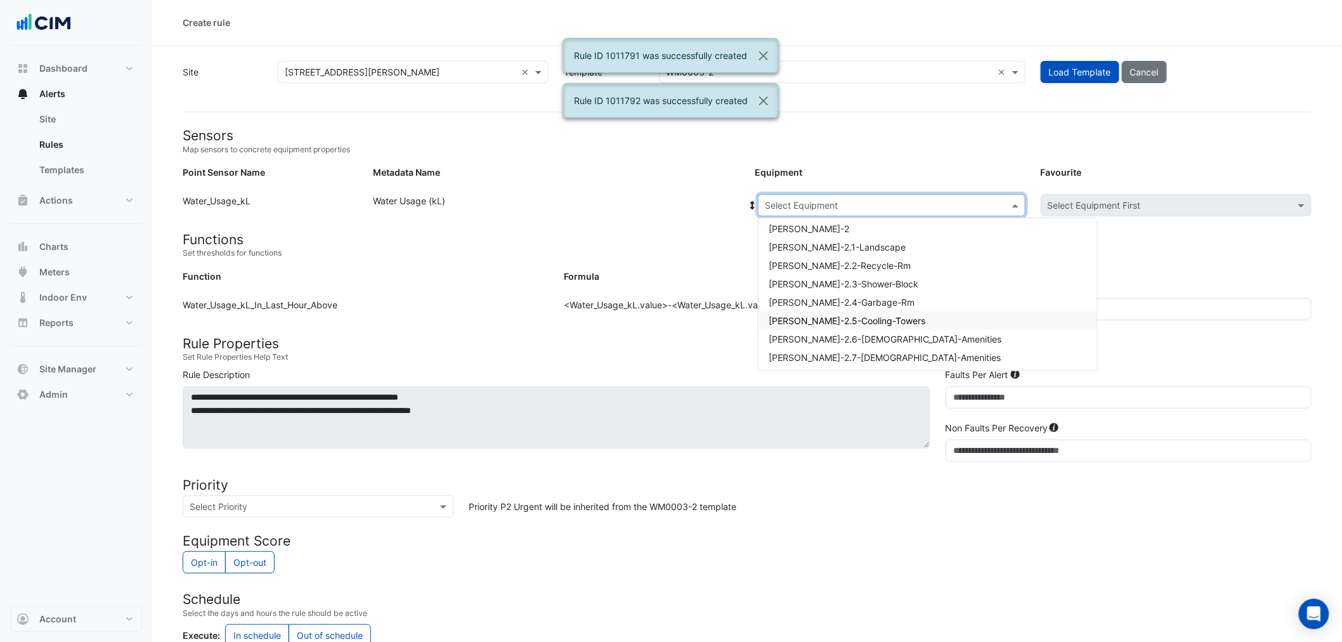
scroll to position [152, 0]
click at [860, 244] on span "WM-WH-2.1-Landscape" at bounding box center [837, 245] width 137 height 11
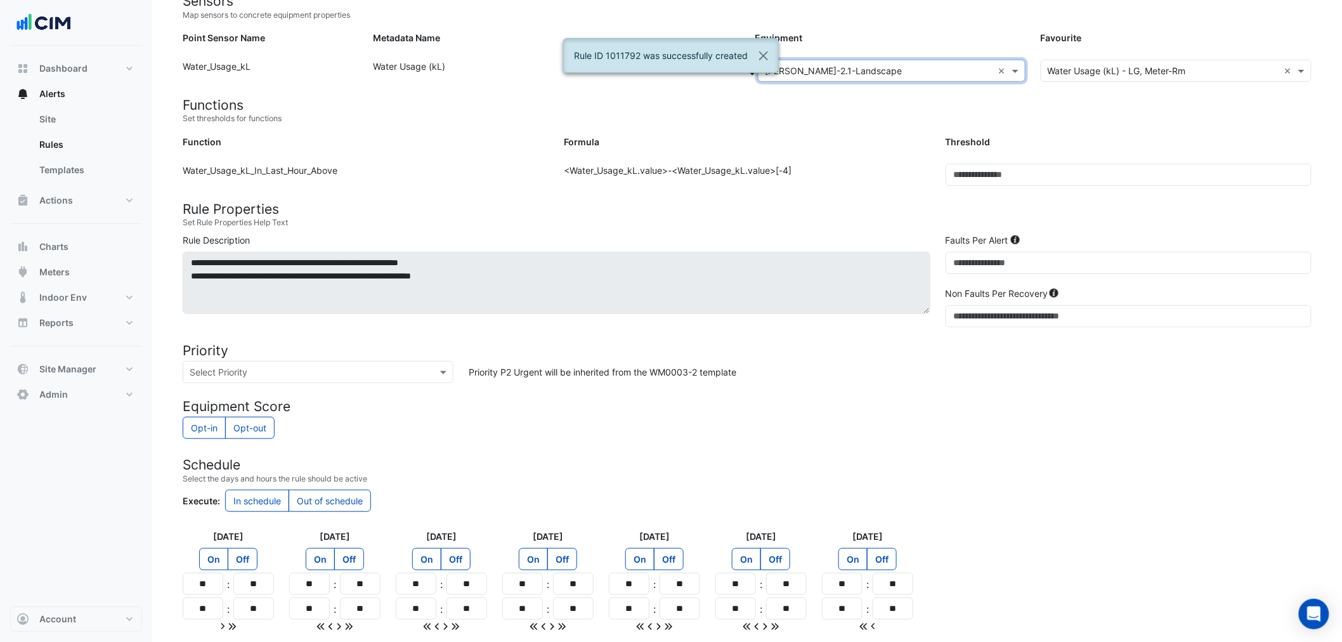
scroll to position [240, 0]
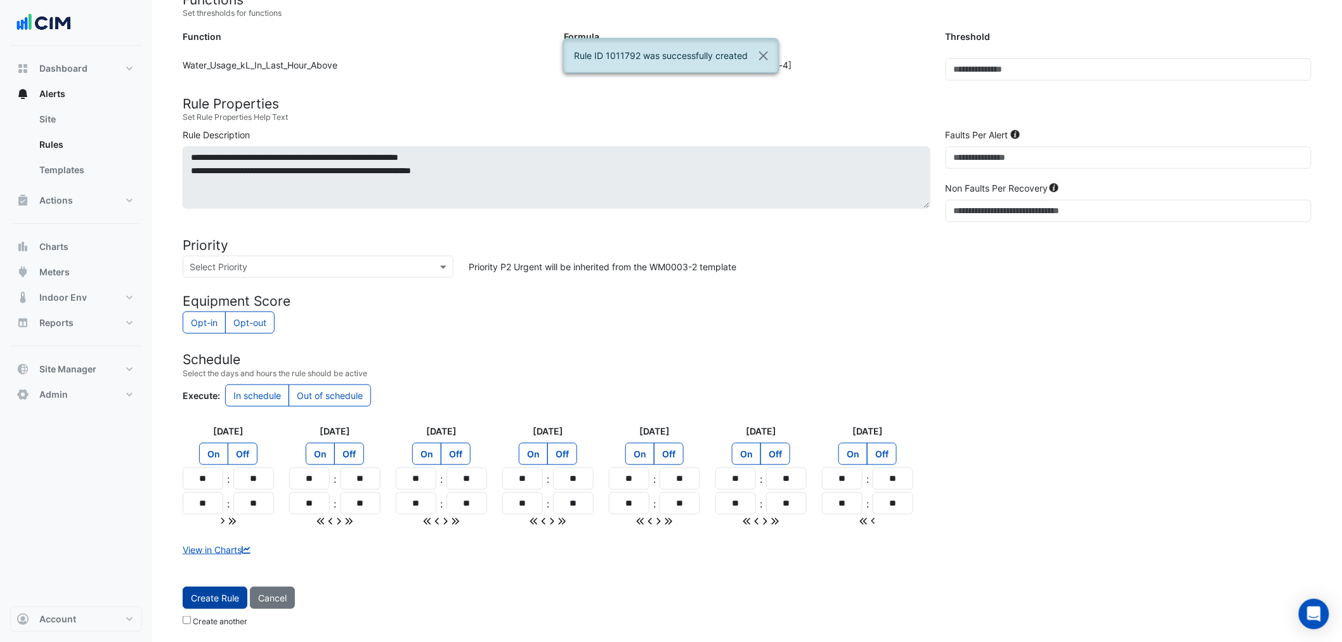
click at [226, 587] on button "Create Rule" at bounding box center [215, 598] width 65 height 22
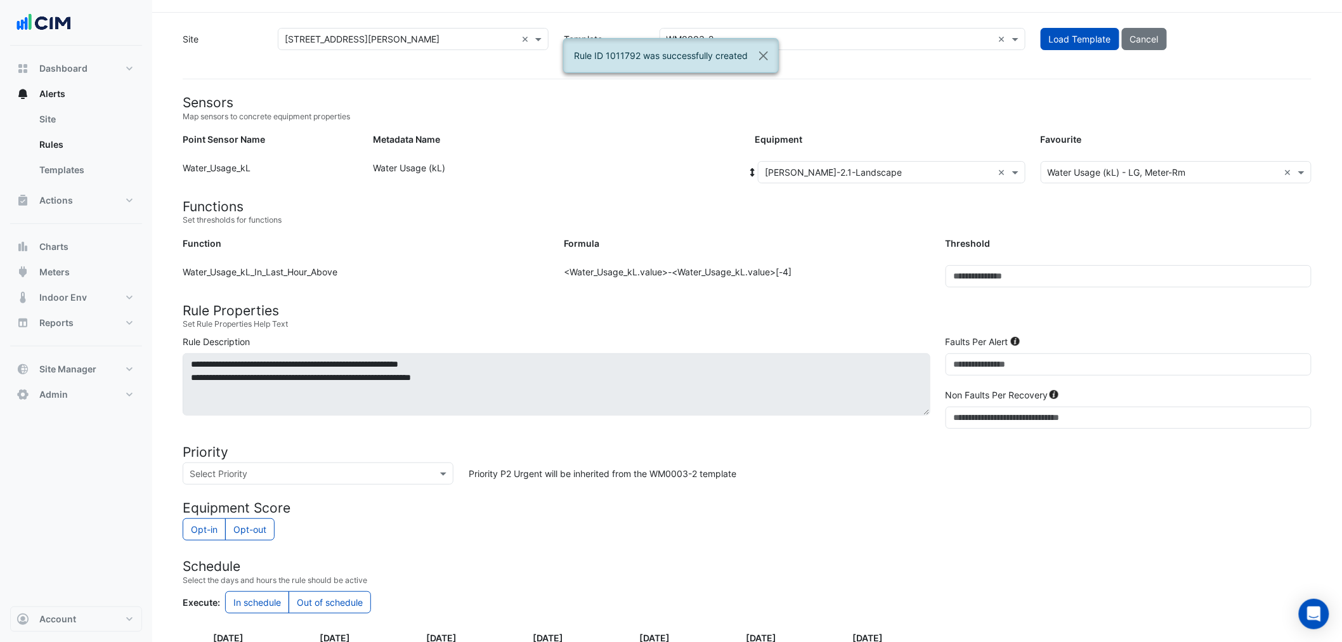
scroll to position [0, 0]
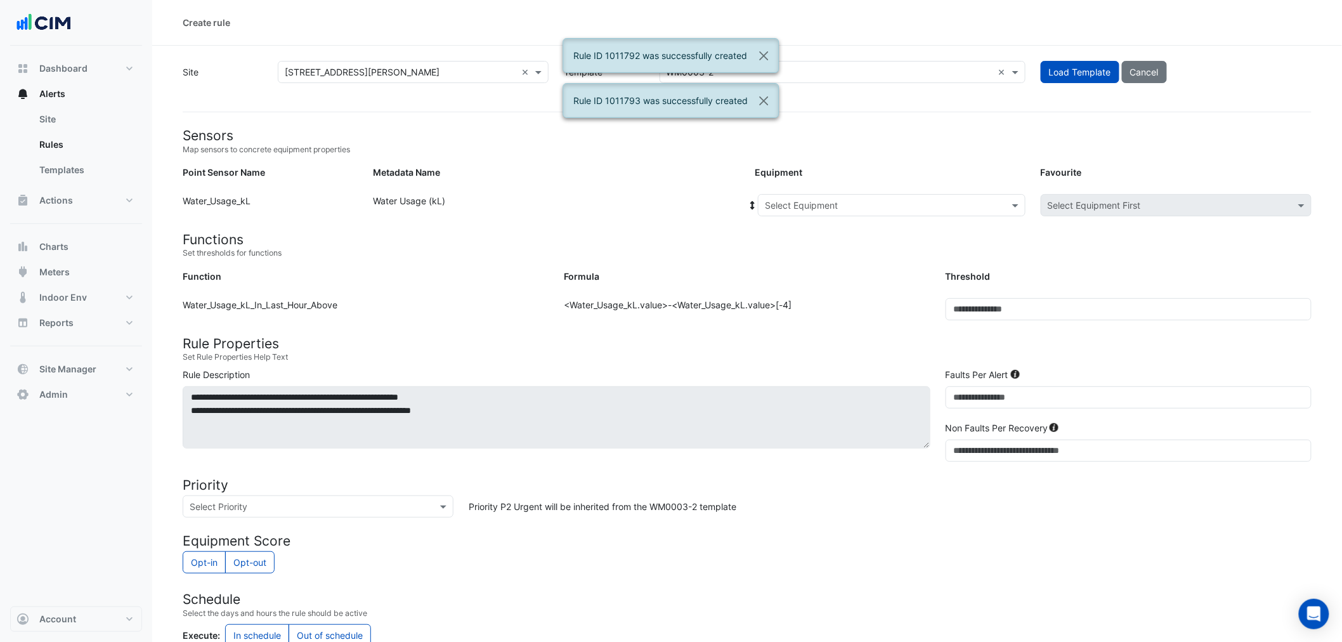
click at [867, 201] on input "text" at bounding box center [879, 205] width 228 height 13
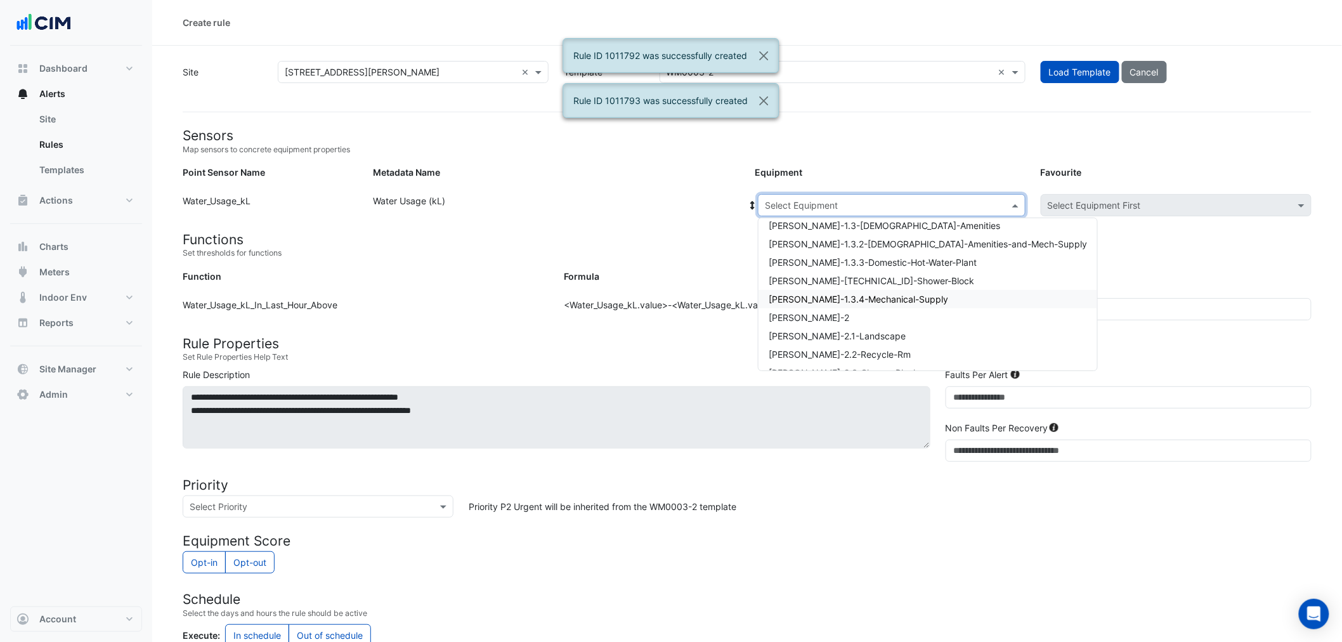
scroll to position [93, 0]
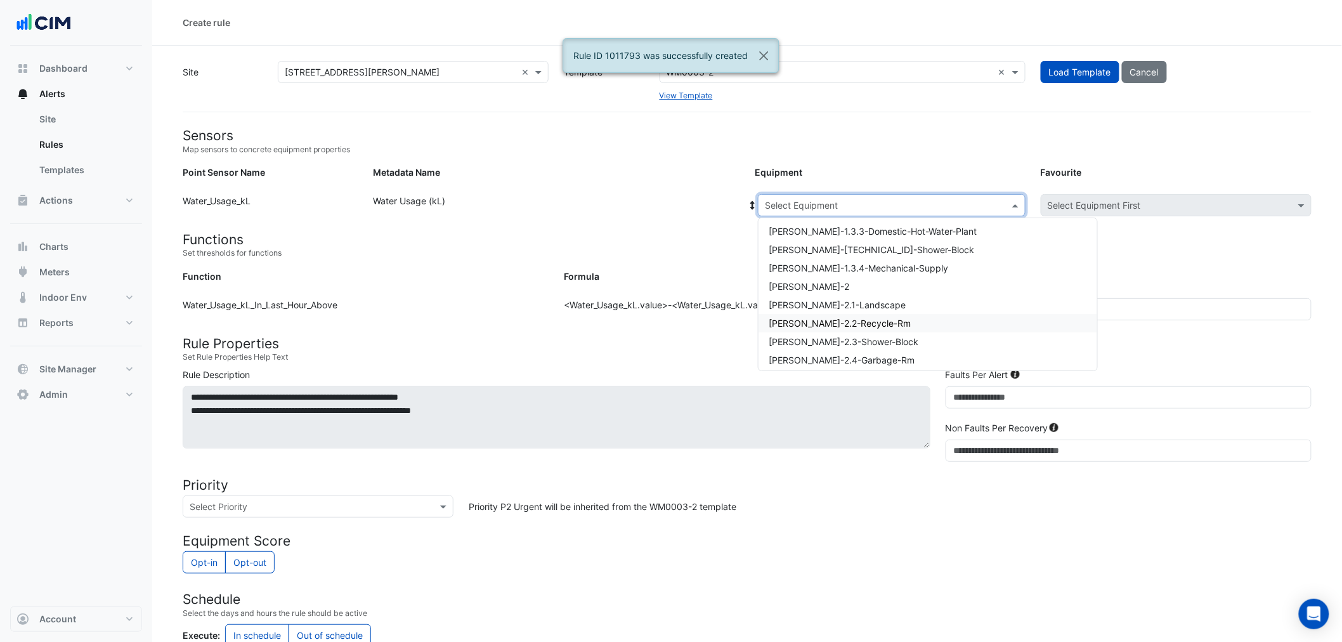
click at [889, 316] on div "WM-WH-2.2-Recycle-Rm" at bounding box center [928, 323] width 339 height 18
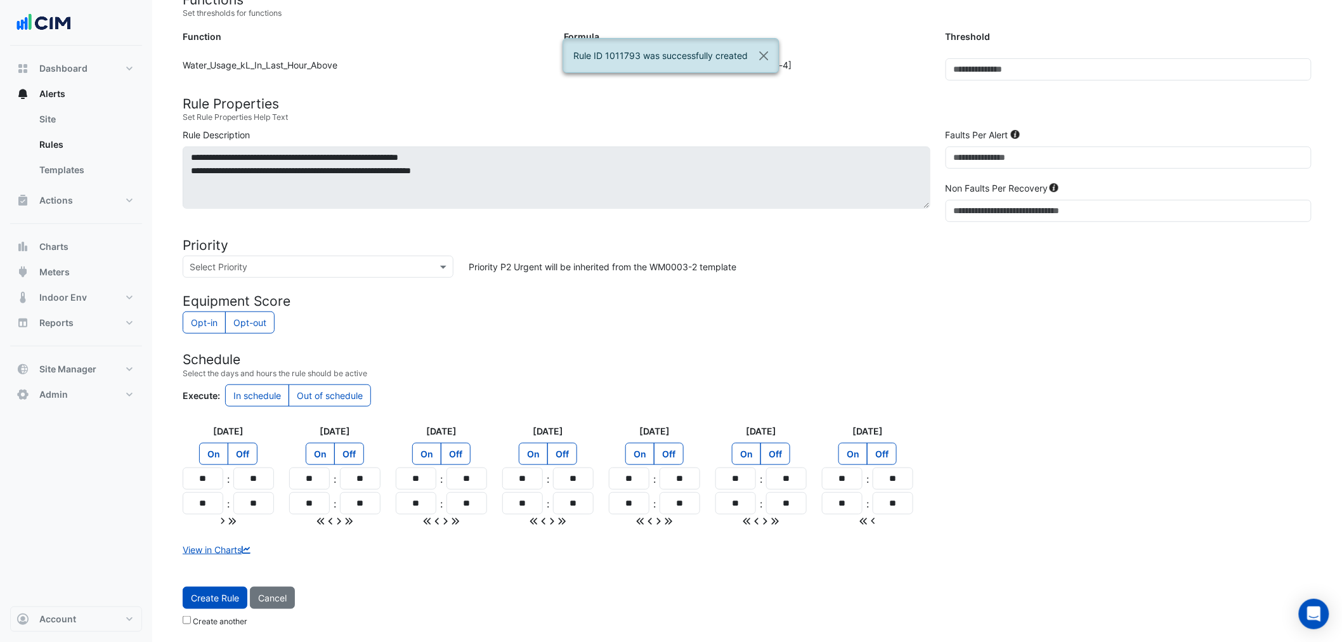
click at [207, 597] on span "Create Rule" at bounding box center [215, 597] width 48 height 11
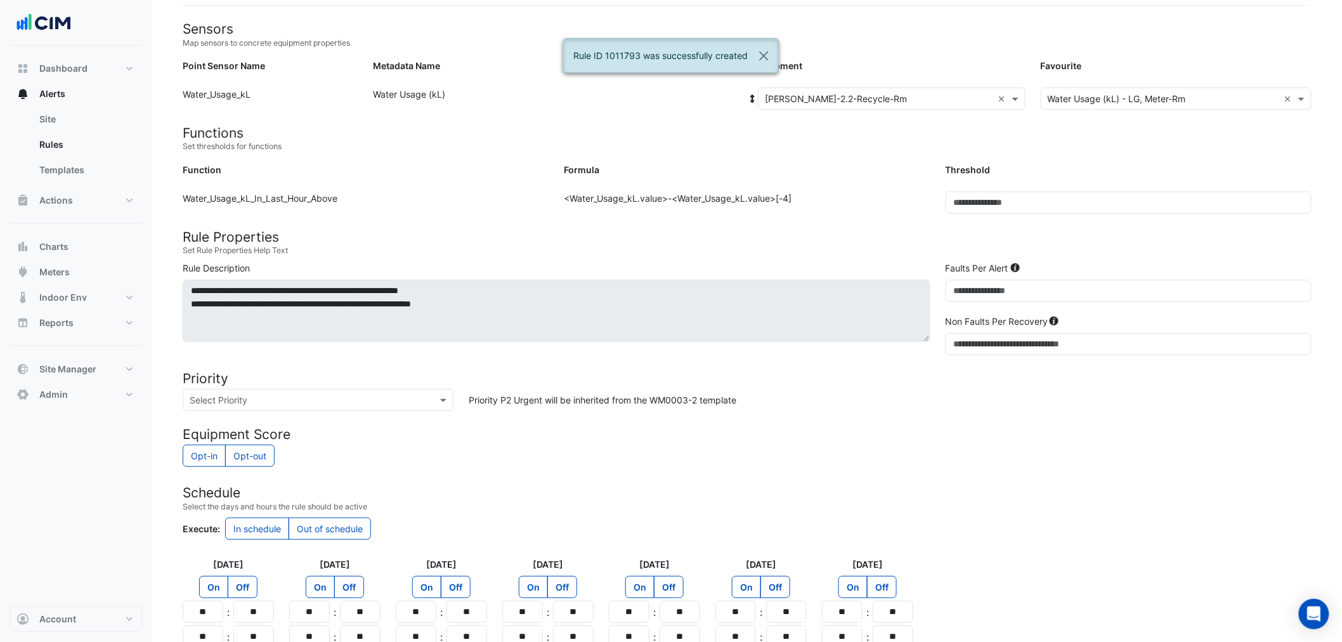
scroll to position [0, 0]
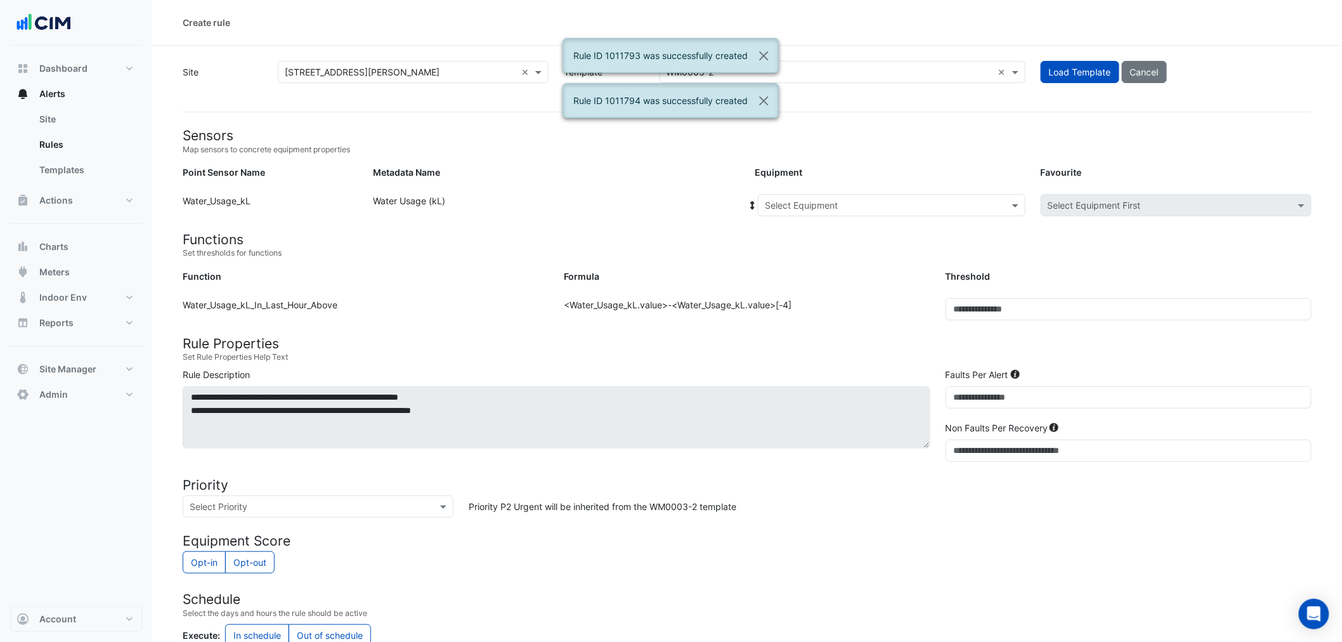
click at [822, 205] on input "text" at bounding box center [879, 205] width 228 height 13
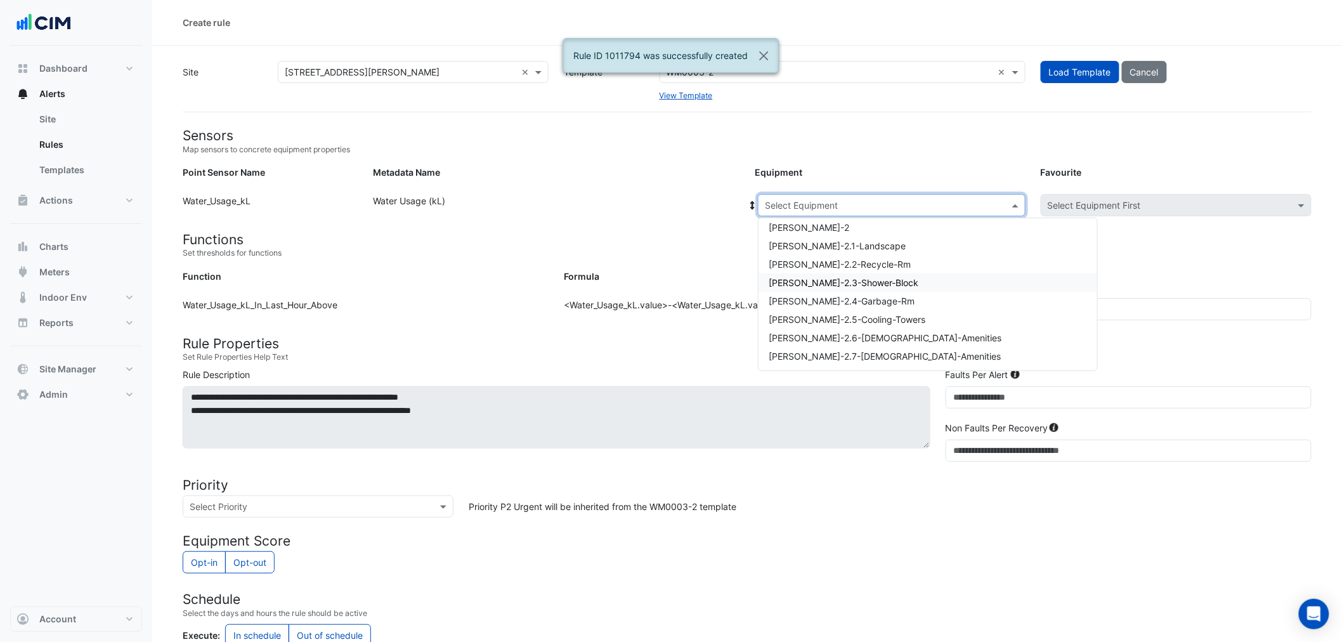
click at [874, 286] on span "WM-WH-2.3-Shower-Block" at bounding box center [844, 282] width 150 height 11
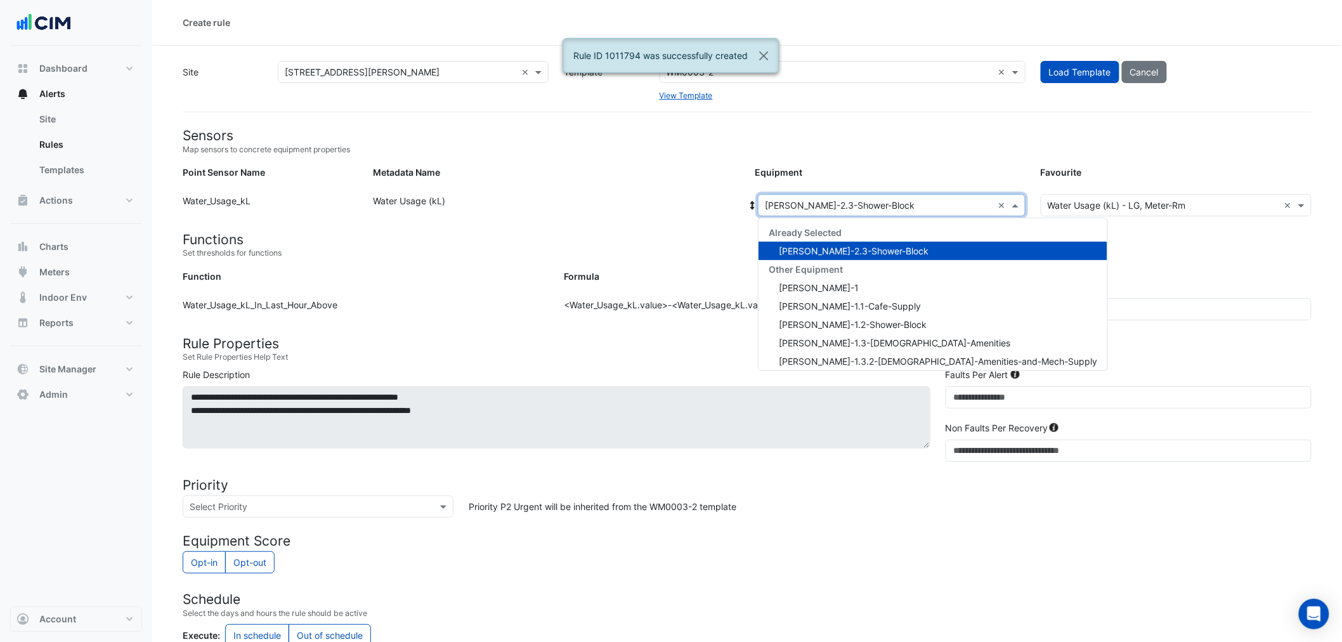
click at [812, 204] on input "text" at bounding box center [879, 205] width 228 height 13
click at [582, 331] on form "Sensors Map sensors to concrete equipment properties Point Sensor Name Metadata…" at bounding box center [747, 500] width 1129 height 745
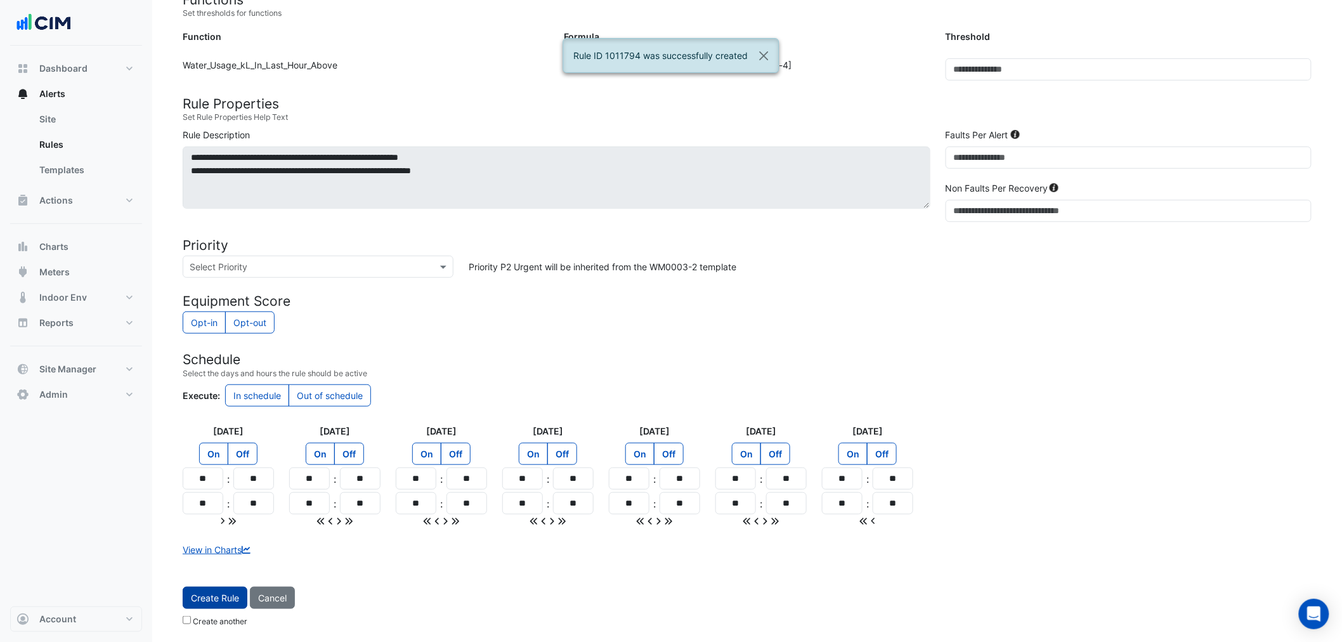
click at [200, 609] on button "Create Rule" at bounding box center [215, 598] width 65 height 22
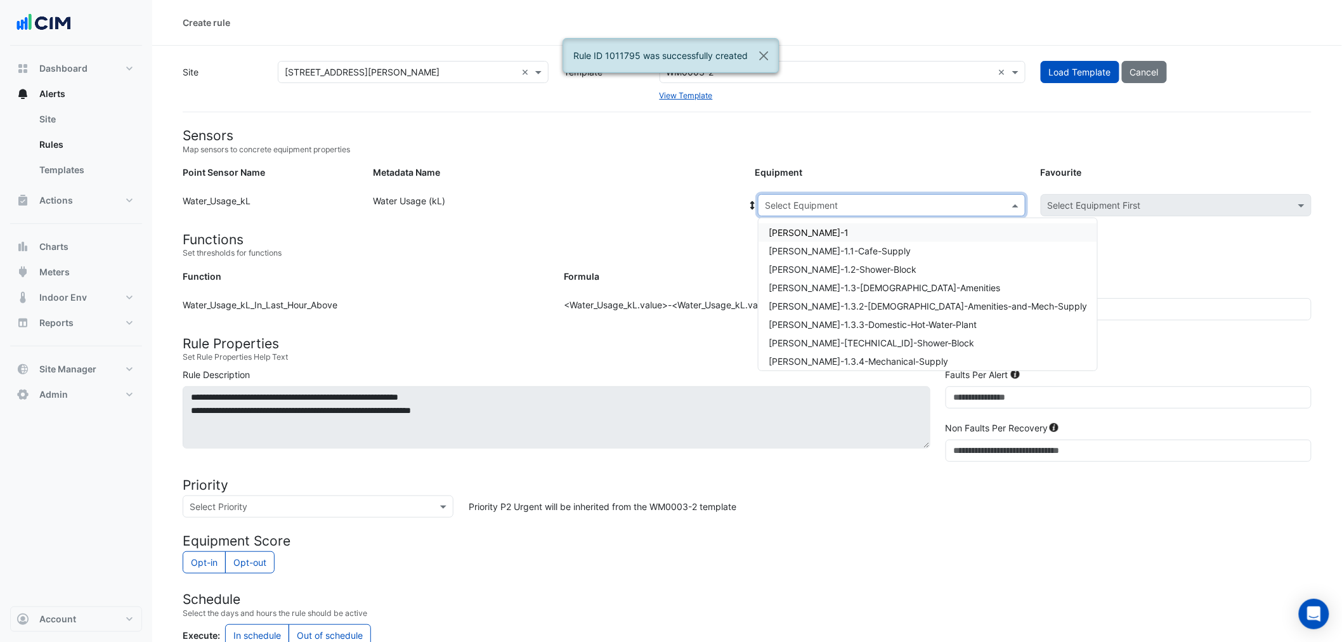
click at [874, 199] on input "text" at bounding box center [879, 205] width 228 height 13
click at [918, 307] on div "WM-WH-2.4-Garbage-Rm" at bounding box center [928, 301] width 339 height 18
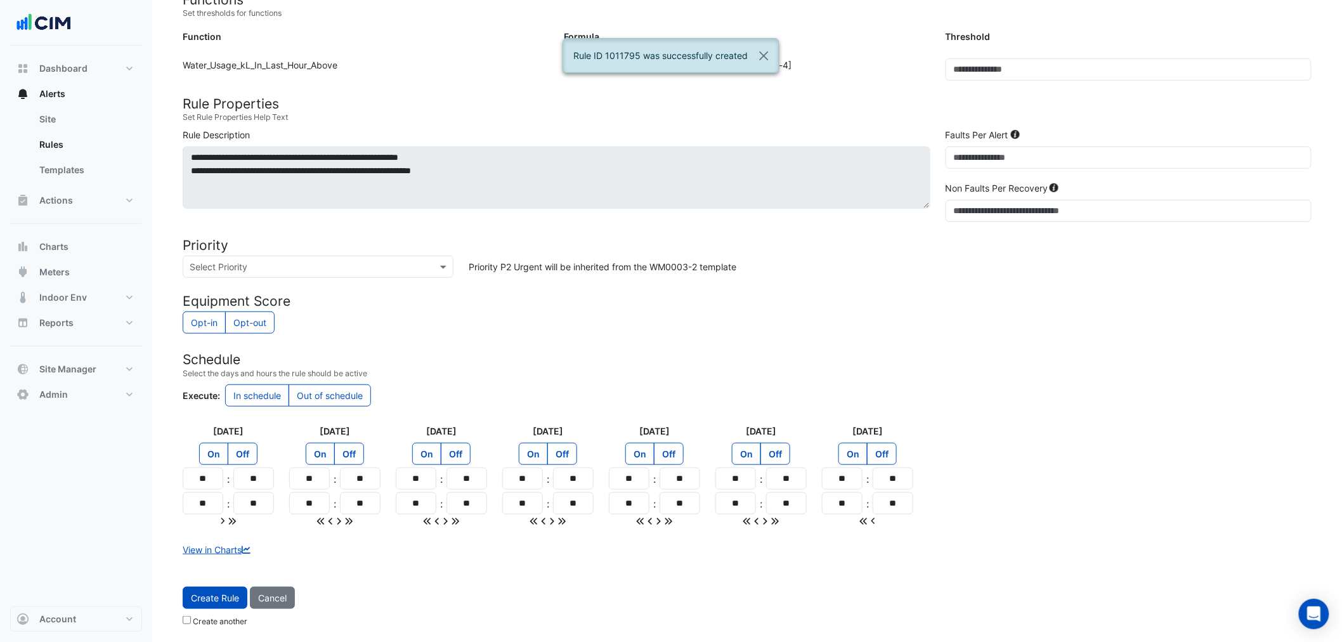
drag, startPoint x: 237, startPoint y: 592, endPoint x: 267, endPoint y: 580, distance: 32.2
click at [240, 591] on button "Create Rule" at bounding box center [215, 598] width 65 height 22
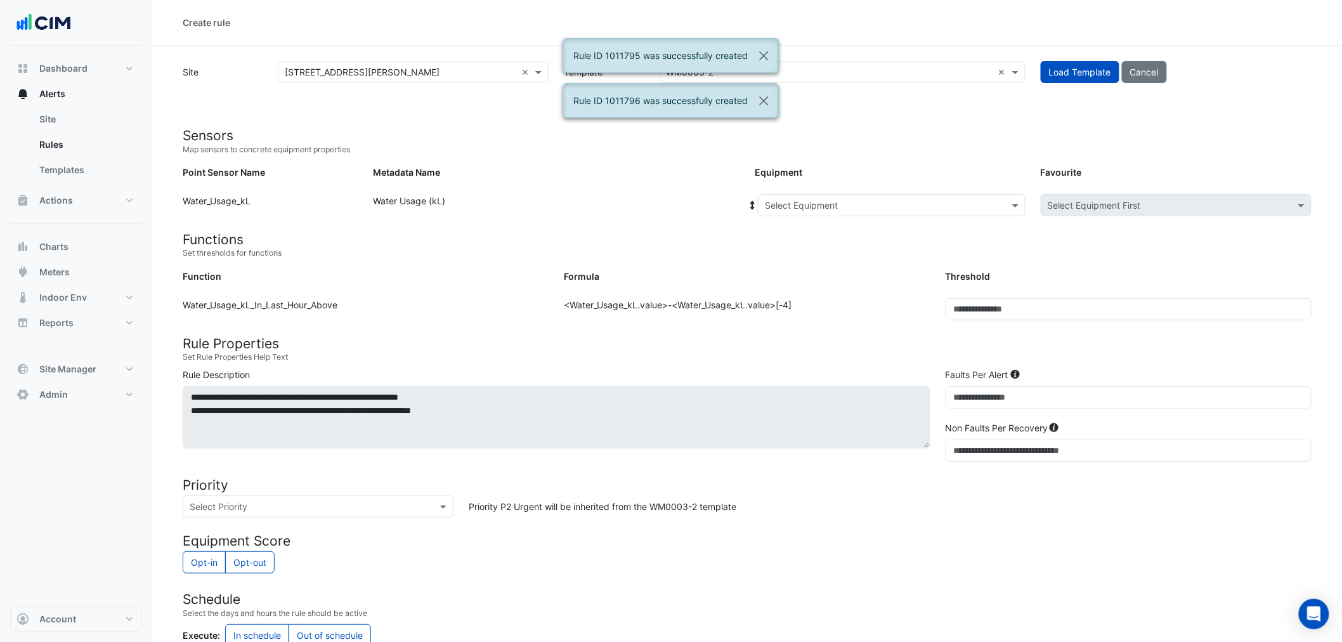
click at [929, 211] on input "text" at bounding box center [879, 205] width 228 height 13
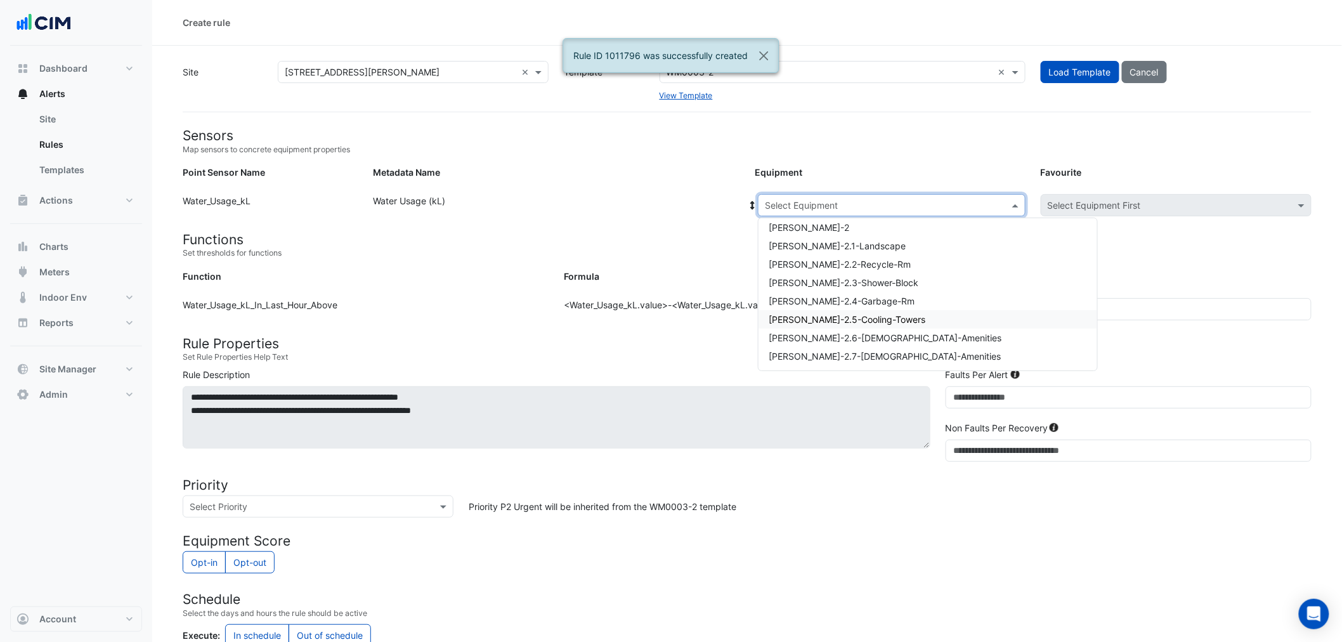
click at [886, 320] on span "WM-WH-2.5-Cooling-Towers" at bounding box center [847, 319] width 157 height 11
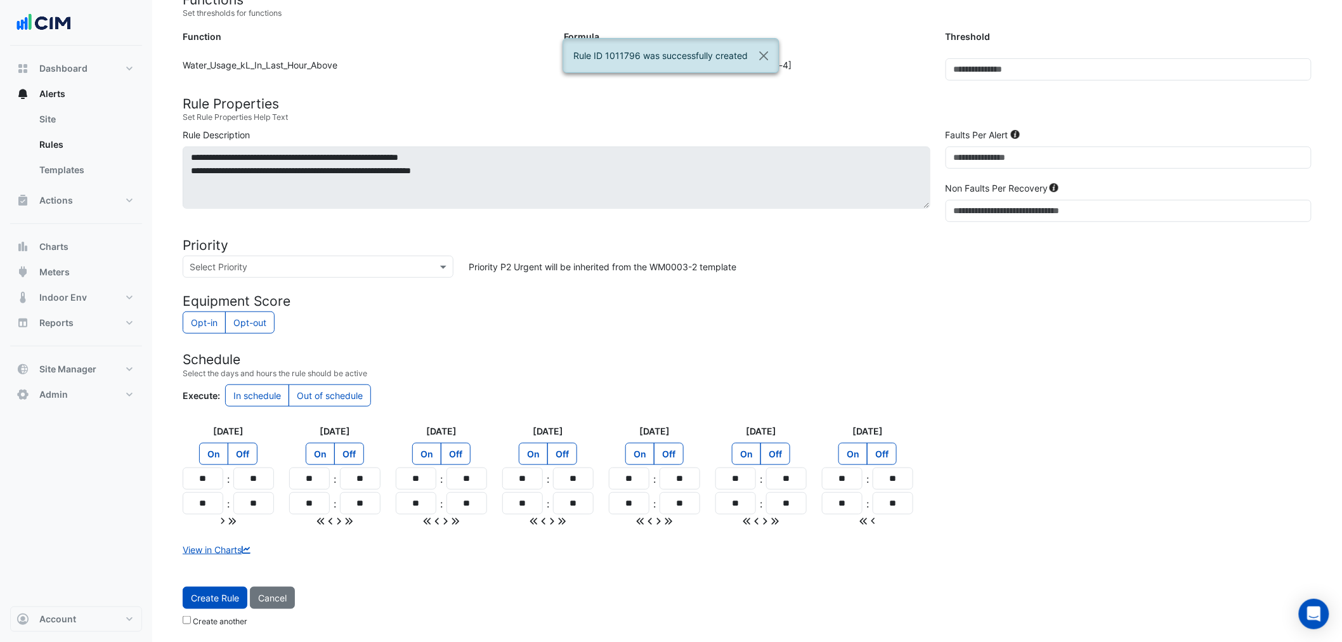
click at [223, 594] on app-button "Create Rule" at bounding box center [215, 598] width 65 height 22
click at [223, 594] on span "Create Rule" at bounding box center [215, 597] width 48 height 11
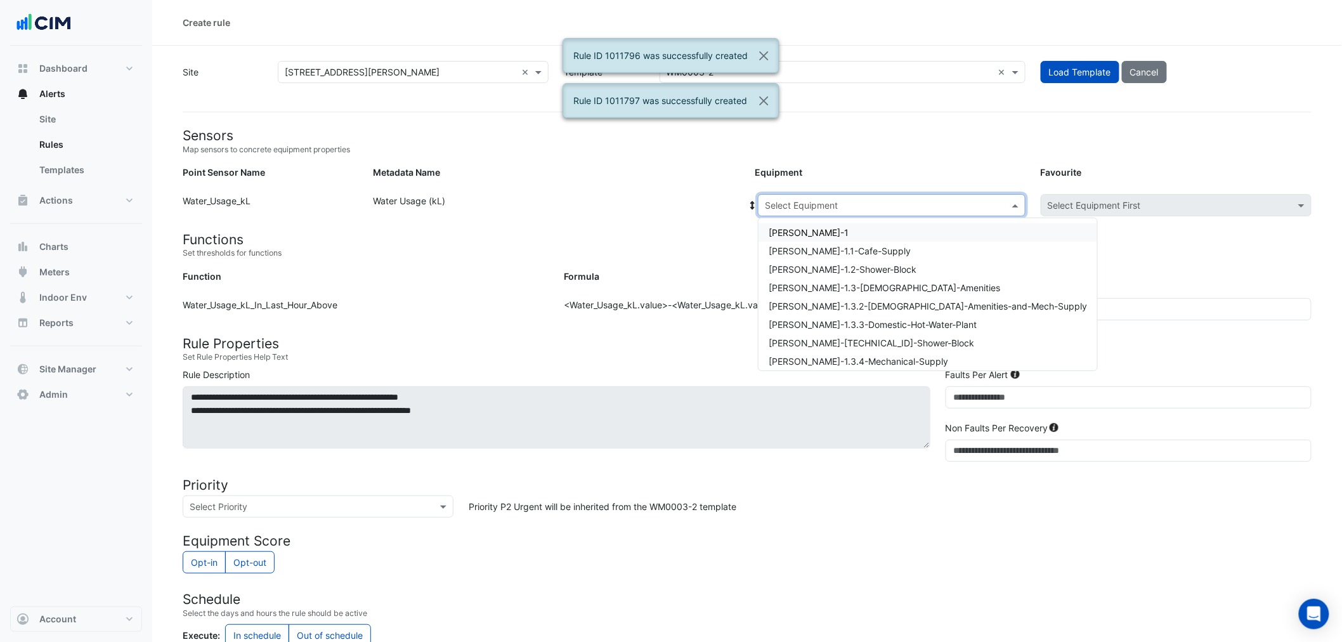
click at [891, 205] on input "text" at bounding box center [879, 205] width 228 height 13
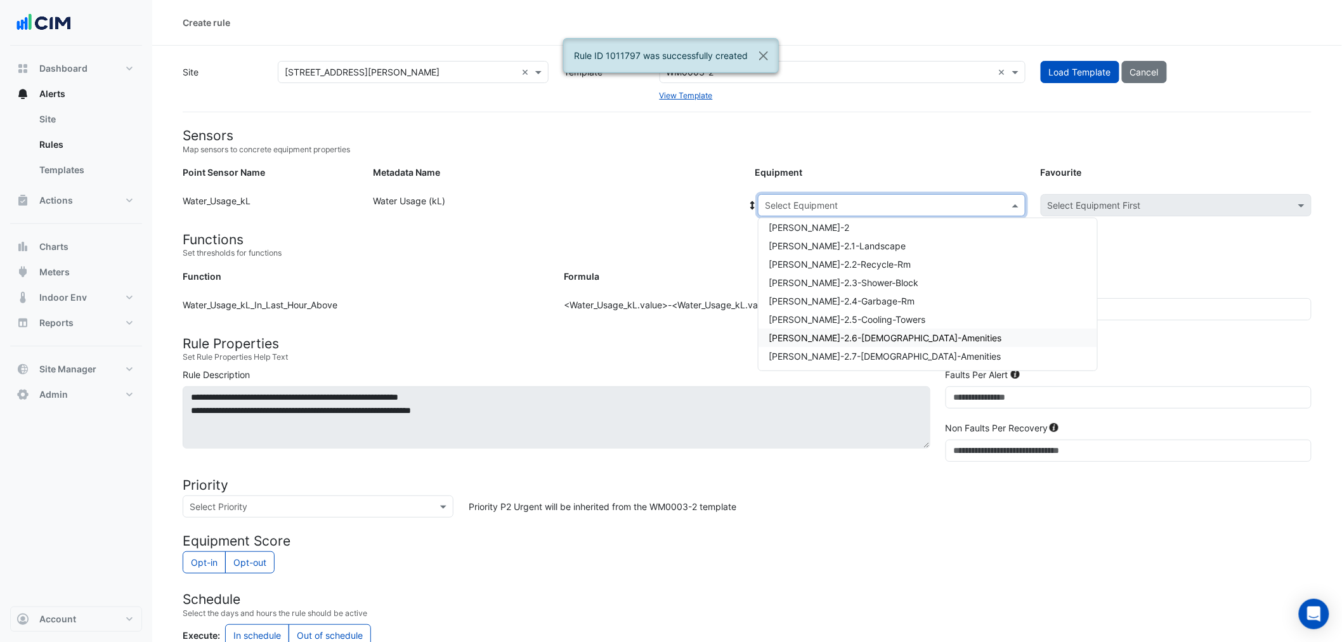
click at [883, 336] on span "WM-WH-2.6-Female-Amenities" at bounding box center [885, 337] width 233 height 11
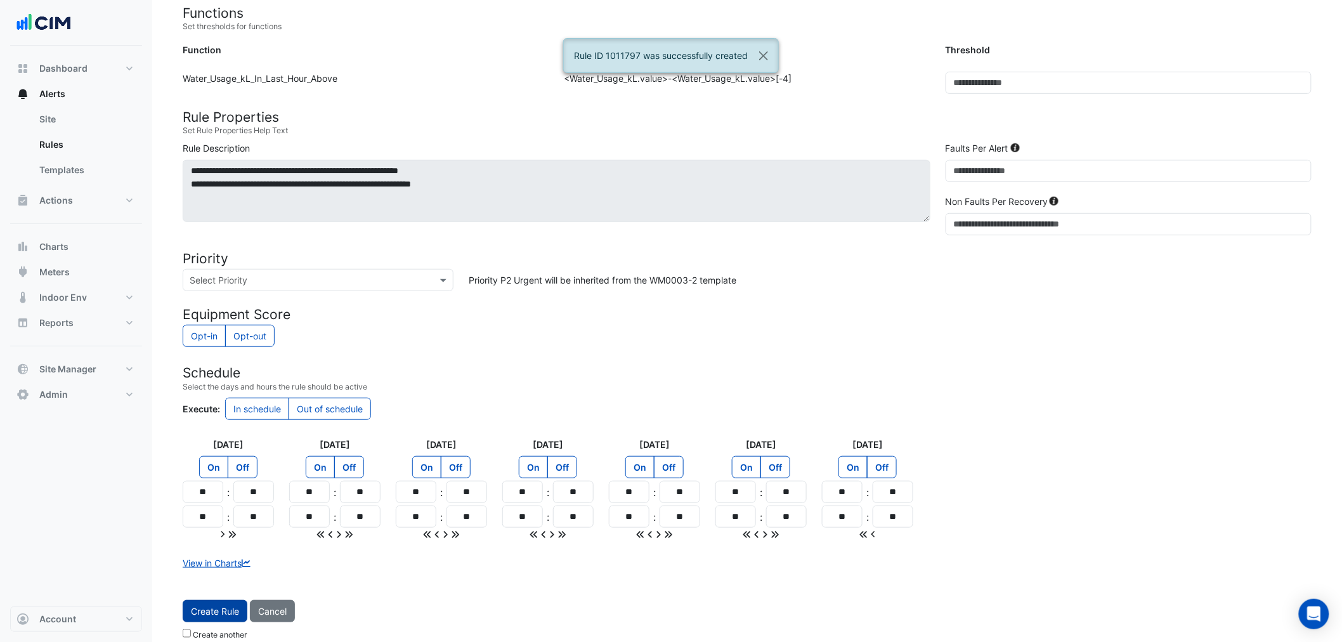
click at [231, 606] on span "Create Rule" at bounding box center [215, 611] width 48 height 11
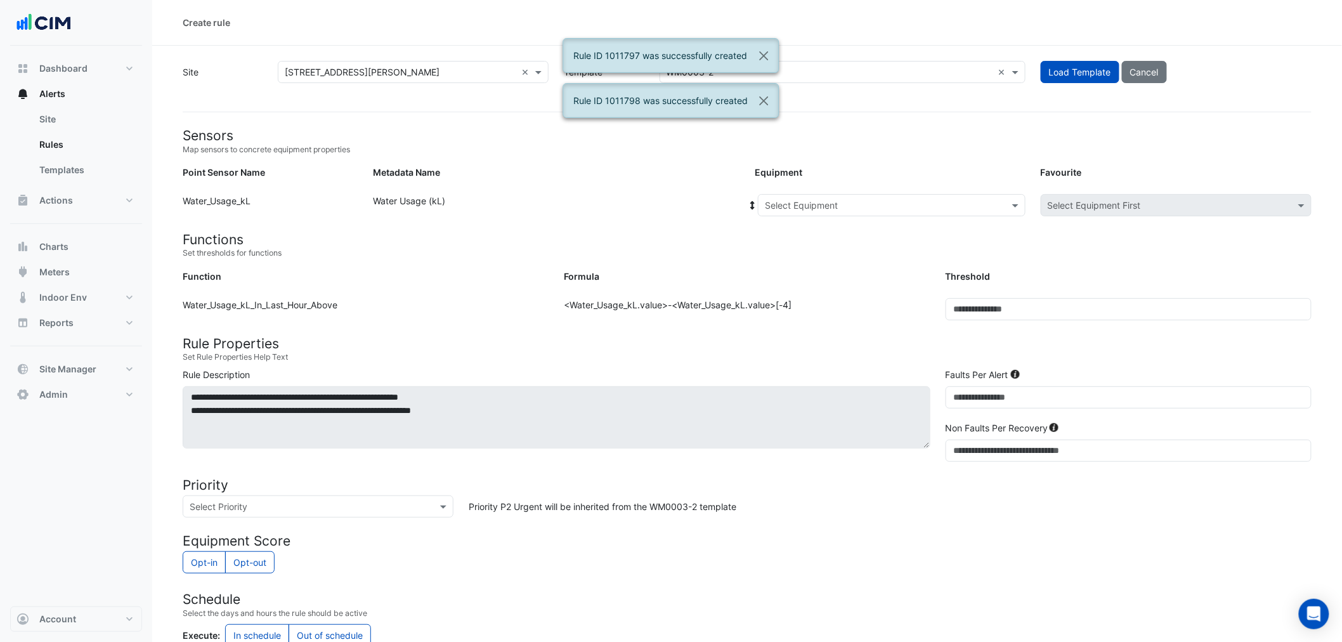
click at [941, 209] on input "text" at bounding box center [879, 205] width 228 height 13
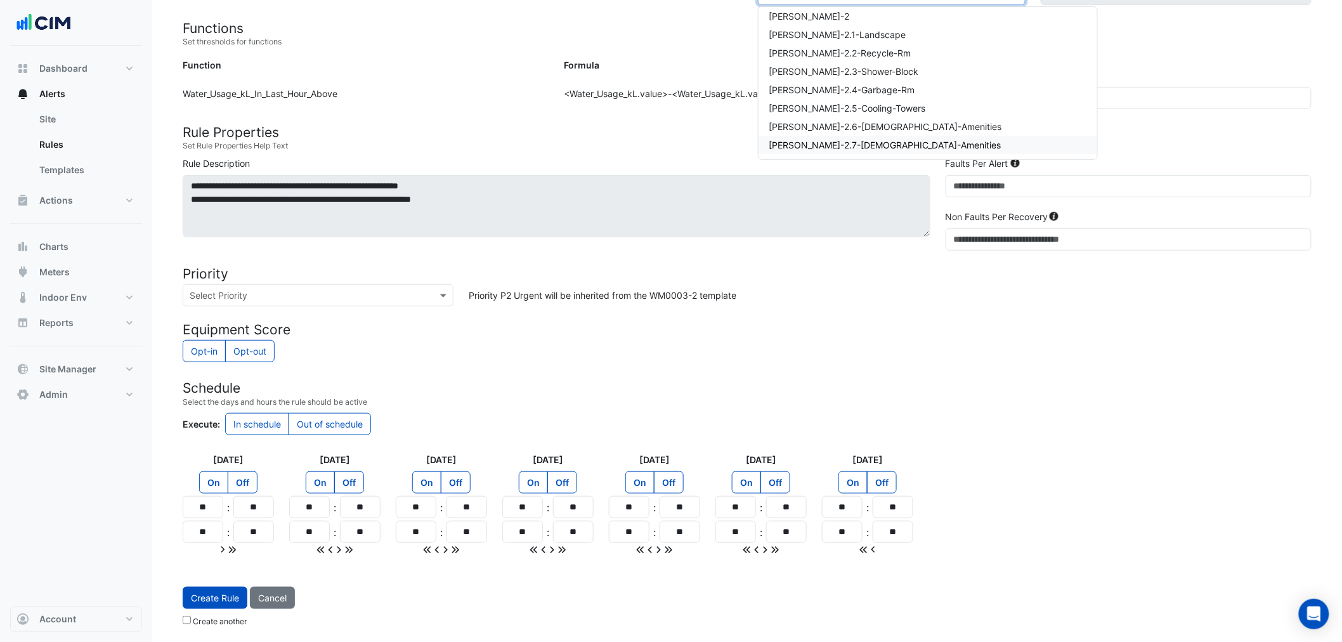
click at [853, 144] on span "WM-WH-2.7-Male-Amenities" at bounding box center [885, 145] width 232 height 11
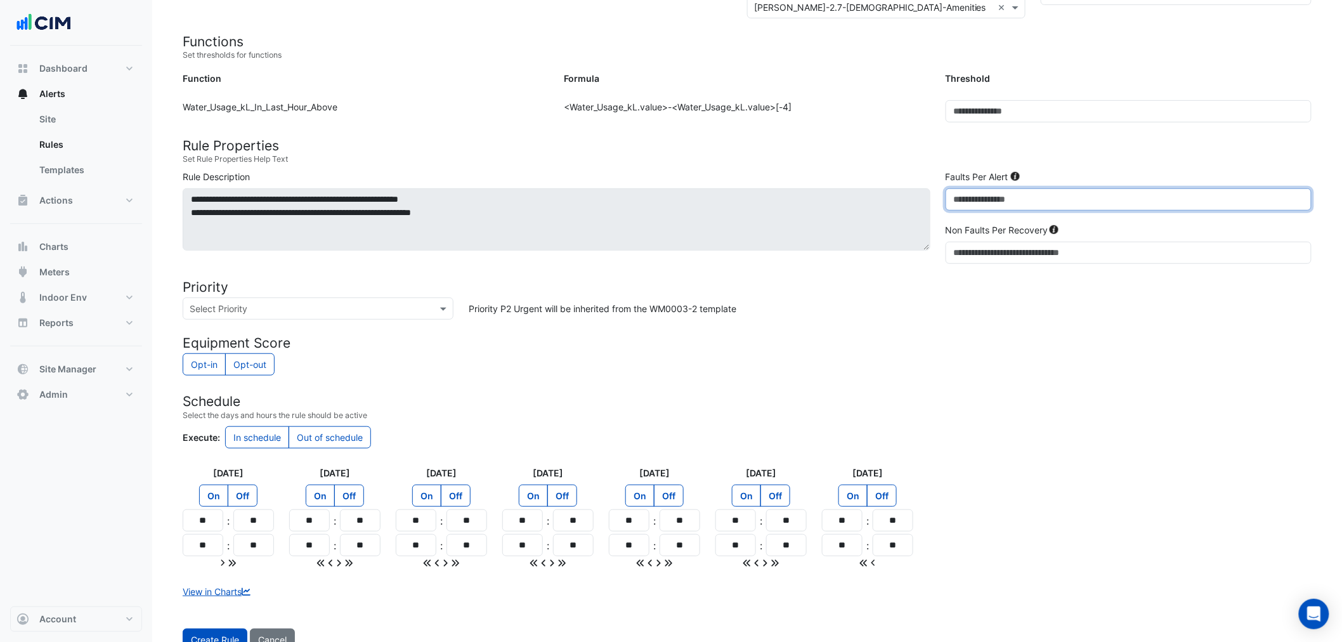
drag, startPoint x: 986, startPoint y: 182, endPoint x: 882, endPoint y: 184, distance: 103.4
click at [888, 183] on div "**********" at bounding box center [747, 219] width 1144 height 99
type input "*"
click at [677, 353] on div "Opt-in Opt-out" at bounding box center [747, 365] width 1129 height 25
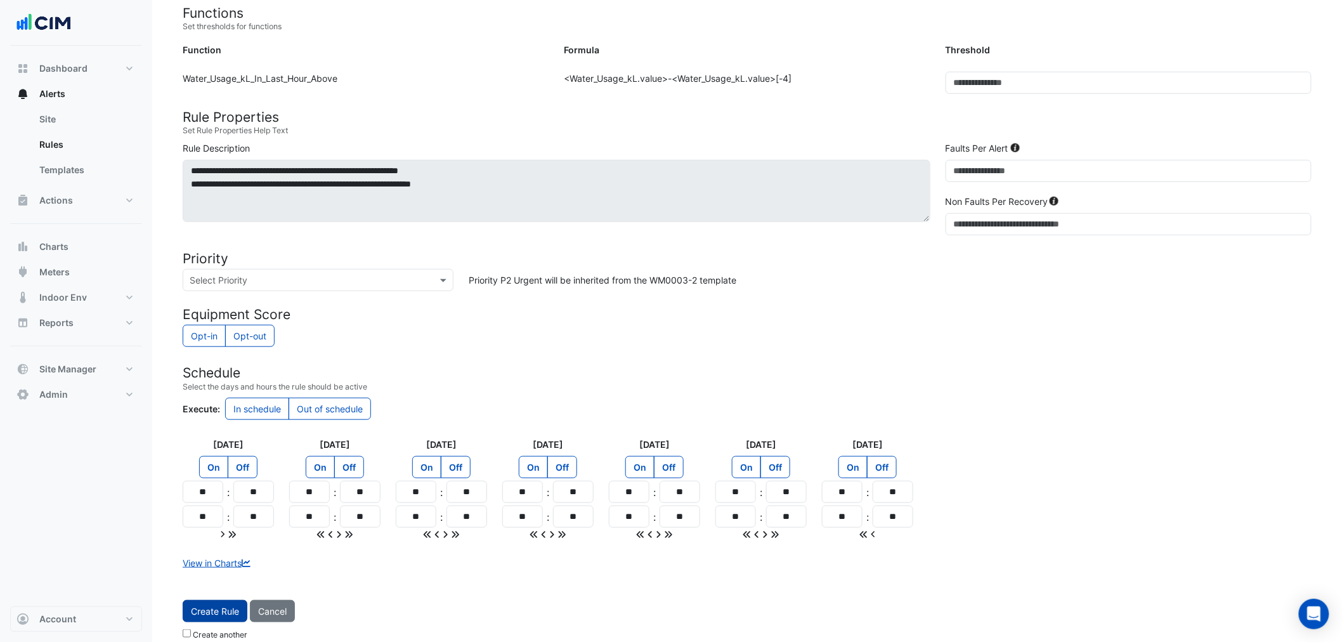
click at [213, 600] on button "Create Rule" at bounding box center [215, 611] width 65 height 22
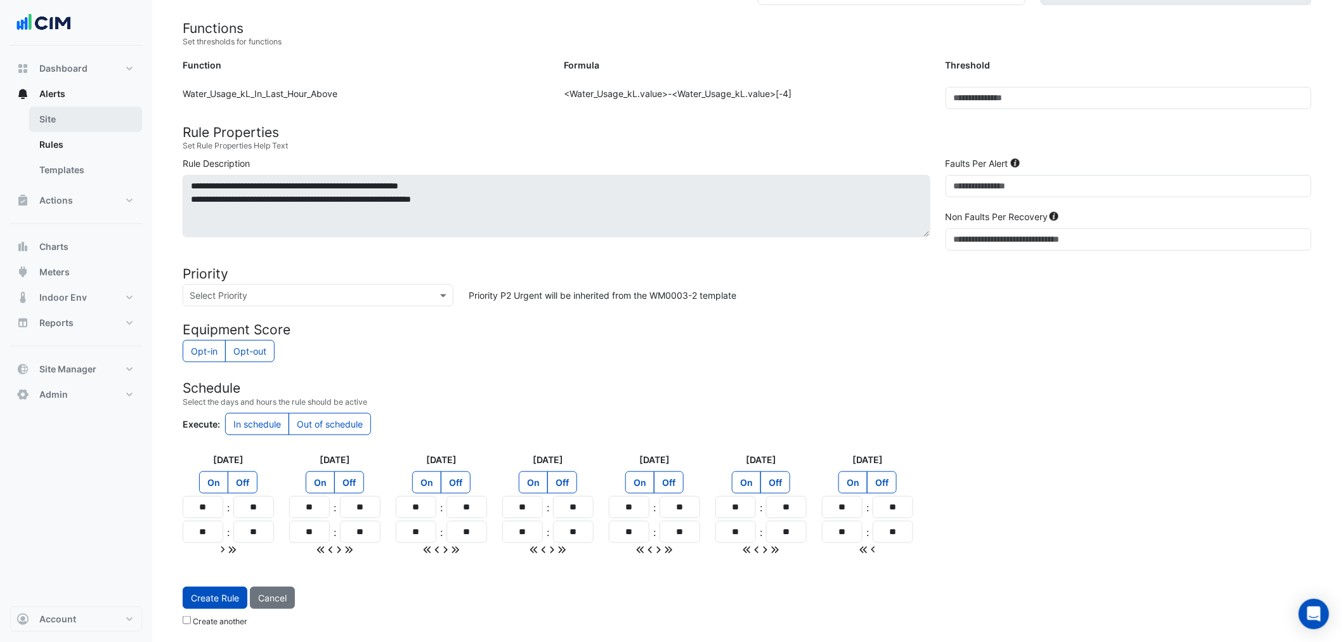
click at [40, 128] on link "Site" at bounding box center [85, 119] width 113 height 25
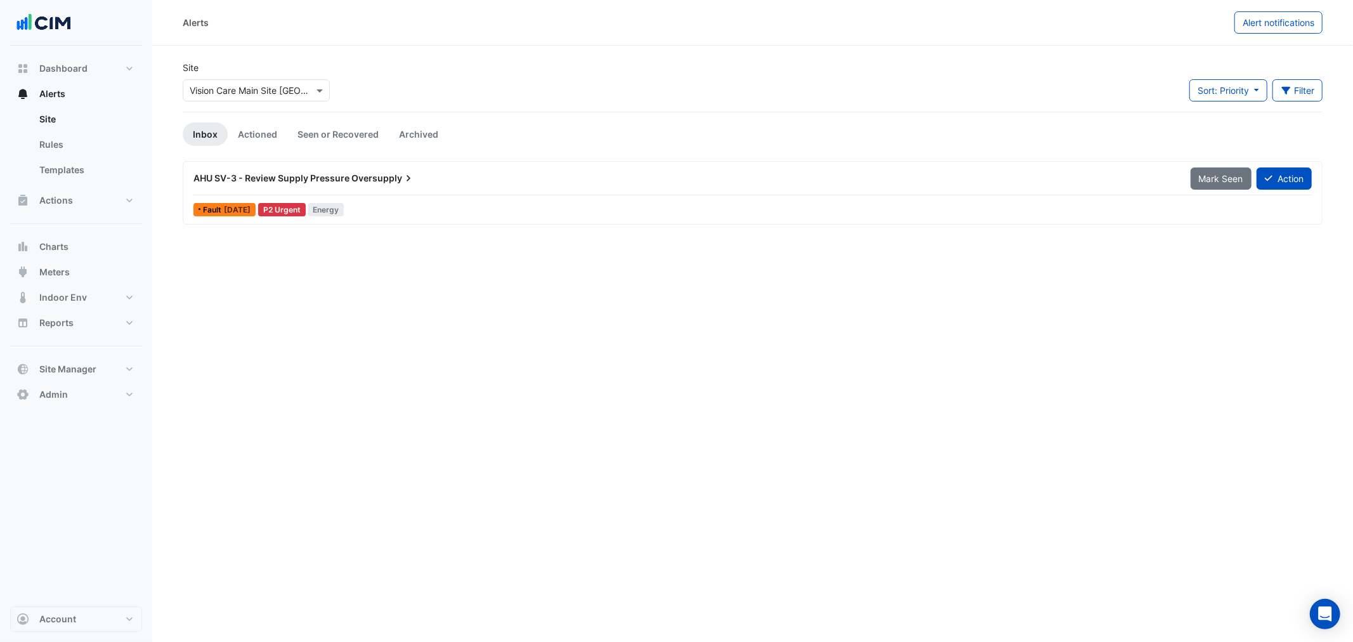
drag, startPoint x: 289, startPoint y: 70, endPoint x: 297, endPoint y: 91, distance: 21.9
click at [289, 71] on div "Site Select a Site × Vision Care Main Site Jacksonville" at bounding box center [256, 81] width 147 height 41
click at [297, 91] on div at bounding box center [256, 90] width 146 height 15
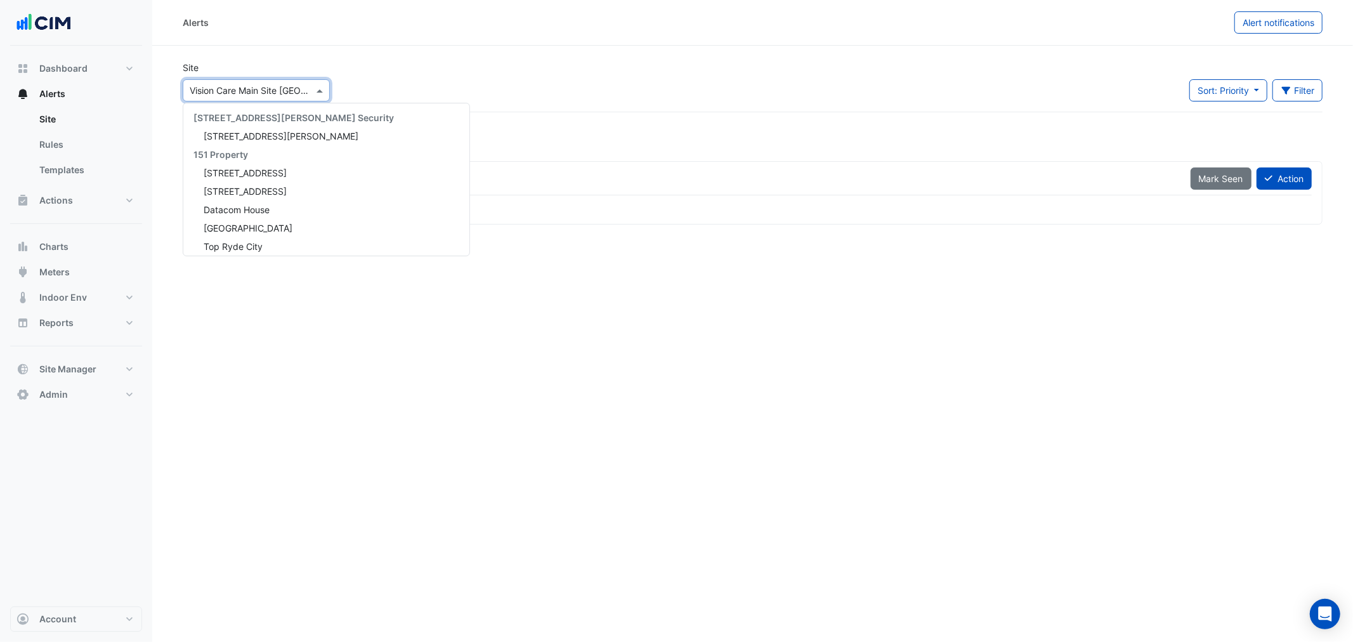
type input "*"
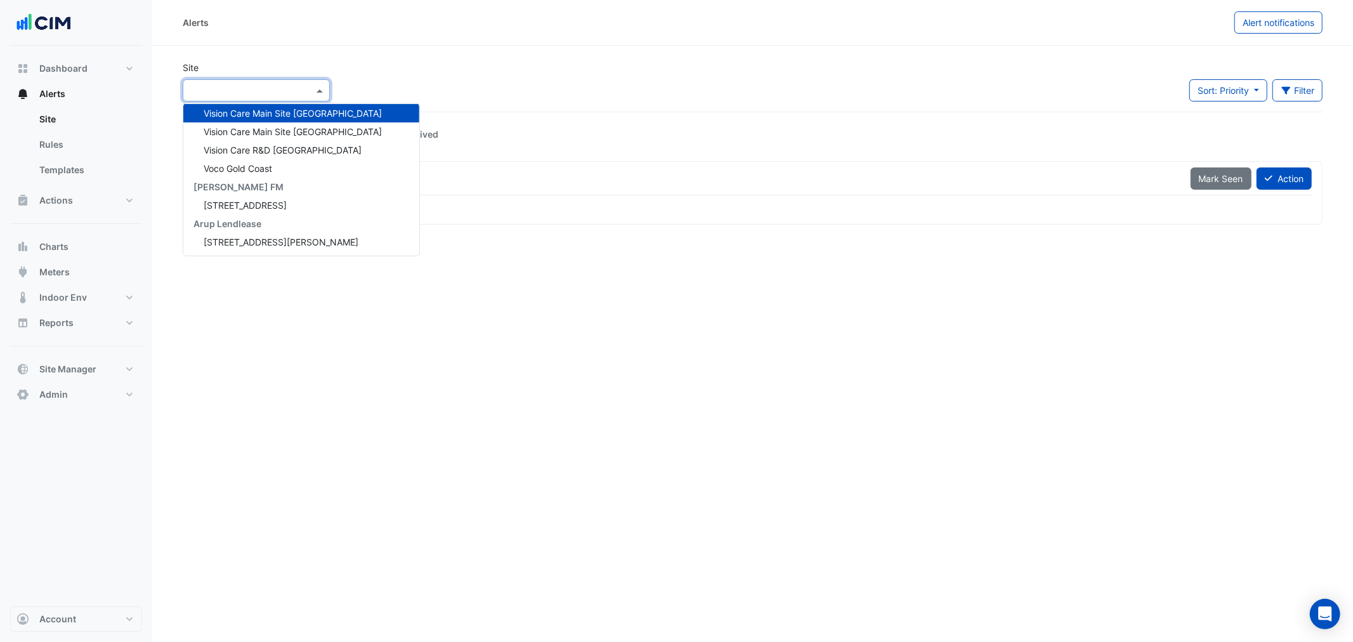
type input "*"
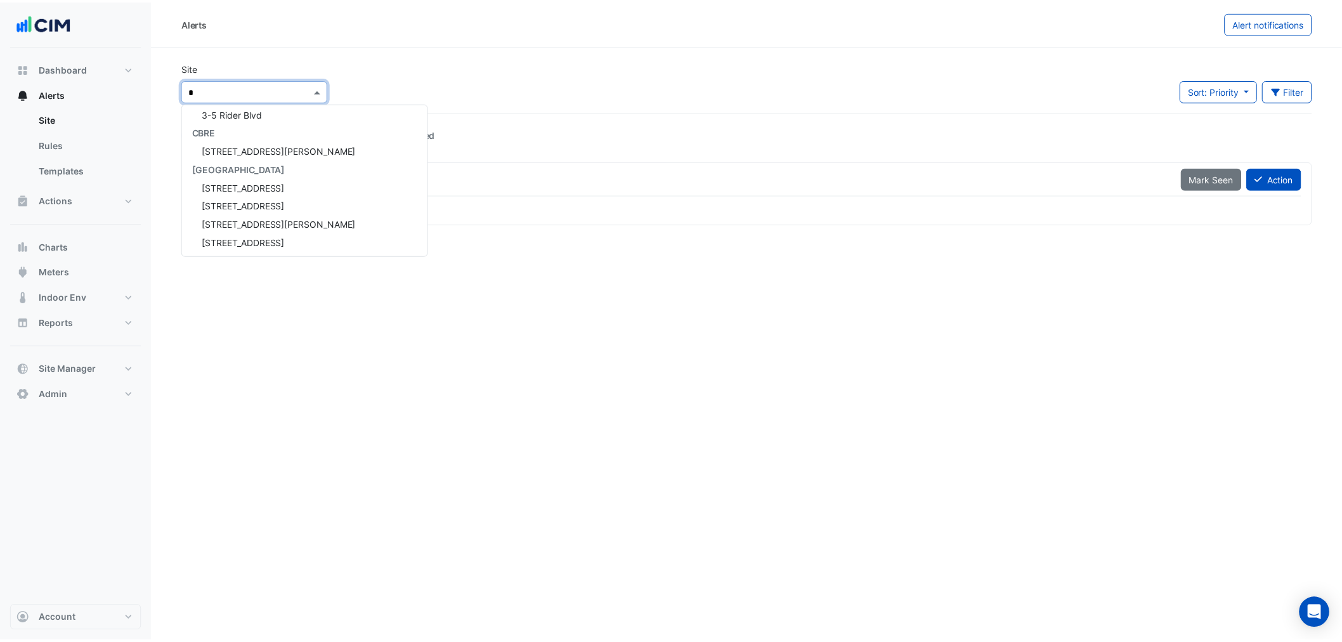
scroll to position [0, 0]
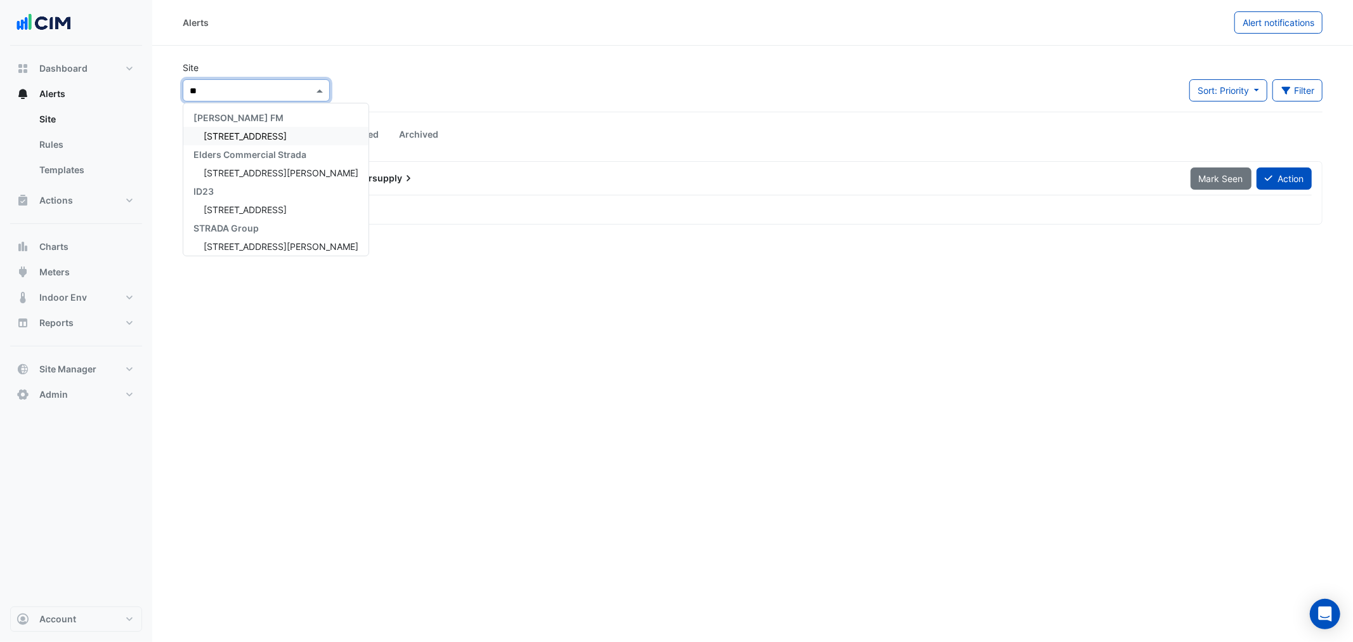
type input "*"
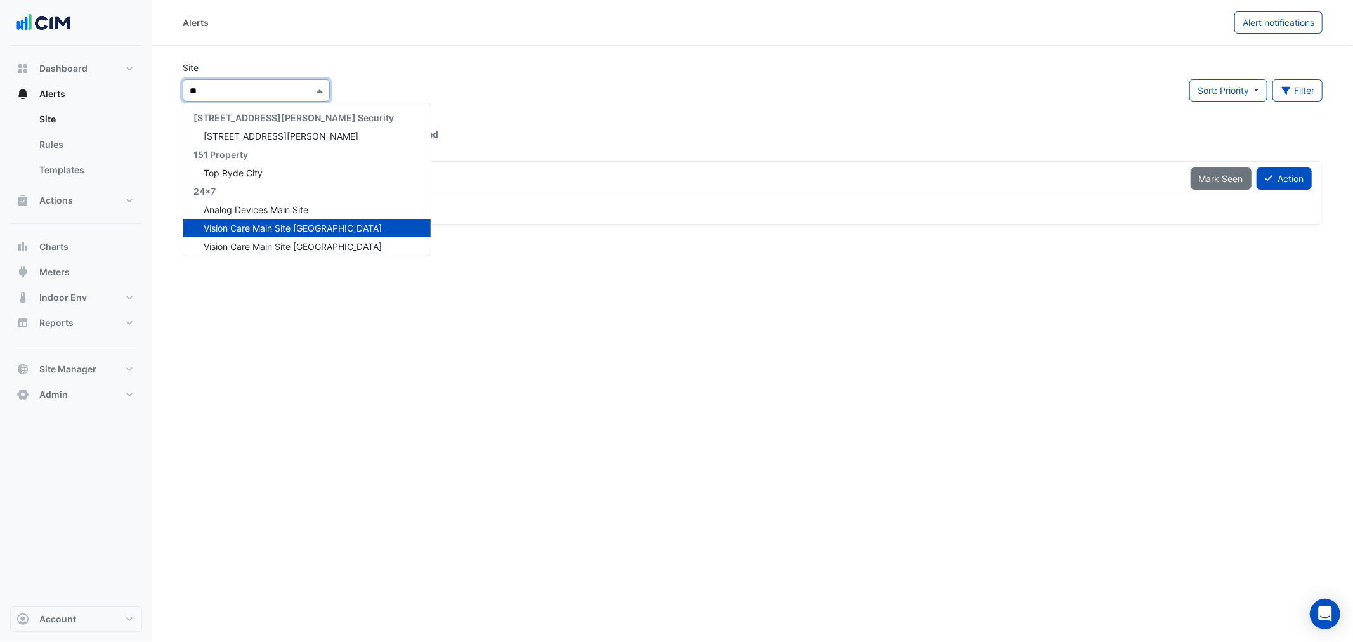
type input "***"
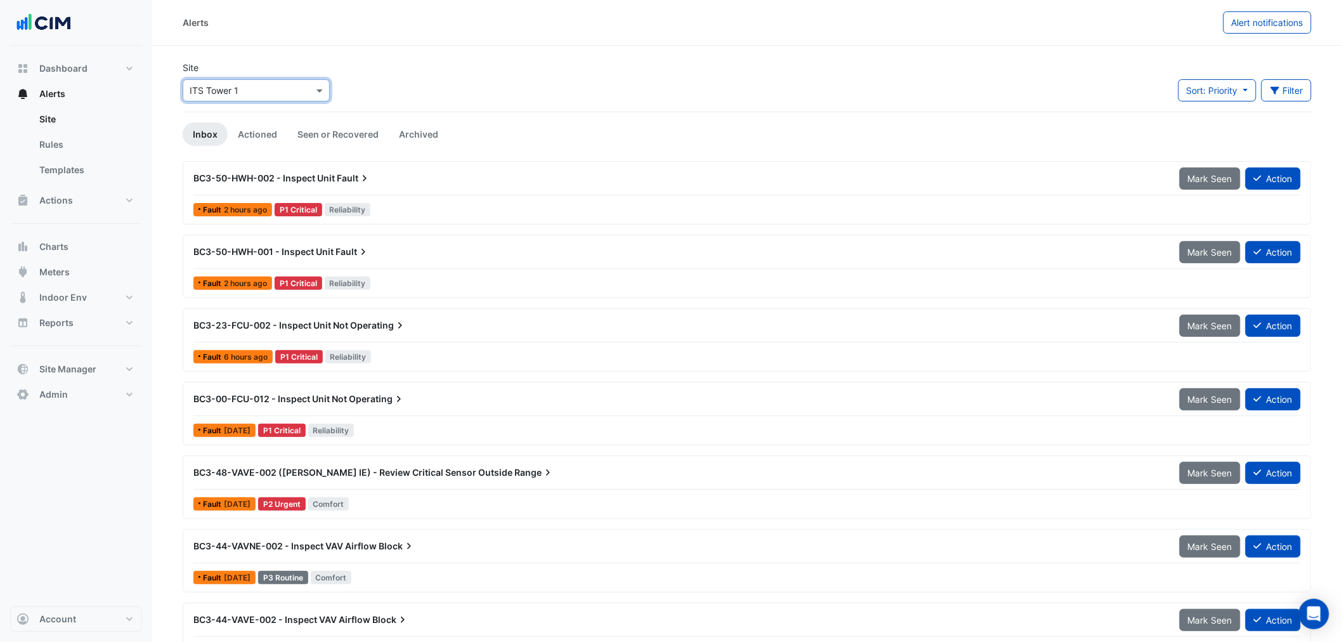
click at [1260, 34] on div "Alerts Alert notifications" at bounding box center [747, 23] width 1190 height 46
click at [1257, 26] on span "Alert notifications" at bounding box center [1268, 22] width 72 height 11
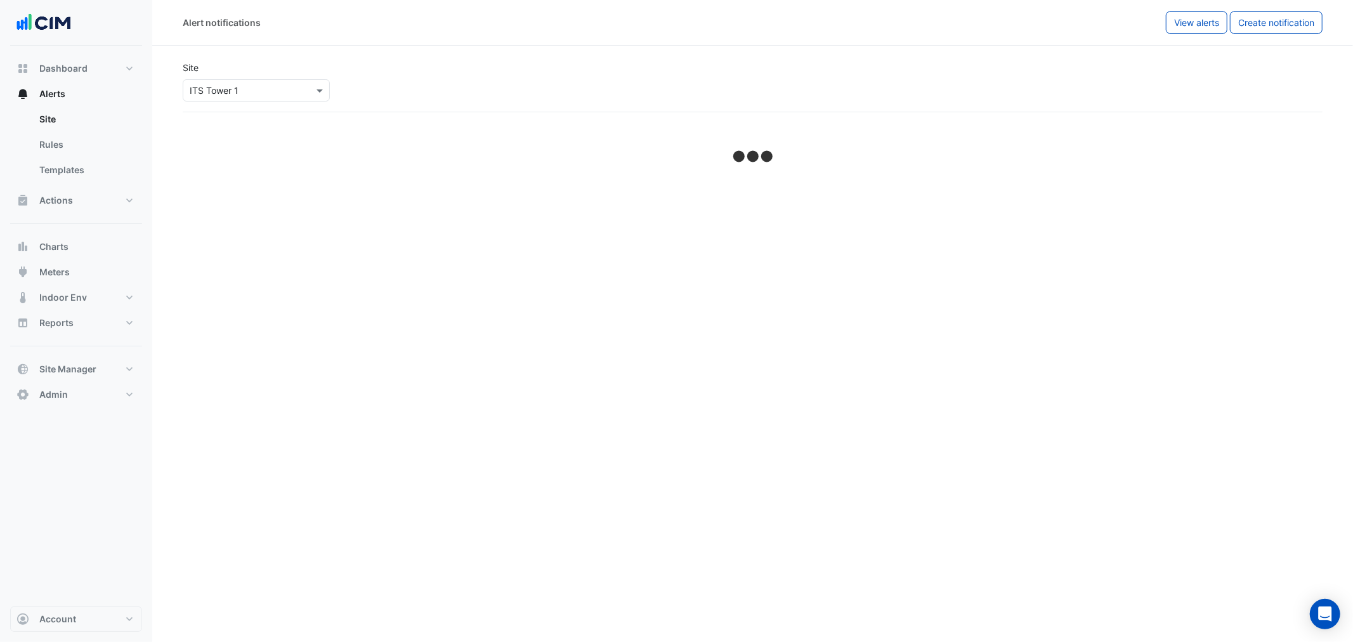
select select "*****"
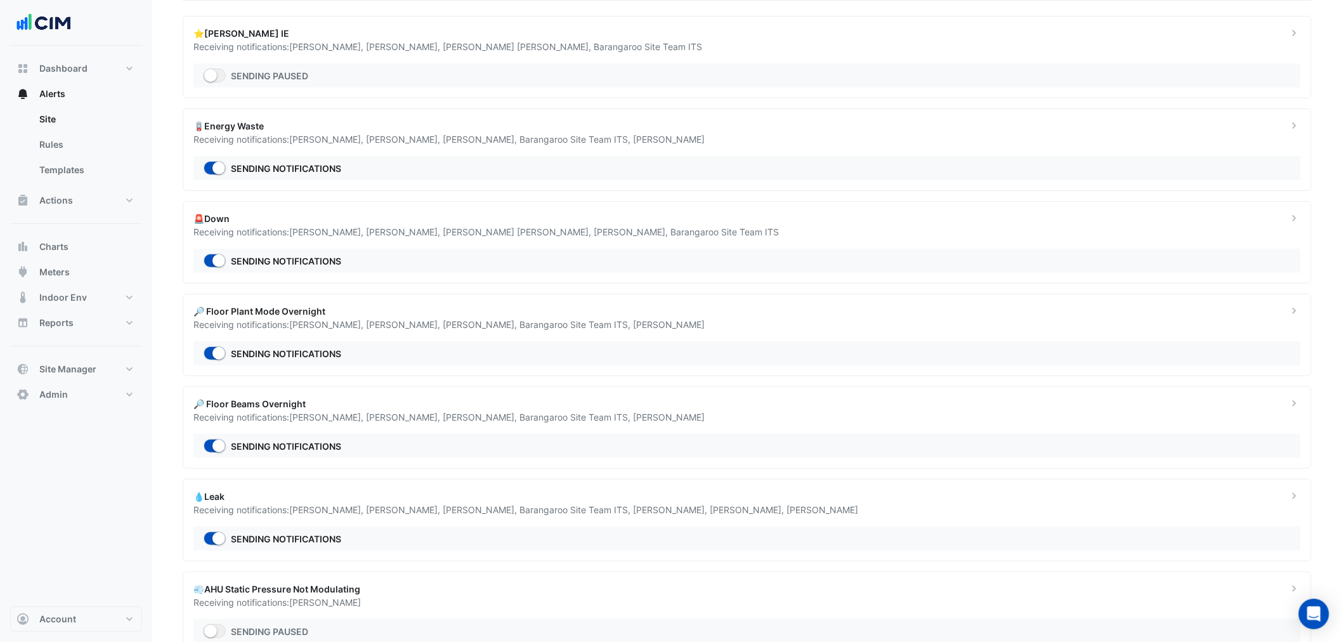
scroll to position [188, 0]
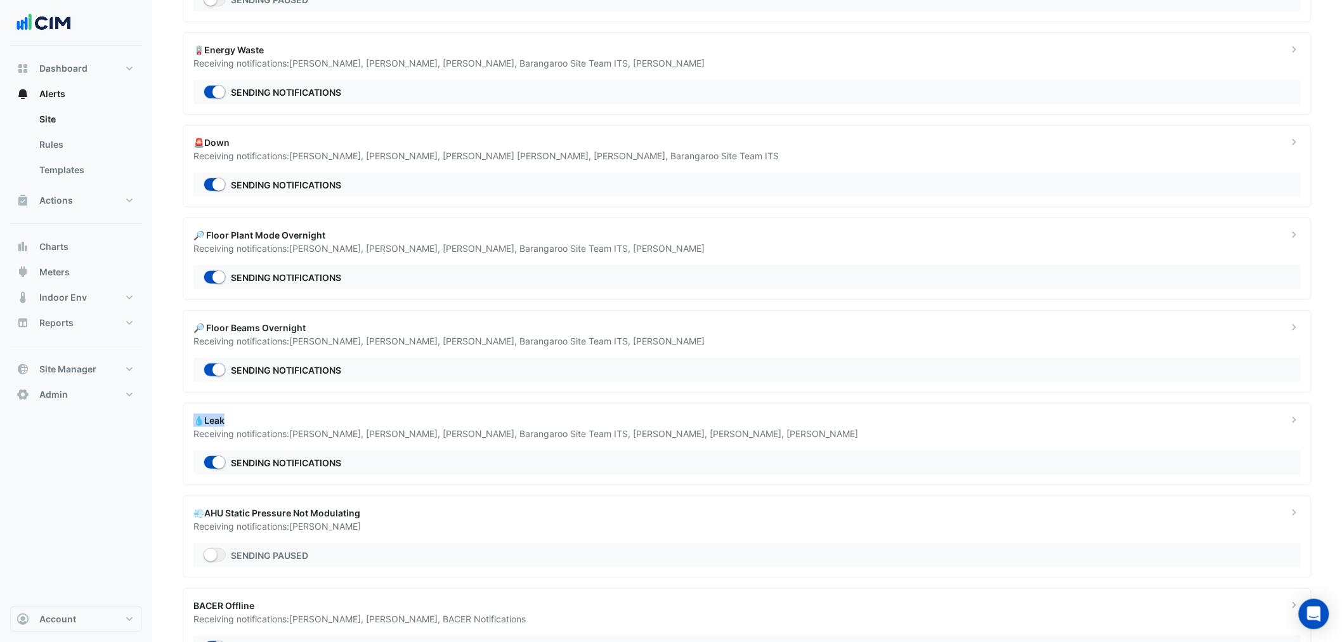
drag, startPoint x: 230, startPoint y: 419, endPoint x: 188, endPoint y: 427, distance: 42.7
click at [188, 427] on div "💧Leak Receiving notifications: Damian White , Benjamin Clowes , Manuel Margelis…" at bounding box center [733, 427] width 1095 height 27
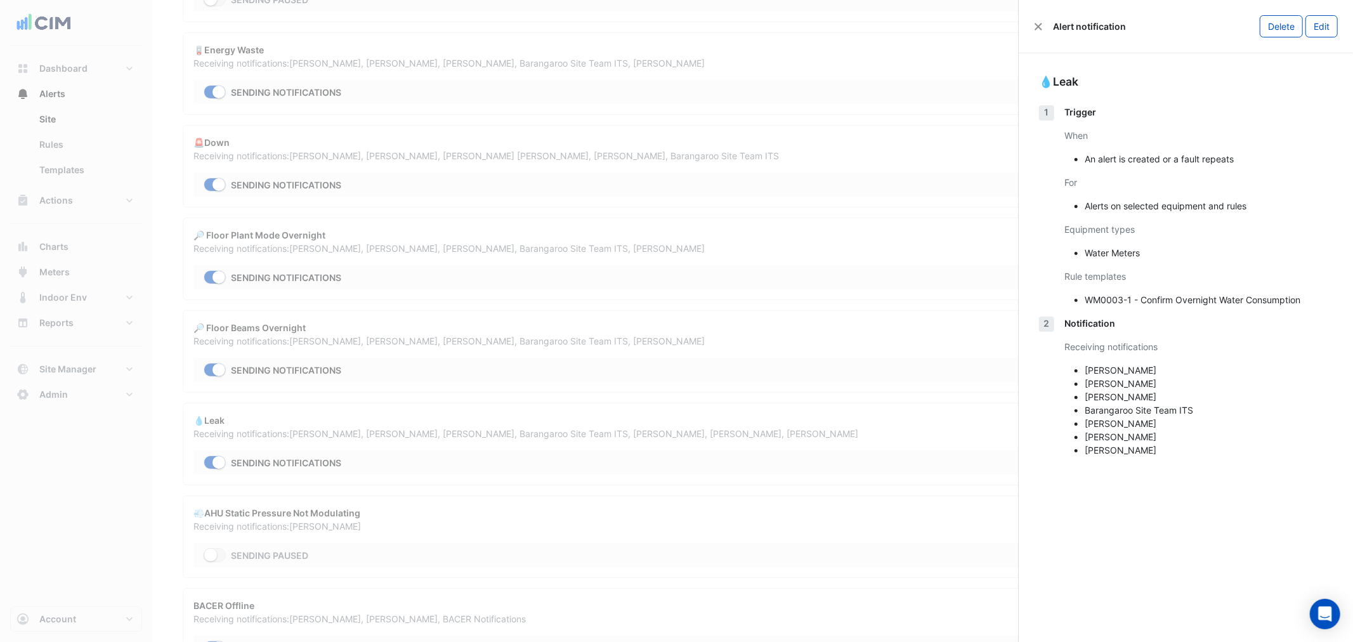
click at [51, 92] on ngb-offcanvas-backdrop at bounding box center [676, 321] width 1353 height 642
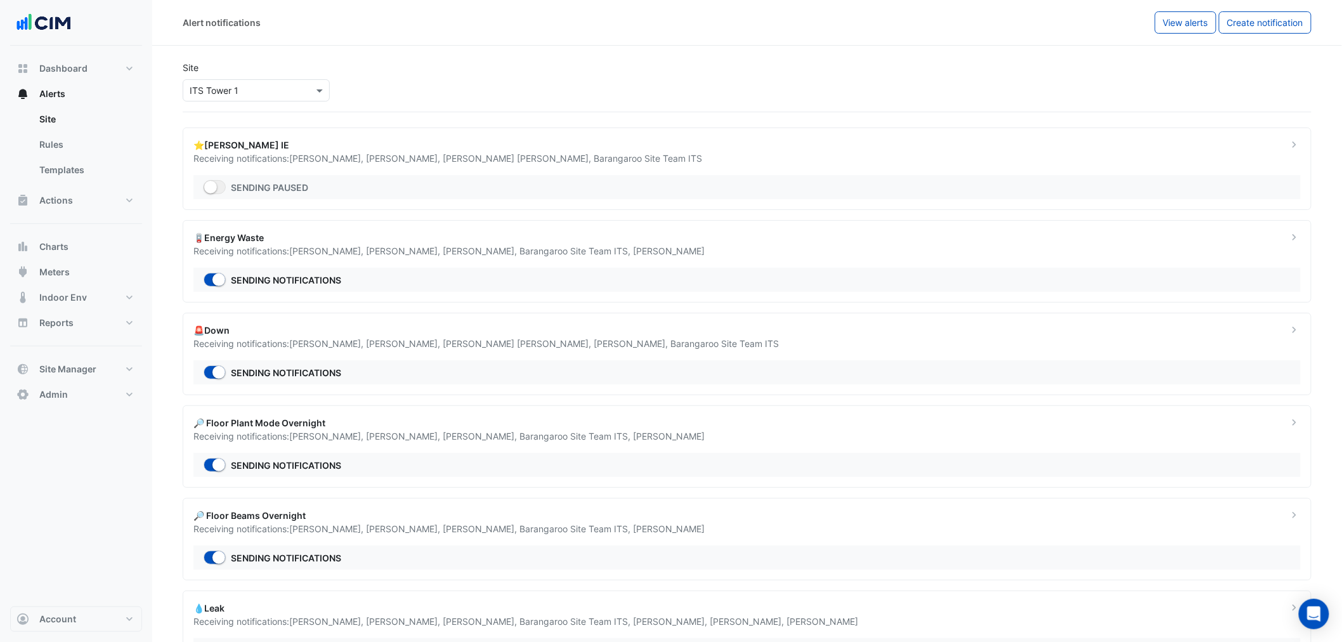
click at [207, 96] on input "text" at bounding box center [244, 90] width 108 height 13
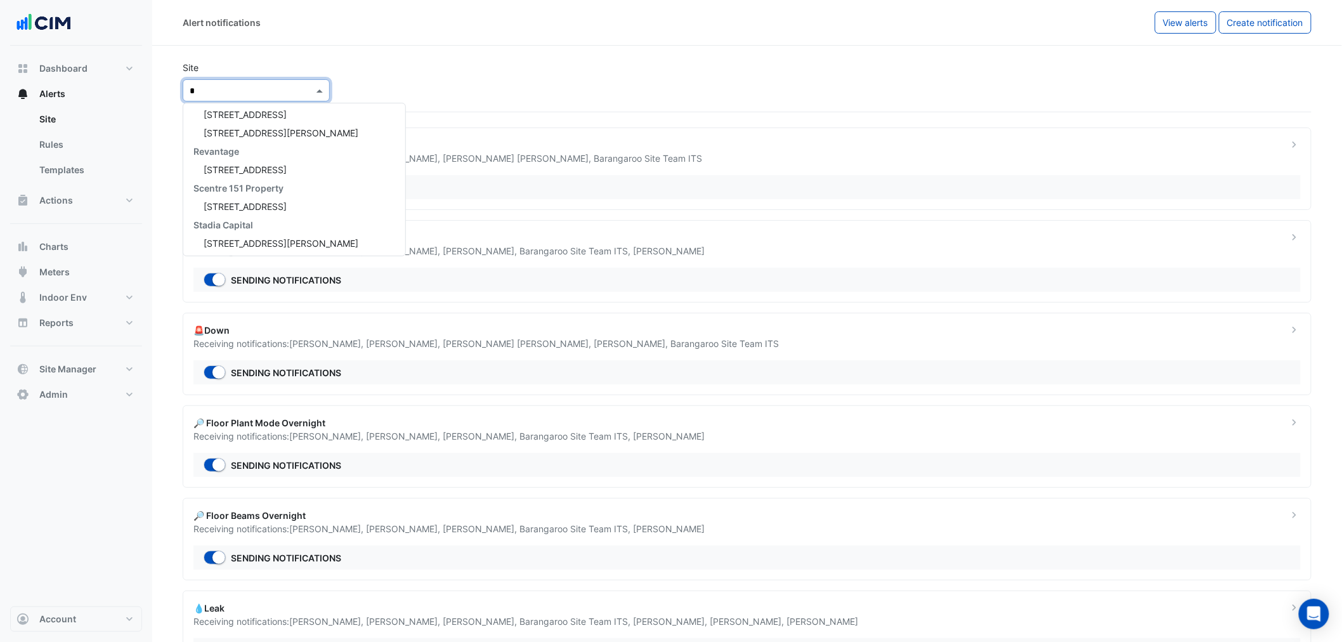
type input "**"
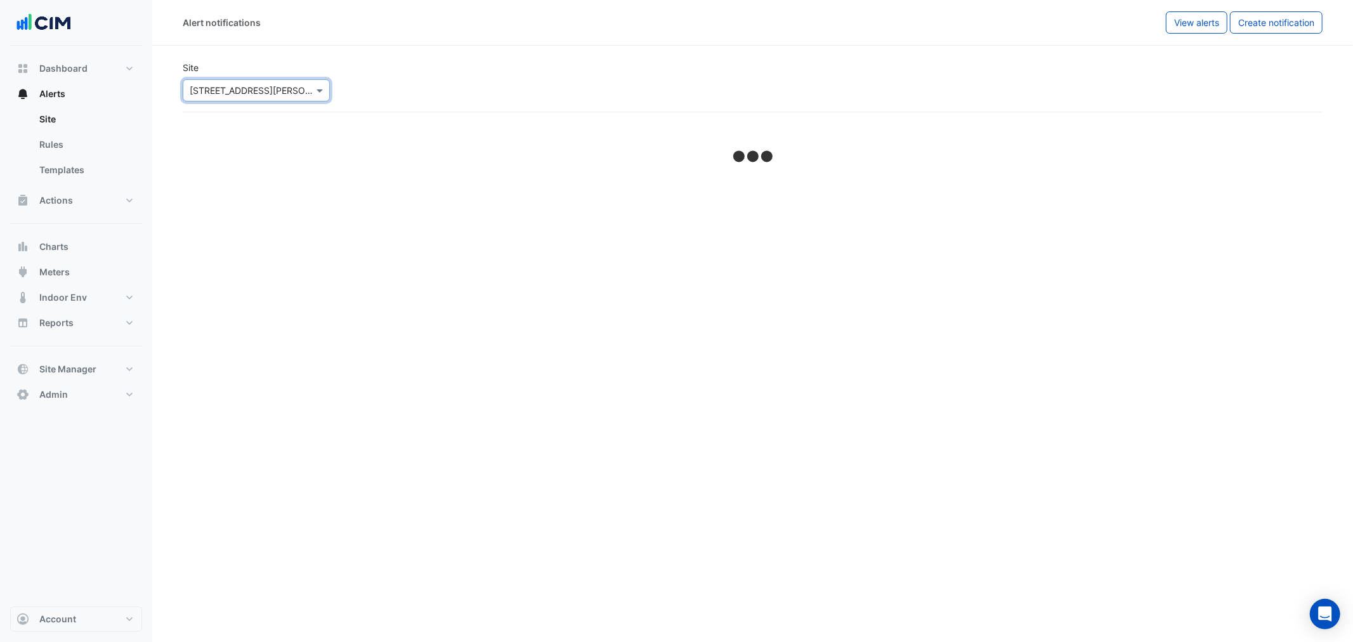
select select "*****"
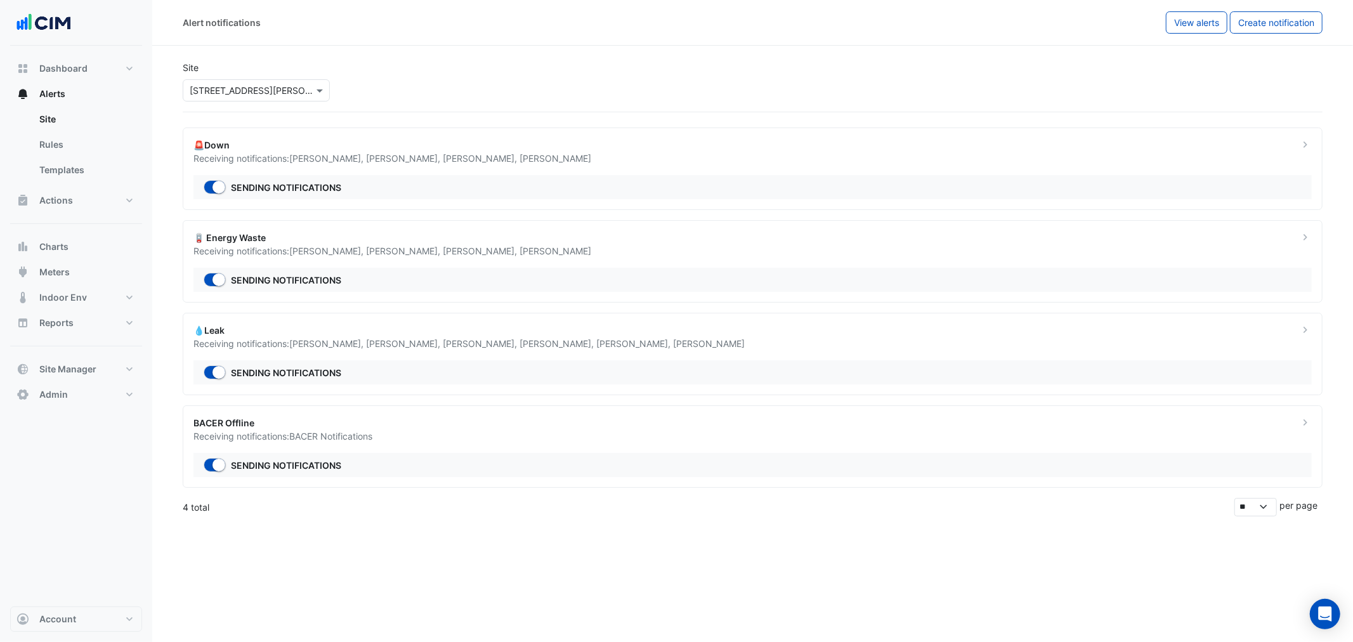
click at [396, 261] on div "🪫 Energy Waste Receiving notifications: Nathan Wade , Shaligram Ghimire , Patri…" at bounding box center [753, 261] width 1140 height 82
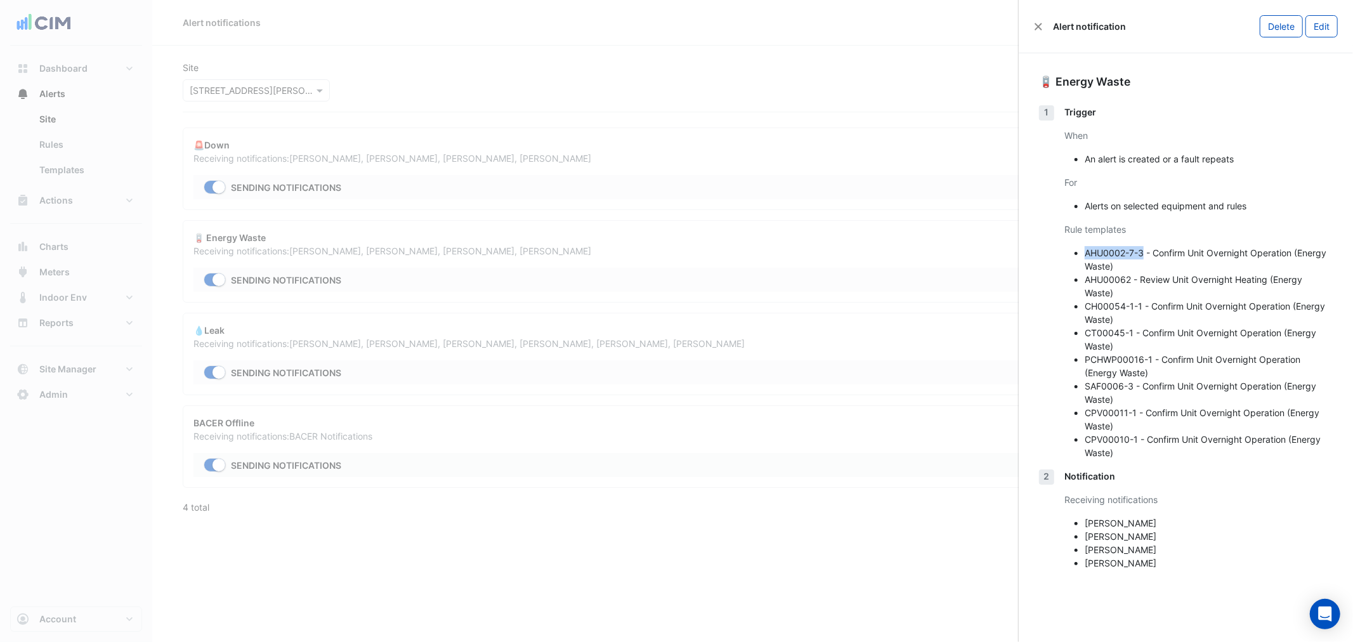
drag, startPoint x: 1085, startPoint y: 249, endPoint x: 1144, endPoint y: 252, distance: 59.7
click at [1144, 252] on li "AHU0002-7-3 - Confirm Unit Overnight Operation (Energy Waste)" at bounding box center [1209, 259] width 248 height 27
copy li "AHU0002-7-3"
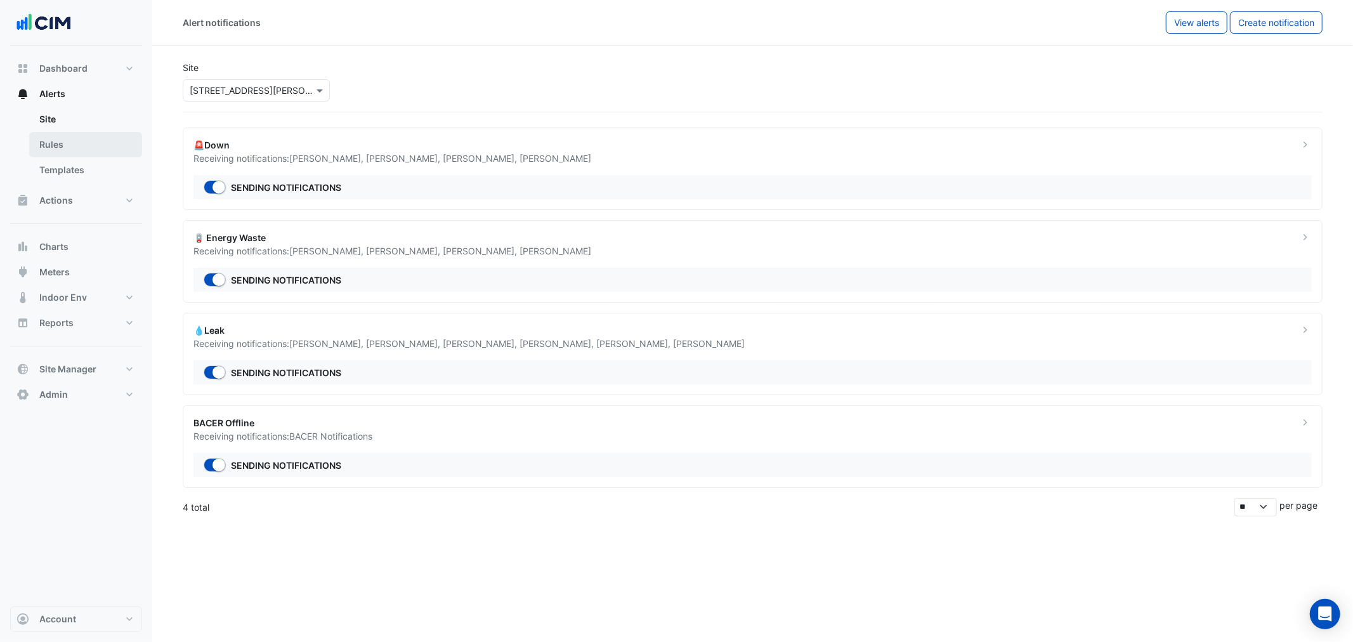
click at [84, 147] on link "Rules" at bounding box center [85, 144] width 113 height 25
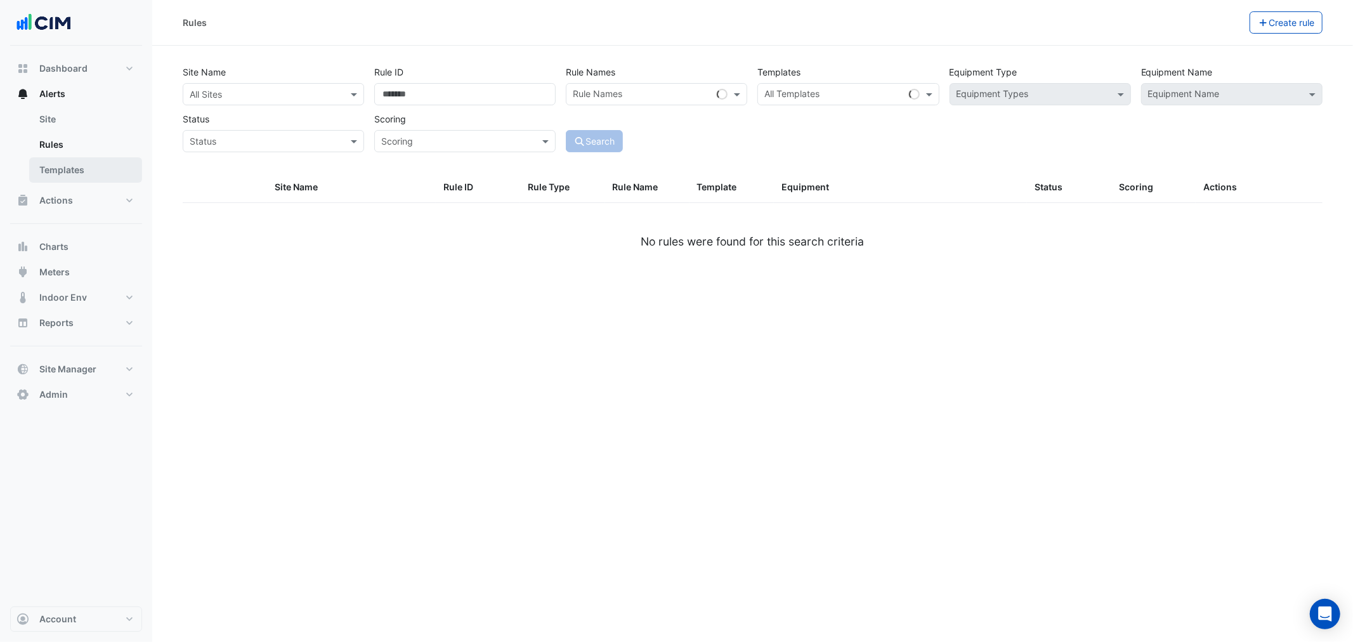
click at [73, 178] on link "Templates" at bounding box center [85, 169] width 113 height 25
select select
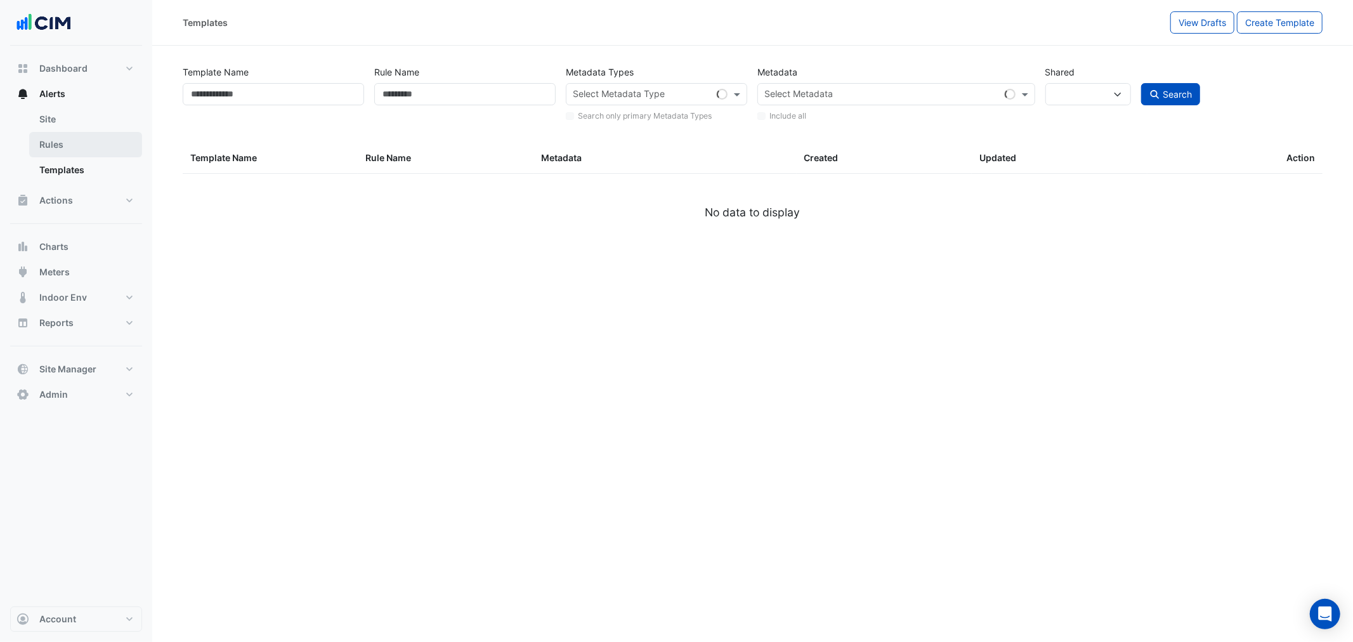
click at [74, 148] on link "Rules" at bounding box center [85, 144] width 113 height 25
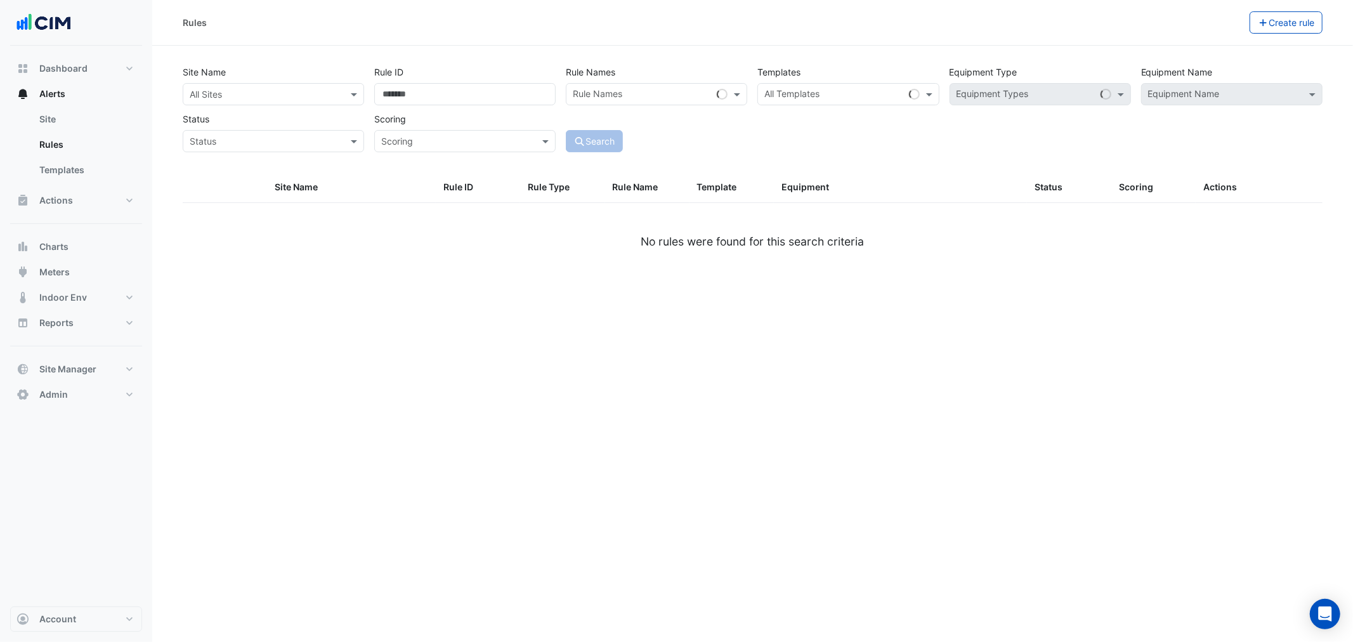
click at [227, 101] on div "All Sites" at bounding box center [273, 94] width 181 height 22
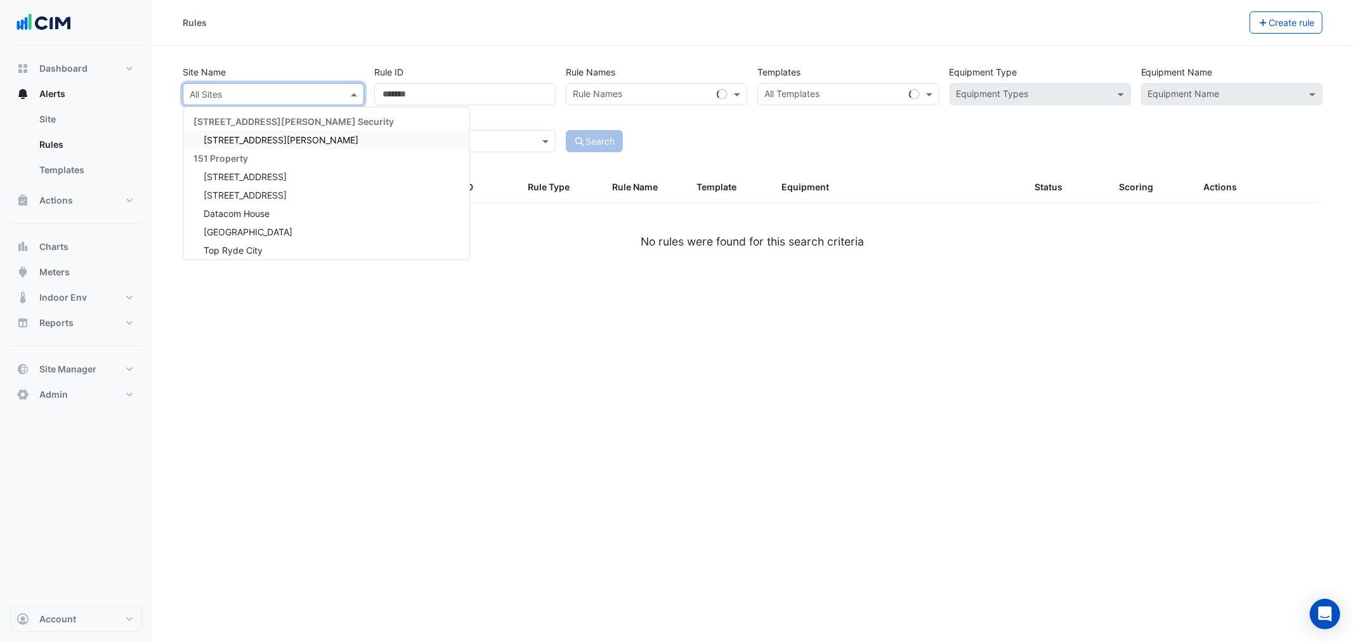
click at [233, 96] on input "text" at bounding box center [261, 94] width 142 height 13
type input "****"
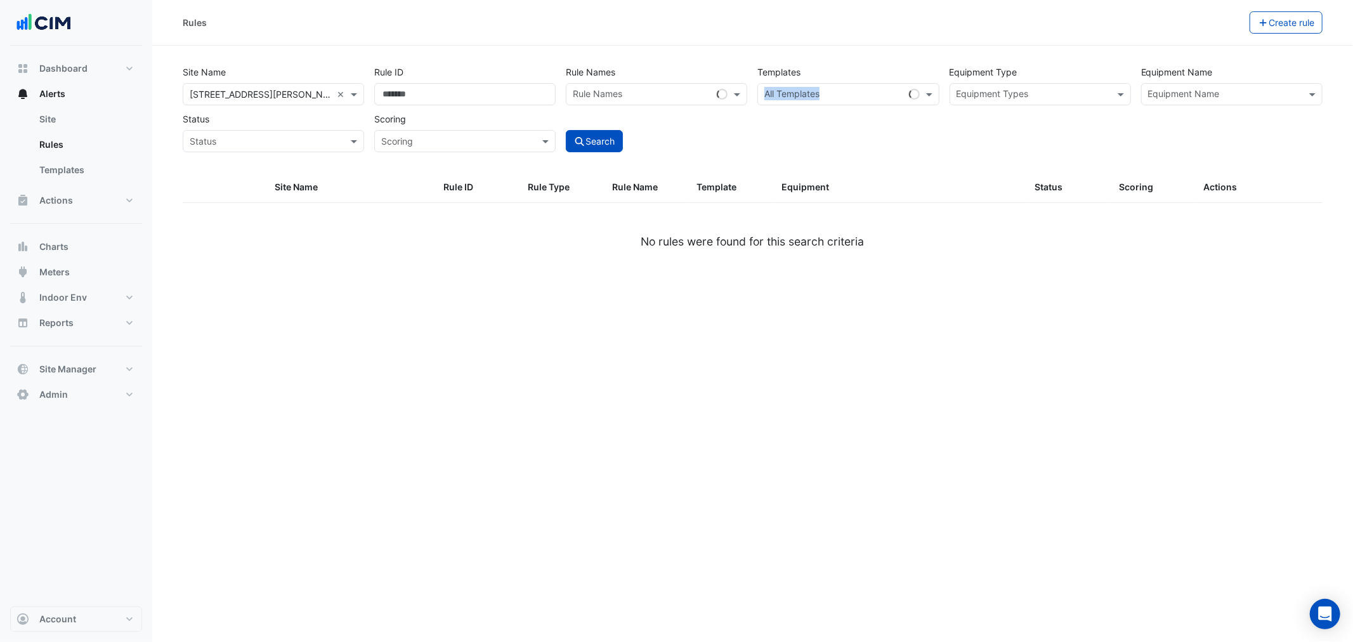
click at [878, 84] on div "Templates All Templates" at bounding box center [848, 83] width 192 height 44
click at [877, 84] on div "All Templates" at bounding box center [847, 94] width 181 height 22
paste input "**********"
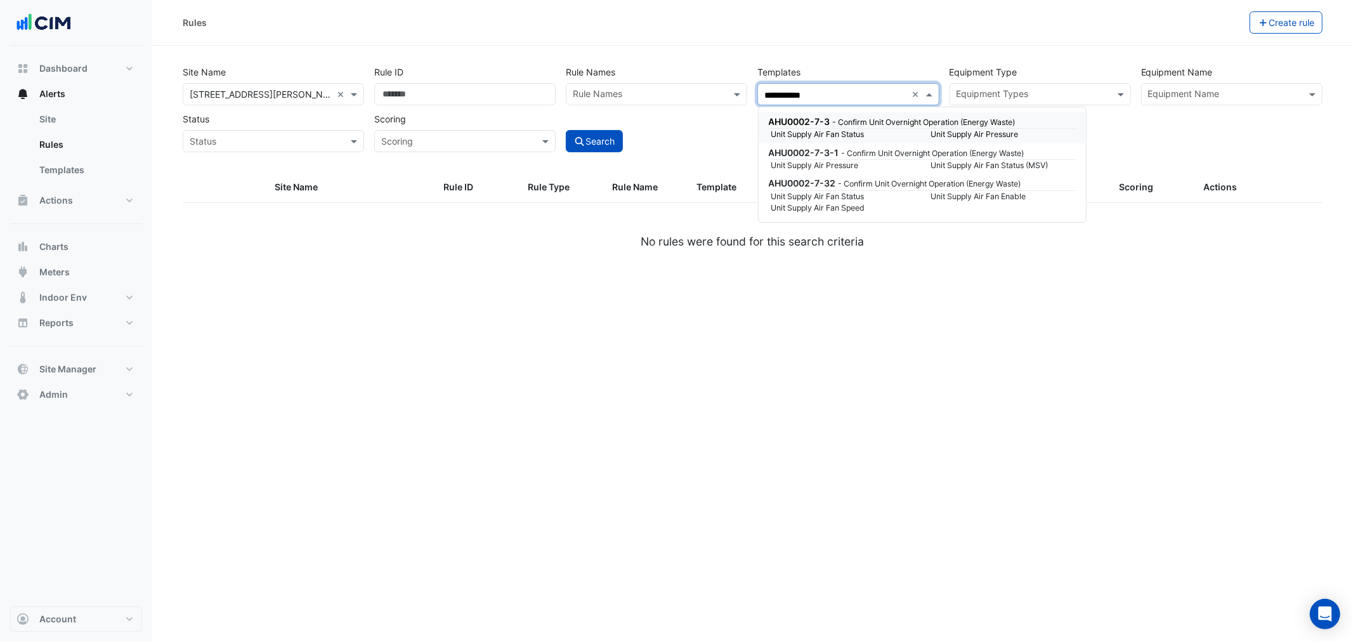
click at [870, 140] on small "Unit Supply Air Fan Status" at bounding box center [844, 134] width 160 height 11
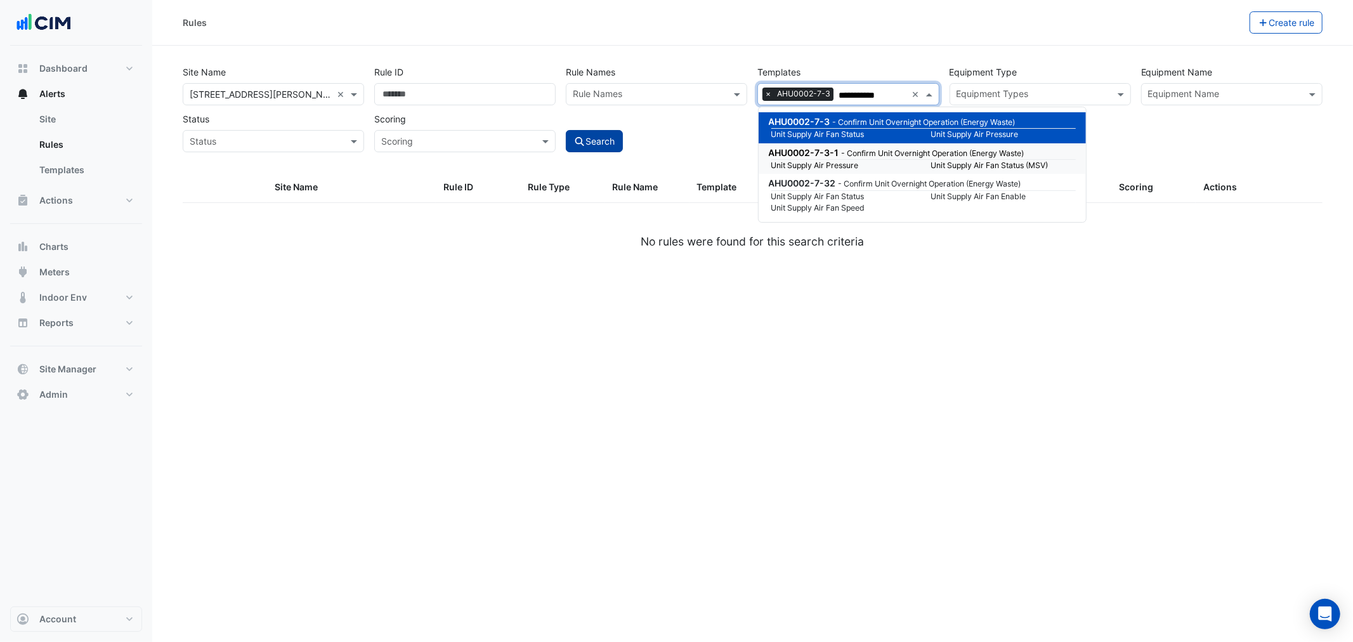
type input "**********"
click at [590, 140] on button "Search" at bounding box center [594, 141] width 57 height 22
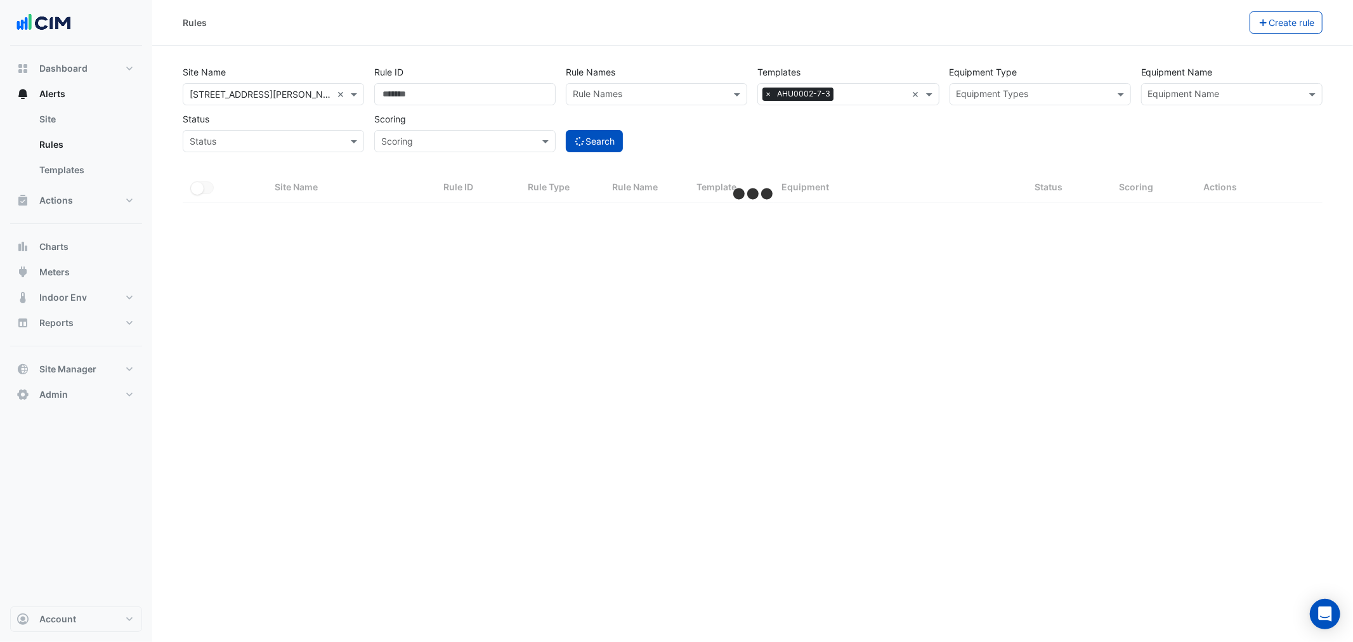
select select "**"
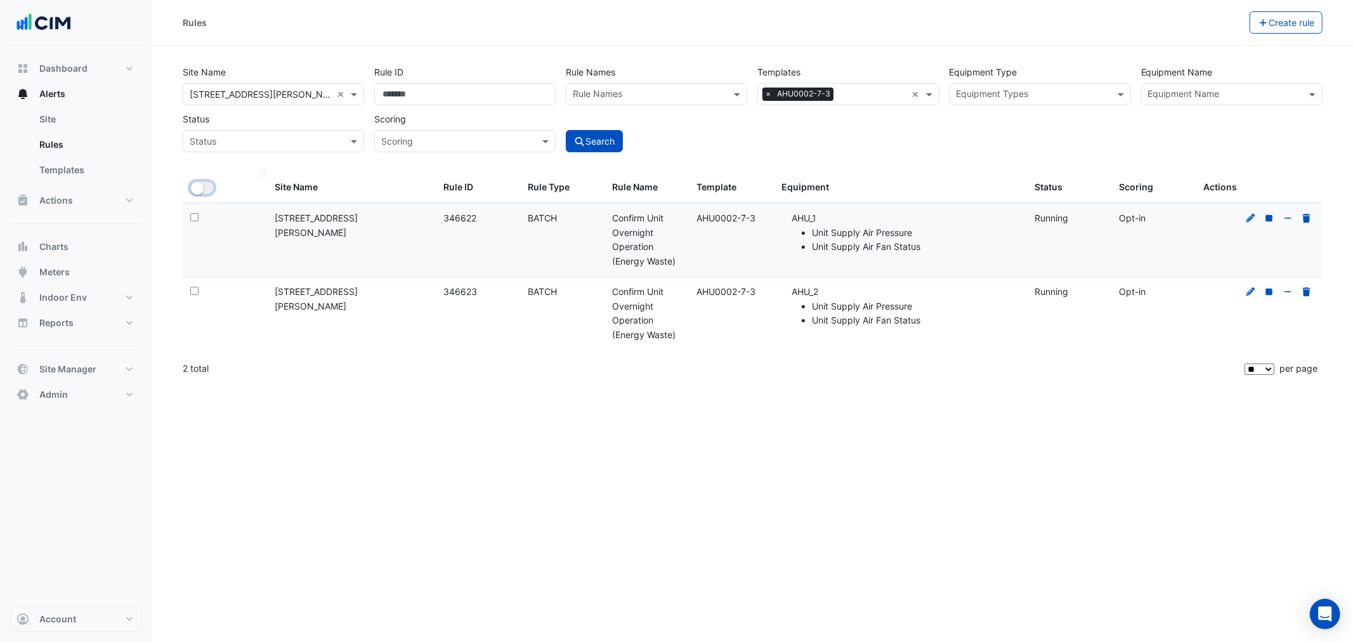
click at [204, 181] on button "All Selected" at bounding box center [201, 187] width 23 height 13
click at [1201, 21] on button "Bulk Actions" at bounding box center [1209, 22] width 75 height 22
click at [1090, 49] on section "Site Name All Sites × 83 Clarence Street × Rule ID Rule Names Rule Names Templa…" at bounding box center [752, 215] width 1201 height 339
click at [1200, 33] on button "Bulk Actions" at bounding box center [1209, 22] width 75 height 22
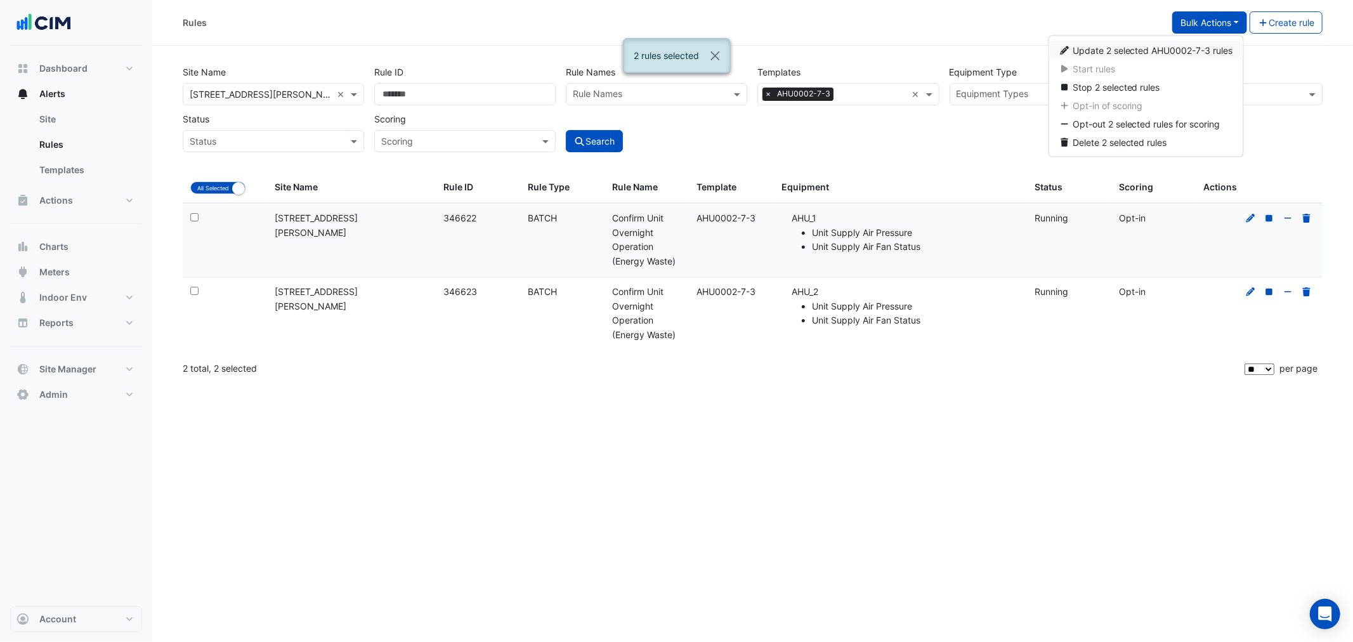
click at [1182, 44] on button "Update 2 selected AHU0002-7-3 rules" at bounding box center [1146, 50] width 195 height 18
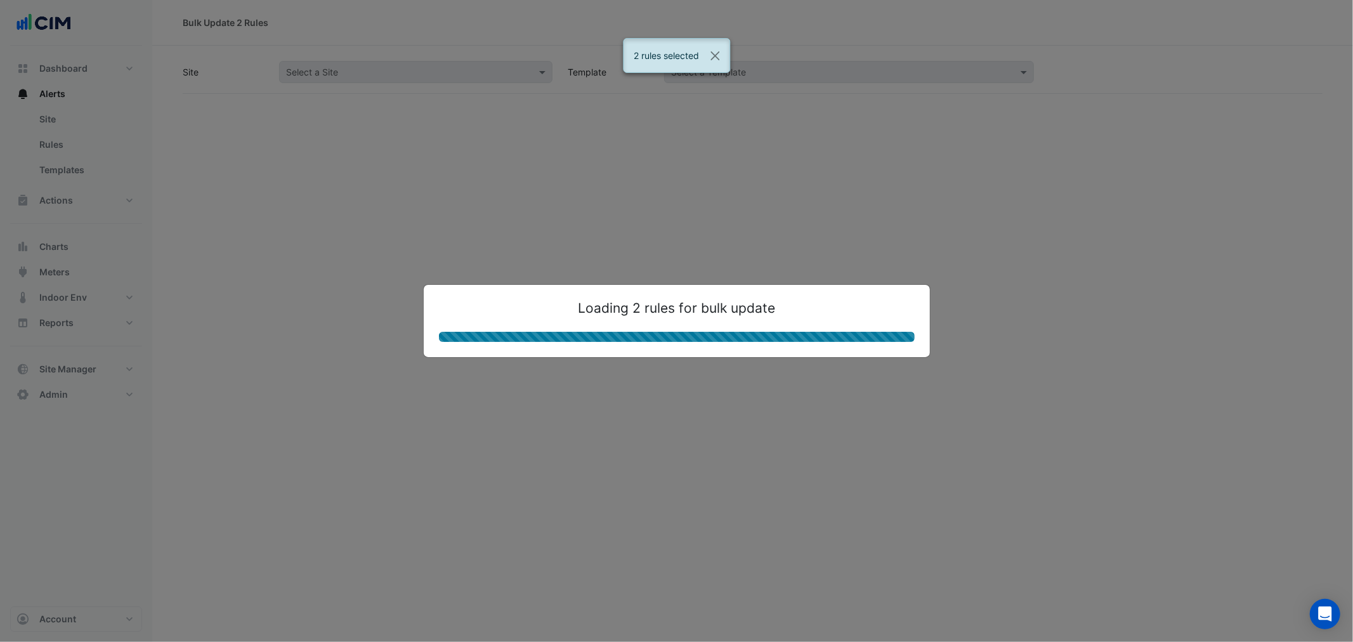
drag, startPoint x: 1182, startPoint y: 44, endPoint x: 664, endPoint y: 78, distance: 519.4
click at [779, 79] on ngb-modal-window "Loading 2 rules for bulk update" at bounding box center [676, 321] width 1353 height 642
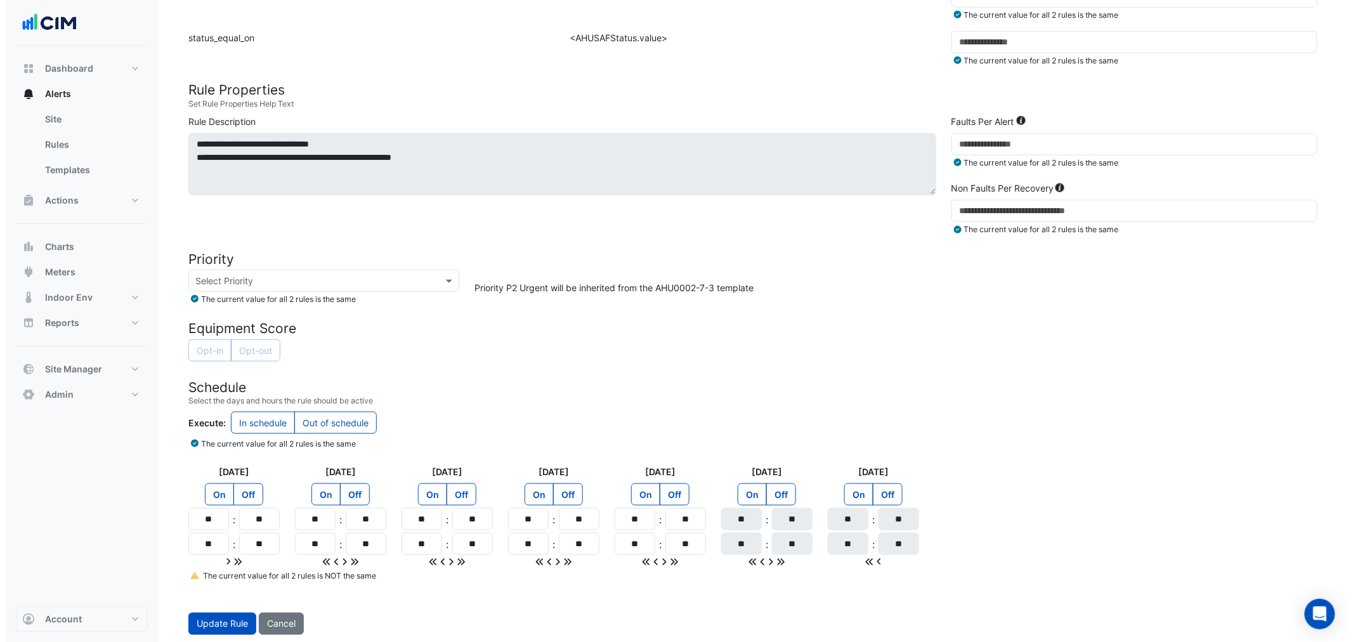
scroll to position [409, 0]
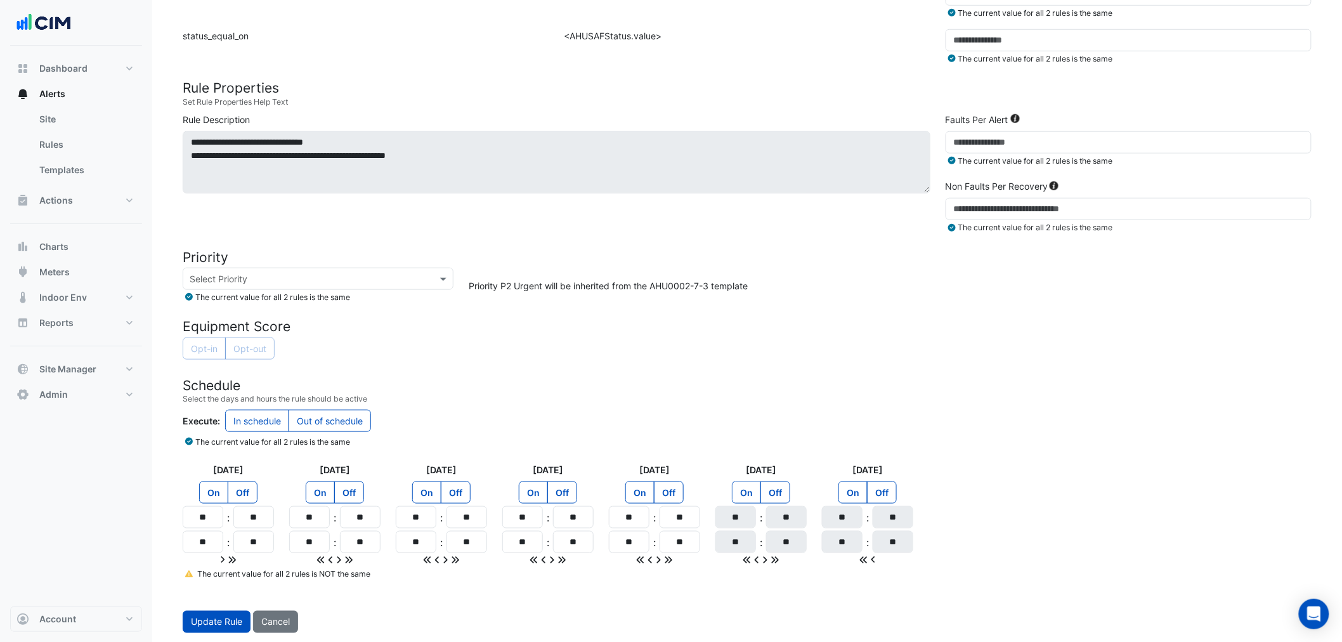
click at [750, 497] on label "On" at bounding box center [746, 492] width 29 height 22
click at [841, 490] on label "On" at bounding box center [853, 492] width 29 height 22
drag, startPoint x: 735, startPoint y: 547, endPoint x: 753, endPoint y: 544, distance: 18.6
click at [753, 544] on input "**" at bounding box center [736, 542] width 41 height 22
type input "**"
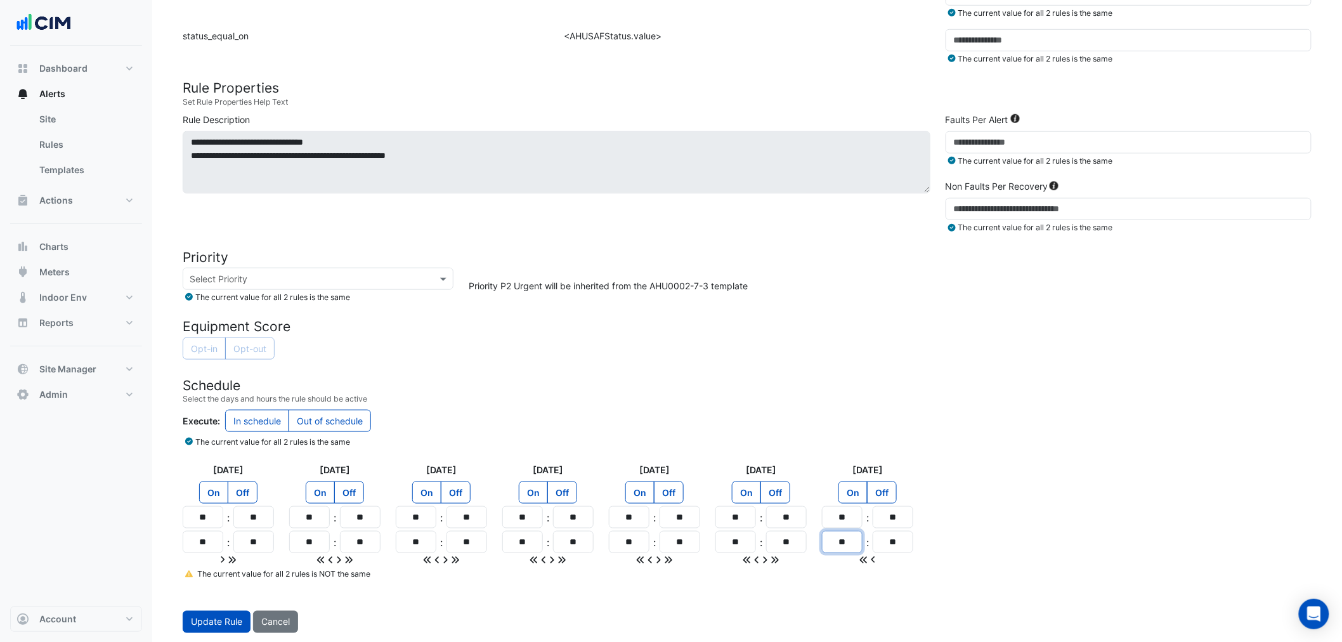
drag, startPoint x: 841, startPoint y: 547, endPoint x: 866, endPoint y: 542, distance: 25.9
click at [865, 542] on div "** : **" at bounding box center [867, 542] width 91 height 22
type input "**"
click at [1076, 524] on div "Monday On Off ** : ** ** : ** Tuesday On Off ** : ** ** : ** Wednesday On Off *…" at bounding box center [747, 514] width 1144 height 103
click at [193, 573] on link at bounding box center [190, 574] width 15 height 10
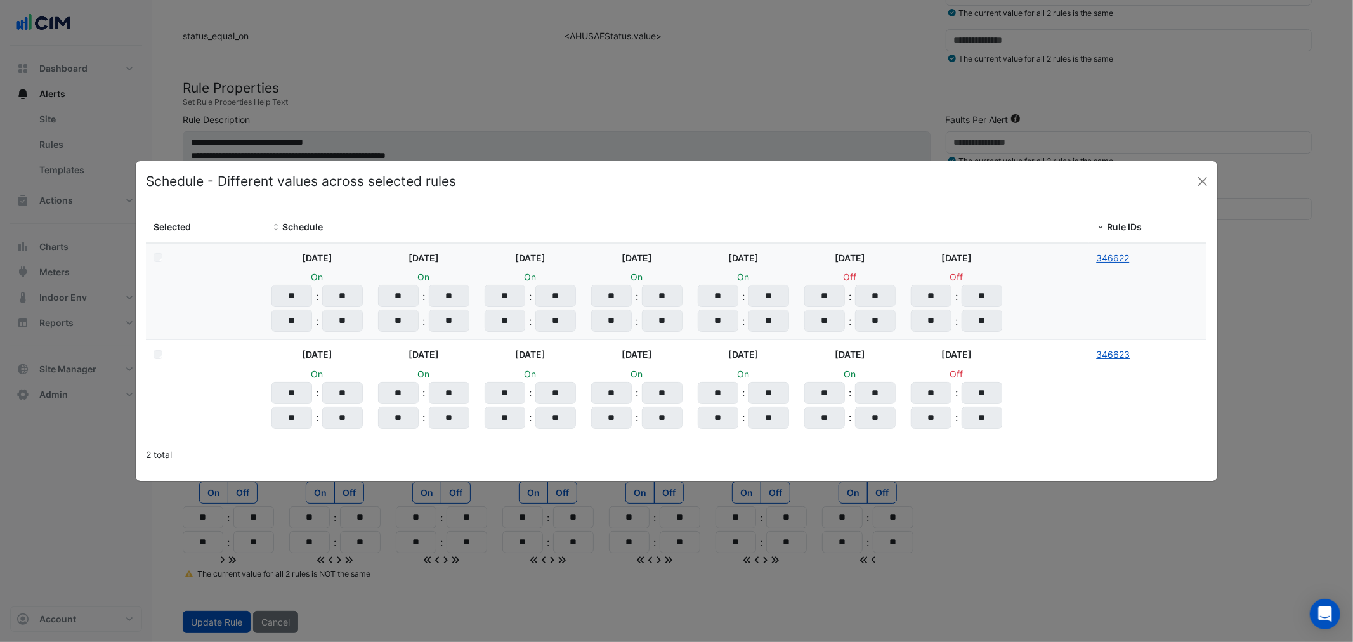
click at [190, 573] on ngb-modal-window "Schedule - Different values across selected rules Selected Schedule Rule IDs Mo…" at bounding box center [676, 321] width 1353 height 642
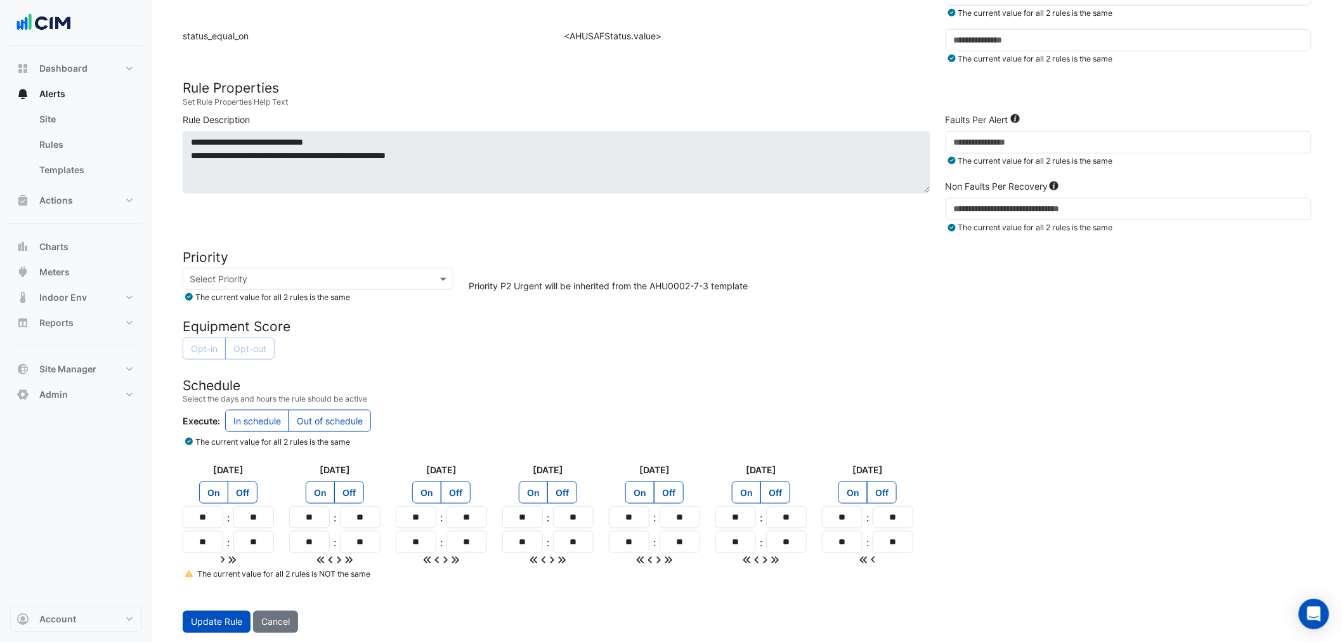
click at [190, 573] on icon at bounding box center [189, 573] width 8 height 7
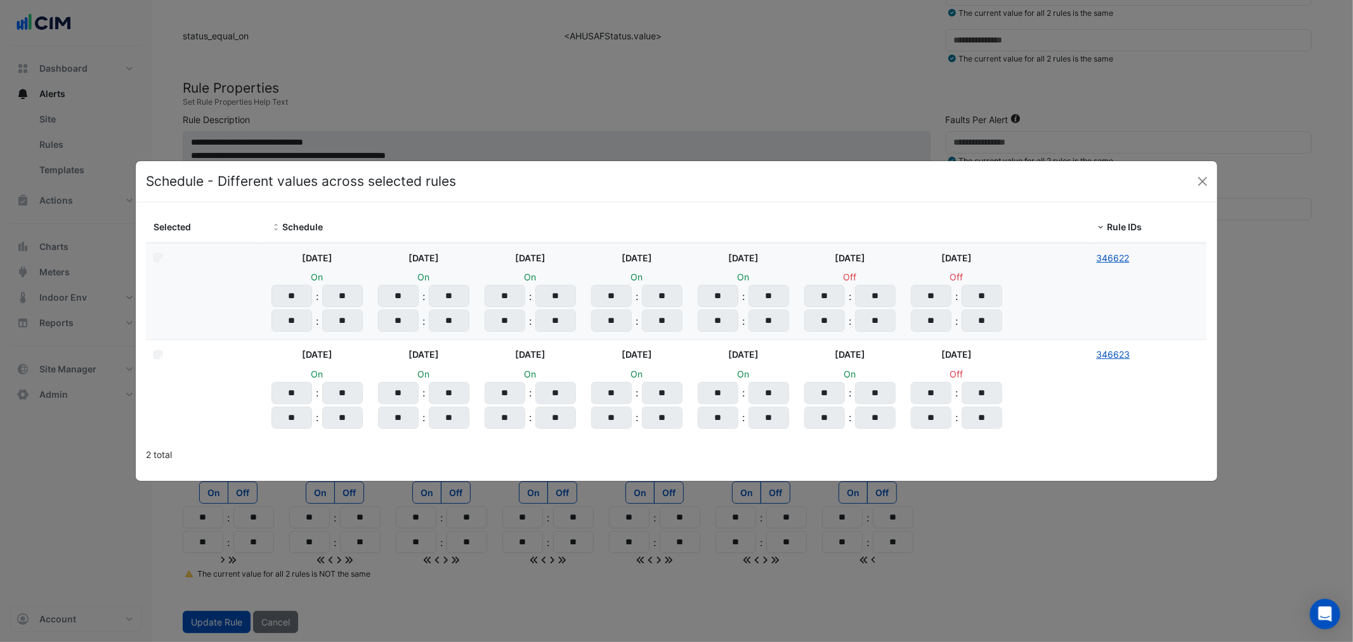
drag, startPoint x: 188, startPoint y: 569, endPoint x: 186, endPoint y: 559, distance: 9.8
click at [186, 559] on ngb-modal-window "Schedule - Different values across selected rules Selected Schedule Rule IDs Mo…" at bounding box center [676, 321] width 1353 height 642
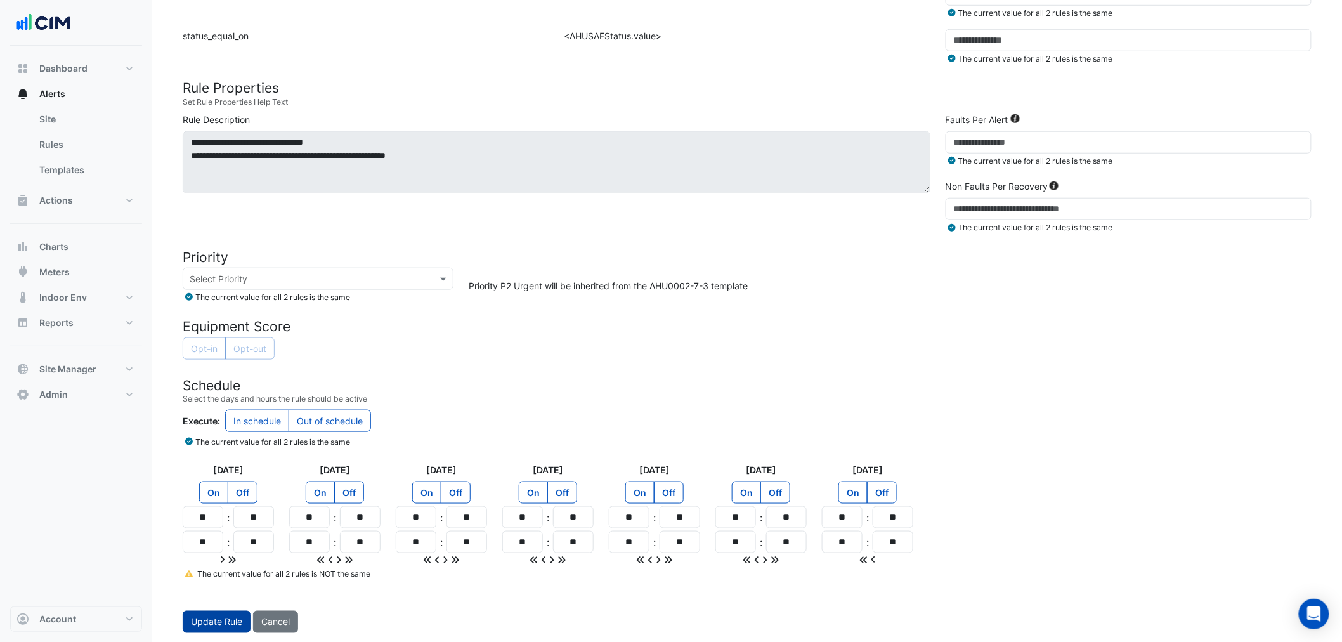
click at [194, 617] on span "Update Rule" at bounding box center [216, 622] width 51 height 11
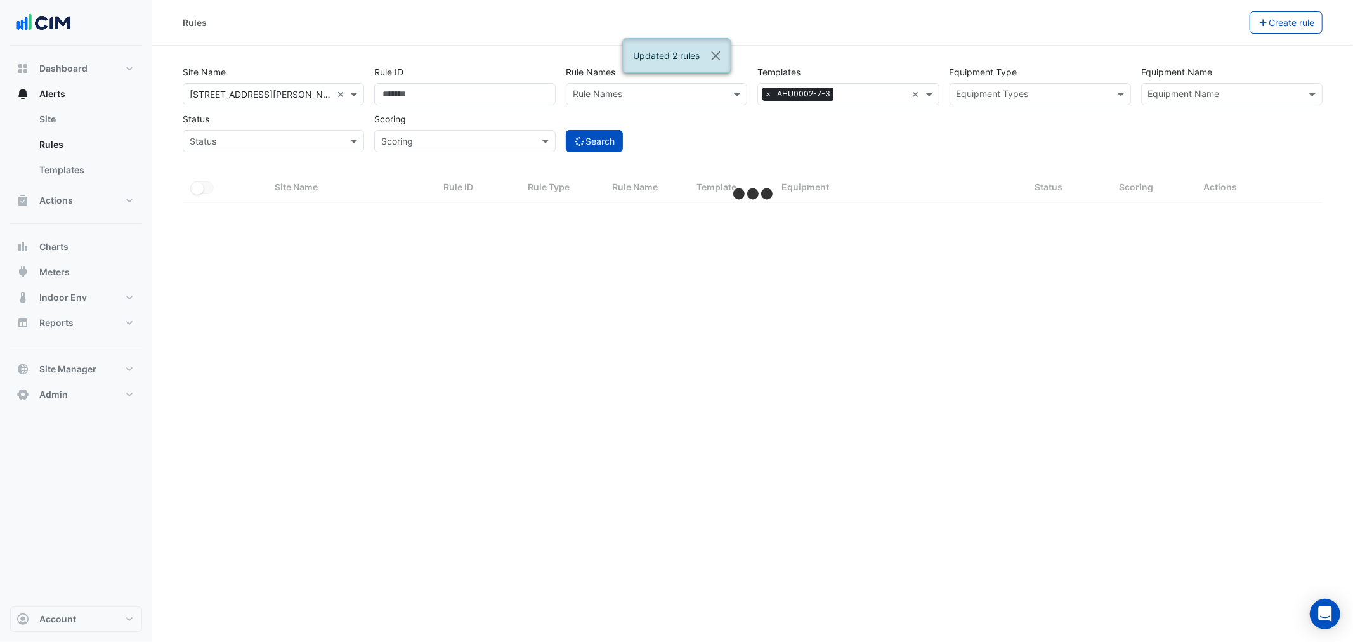
select select "**"
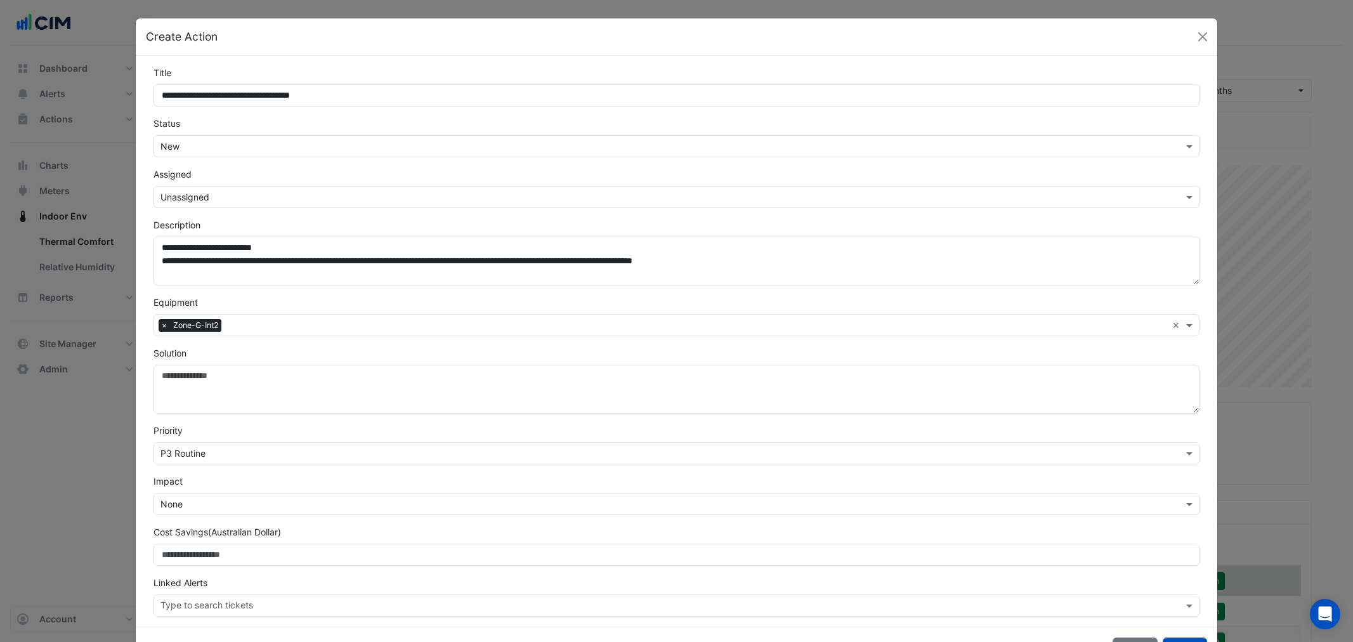
select select "**"
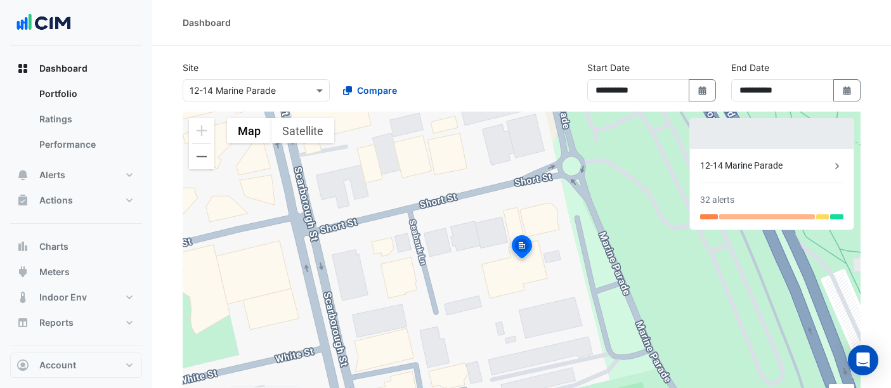
select select "**"
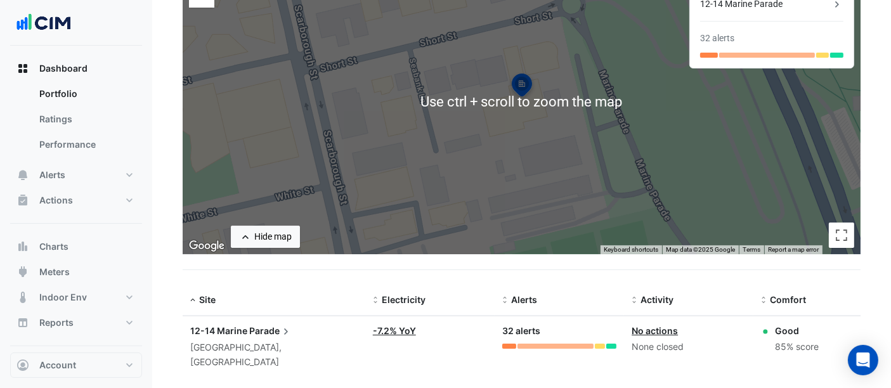
scroll to position [169, 0]
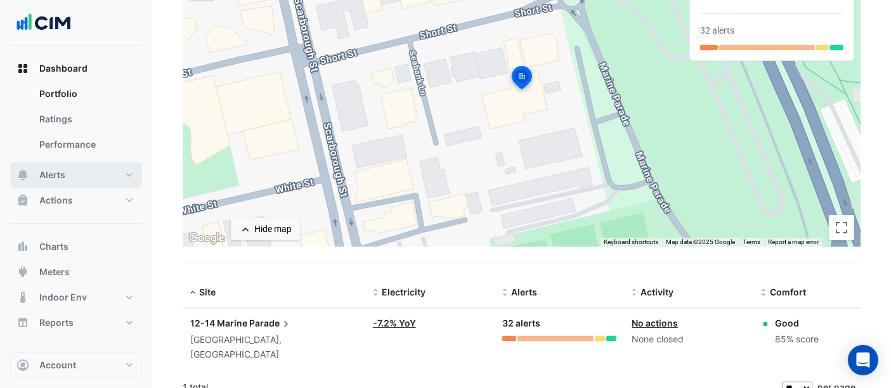
click at [95, 169] on button "Alerts" at bounding box center [76, 174] width 132 height 25
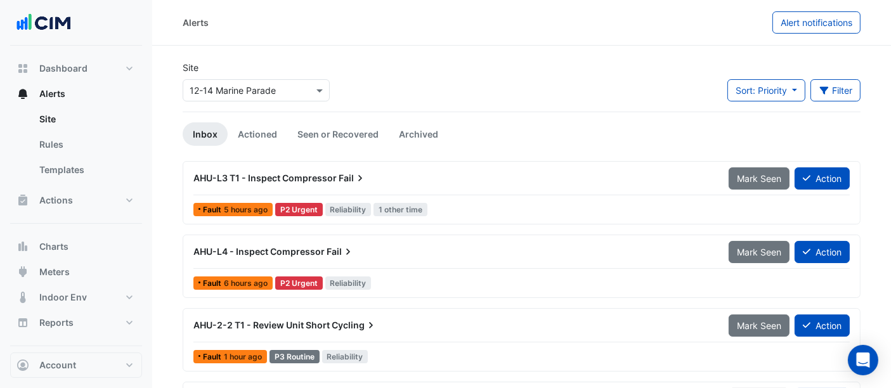
click at [266, 96] on div "× 12-14 Marine Parade" at bounding box center [233, 90] width 86 height 13
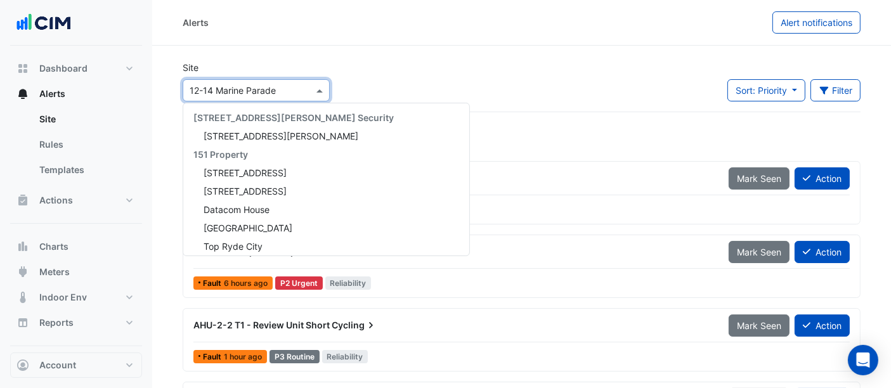
scroll to position [6037, 0]
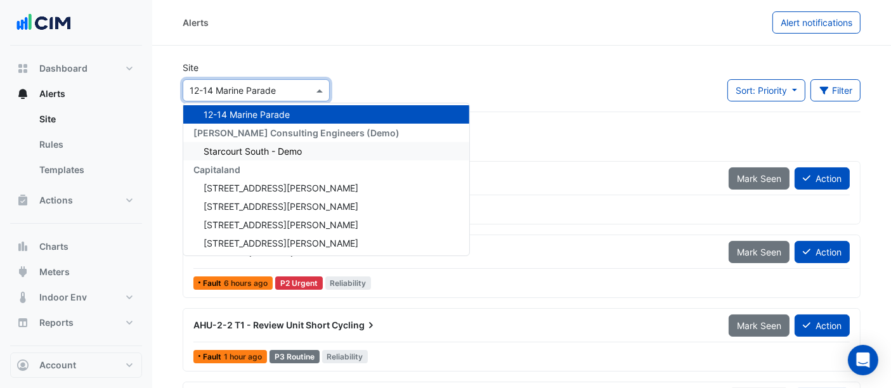
click at [284, 154] on div "Starcourt South - Demo" at bounding box center [326, 151] width 286 height 18
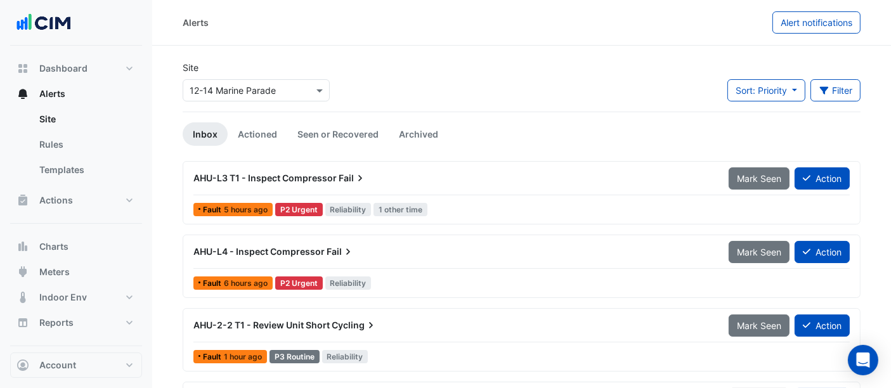
drag, startPoint x: 337, startPoint y: 299, endPoint x: 322, endPoint y: 292, distance: 16.2
click at [241, 43] on div "Alerts Alert notifications" at bounding box center [521, 23] width 739 height 46
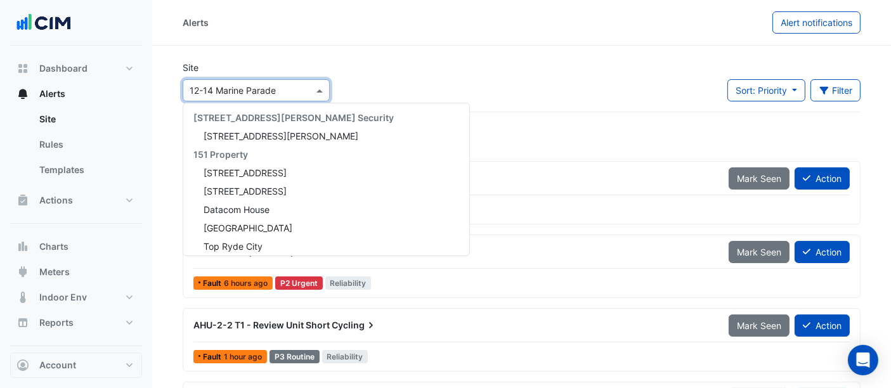
click at [217, 79] on div "Select a Site × 12-14 Marine Parade" at bounding box center [256, 90] width 147 height 22
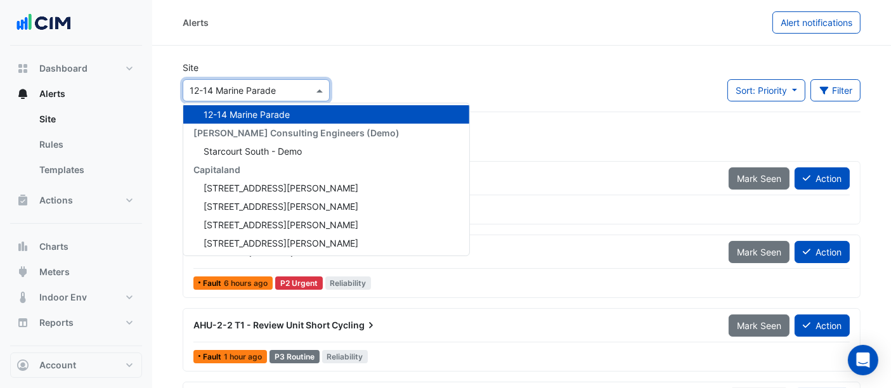
click at [217, 86] on input "text" at bounding box center [244, 90] width 108 height 13
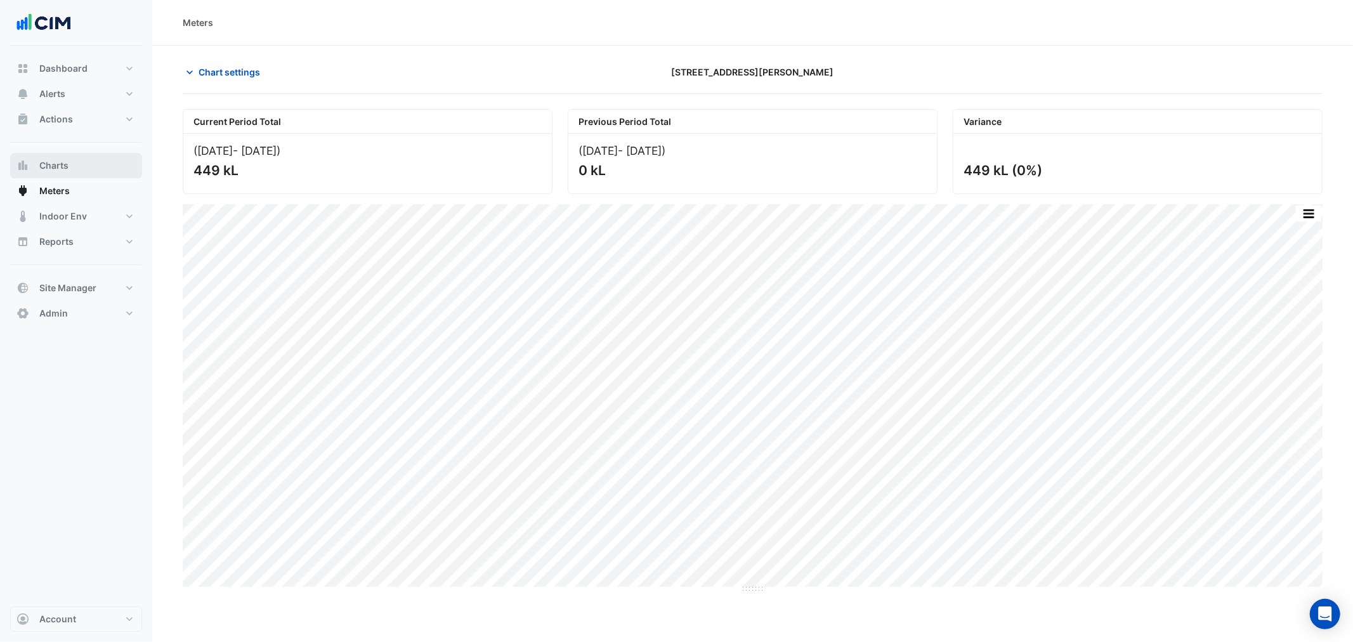
click at [58, 164] on span "Charts" at bounding box center [53, 165] width 29 height 13
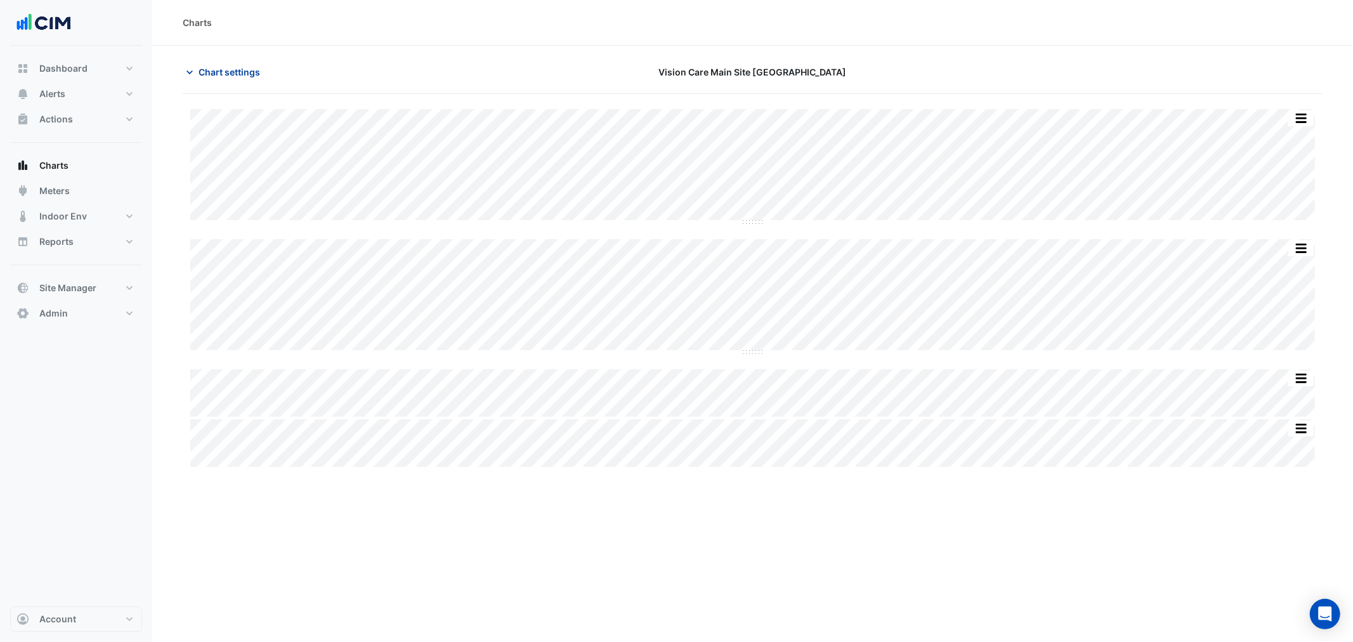
click at [252, 70] on span "Chart settings" at bounding box center [230, 71] width 62 height 13
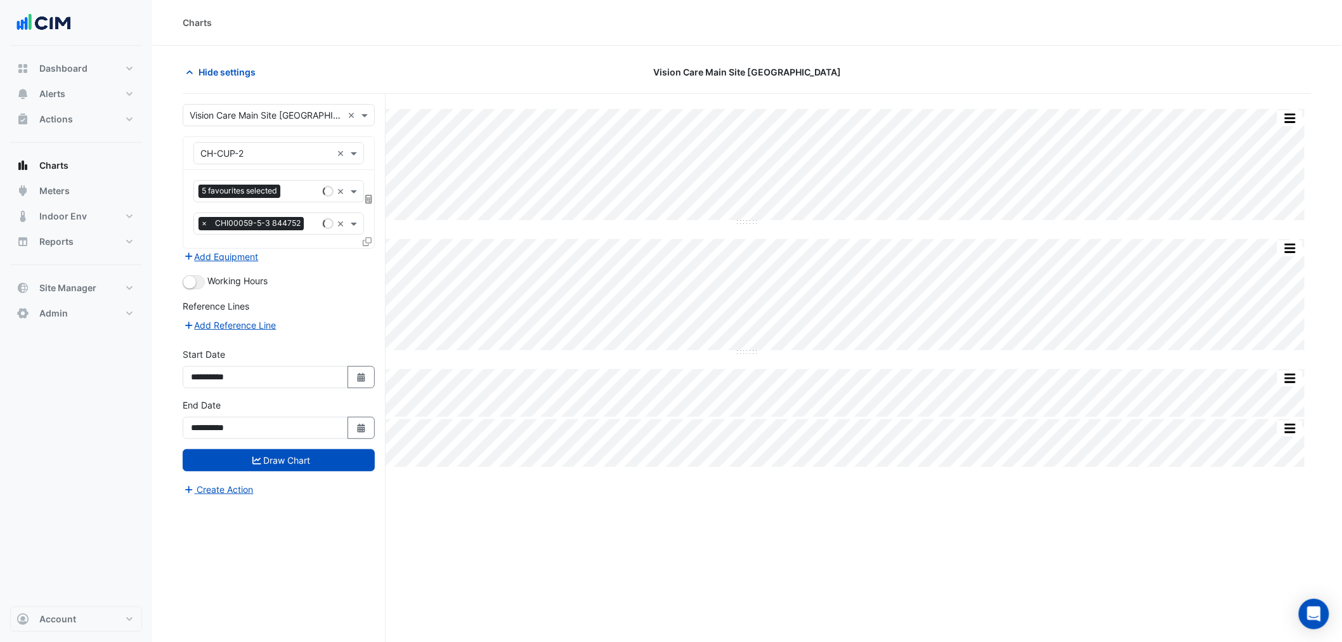
type input "**********"
click at [279, 114] on input "text" at bounding box center [266, 115] width 153 height 13
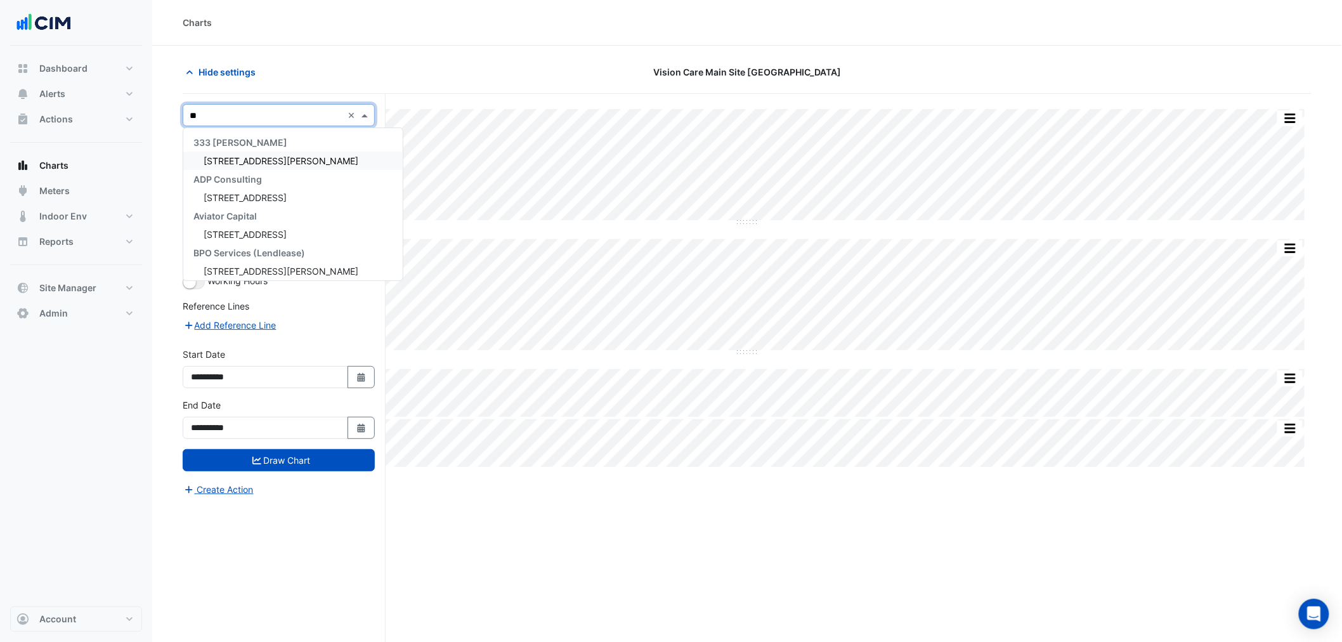
type input "***"
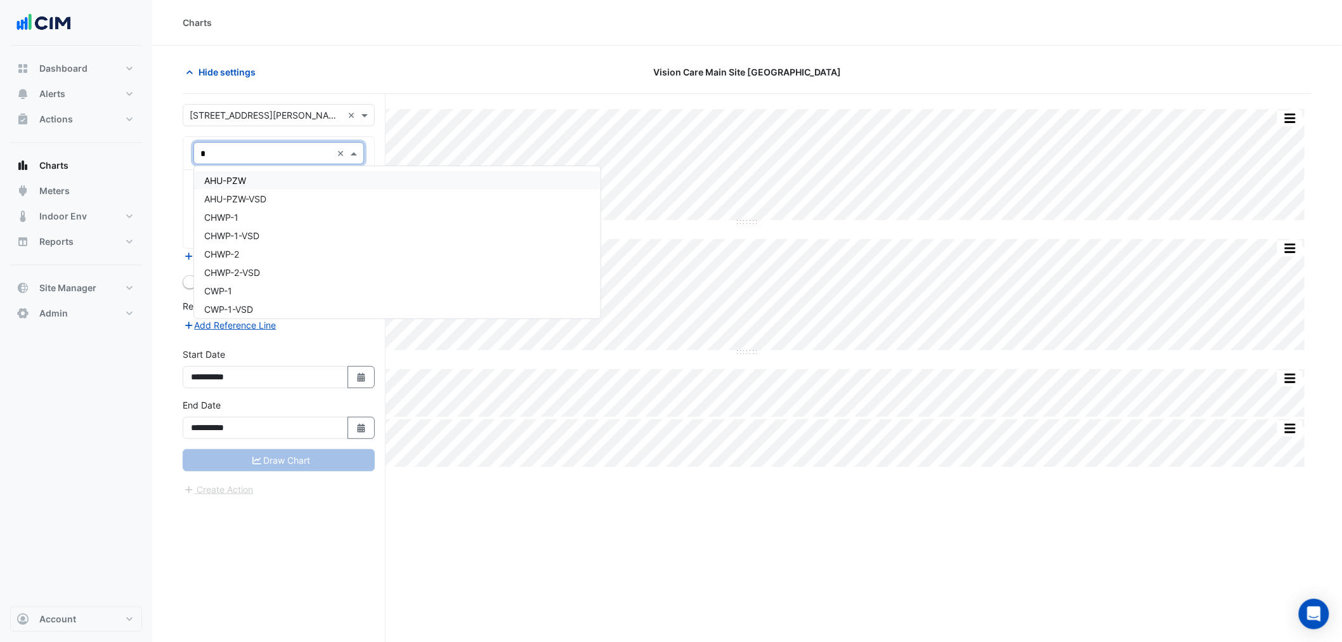
type input "**"
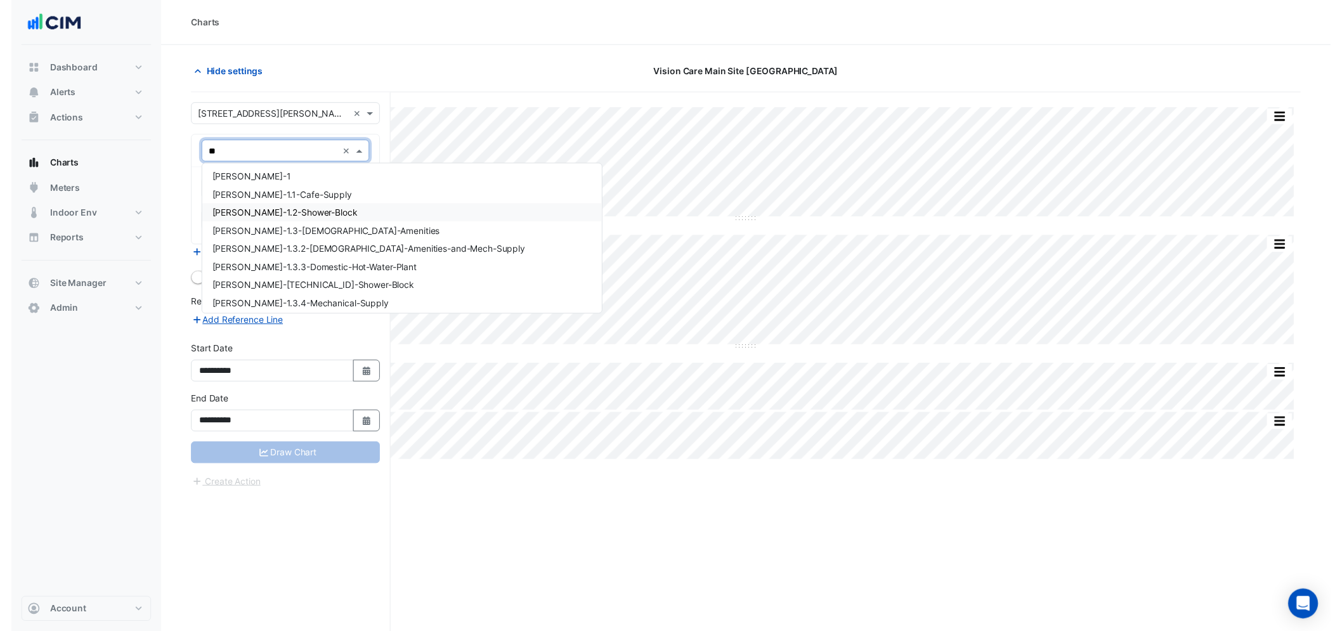
scroll to position [258, 0]
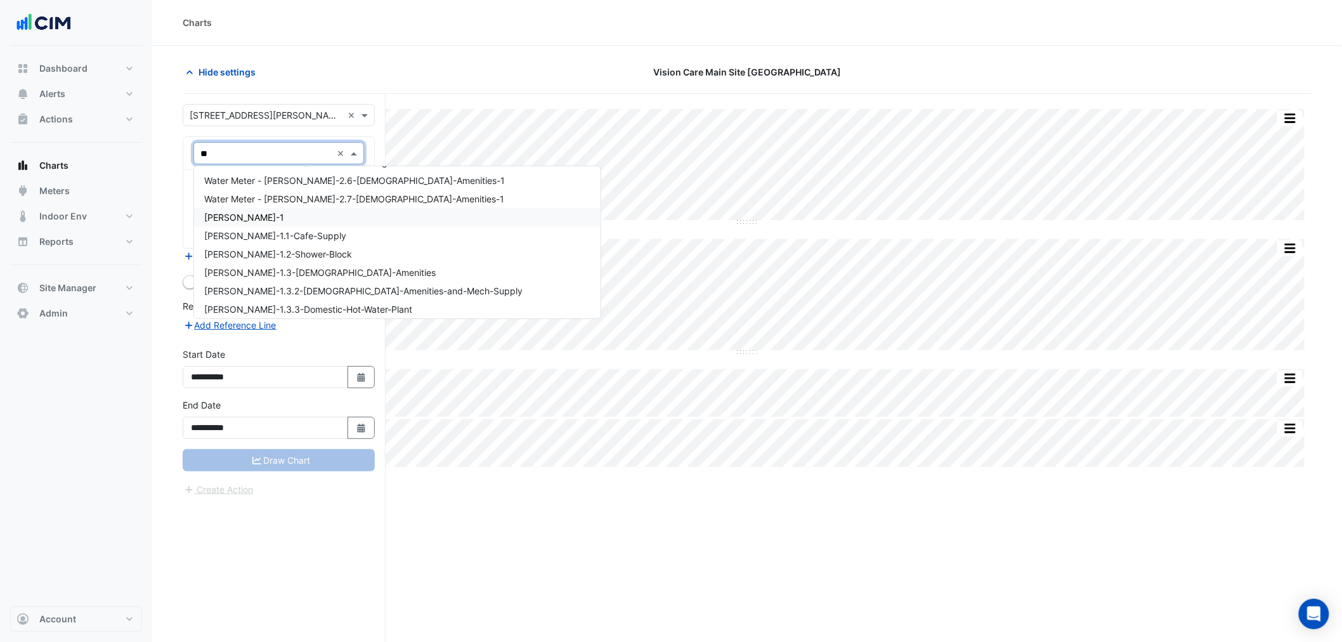
click at [267, 214] on div "[PERSON_NAME]-1" at bounding box center [397, 217] width 407 height 18
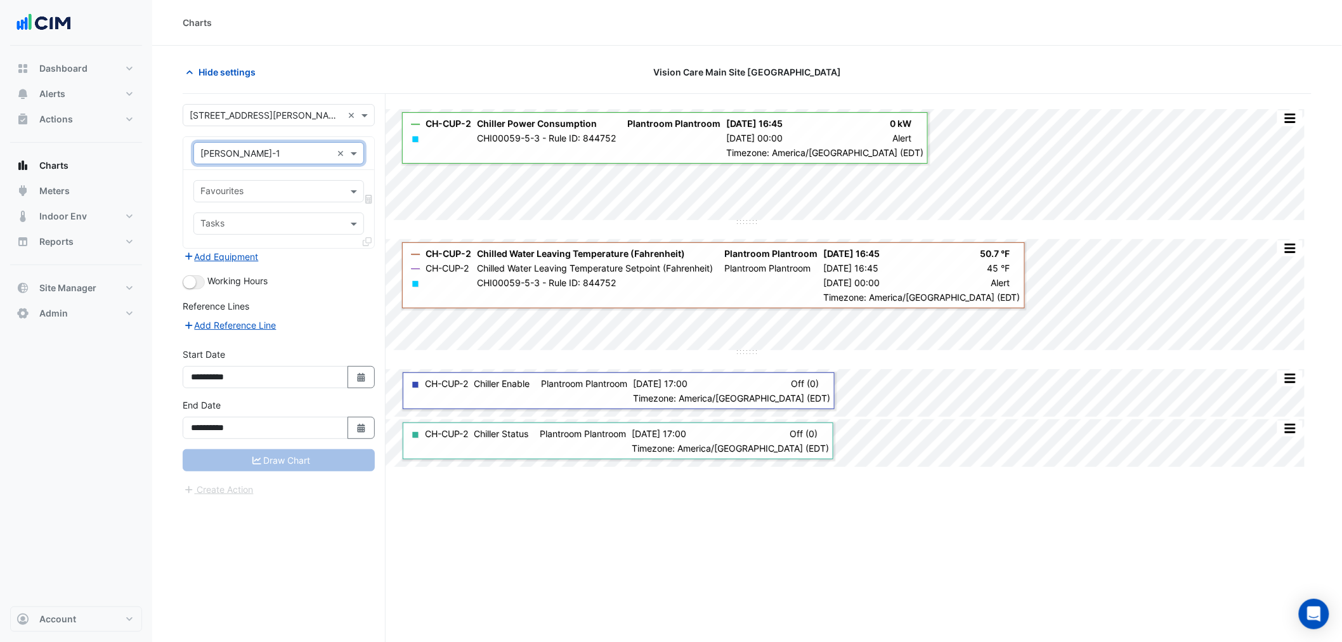
click at [291, 193] on input "text" at bounding box center [271, 192] width 142 height 13
click at [282, 219] on span "Water Usage (kL) - LG, Pump-Rm" at bounding box center [273, 218] width 139 height 11
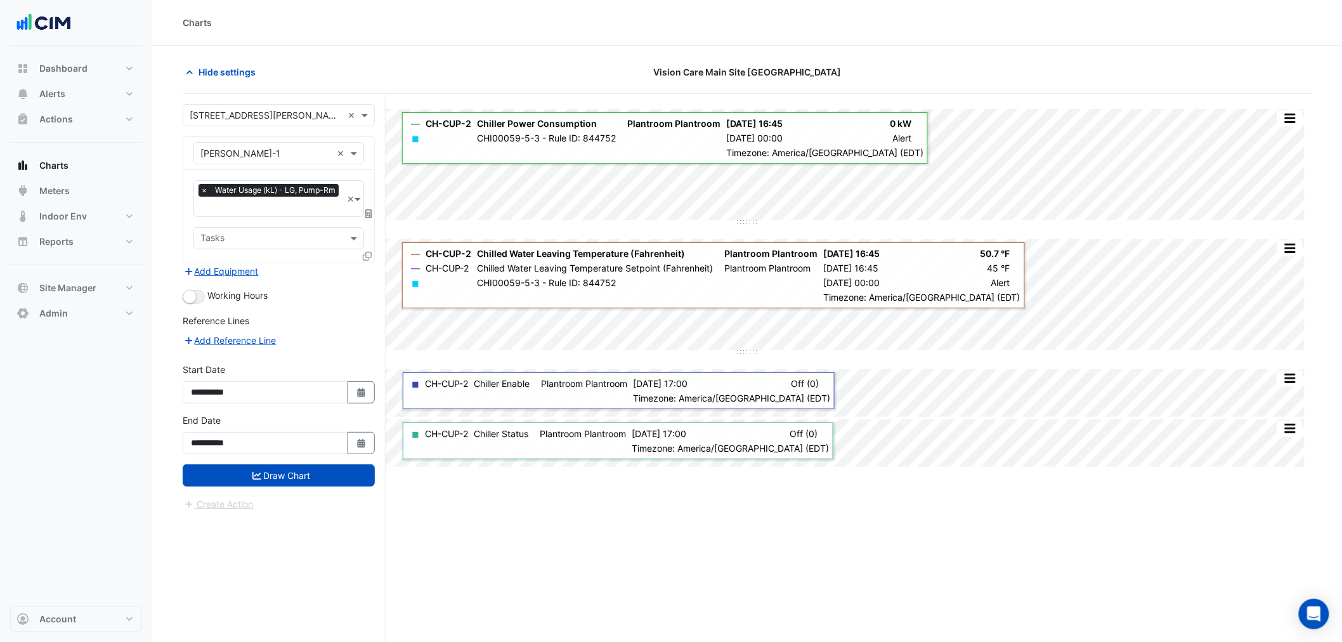
drag, startPoint x: 279, startPoint y: 466, endPoint x: 199, endPoint y: 312, distance: 173.4
click at [207, 337] on form "**********" at bounding box center [279, 307] width 192 height 407
click at [194, 290] on button "button" at bounding box center [194, 297] width 22 height 14
click at [312, 469] on button "Draw Chart" at bounding box center [279, 475] width 192 height 22
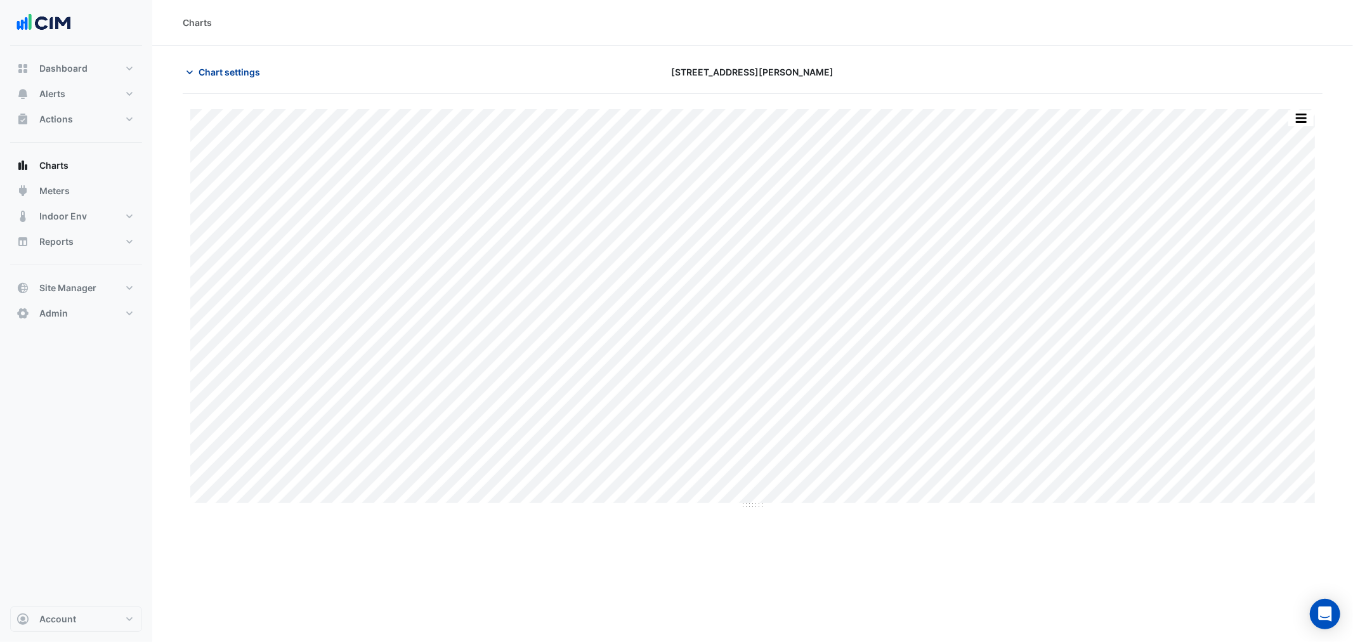
drag, startPoint x: 247, startPoint y: 82, endPoint x: 245, endPoint y: 74, distance: 9.1
click at [246, 79] on div "Chart settings 3 Murray Rose Ave" at bounding box center [753, 77] width 1140 height 33
click at [244, 68] on span "Chart settings" at bounding box center [230, 71] width 62 height 13
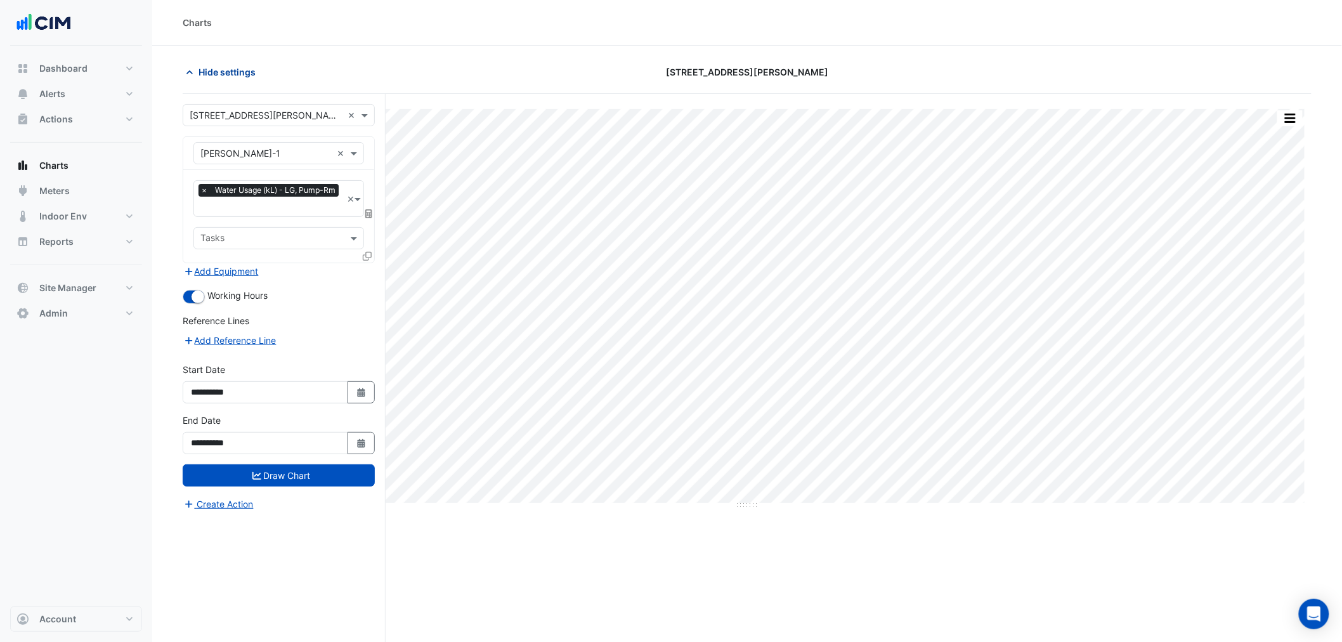
click at [244, 71] on span "Hide settings" at bounding box center [227, 71] width 57 height 13
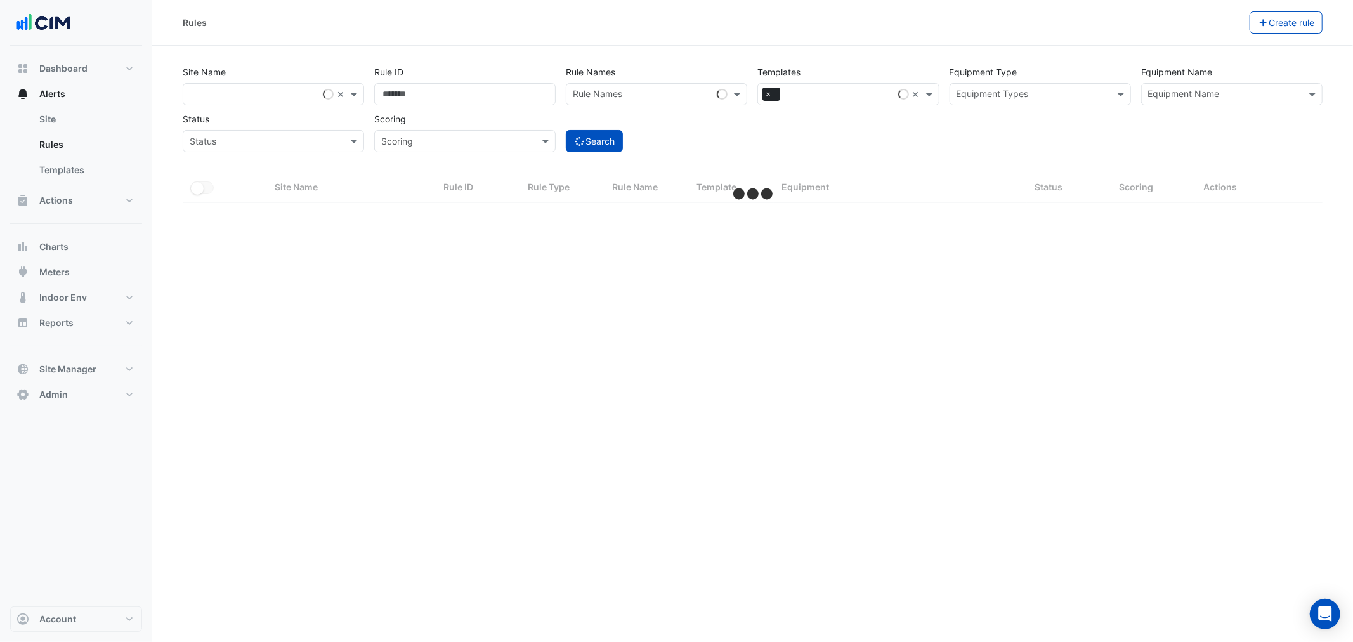
select select "**"
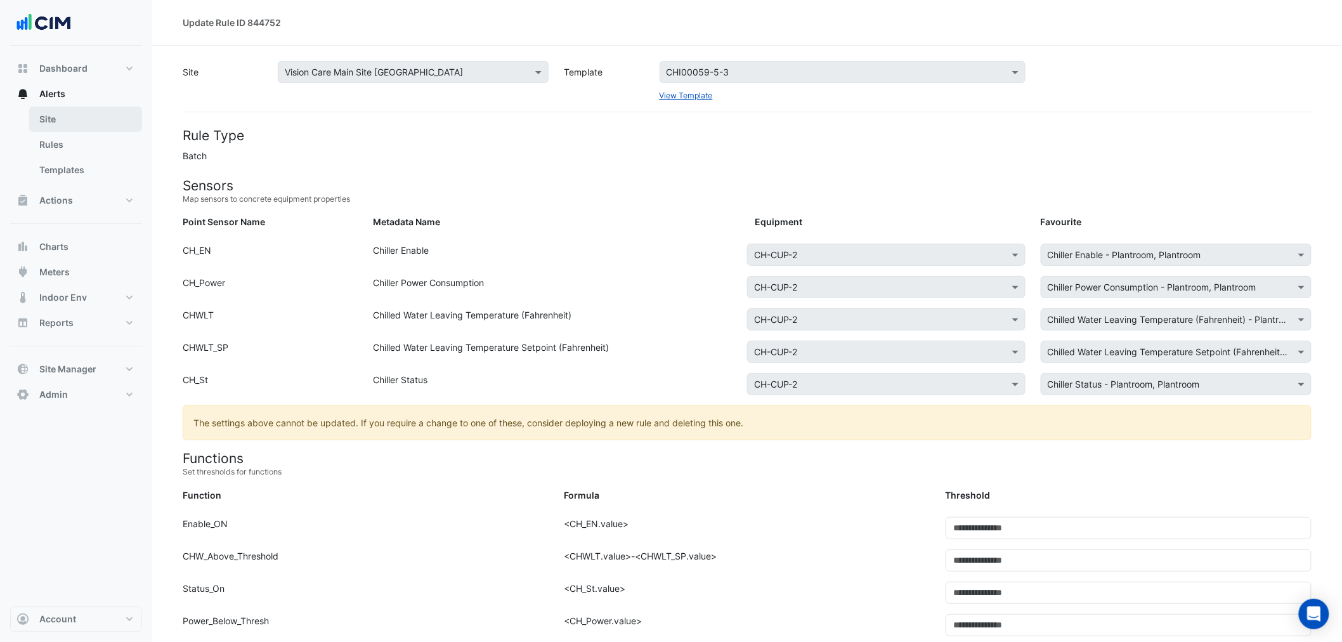
click at [70, 117] on link "Site" at bounding box center [85, 119] width 113 height 25
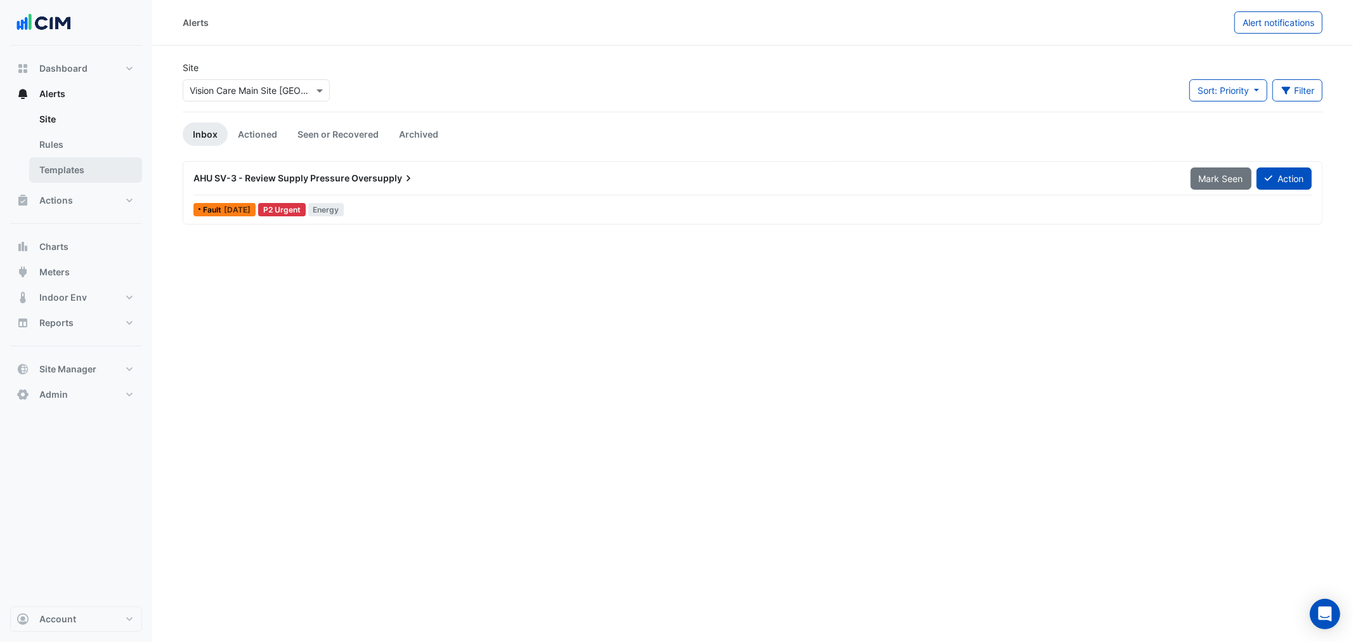
click at [91, 170] on link "Templates" at bounding box center [85, 169] width 113 height 25
select select
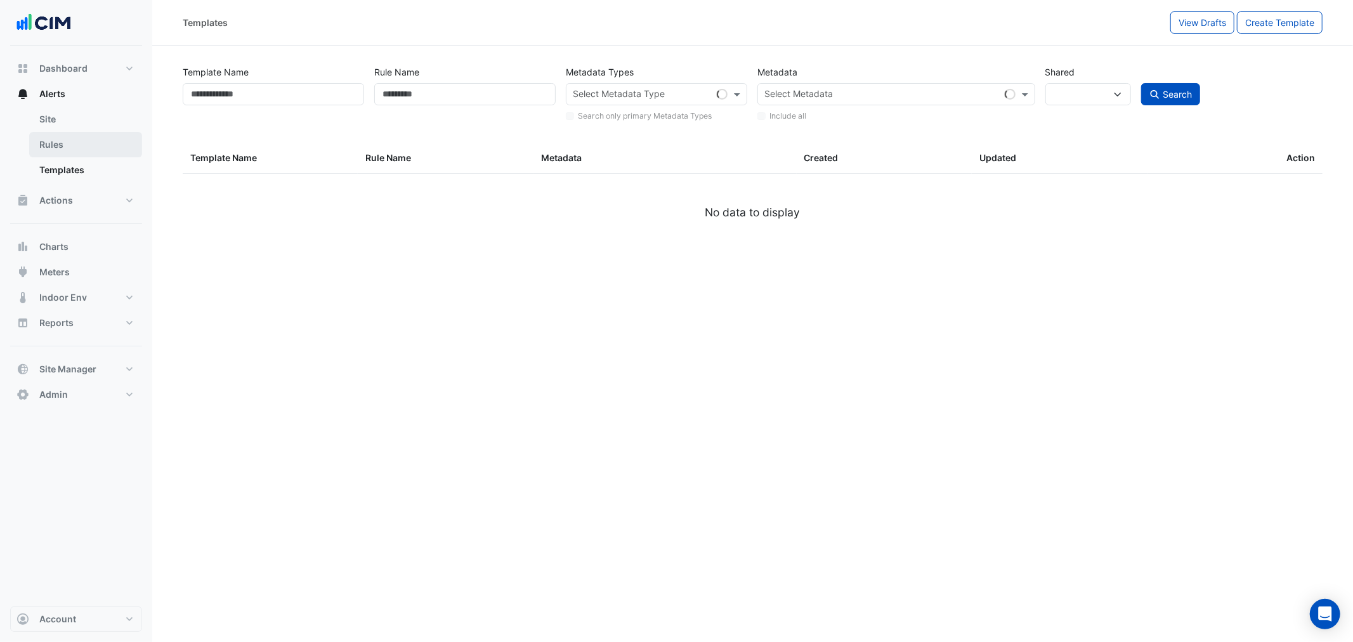
click at [84, 153] on link "Rules" at bounding box center [85, 144] width 113 height 25
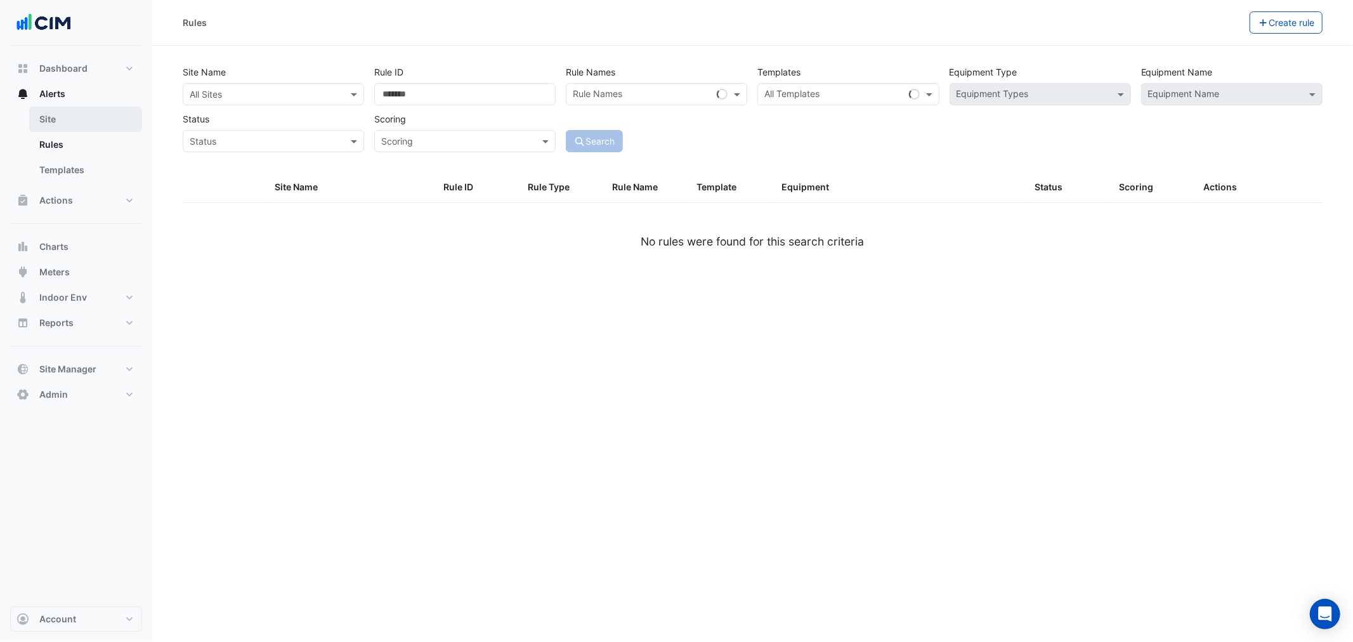
click at [70, 114] on link "Site" at bounding box center [85, 119] width 113 height 25
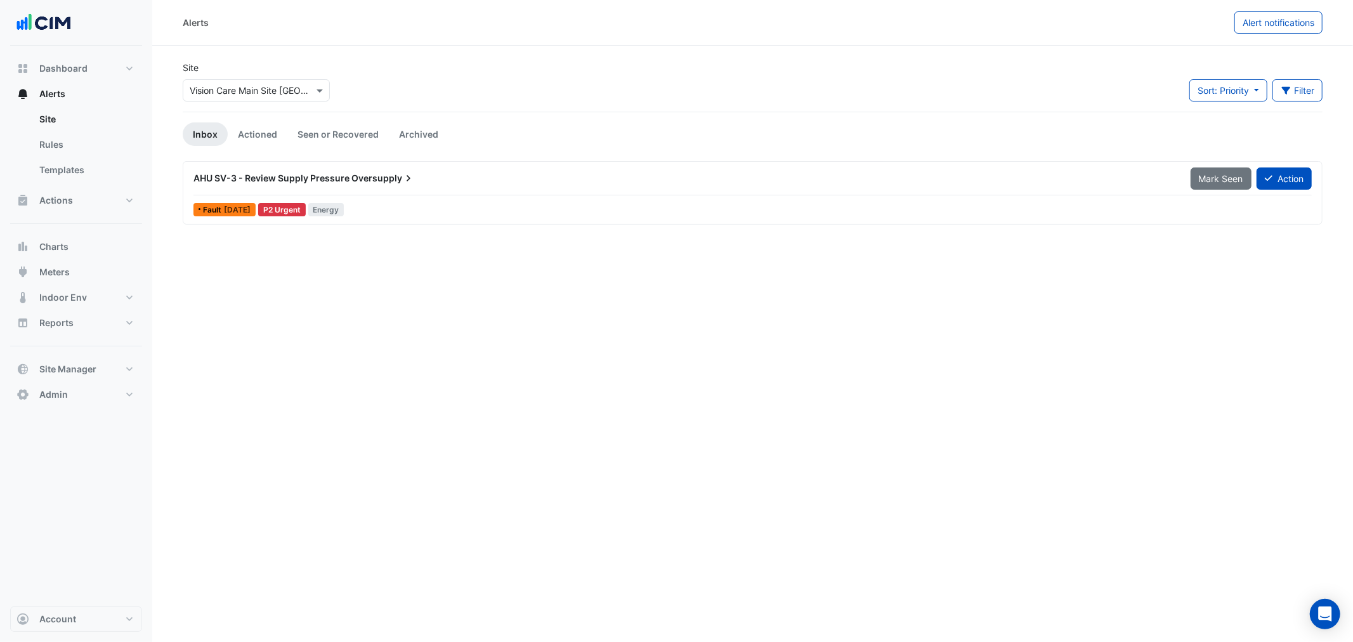
click at [275, 93] on input "text" at bounding box center [244, 90] width 108 height 13
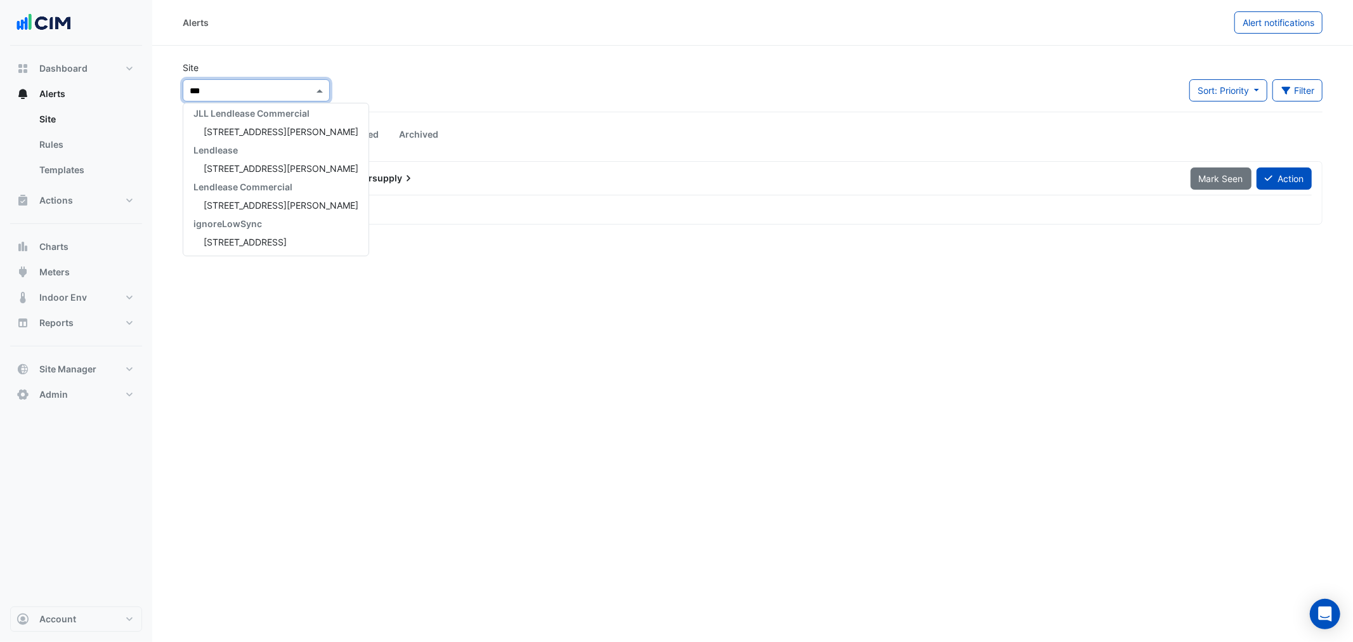
type input "****"
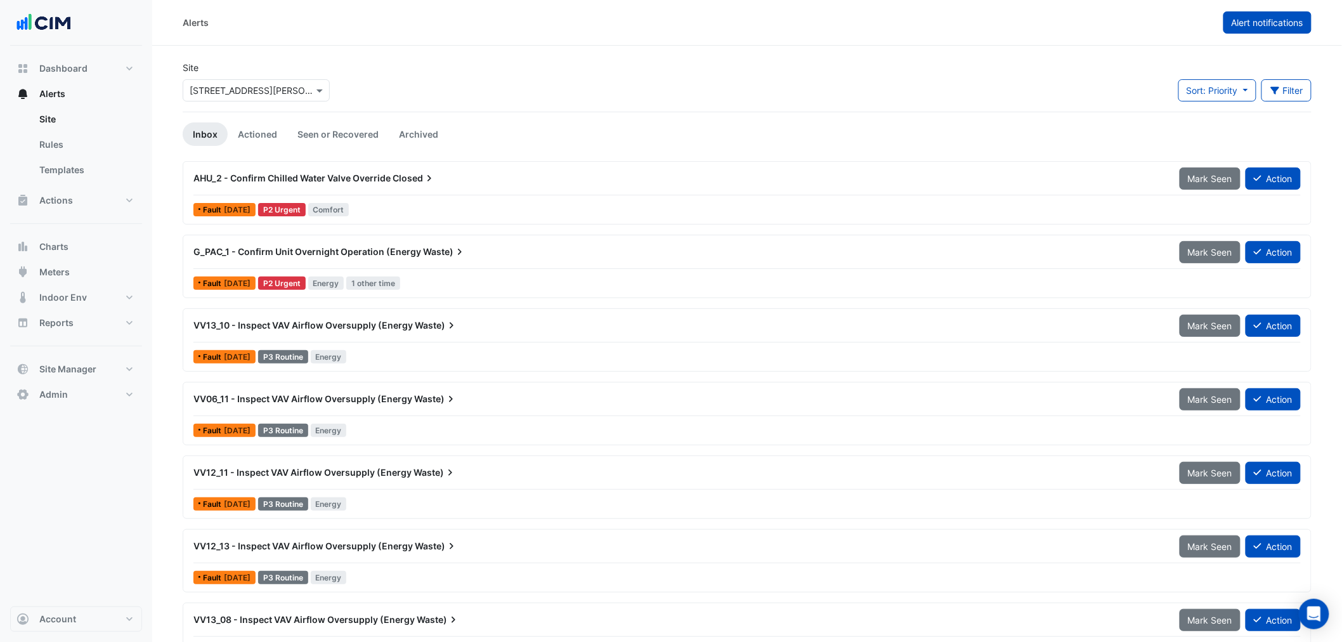
click at [1264, 24] on span "Alert notifications" at bounding box center [1268, 22] width 72 height 11
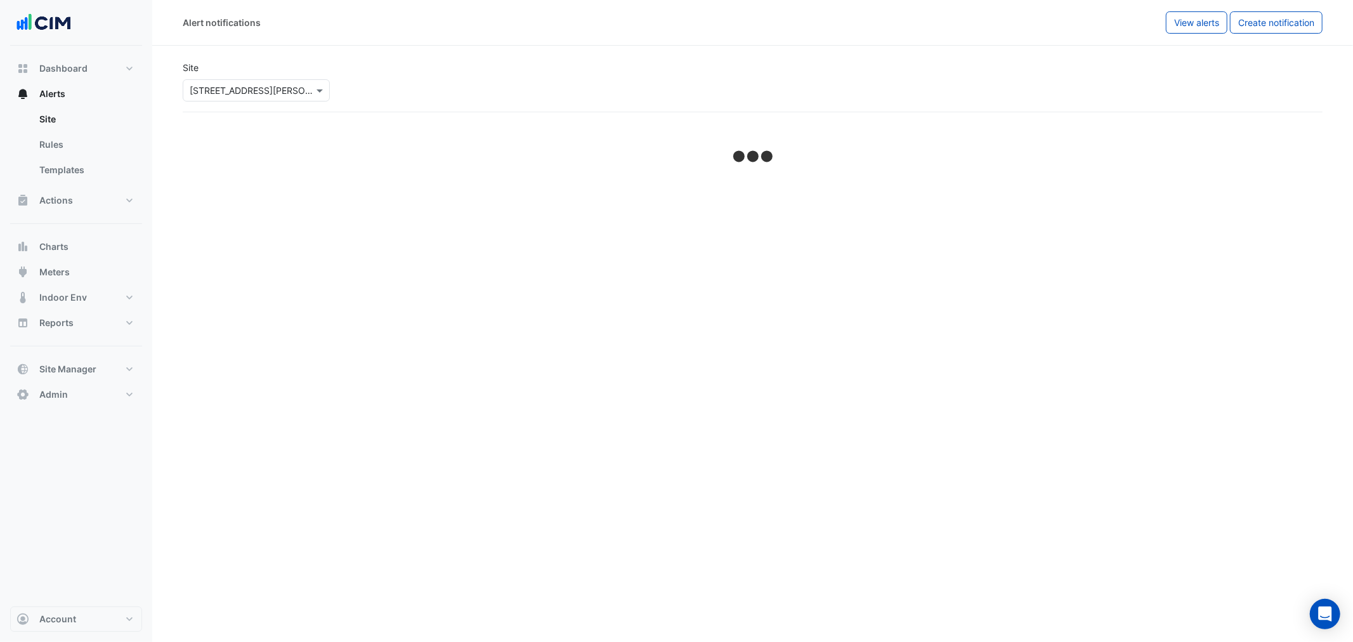
select select "*****"
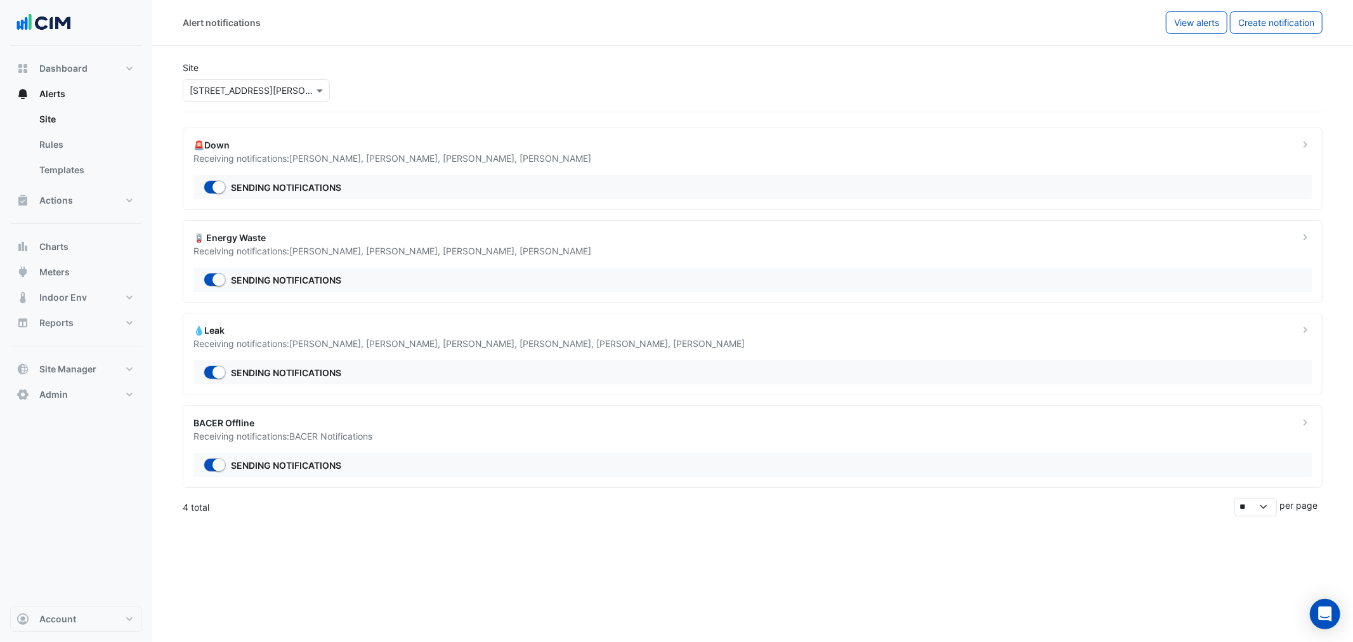
click at [336, 249] on span "Nathan Wade ," at bounding box center [327, 250] width 77 height 11
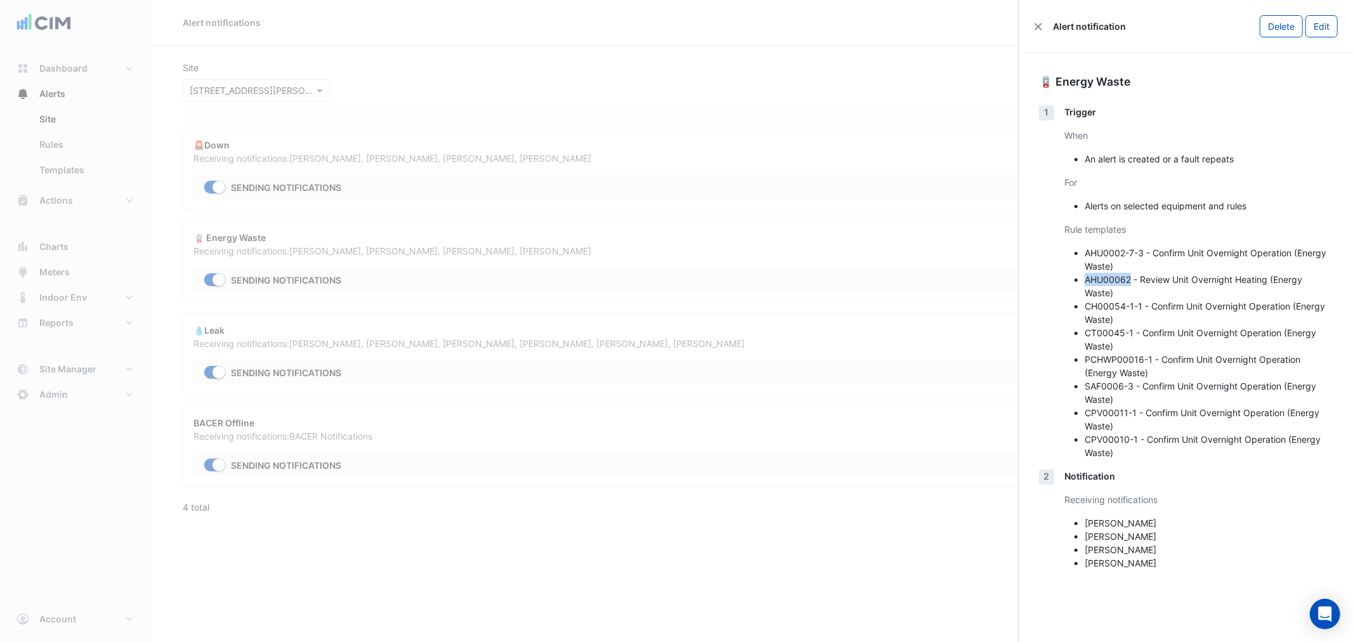
drag, startPoint x: 1132, startPoint y: 277, endPoint x: 1087, endPoint y: 283, distance: 46.0
click at [1087, 283] on li "AHU00062 - Review Unit Overnight Heating (Energy Waste)" at bounding box center [1209, 286] width 248 height 27
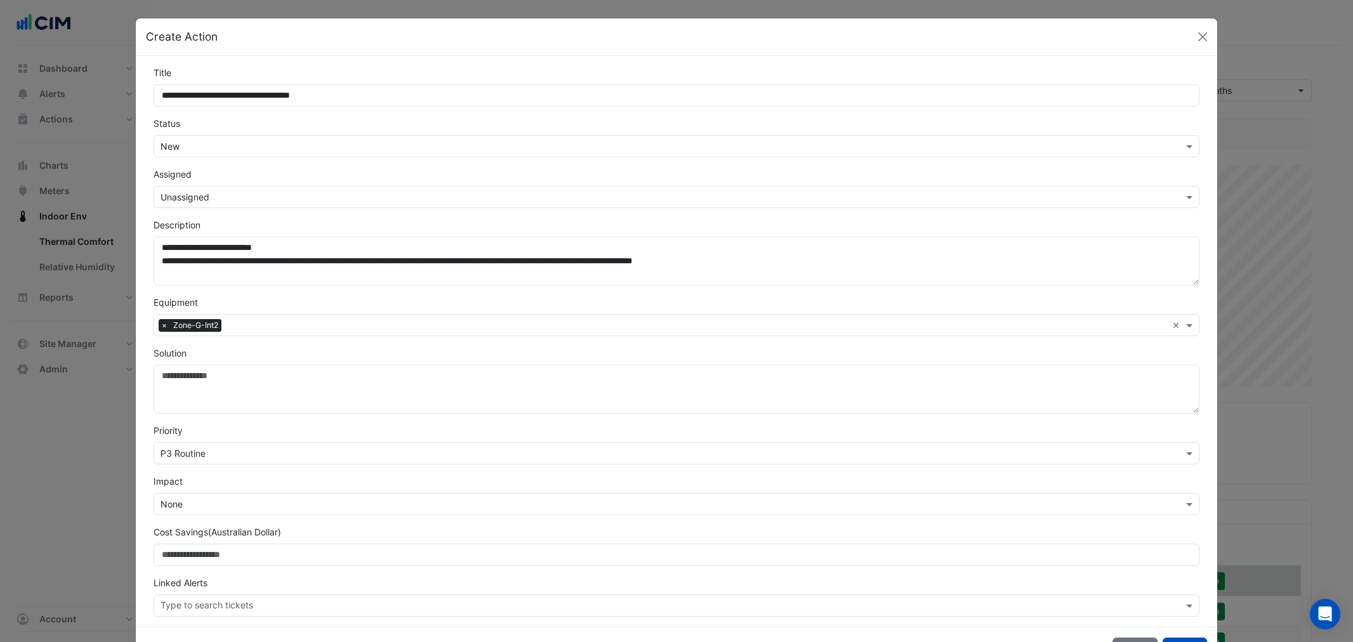
select select "**"
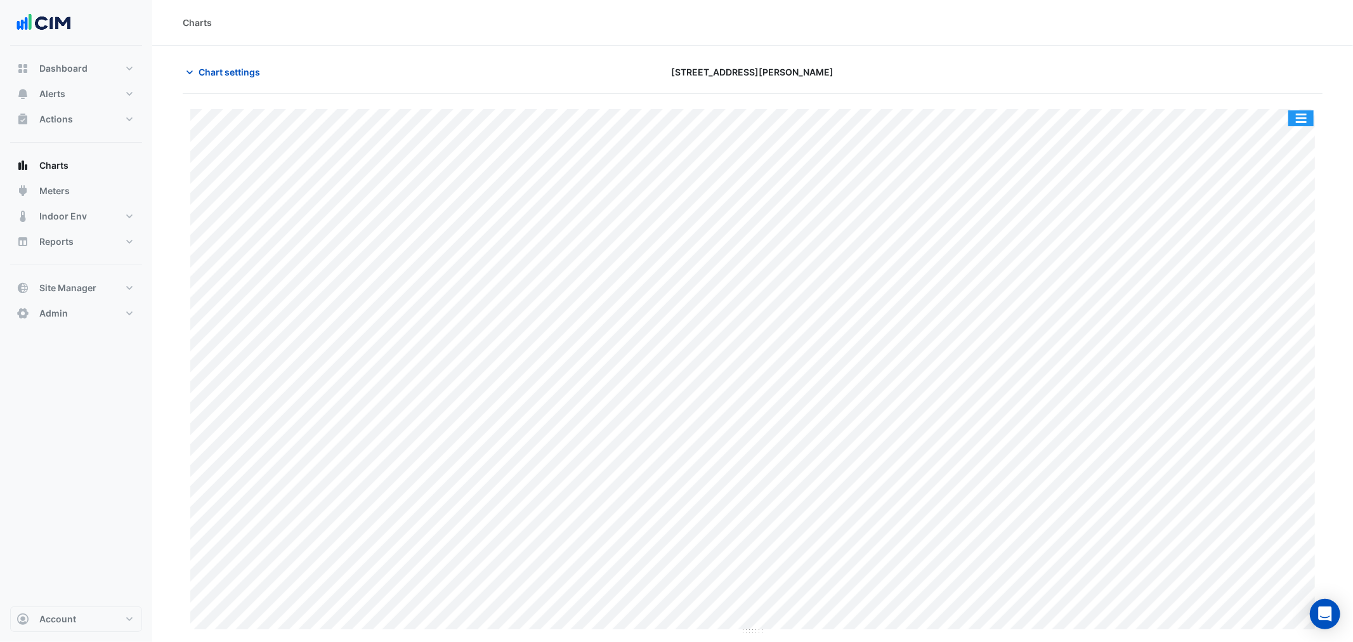
click at [1302, 111] on button "button" at bounding box center [1300, 118] width 25 height 16
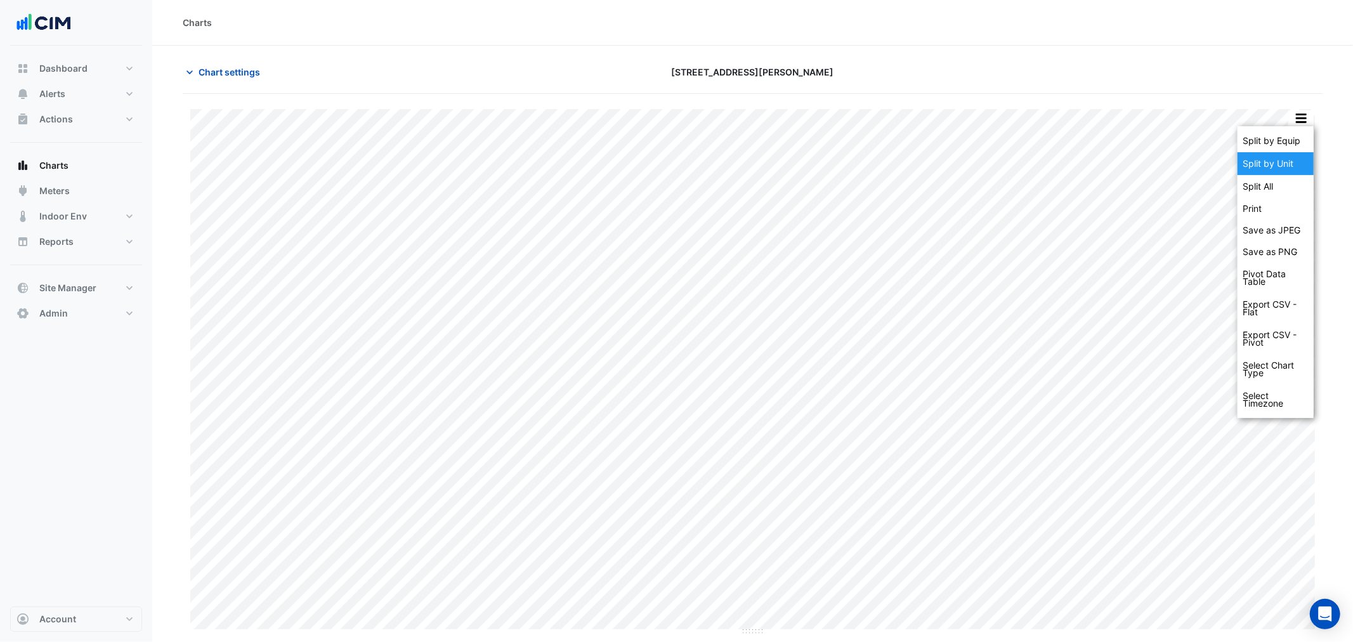
drag, startPoint x: 1295, startPoint y: 140, endPoint x: 1286, endPoint y: 160, distance: 21.9
click at [1286, 160] on div "Split by Equip Split by Unit Split All Print Save as JPEG Save as PNG Pivot Dat…" at bounding box center [1276, 272] width 76 height 292
click at [1286, 160] on div "Split by Unit" at bounding box center [1276, 163] width 76 height 23
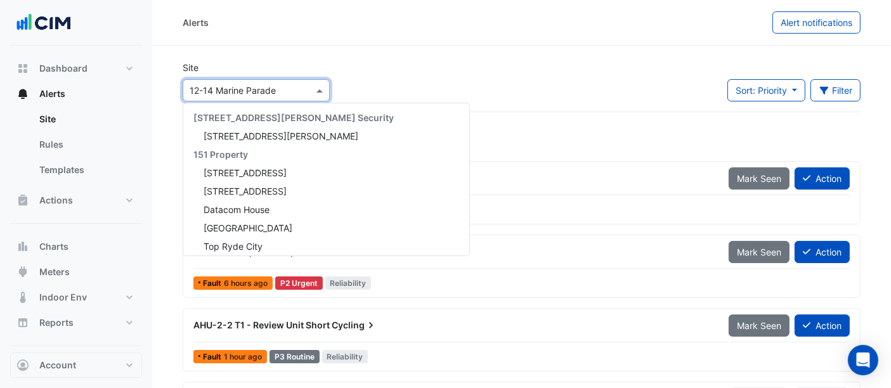
scroll to position [6037, 0]
